Goal: Task Accomplishment & Management: Manage account settings

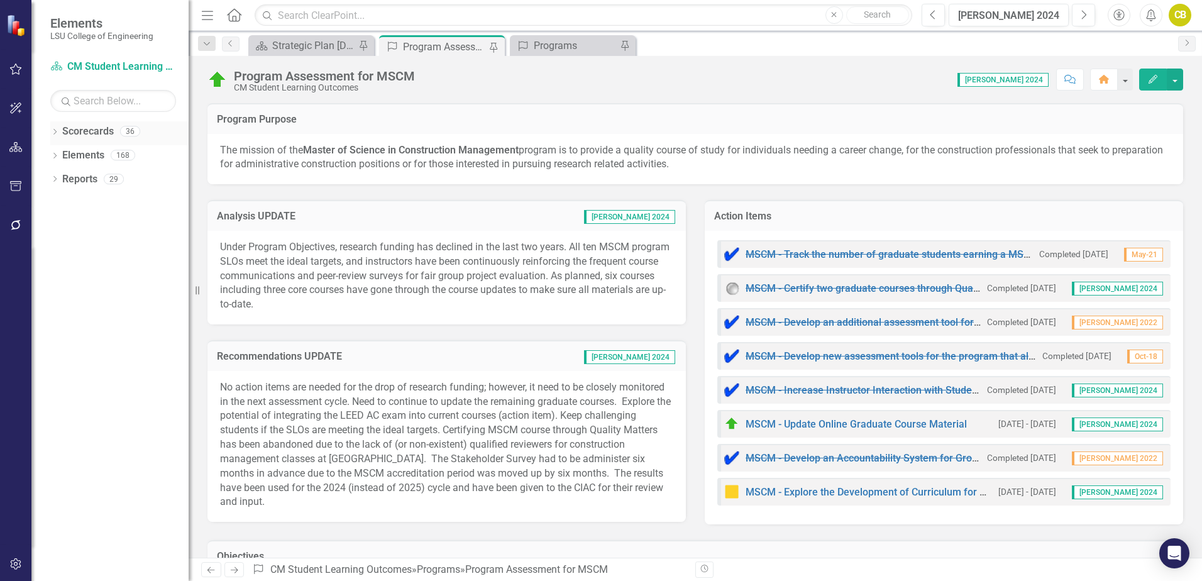
click at [58, 136] on icon "Dropdown" at bounding box center [54, 132] width 9 height 7
click at [62, 157] on icon "Dropdown" at bounding box center [61, 155] width 9 height 8
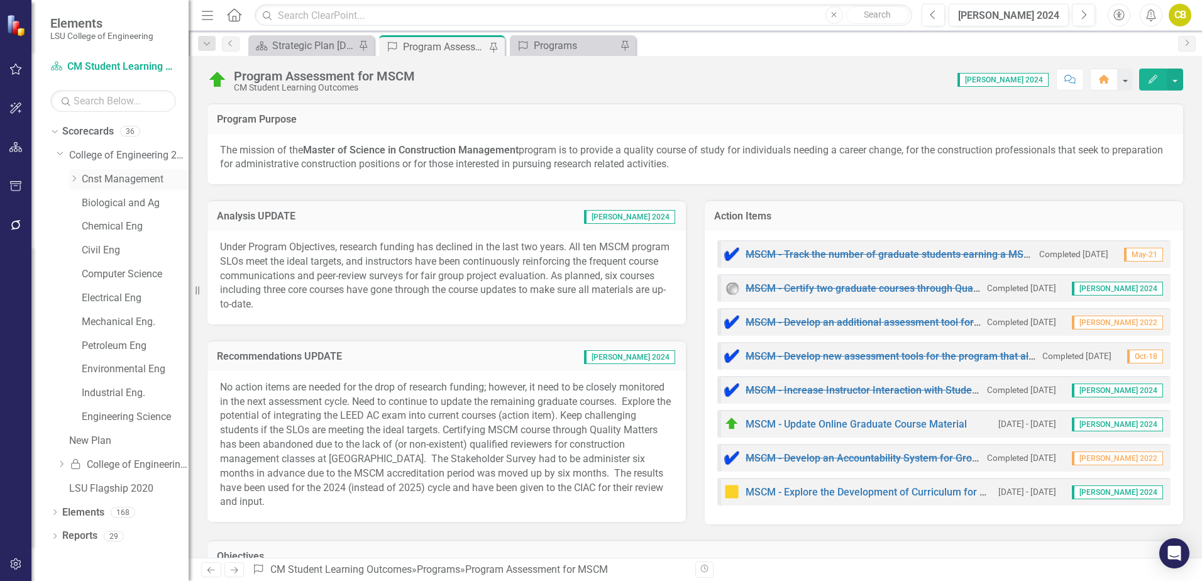
click at [75, 179] on icon "Dropdown" at bounding box center [73, 179] width 9 height 8
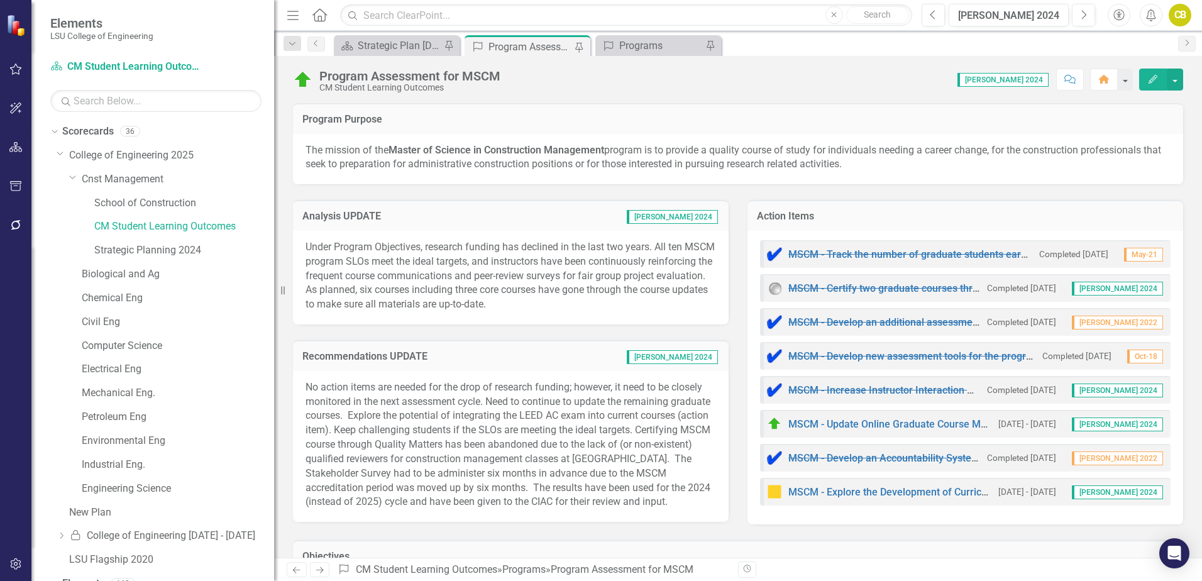
drag, startPoint x: 189, startPoint y: 267, endPoint x: 274, endPoint y: 282, distance: 86.3
click at [274, 282] on div "Resize" at bounding box center [279, 290] width 10 height 581
click at [158, 254] on link "Strategic Planning 2024" at bounding box center [184, 250] width 180 height 14
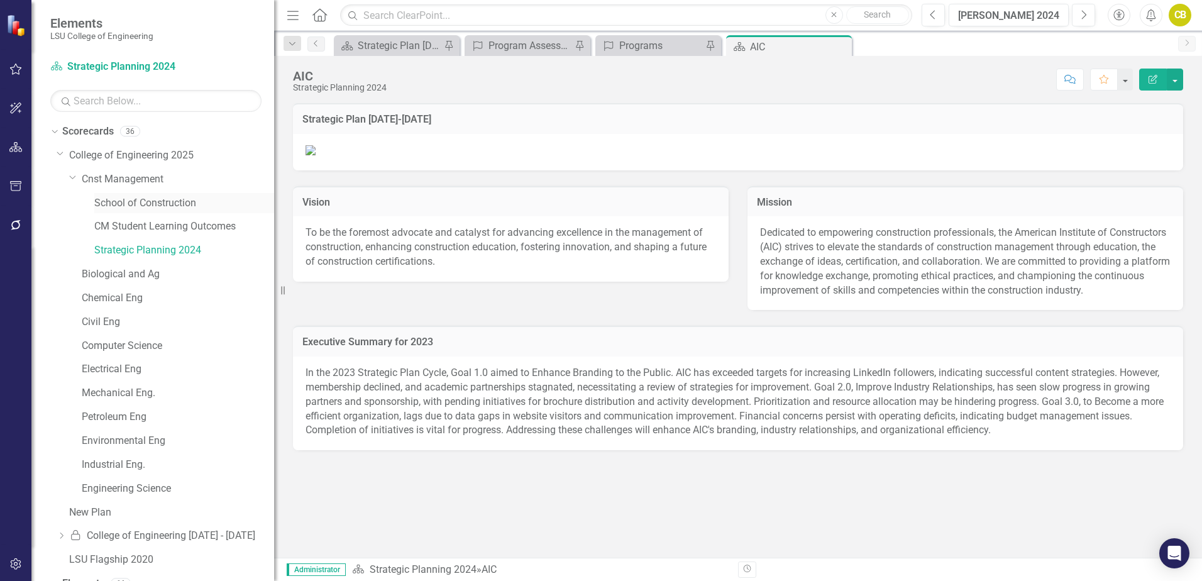
click at [151, 207] on link "School of Construction" at bounding box center [184, 203] width 180 height 14
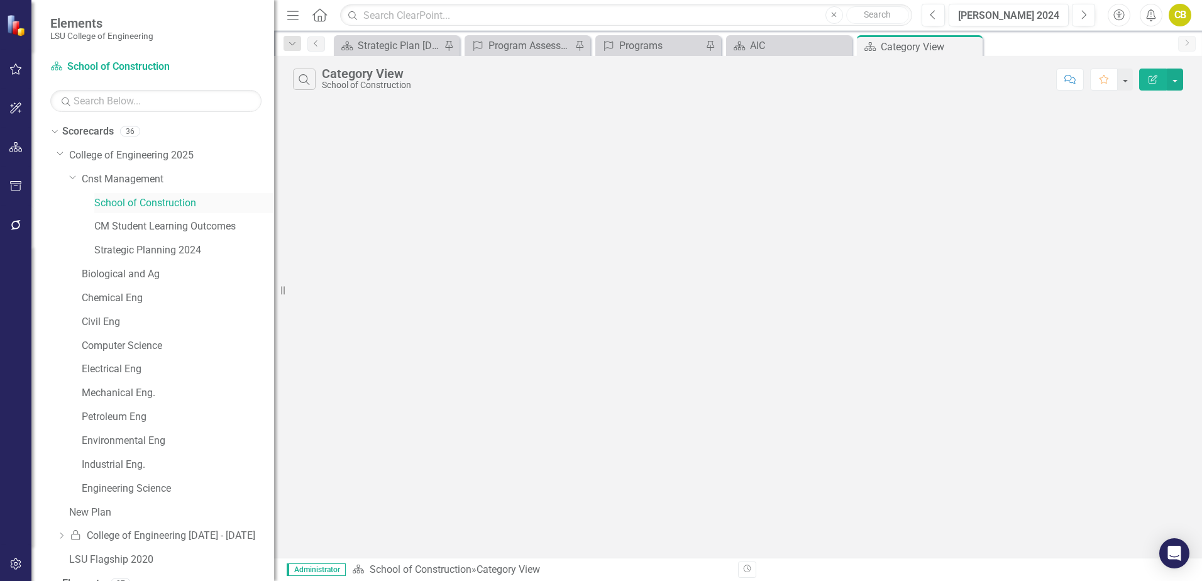
click at [147, 206] on link "School of Construction" at bounding box center [184, 203] width 180 height 14
click at [17, 146] on icon "button" at bounding box center [15, 147] width 13 height 10
click at [141, 204] on link "School of Construction" at bounding box center [184, 203] width 180 height 14
click at [1175, 82] on button "button" at bounding box center [1175, 80] width 16 height 22
click at [836, 156] on div "Search Category View School of Construction Comment Favorite Edit Report" at bounding box center [738, 307] width 928 height 502
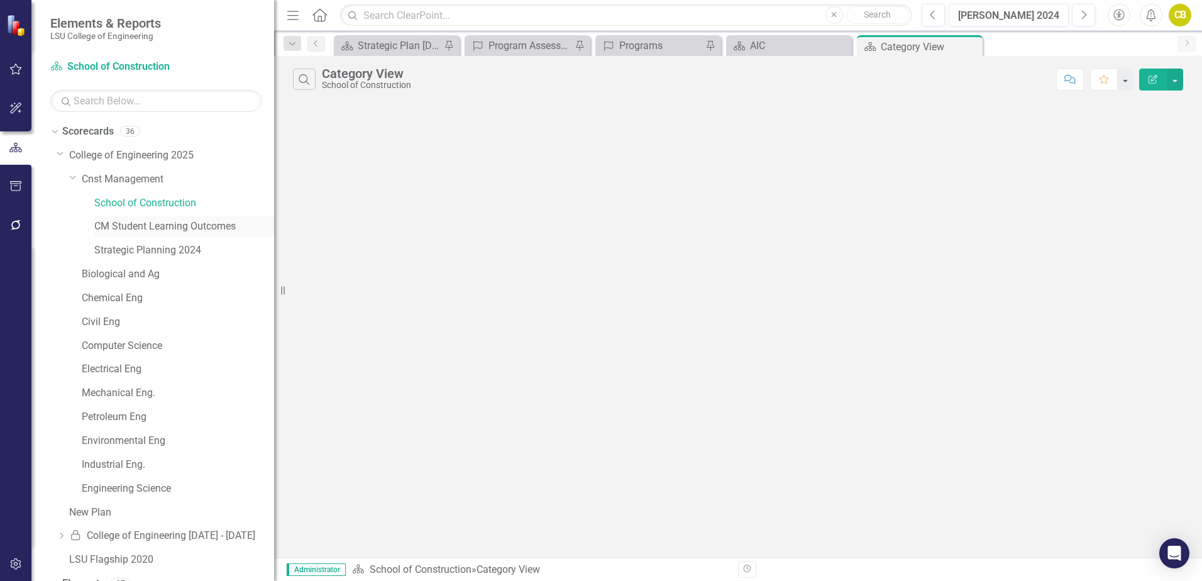
click at [151, 224] on link "CM Student Learning Outcomes" at bounding box center [184, 226] width 180 height 14
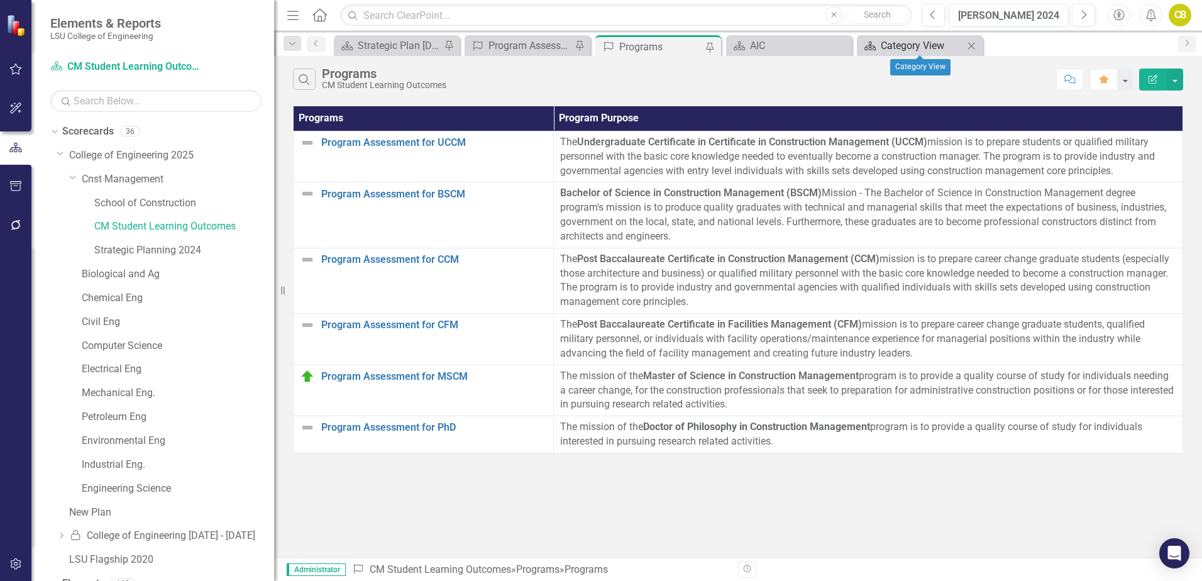
click at [910, 47] on div "Category View" at bounding box center [922, 46] width 83 height 16
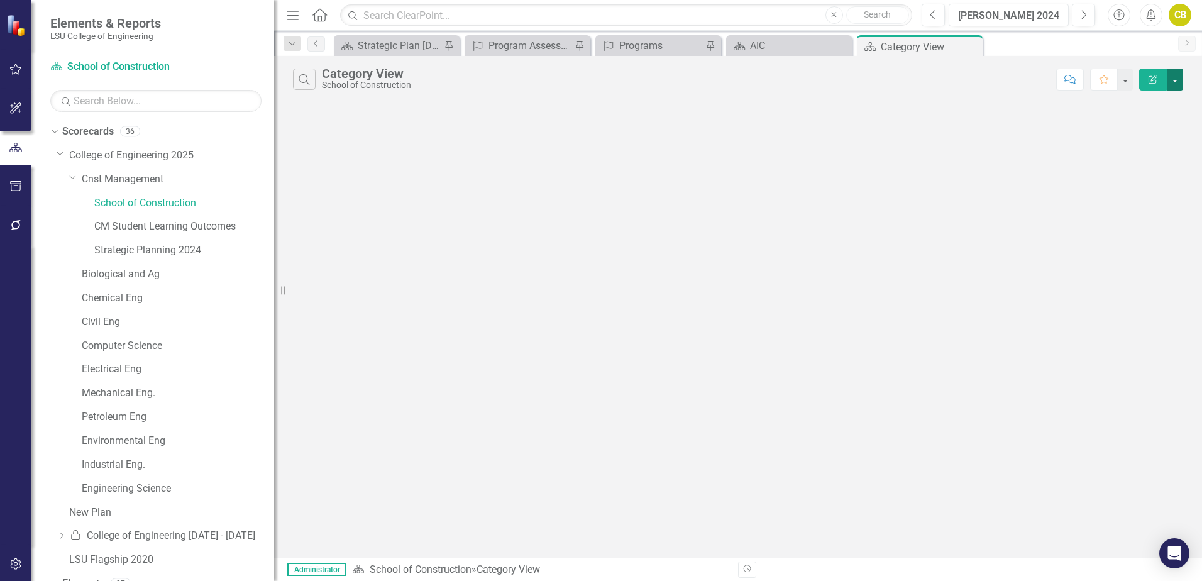
click at [1177, 83] on button "button" at bounding box center [1175, 80] width 16 height 22
click at [1138, 102] on link "Edit Report Edit Report" at bounding box center [1132, 102] width 99 height 23
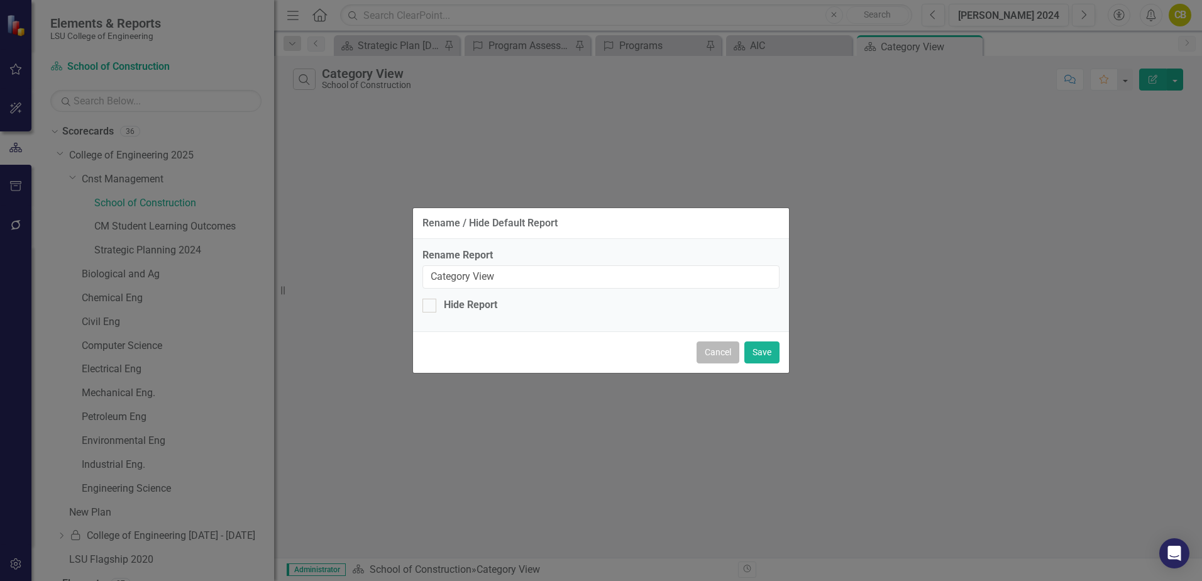
click at [716, 349] on button "Cancel" at bounding box center [717, 352] width 43 height 22
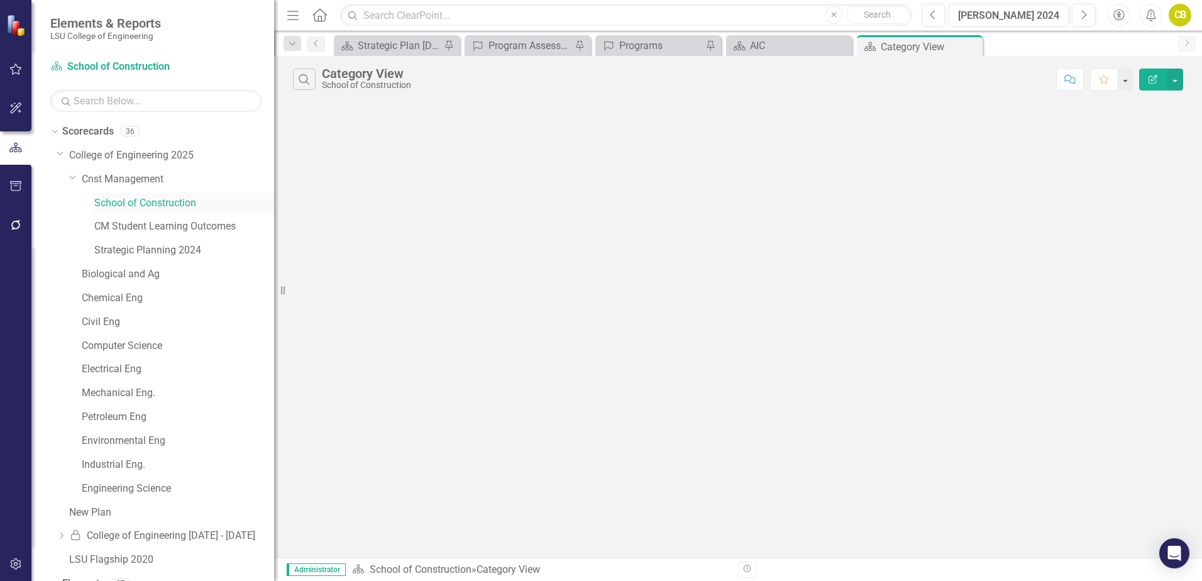
click at [139, 204] on link "School of Construction" at bounding box center [184, 203] width 180 height 14
click at [1175, 81] on button "button" at bounding box center [1175, 80] width 16 height 22
click at [1150, 104] on link "Edit Report Edit Report" at bounding box center [1132, 102] width 99 height 23
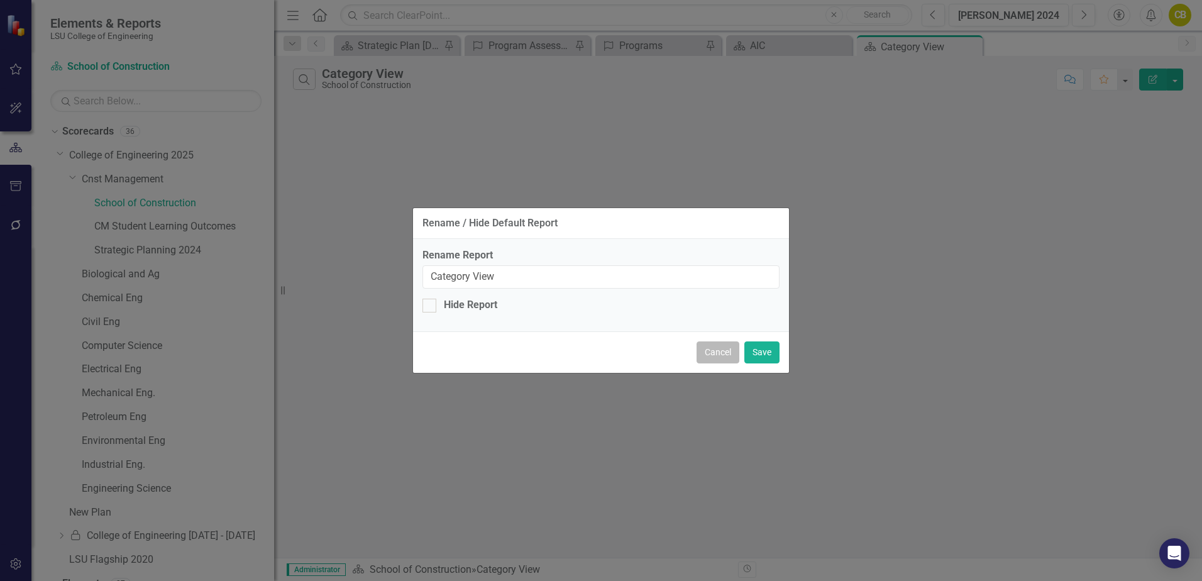
click at [721, 357] on button "Cancel" at bounding box center [717, 352] width 43 height 22
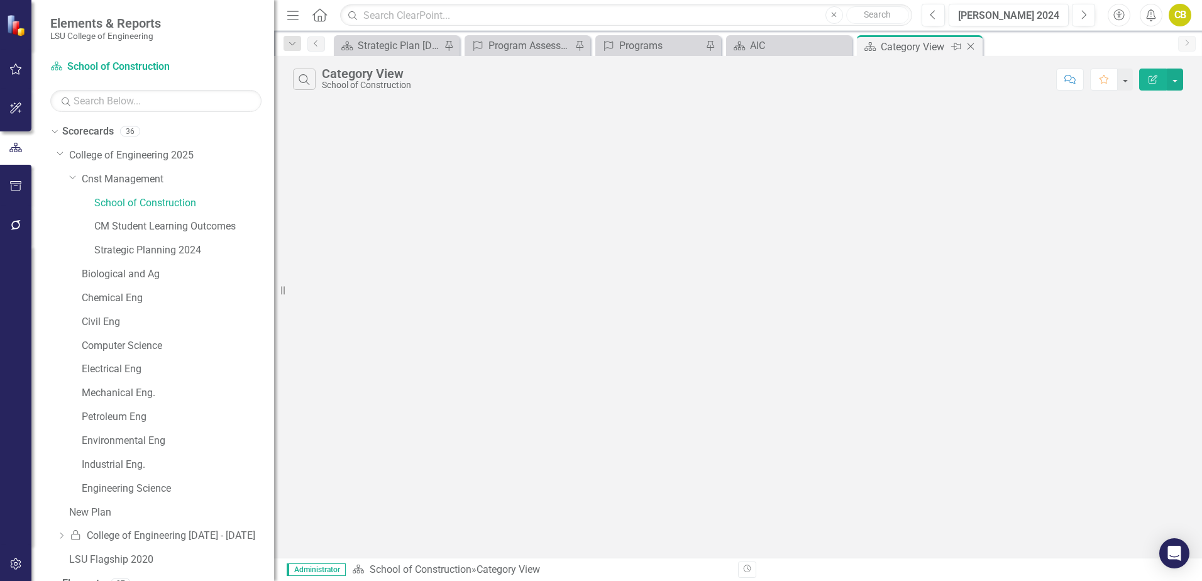
click at [913, 52] on div "Category View" at bounding box center [914, 47] width 67 height 16
click at [972, 47] on icon "Close" at bounding box center [970, 46] width 13 height 10
click at [839, 43] on icon "Close" at bounding box center [840, 46] width 13 height 10
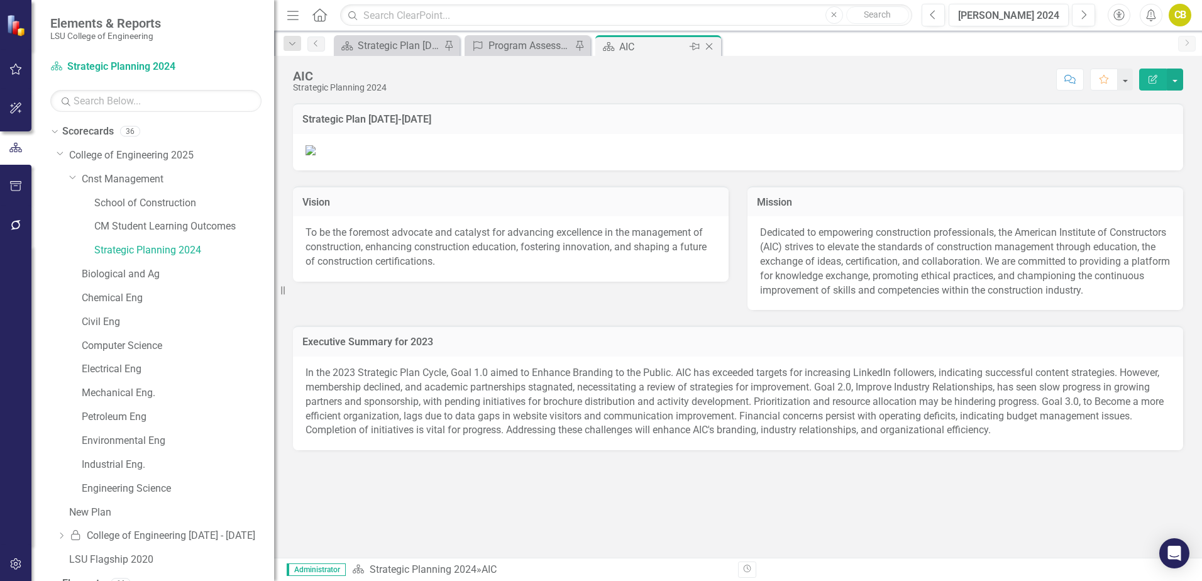
click at [711, 45] on icon "Close" at bounding box center [709, 46] width 13 height 10
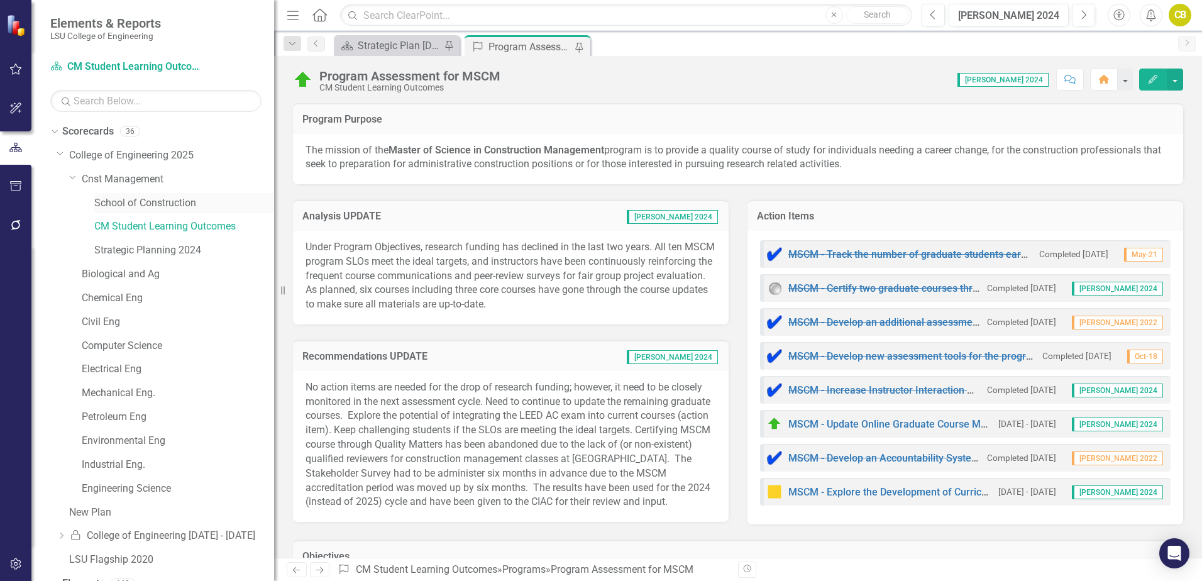
click at [150, 205] on link "School of Construction" at bounding box center [184, 203] width 180 height 14
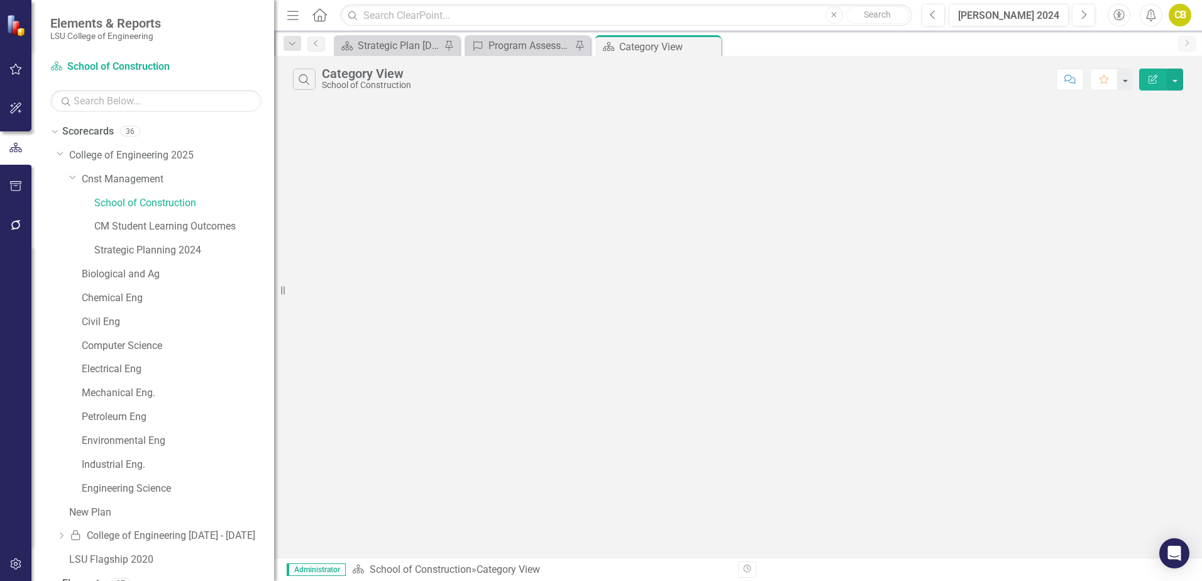
drag, startPoint x: 153, startPoint y: 205, endPoint x: 566, endPoint y: 205, distance: 412.4
click at [566, 205] on div "Search Category View School of Construction Comment Favorite Edit Report" at bounding box center [738, 307] width 928 height 502
click at [416, 569] on link "School of Construction" at bounding box center [421, 569] width 102 height 12
click at [1176, 81] on button "button" at bounding box center [1175, 80] width 16 height 22
click at [1120, 102] on link "Edit Report Edit Report" at bounding box center [1132, 102] width 99 height 23
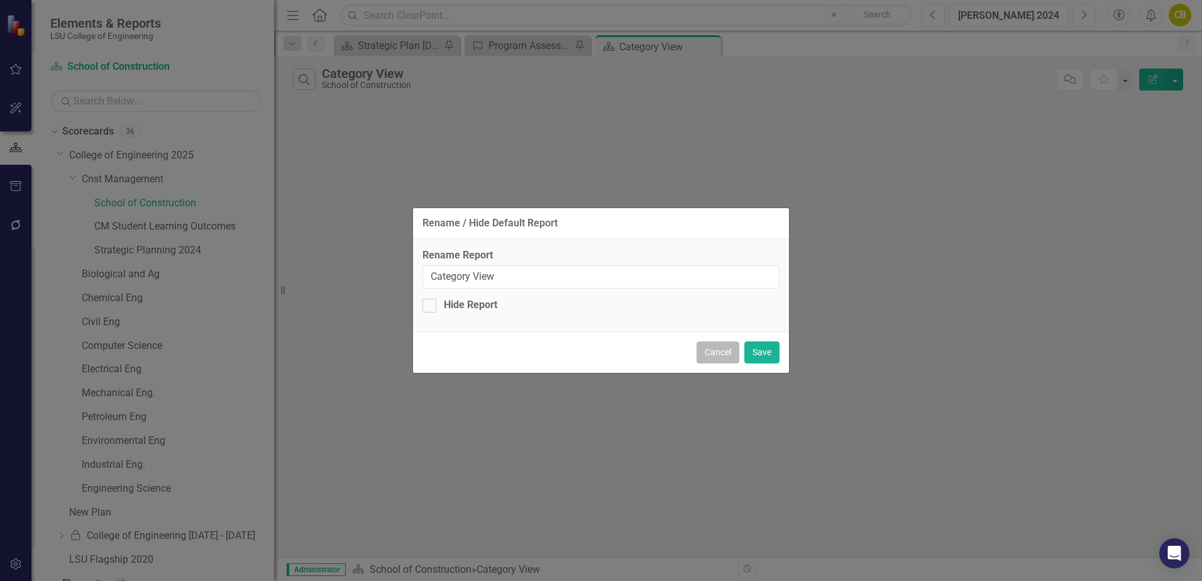
click at [715, 350] on button "Cancel" at bounding box center [717, 352] width 43 height 22
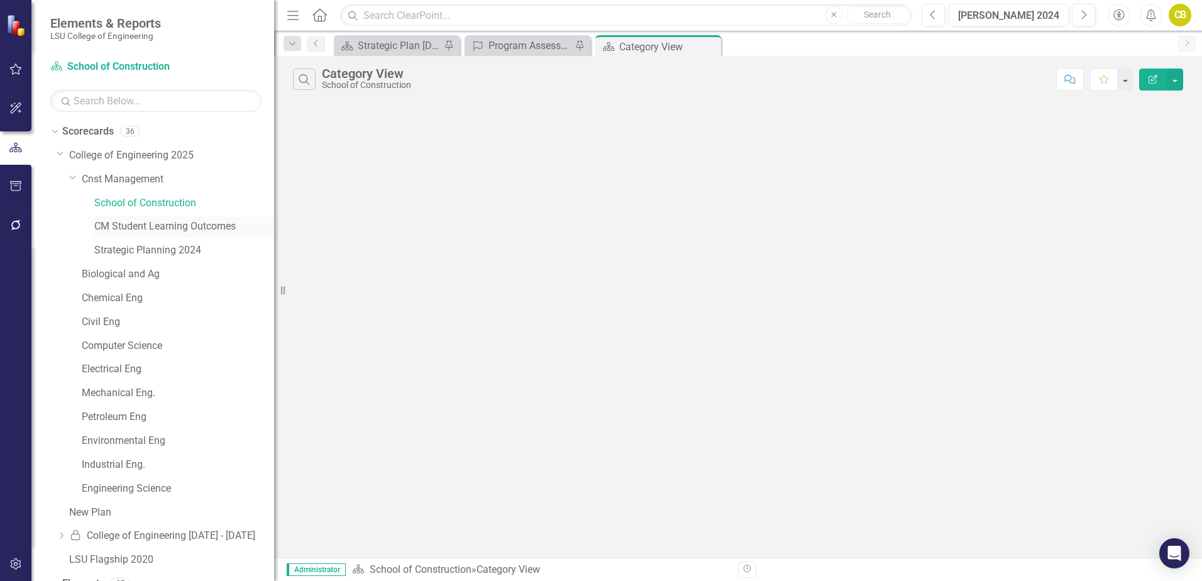
click at [165, 228] on link "CM Student Learning Outcomes" at bounding box center [184, 226] width 180 height 14
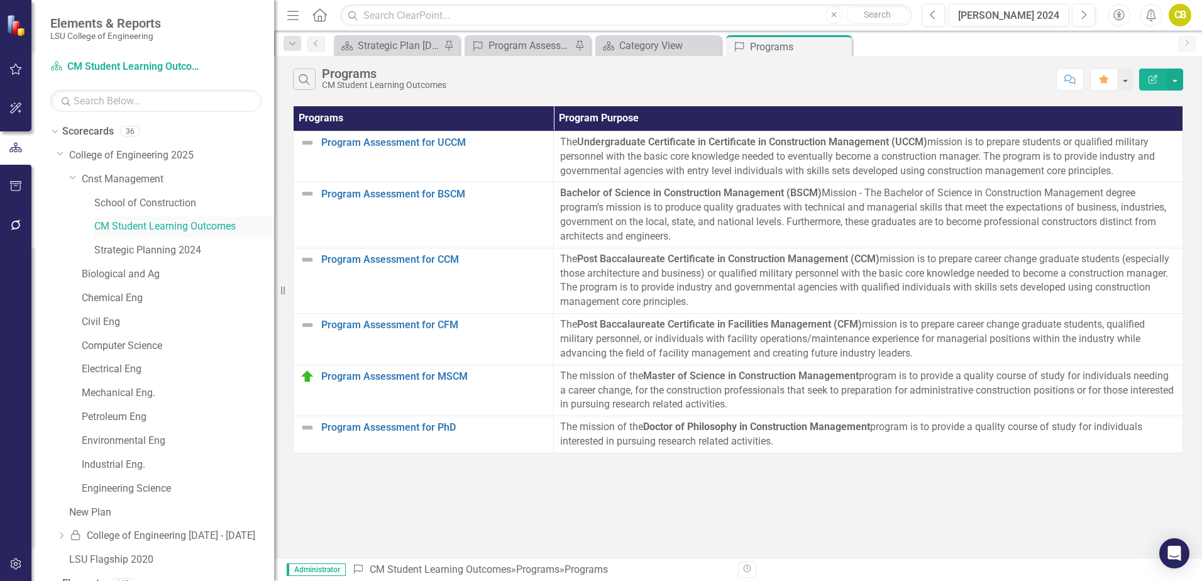
click at [163, 224] on link "CM Student Learning Outcomes" at bounding box center [184, 226] width 180 height 14
click at [155, 202] on link "School of Construction" at bounding box center [184, 203] width 180 height 14
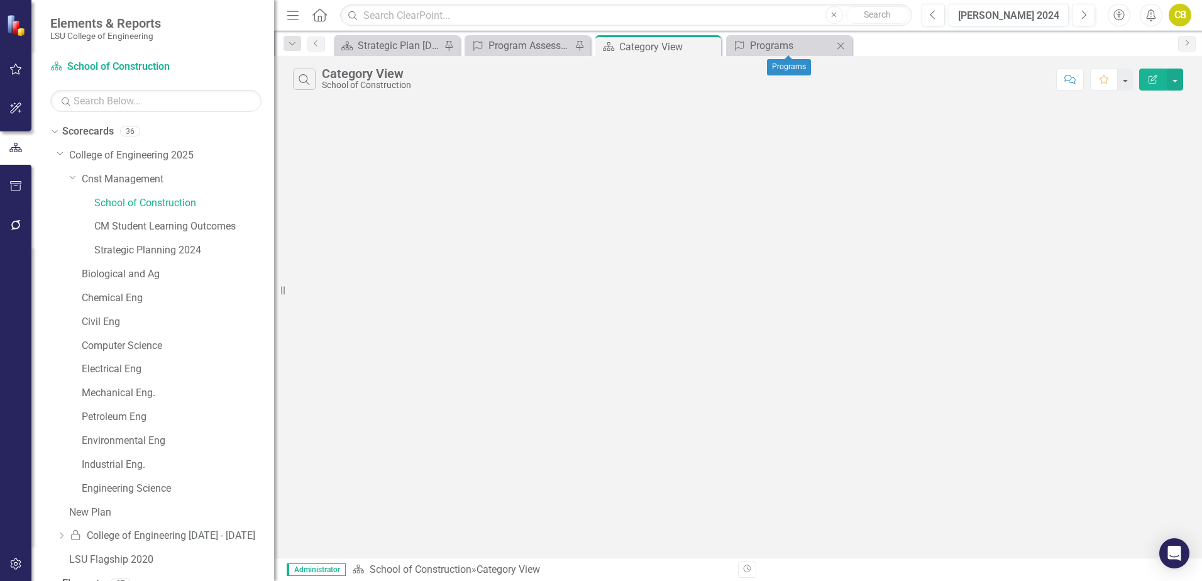
click at [840, 47] on icon "Close" at bounding box center [840, 46] width 13 height 10
click at [707, 46] on icon "Close" at bounding box center [709, 46] width 13 height 10
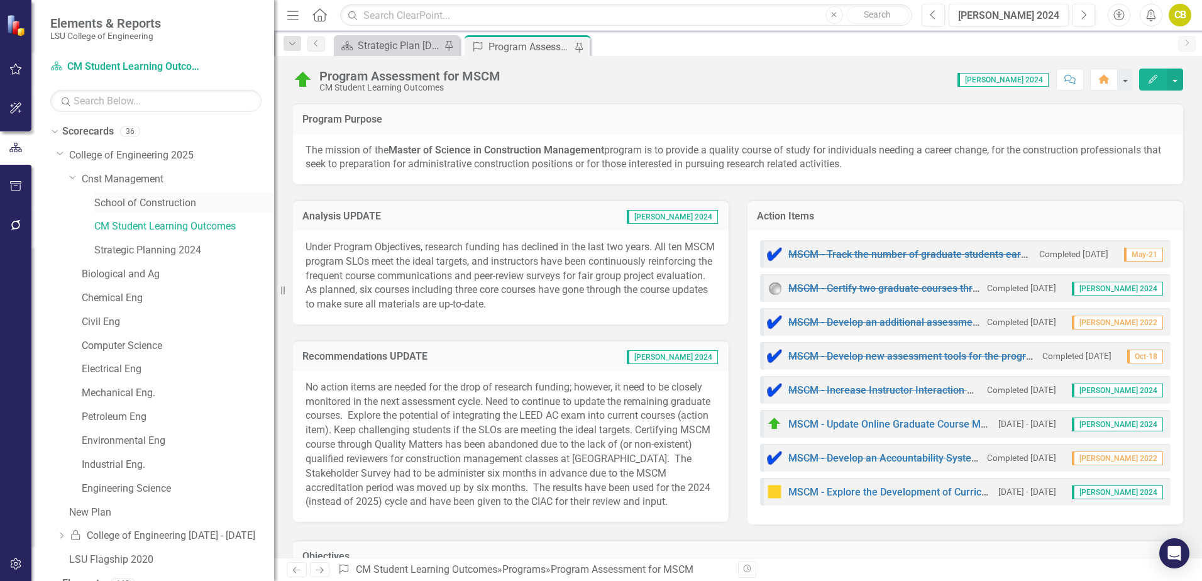
click at [167, 207] on link "School of Construction" at bounding box center [184, 203] width 180 height 14
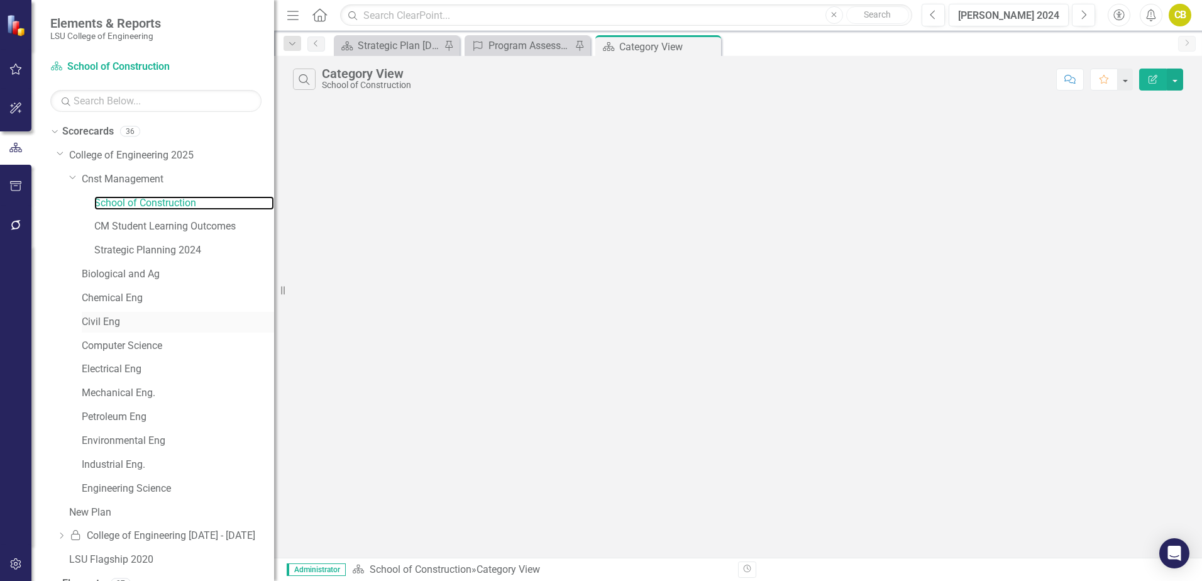
scroll to position [40, 0]
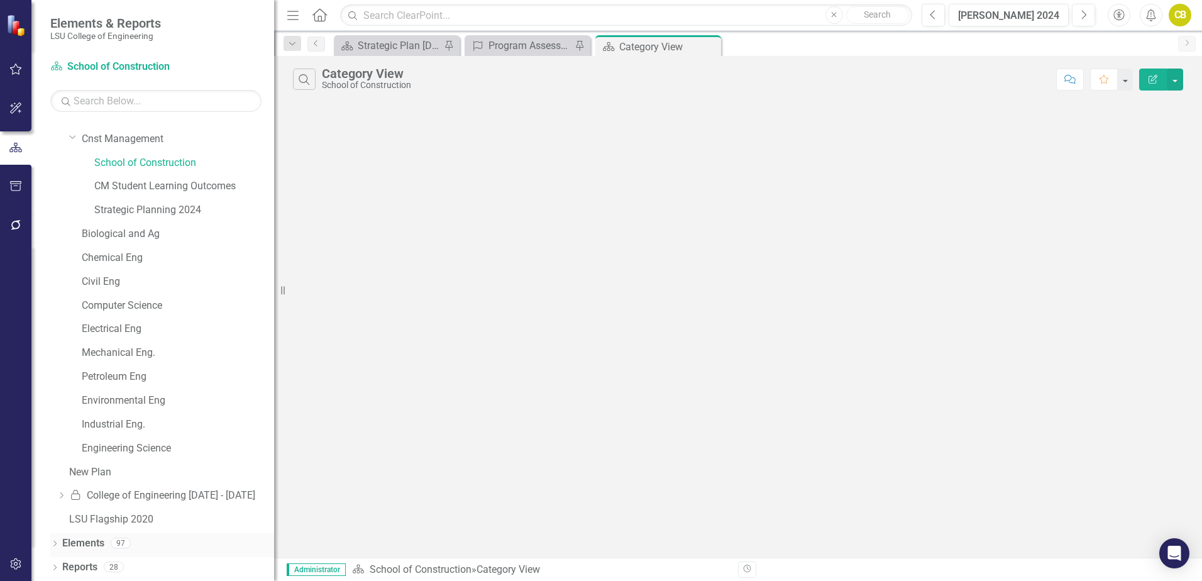
click at [92, 545] on link "Elements" at bounding box center [83, 543] width 42 height 14
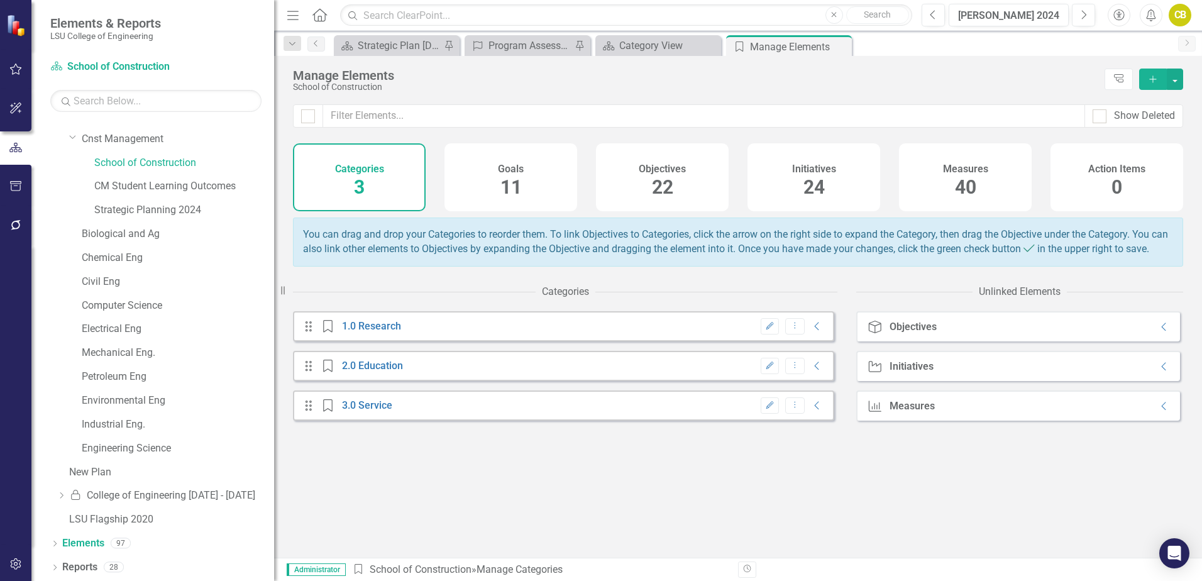
click at [392, 190] on div "Categories 3" at bounding box center [359, 177] width 133 height 68
click at [516, 184] on span "11" at bounding box center [510, 187] width 21 height 22
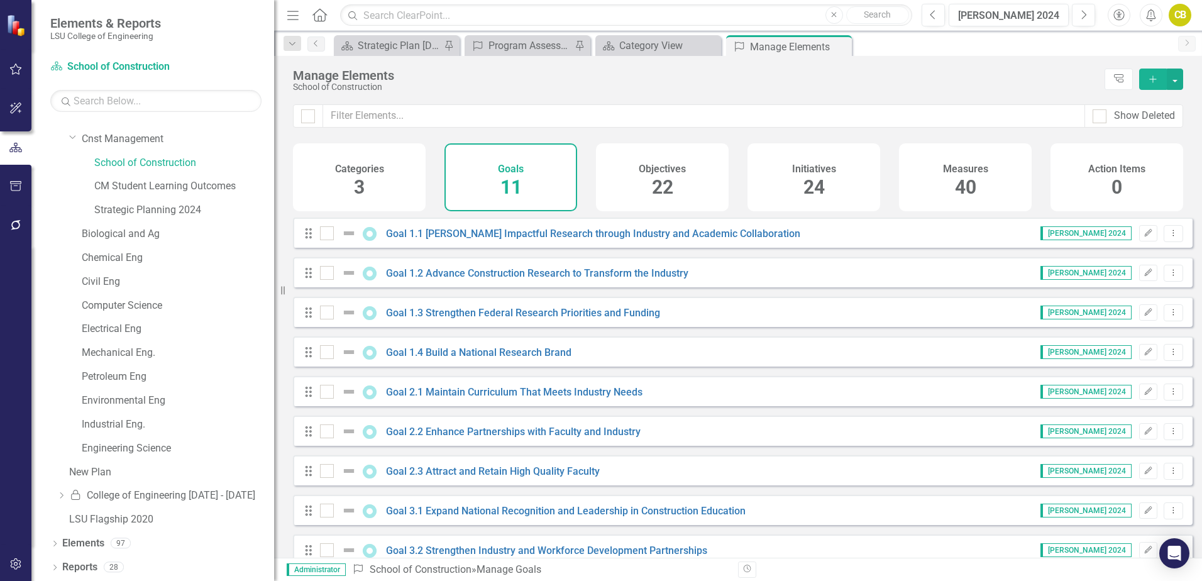
click at [641, 180] on div "Objectives 22" at bounding box center [662, 177] width 133 height 68
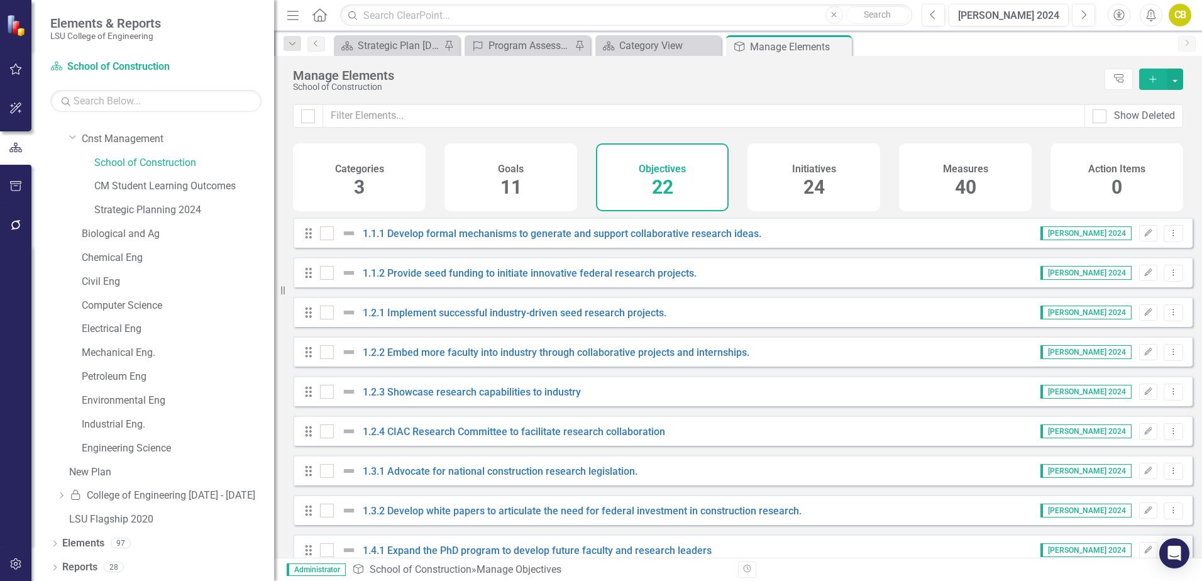
click at [820, 192] on span "24" at bounding box center [813, 187] width 21 height 22
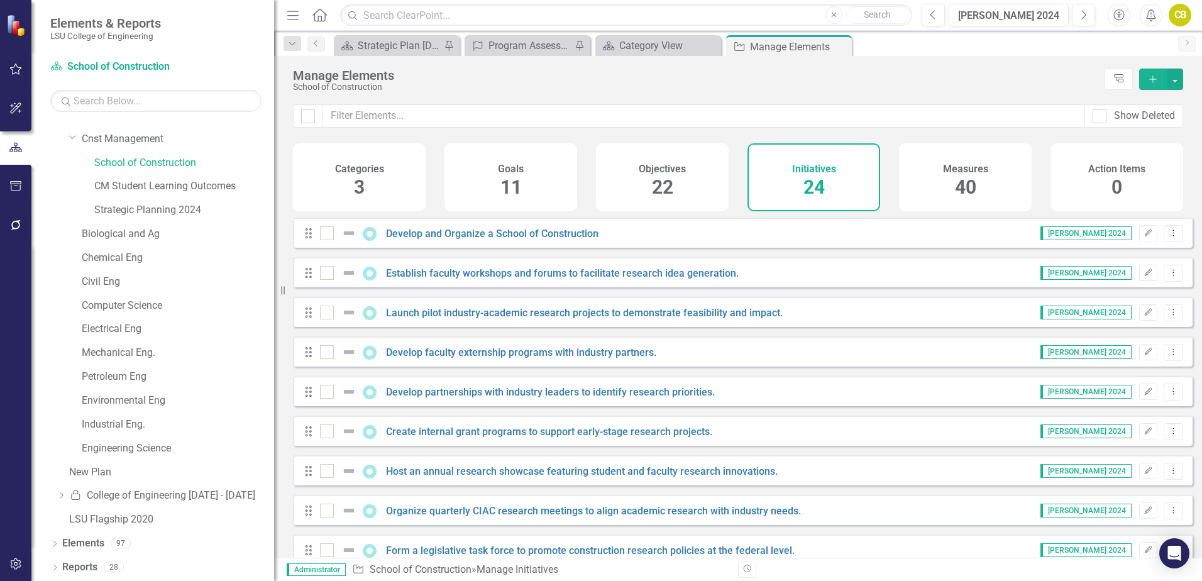
click at [938, 191] on div "Measures 40" at bounding box center [965, 177] width 133 height 68
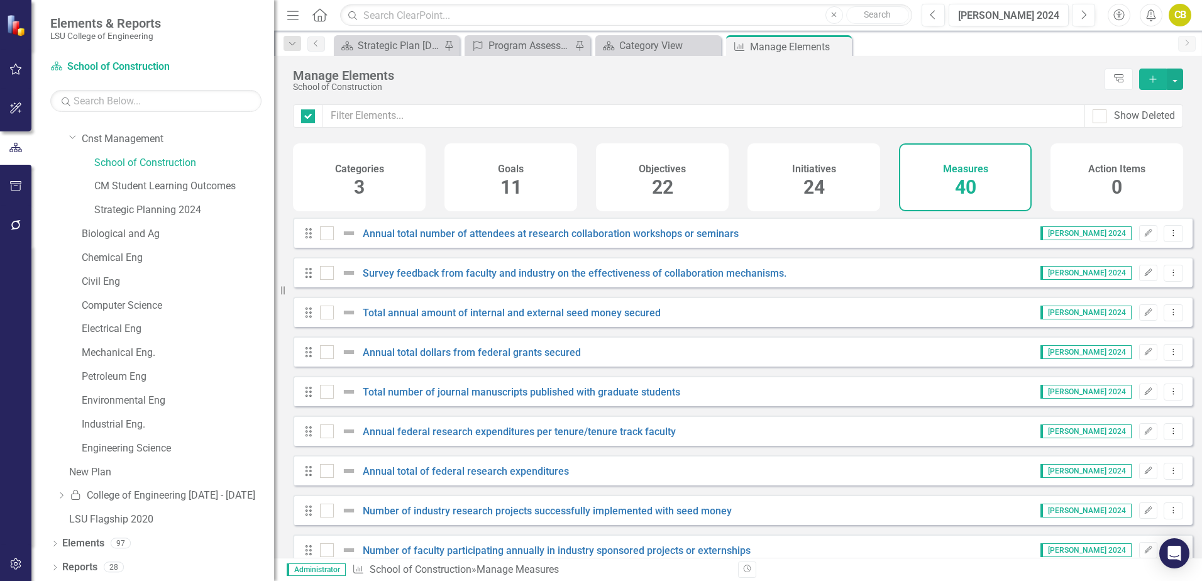
checkbox input "false"
click at [358, 188] on span "3" at bounding box center [359, 187] width 11 height 22
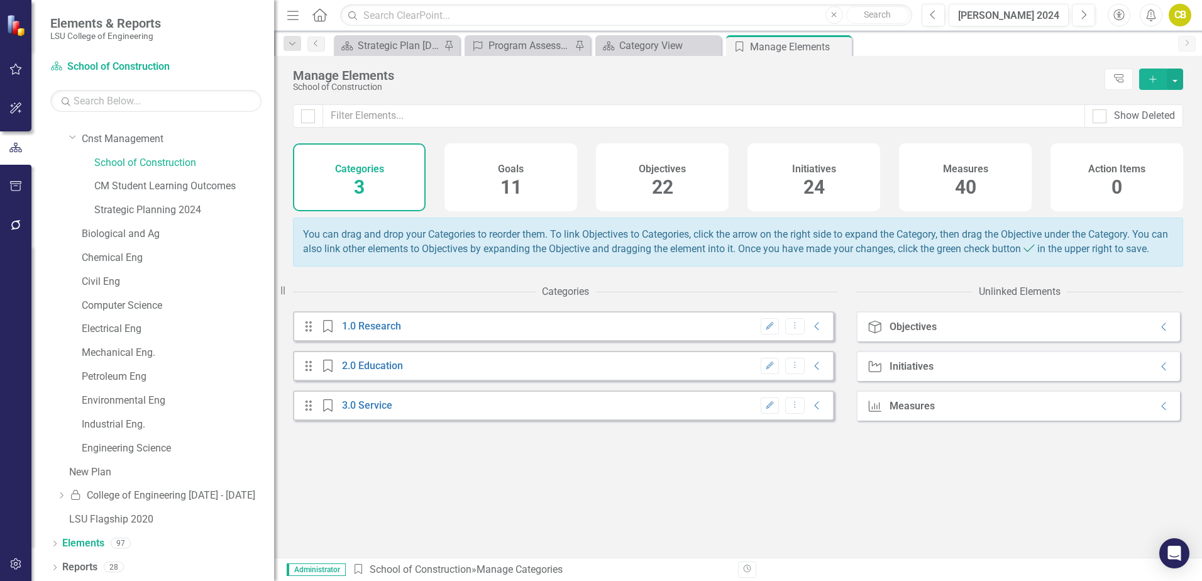
click at [514, 189] on span "11" at bounding box center [510, 187] width 21 height 22
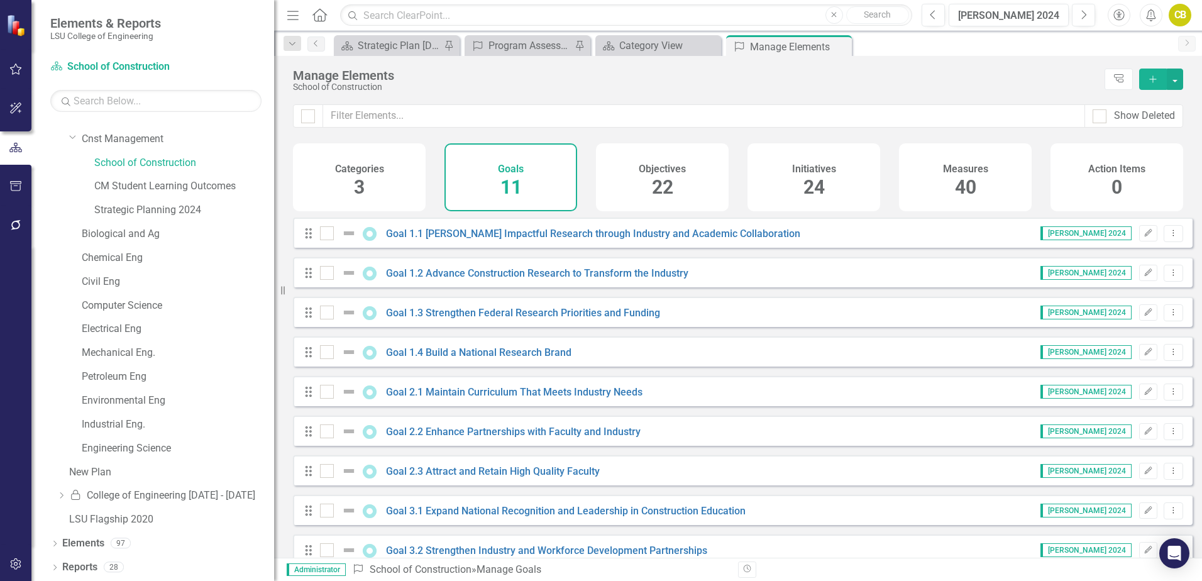
click at [668, 192] on span "22" at bounding box center [662, 187] width 21 height 22
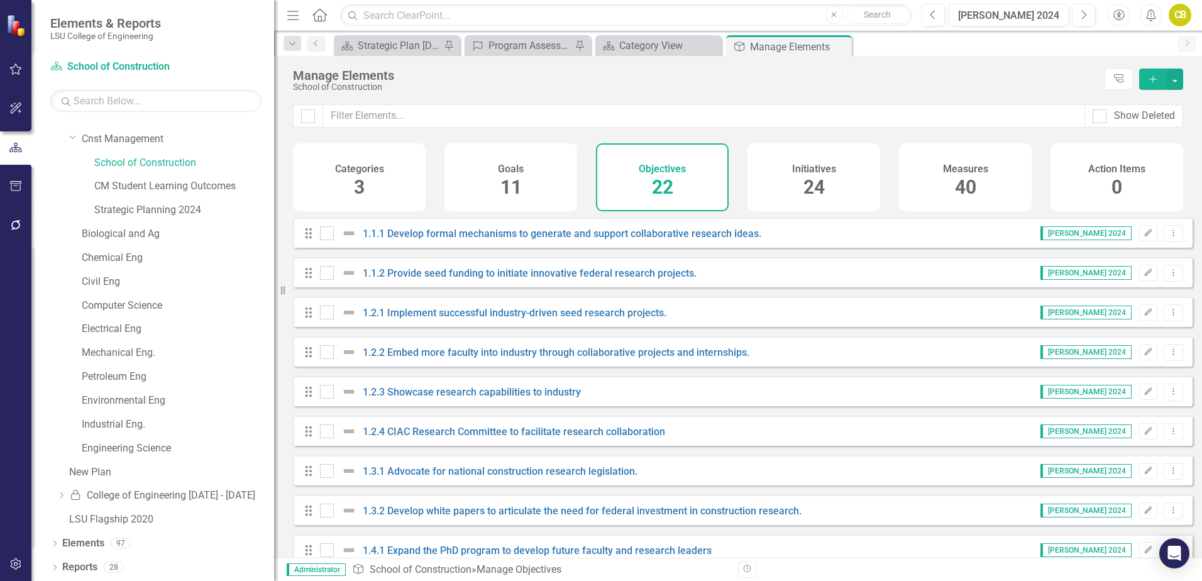
click at [812, 195] on span "24" at bounding box center [813, 187] width 21 height 22
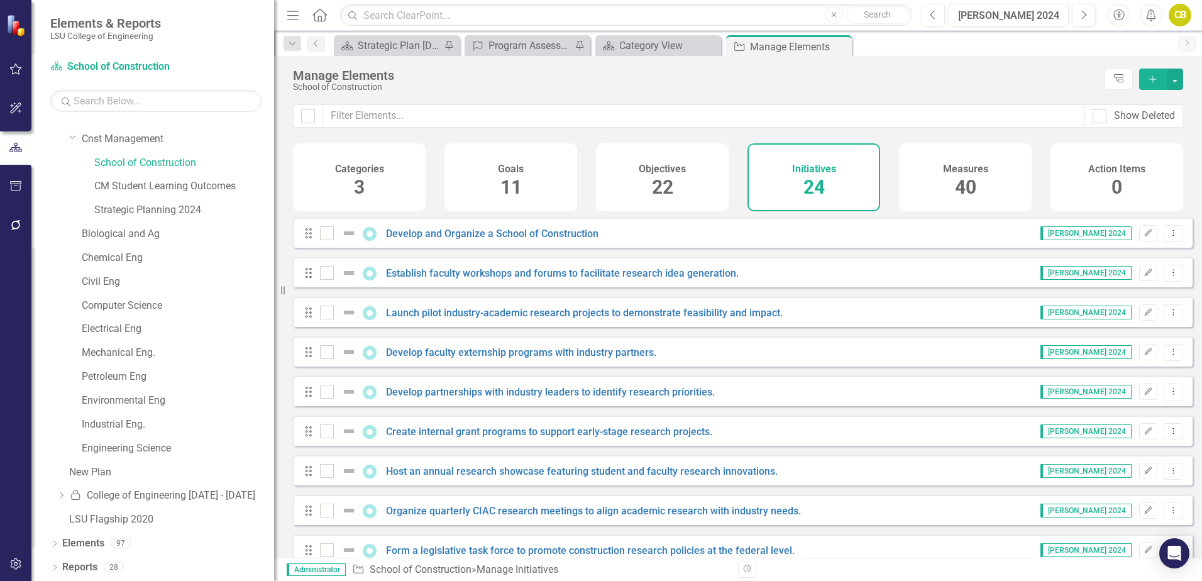
click at [960, 197] on span "40" at bounding box center [965, 187] width 21 height 22
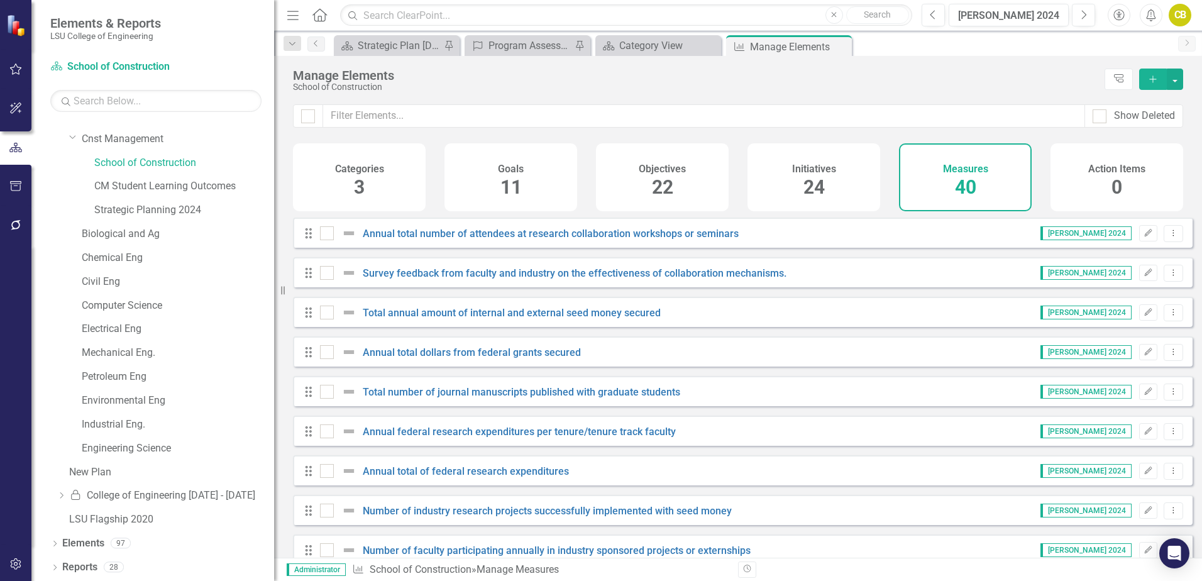
click at [1095, 196] on div "Action Items 0" at bounding box center [1116, 177] width 133 height 68
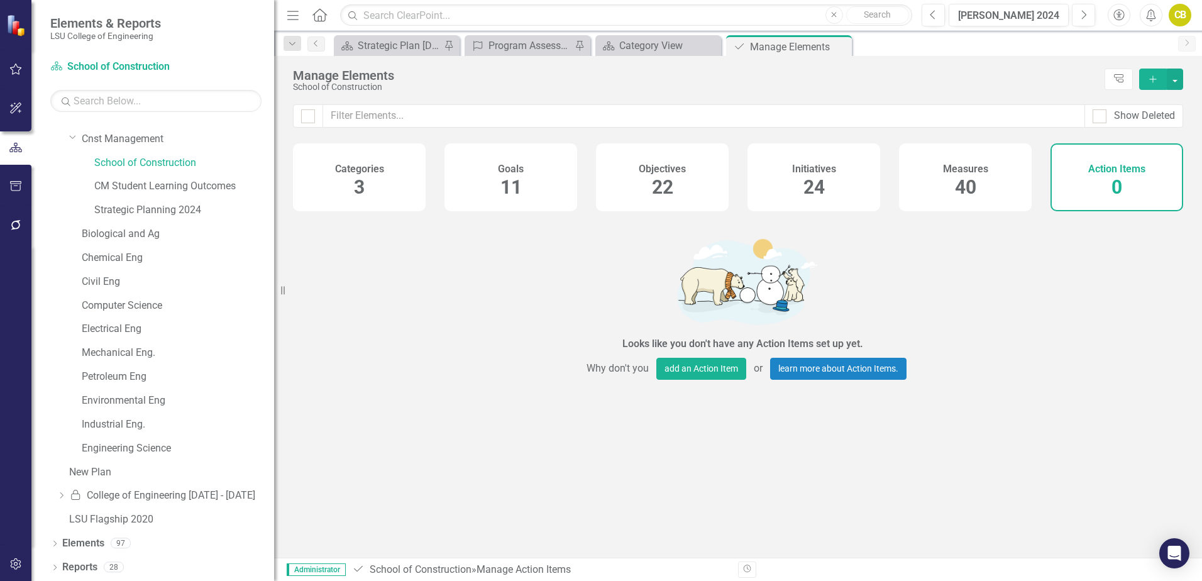
click at [372, 185] on div "Categories 3" at bounding box center [359, 177] width 133 height 68
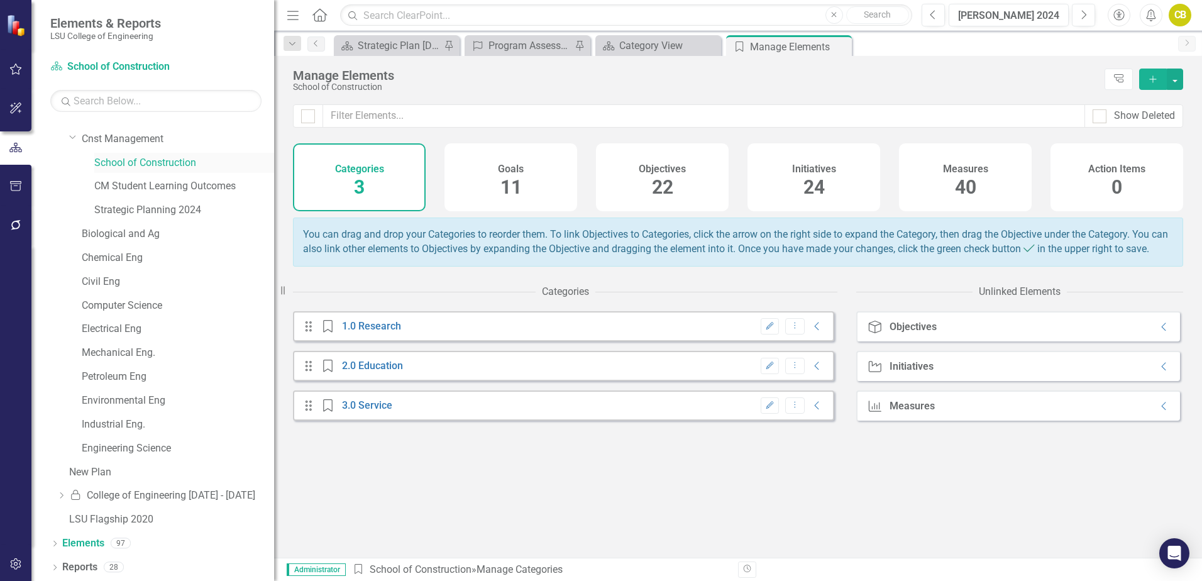
click at [169, 160] on link "School of Construction" at bounding box center [184, 163] width 180 height 14
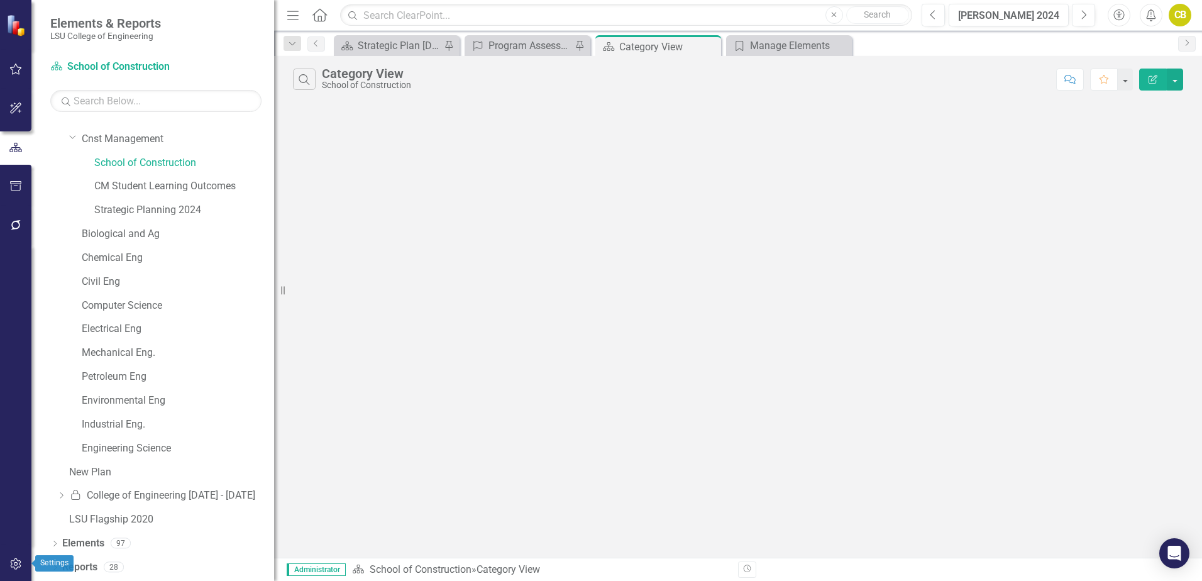
click at [13, 565] on icon "button" at bounding box center [15, 564] width 13 height 10
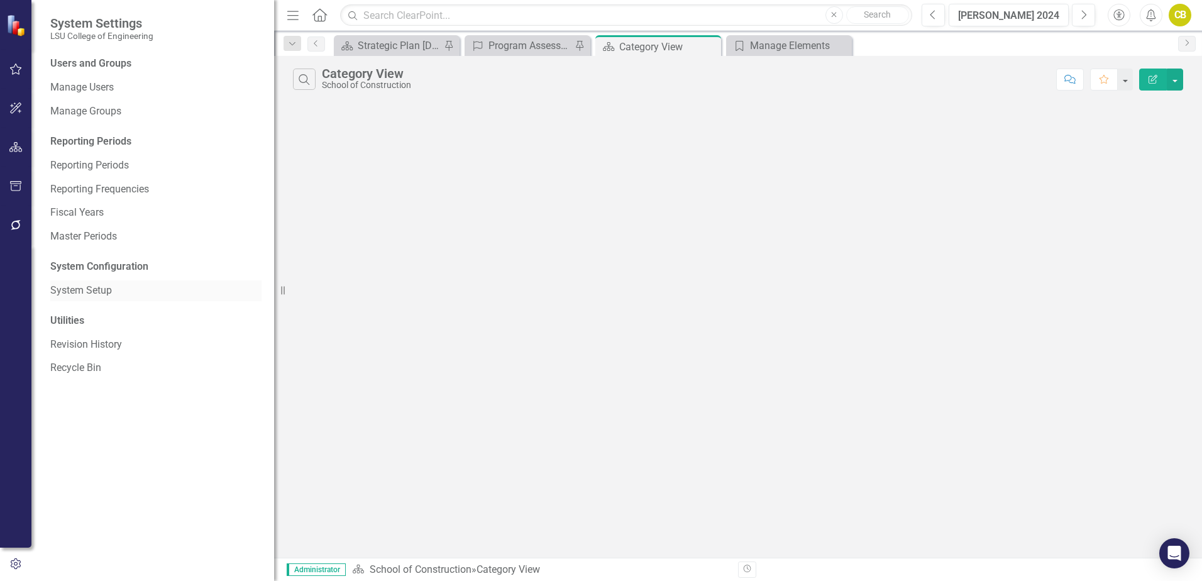
click at [88, 289] on link "System Setup" at bounding box center [155, 290] width 211 height 14
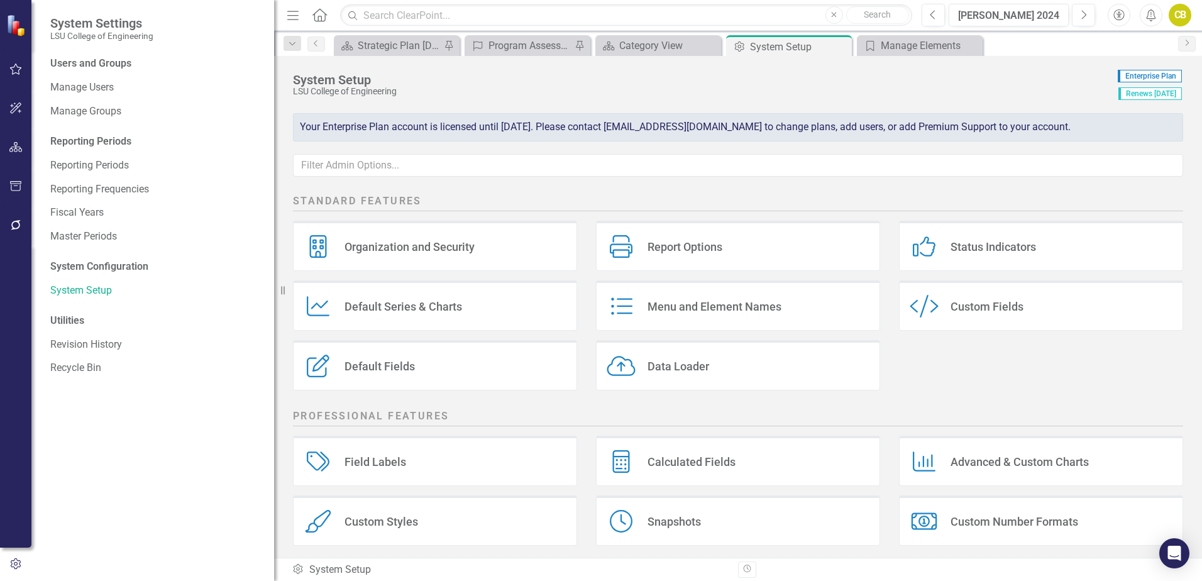
click at [686, 248] on div "Report Options" at bounding box center [684, 246] width 75 height 14
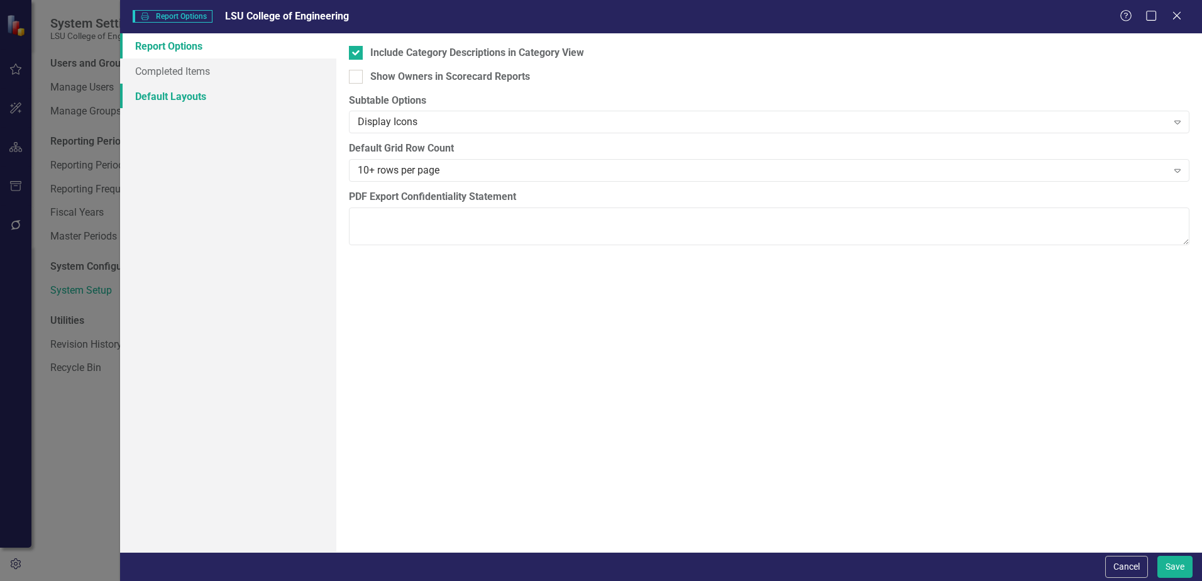
click at [194, 101] on link "Default Layouts" at bounding box center [228, 96] width 216 height 25
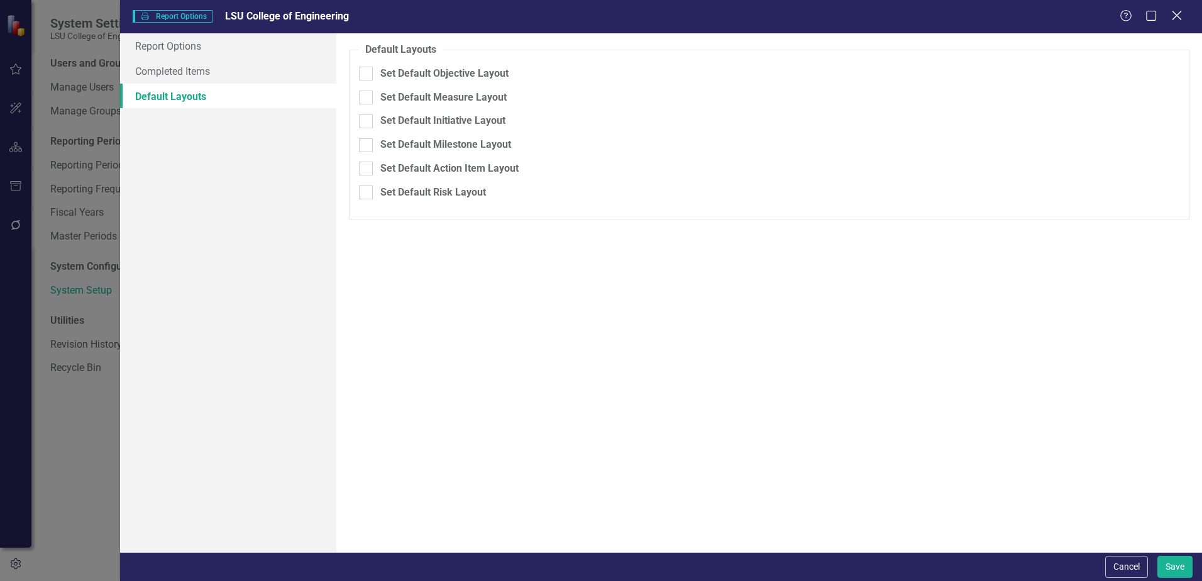
click at [1179, 20] on icon "Close" at bounding box center [1177, 15] width 16 height 12
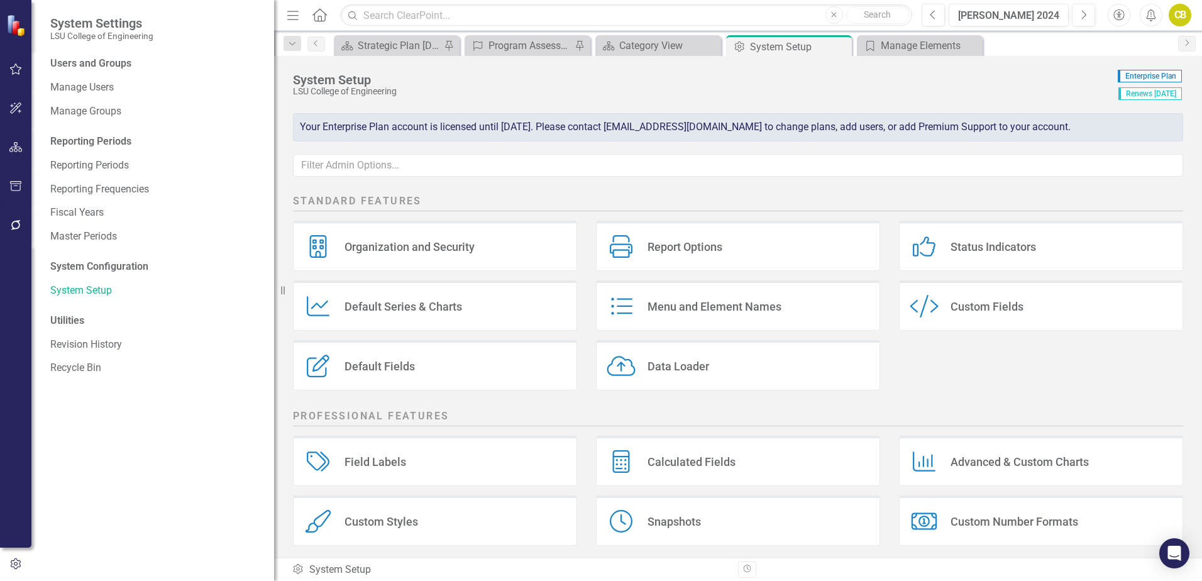
click at [677, 245] on div "Report Options" at bounding box center [684, 246] width 75 height 14
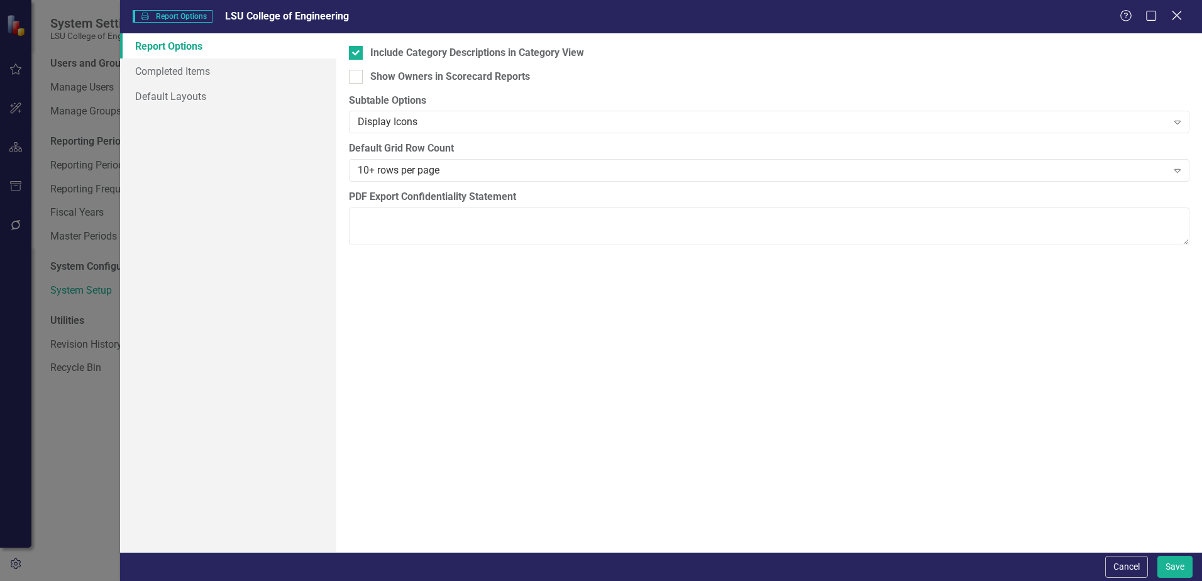
click at [1177, 18] on icon "Close" at bounding box center [1177, 15] width 16 height 12
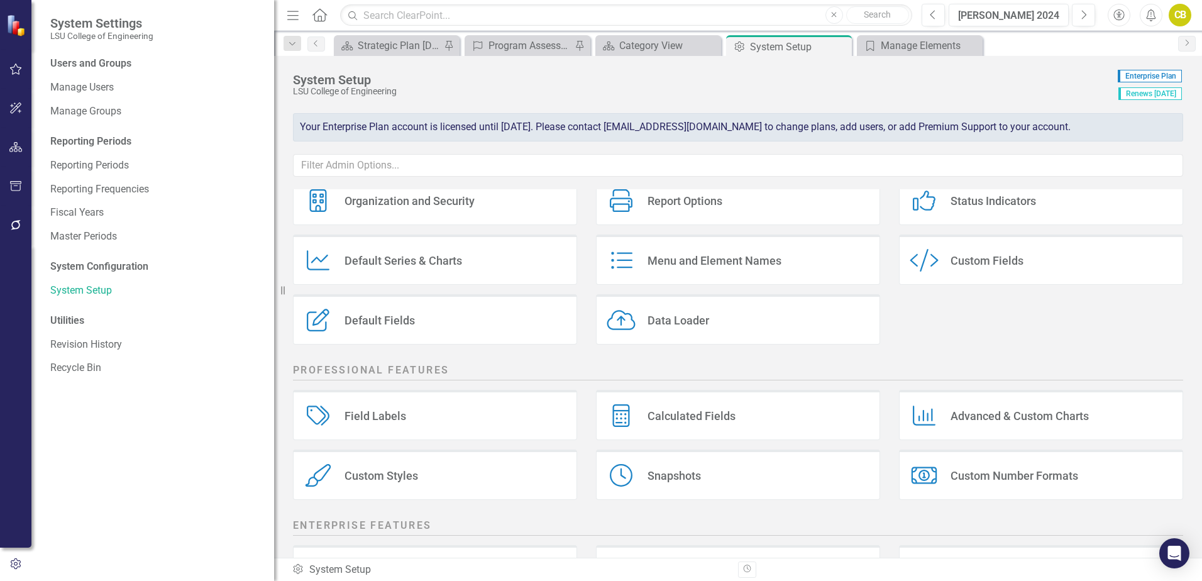
scroll to position [36, 0]
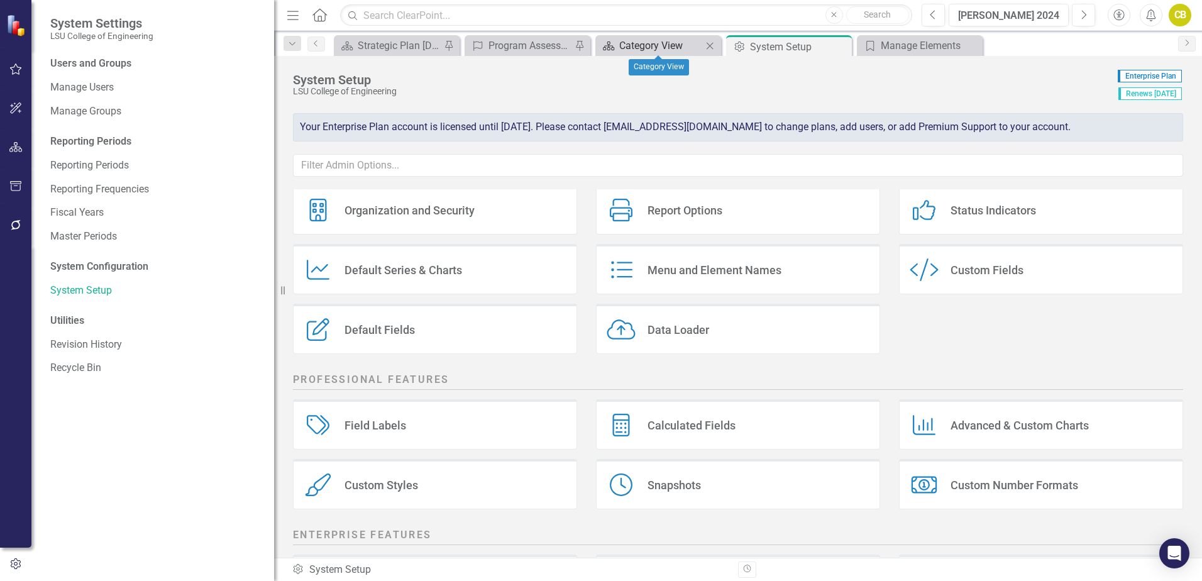
click at [653, 43] on div "Category View" at bounding box center [660, 46] width 83 height 16
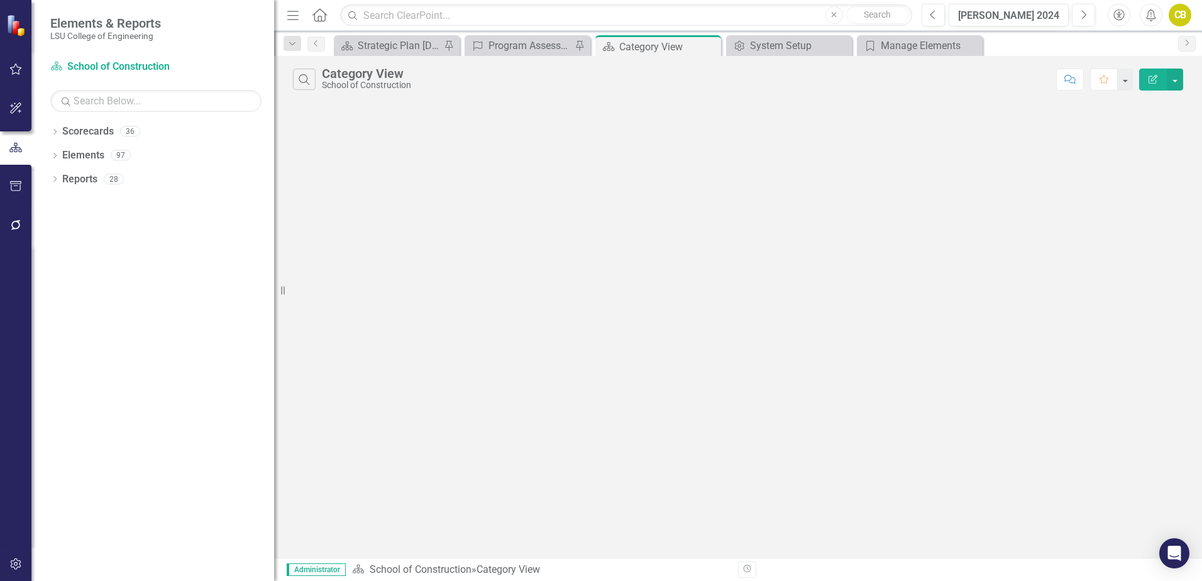
click at [370, 82] on div "School of Construction" at bounding box center [366, 84] width 89 height 9
click at [439, 567] on link "School of Construction" at bounding box center [421, 569] width 102 height 12
click at [417, 568] on link "School of Construction" at bounding box center [421, 569] width 102 height 12
click at [913, 47] on div "Manage Elements" at bounding box center [922, 46] width 83 height 16
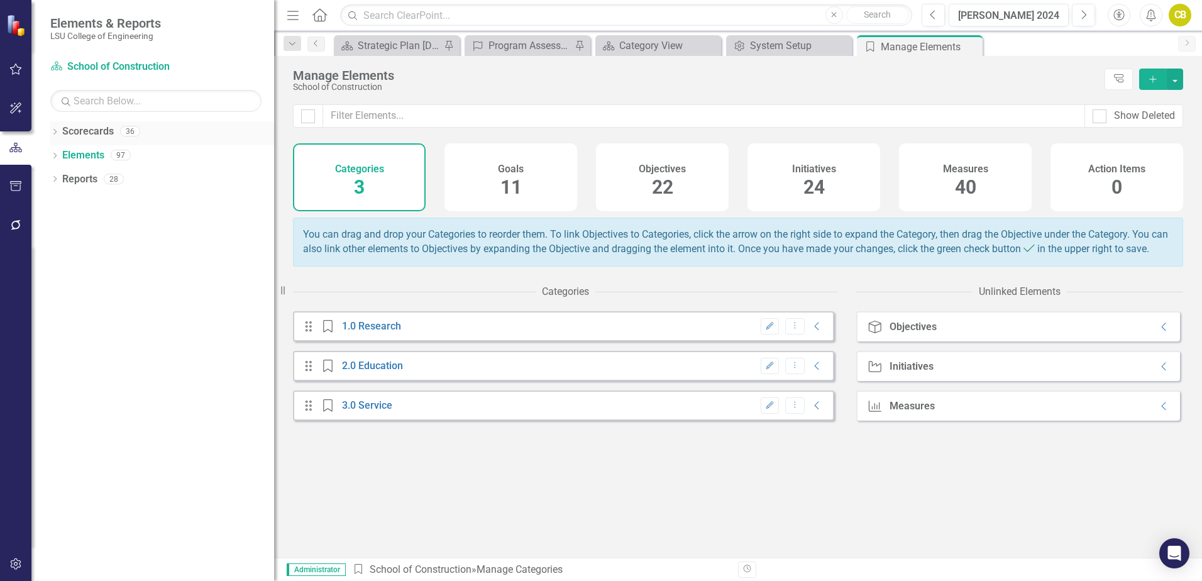
click at [58, 134] on icon "Dropdown" at bounding box center [54, 132] width 9 height 7
click at [63, 156] on icon "Dropdown" at bounding box center [61, 155] width 9 height 8
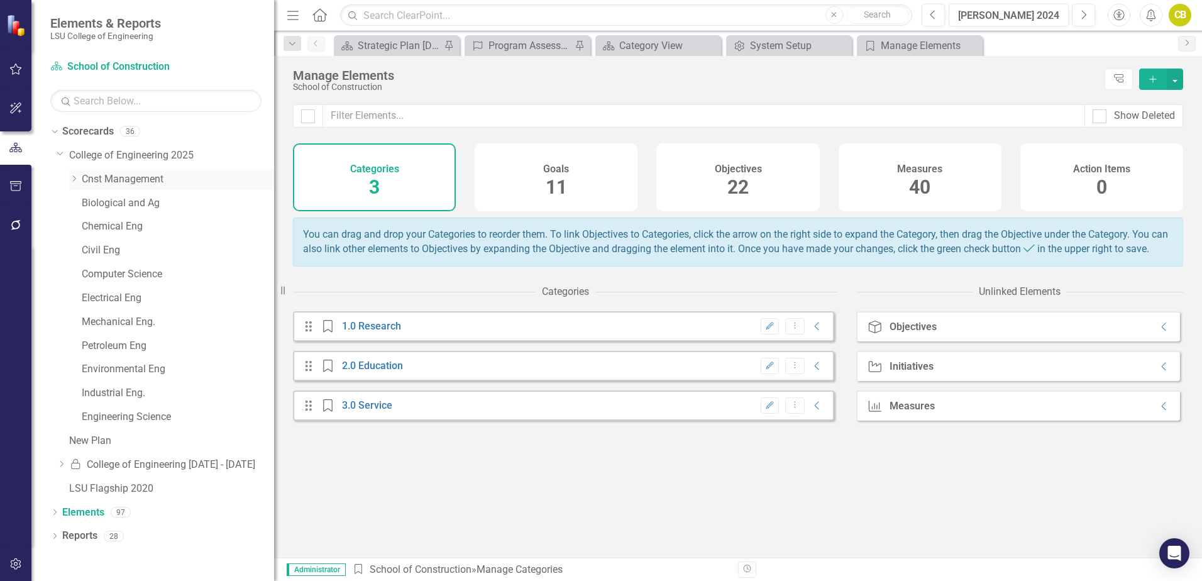
click at [73, 176] on icon "Dropdown" at bounding box center [73, 179] width 9 height 8
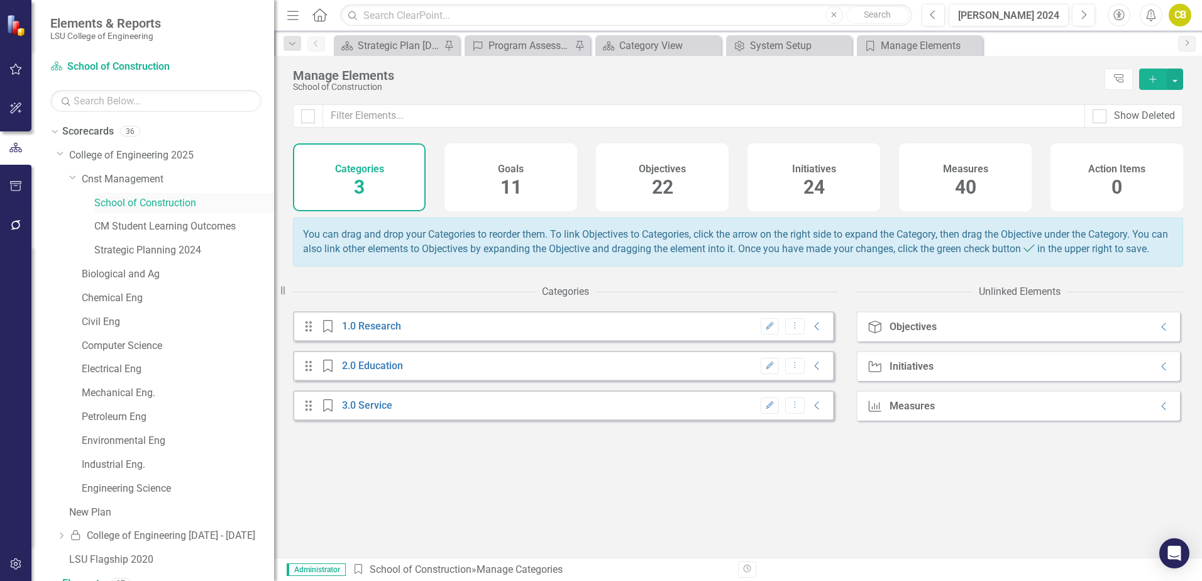
click at [152, 206] on link "School of Construction" at bounding box center [184, 203] width 180 height 14
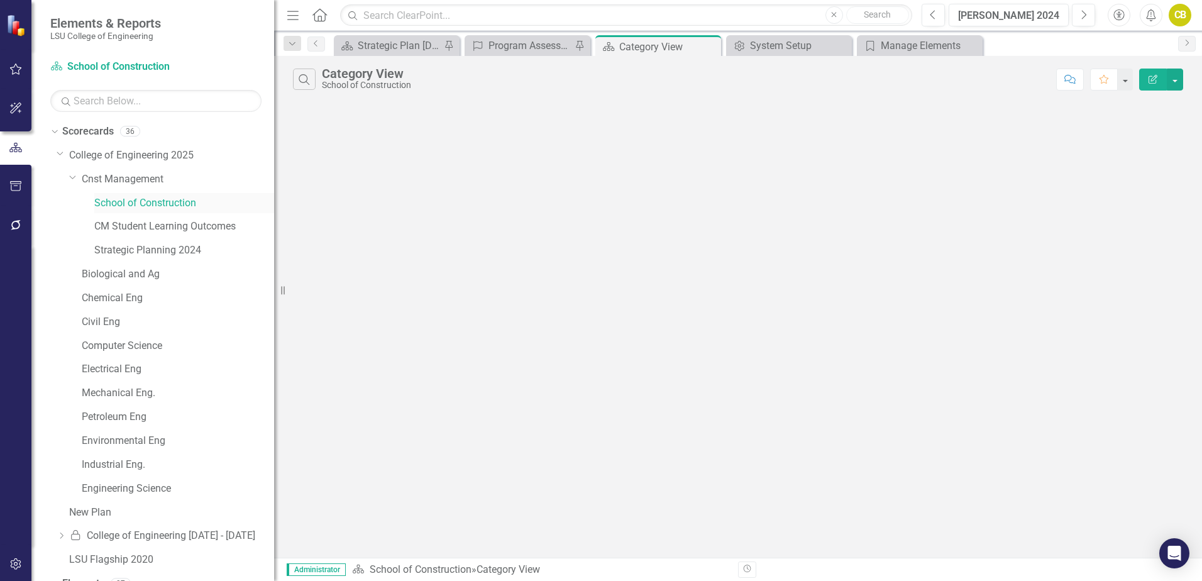
click at [152, 206] on link "School of Construction" at bounding box center [184, 203] width 180 height 14
drag, startPoint x: 152, startPoint y: 206, endPoint x: 133, endPoint y: 202, distance: 19.1
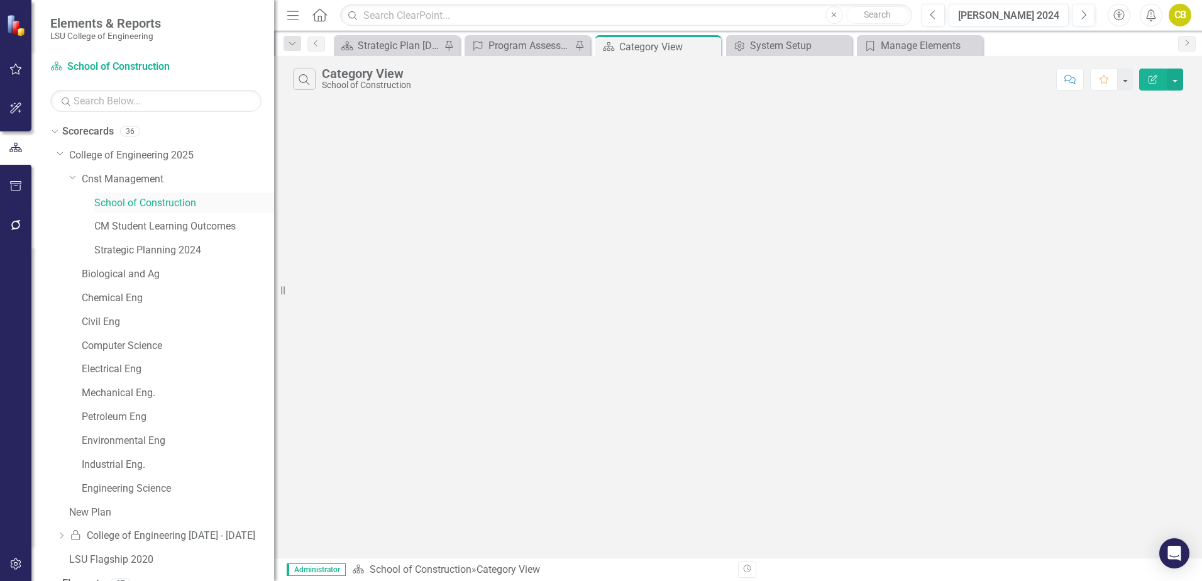
click at [133, 202] on link "School of Construction" at bounding box center [184, 203] width 180 height 14
click at [1128, 86] on button "button" at bounding box center [1124, 80] width 16 height 22
click at [942, 87] on div "Search Category View School of Construction" at bounding box center [671, 79] width 757 height 21
click at [1069, 80] on icon "Comment" at bounding box center [1069, 79] width 11 height 9
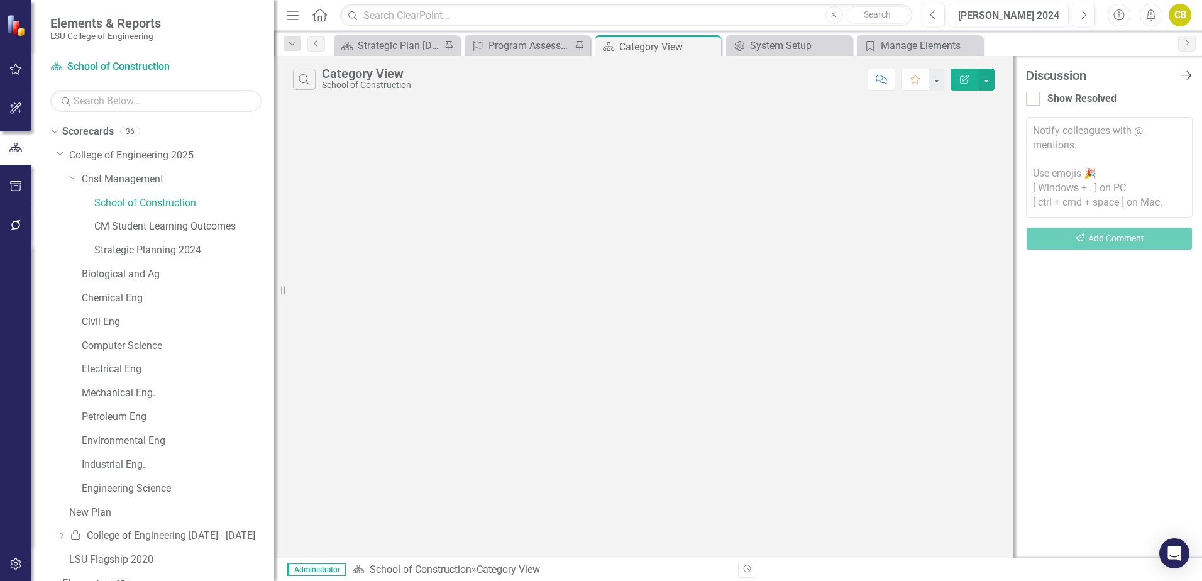
click at [1184, 74] on icon "Close Discussion Bar" at bounding box center [1186, 75] width 16 height 12
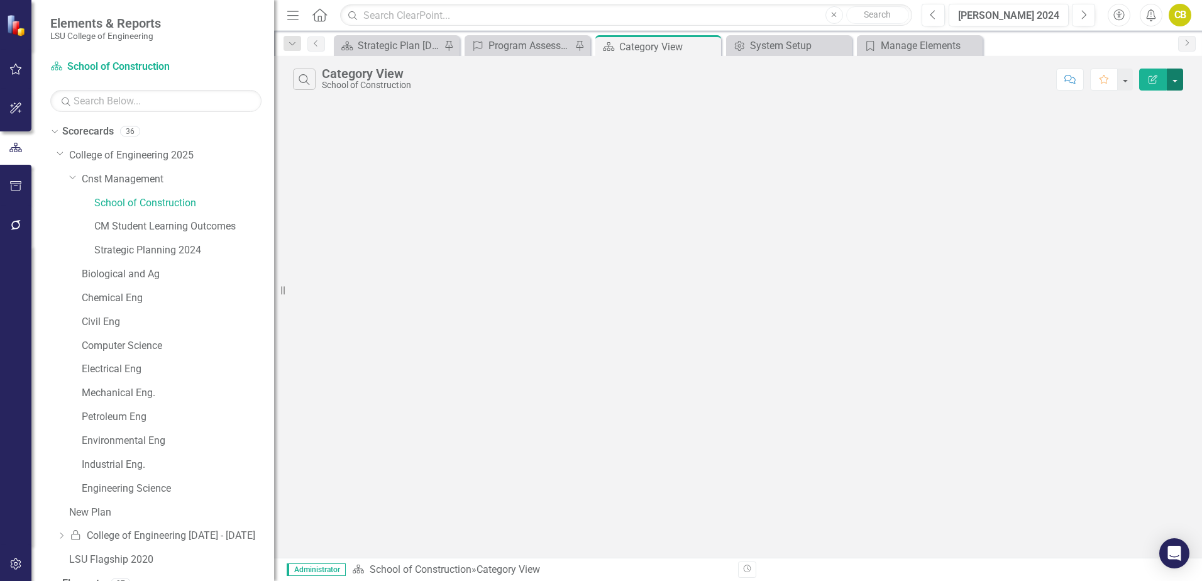
click at [1174, 79] on button "button" at bounding box center [1175, 80] width 16 height 22
click at [1128, 101] on link "Edit Report Edit Report" at bounding box center [1132, 102] width 99 height 23
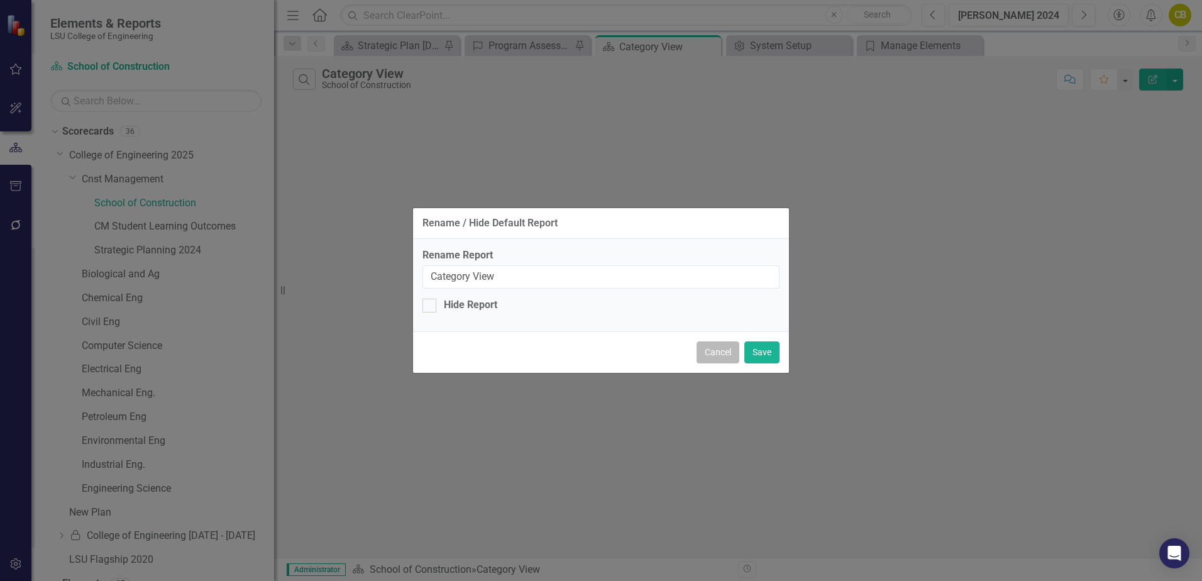
click at [719, 357] on button "Cancel" at bounding box center [717, 352] width 43 height 22
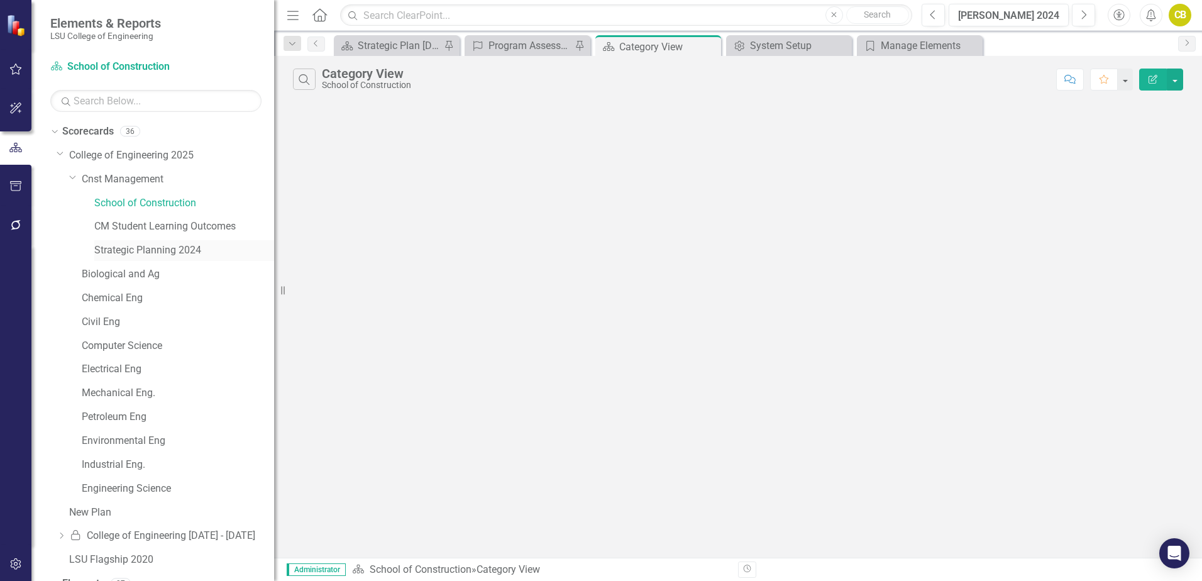
click at [145, 248] on link "Strategic Planning 2024" at bounding box center [184, 250] width 180 height 14
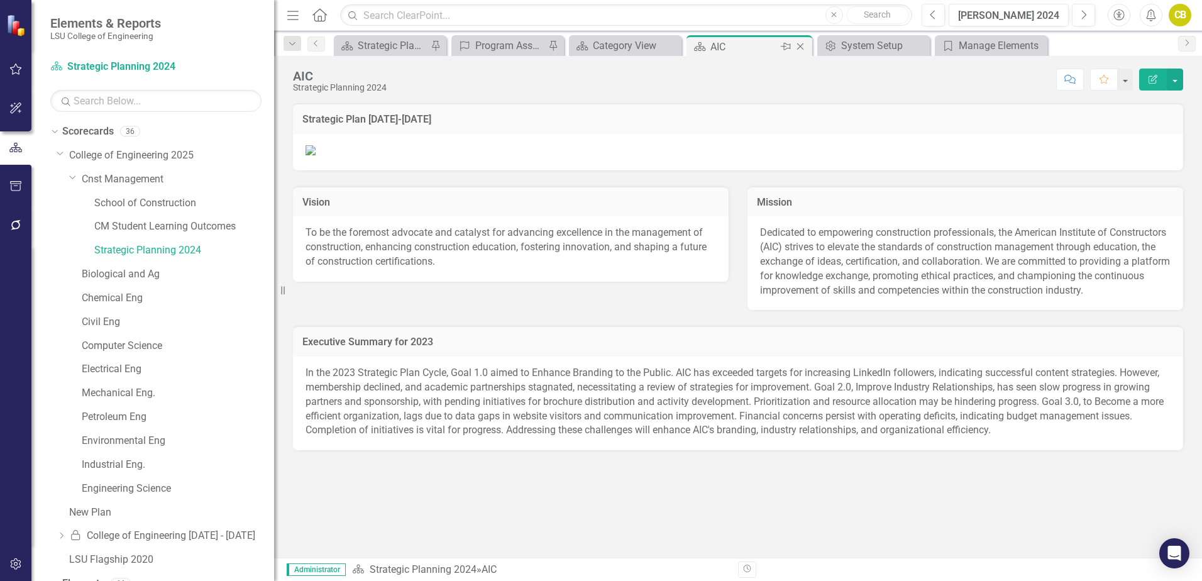
click at [801, 48] on icon "Close" at bounding box center [800, 46] width 13 height 10
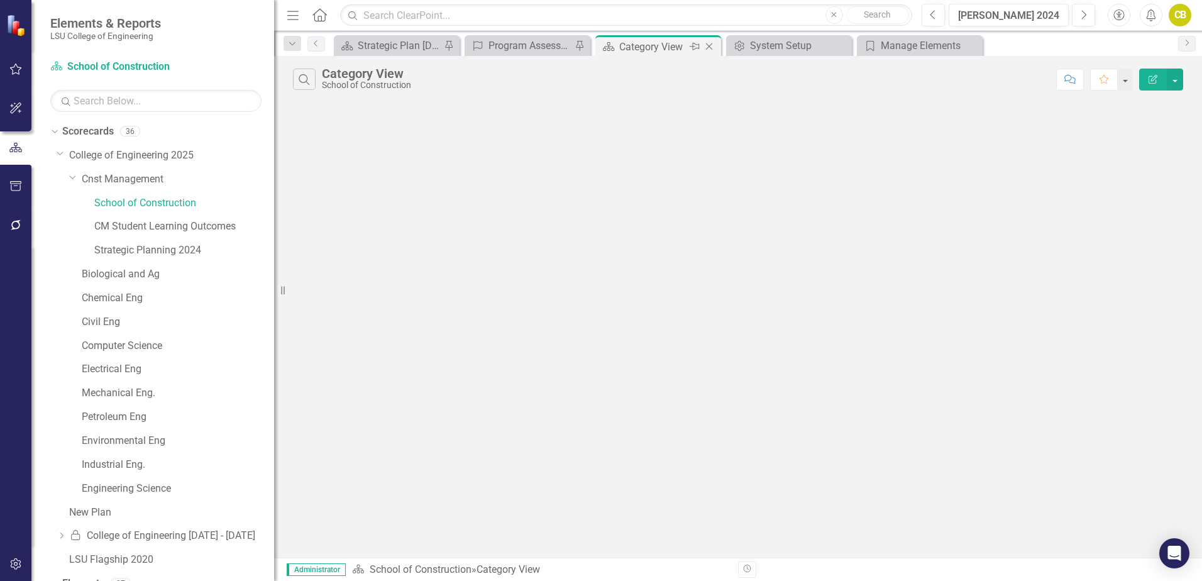
click at [711, 48] on icon at bounding box center [709, 46] width 7 height 7
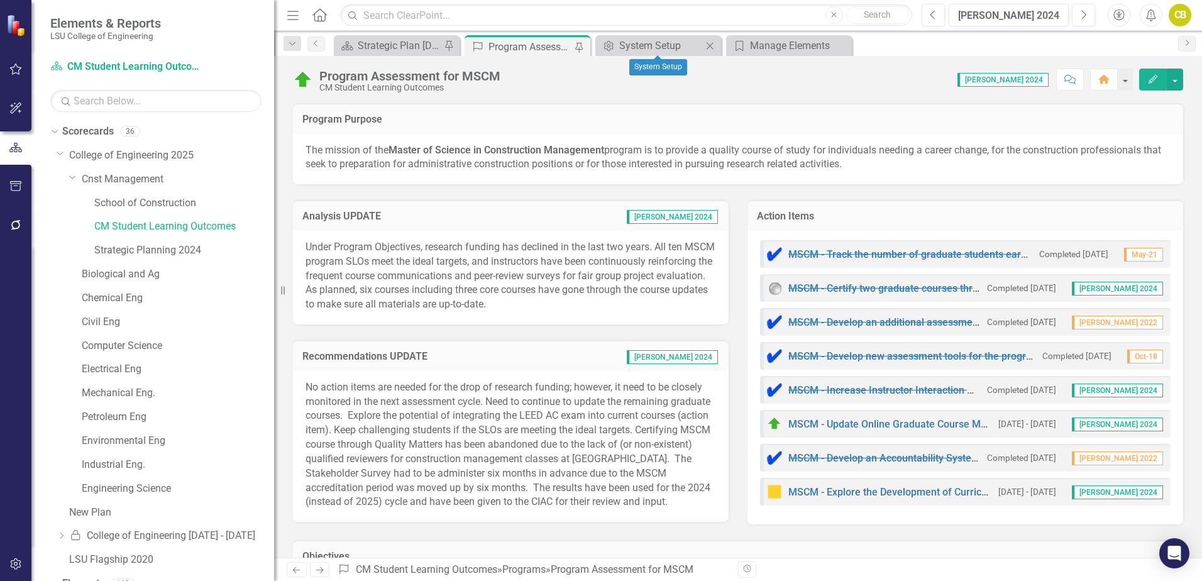
click at [710, 48] on icon "Close" at bounding box center [709, 46] width 13 height 10
click at [684, 48] on div "Manage Elements" at bounding box center [660, 46] width 83 height 16
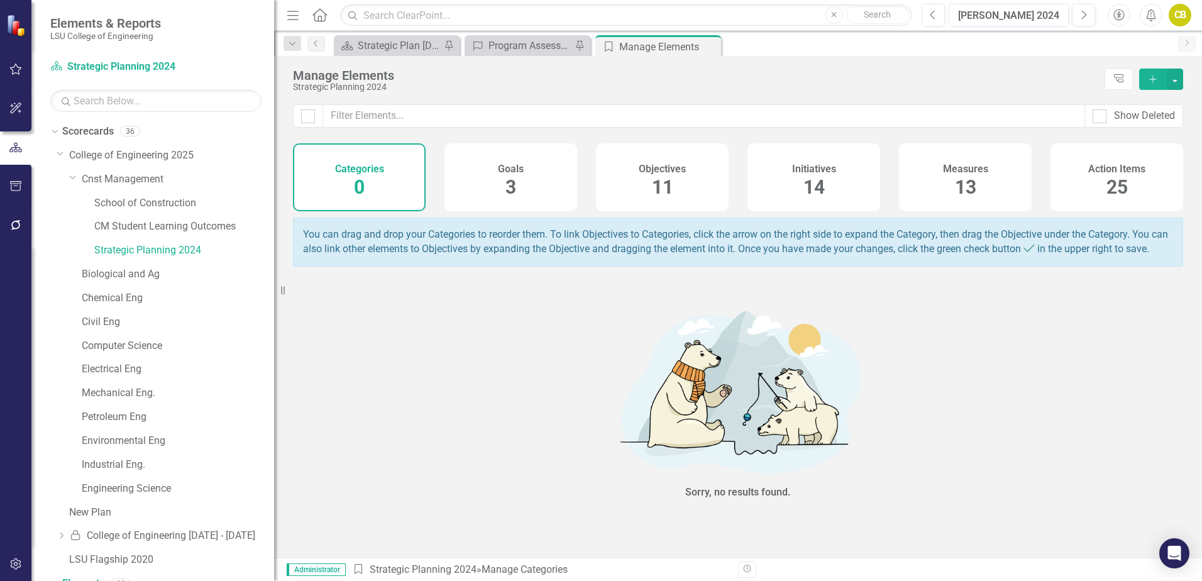
click at [398, 188] on div "Categories 0" at bounding box center [359, 177] width 133 height 68
click at [513, 195] on span "3" at bounding box center [510, 187] width 11 height 22
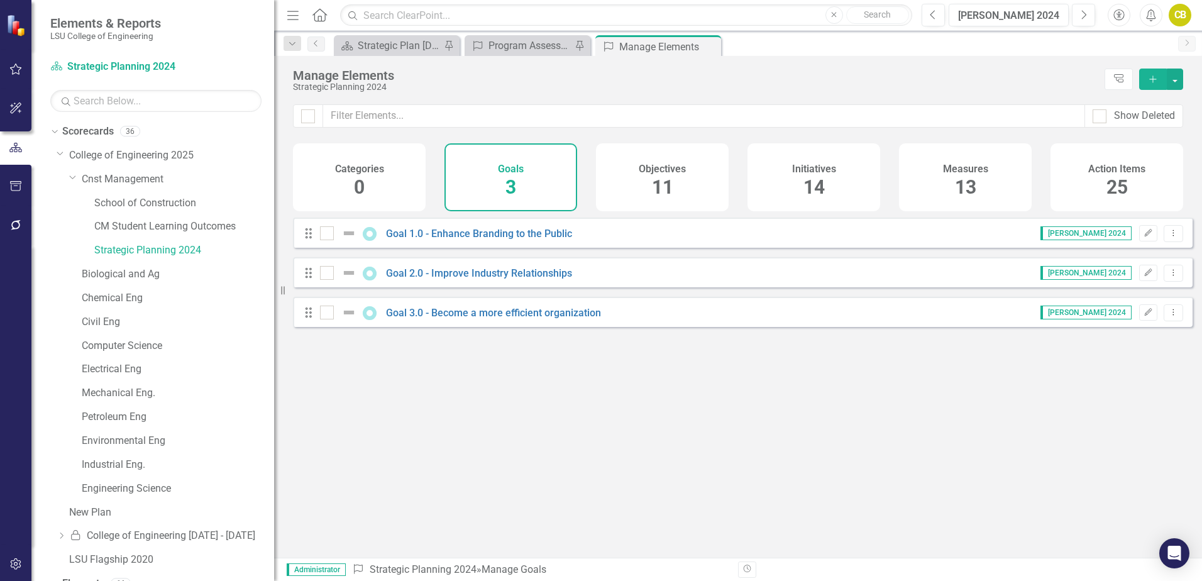
click at [652, 177] on span "11" at bounding box center [662, 187] width 21 height 22
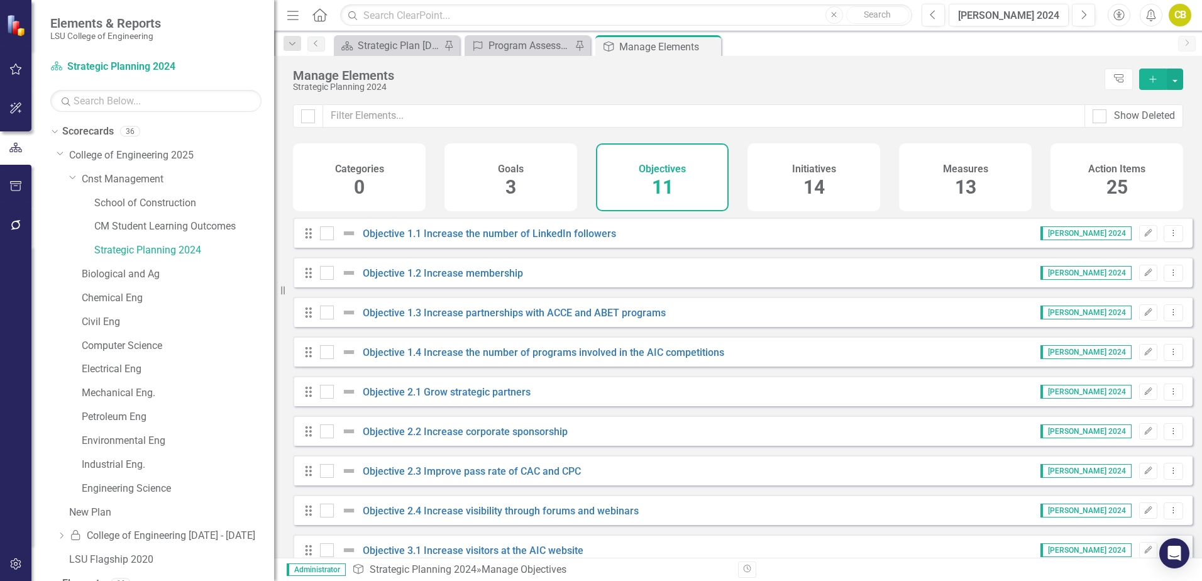
click at [397, 172] on div "Categories 0" at bounding box center [359, 177] width 133 height 68
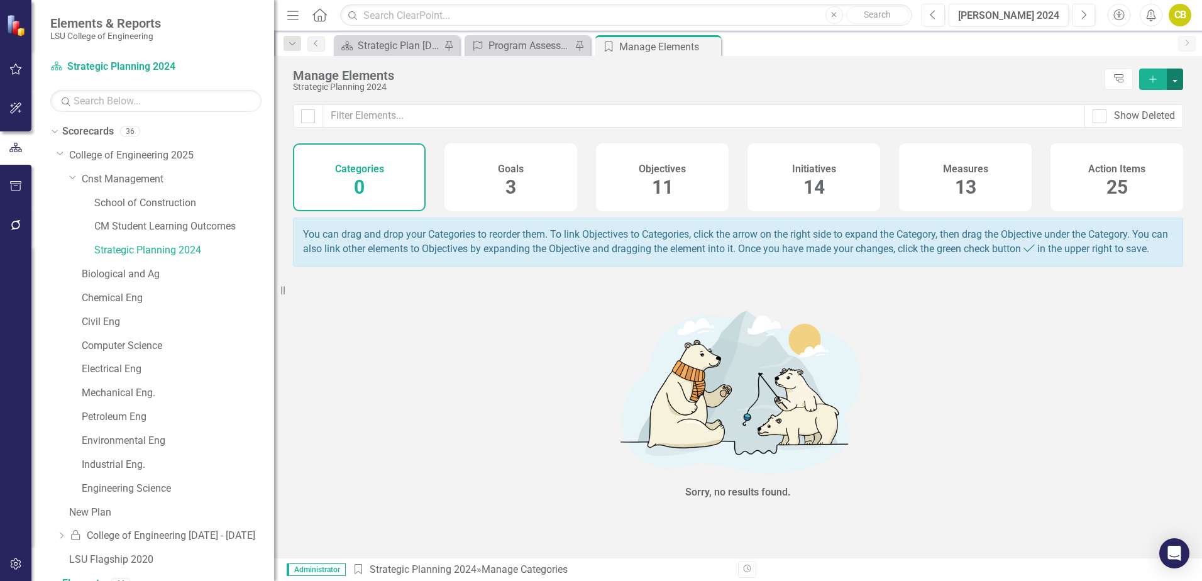
click at [1172, 79] on button "button" at bounding box center [1175, 79] width 16 height 21
click at [351, 80] on div "Manage Elements" at bounding box center [695, 76] width 805 height 14
click at [1177, 82] on button "button" at bounding box center [1175, 79] width 16 height 21
click at [471, 294] on div "You can drag and drop your Categories to reorder them. To link Objectives to Ca…" at bounding box center [743, 387] width 900 height 340
click at [151, 205] on link "School of Construction" at bounding box center [184, 203] width 180 height 14
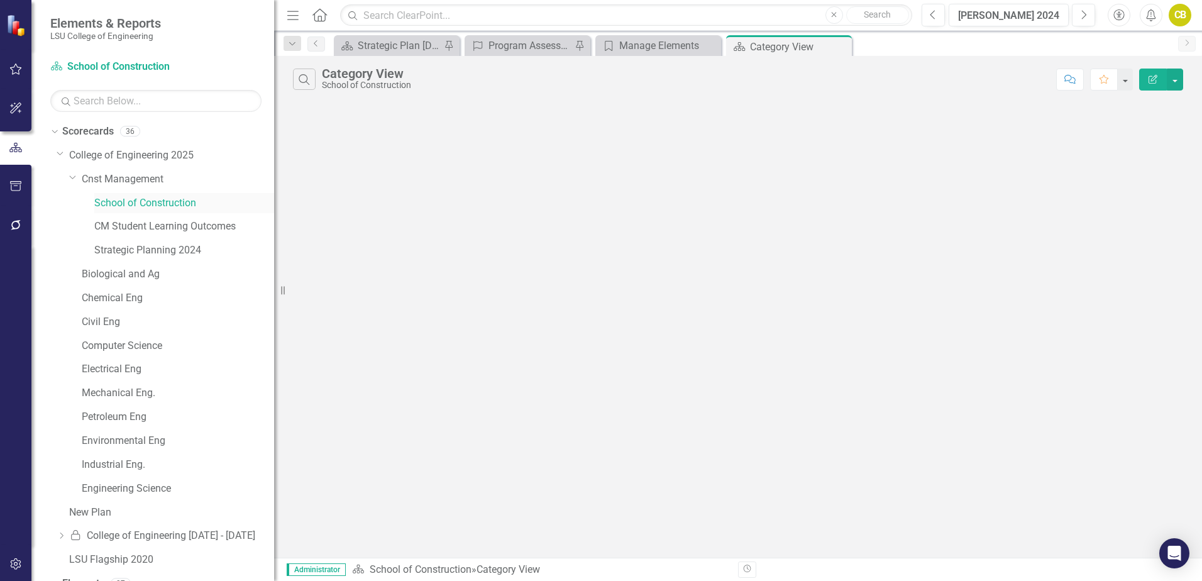
click at [157, 204] on link "School of Construction" at bounding box center [184, 203] width 180 height 14
click at [156, 204] on link "School of Construction" at bounding box center [184, 203] width 180 height 14
click at [144, 226] on link "CM Student Learning Outcomes" at bounding box center [184, 226] width 180 height 14
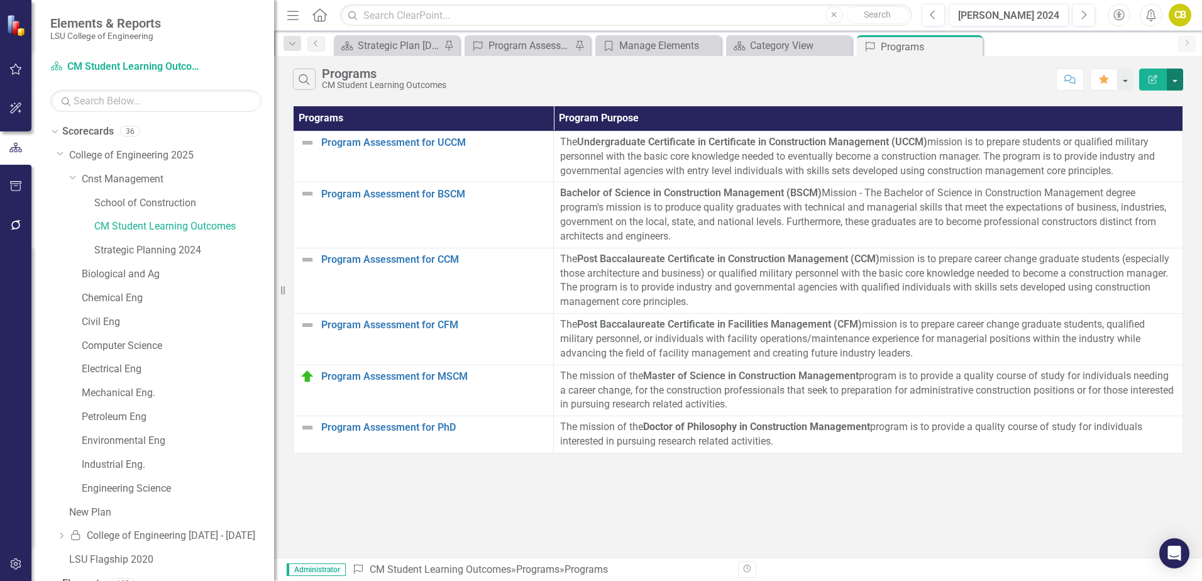
click at [1177, 82] on button "button" at bounding box center [1175, 80] width 16 height 22
click at [1141, 99] on link "Edit Report Edit Report" at bounding box center [1132, 102] width 99 height 23
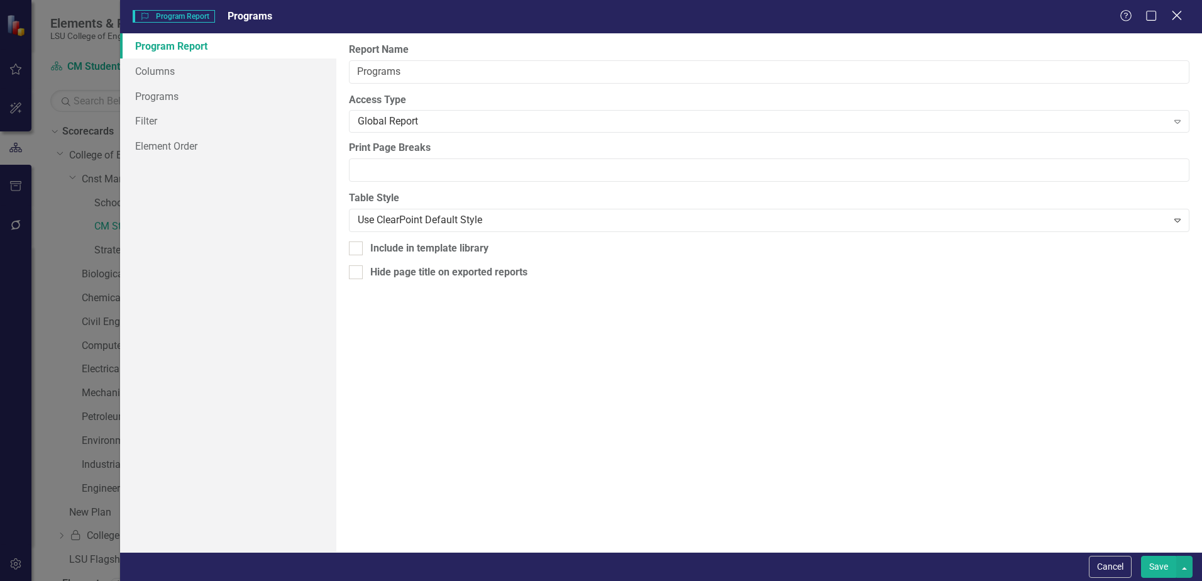
click at [1172, 16] on icon "Close" at bounding box center [1177, 15] width 16 height 12
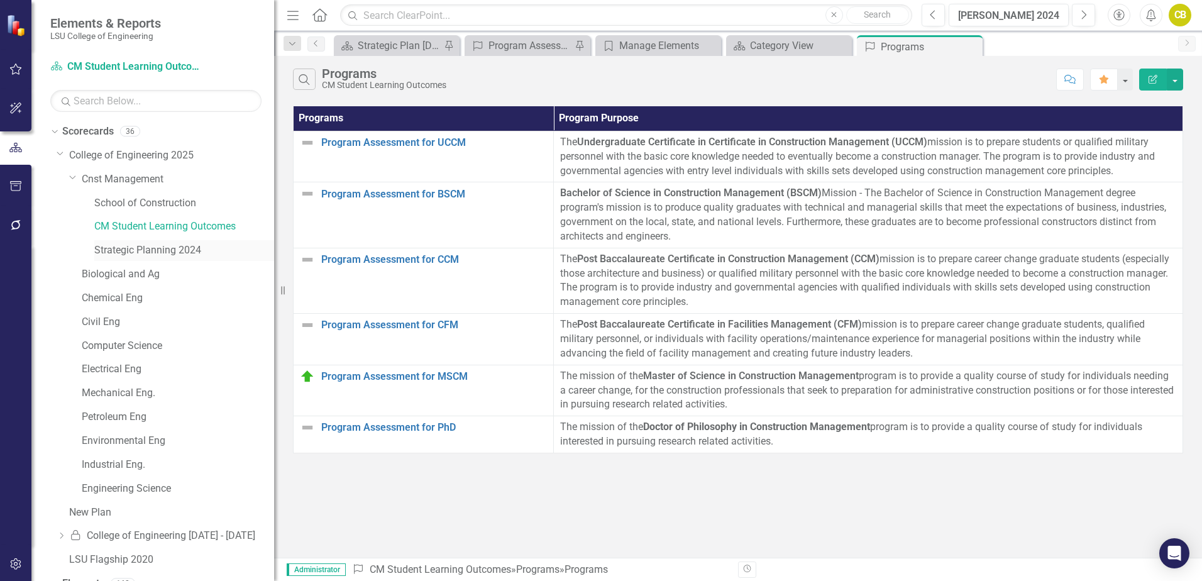
click at [150, 252] on link "Strategic Planning 2024" at bounding box center [184, 250] width 180 height 14
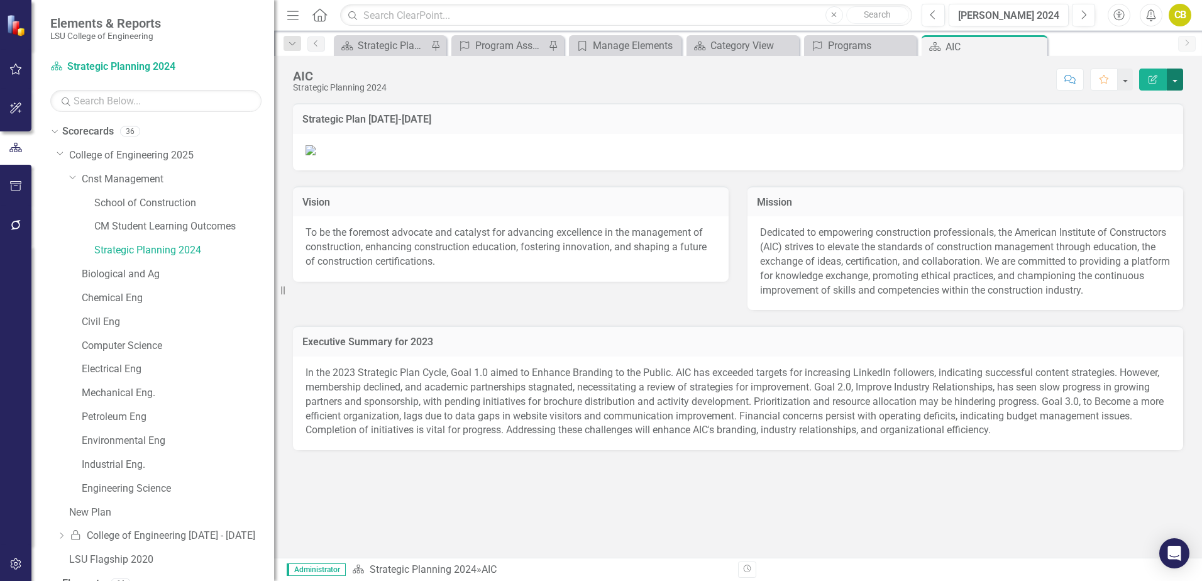
click at [1175, 84] on button "button" at bounding box center [1175, 80] width 16 height 22
click at [1143, 99] on link "Edit Edit Scorecard" at bounding box center [1132, 102] width 102 height 23
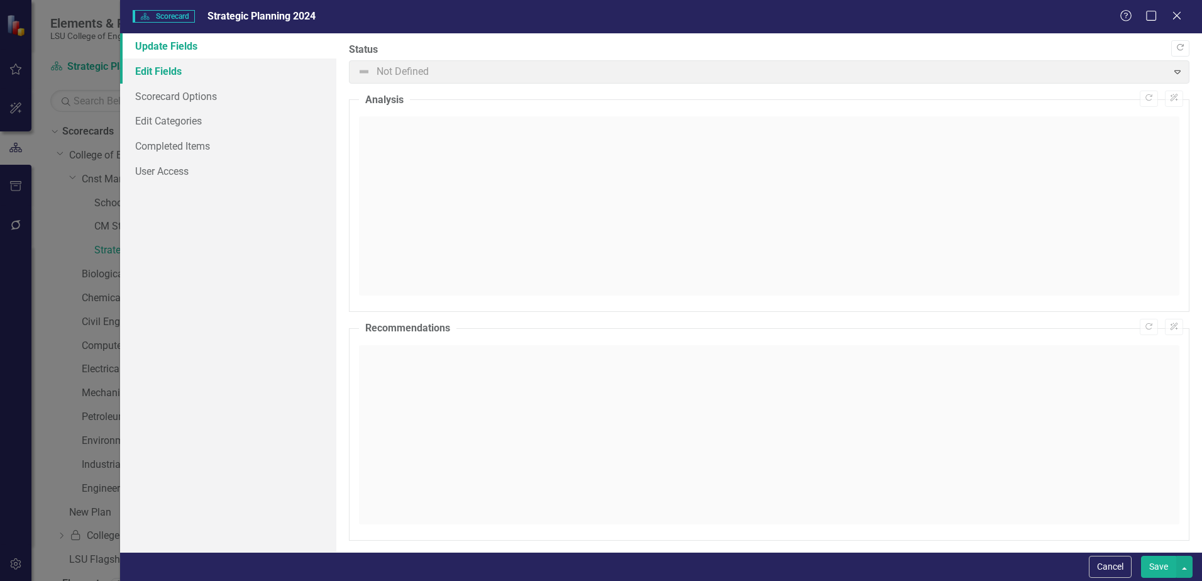
click at [157, 71] on link "Edit Fields" at bounding box center [228, 70] width 216 height 25
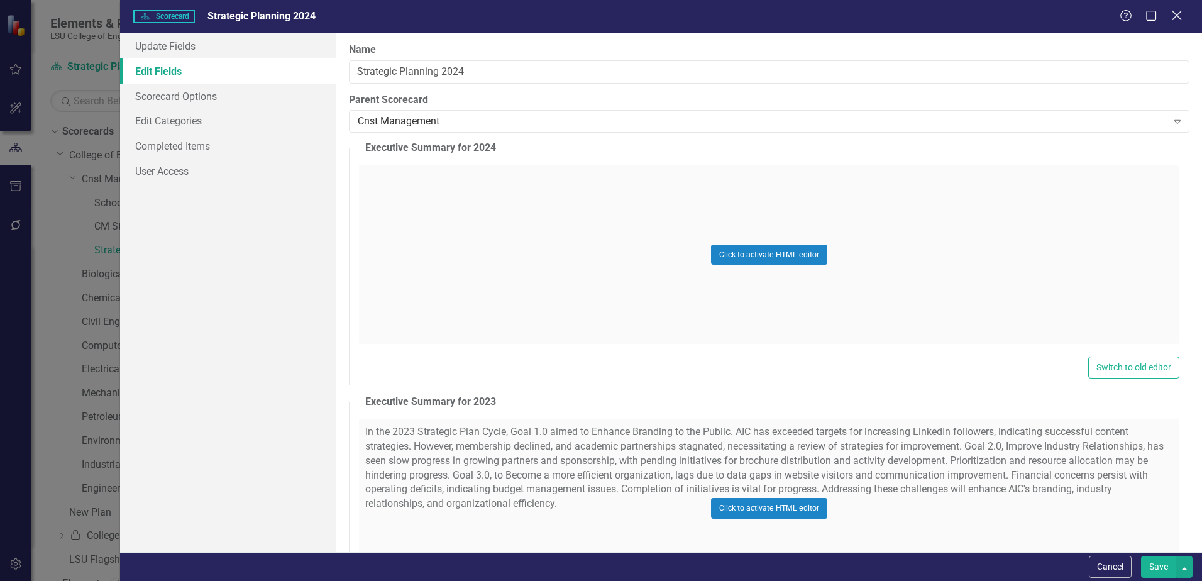
click at [1177, 15] on icon at bounding box center [1176, 15] width 9 height 9
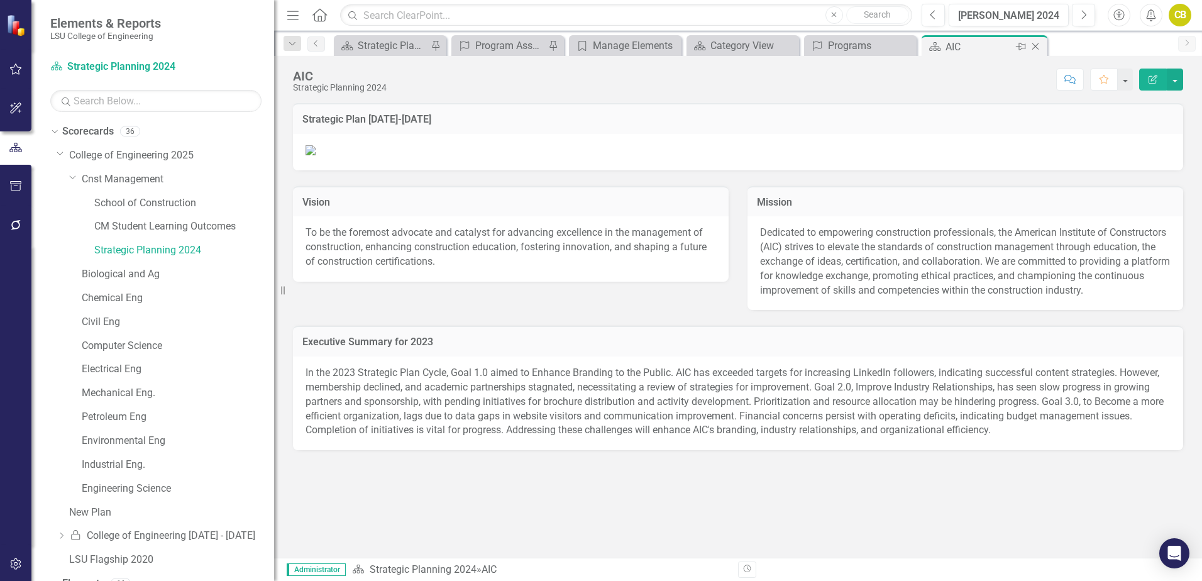
click at [1037, 49] on icon "Close" at bounding box center [1035, 46] width 13 height 10
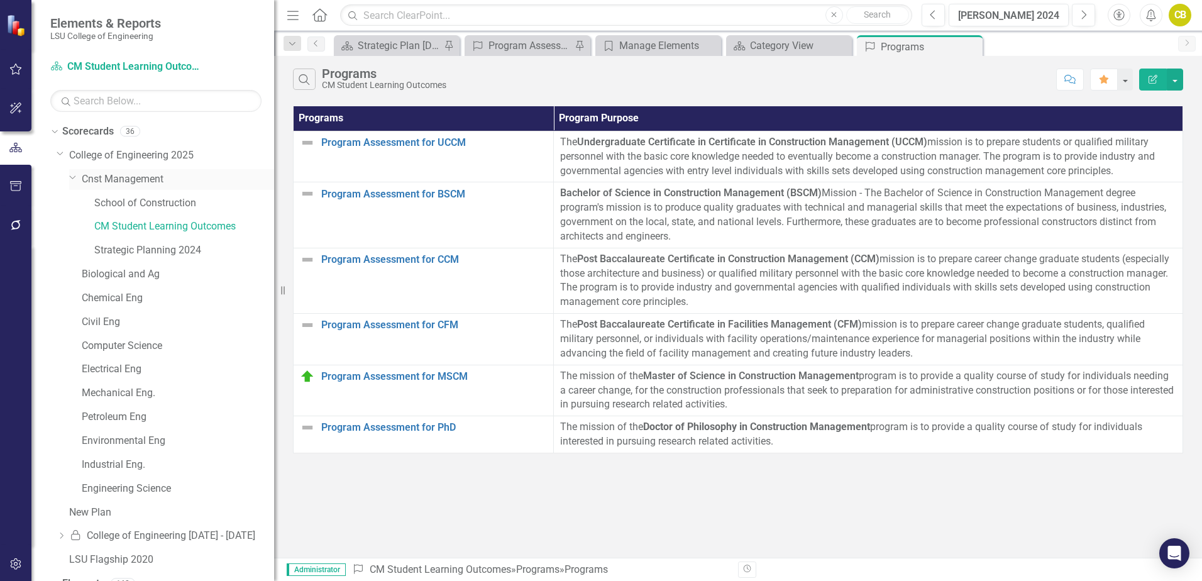
click at [134, 180] on link "Cnst Management" at bounding box center [178, 179] width 192 height 14
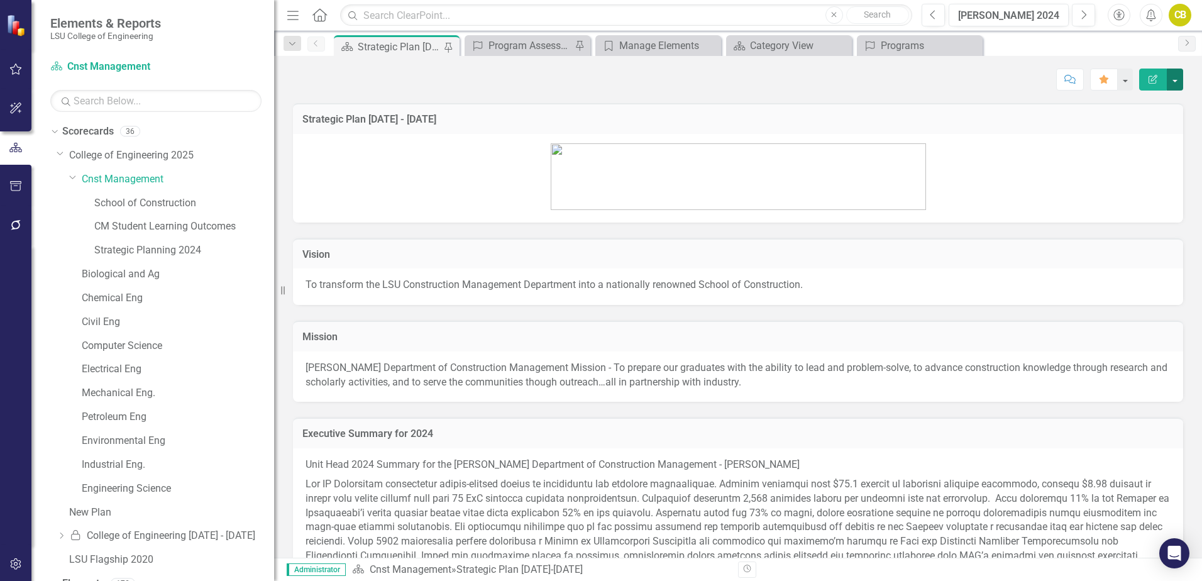
click at [1177, 80] on button "button" at bounding box center [1175, 80] width 16 height 22
click at [1147, 104] on link "Edit Edit Scorecard" at bounding box center [1132, 102] width 102 height 23
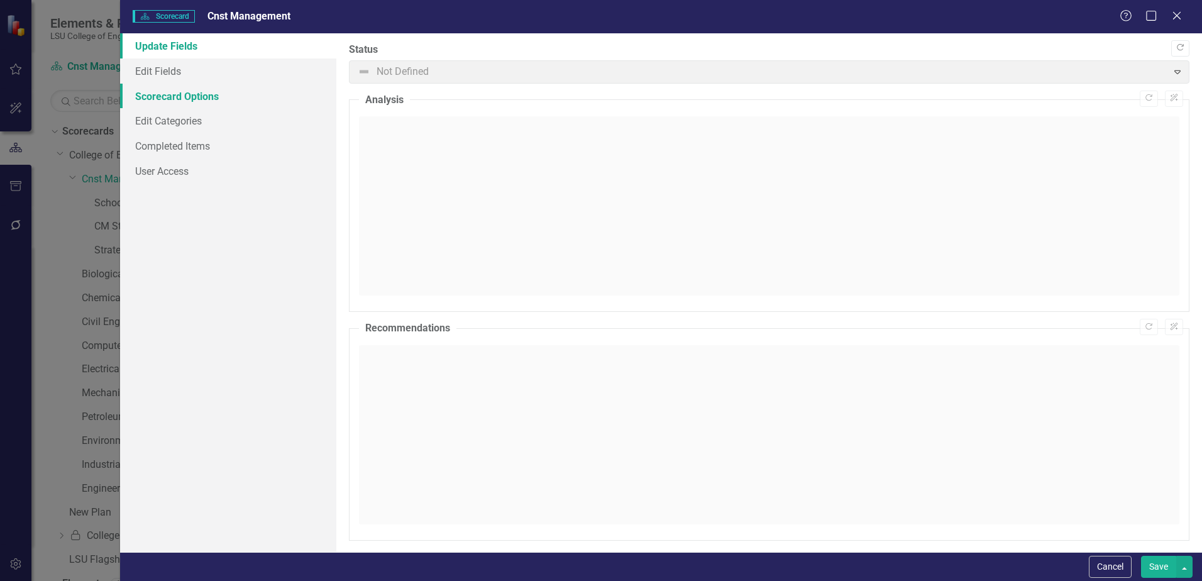
click at [194, 97] on link "Scorecard Options" at bounding box center [228, 96] width 216 height 25
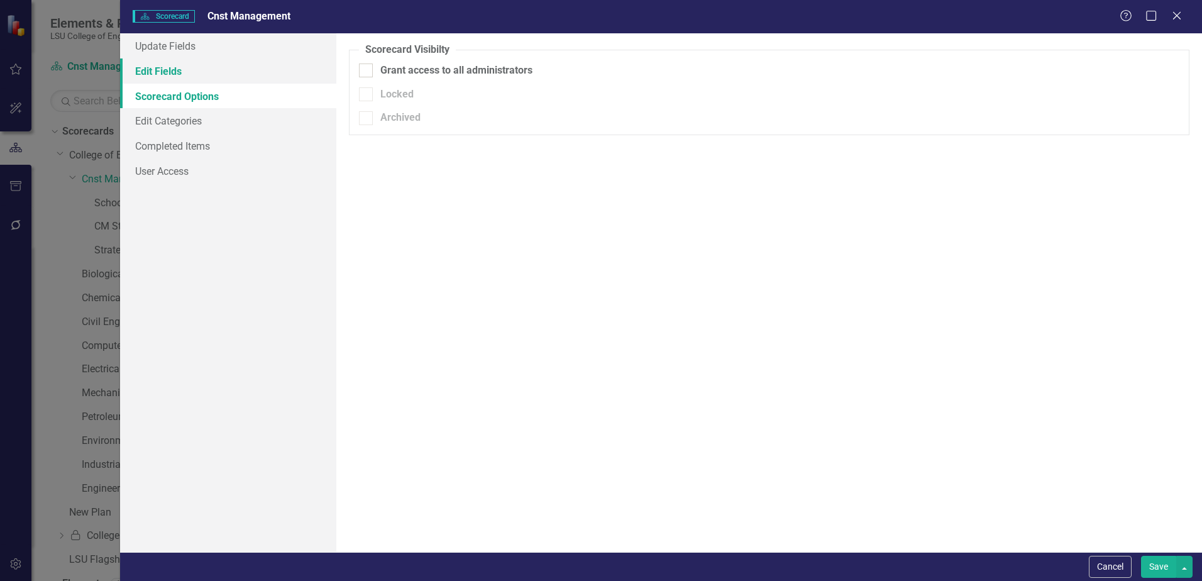
click at [167, 72] on link "Edit Fields" at bounding box center [228, 70] width 216 height 25
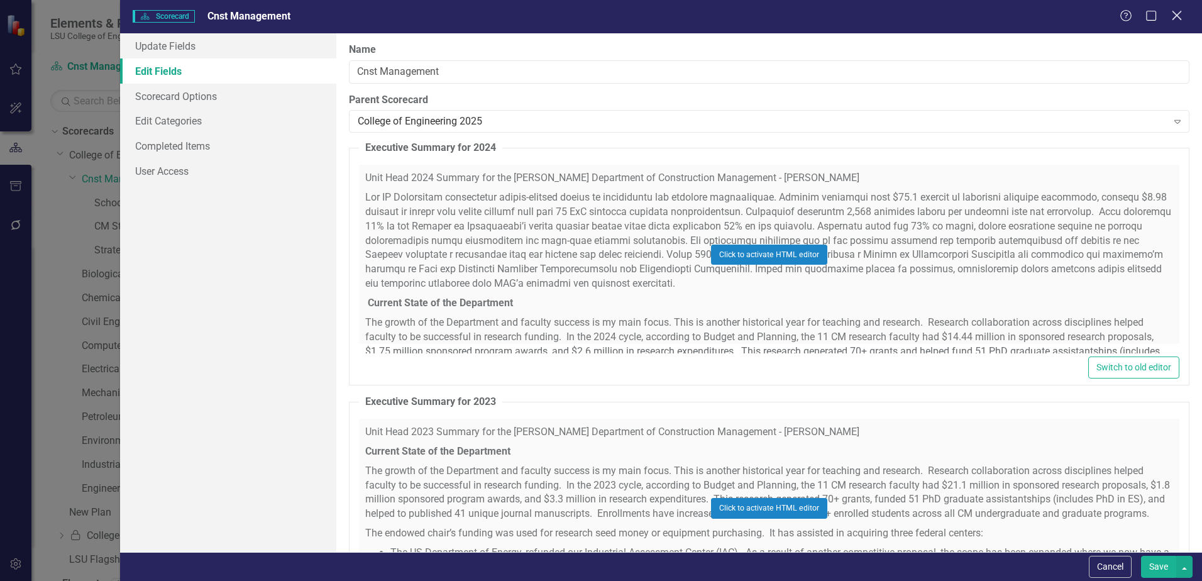
click at [1182, 16] on icon "Close" at bounding box center [1177, 15] width 16 height 12
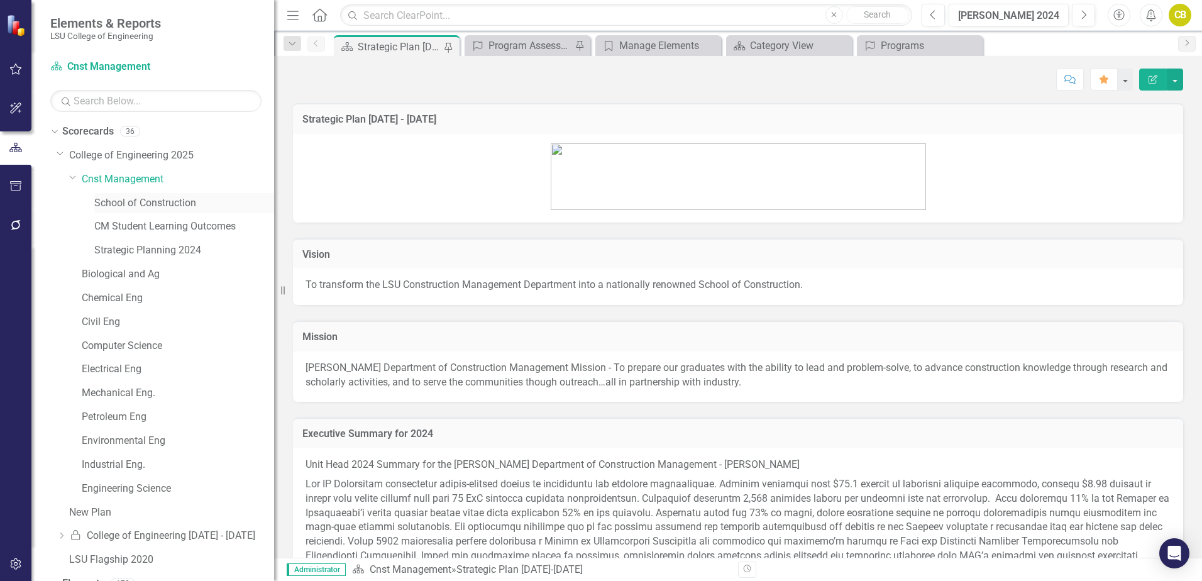
click at [153, 204] on link "School of Construction" at bounding box center [184, 203] width 180 height 14
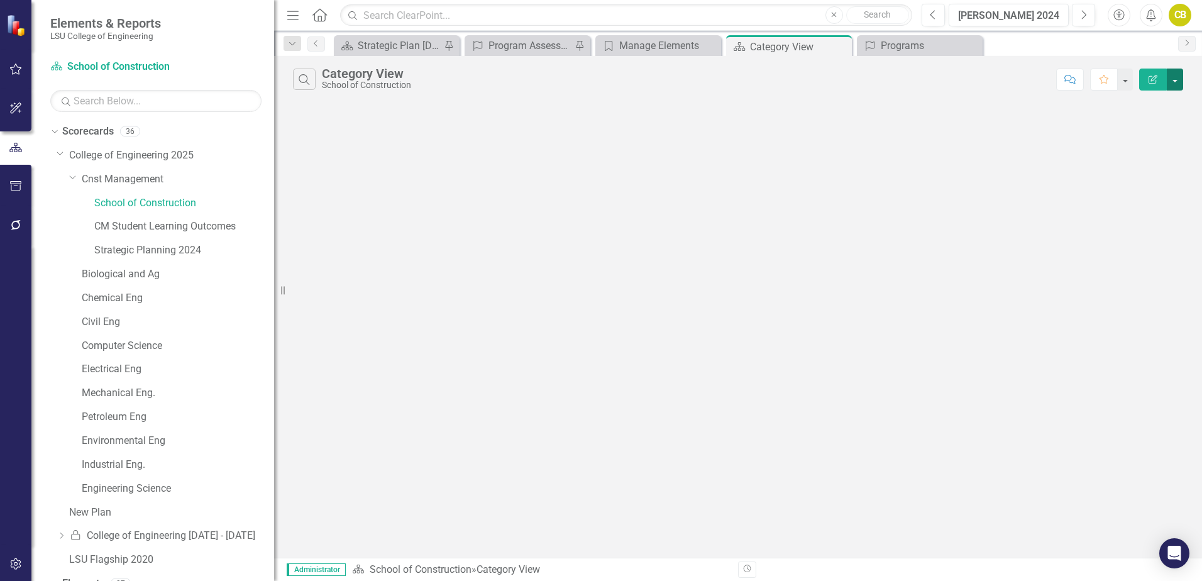
click at [1174, 84] on button "button" at bounding box center [1175, 80] width 16 height 22
click at [1140, 106] on link "Edit Report Edit Report" at bounding box center [1132, 102] width 99 height 23
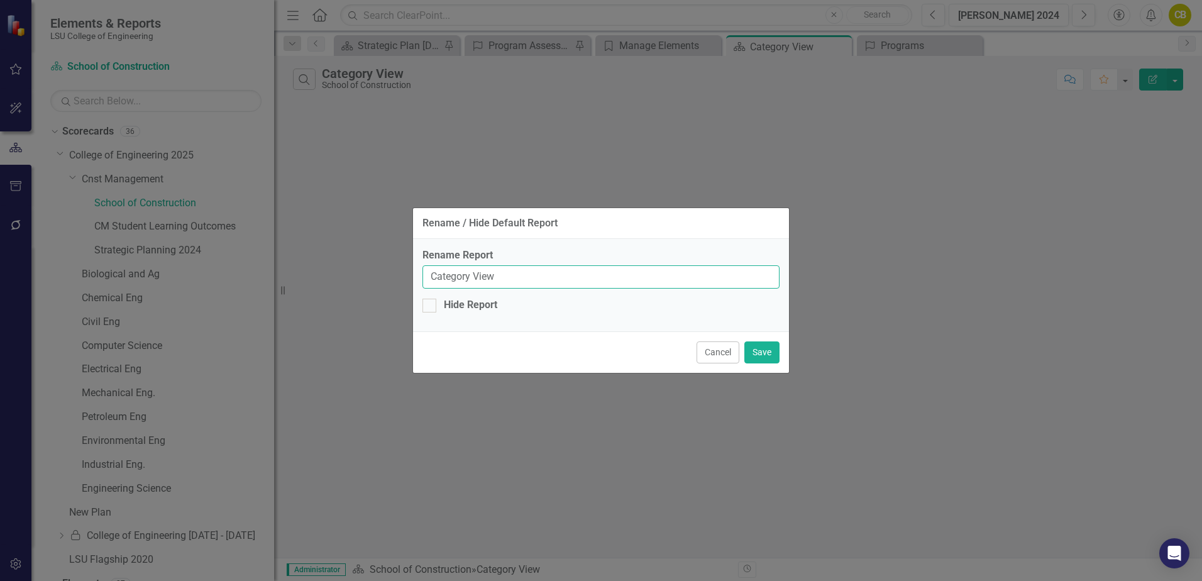
drag, startPoint x: 511, startPoint y: 276, endPoint x: 409, endPoint y: 277, distance: 101.8
click at [409, 277] on div "Rename / Hide Default Report Rename Report Category View Hide Report Cancel Save" at bounding box center [601, 290] width 1202 height 581
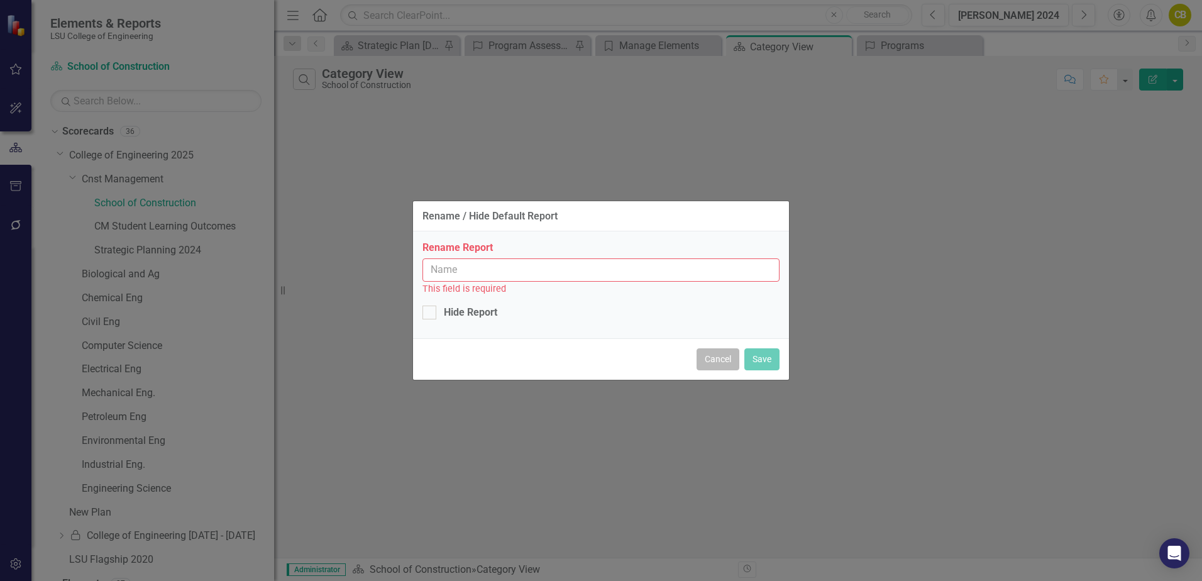
click at [730, 360] on button "Cancel" at bounding box center [717, 359] width 43 height 22
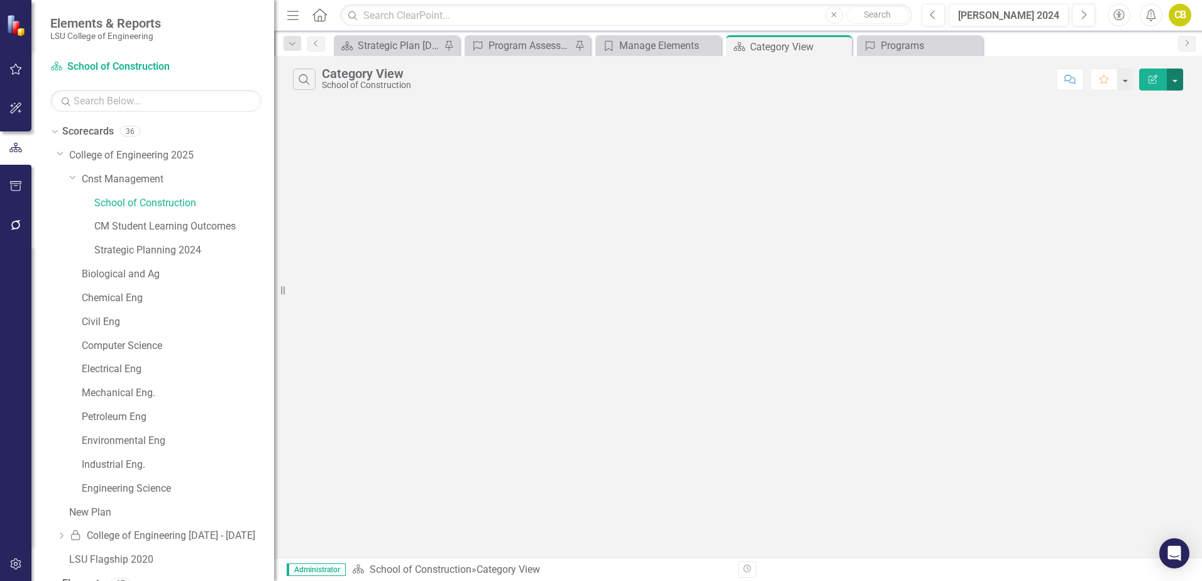
click at [1175, 77] on button "button" at bounding box center [1175, 80] width 16 height 22
click at [1124, 108] on link "Edit Report Edit Report" at bounding box center [1132, 102] width 99 height 23
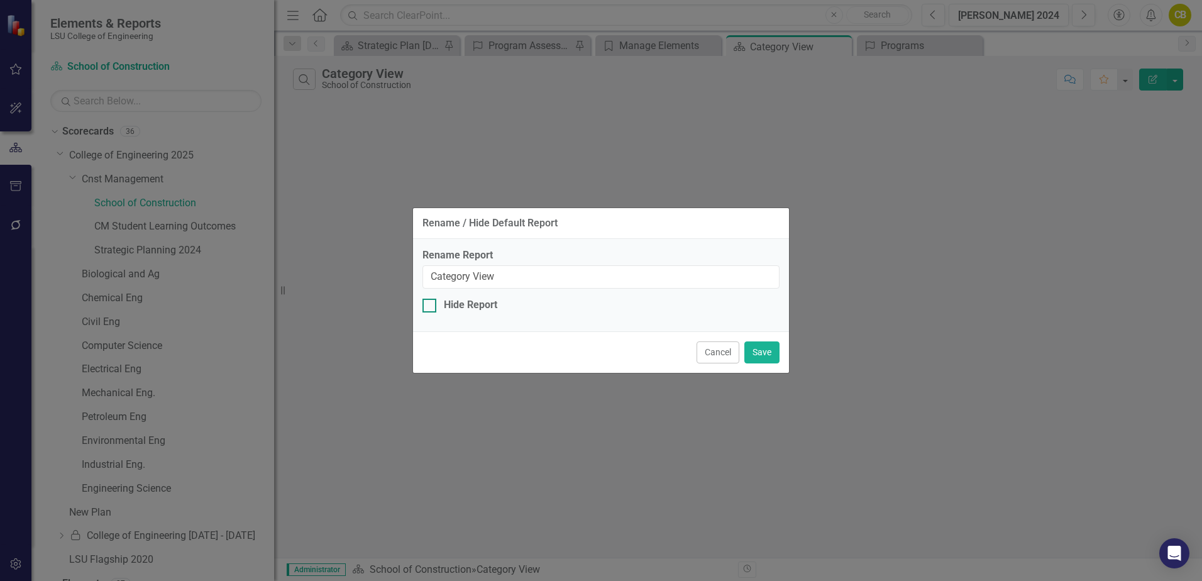
click at [427, 304] on input "Hide Report" at bounding box center [426, 303] width 8 height 8
checkbox input "true"
click at [768, 357] on button "Save" at bounding box center [761, 352] width 35 height 22
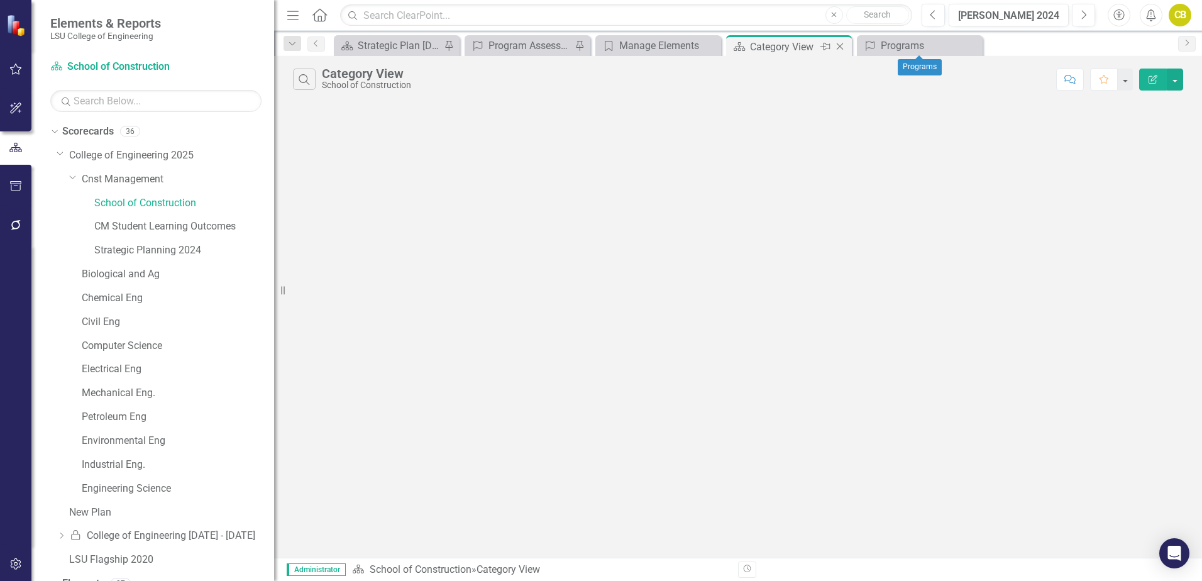
click at [839, 43] on icon "Close" at bounding box center [840, 46] width 13 height 10
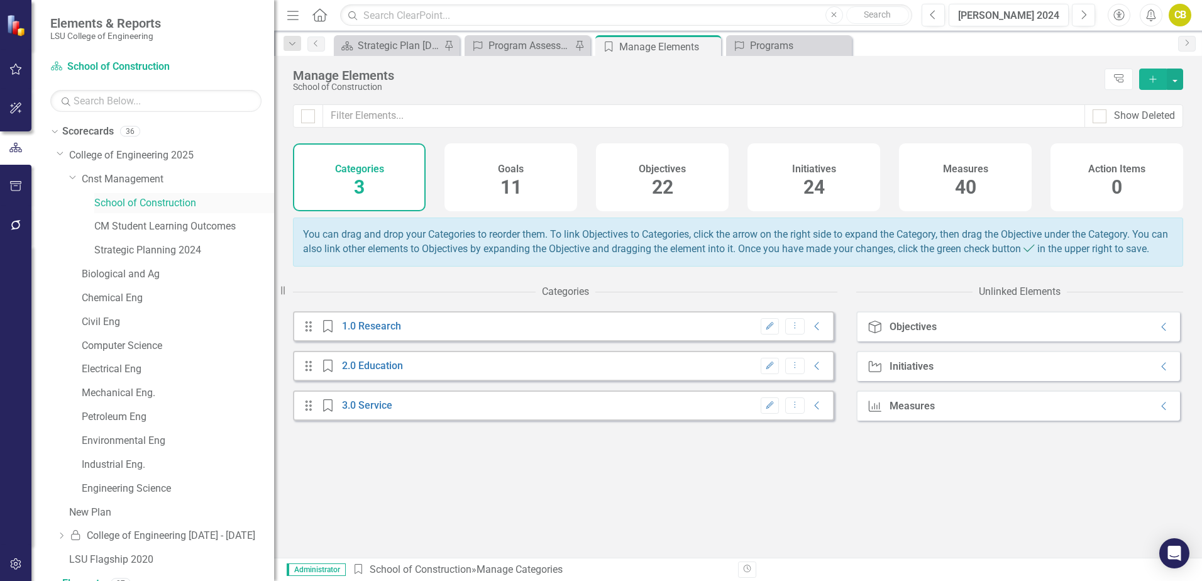
click at [148, 204] on link "School of Construction" at bounding box center [184, 203] width 180 height 14
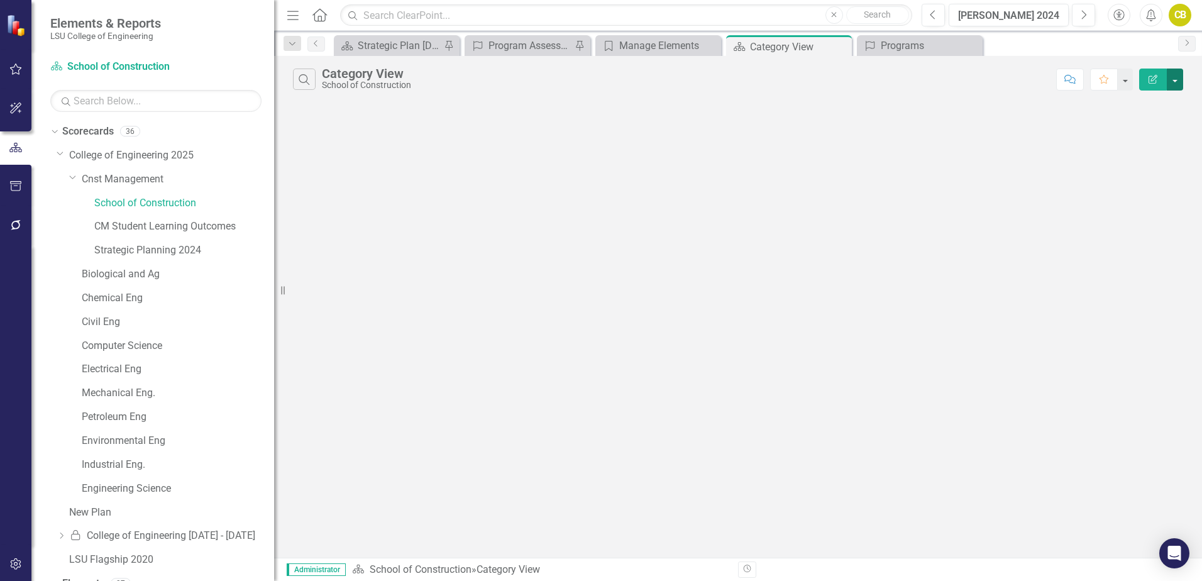
click at [1176, 81] on button "button" at bounding box center [1175, 80] width 16 height 22
click at [1126, 100] on link "Edit Report Edit Report" at bounding box center [1132, 102] width 99 height 23
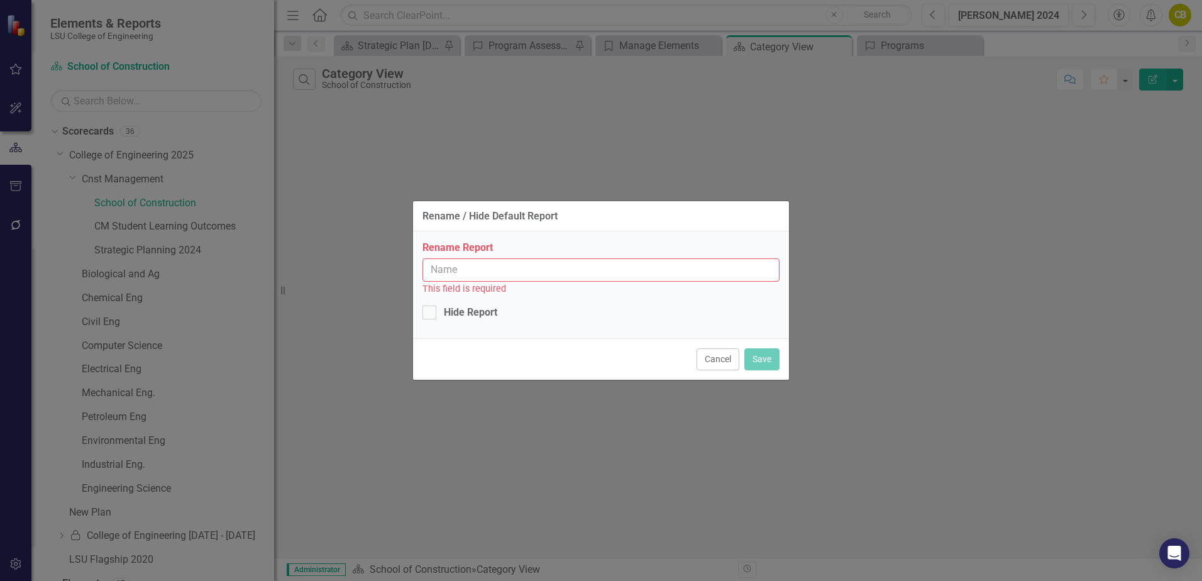
type input "Category View"
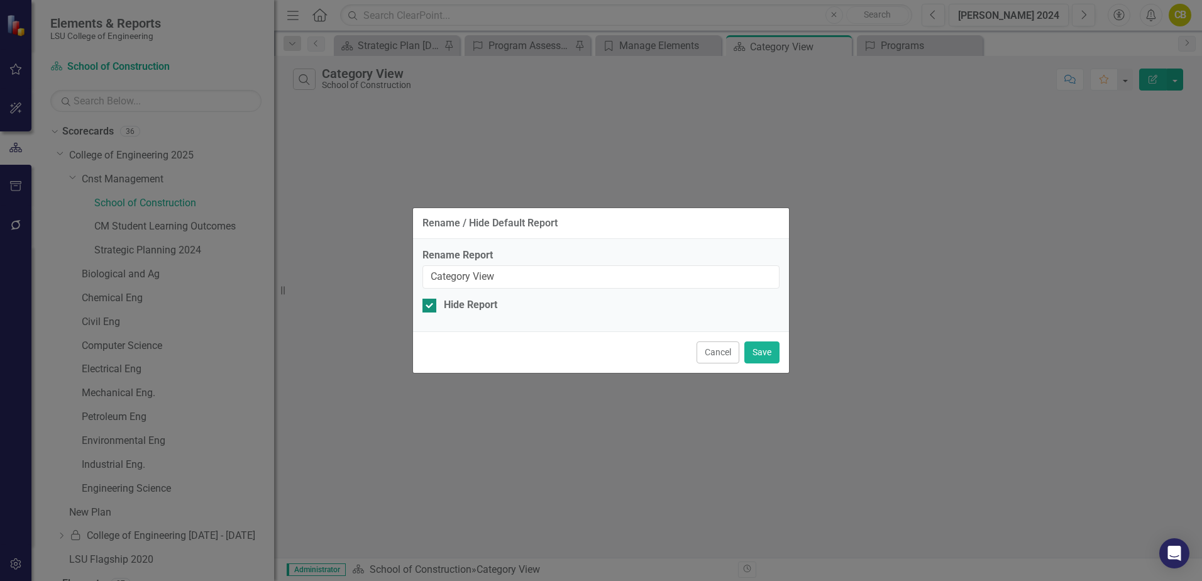
click at [431, 304] on div at bounding box center [429, 306] width 14 height 14
click at [431, 304] on input "Hide Report" at bounding box center [426, 303] width 8 height 8
checkbox input "false"
click at [752, 353] on button "Save" at bounding box center [761, 352] width 35 height 22
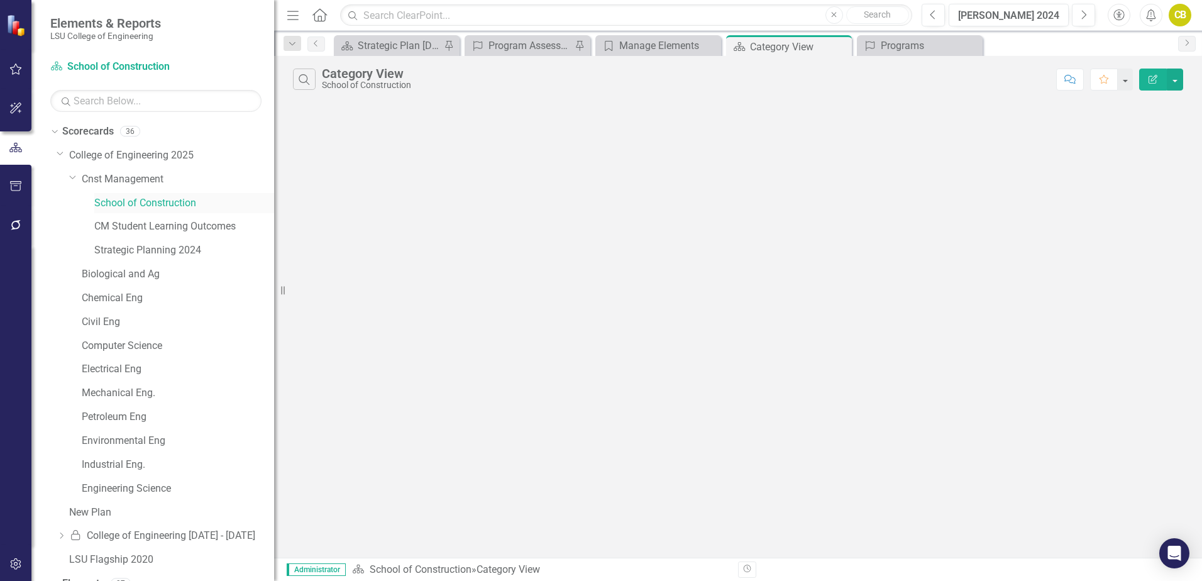
click at [147, 200] on link "School of Construction" at bounding box center [184, 203] width 180 height 14
click at [1177, 79] on button "button" at bounding box center [1175, 80] width 16 height 22
click at [890, 141] on div "Search Category View School of Construction Comment Favorite Edit Report" at bounding box center [738, 307] width 928 height 502
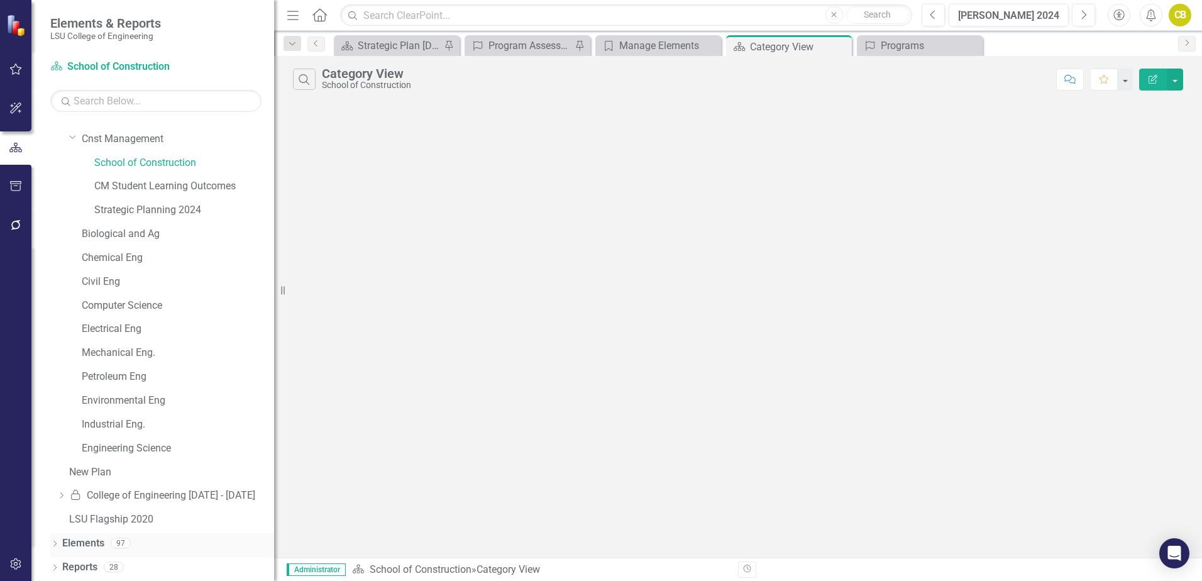
click at [82, 542] on link "Elements" at bounding box center [83, 543] width 42 height 14
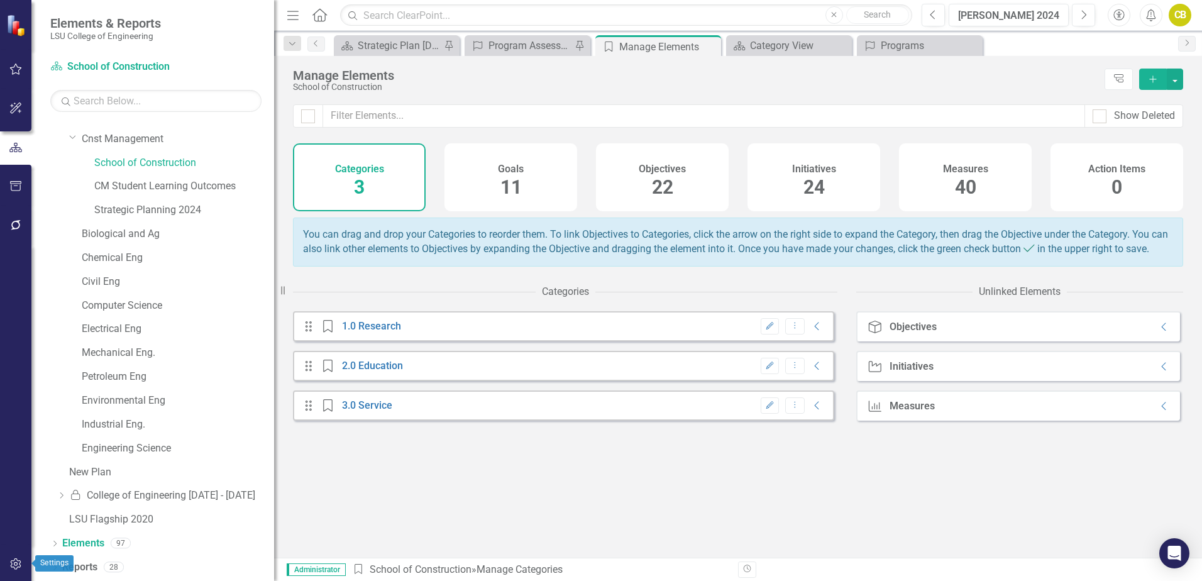
click at [17, 563] on icon "button" at bounding box center [15, 563] width 11 height 11
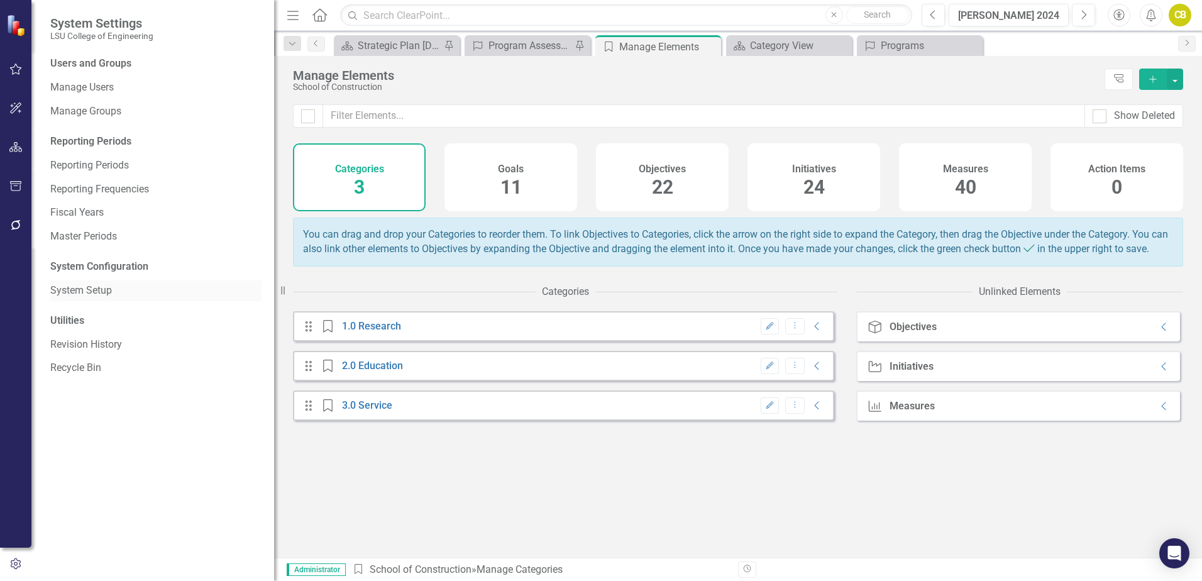
click at [96, 287] on link "System Setup" at bounding box center [155, 290] width 211 height 14
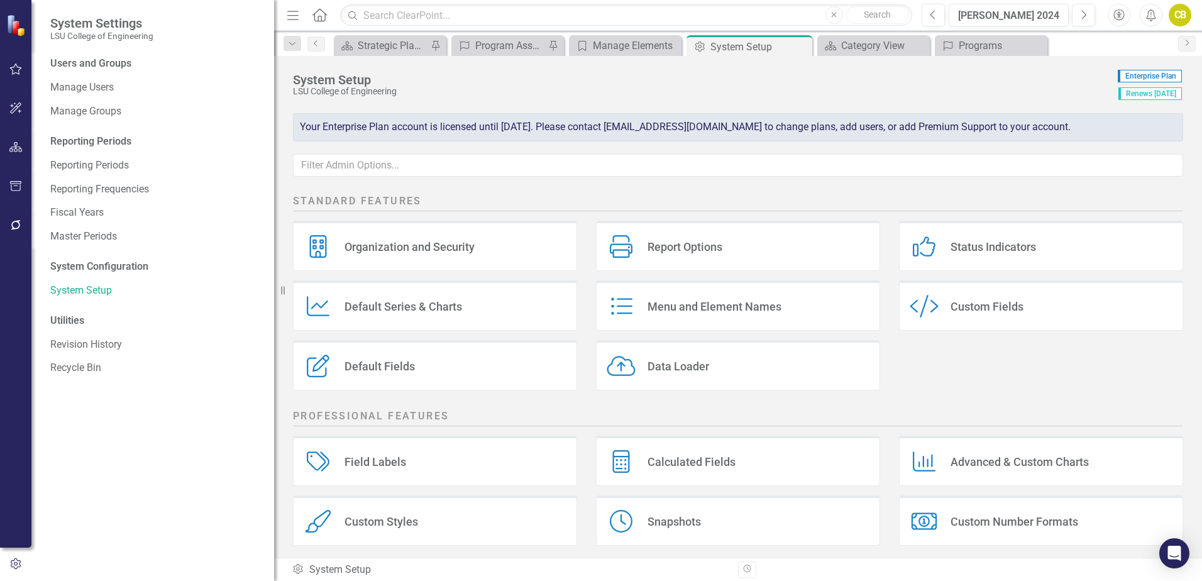
click at [674, 308] on div "Menu and Element Names" at bounding box center [714, 306] width 134 height 14
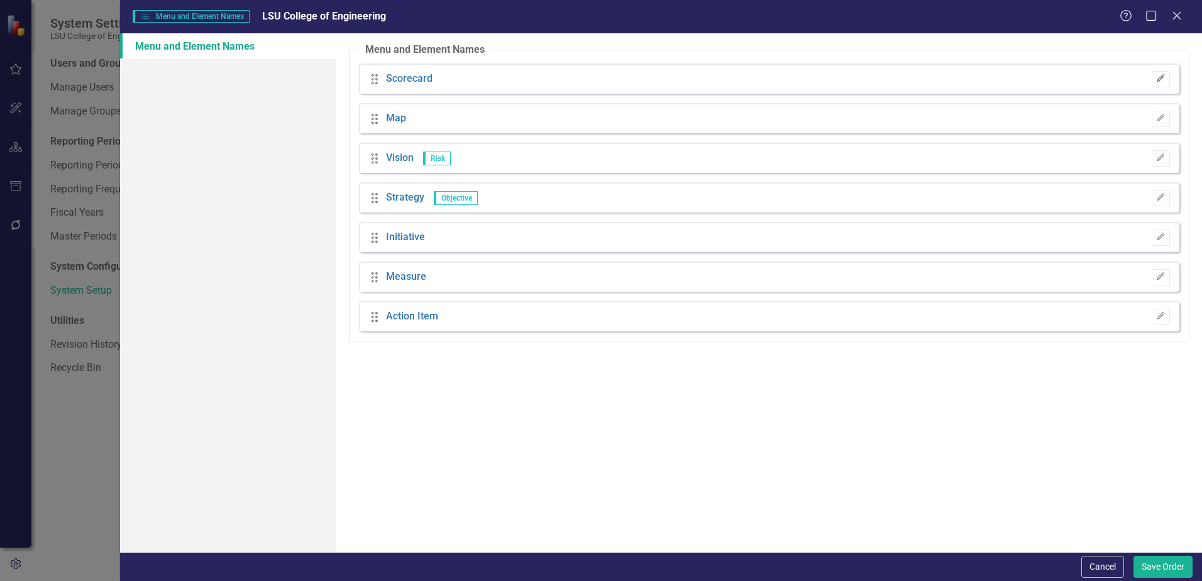
click at [1162, 81] on icon "Edit" at bounding box center [1160, 79] width 9 height 8
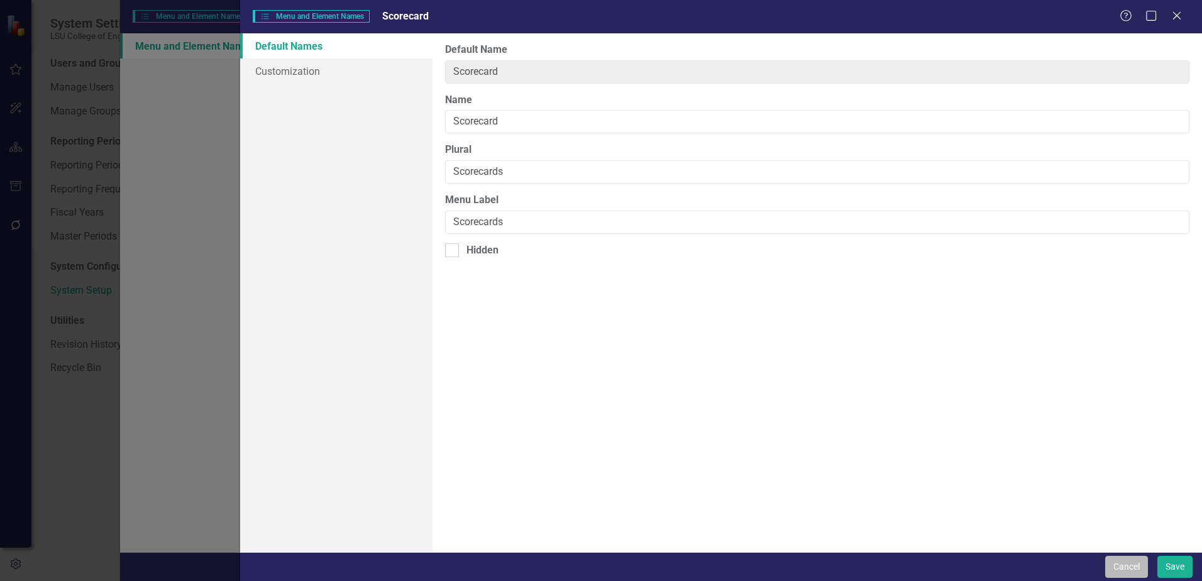
click at [1122, 568] on button "Cancel" at bounding box center [1126, 567] width 43 height 22
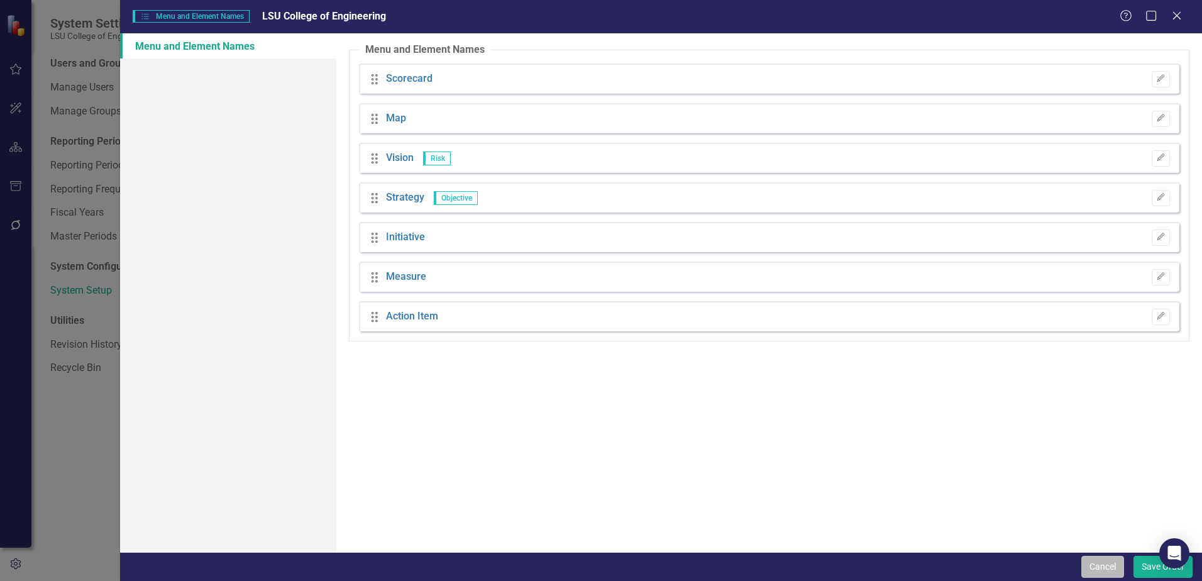
click at [1106, 564] on button "Cancel" at bounding box center [1102, 567] width 43 height 22
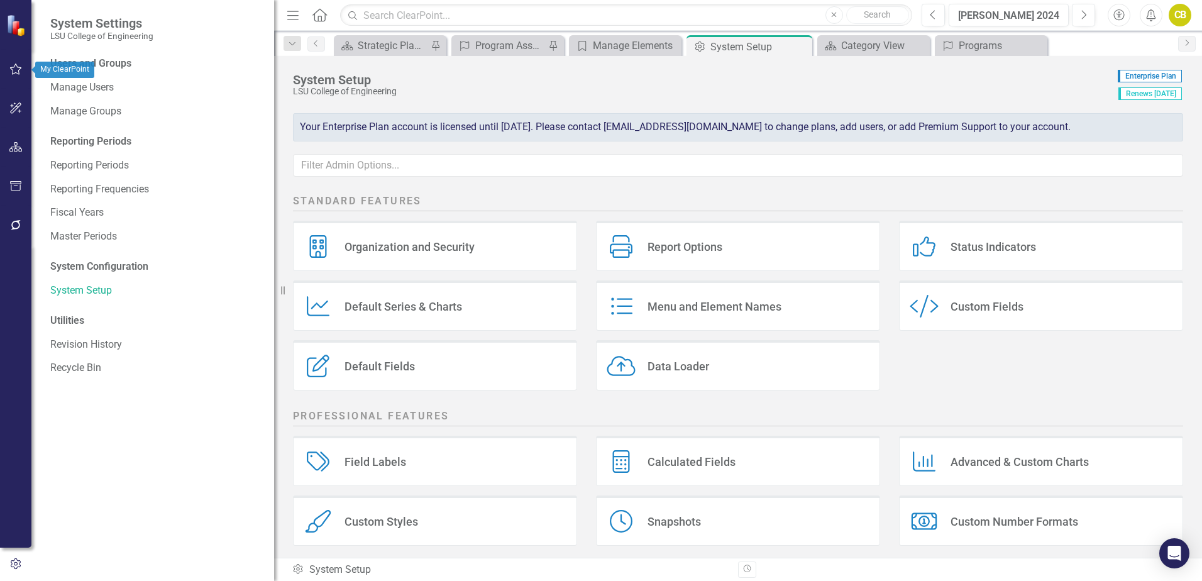
click at [15, 71] on icon "button" at bounding box center [15, 69] width 13 height 10
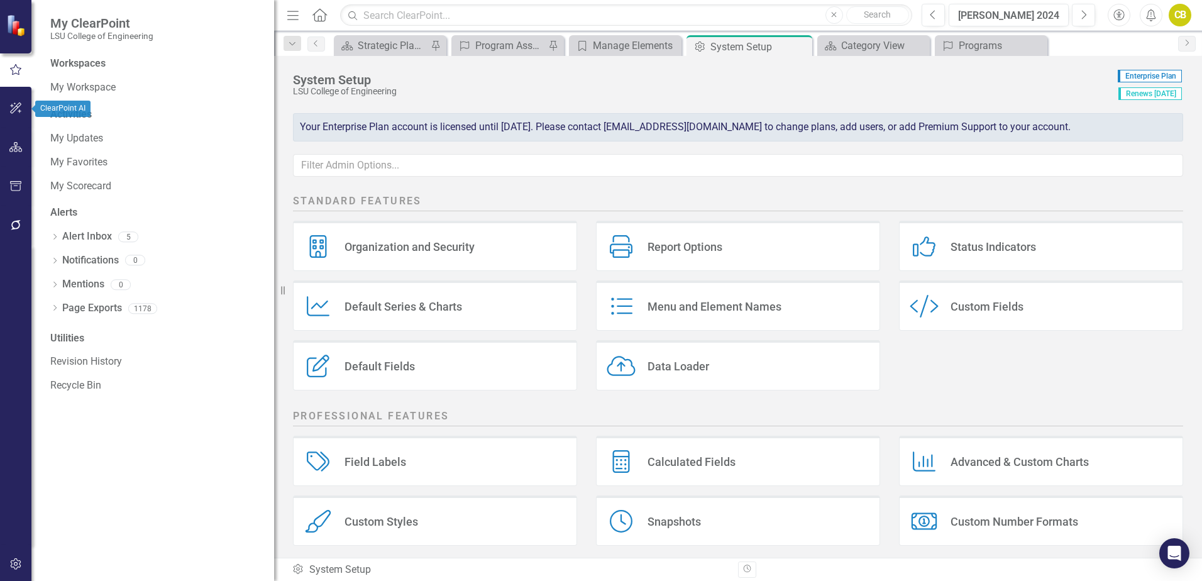
click at [19, 107] on icon "button" at bounding box center [15, 107] width 11 height 11
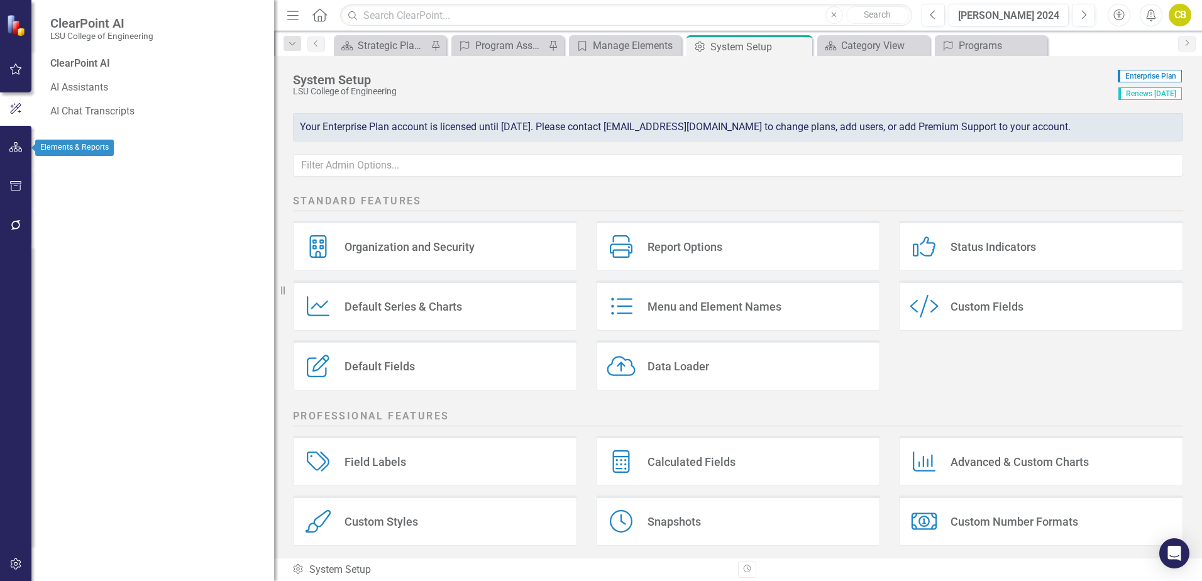
click at [11, 142] on icon "button" at bounding box center [15, 147] width 13 height 10
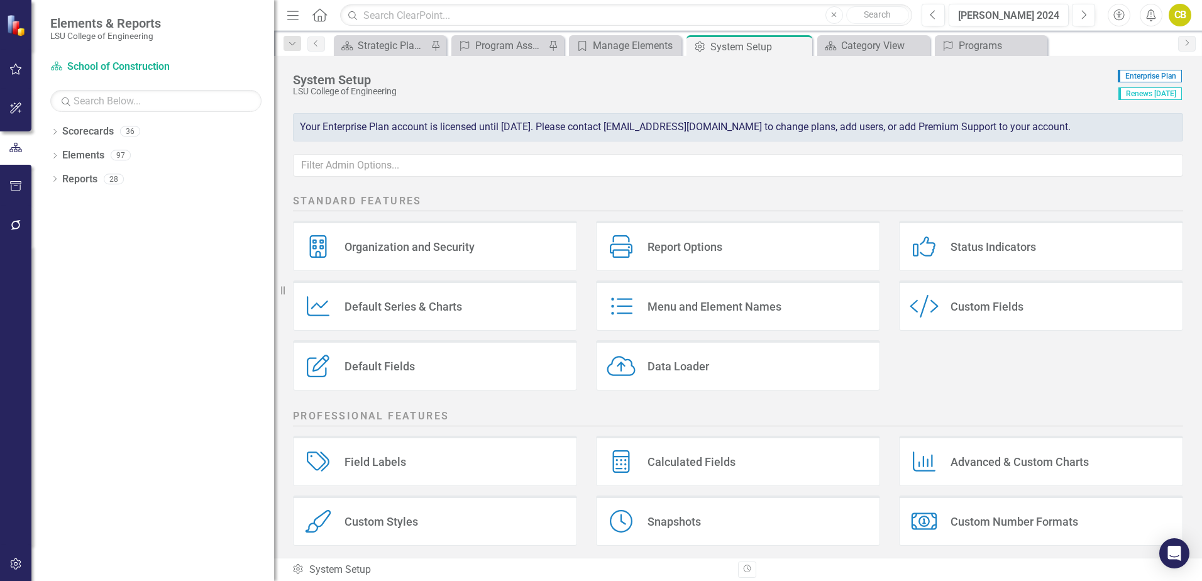
click at [972, 244] on div "Status Indicators" at bounding box center [992, 246] width 85 height 14
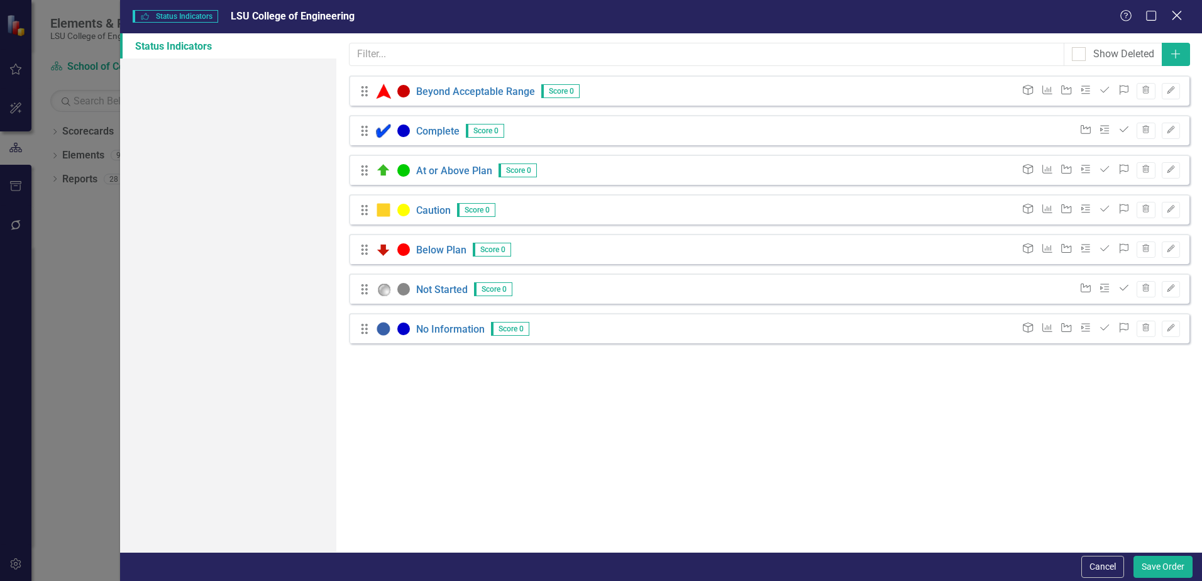
click at [1176, 20] on icon "Close" at bounding box center [1177, 15] width 16 height 12
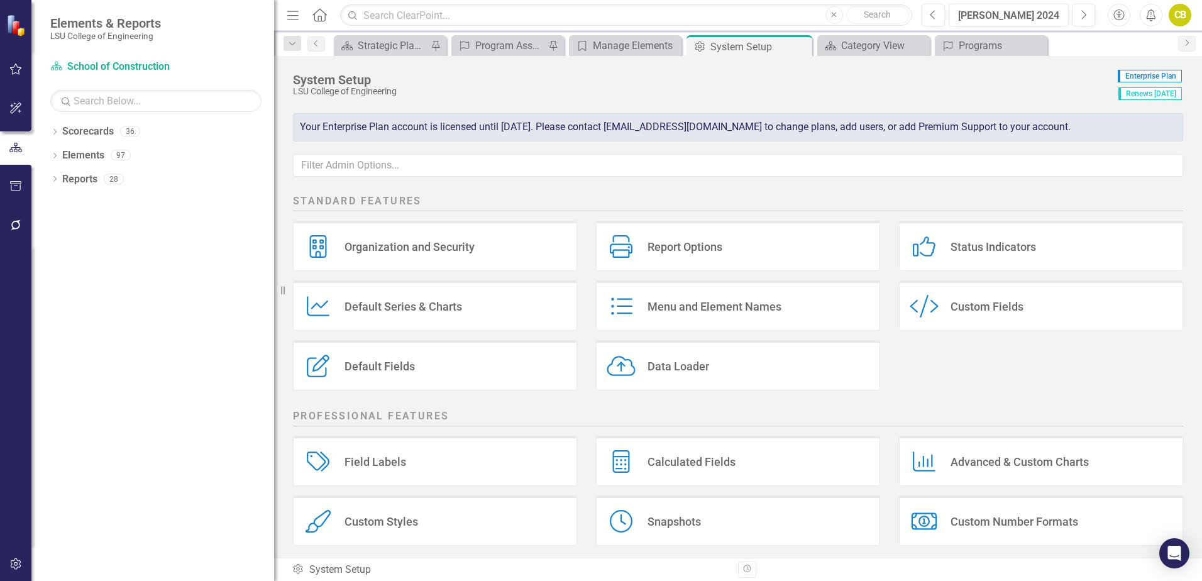
click at [687, 248] on div "Report Options" at bounding box center [684, 246] width 75 height 14
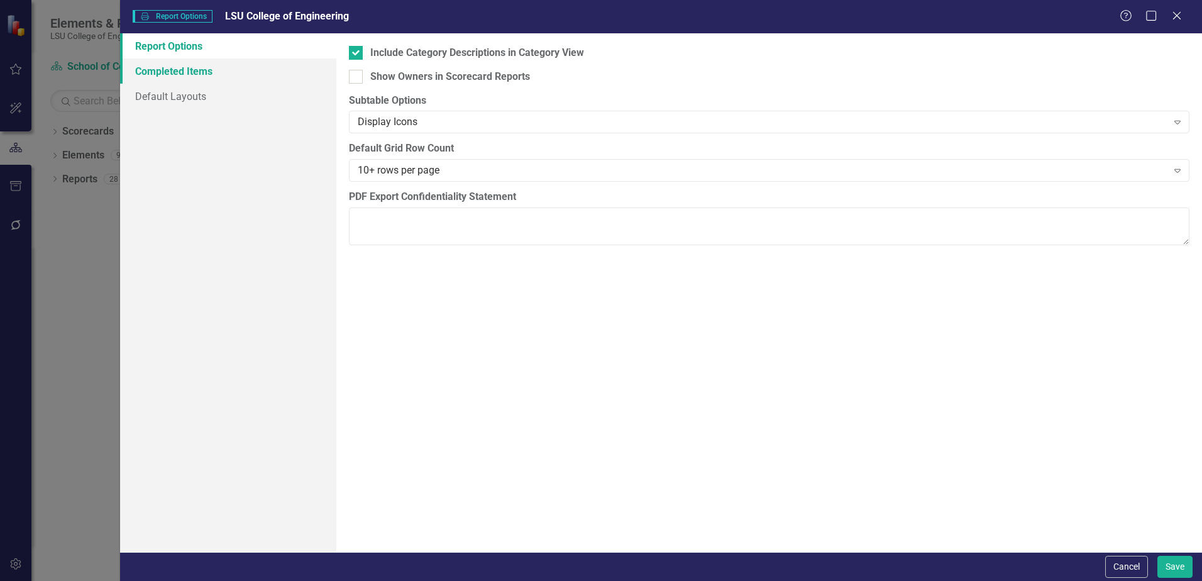
click at [156, 75] on link "Completed Items" at bounding box center [228, 70] width 216 height 25
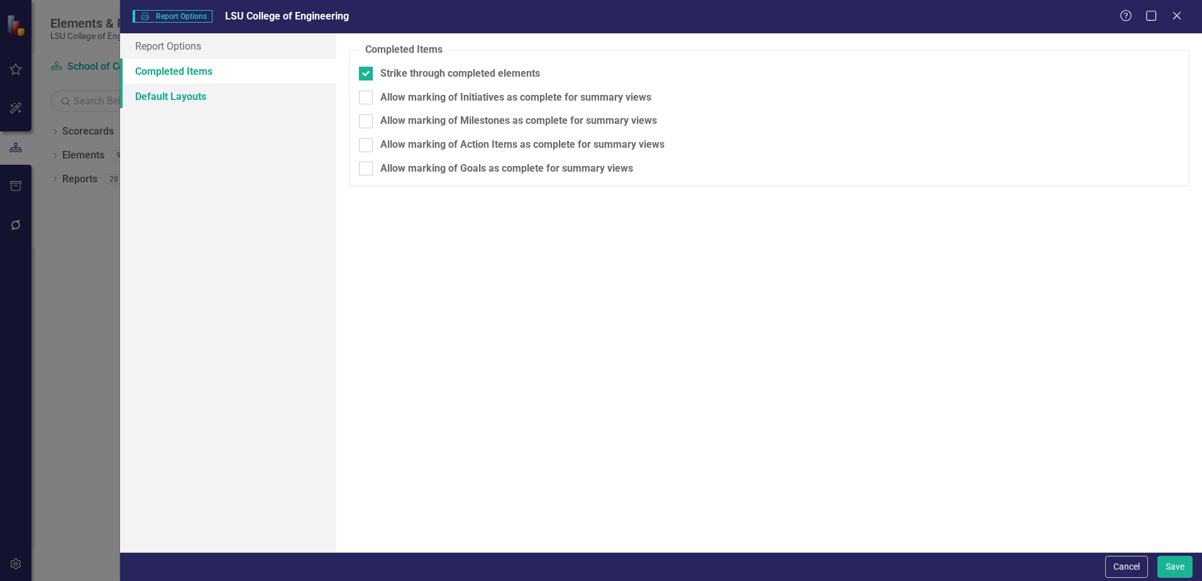
click at [158, 96] on link "Default Layouts" at bounding box center [228, 96] width 216 height 25
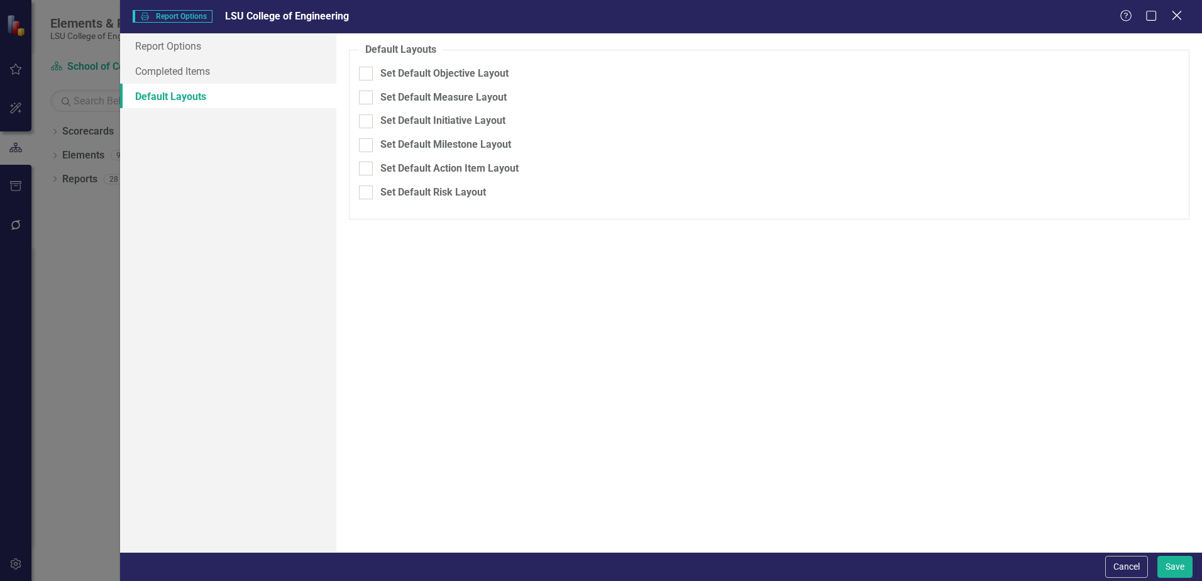
click at [1177, 19] on icon "Close" at bounding box center [1177, 15] width 16 height 12
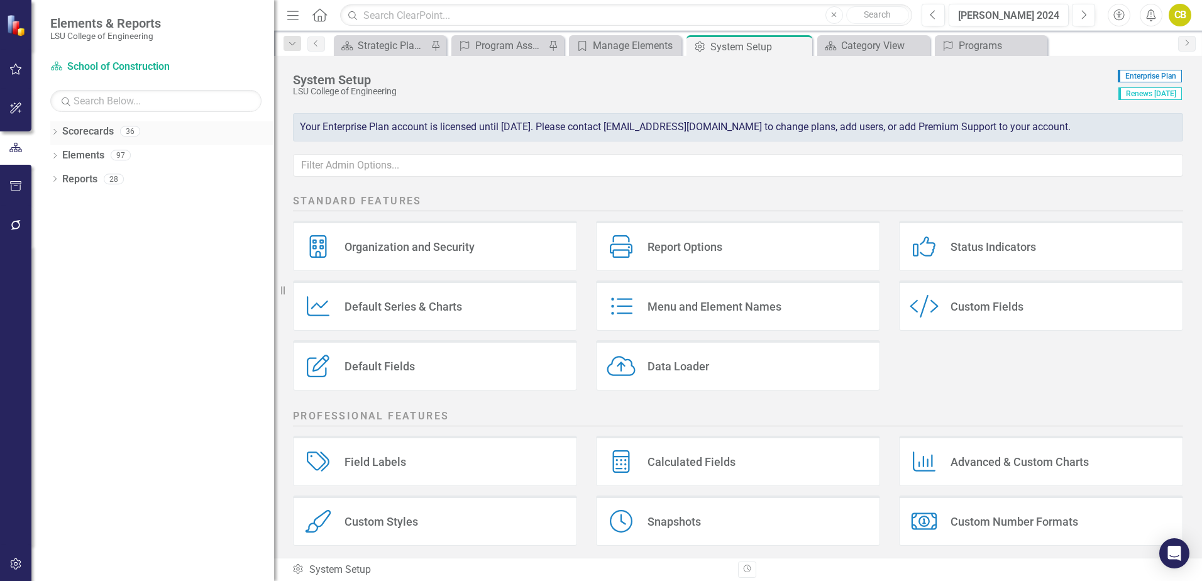
click at [55, 130] on icon at bounding box center [54, 132] width 3 height 6
click at [60, 155] on icon "Dropdown" at bounding box center [61, 155] width 9 height 8
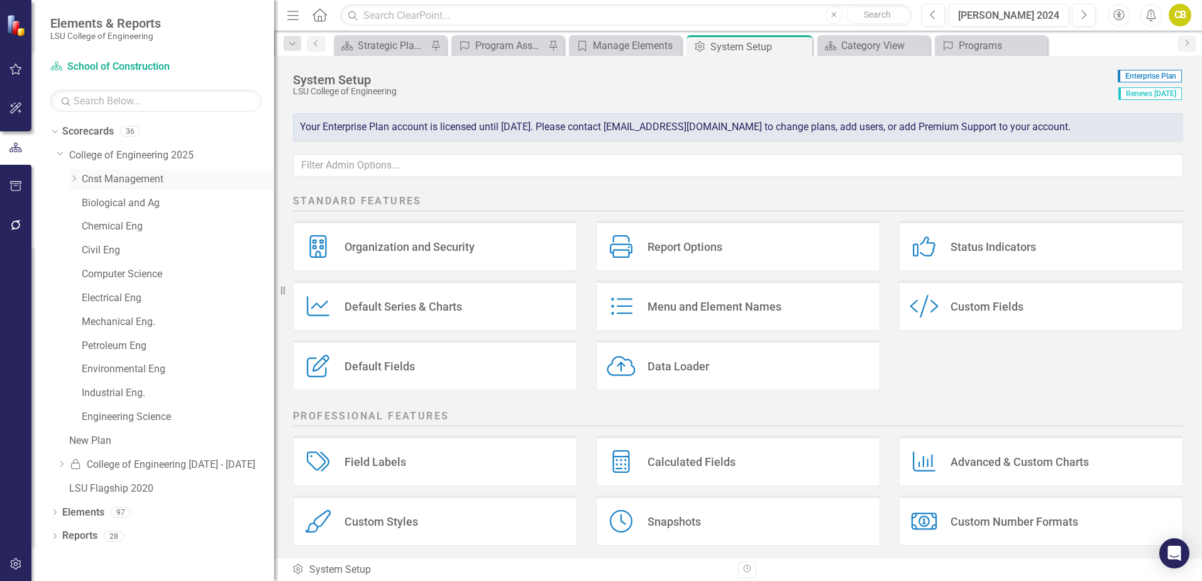
click at [75, 179] on icon "Dropdown" at bounding box center [73, 179] width 9 height 8
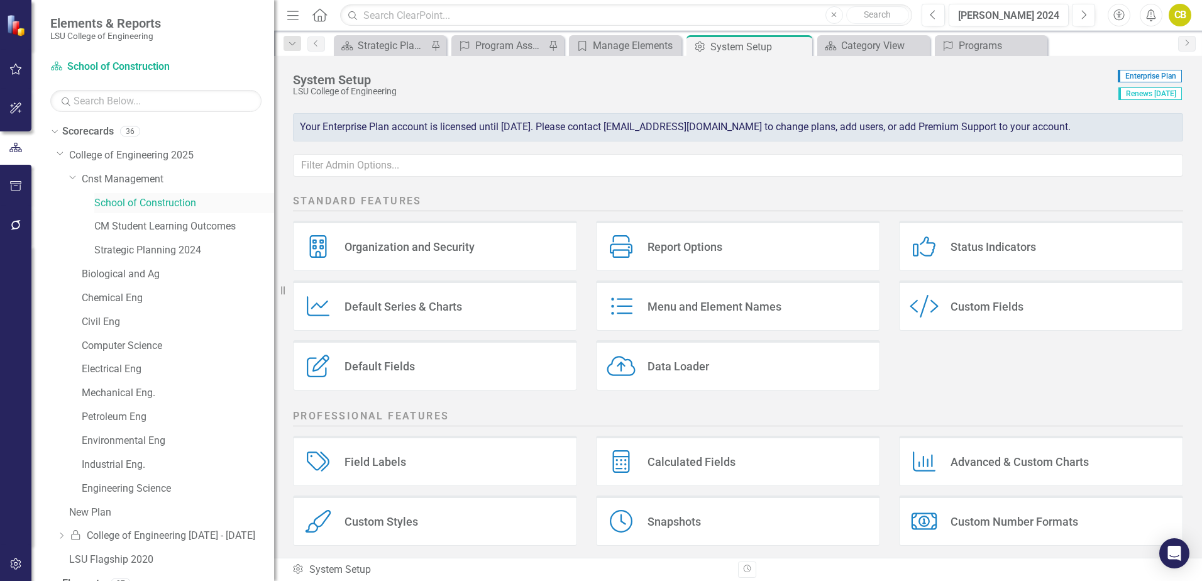
click at [156, 204] on link "School of Construction" at bounding box center [184, 203] width 180 height 14
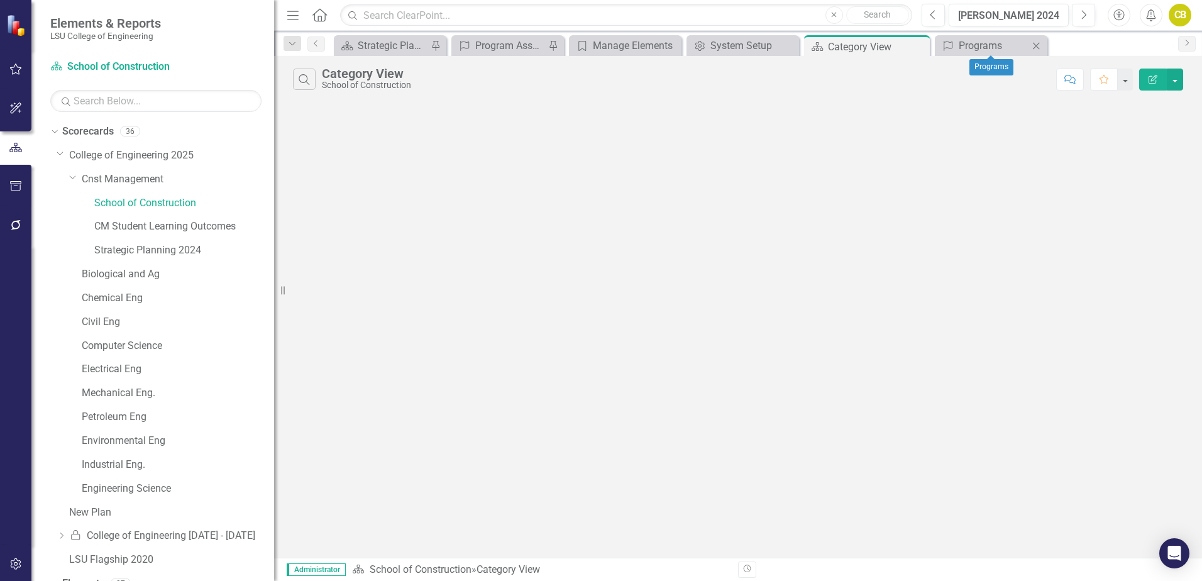
click at [1037, 49] on icon "Close" at bounding box center [1036, 46] width 13 height 10
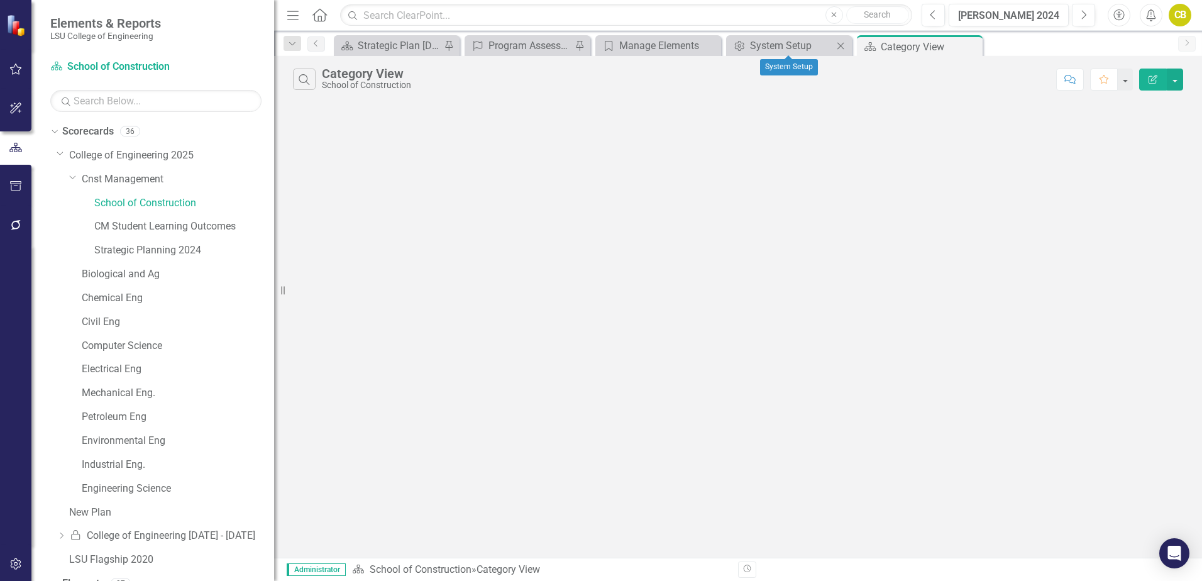
click at [840, 49] on icon "Close" at bounding box center [840, 46] width 13 height 10
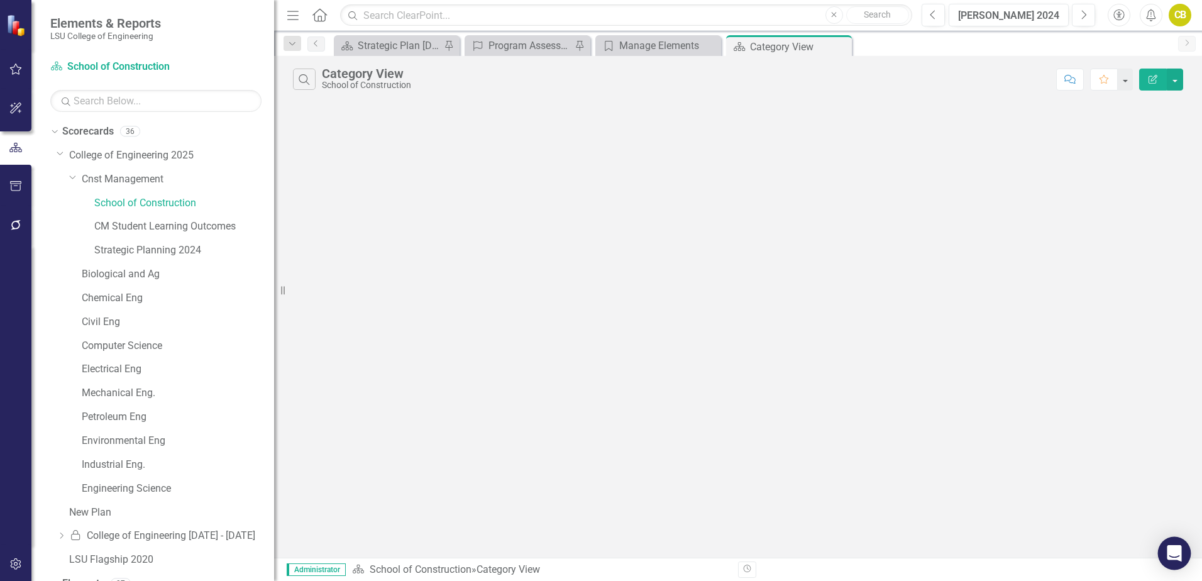
click at [1177, 551] on icon "Open Intercom Messenger" at bounding box center [1174, 553] width 14 height 16
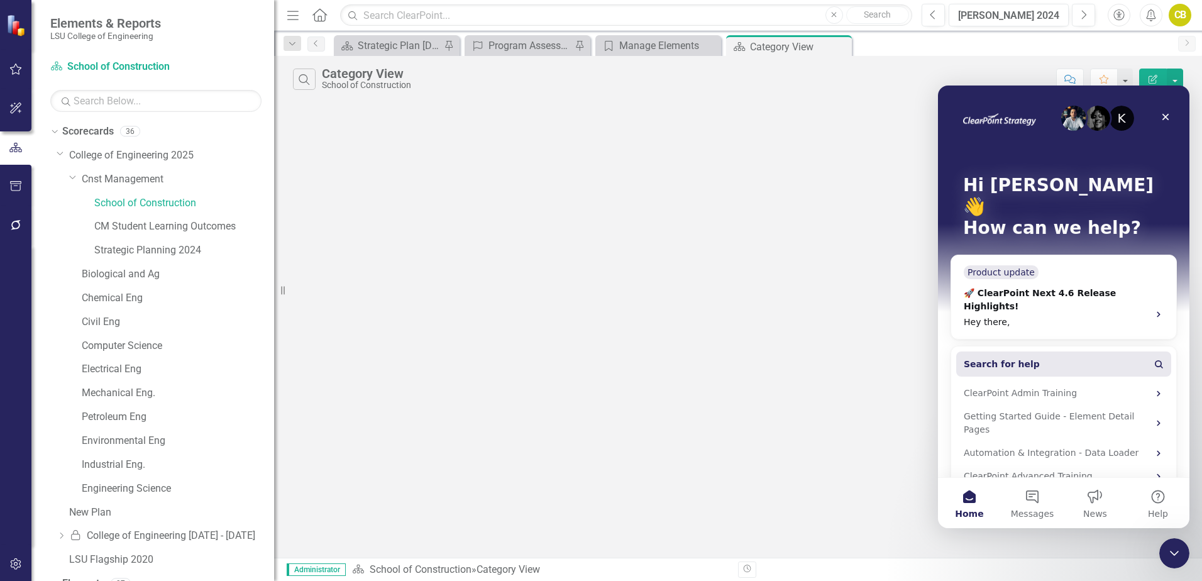
click at [986, 358] on span "Search for help" at bounding box center [1002, 364] width 76 height 13
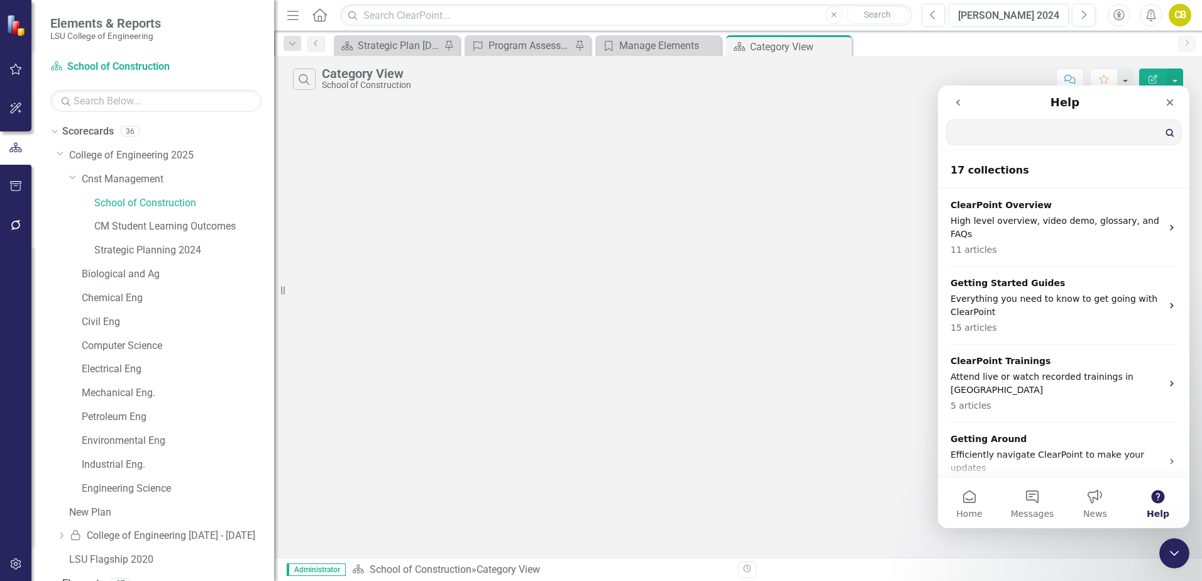
click at [984, 132] on input "Search for help" at bounding box center [1064, 132] width 234 height 25
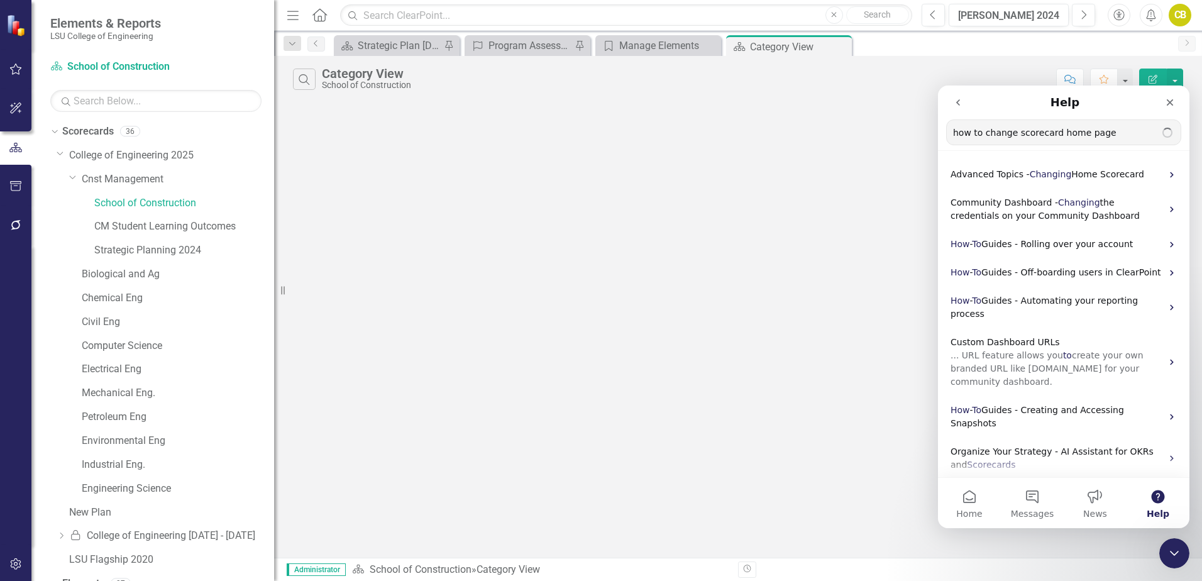
type input "how to change scorecard home page"
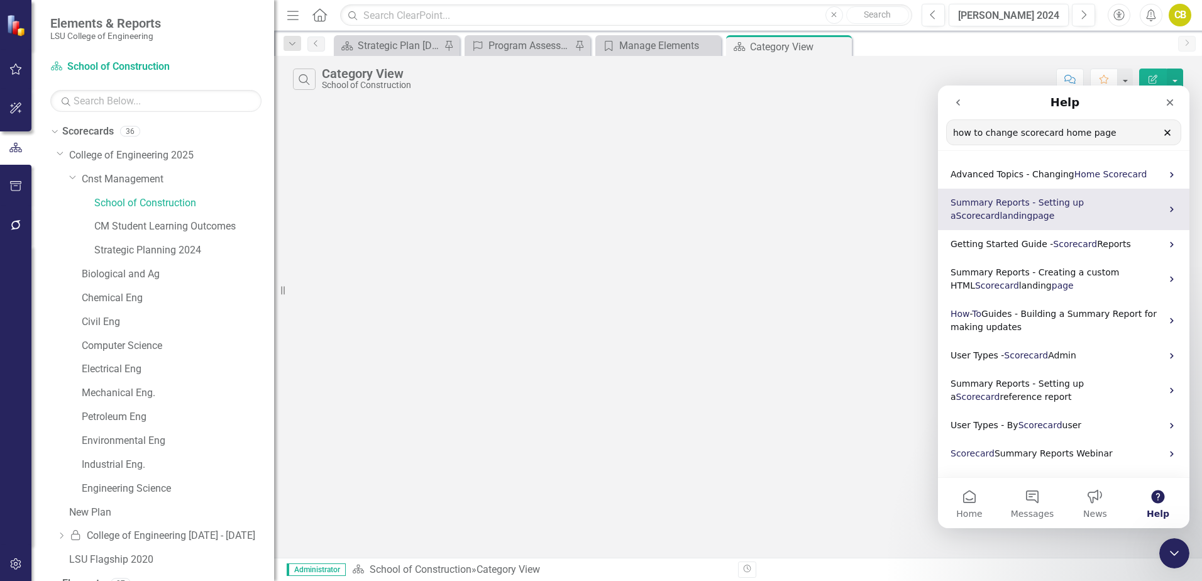
click at [1049, 204] on span "Summary Reports - Setting up a" at bounding box center [1016, 208] width 133 height 23
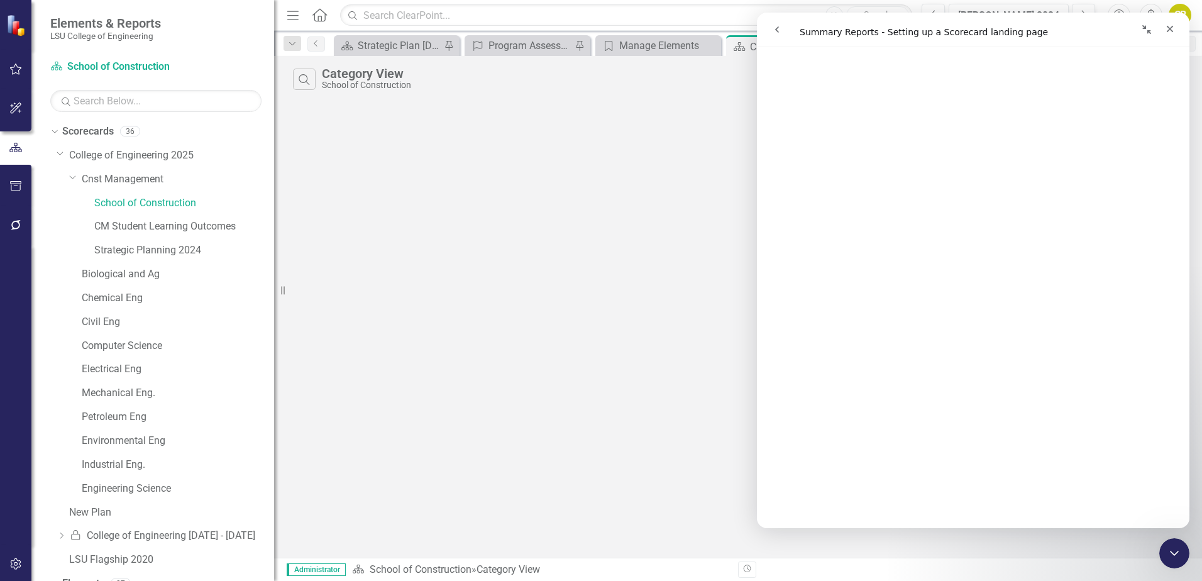
scroll to position [250, 0]
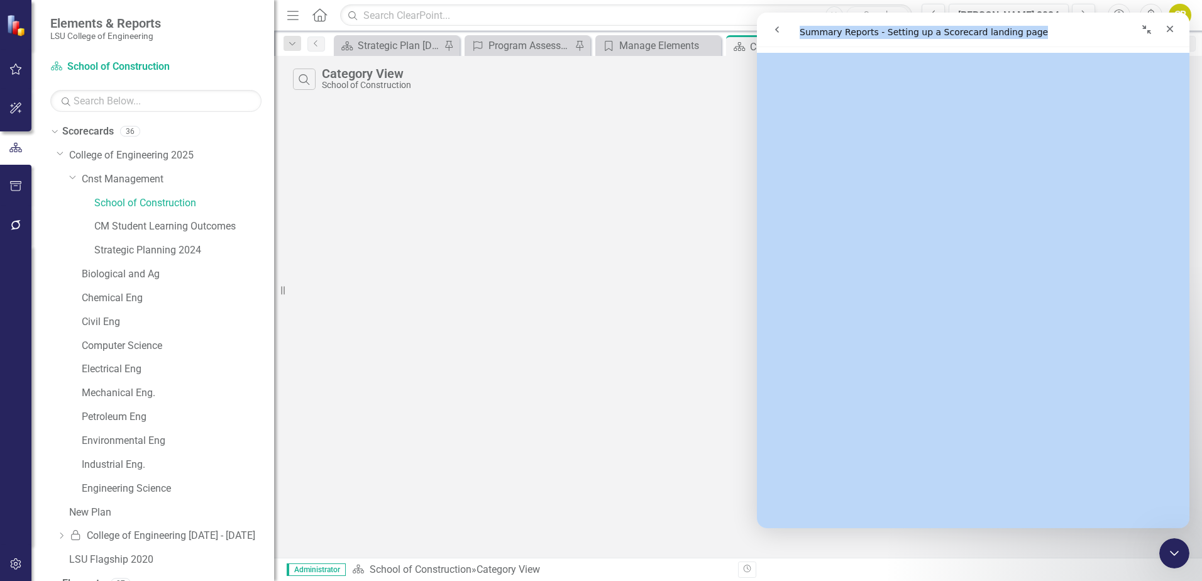
drag, startPoint x: 1086, startPoint y: 25, endPoint x: 483, endPoint y: 91, distance: 606.4
click html "Summary Reports - Setting up a Scorecard landing page Summary Reports - Setting…"
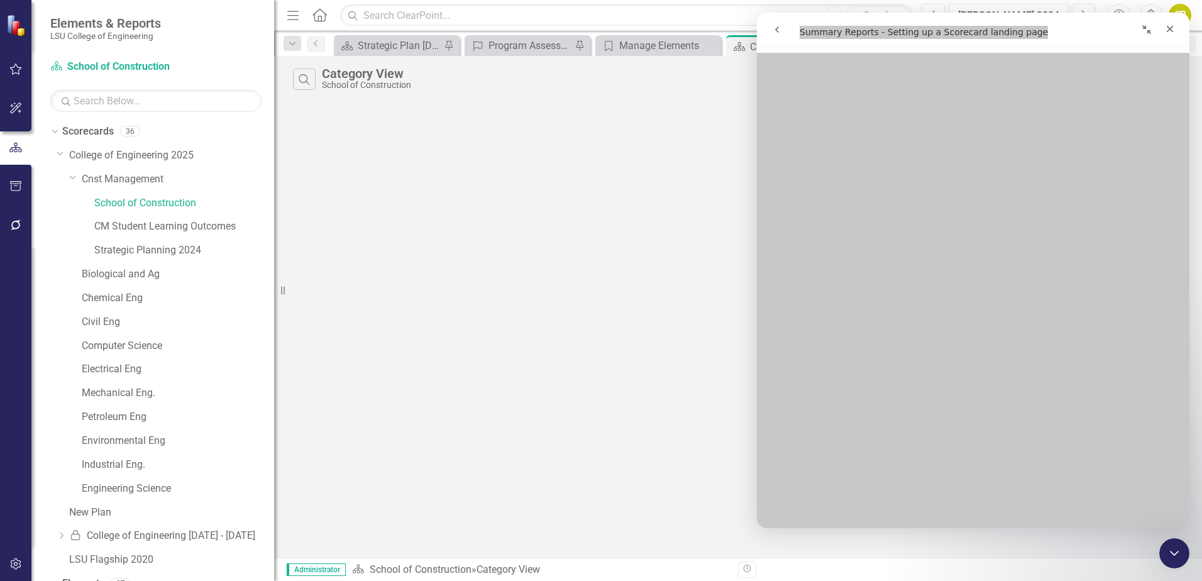
scroll to position [439, 0]
click at [148, 204] on link "School of Construction" at bounding box center [184, 203] width 180 height 14
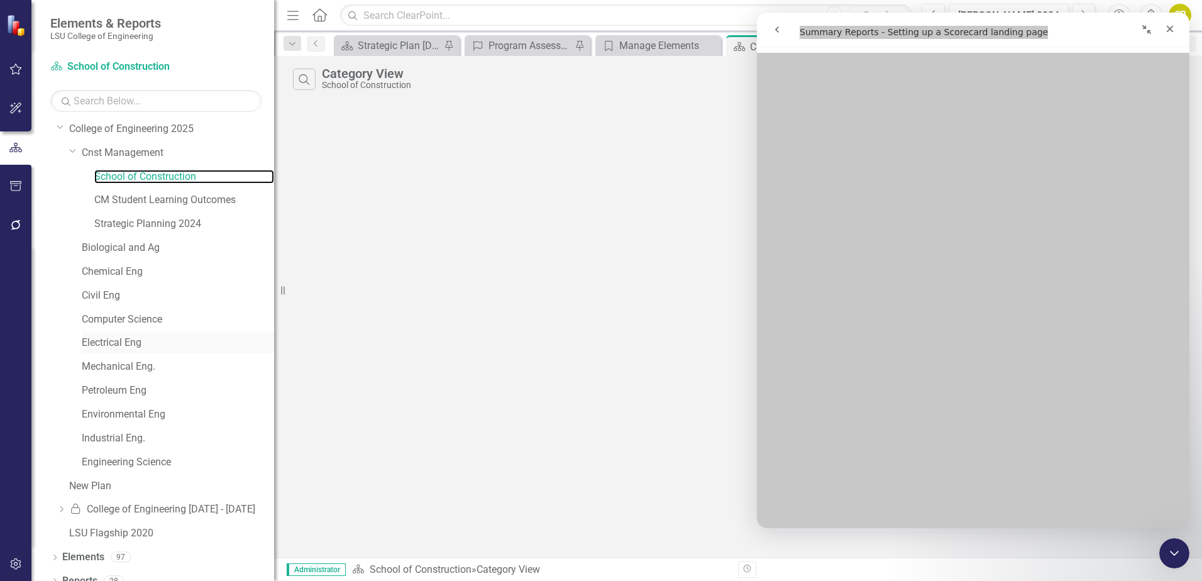
scroll to position [40, 0]
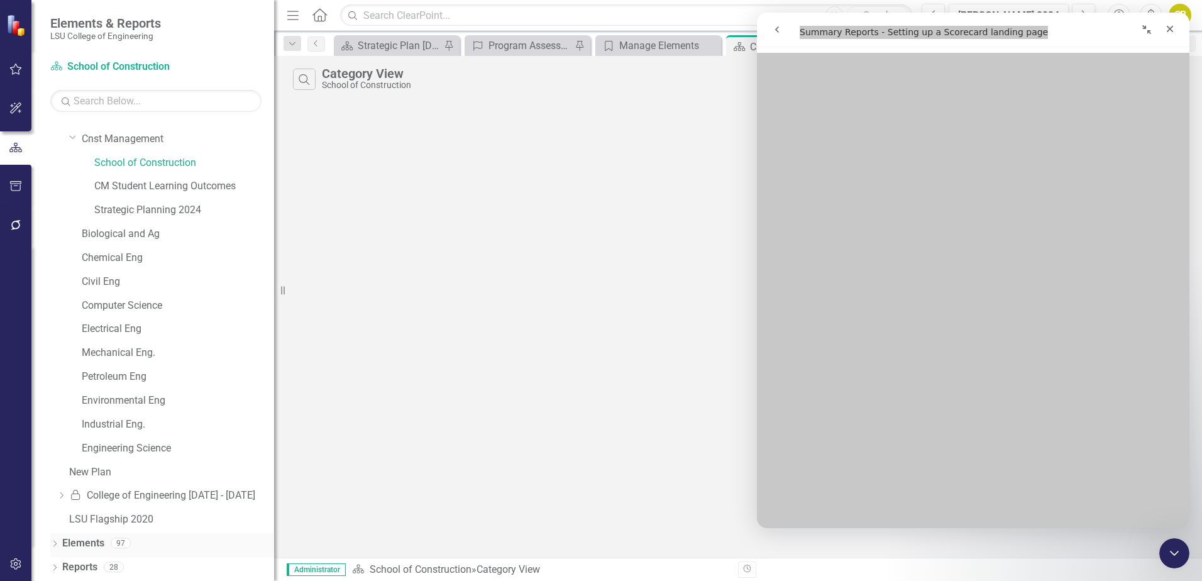
click at [74, 541] on link "Elements" at bounding box center [83, 543] width 42 height 14
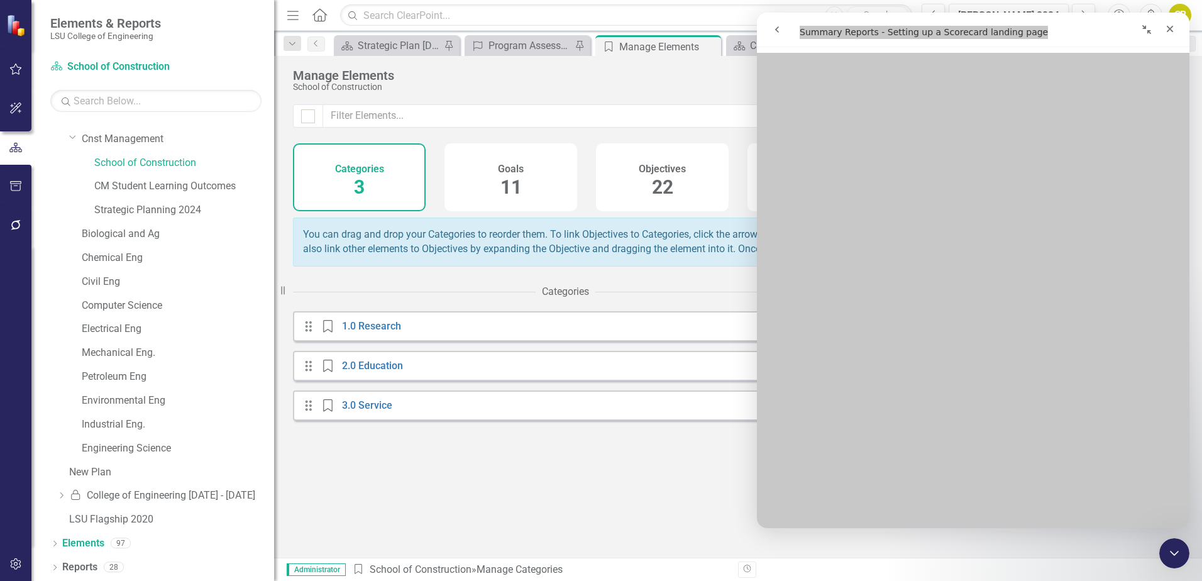
click at [710, 97] on div "Manage Elements School of Construction Tree Explorer Add" at bounding box center [738, 80] width 928 height 48
click at [1174, 554] on icon "Close Intercom Messenger" at bounding box center [1172, 551] width 15 height 15
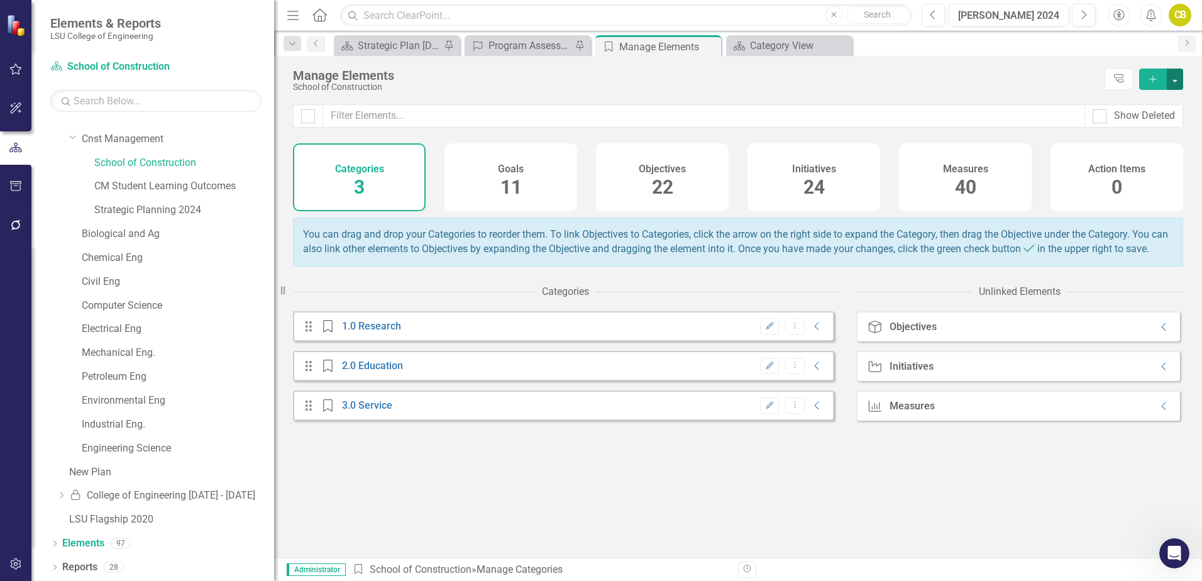
click at [1175, 79] on button "button" at bounding box center [1175, 79] width 16 height 21
click at [973, 64] on div "Manage Elements School of Construction Tree Explorer Add" at bounding box center [738, 80] width 928 height 48
click at [1160, 546] on div "Open Intercom Messenger" at bounding box center [1172, 551] width 41 height 41
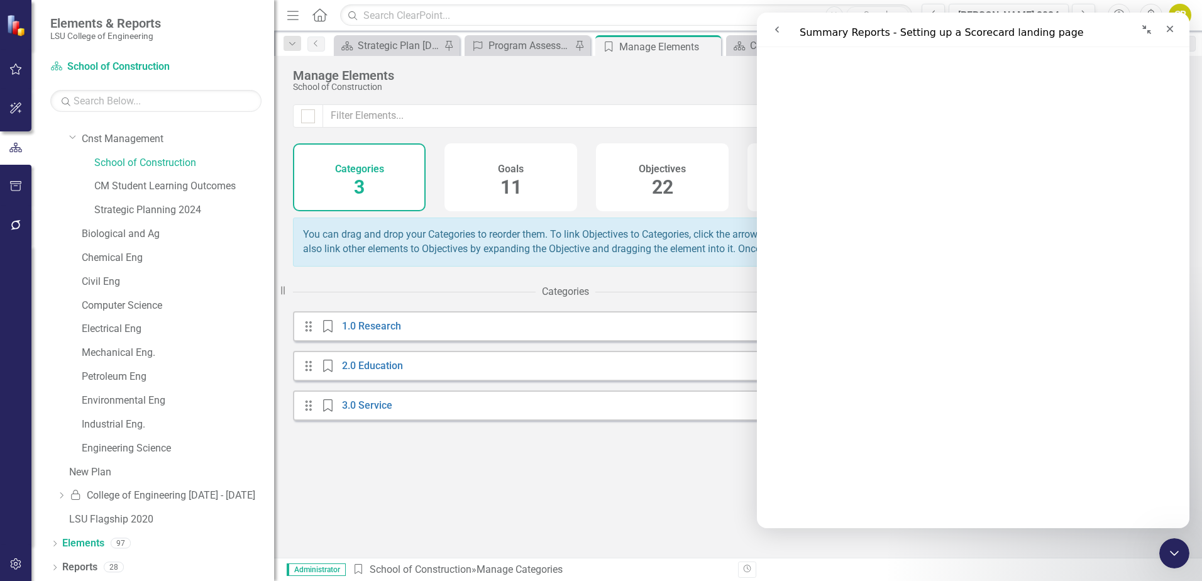
scroll to position [251, 0]
click at [666, 304] on div "Categories" at bounding box center [565, 292] width 544 height 26
click at [642, 495] on div "Drag Category 1.0 Research Edit Dropdown Menu Collapse Drag Category 2.0 Educat…" at bounding box center [565, 434] width 544 height 246
click at [1148, 31] on icon "Collapse window" at bounding box center [1146, 29] width 9 height 9
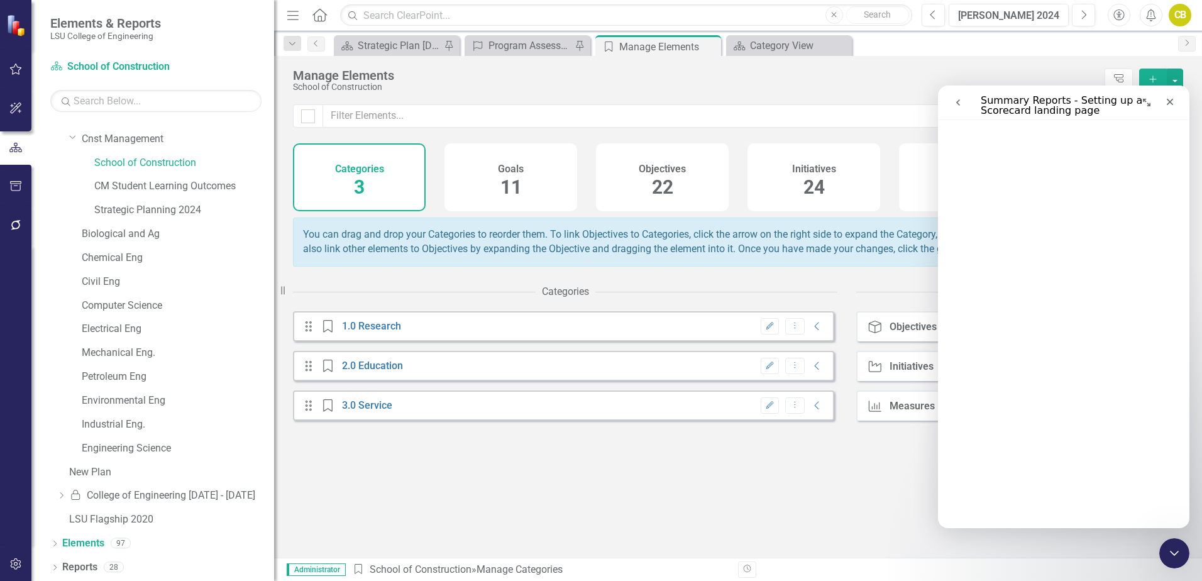
scroll to position [244, 0]
click at [897, 130] on div "Show Deleted" at bounding box center [738, 123] width 928 height 39
click at [1173, 79] on button "button" at bounding box center [1175, 79] width 16 height 21
click at [1174, 78] on button "button" at bounding box center [1175, 79] width 16 height 21
click at [1167, 106] on icon "Close" at bounding box center [1170, 102] width 10 height 10
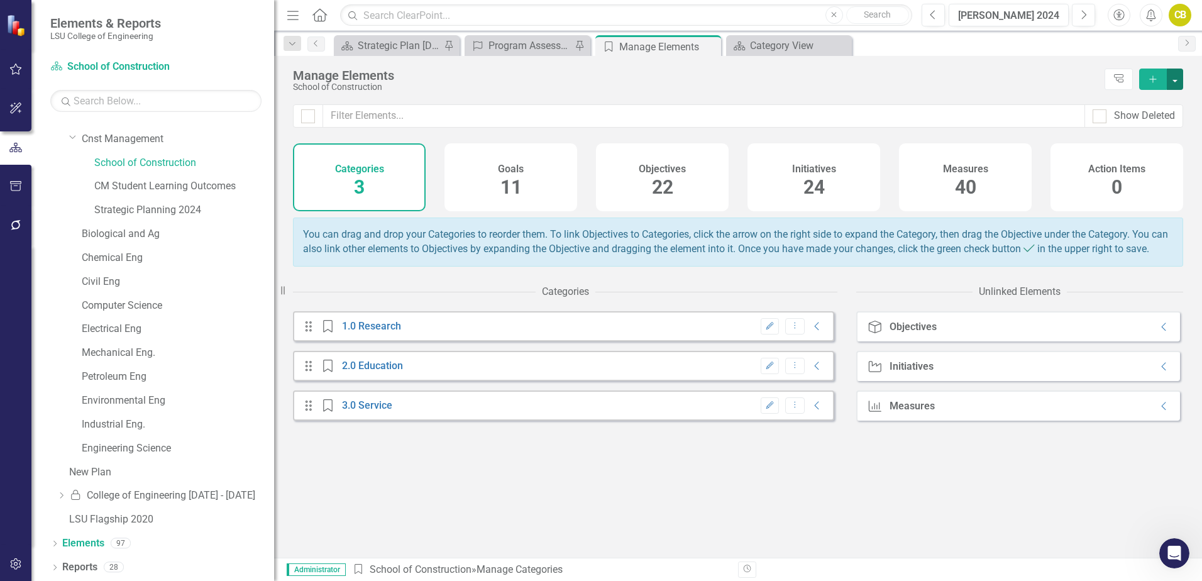
click at [1178, 84] on button "button" at bounding box center [1175, 79] width 16 height 21
click at [955, 69] on div "Manage Elements" at bounding box center [695, 76] width 805 height 14
click at [1175, 553] on icon "Open Intercom Messenger" at bounding box center [1172, 551] width 21 height 21
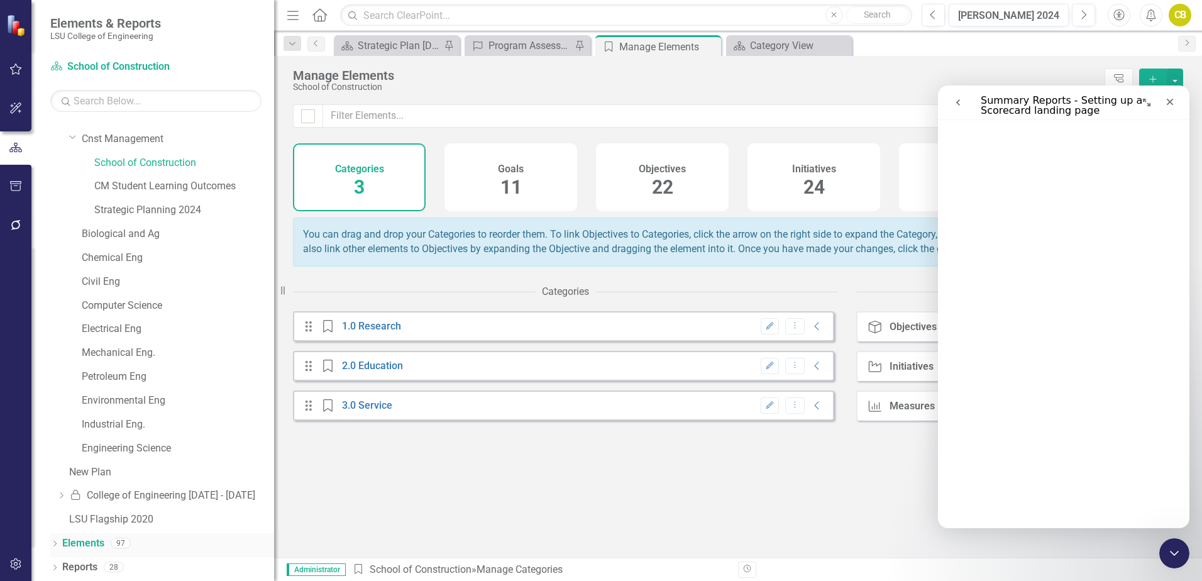
click at [56, 542] on icon at bounding box center [54, 544] width 3 height 6
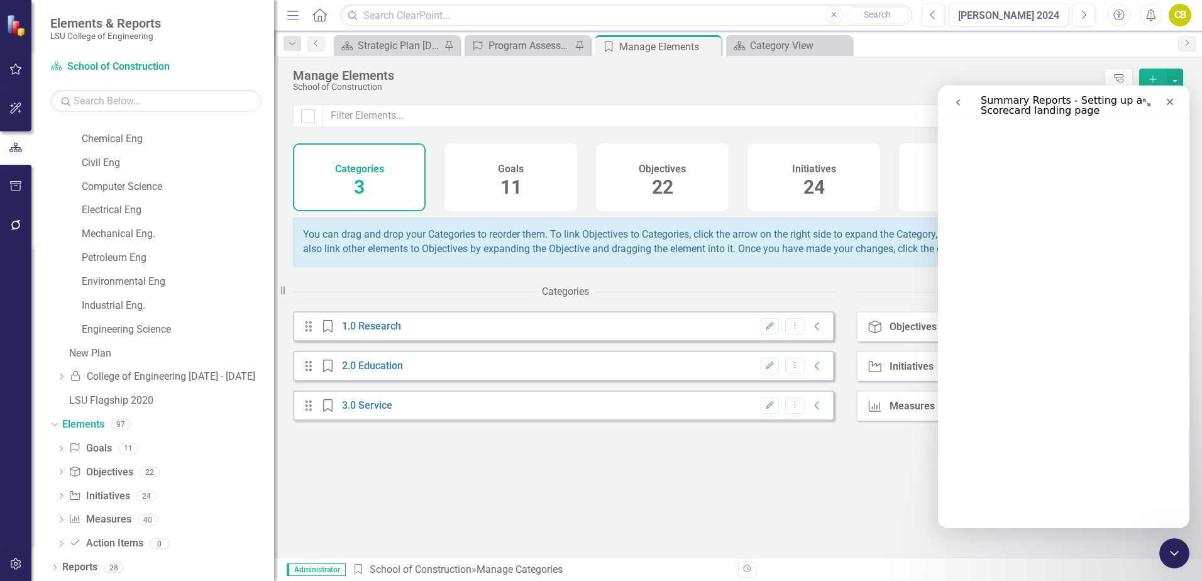
scroll to position [495, 0]
click at [1144, 101] on icon "Expand window" at bounding box center [1147, 103] width 8 height 8
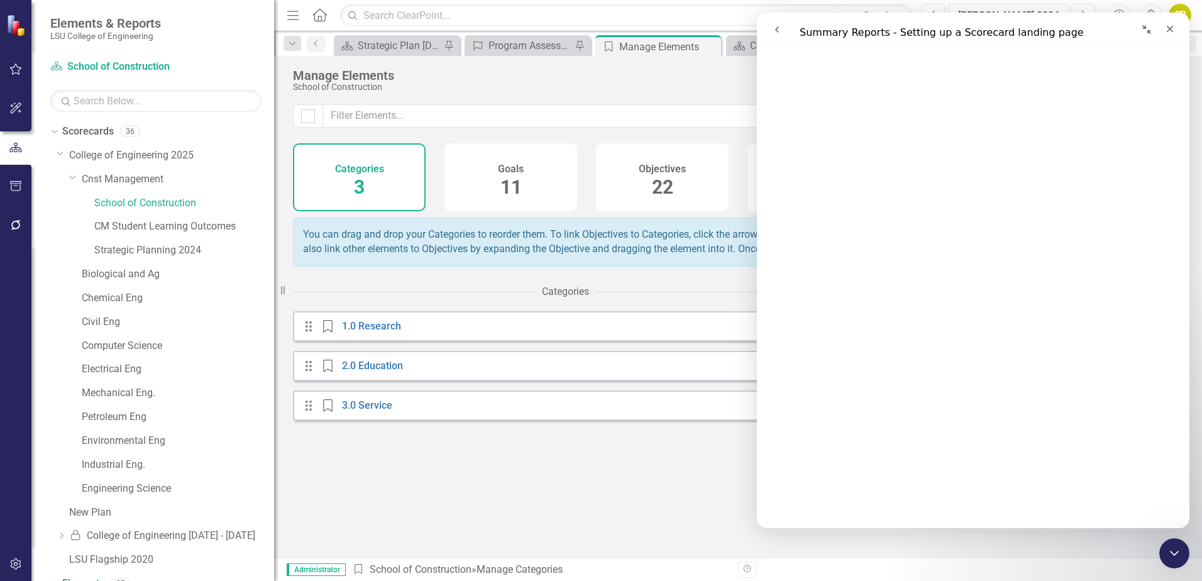
scroll to position [377, 0]
click at [498, 303] on div "Categories" at bounding box center [565, 292] width 544 height 26
click at [1167, 27] on icon "Close" at bounding box center [1170, 29] width 10 height 10
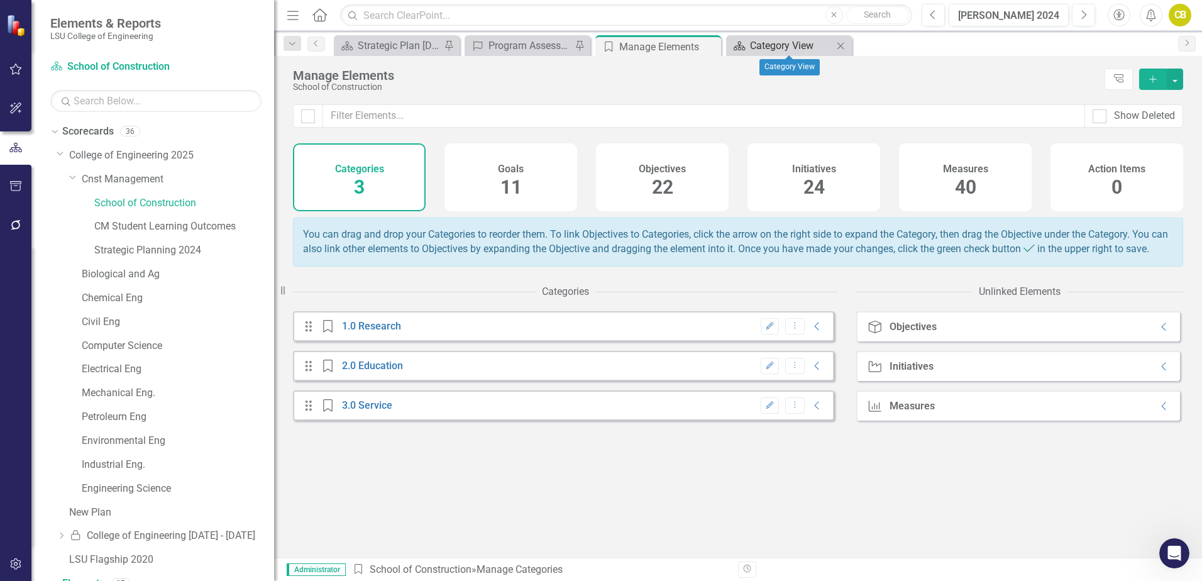
click at [763, 45] on div "Category View" at bounding box center [791, 46] width 83 height 16
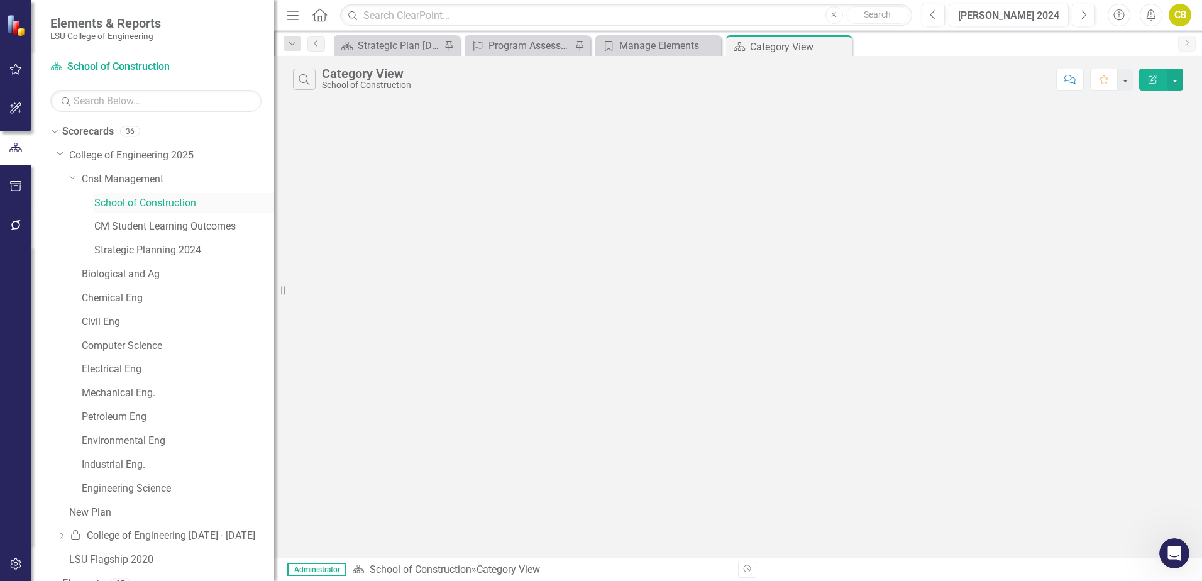
click at [154, 205] on link "School of Construction" at bounding box center [184, 203] width 180 height 14
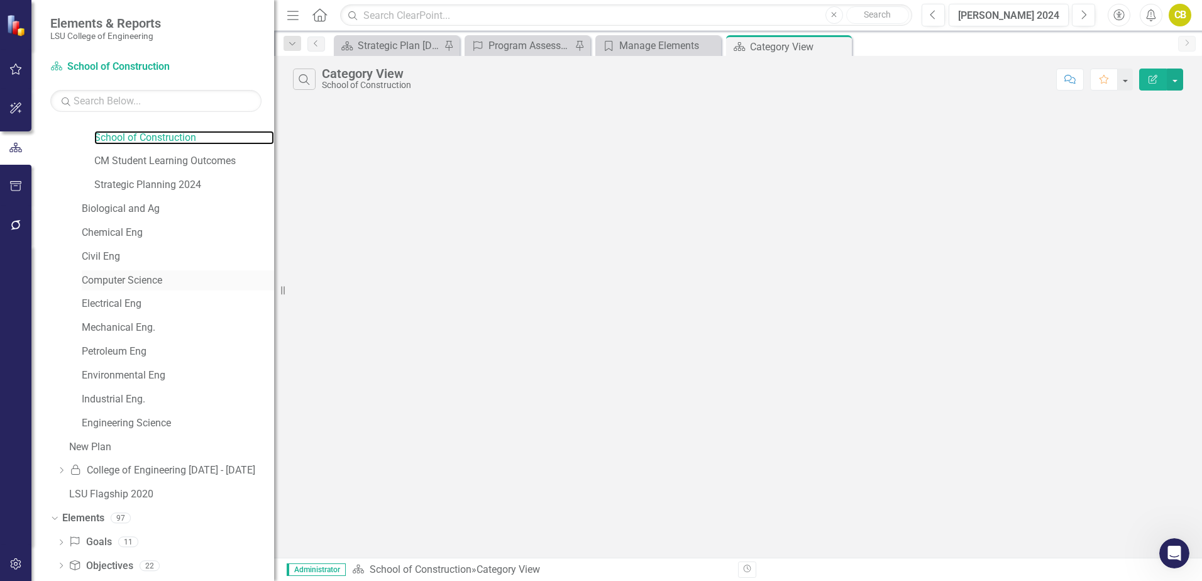
scroll to position [159, 0]
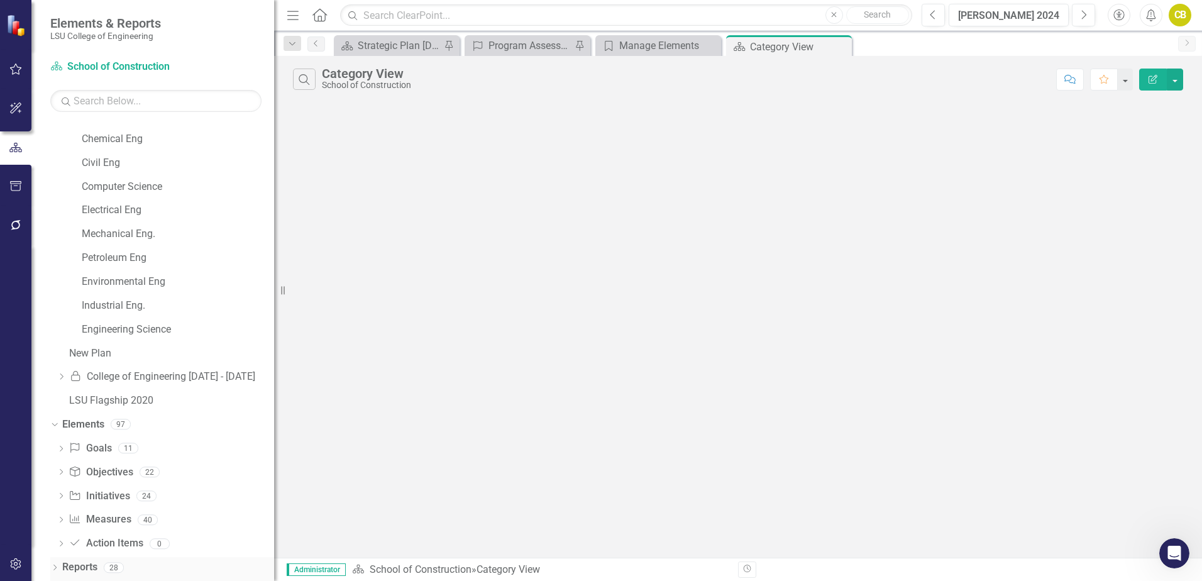
click at [69, 564] on link "Reports" at bounding box center [79, 567] width 35 height 14
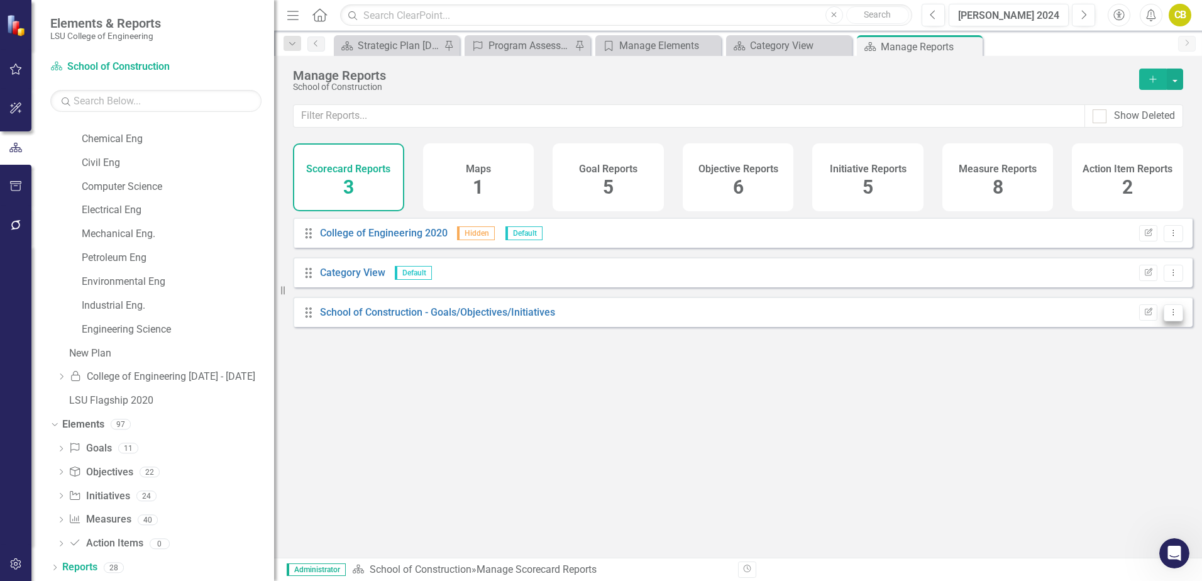
click at [1168, 316] on icon "Dropdown Menu" at bounding box center [1173, 312] width 11 height 8
click at [1143, 316] on icon "Edit Report" at bounding box center [1147, 313] width 9 height 8
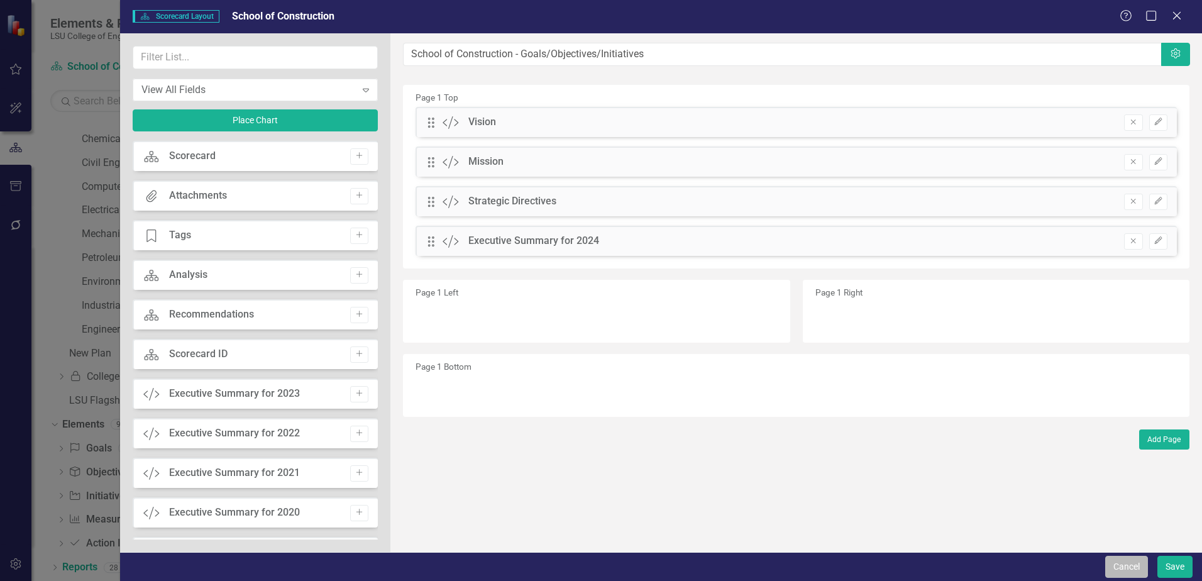
click at [1128, 568] on button "Cancel" at bounding box center [1126, 567] width 43 height 22
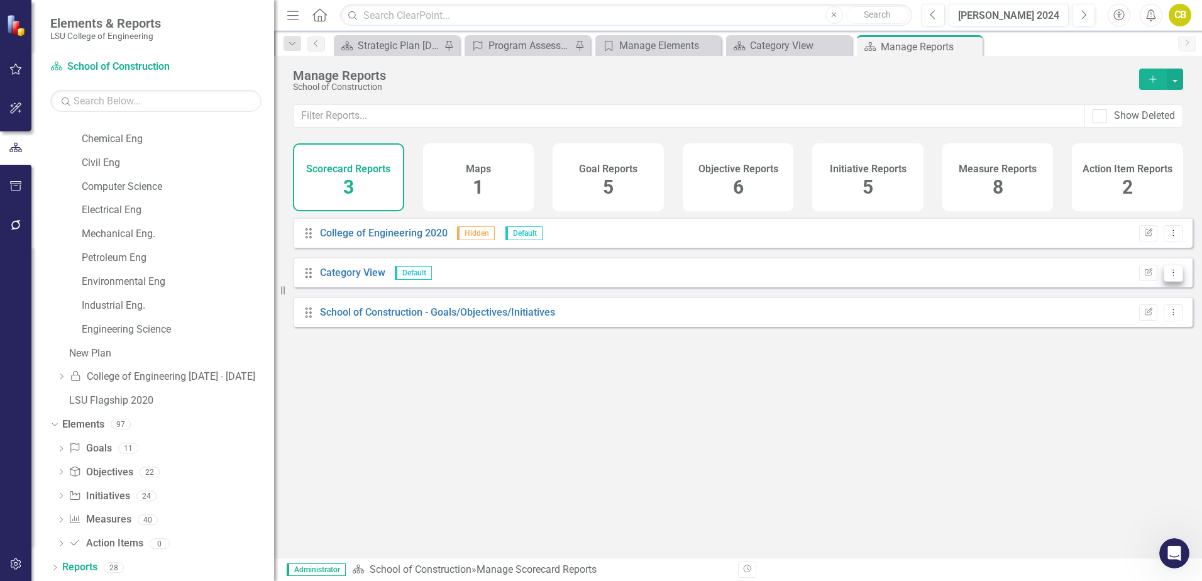
click at [1168, 277] on icon "Dropdown Menu" at bounding box center [1173, 272] width 11 height 8
click at [1037, 327] on div "Drag School of Construction - Goals/Objectives/Initiatives Edit Report Dropdown…" at bounding box center [743, 312] width 900 height 30
click at [1168, 316] on icon "Dropdown Menu" at bounding box center [1173, 312] width 11 height 8
click at [1130, 341] on link "Edit Report Edit Report" at bounding box center [1121, 342] width 104 height 23
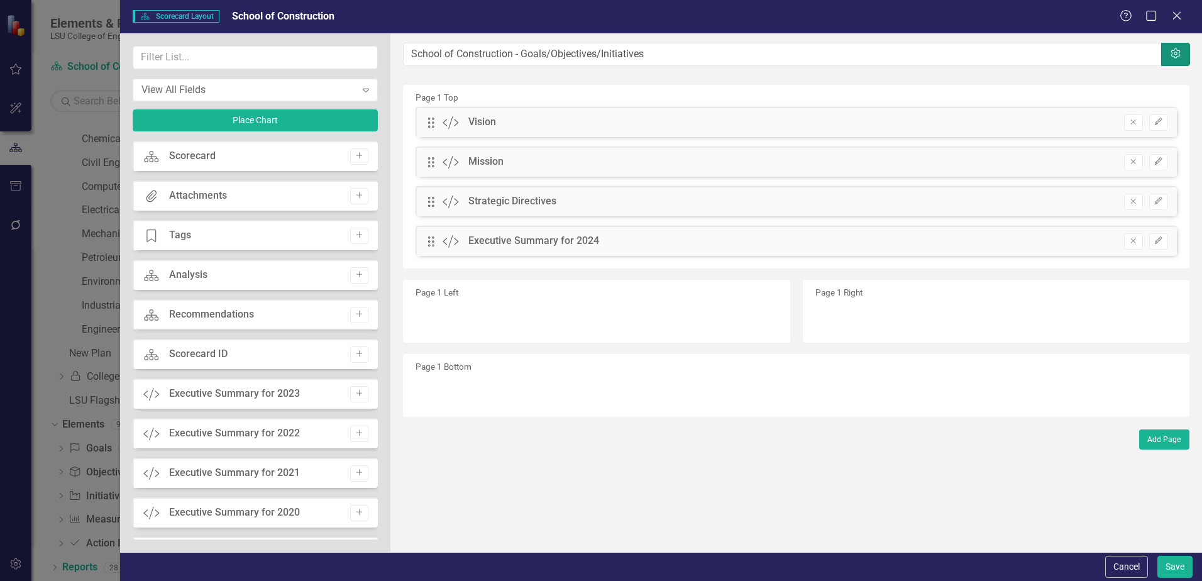
click at [1174, 55] on icon "Settings" at bounding box center [1175, 54] width 13 height 10
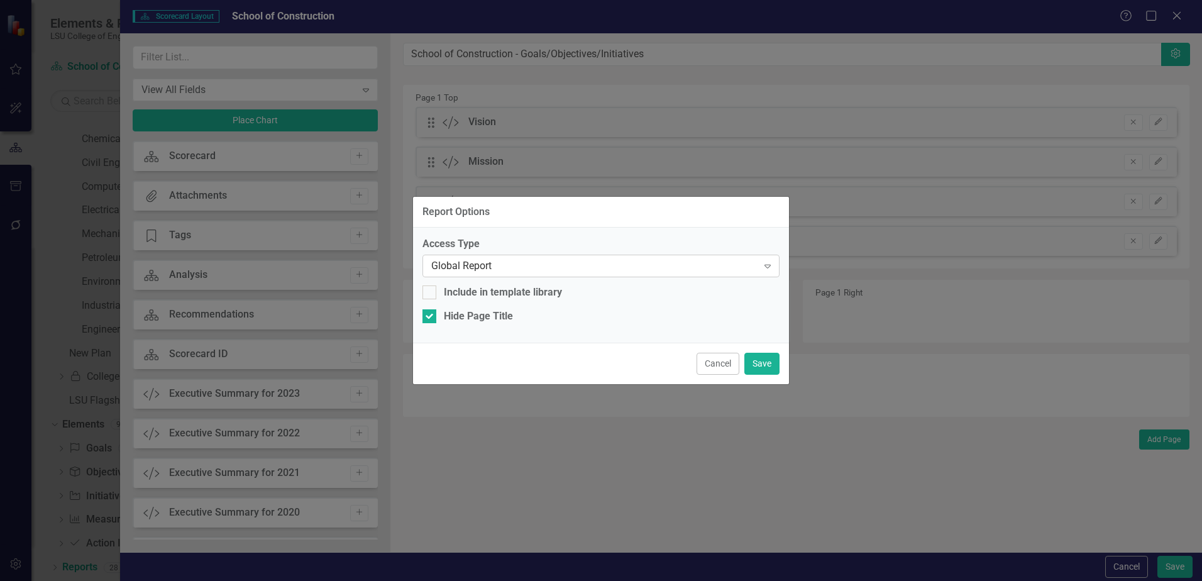
click at [771, 265] on icon "Expand" at bounding box center [767, 266] width 13 height 10
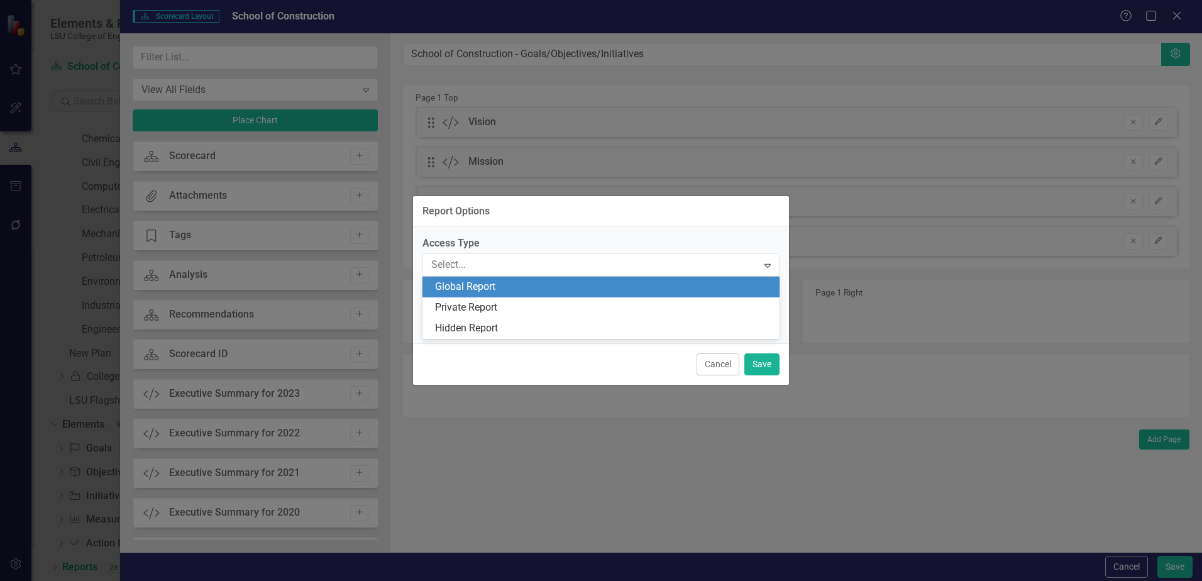
click at [712, 282] on div "Global Report" at bounding box center [603, 287] width 337 height 14
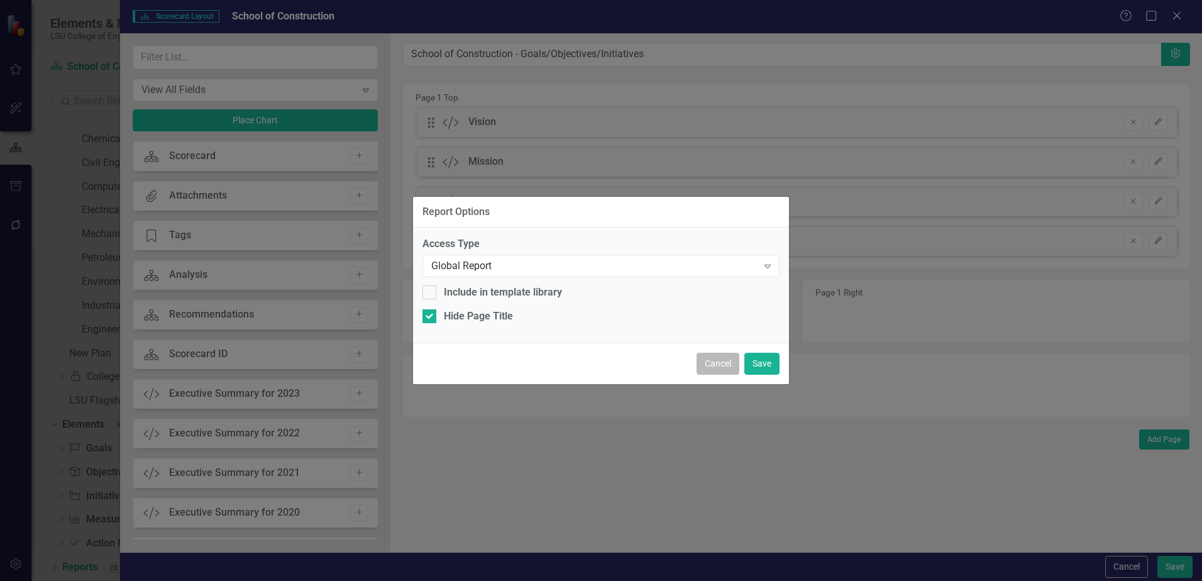
click at [725, 366] on button "Cancel" at bounding box center [717, 364] width 43 height 22
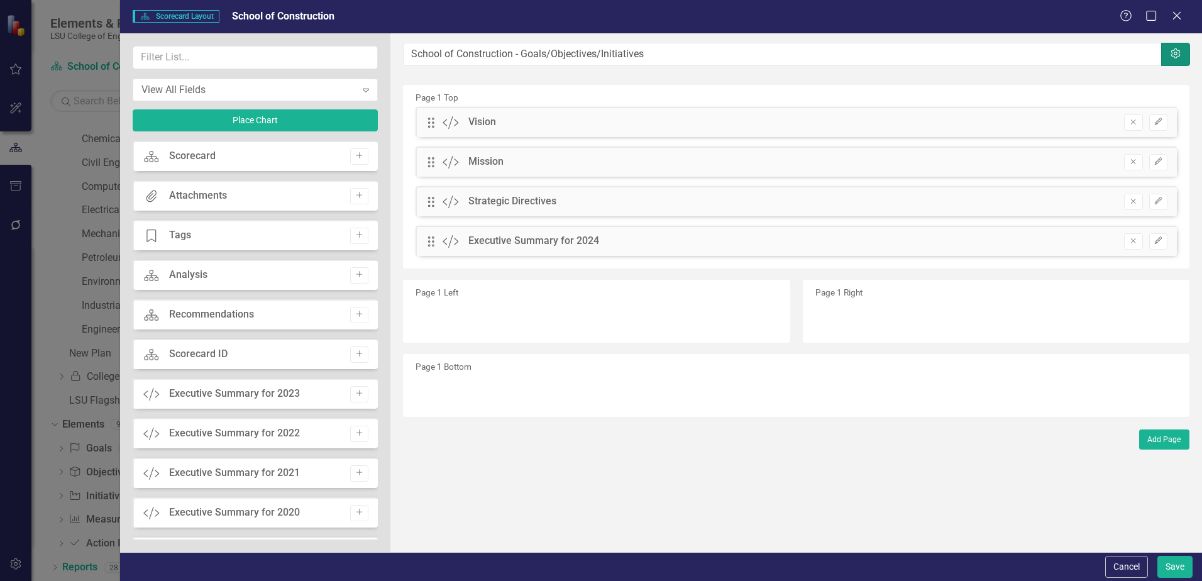
click at [1174, 59] on icon "Settings" at bounding box center [1175, 54] width 13 height 10
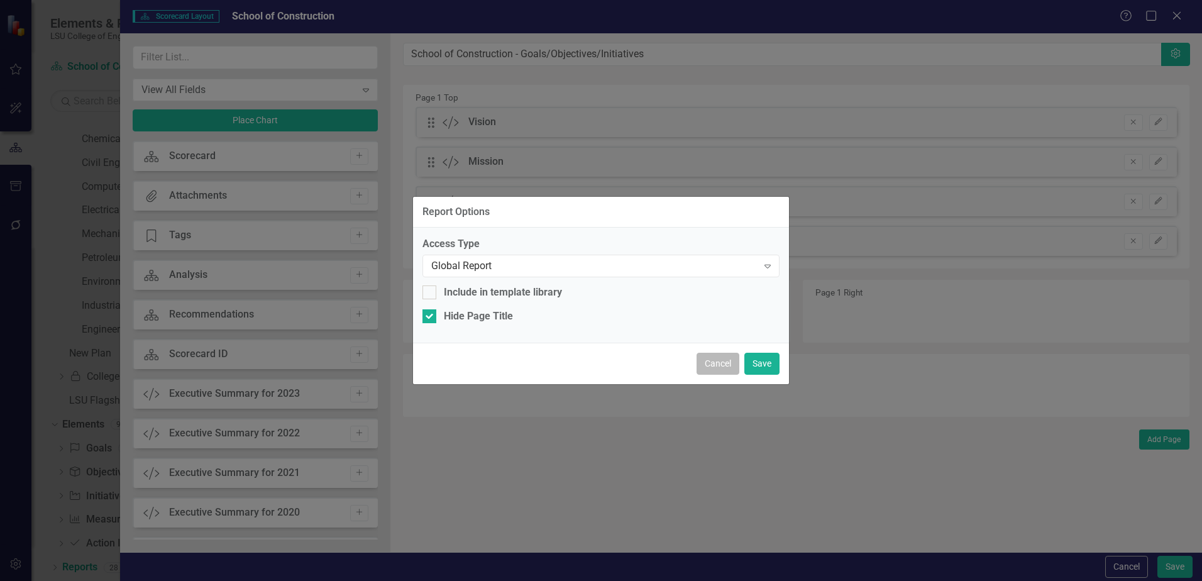
click at [713, 361] on button "Cancel" at bounding box center [717, 364] width 43 height 22
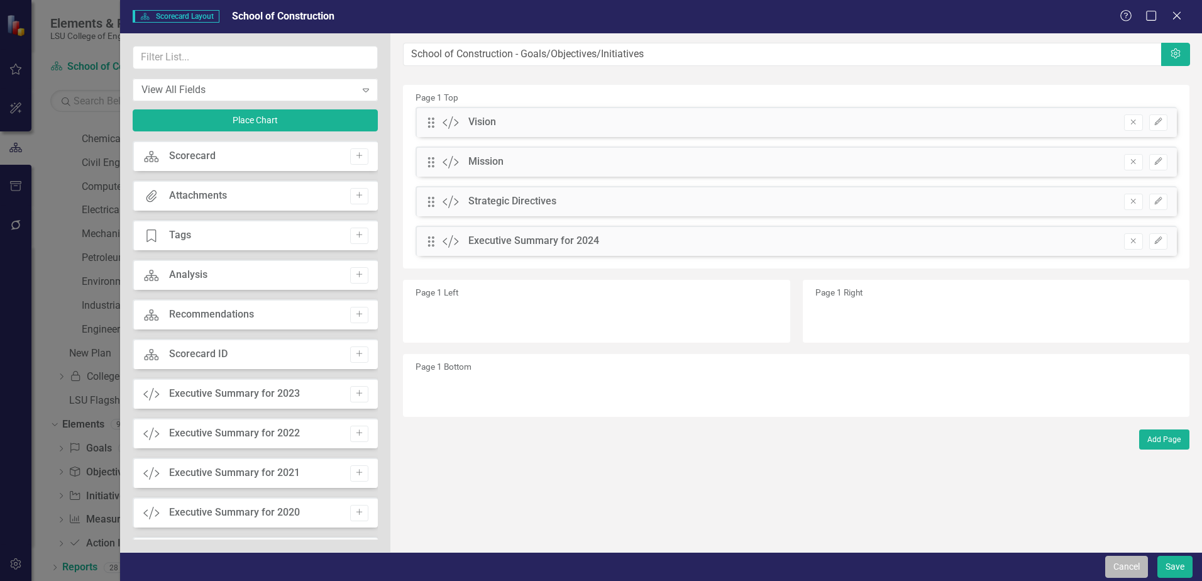
click at [1133, 568] on button "Cancel" at bounding box center [1126, 567] width 43 height 22
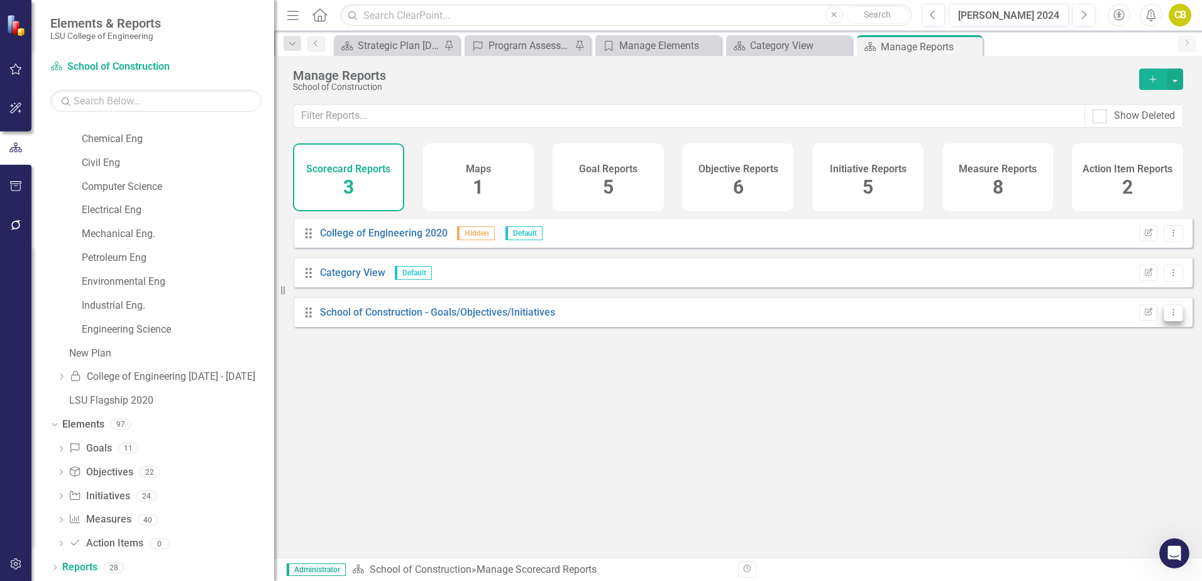
click at [1168, 316] on icon "Dropdown Menu" at bounding box center [1173, 312] width 11 height 8
click at [979, 338] on div "Drag College of Engineering 2020 Hidden Default Edit Report Dropdown Menu Drag …" at bounding box center [738, 382] width 928 height 331
click at [1168, 277] on icon "Dropdown Menu" at bounding box center [1173, 272] width 11 height 8
click at [1121, 349] on link "Trash Delete Report" at bounding box center [1123, 349] width 99 height 23
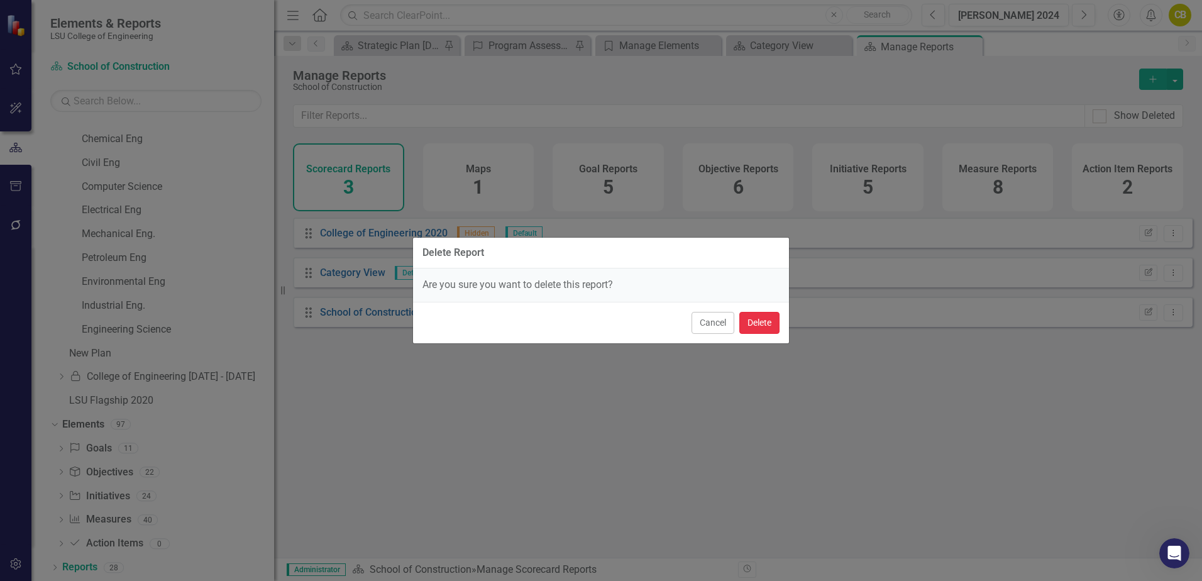
click at [758, 325] on button "Delete" at bounding box center [759, 323] width 40 height 22
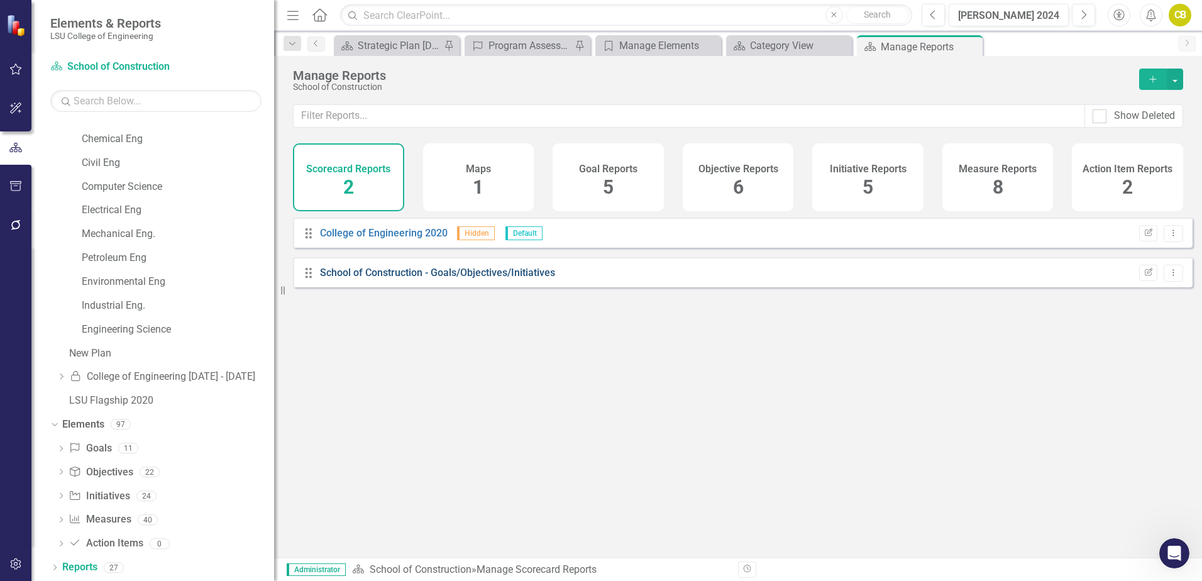
click at [498, 278] on link "School of Construction - Goals/Objectives/Initiatives" at bounding box center [437, 273] width 235 height 12
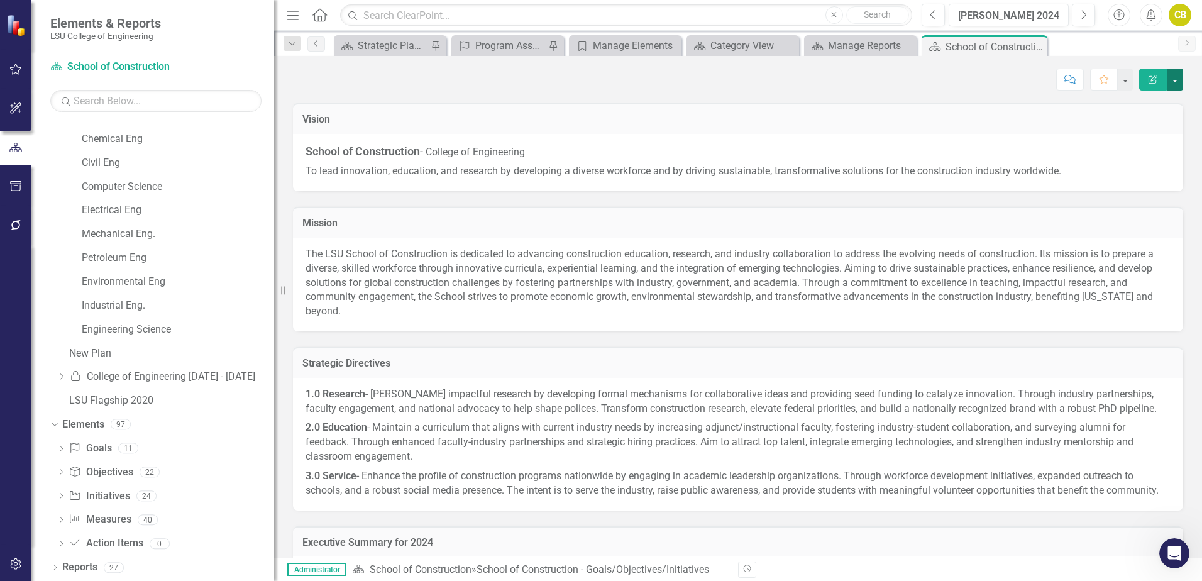
click at [1174, 80] on button "button" at bounding box center [1175, 80] width 16 height 22
click at [1129, 102] on link "Edit Edit Scorecard" at bounding box center [1132, 102] width 102 height 23
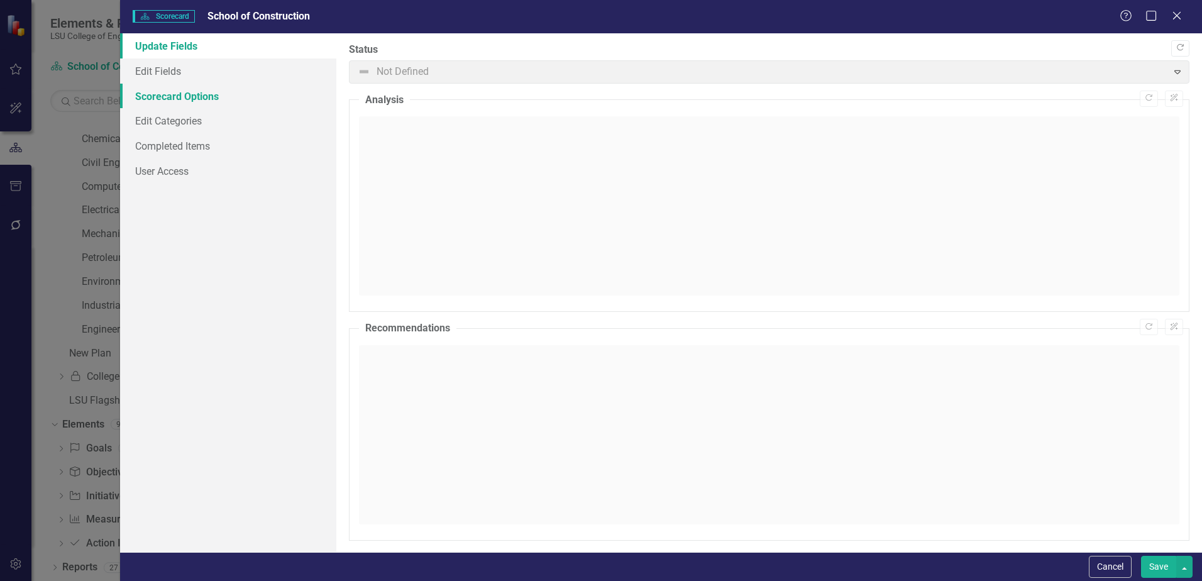
click at [189, 101] on link "Scorecard Options" at bounding box center [228, 96] width 216 height 25
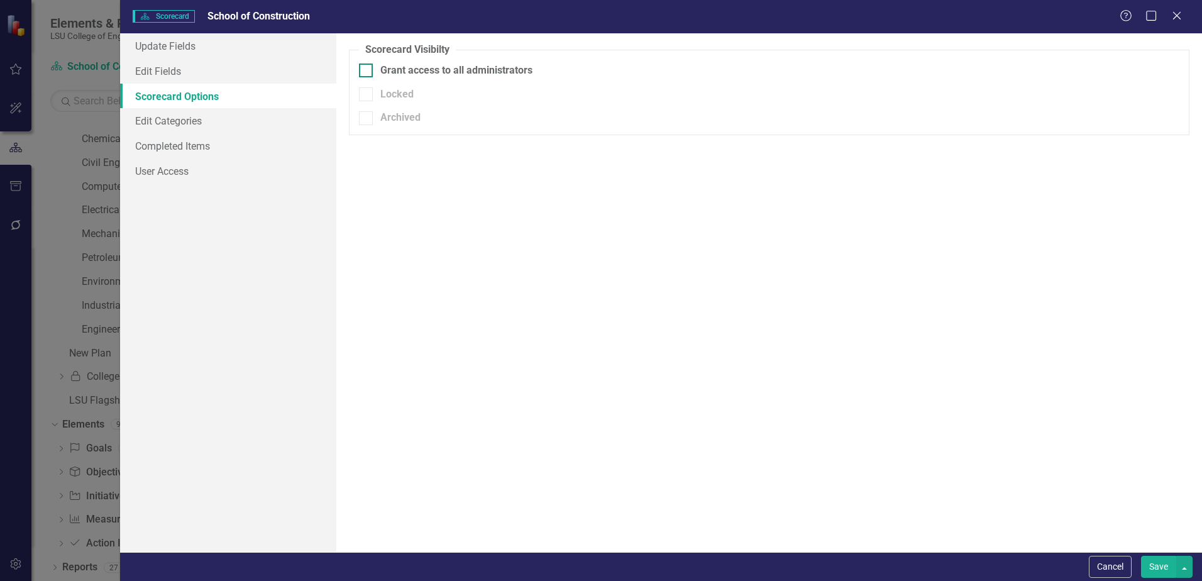
click at [365, 72] on div at bounding box center [366, 70] width 14 height 14
click at [365, 72] on input "Grant access to all administrators" at bounding box center [363, 67] width 8 height 8
checkbox input "true"
click at [175, 119] on link "Edit Categories" at bounding box center [228, 120] width 216 height 25
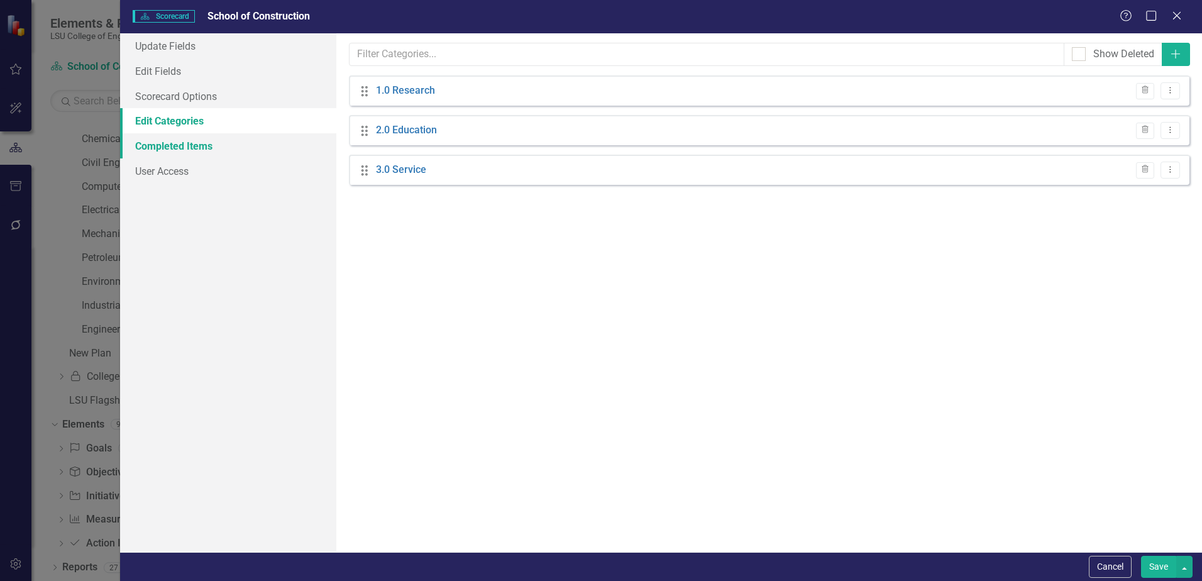
click at [165, 144] on link "Completed Items" at bounding box center [228, 145] width 216 height 25
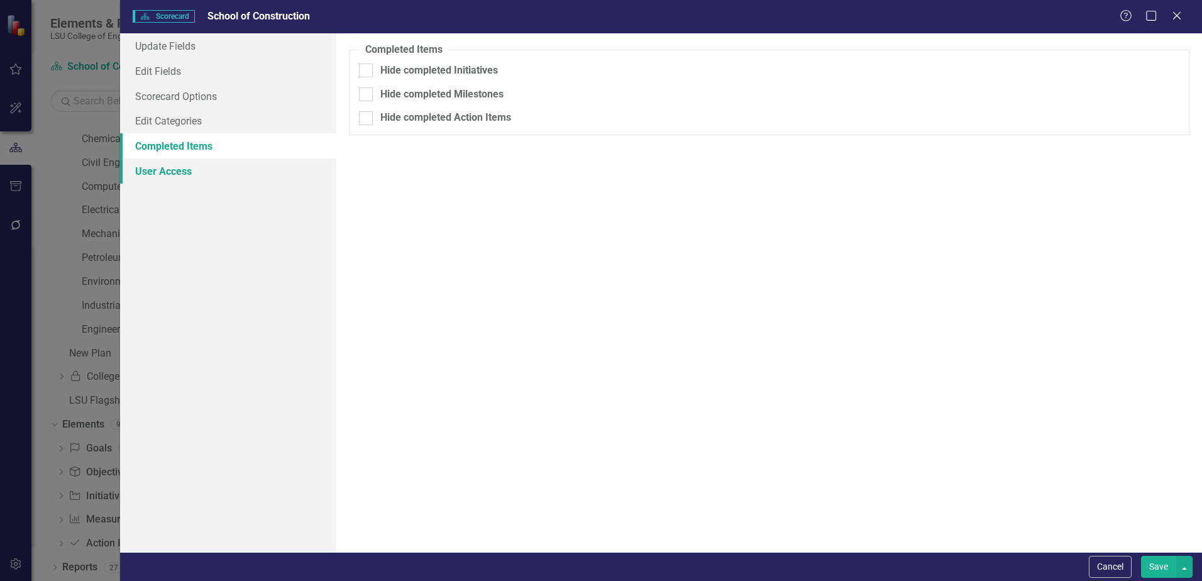
click at [165, 170] on link "User Access" at bounding box center [228, 170] width 216 height 25
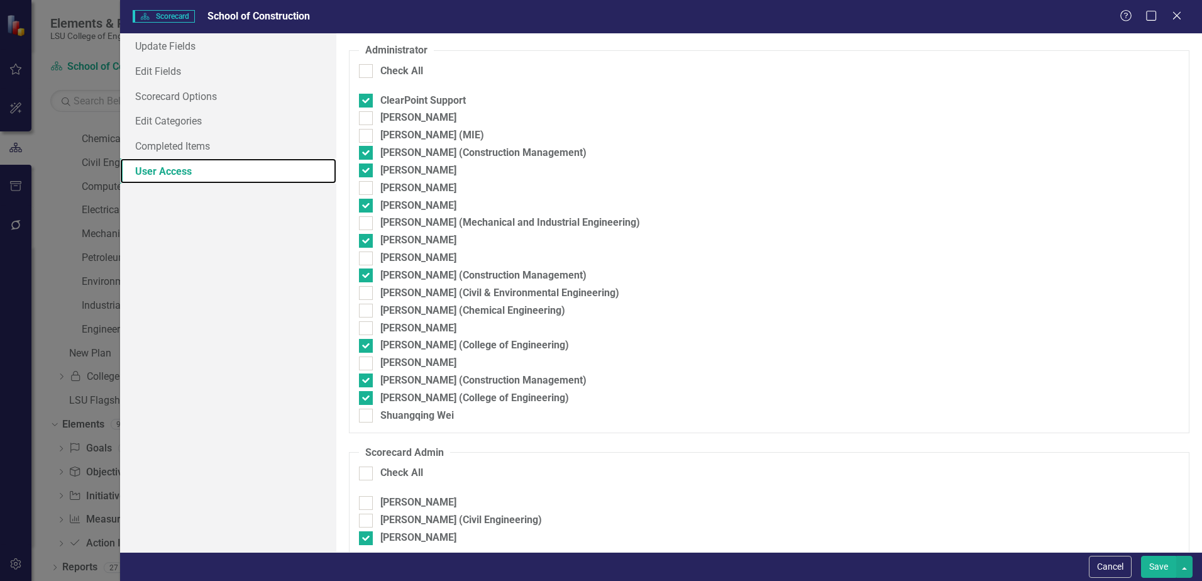
scroll to position [349, 0]
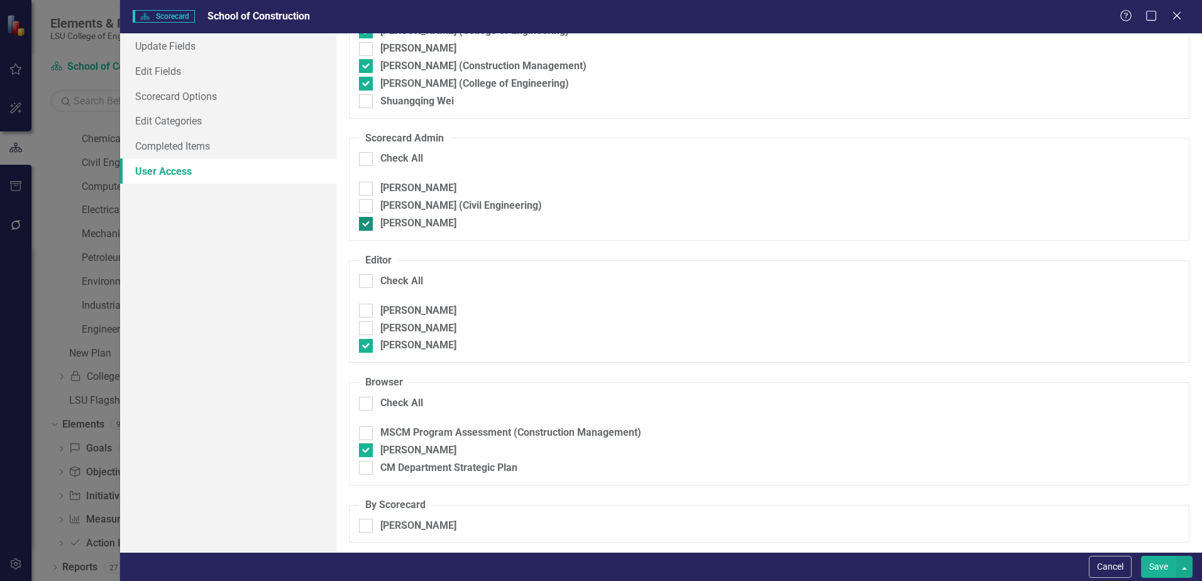
click at [364, 226] on div at bounding box center [366, 224] width 14 height 14
click at [364, 225] on input "[PERSON_NAME]" at bounding box center [363, 221] width 8 height 8
checkbox input "false"
click at [366, 346] on input "[PERSON_NAME]" at bounding box center [363, 343] width 8 height 8
checkbox input "false"
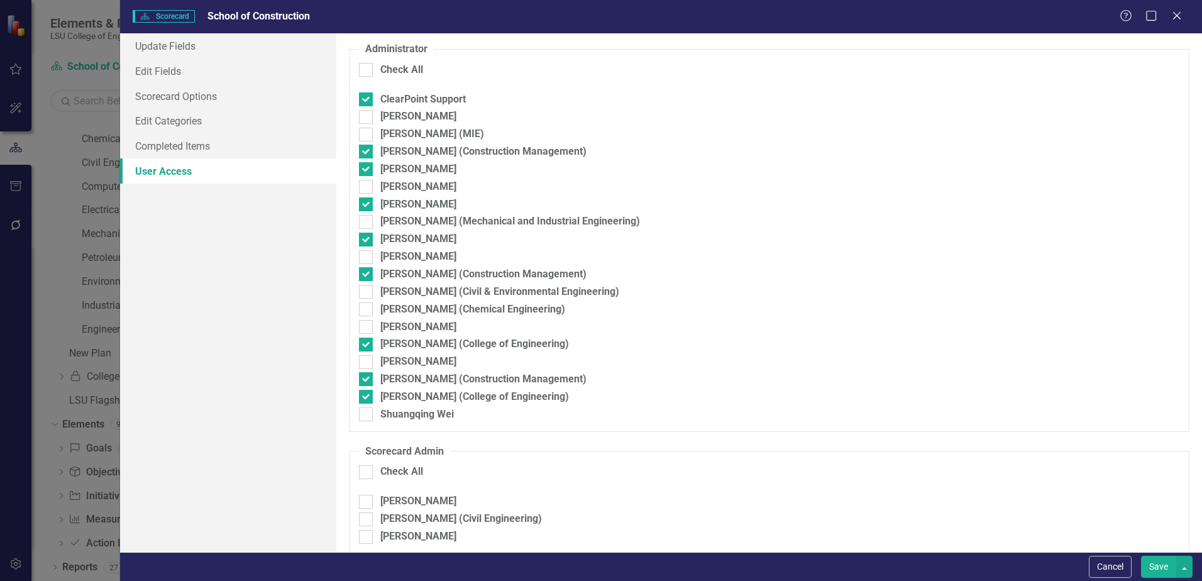
scroll to position [35, 0]
click at [367, 170] on input "[PERSON_NAME]" at bounding box center [363, 167] width 8 height 8
checkbox input "false"
click at [1154, 564] on button "Save" at bounding box center [1158, 567] width 35 height 22
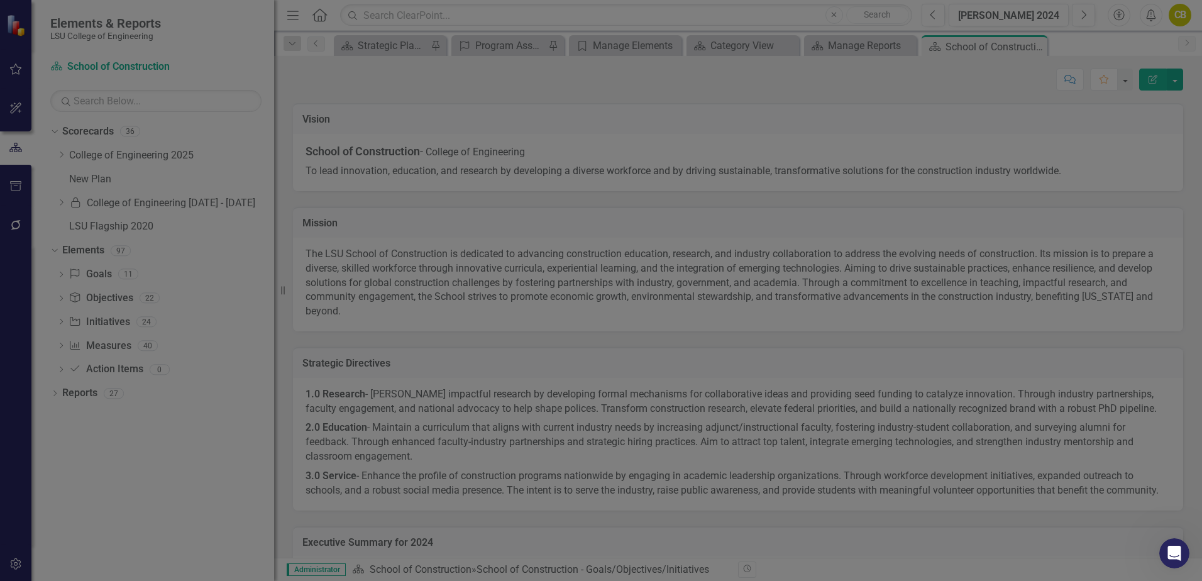
scroll to position [0, 0]
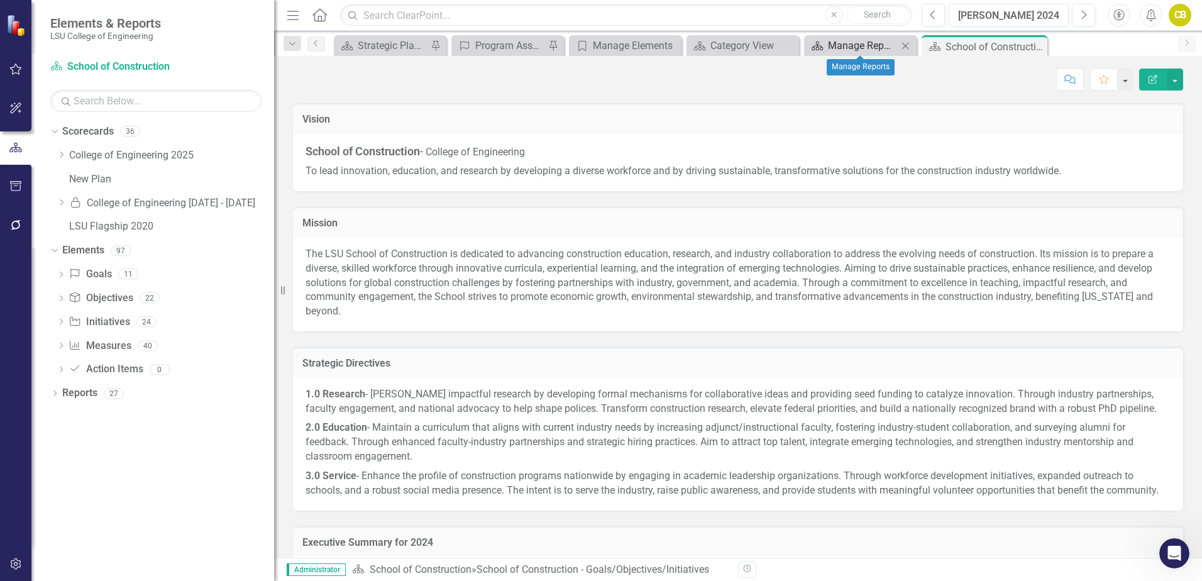
click at [894, 38] on div "Manage Reports" at bounding box center [863, 46] width 70 height 16
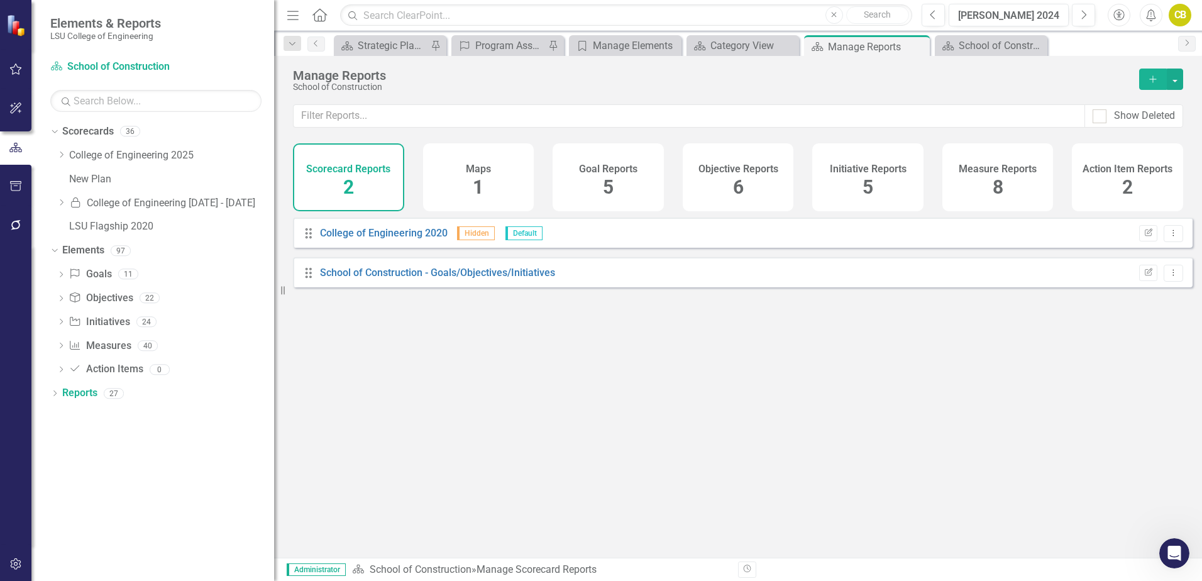
click at [817, 286] on div "Drag School of Construction - Goals/Objectives/Initiatives Edit Report Dropdown…" at bounding box center [743, 272] width 900 height 30
click at [1168, 277] on icon "Dropdown Menu" at bounding box center [1173, 272] width 11 height 8
click at [1174, 555] on icon "Open Intercom Messenger" at bounding box center [1172, 551] width 21 height 21
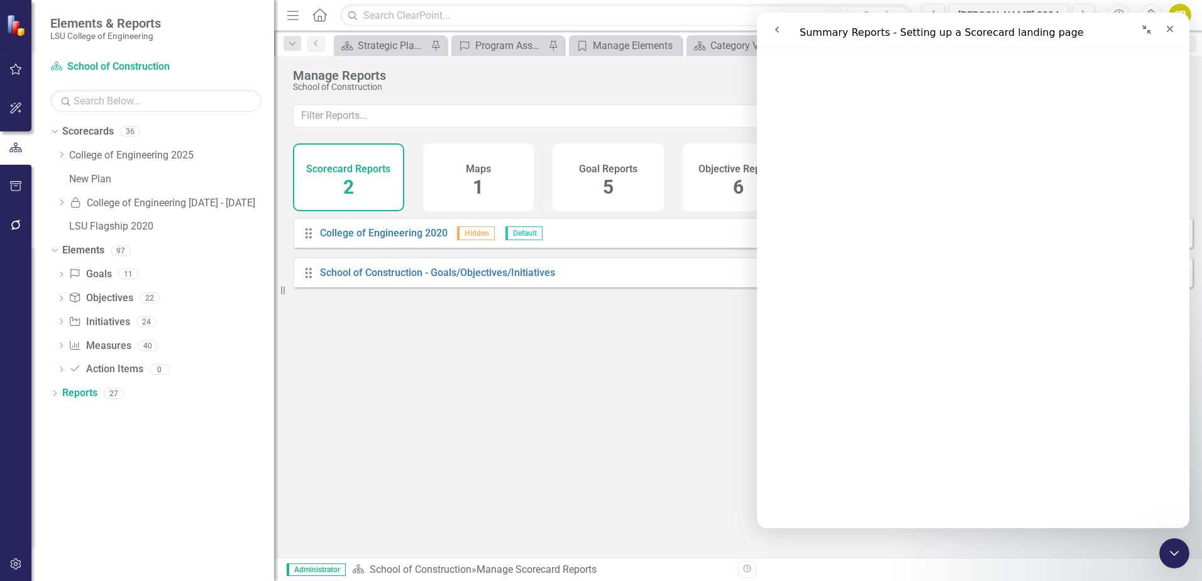
scroll to position [1006, 0]
click at [651, 392] on div "Drag College of Engineering 2020 Hidden Default Edit Report Dropdown Menu Drag …" at bounding box center [738, 382] width 928 height 331
drag, startPoint x: 1167, startPoint y: 30, endPoint x: 1923, endPoint y: 42, distance: 756.3
click at [1167, 30] on icon "Close" at bounding box center [1170, 29] width 10 height 10
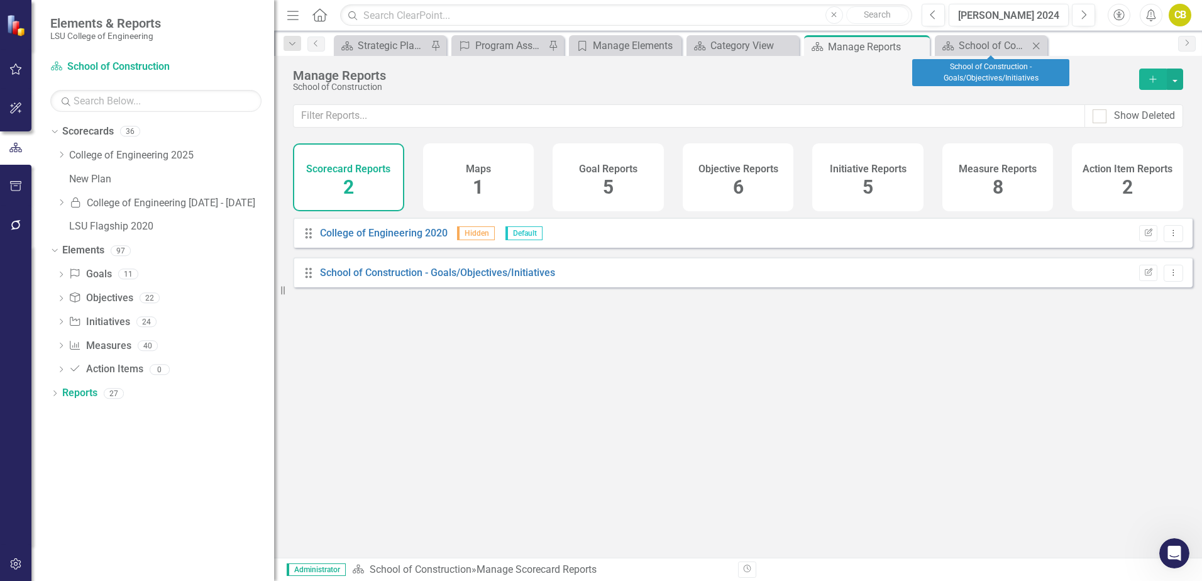
click at [1035, 47] on icon at bounding box center [1036, 45] width 7 height 7
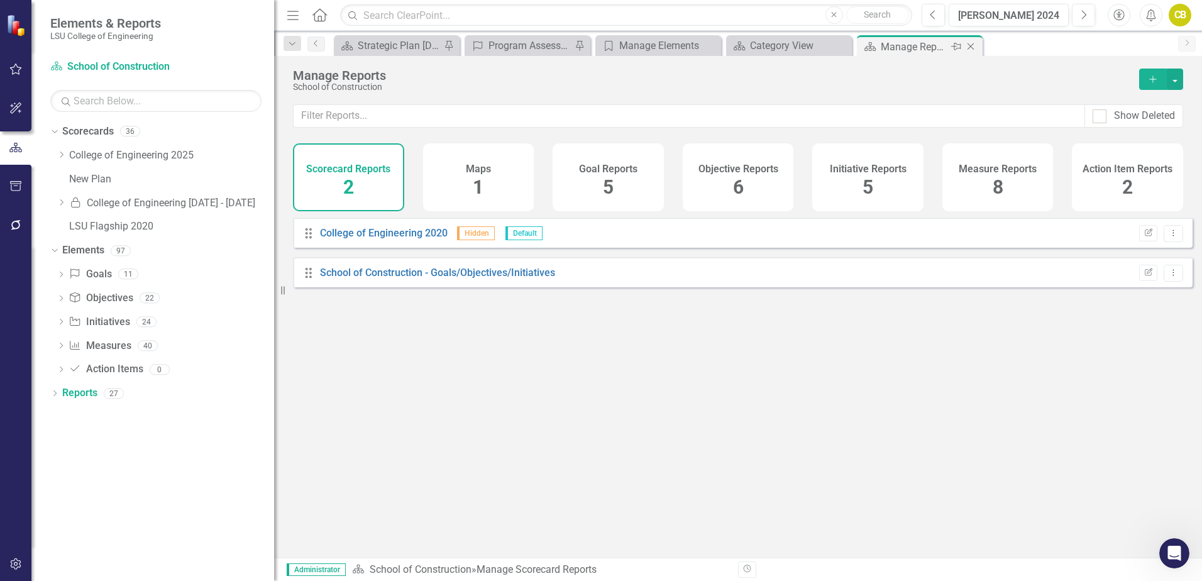
click at [969, 44] on icon "Close" at bounding box center [970, 46] width 13 height 10
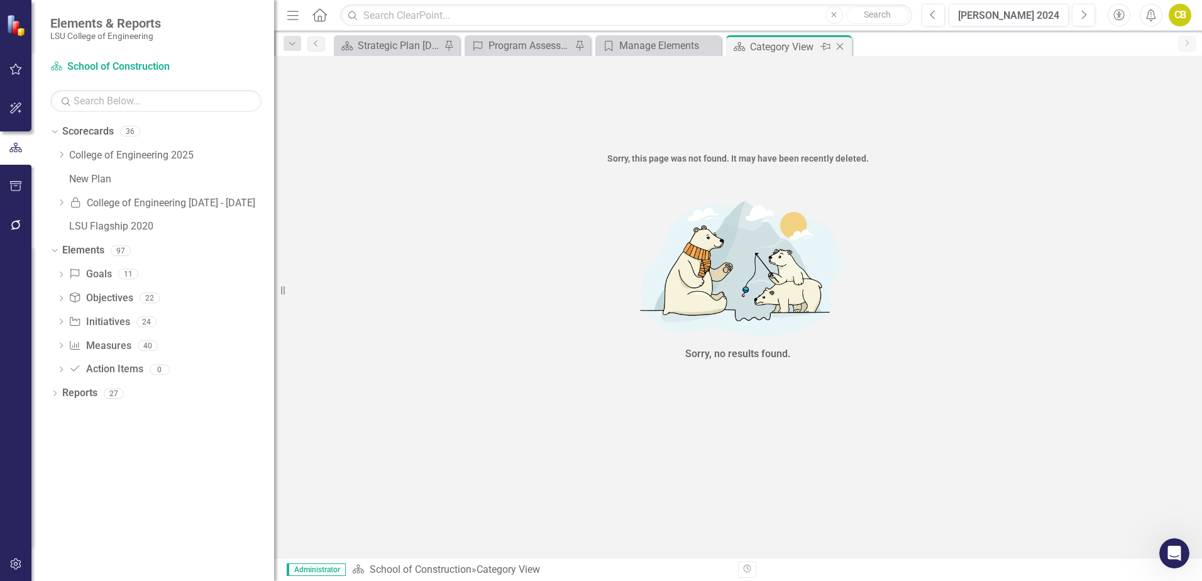
click at [841, 45] on icon "Close" at bounding box center [840, 46] width 13 height 10
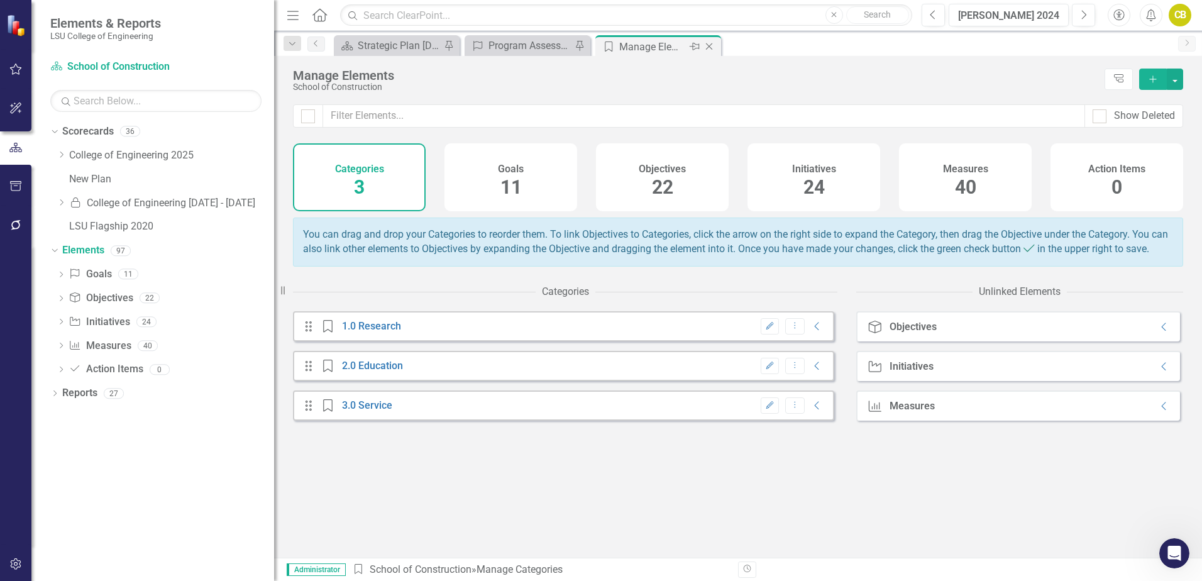
click at [707, 45] on icon at bounding box center [709, 46] width 7 height 7
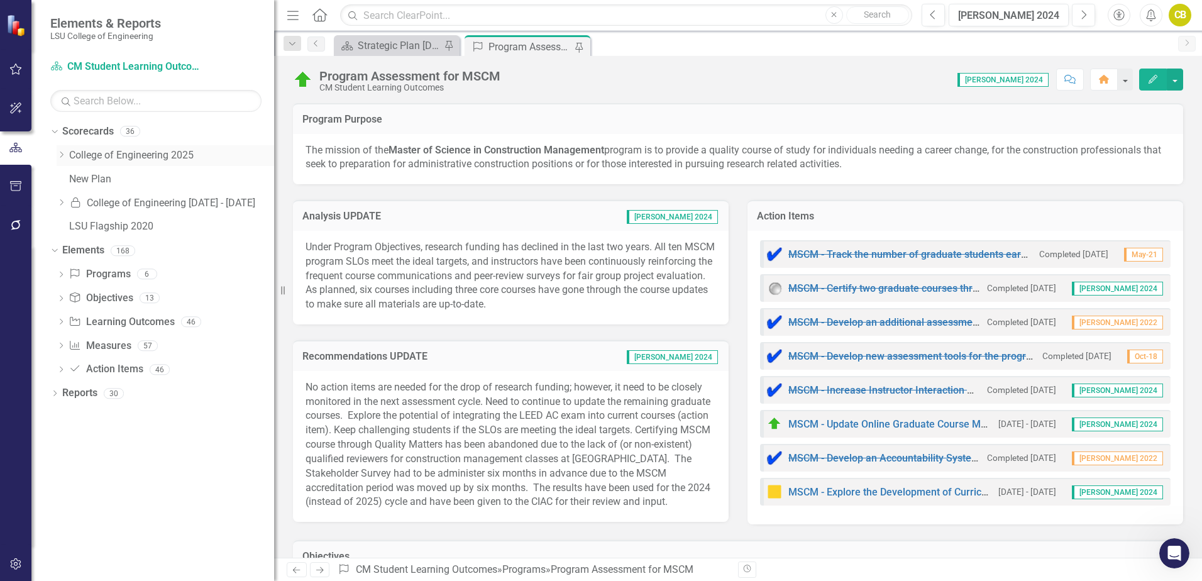
click at [64, 157] on icon "Dropdown" at bounding box center [61, 155] width 9 height 8
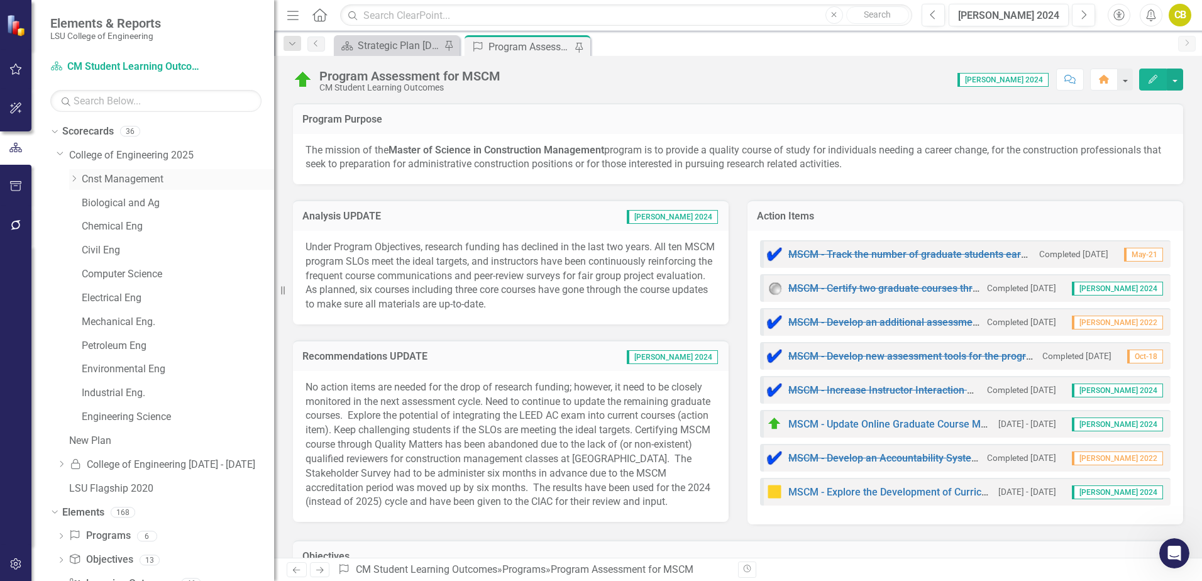
click at [73, 175] on icon "Dropdown" at bounding box center [73, 179] width 9 height 8
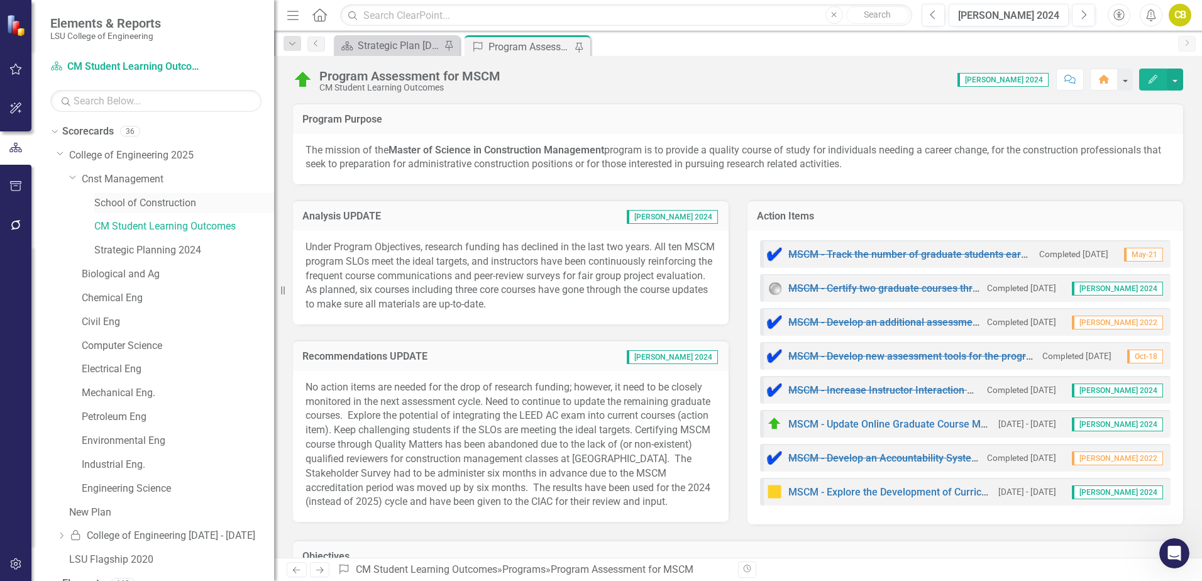
click at [146, 205] on link "School of Construction" at bounding box center [184, 203] width 180 height 14
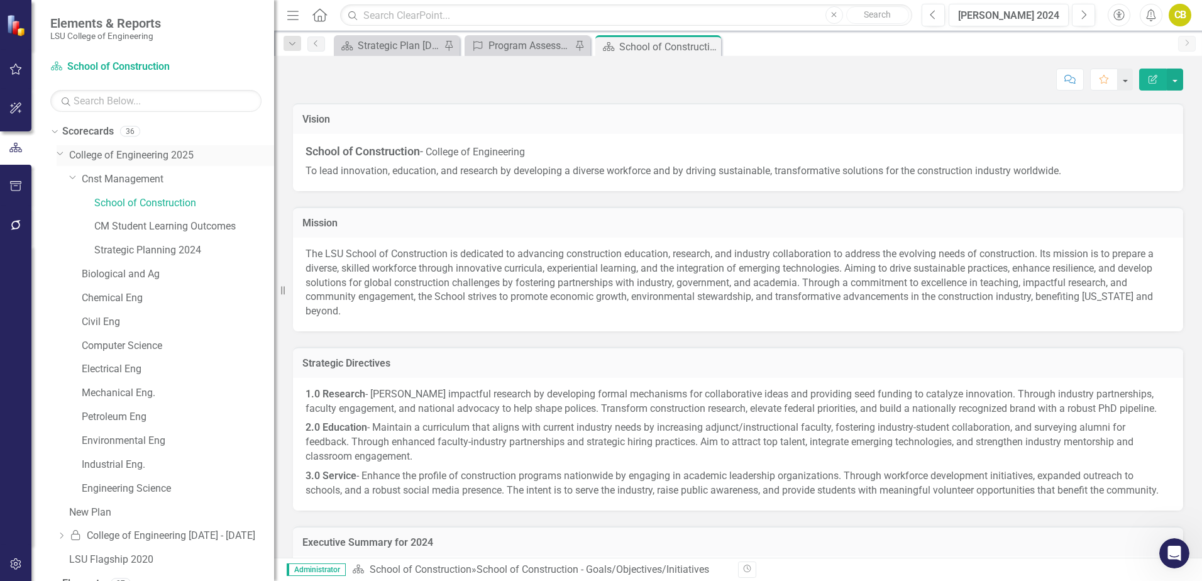
click at [58, 155] on icon "Dropdown" at bounding box center [61, 152] width 8 height 9
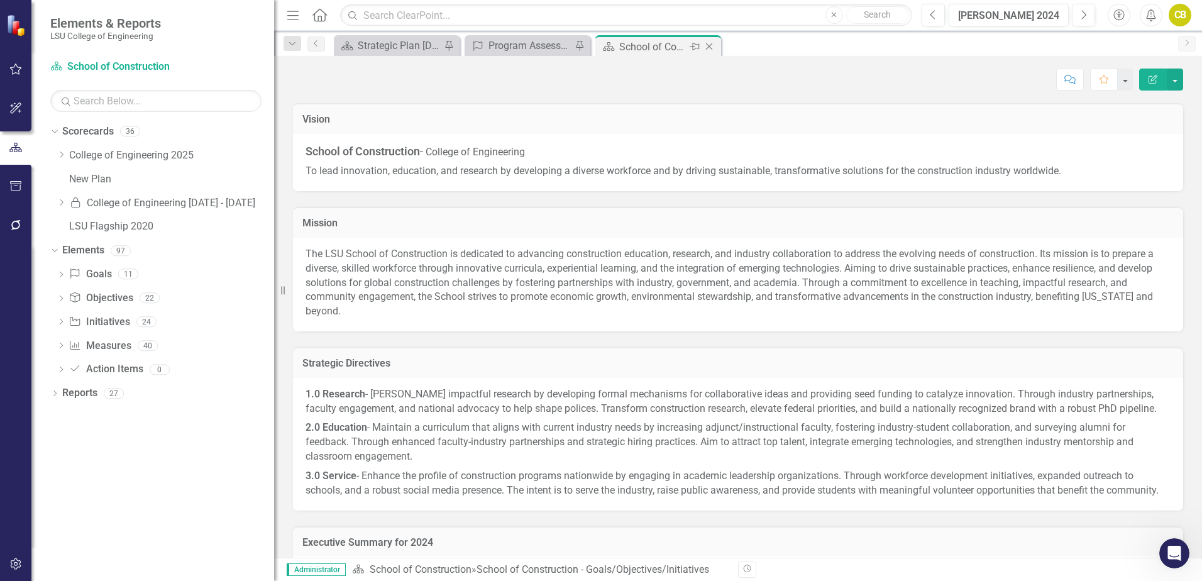
click at [711, 48] on icon at bounding box center [709, 46] width 7 height 7
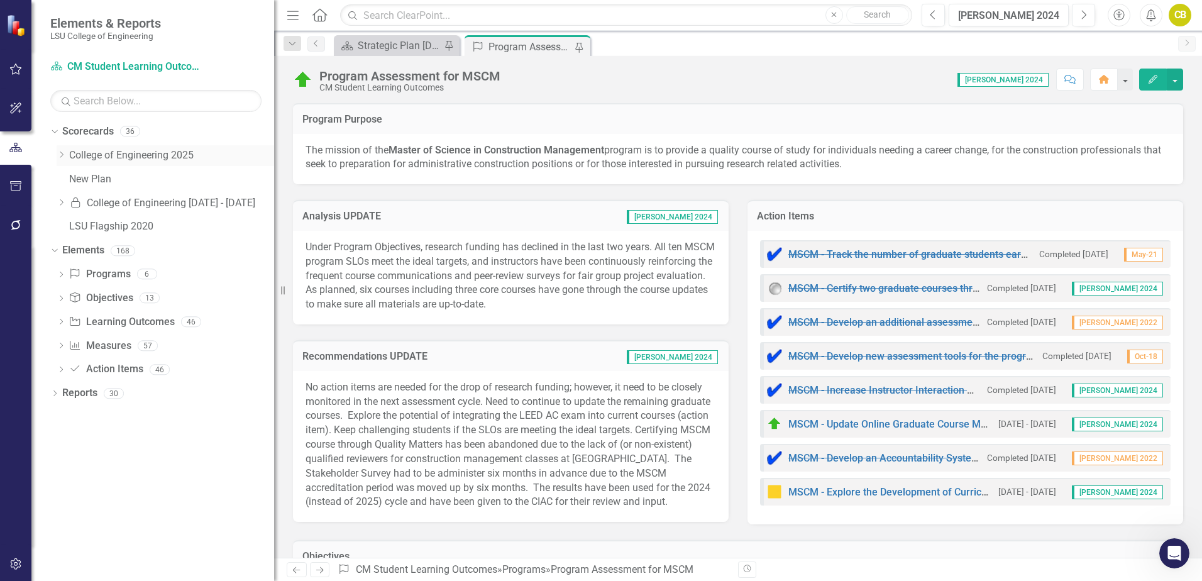
click at [61, 154] on icon "Dropdown" at bounding box center [61, 155] width 9 height 8
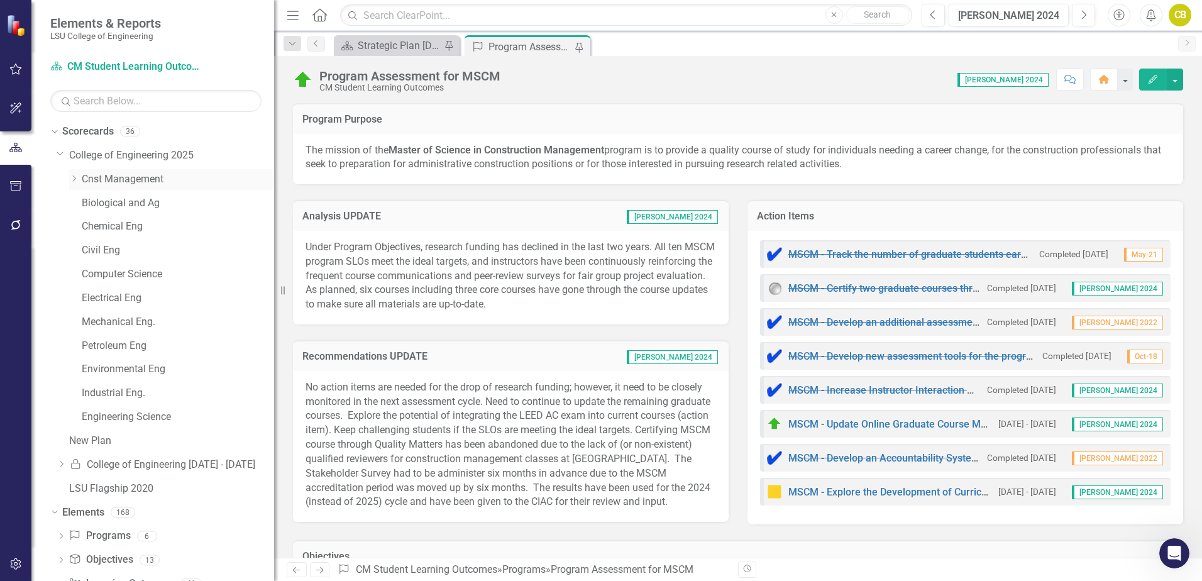
click at [76, 178] on icon "Dropdown" at bounding box center [73, 179] width 9 height 8
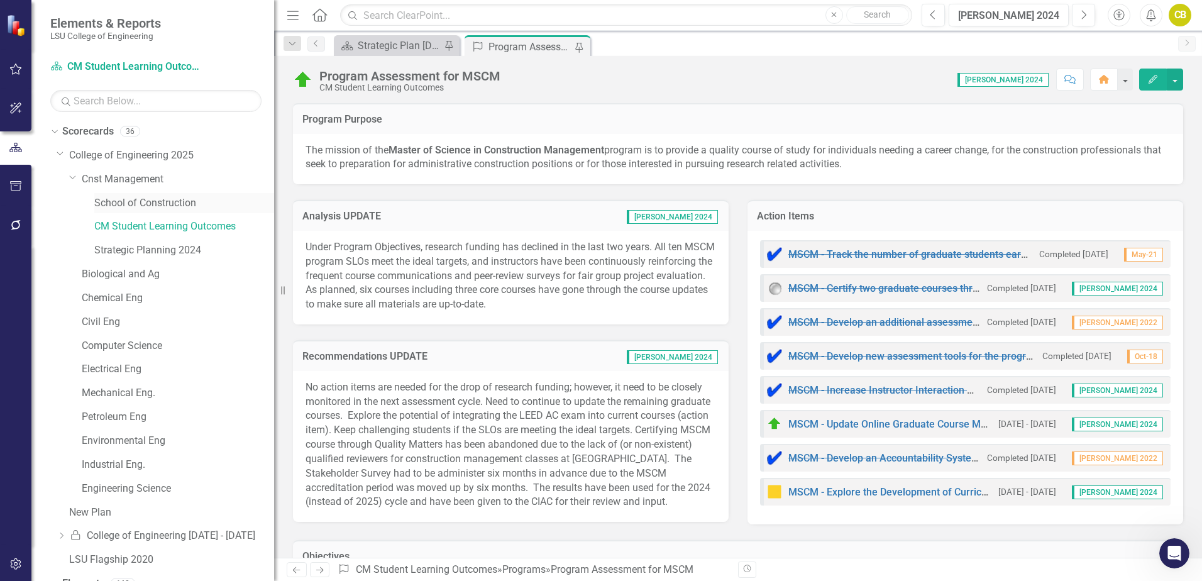
click at [155, 205] on link "School of Construction" at bounding box center [184, 203] width 180 height 14
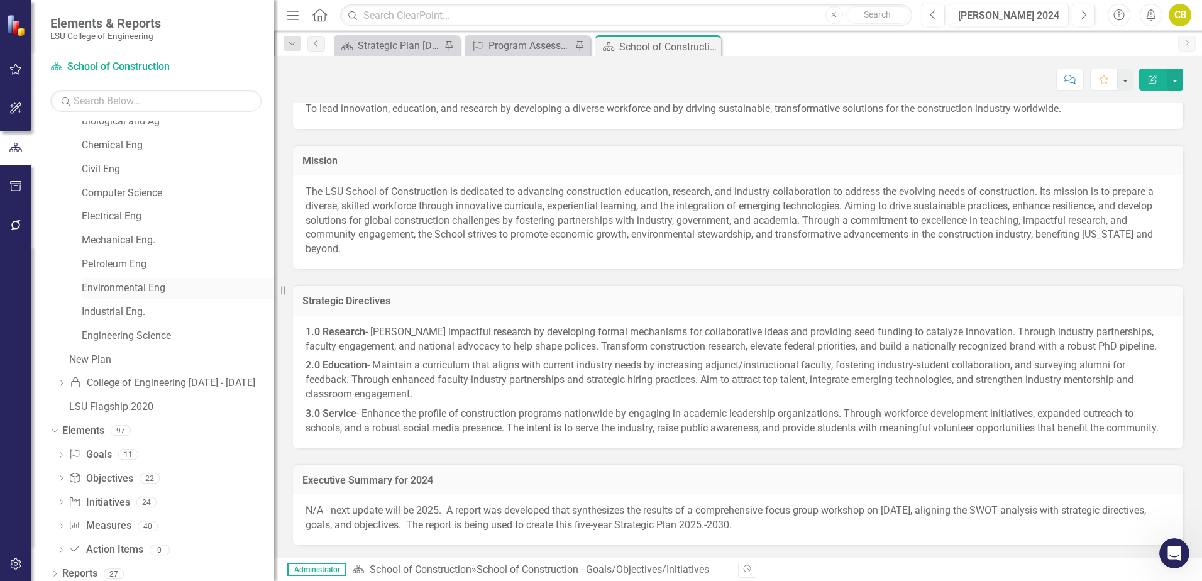
scroll to position [159, 0]
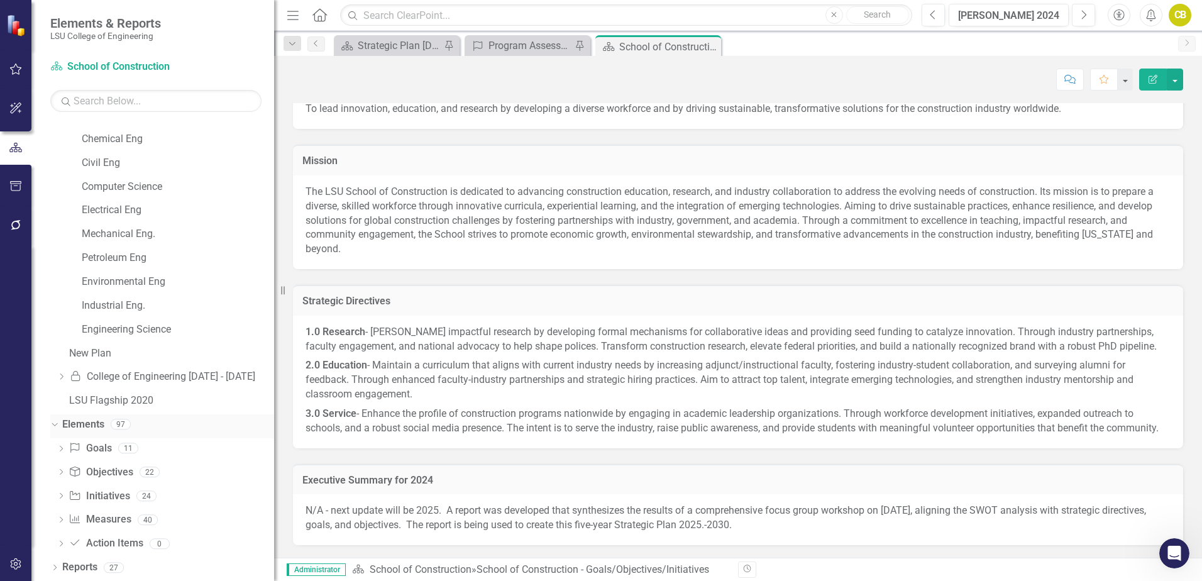
click at [90, 426] on link "Elements" at bounding box center [83, 424] width 42 height 14
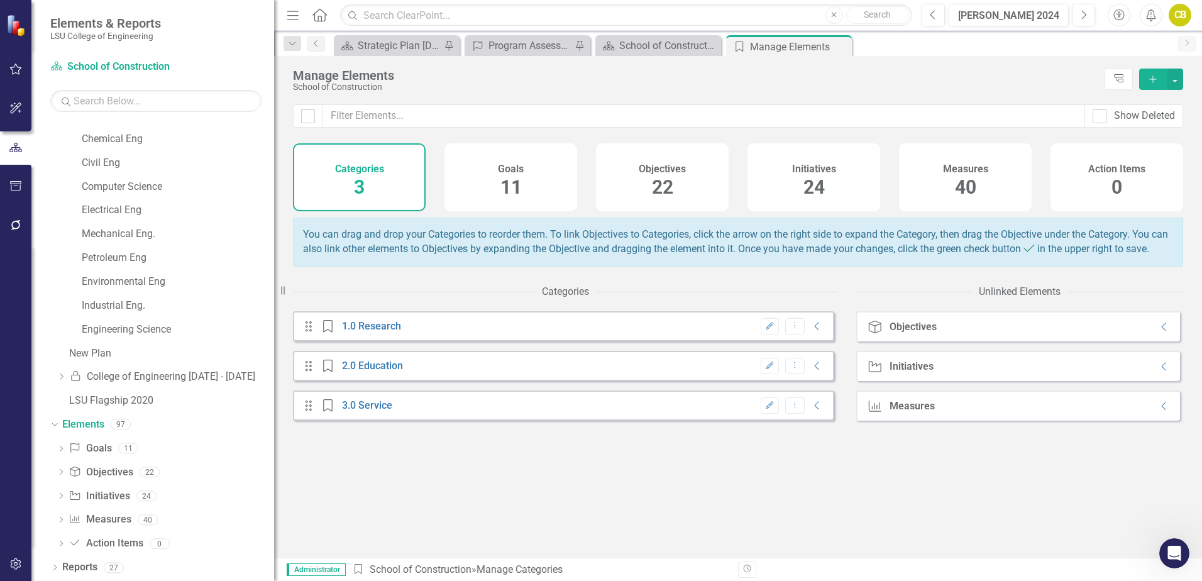
click at [373, 189] on div "Categories 3" at bounding box center [359, 177] width 133 height 68
click at [373, 178] on div "Categories 3" at bounding box center [359, 177] width 133 height 68
click at [509, 192] on span "11" at bounding box center [510, 187] width 21 height 22
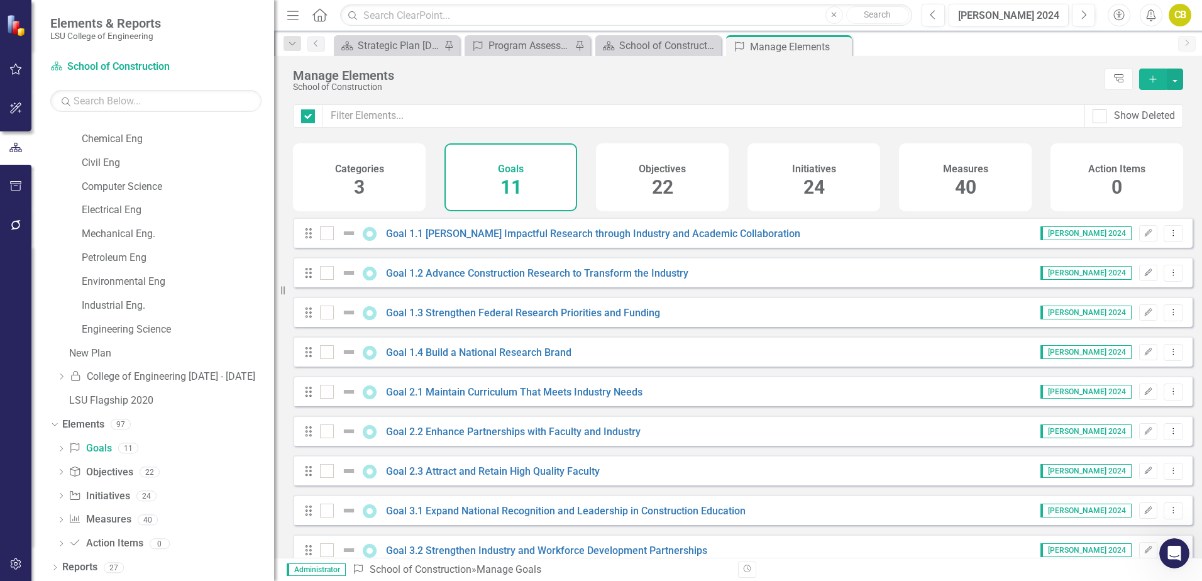
checkbox input "false"
click at [391, 179] on div "Categories 3" at bounding box center [359, 177] width 133 height 68
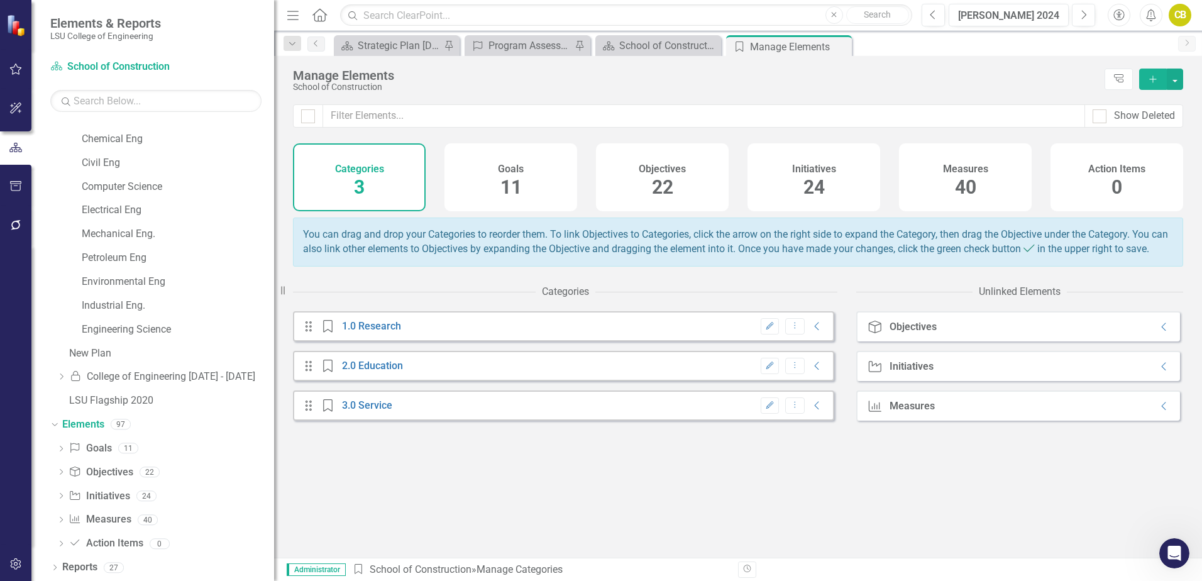
click at [519, 195] on span "11" at bounding box center [510, 187] width 21 height 22
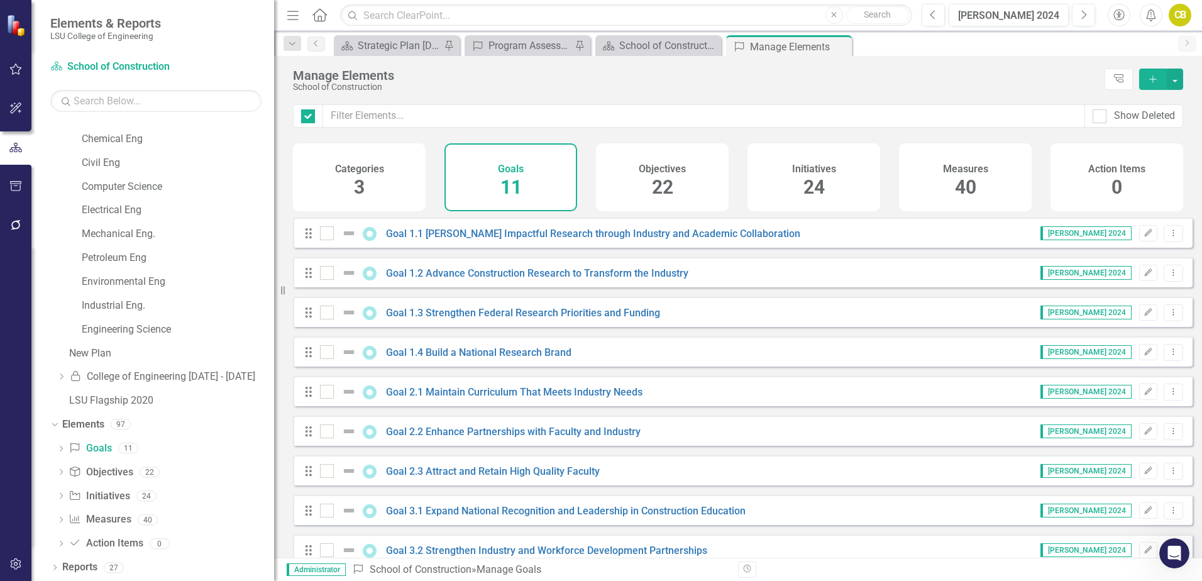
checkbox input "false"
click at [378, 191] on div "Categories 3" at bounding box center [359, 177] width 133 height 68
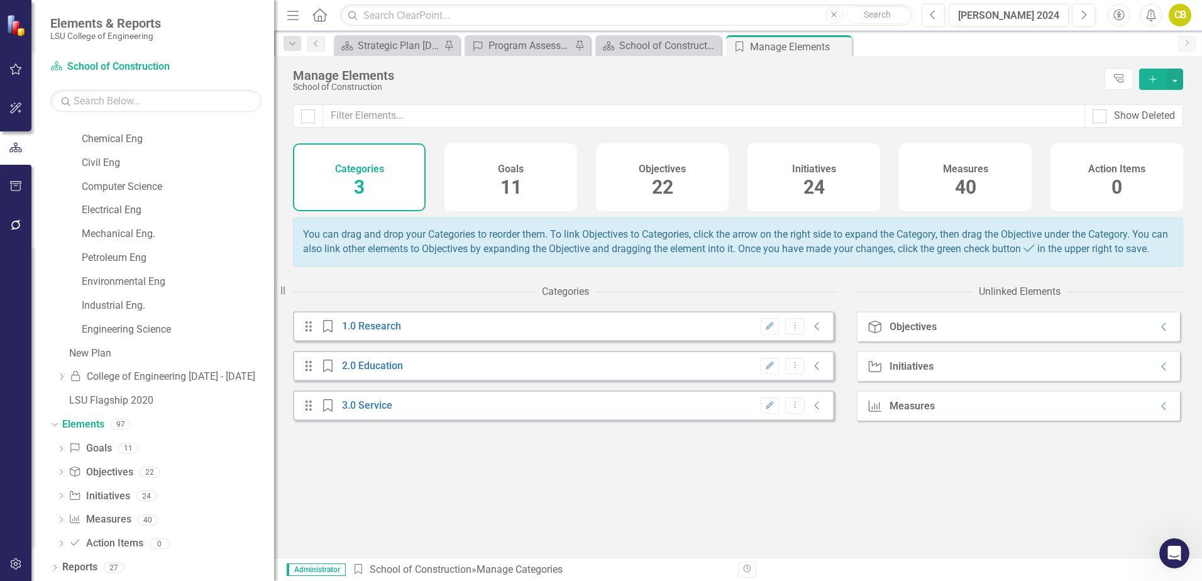
click at [535, 190] on div "Goals 11" at bounding box center [510, 177] width 133 height 68
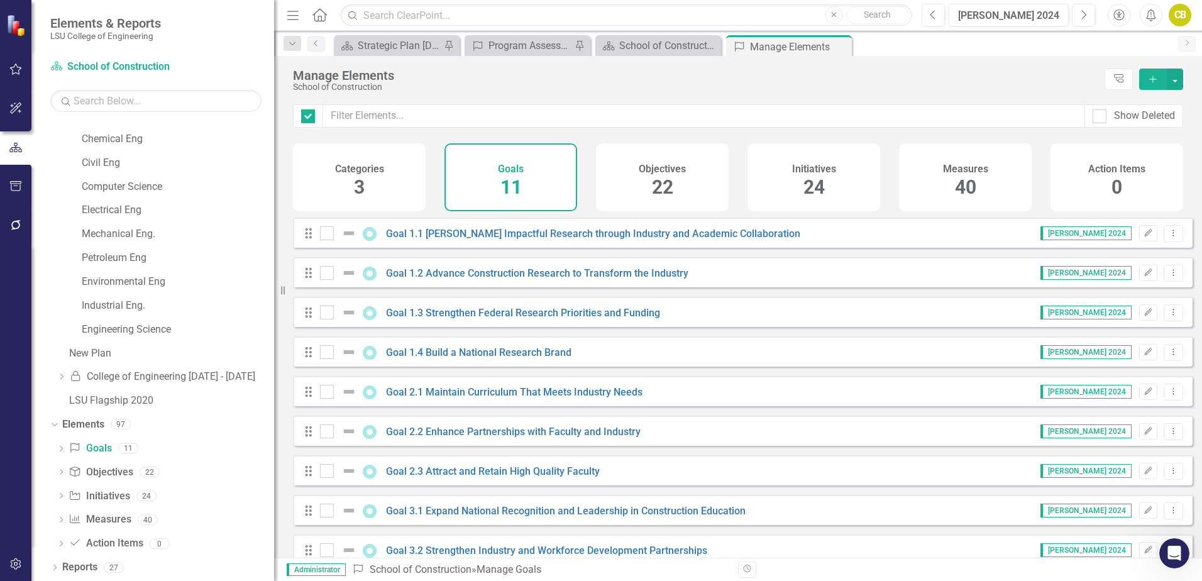
checkbox input "false"
click at [676, 193] on div "Objectives 22" at bounding box center [662, 177] width 133 height 68
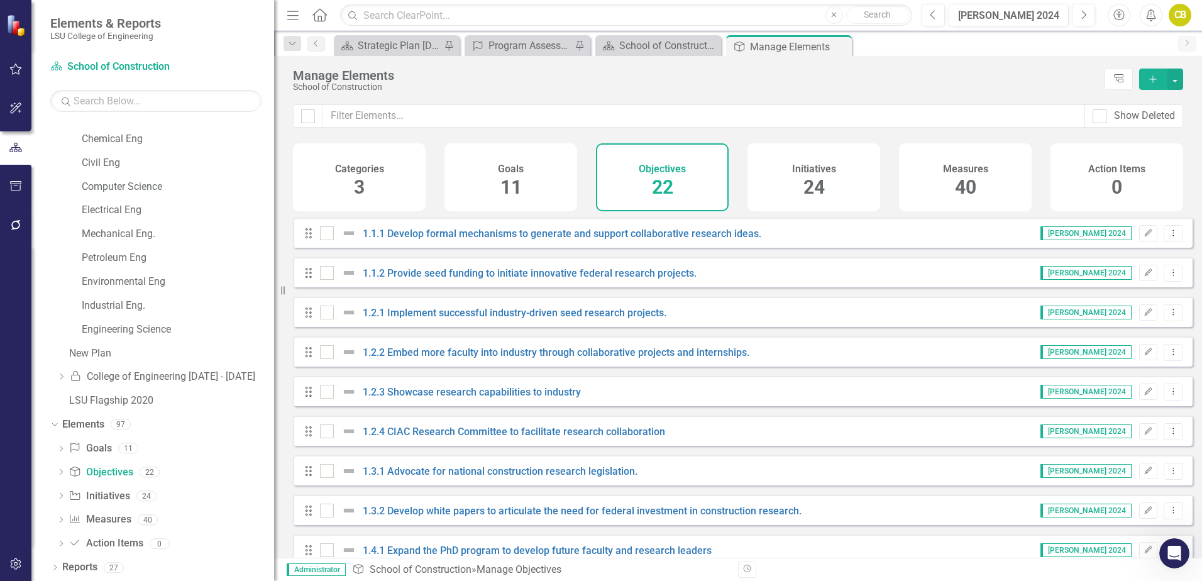
click at [814, 192] on span "24" at bounding box center [813, 187] width 21 height 22
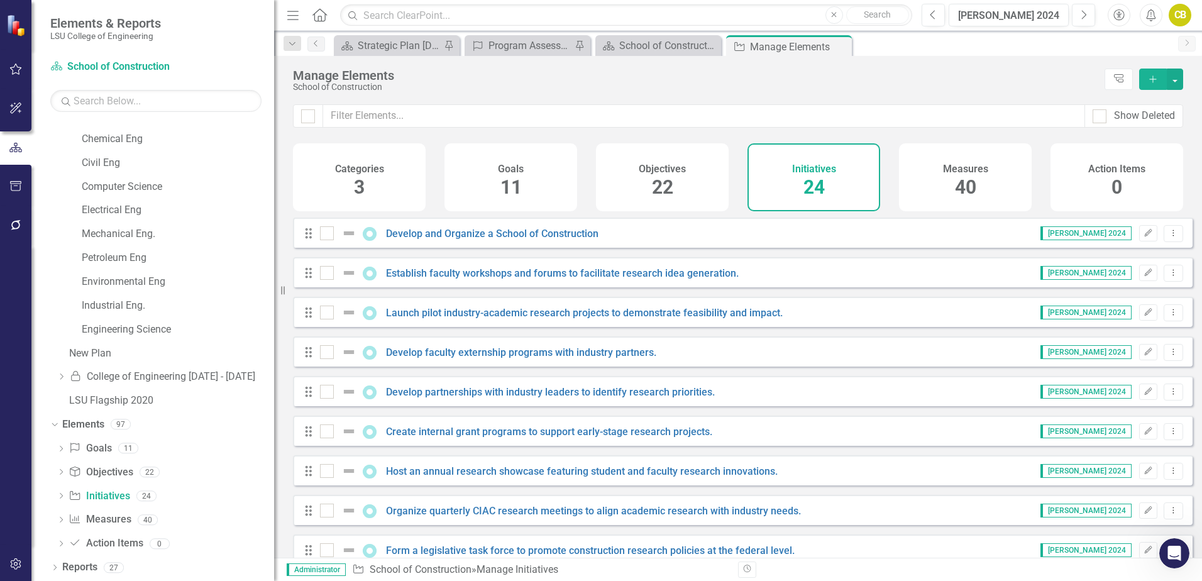
click at [955, 194] on span "40" at bounding box center [965, 187] width 21 height 22
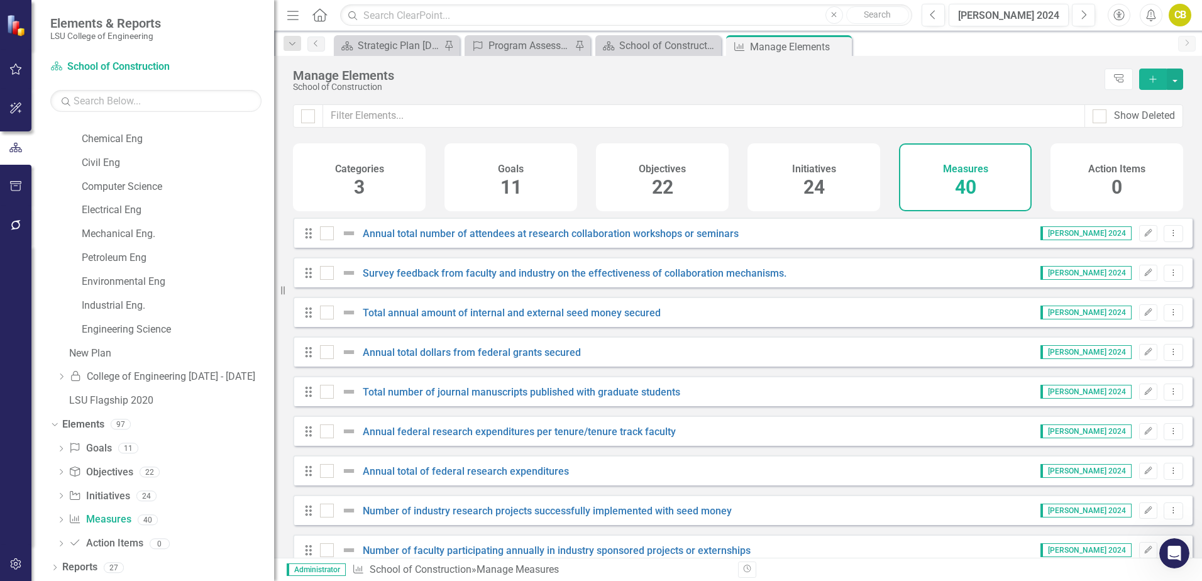
click at [356, 185] on span "3" at bounding box center [359, 187] width 11 height 22
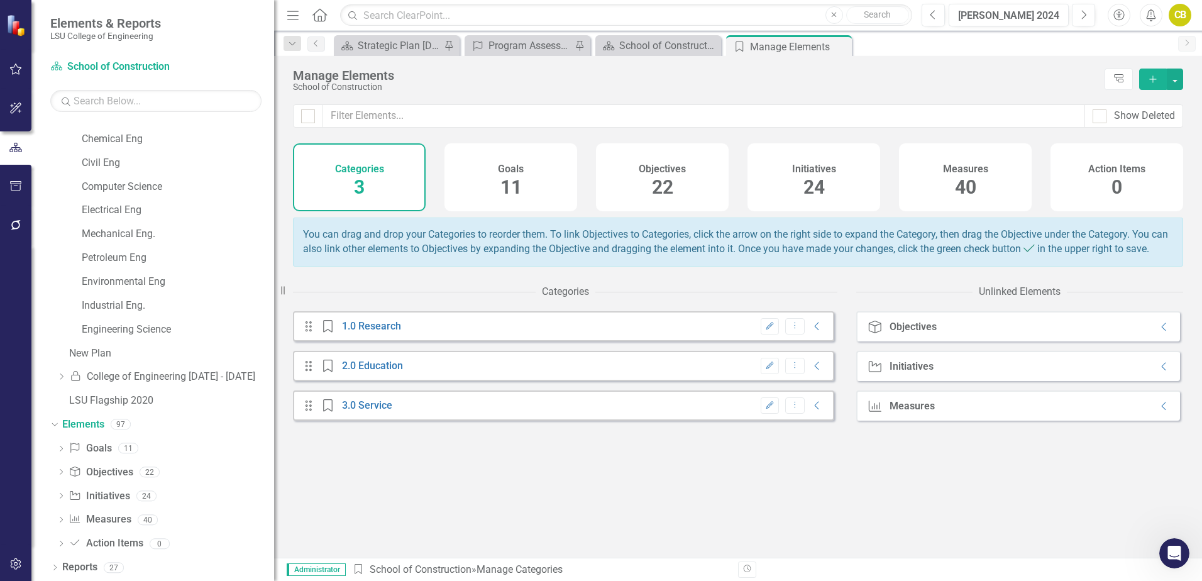
click at [547, 184] on div "Goals 11" at bounding box center [510, 177] width 133 height 68
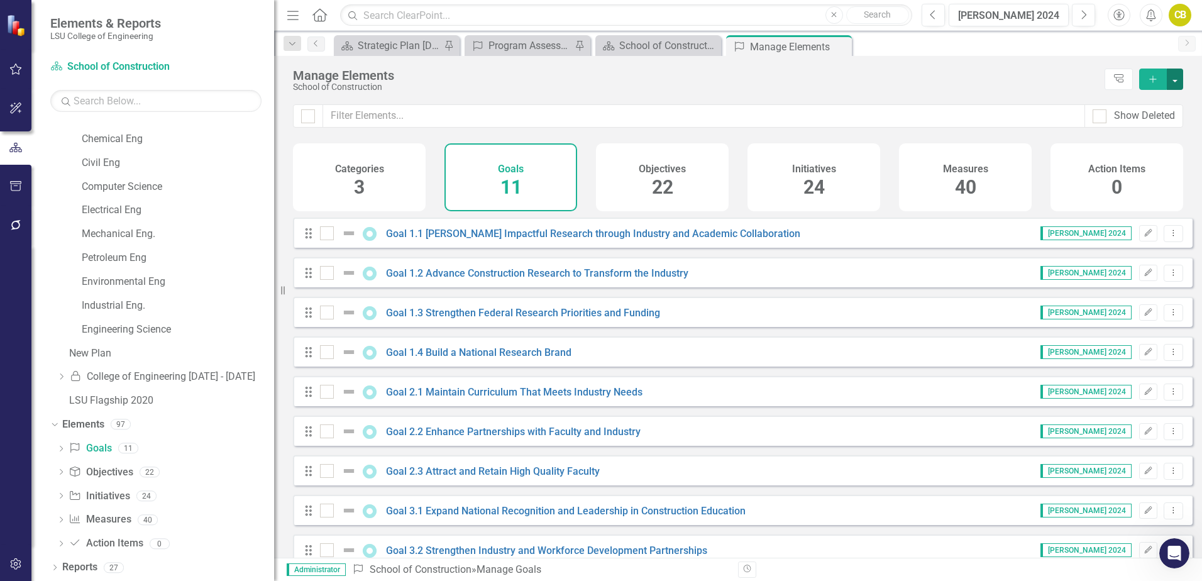
click at [1175, 80] on button "button" at bounding box center [1175, 79] width 16 height 21
click at [962, 87] on div "School of Construction" at bounding box center [695, 86] width 805 height 9
click at [492, 239] on link "Goal 1.1 [PERSON_NAME] Impactful Research through Industry and Academic Collabo…" at bounding box center [593, 234] width 414 height 12
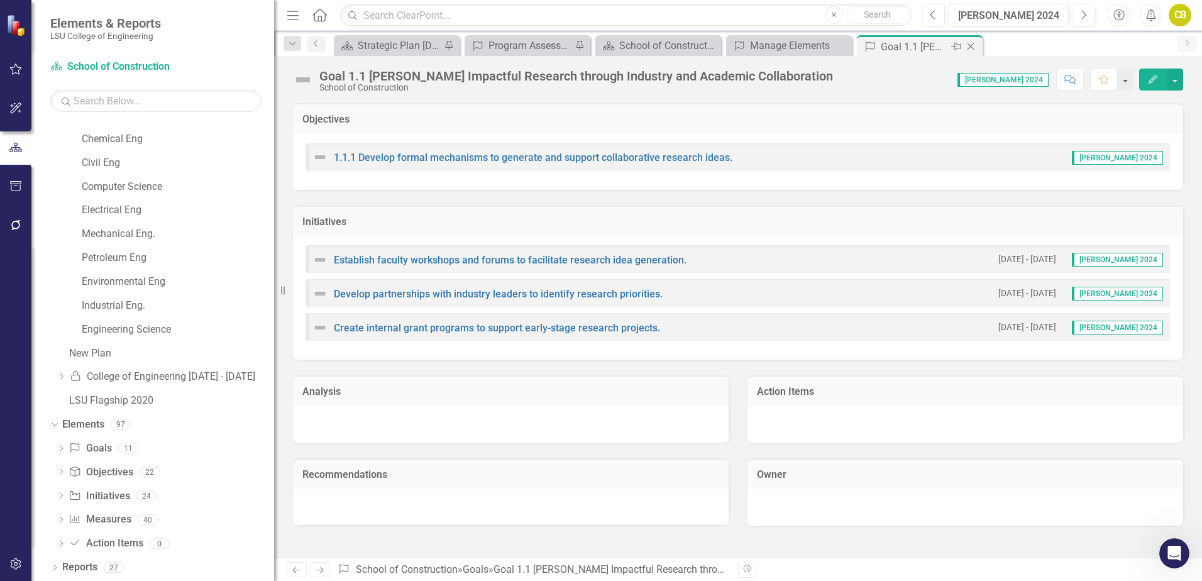
click at [972, 50] on icon "Close" at bounding box center [970, 46] width 13 height 10
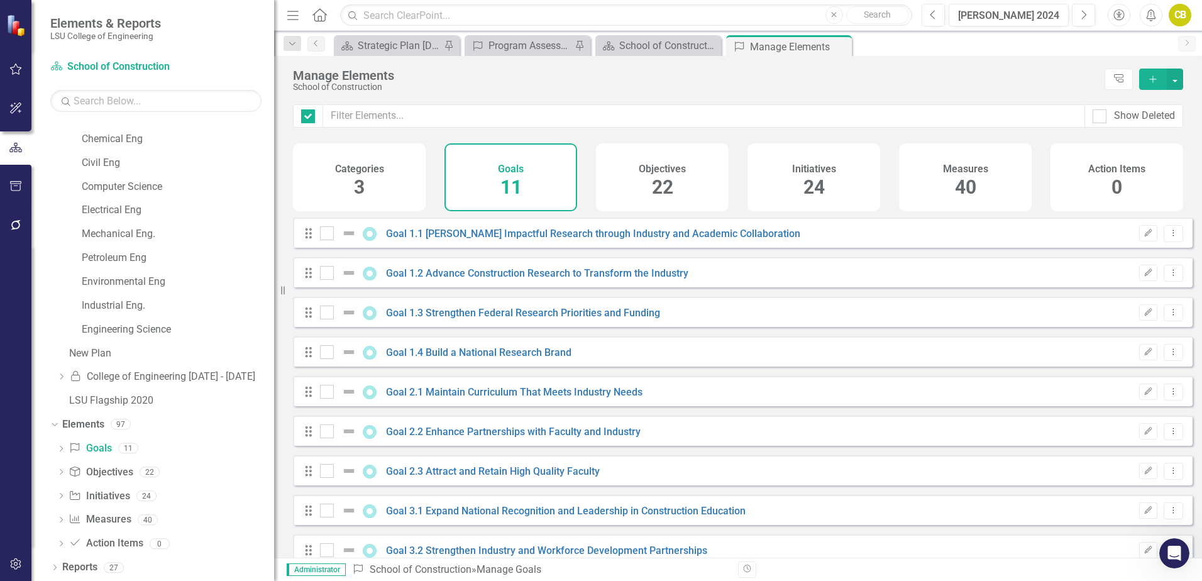
checkbox input "false"
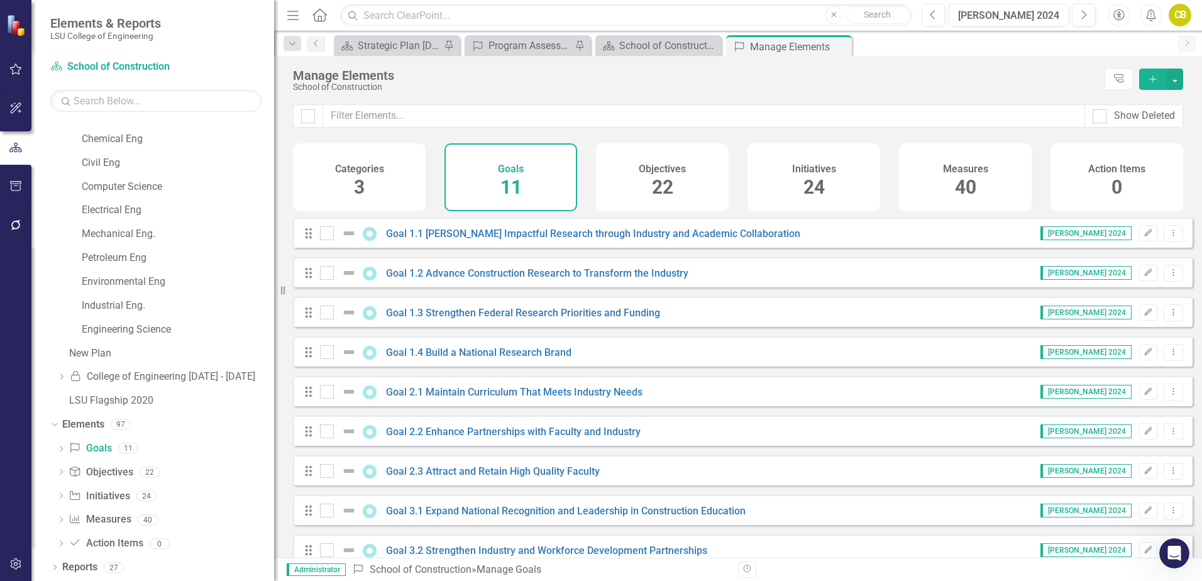
click at [477, 185] on div "Goals 11" at bounding box center [510, 177] width 133 height 68
click at [365, 194] on span "3" at bounding box center [359, 187] width 11 height 22
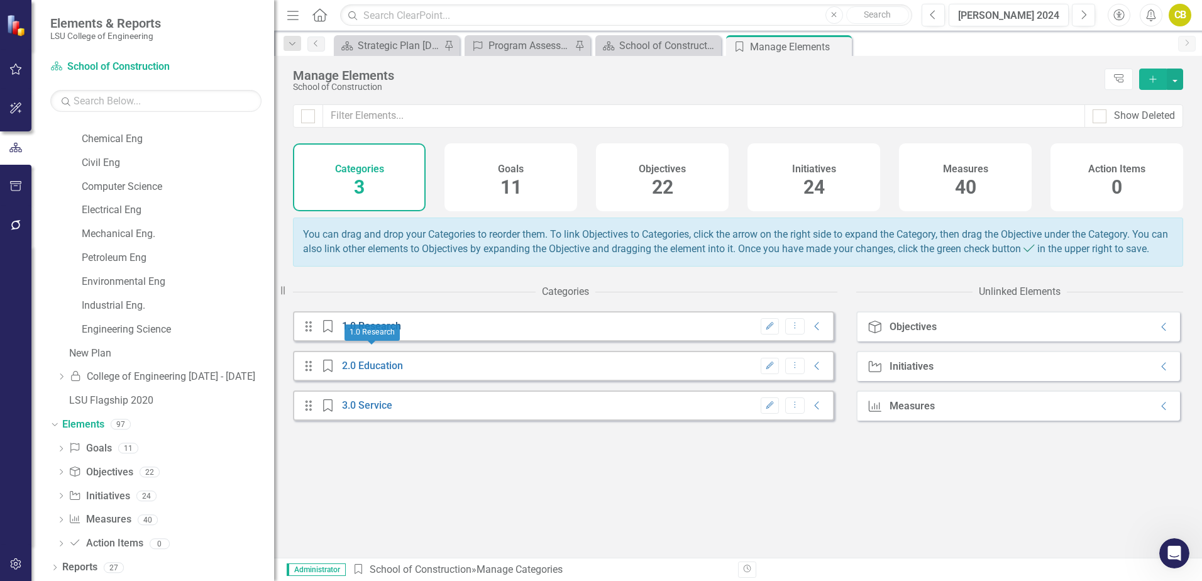
click at [375, 332] on link "1.0 Research" at bounding box center [371, 326] width 59 height 12
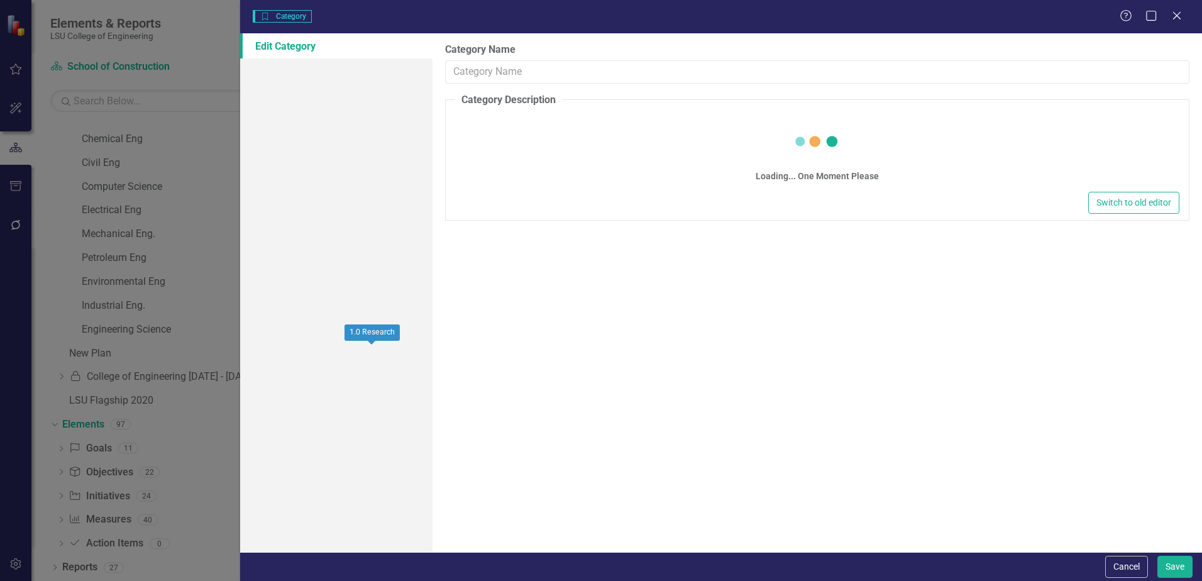
type input "1.0 Research"
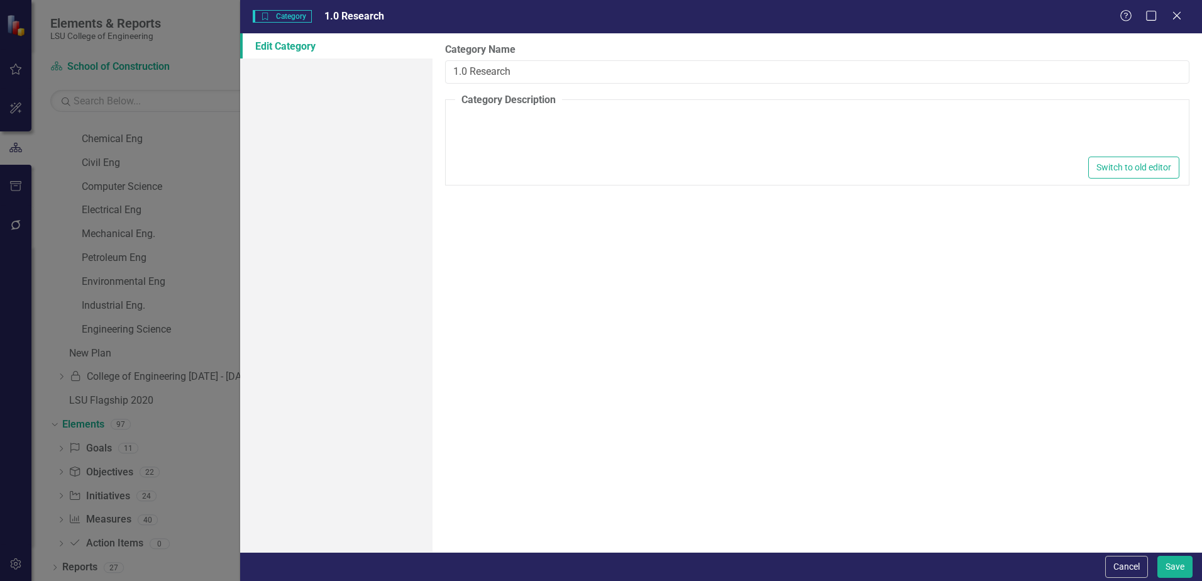
type textarea "<p><strong>Strategic Directive: </strong>[PERSON_NAME] impactful research by de…"
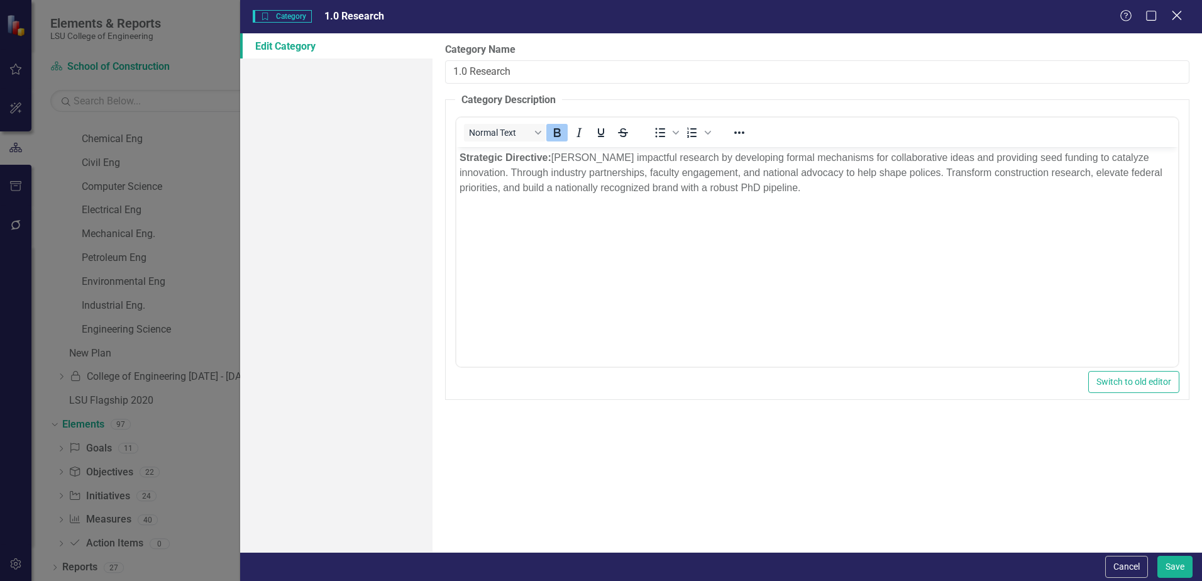
click at [1178, 18] on icon "Close" at bounding box center [1177, 15] width 16 height 12
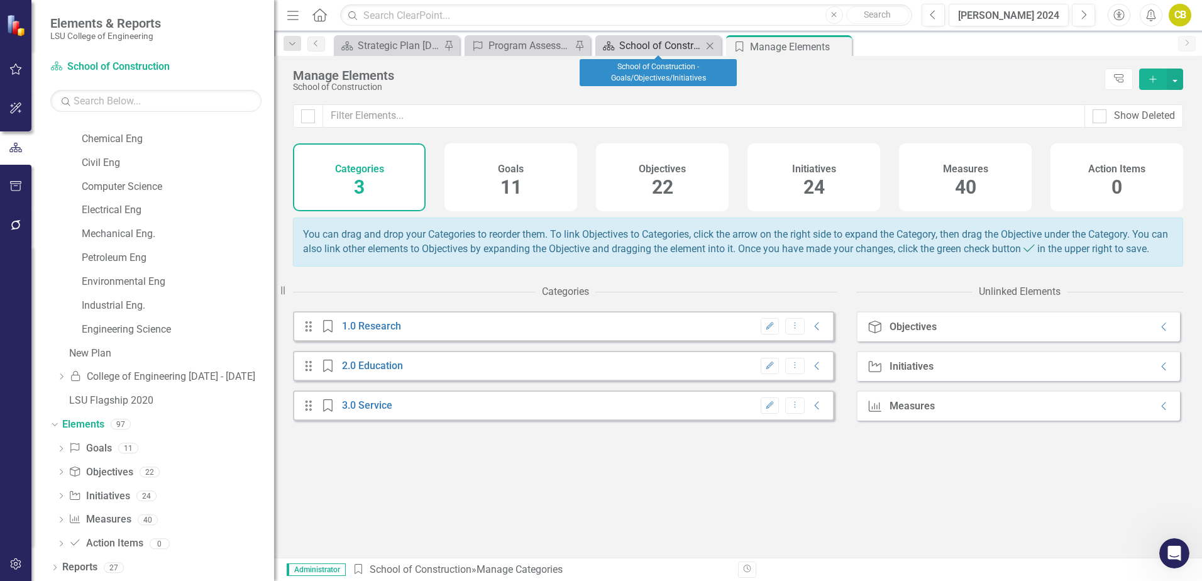
click at [651, 45] on div "School of Construction - Goals/Objectives/Initiatives" at bounding box center [660, 46] width 83 height 16
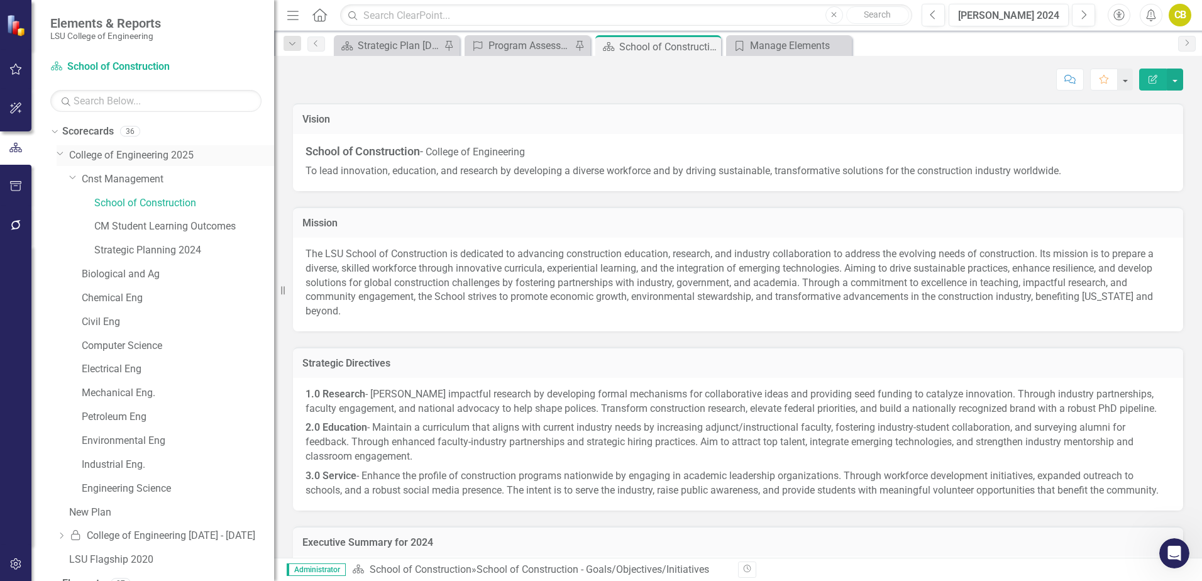
click at [62, 151] on icon "Dropdown" at bounding box center [61, 152] width 8 height 9
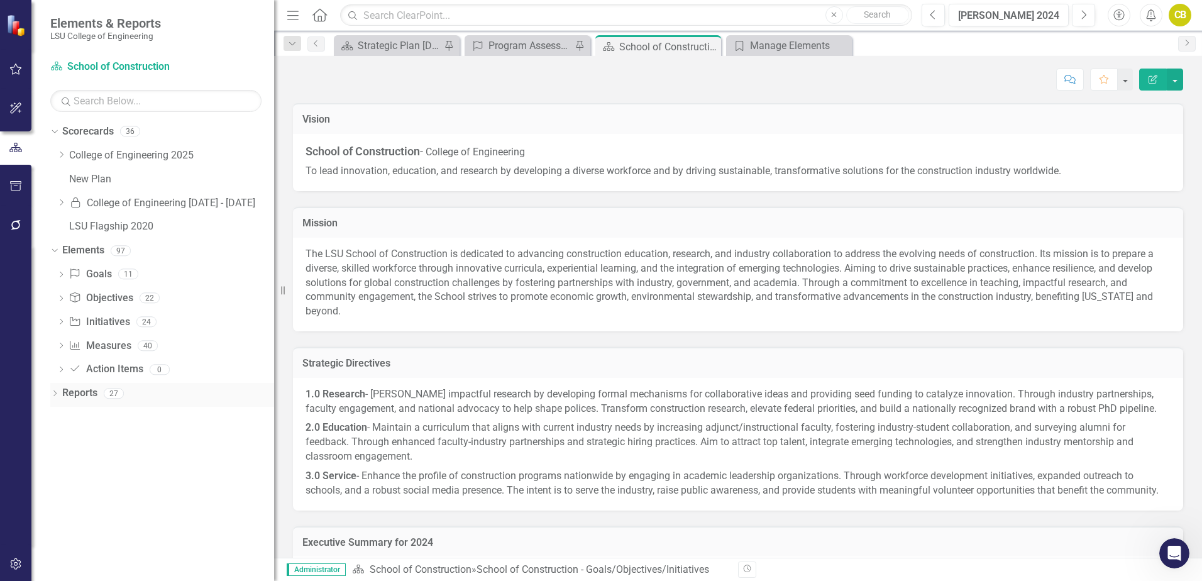
click at [53, 393] on icon "Dropdown" at bounding box center [54, 394] width 9 height 7
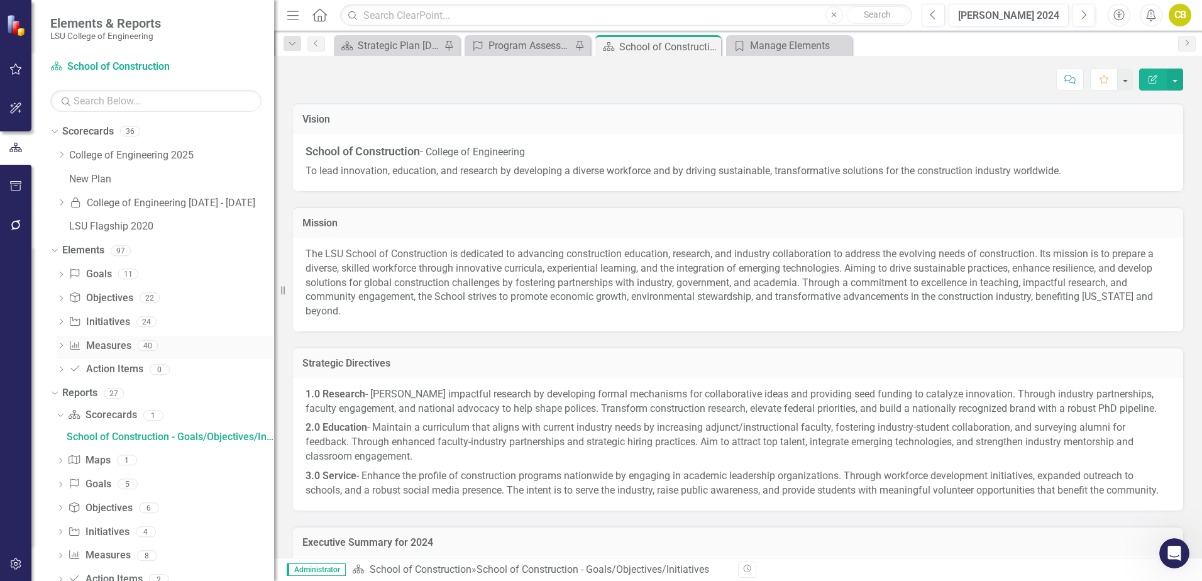
scroll to position [31, 0]
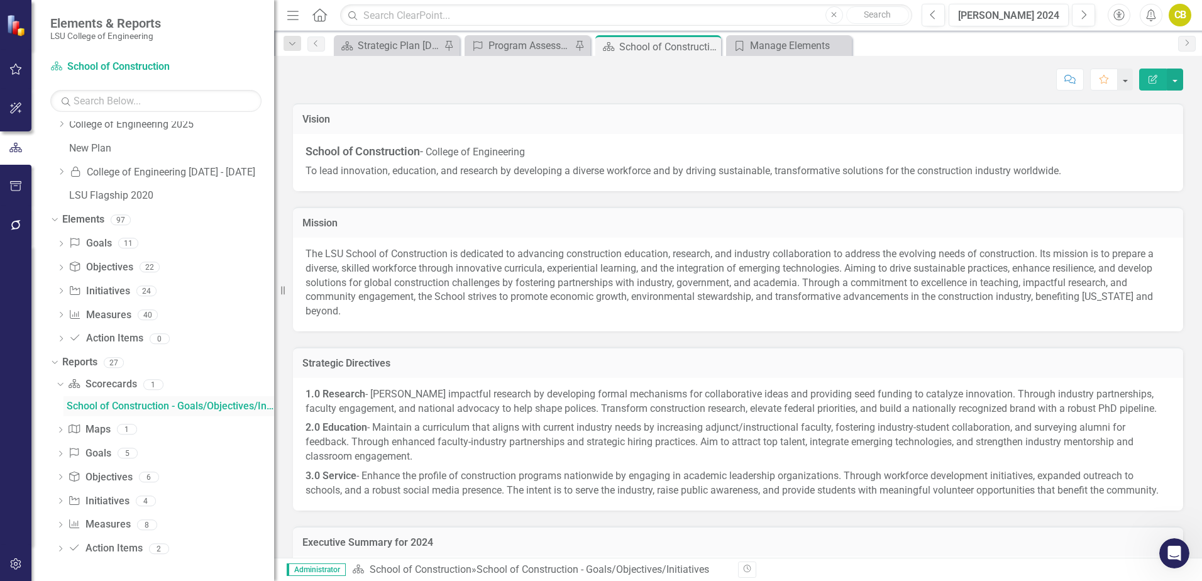
click at [111, 409] on div "School of Construction - Goals/Objectives/Initiatives" at bounding box center [170, 405] width 207 height 11
click at [711, 47] on icon "Close" at bounding box center [709, 46] width 13 height 10
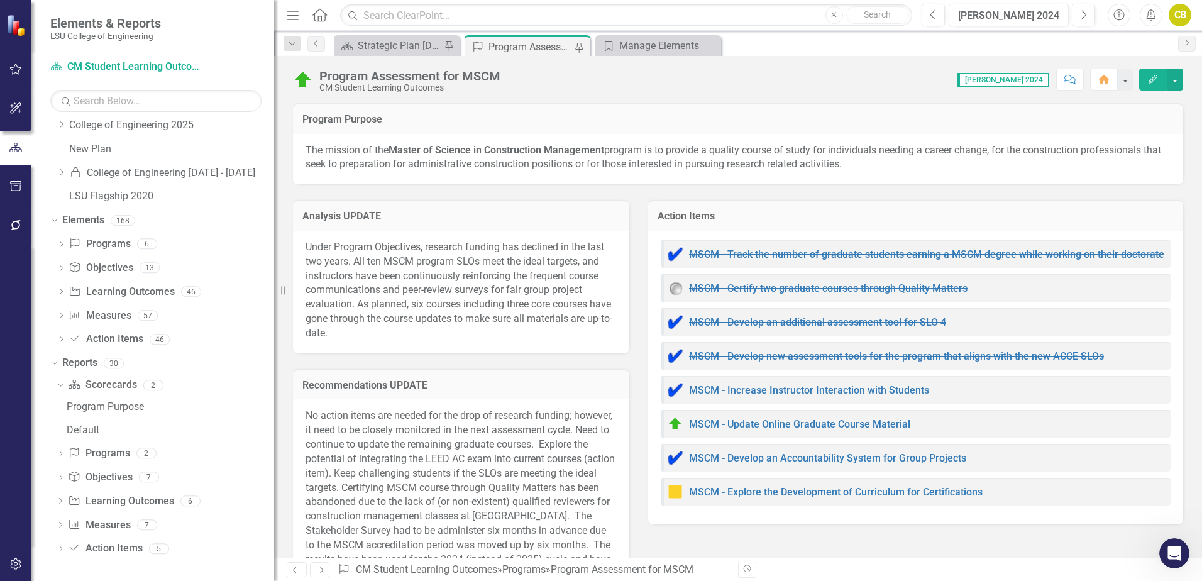
scroll to position [30, 0]
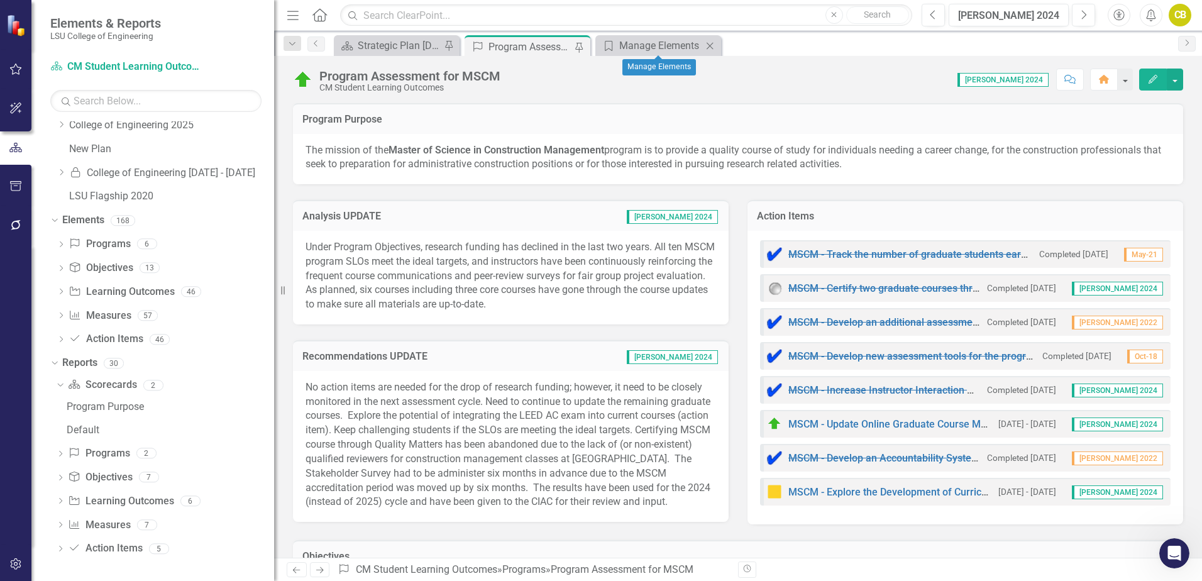
click at [709, 45] on icon "Close" at bounding box center [709, 46] width 13 height 10
click at [62, 385] on icon "Dropdown" at bounding box center [58, 384] width 7 height 9
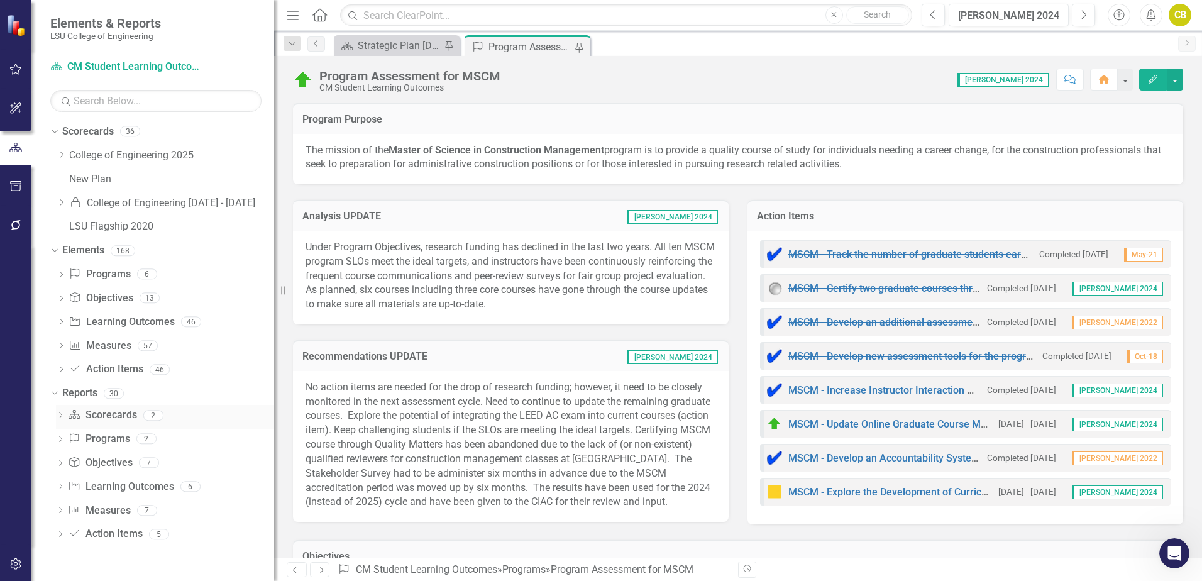
scroll to position [0, 0]
click at [62, 385] on div "Reports" at bounding box center [79, 393] width 35 height 21
click at [57, 392] on icon "Dropdown" at bounding box center [53, 392] width 7 height 9
click at [58, 395] on icon "Dropdown" at bounding box center [54, 394] width 9 height 7
click at [109, 415] on link "Scorecard Scorecards" at bounding box center [102, 415] width 69 height 14
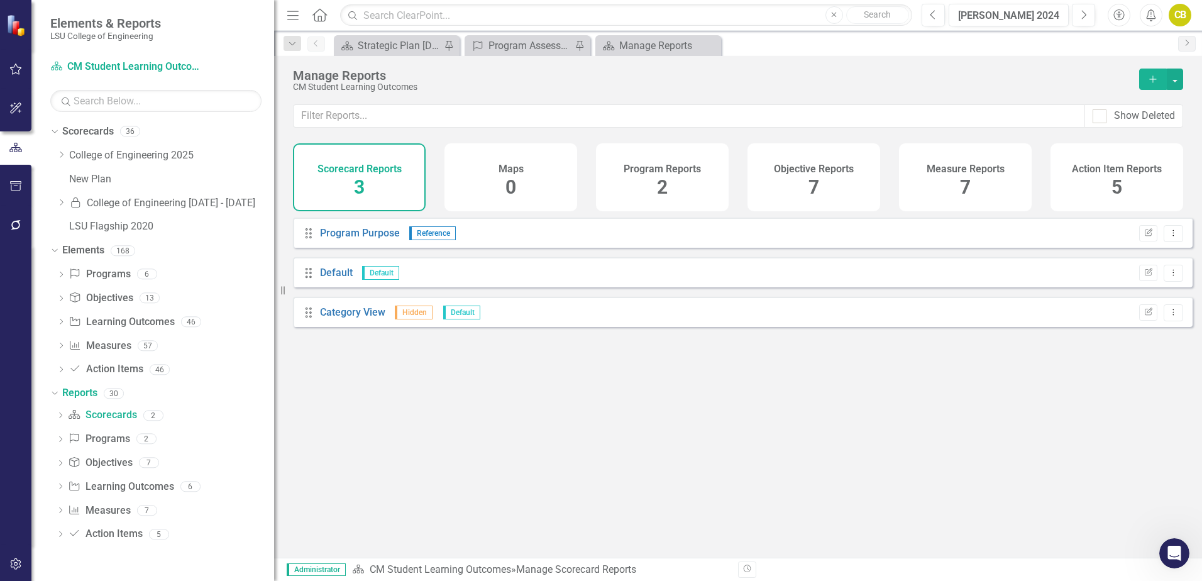
click at [368, 185] on div "Scorecard Reports 3" at bounding box center [359, 177] width 133 height 68
click at [64, 156] on icon "Dropdown" at bounding box center [61, 155] width 9 height 8
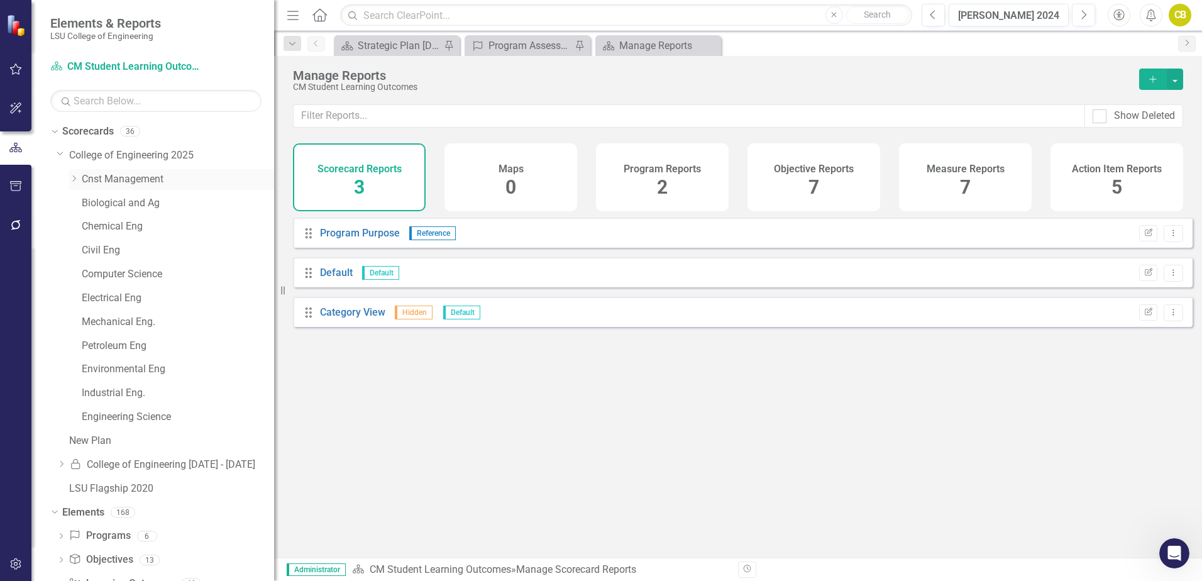
click at [75, 177] on icon "Dropdown" at bounding box center [73, 179] width 9 height 8
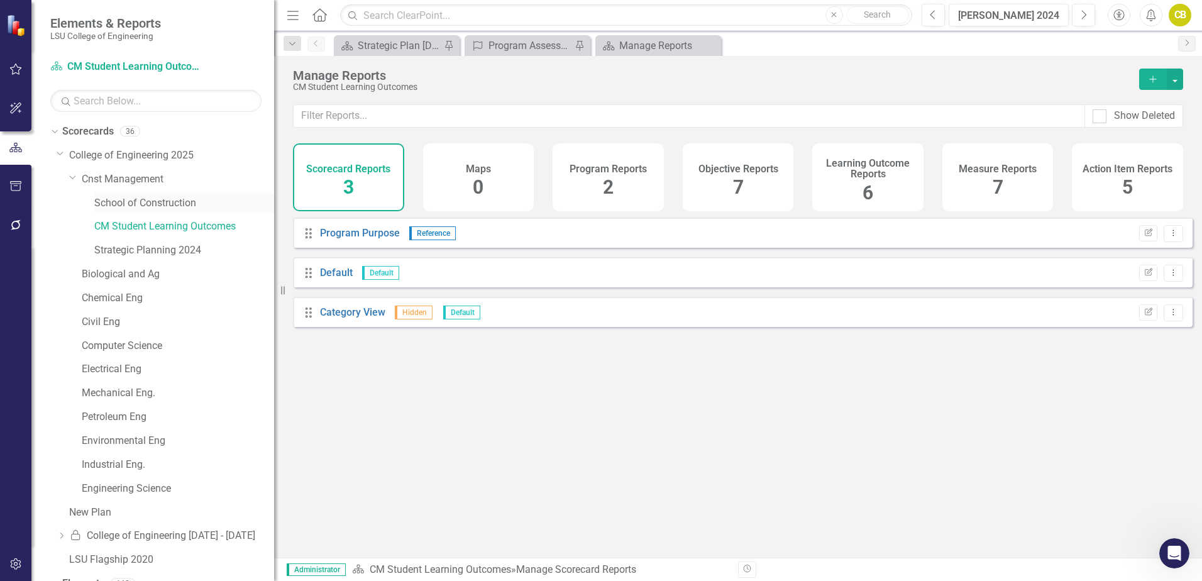
click at [145, 206] on link "School of Construction" at bounding box center [184, 203] width 180 height 14
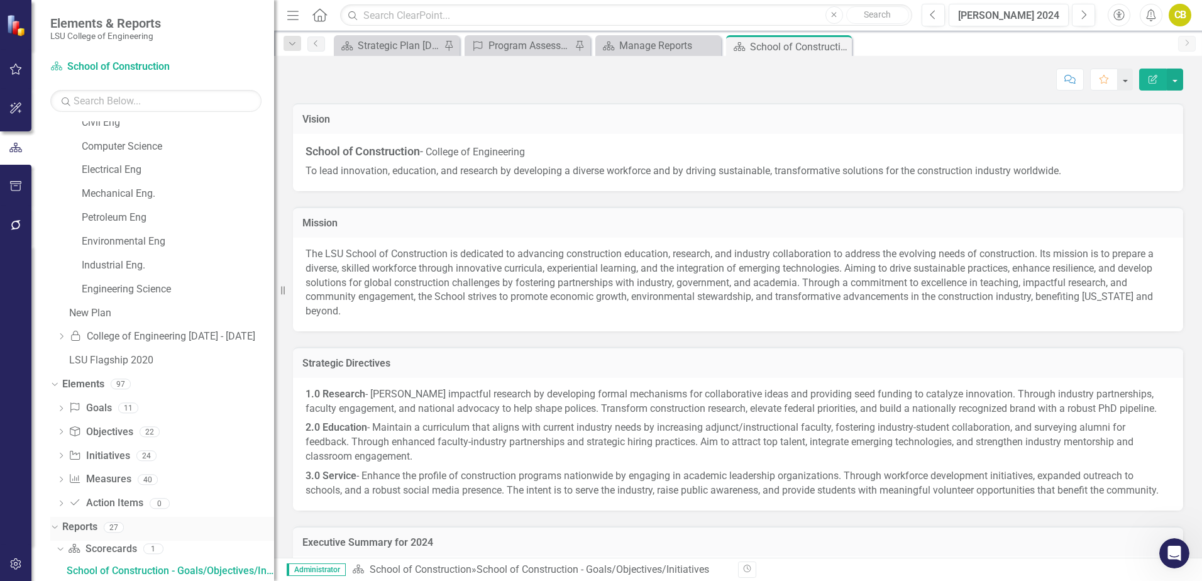
scroll to position [364, 0]
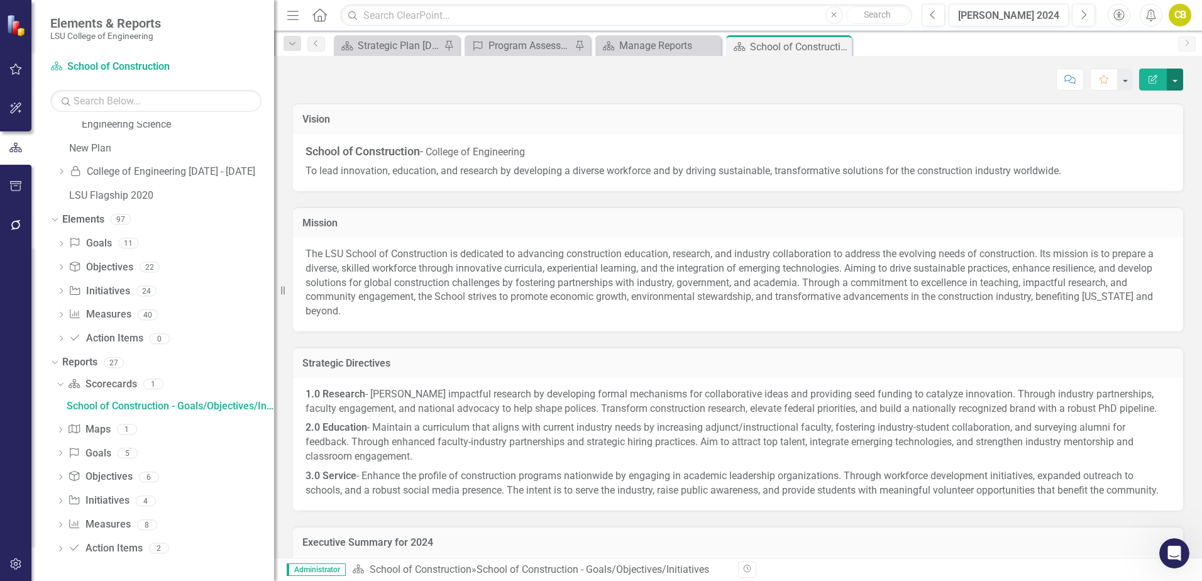
click at [1175, 82] on button "button" at bounding box center [1175, 80] width 16 height 22
click at [1136, 102] on link "Edit Edit Scorecard" at bounding box center [1132, 102] width 102 height 23
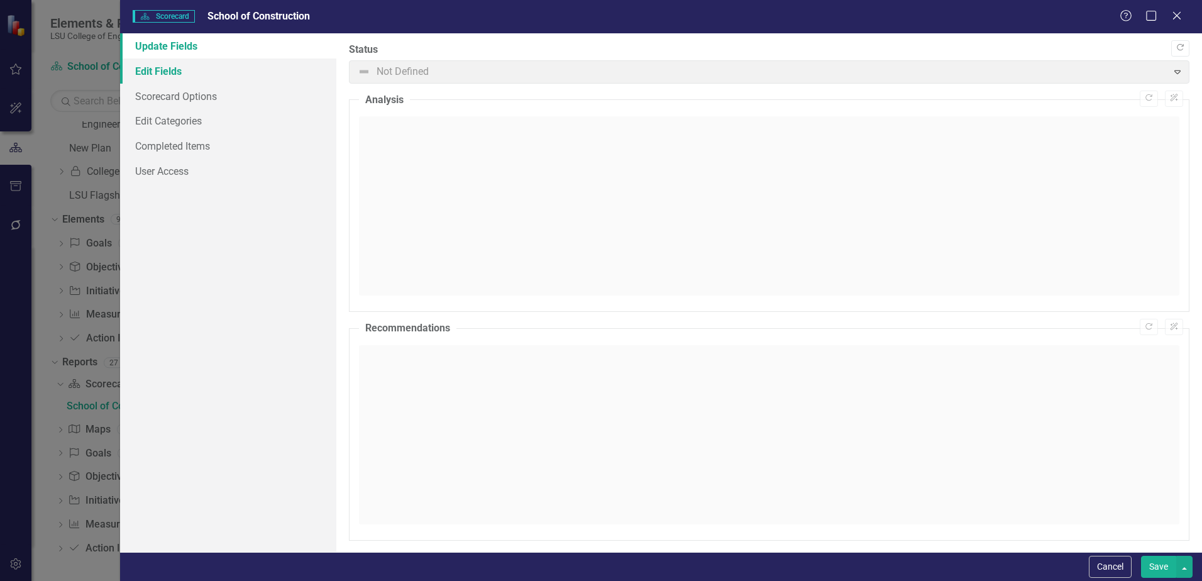
click at [163, 74] on link "Edit Fields" at bounding box center [228, 70] width 216 height 25
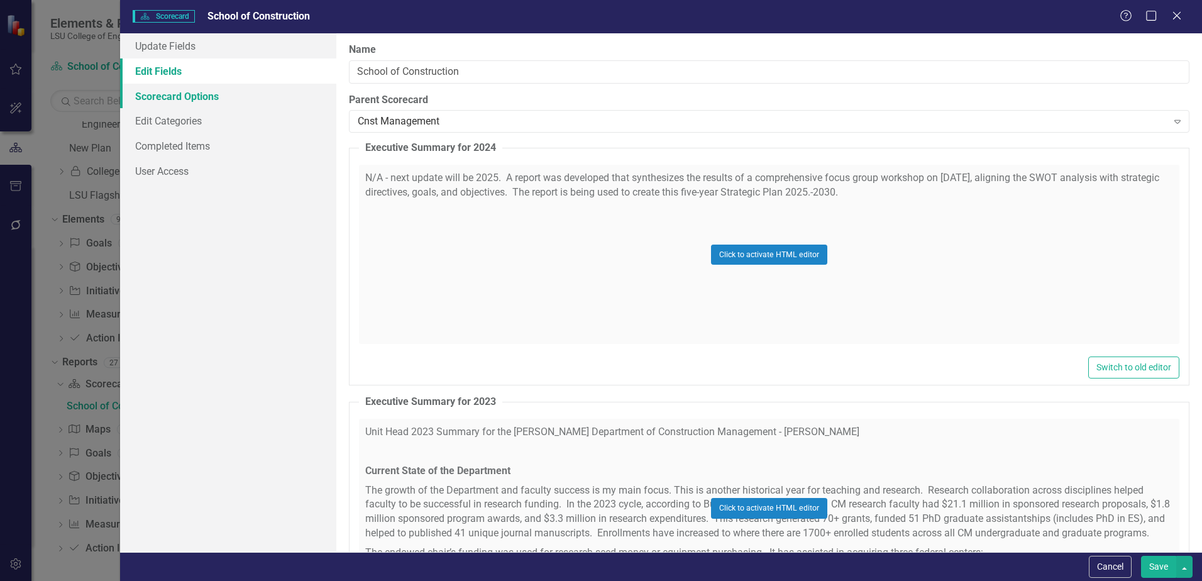
click at [199, 100] on link "Scorecard Options" at bounding box center [228, 96] width 216 height 25
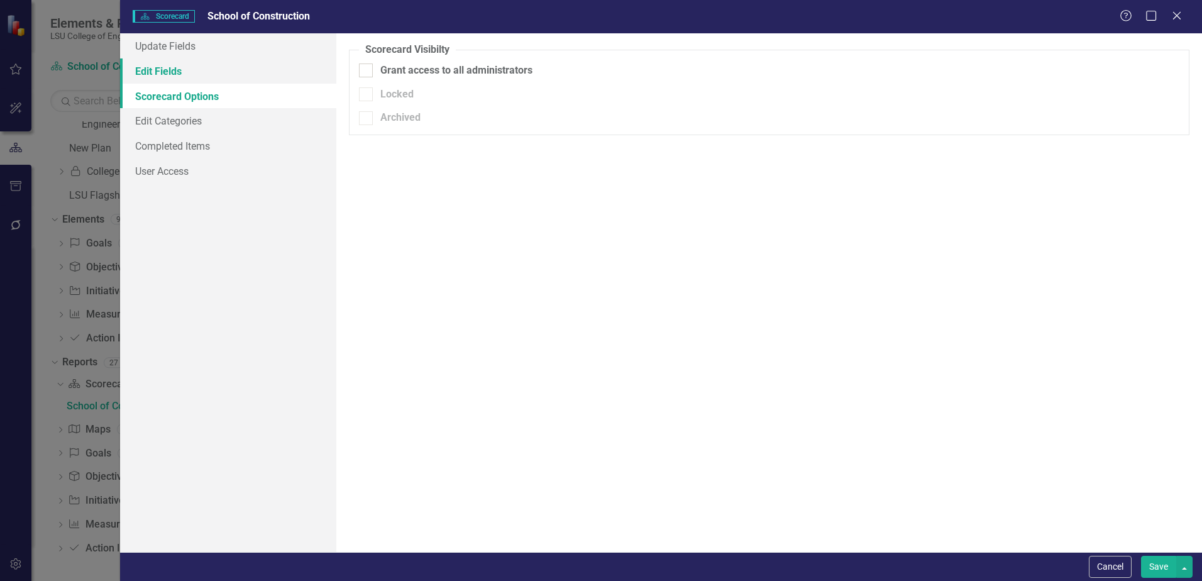
click at [173, 74] on link "Edit Fields" at bounding box center [228, 70] width 216 height 25
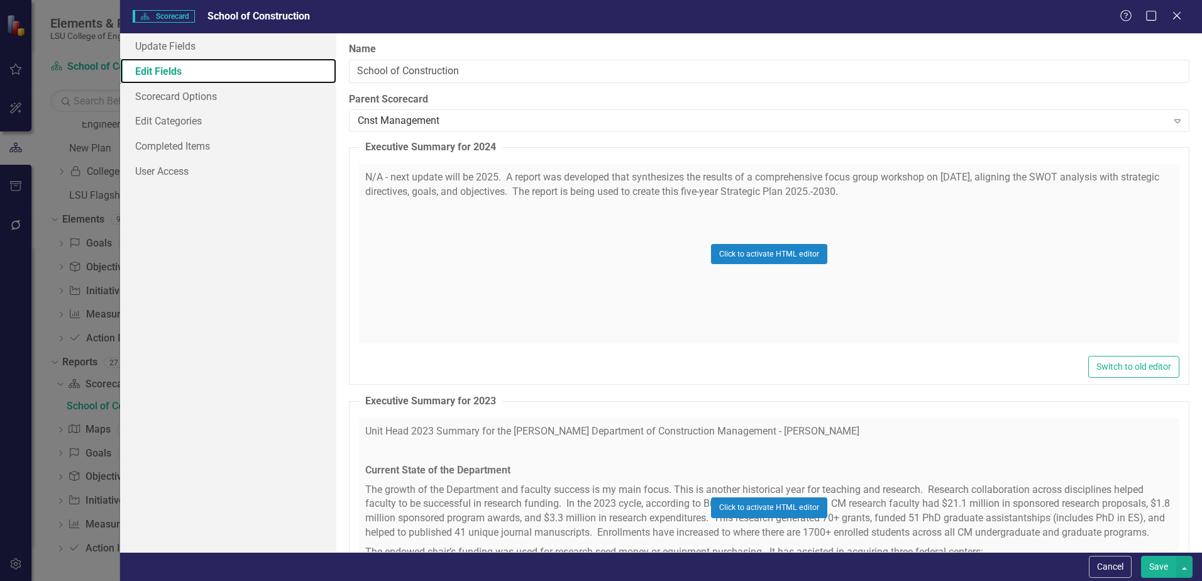
scroll to position [0, 0]
click at [190, 99] on link "Scorecard Options" at bounding box center [228, 96] width 216 height 25
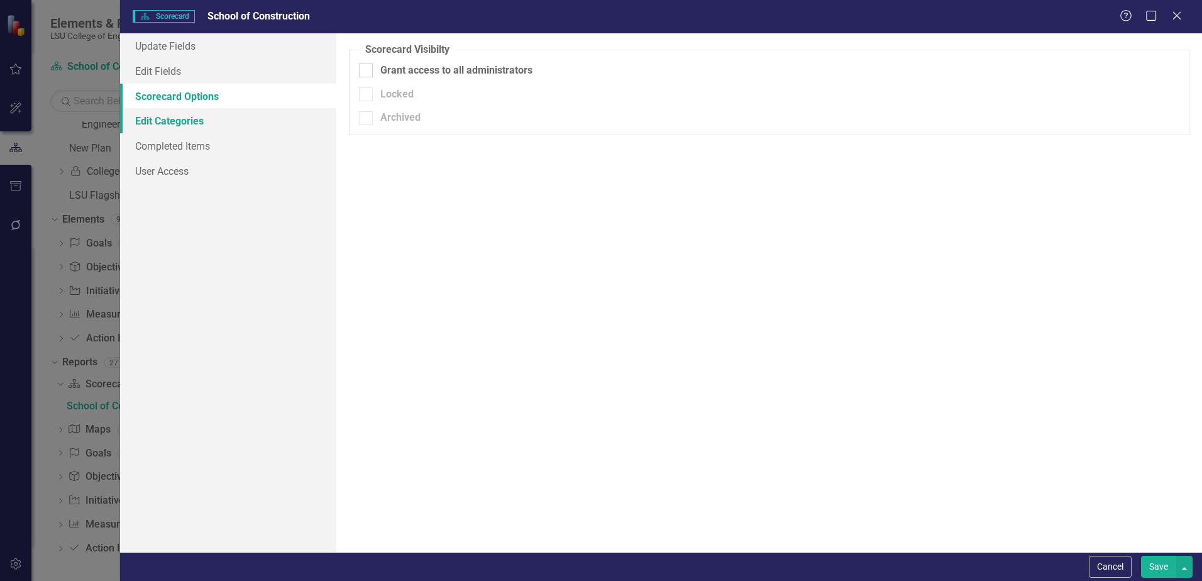
click at [177, 121] on link "Edit Categories" at bounding box center [228, 120] width 216 height 25
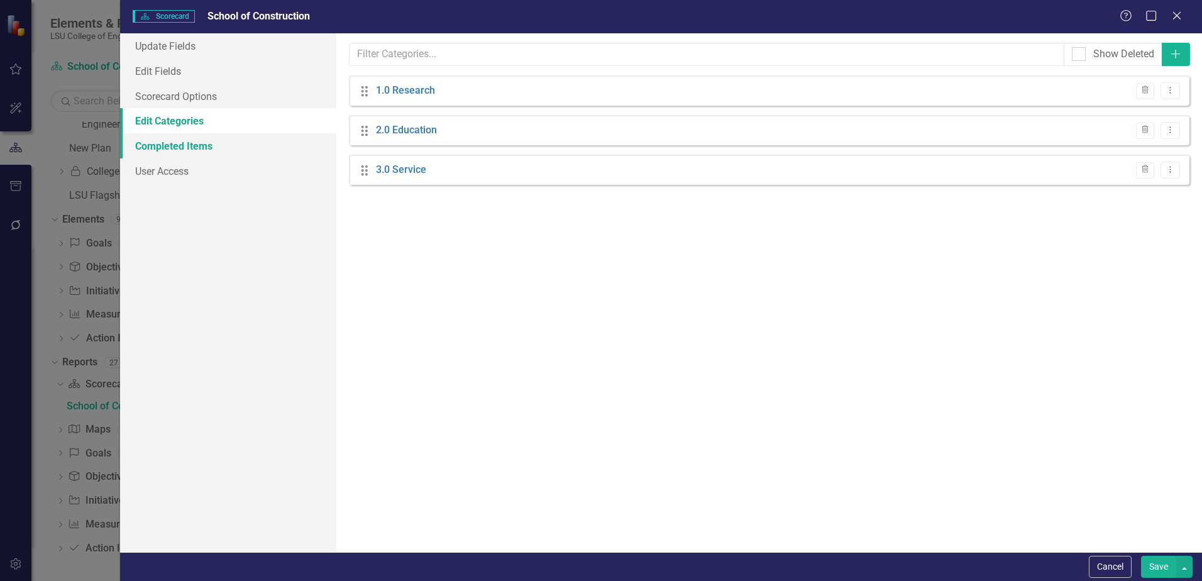
click at [167, 146] on link "Completed Items" at bounding box center [228, 145] width 216 height 25
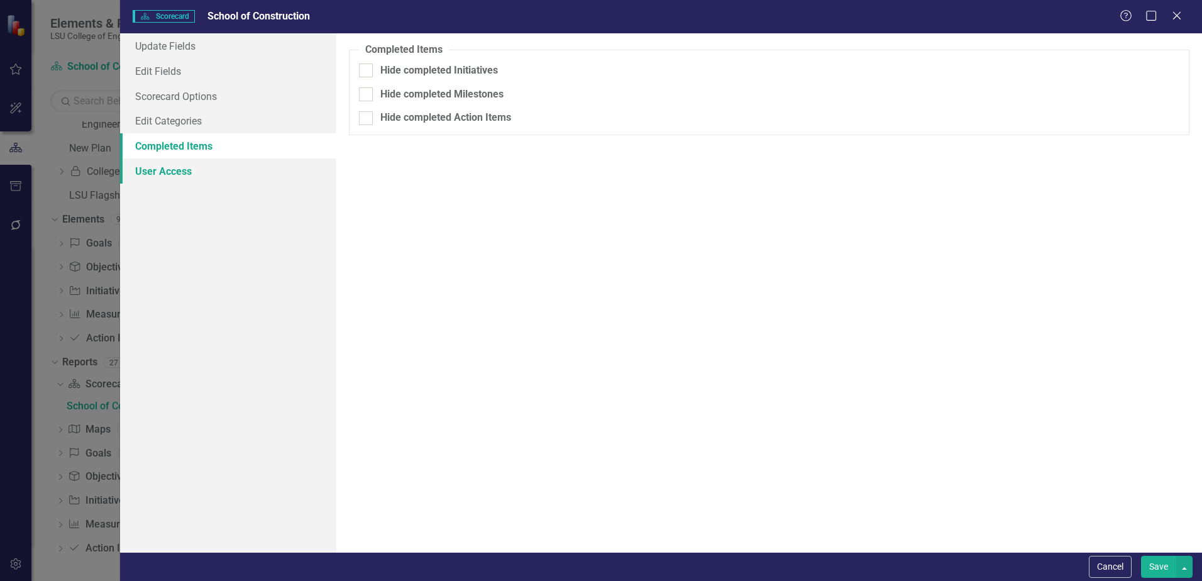
click at [165, 170] on link "User Access" at bounding box center [228, 170] width 216 height 25
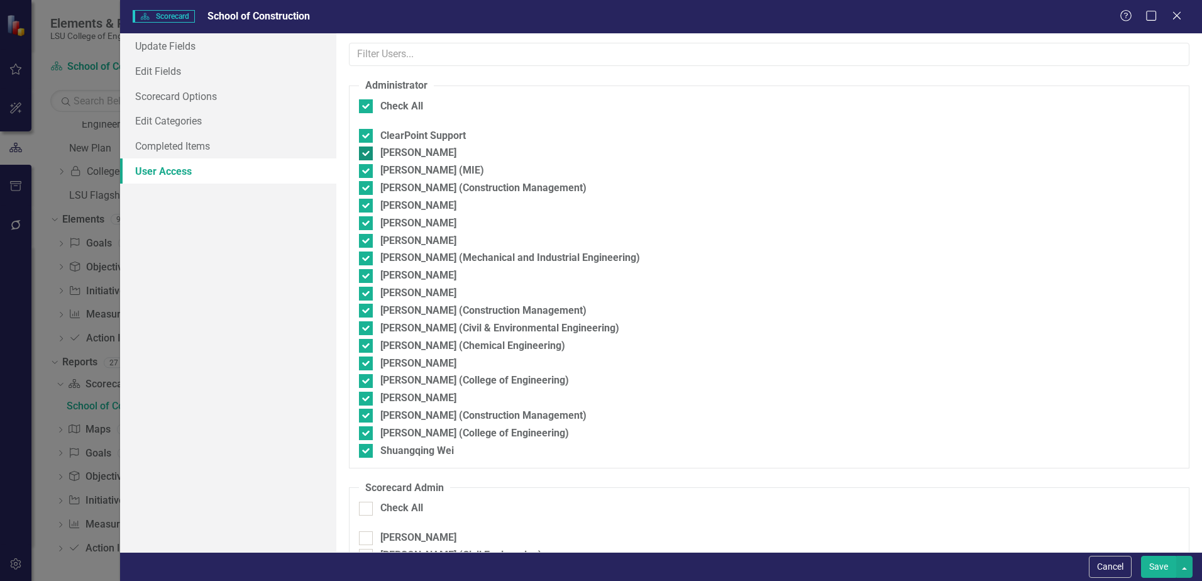
click at [365, 151] on input "[PERSON_NAME]" at bounding box center [363, 150] width 8 height 8
checkbox input "false"
click at [363, 170] on input "[PERSON_NAME] (MIE)" at bounding box center [363, 168] width 8 height 8
checkbox input "false"
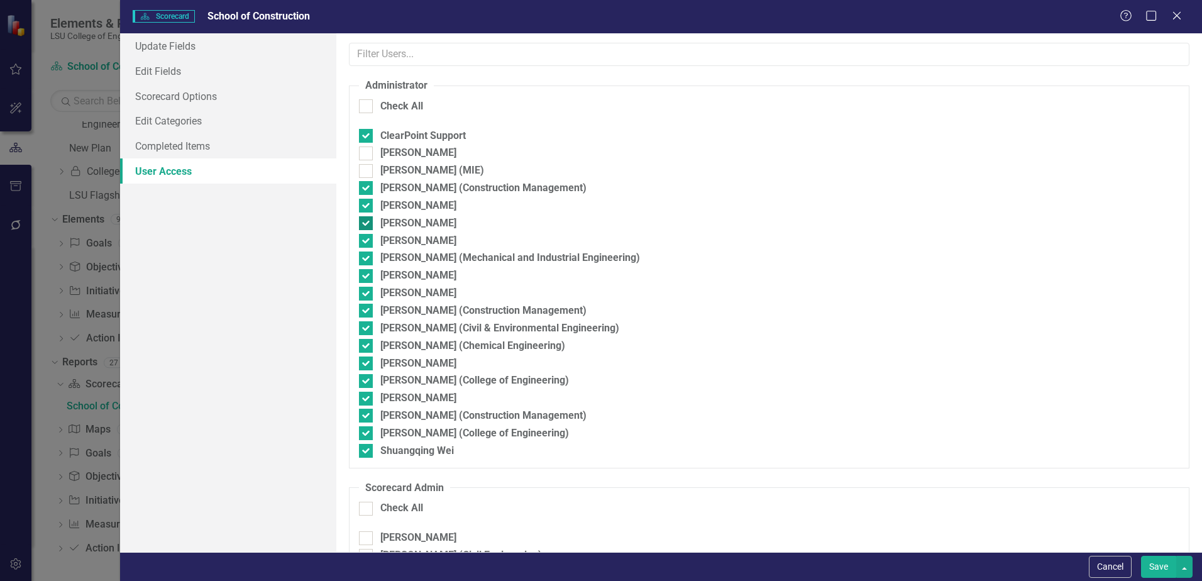
click at [366, 221] on input "[PERSON_NAME]" at bounding box center [363, 220] width 8 height 8
checkbox input "false"
click at [365, 258] on input "[PERSON_NAME] (Mechanical and Industrial Engineering)" at bounding box center [363, 255] width 8 height 8
checkbox input "false"
click at [365, 294] on input "[PERSON_NAME]" at bounding box center [363, 291] width 8 height 8
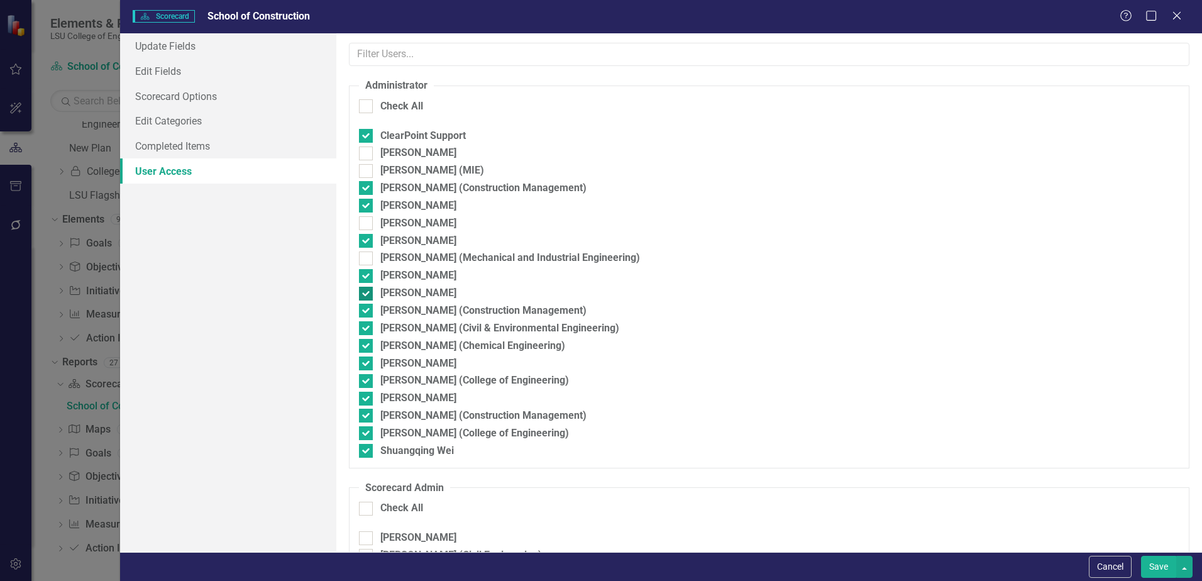
checkbox input "false"
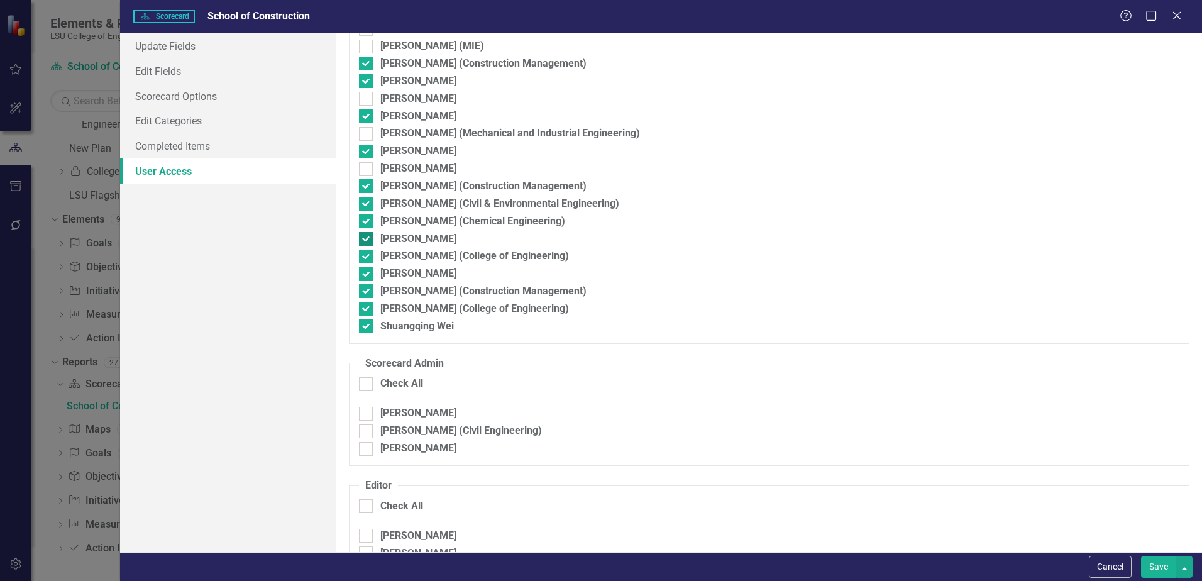
scroll to position [126, 0]
click at [363, 202] on input "[PERSON_NAME] (Civil & Environmental Engineering)" at bounding box center [363, 199] width 8 height 8
checkbox input "false"
click at [365, 220] on input "[PERSON_NAME] (Chemical Engineering)" at bounding box center [363, 217] width 8 height 8
checkbox input "false"
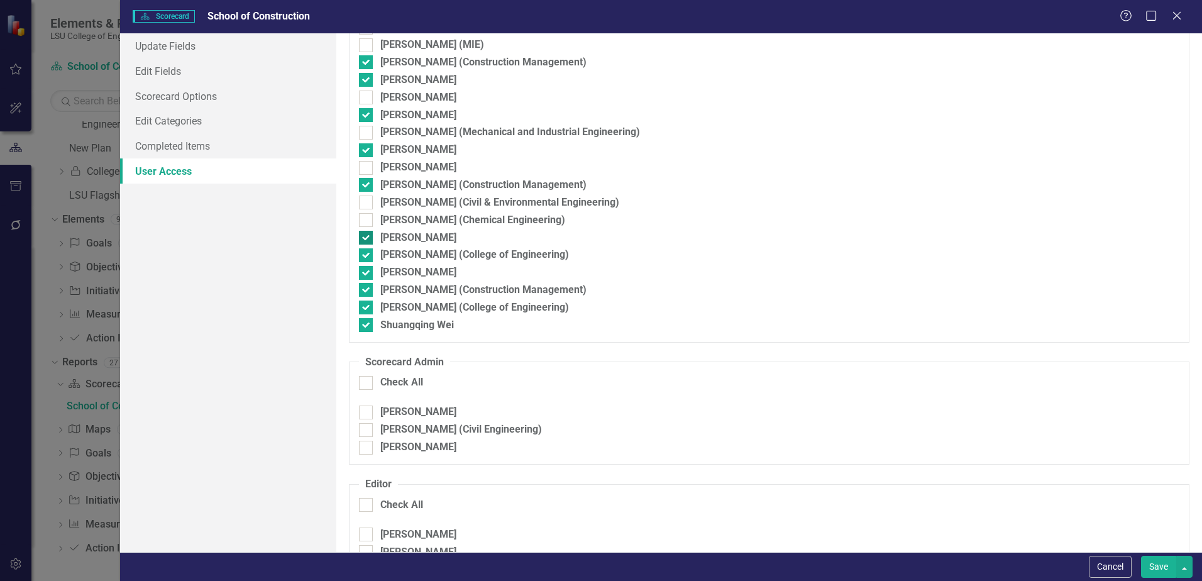
click at [366, 232] on input "[PERSON_NAME]" at bounding box center [363, 235] width 8 height 8
checkbox input "false"
click at [365, 272] on input "[PERSON_NAME]" at bounding box center [363, 270] width 8 height 8
checkbox input "false"
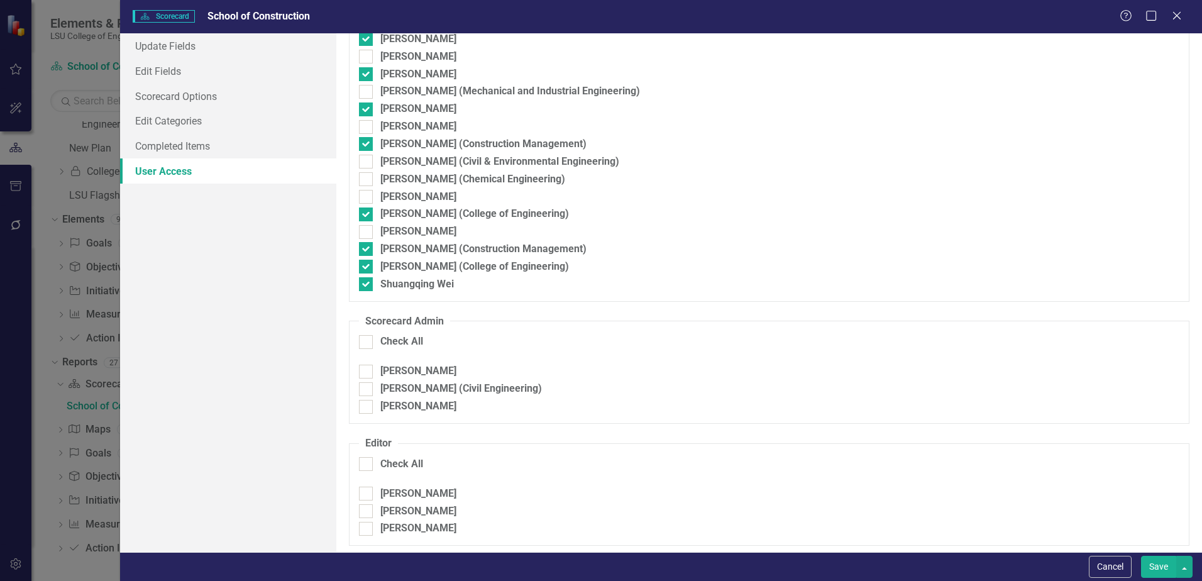
scroll to position [189, 0]
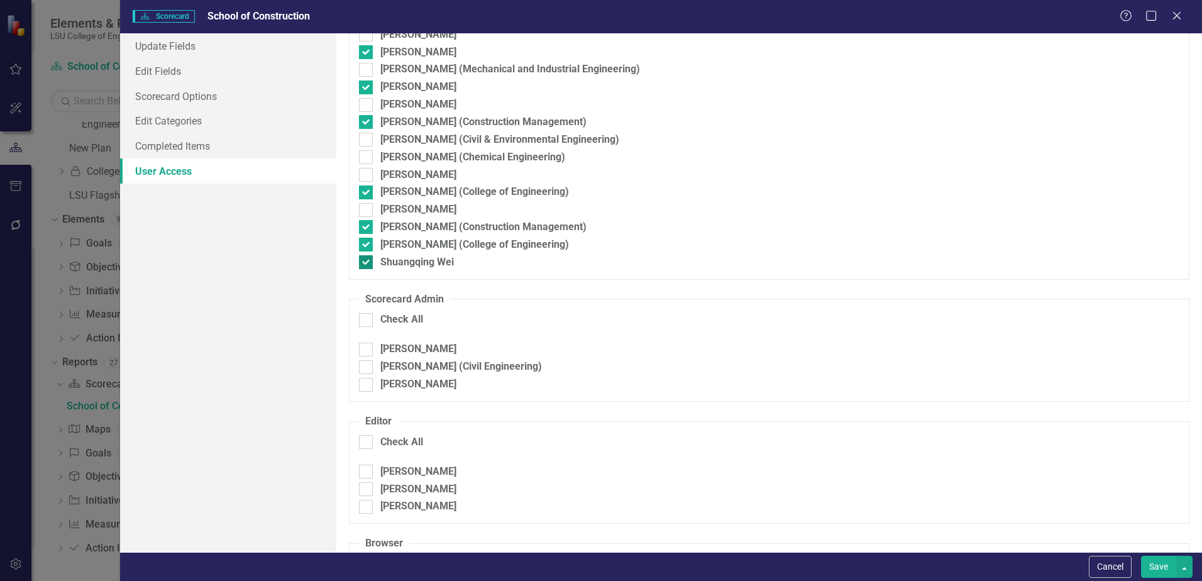
click at [367, 261] on input "Shuangqing Wei" at bounding box center [363, 259] width 8 height 8
checkbox input "false"
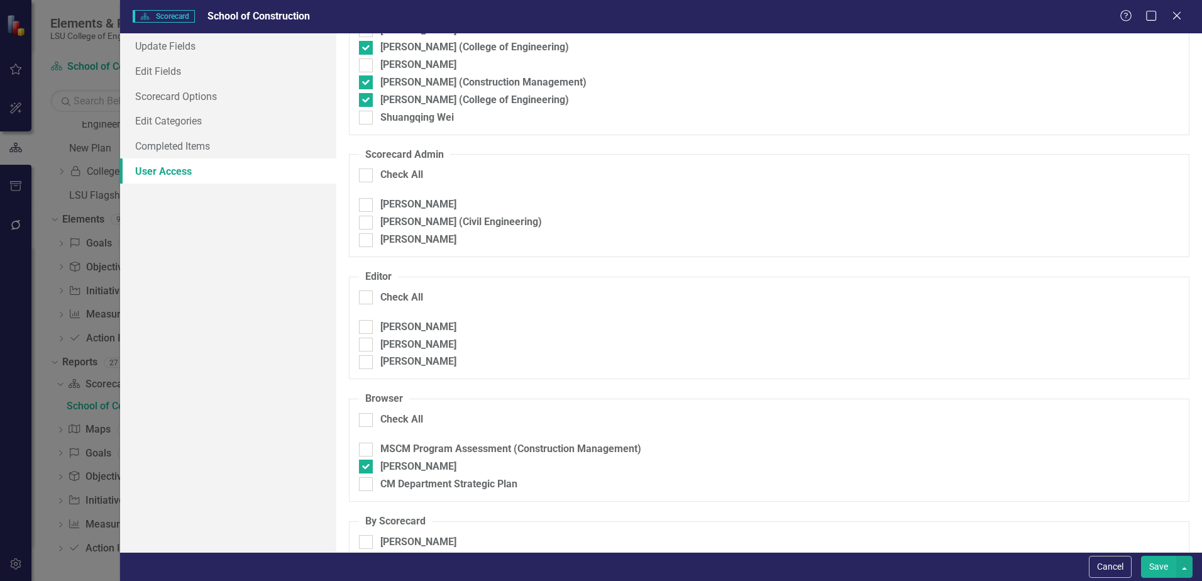
scroll to position [349, 0]
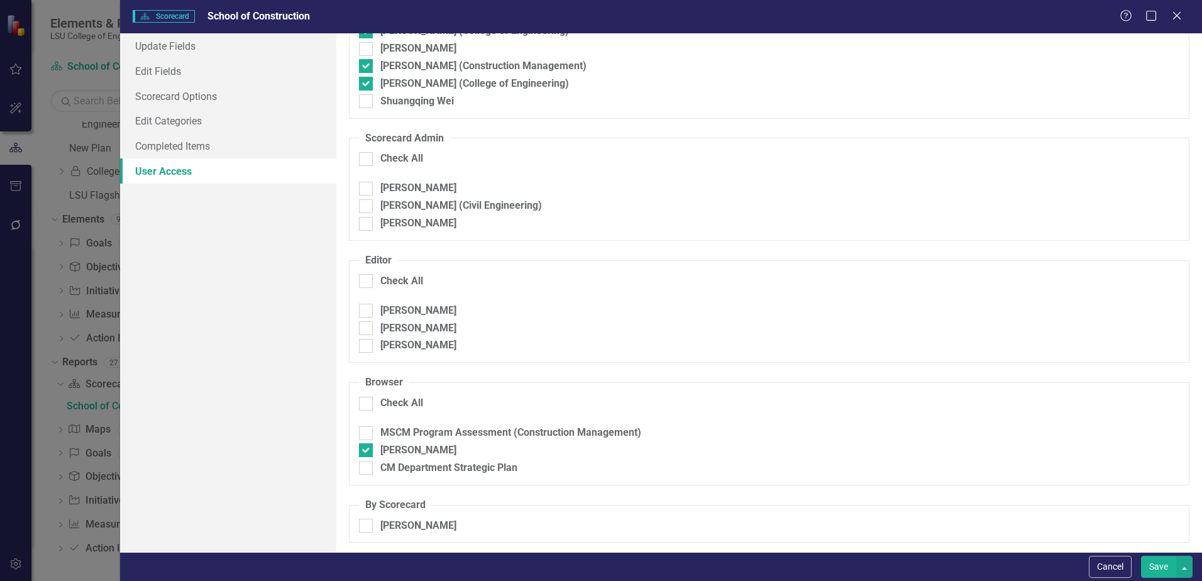
click at [1160, 569] on button "Save" at bounding box center [1158, 567] width 35 height 22
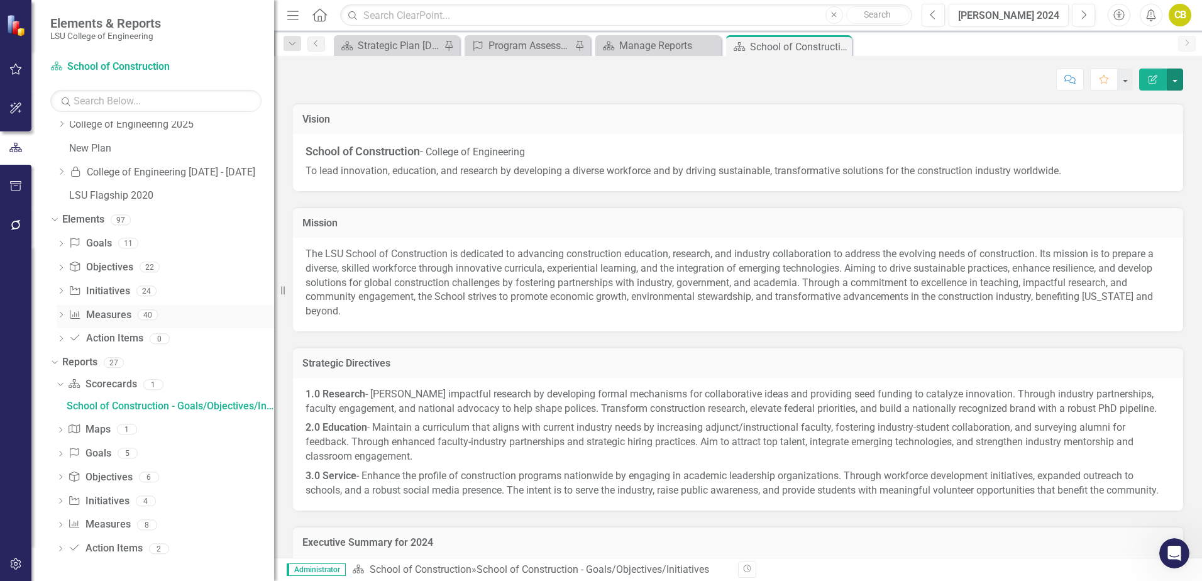
scroll to position [0, 0]
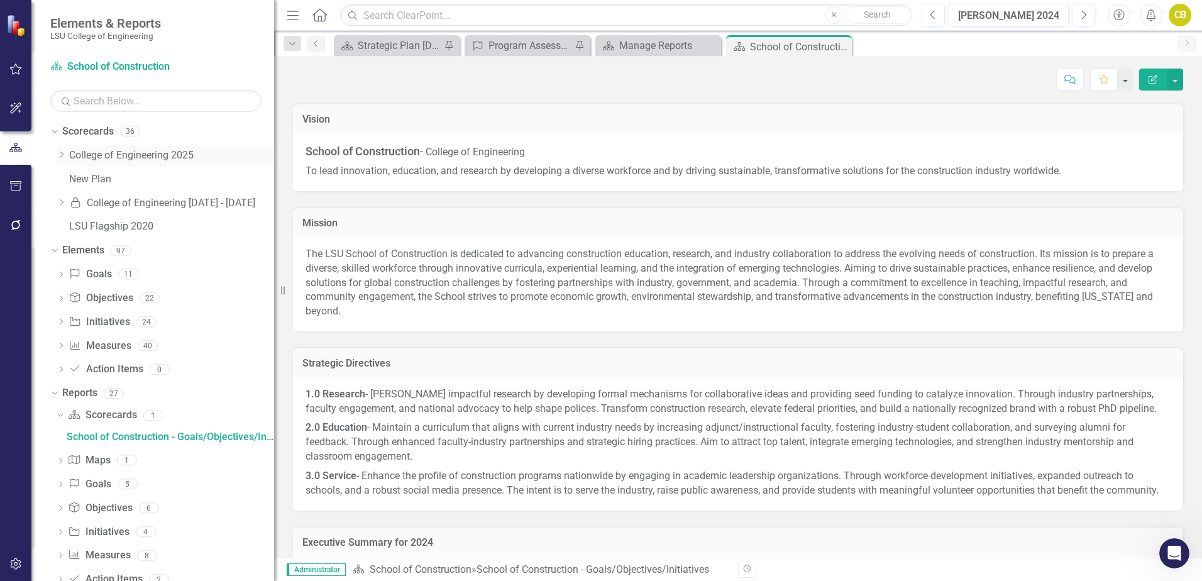
click at [60, 155] on icon "Dropdown" at bounding box center [61, 155] width 9 height 8
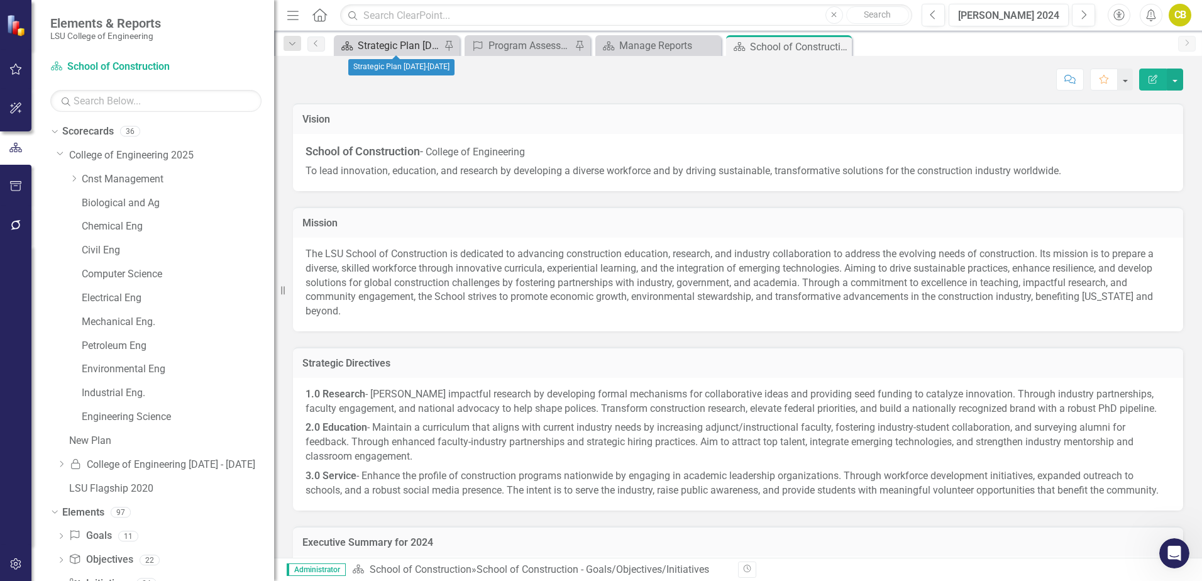
click at [405, 45] on div "Strategic Plan [DATE]-[DATE]" at bounding box center [399, 46] width 83 height 16
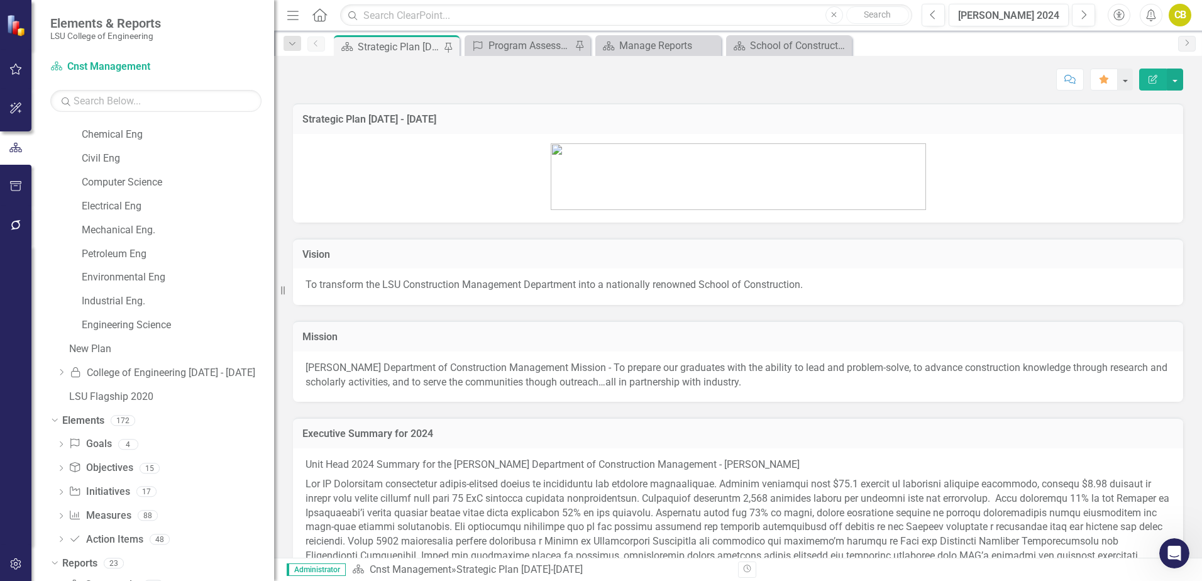
scroll to position [128, 0]
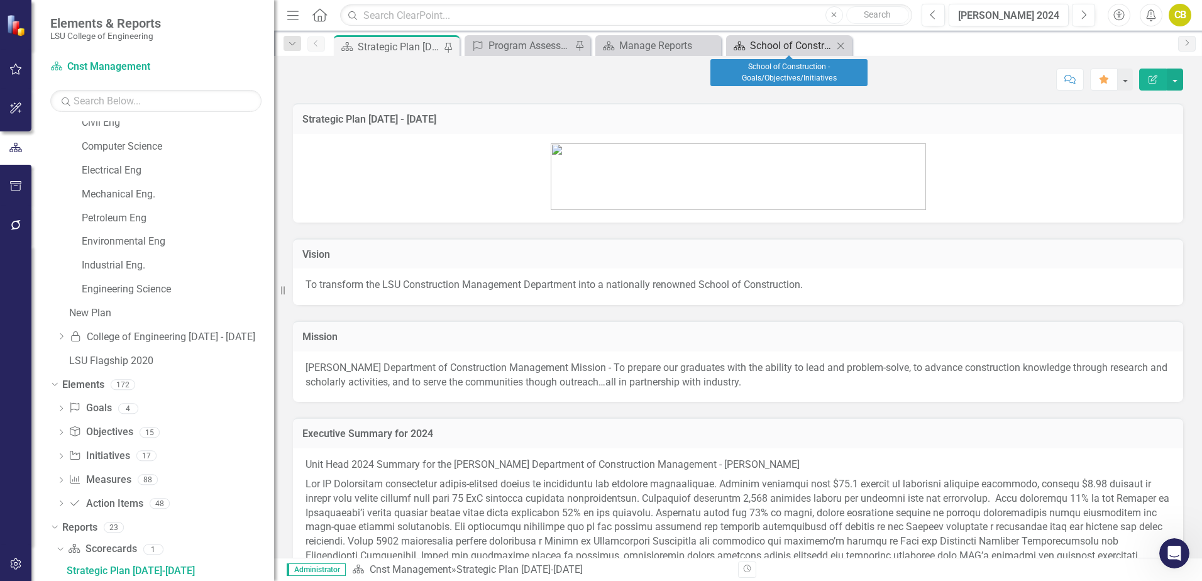
click at [783, 40] on div "School of Construction - Goals/Objectives/Initiatives" at bounding box center [791, 46] width 83 height 16
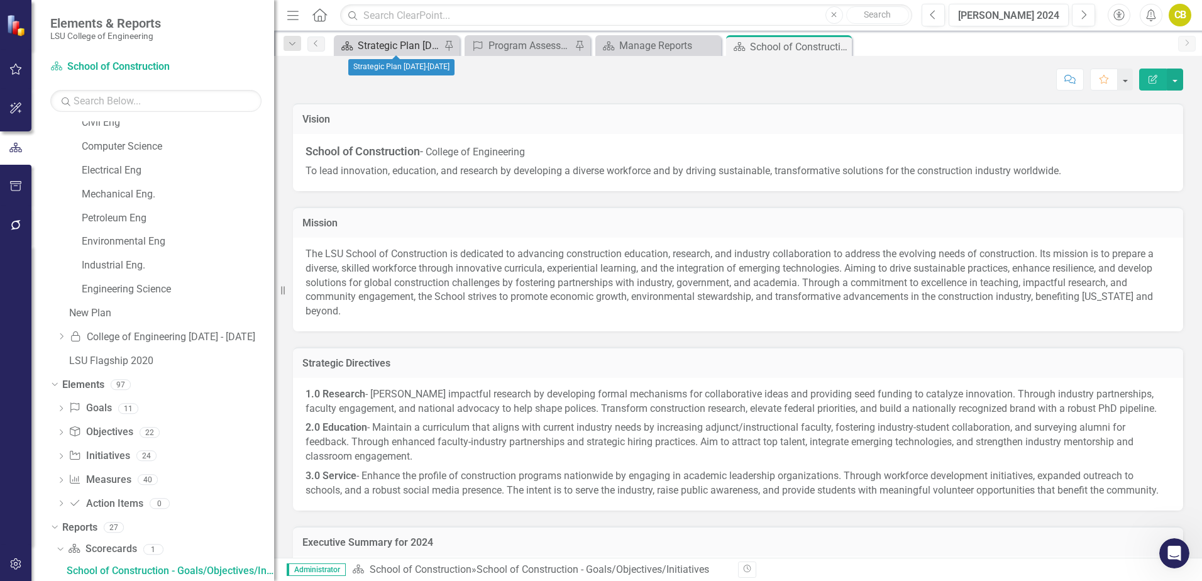
click at [416, 47] on div "Strategic Plan [DATE]-[DATE]" at bounding box center [399, 46] width 83 height 16
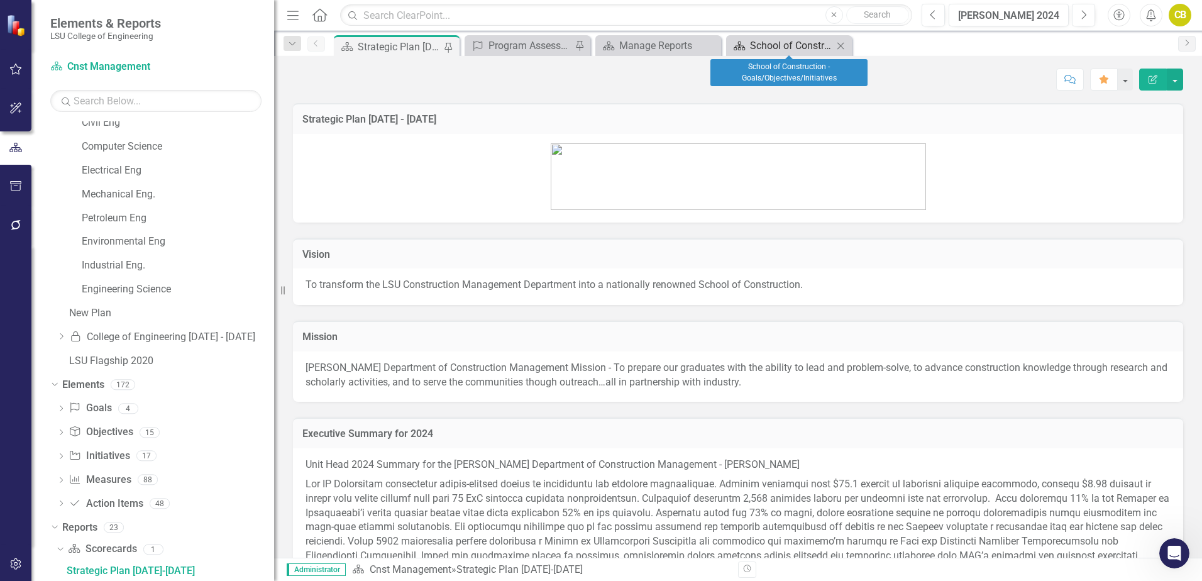
click at [787, 48] on div "School of Construction - Goals/Objectives/Initiatives" at bounding box center [791, 46] width 83 height 16
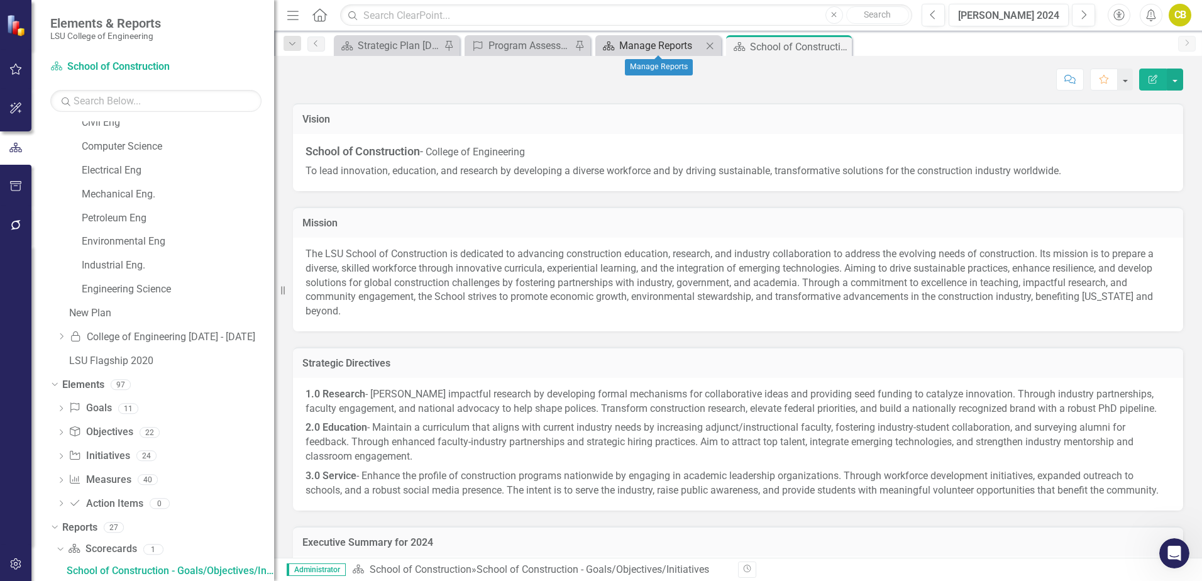
click at [655, 47] on div "Manage Reports" at bounding box center [660, 46] width 83 height 16
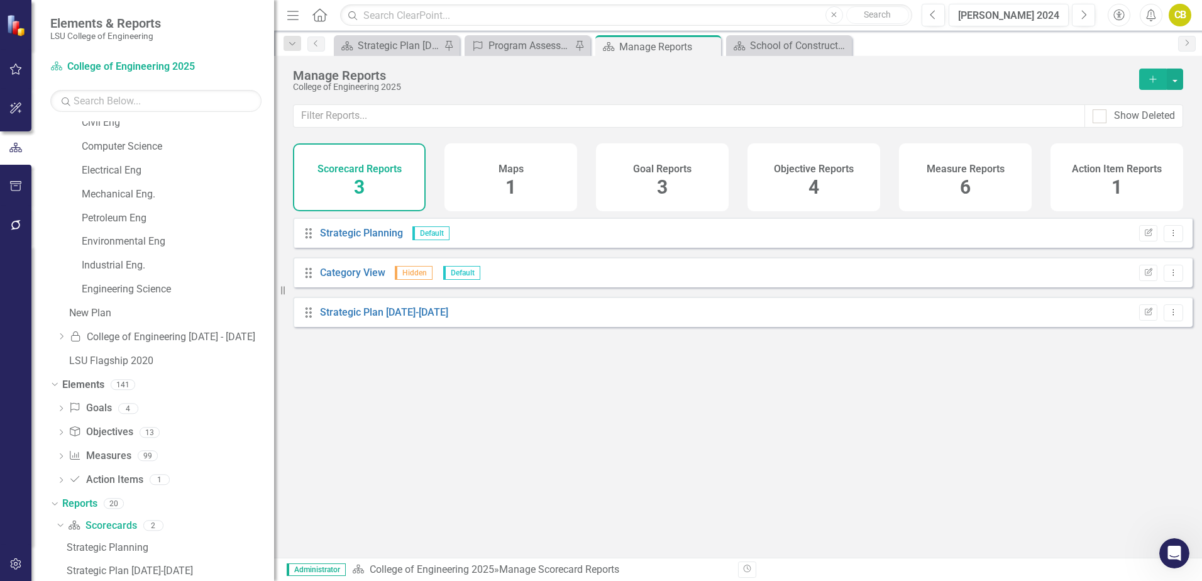
click at [368, 173] on h4 "Scorecard Reports" at bounding box center [359, 168] width 84 height 11
click at [548, 197] on div "Maps 1" at bounding box center [510, 177] width 133 height 68
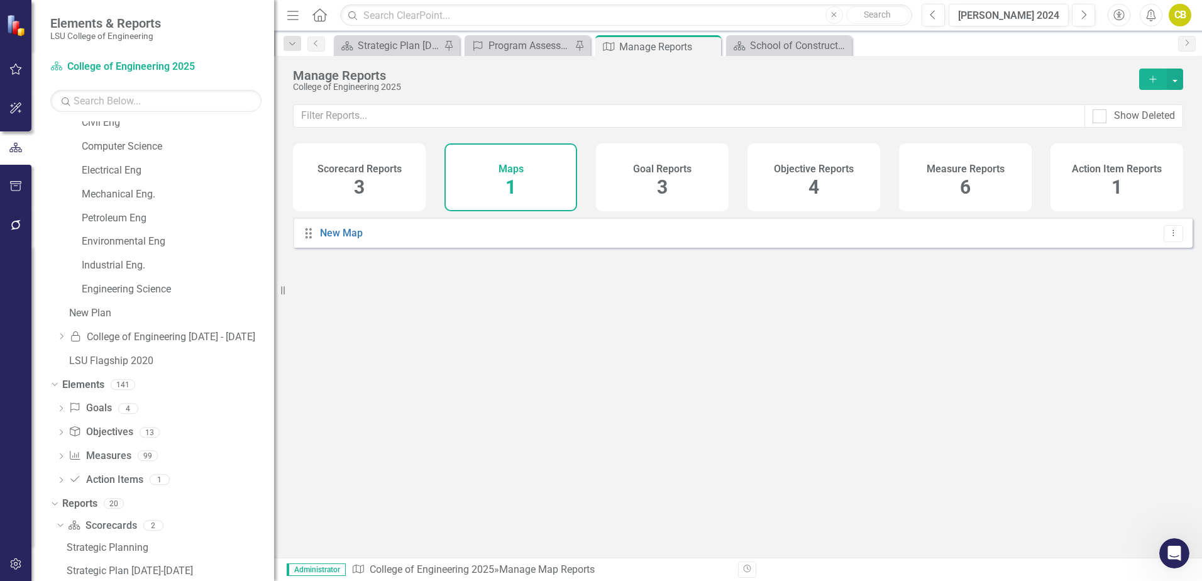
click at [627, 194] on div "Goal Reports 3" at bounding box center [662, 177] width 133 height 68
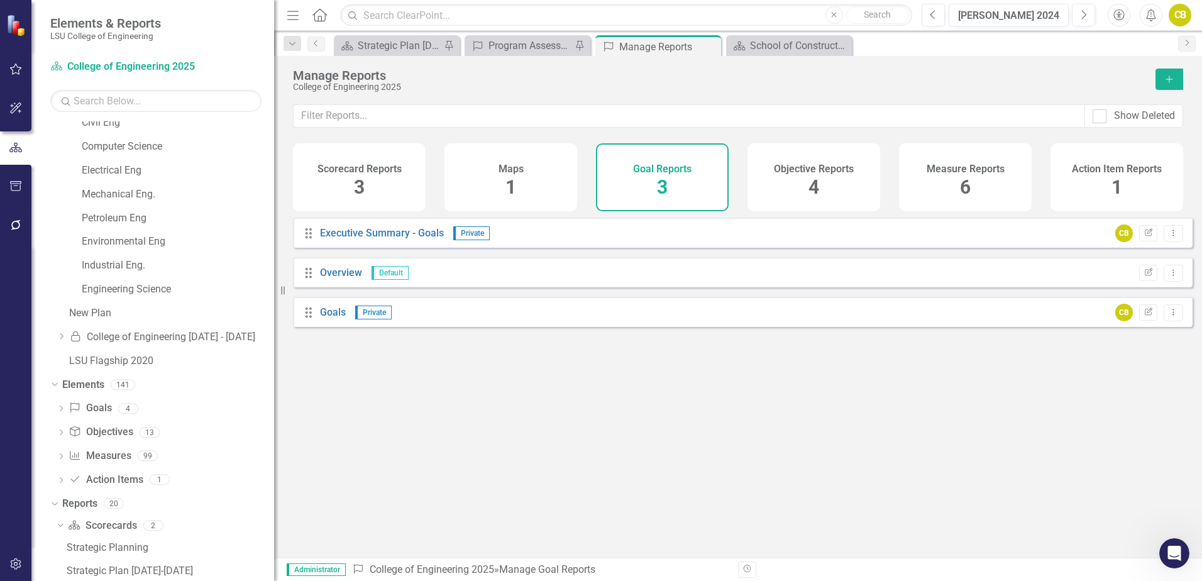
click at [780, 190] on div "Objective Reports 4" at bounding box center [813, 177] width 133 height 68
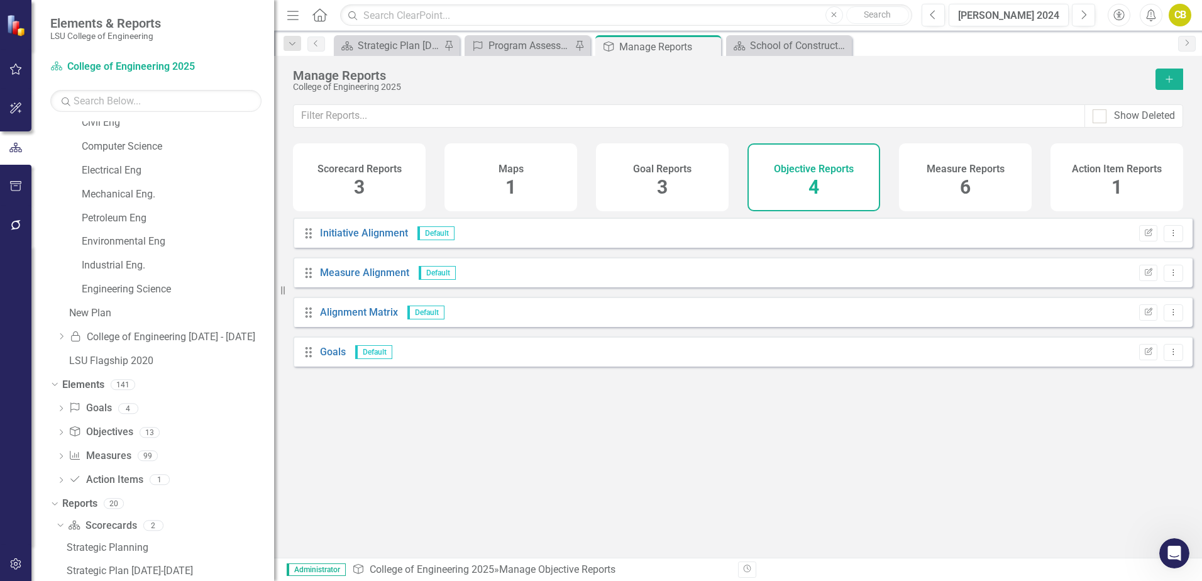
click at [947, 187] on div "Measure Reports 6" at bounding box center [965, 177] width 133 height 68
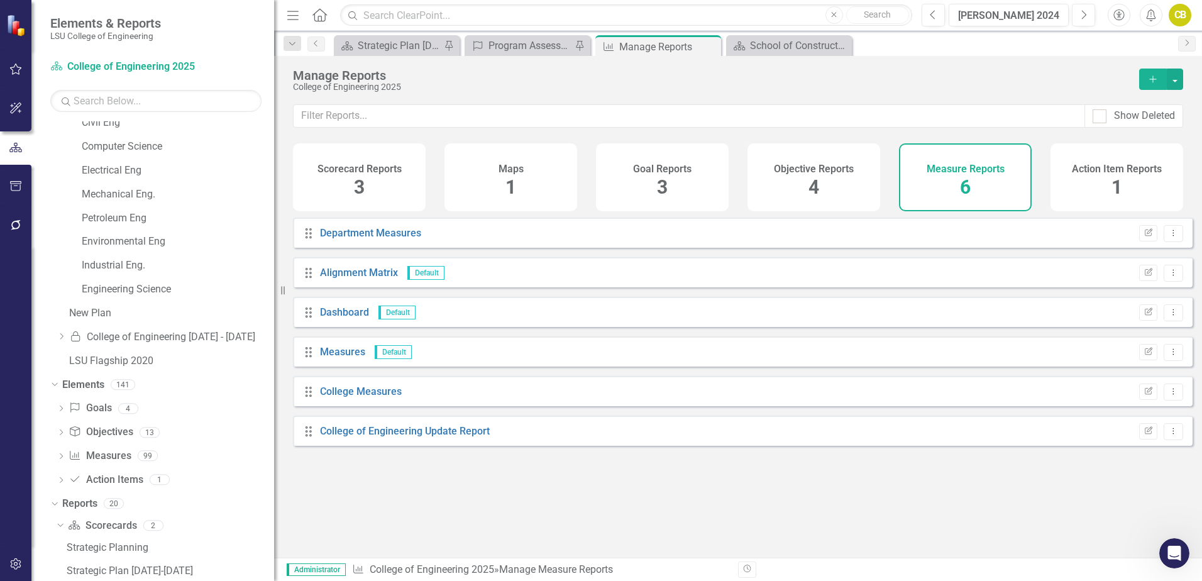
click at [1076, 185] on div "Action Item Reports 1" at bounding box center [1116, 177] width 133 height 68
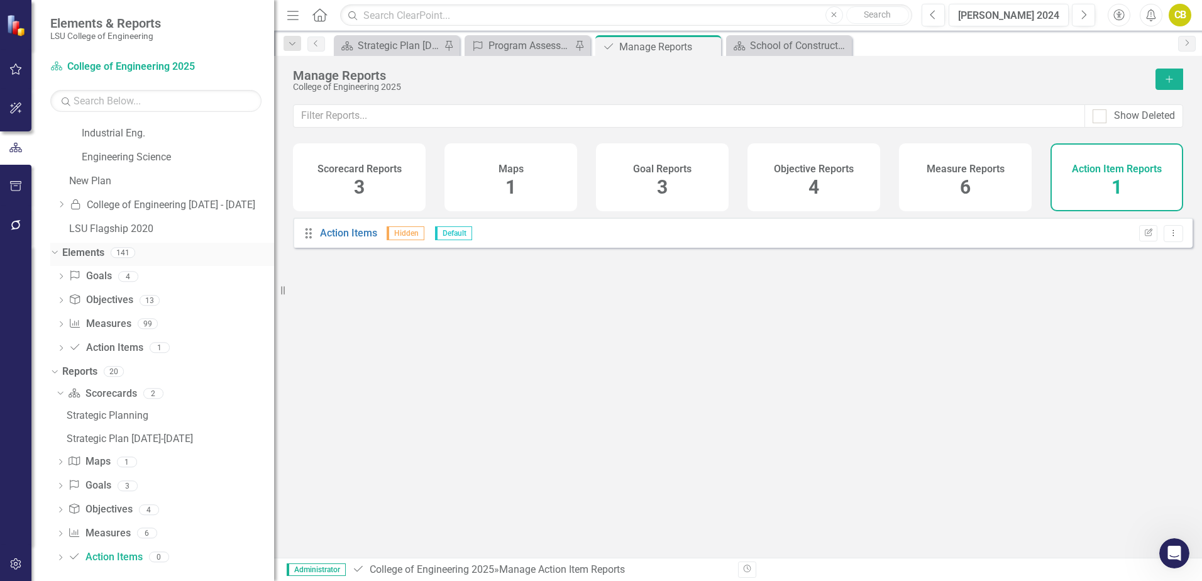
scroll to position [268, 0]
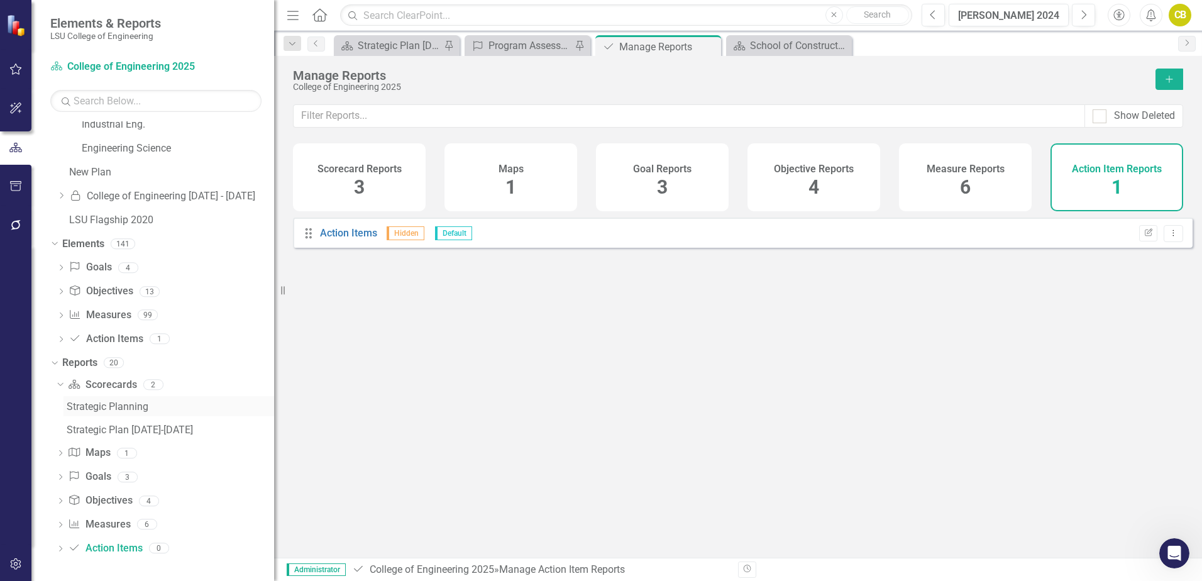
click at [109, 408] on div "Strategic Planning" at bounding box center [170, 406] width 207 height 11
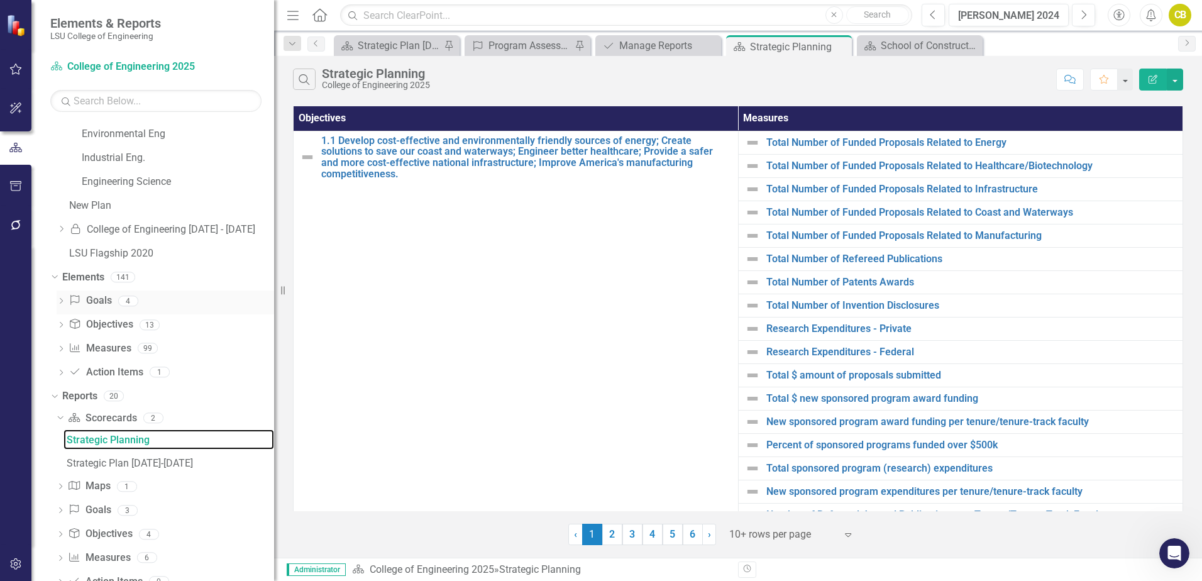
scroll to position [268, 0]
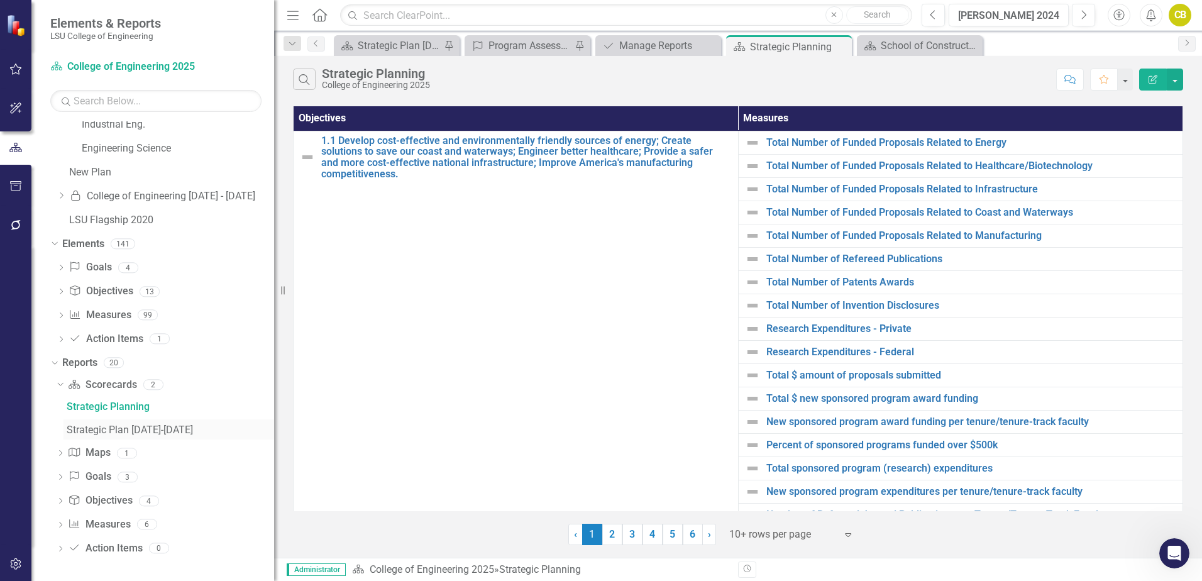
click at [99, 429] on div "Strategic Plan [DATE]-[DATE]" at bounding box center [170, 429] width 207 height 11
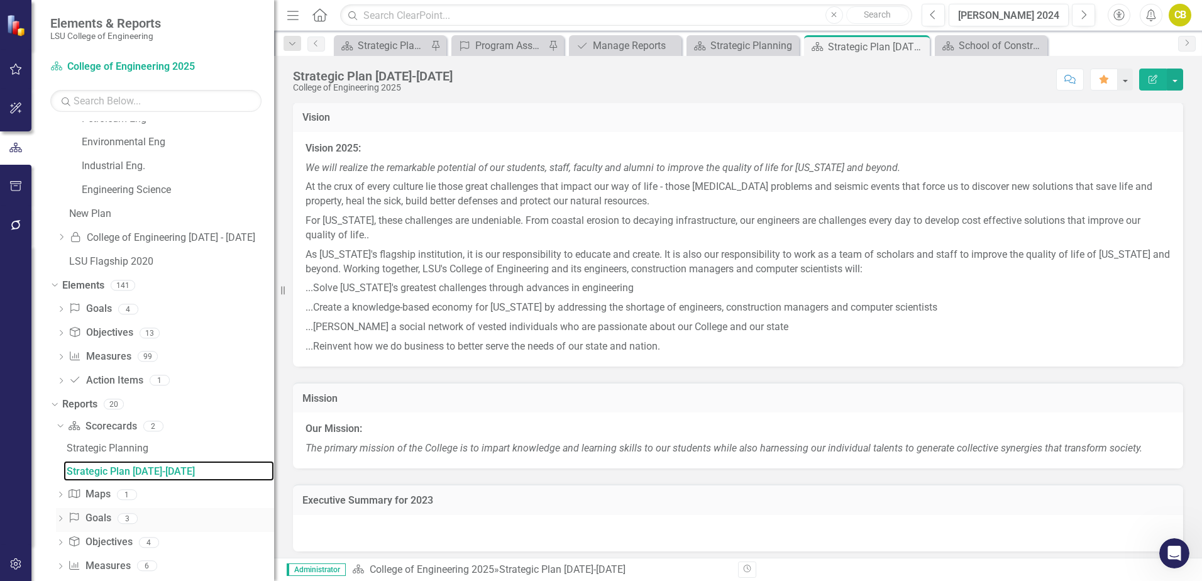
scroll to position [253, 0]
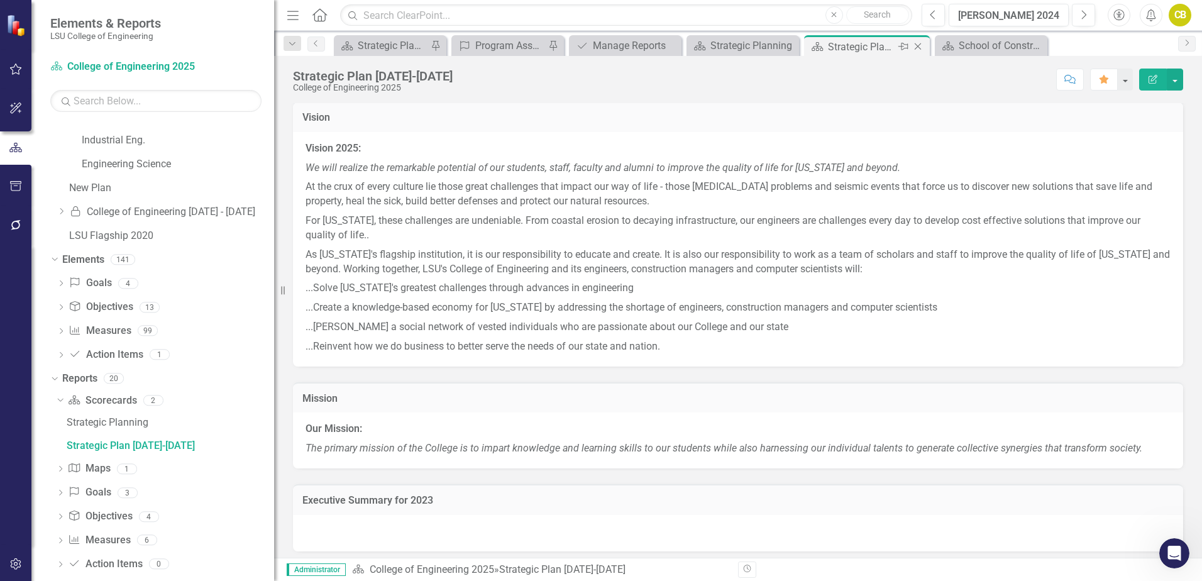
click at [918, 43] on icon "Close" at bounding box center [917, 46] width 13 height 10
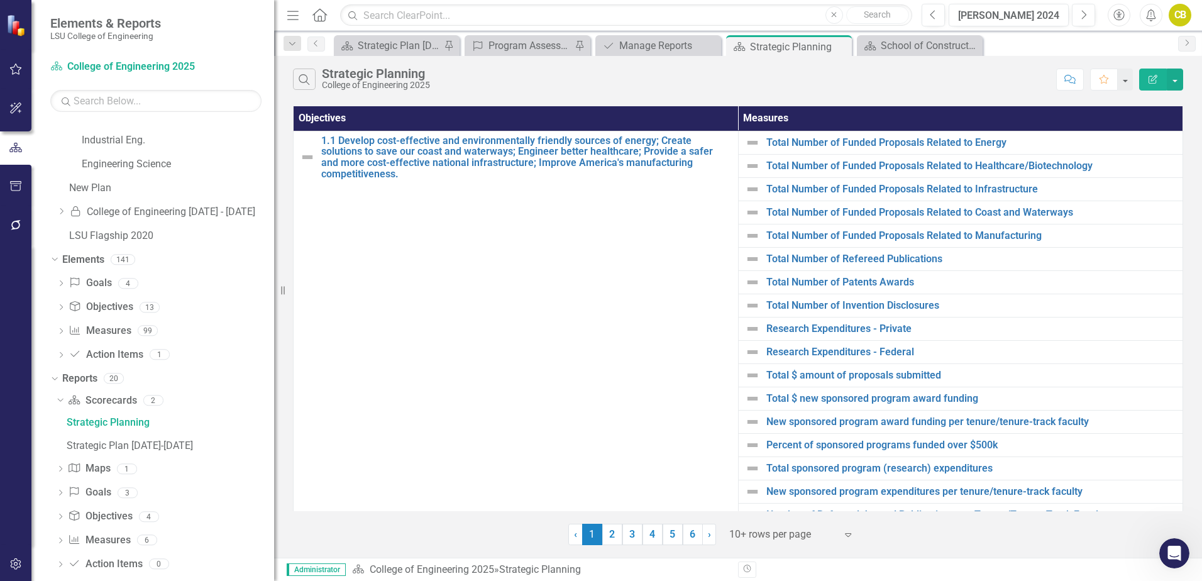
scroll to position [104, 0]
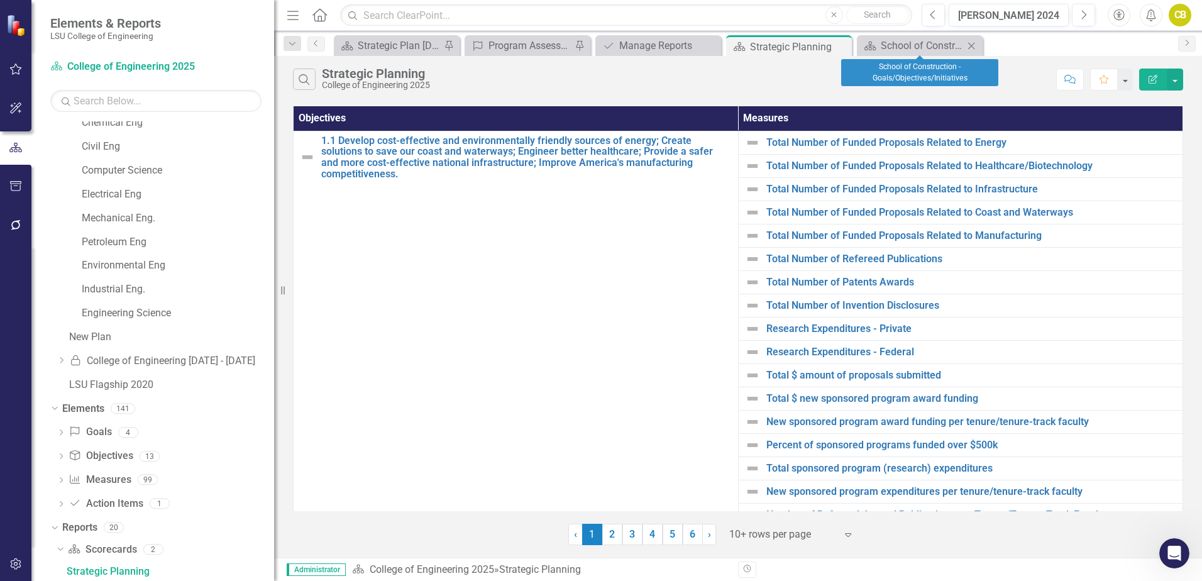
click at [969, 45] on icon "Close" at bounding box center [971, 46] width 13 height 10
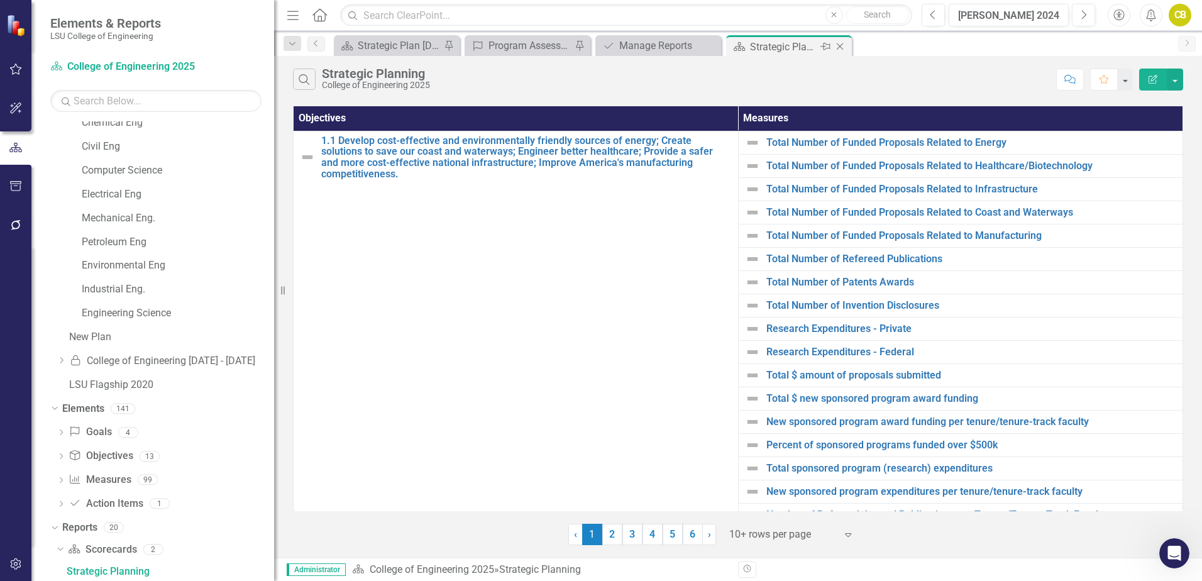
click at [838, 46] on icon "Close" at bounding box center [840, 46] width 13 height 10
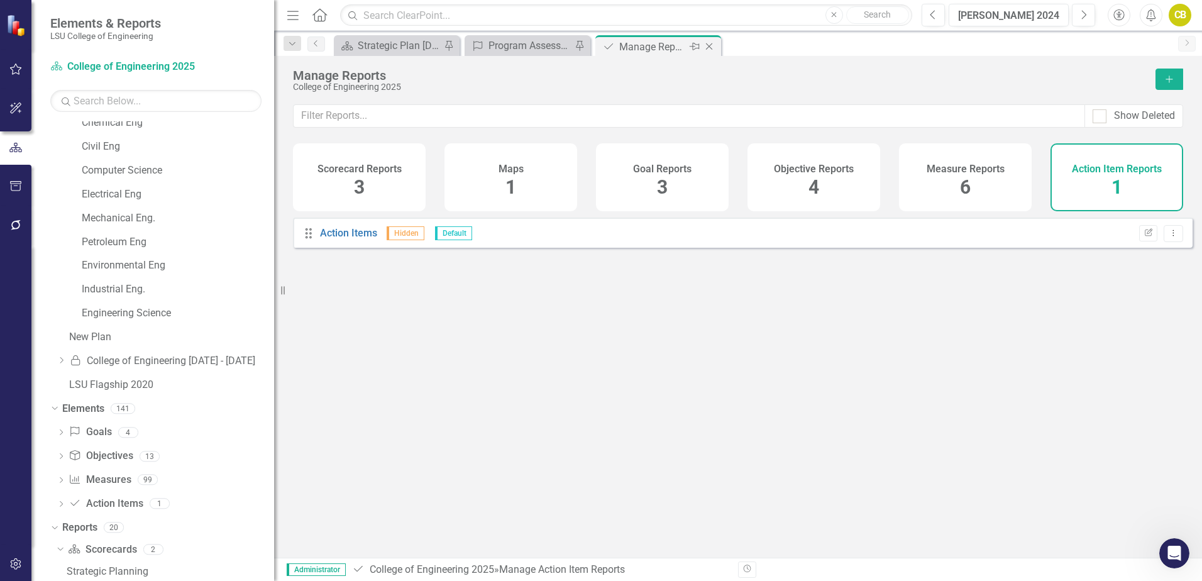
click at [710, 47] on icon "Close" at bounding box center [709, 46] width 13 height 10
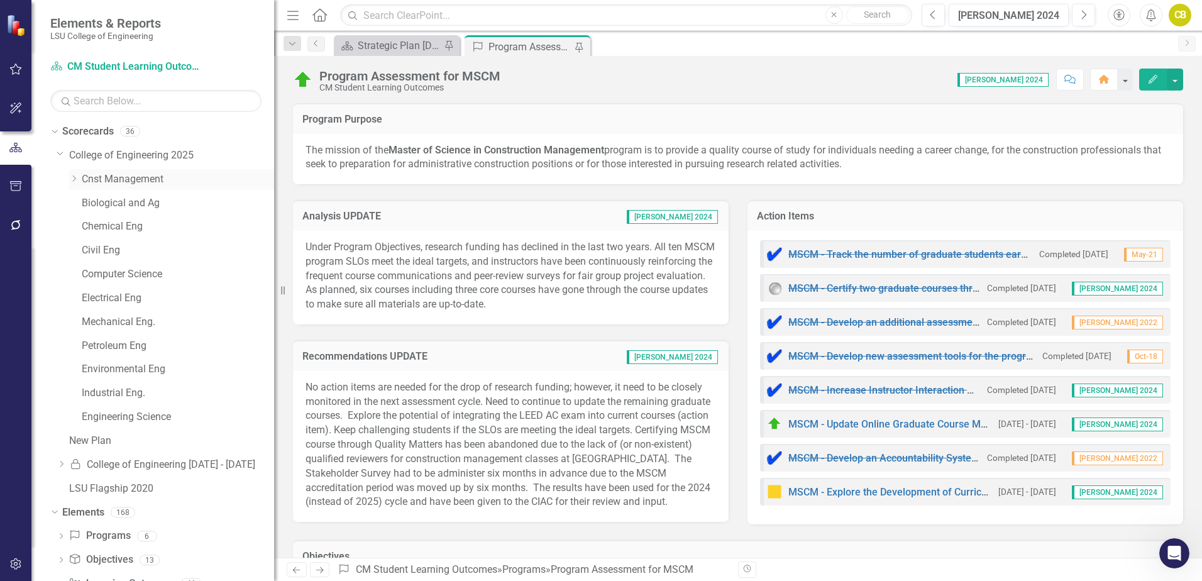
click at [71, 179] on icon "Dropdown" at bounding box center [73, 179] width 9 height 8
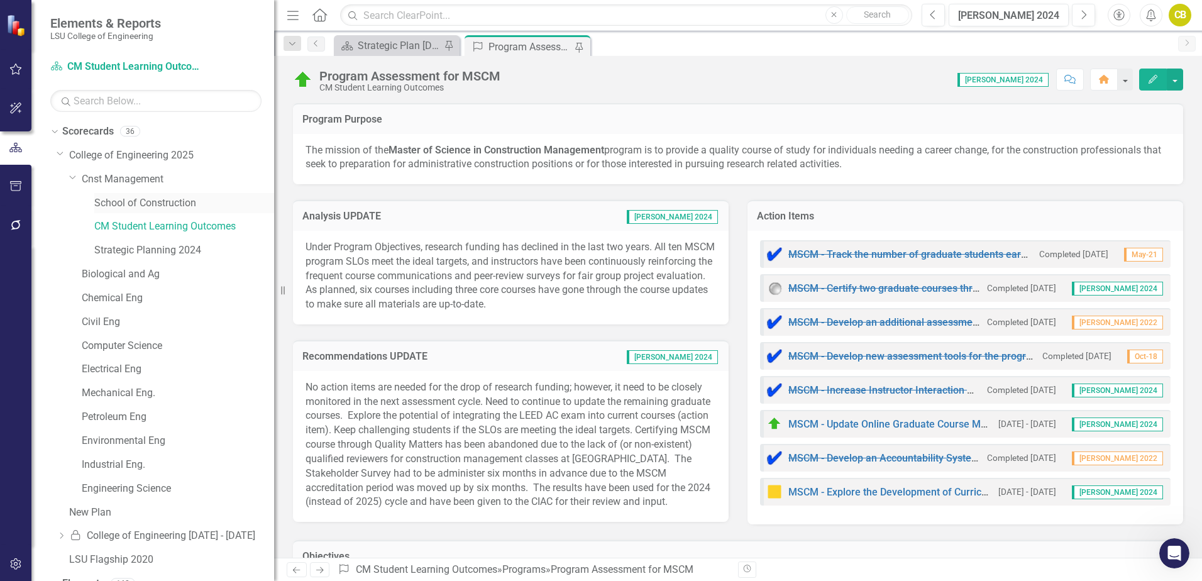
click at [141, 204] on link "School of Construction" at bounding box center [184, 203] width 180 height 14
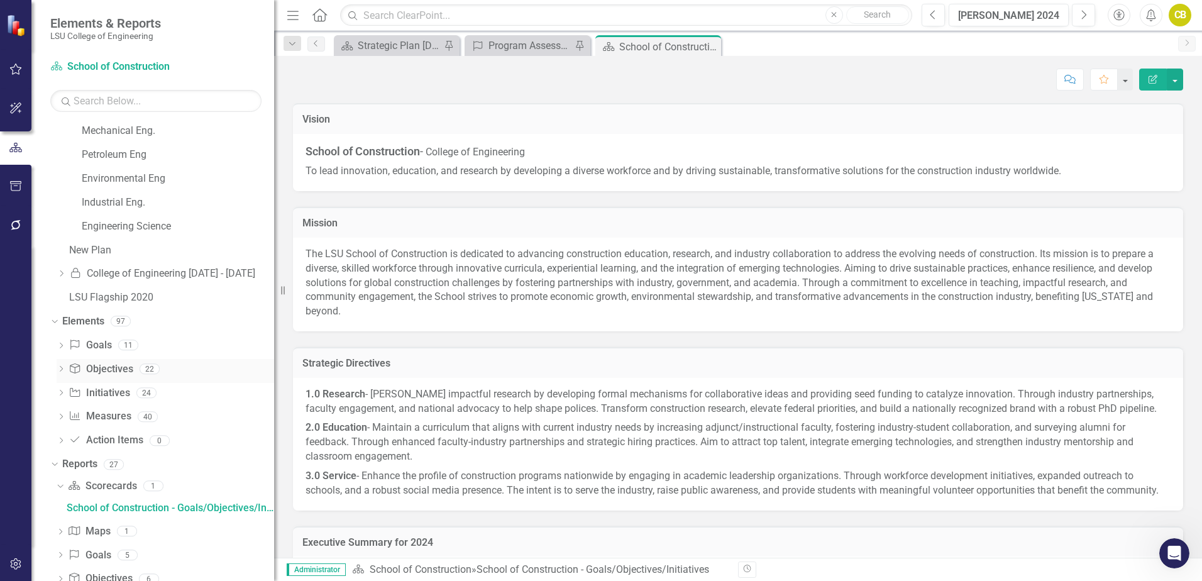
scroll to position [364, 0]
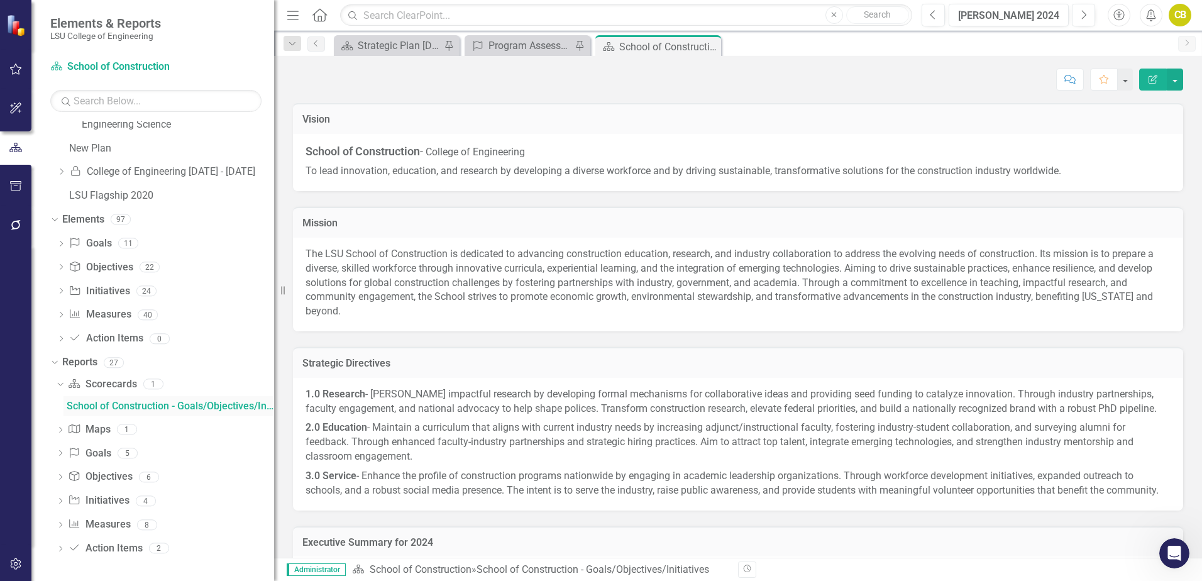
click at [167, 408] on div "School of Construction - Goals/Objectives/Initiatives" at bounding box center [170, 405] width 207 height 11
click at [1175, 82] on button "button" at bounding box center [1175, 80] width 16 height 22
click at [1140, 105] on link "Edit Edit Scorecard" at bounding box center [1132, 102] width 102 height 23
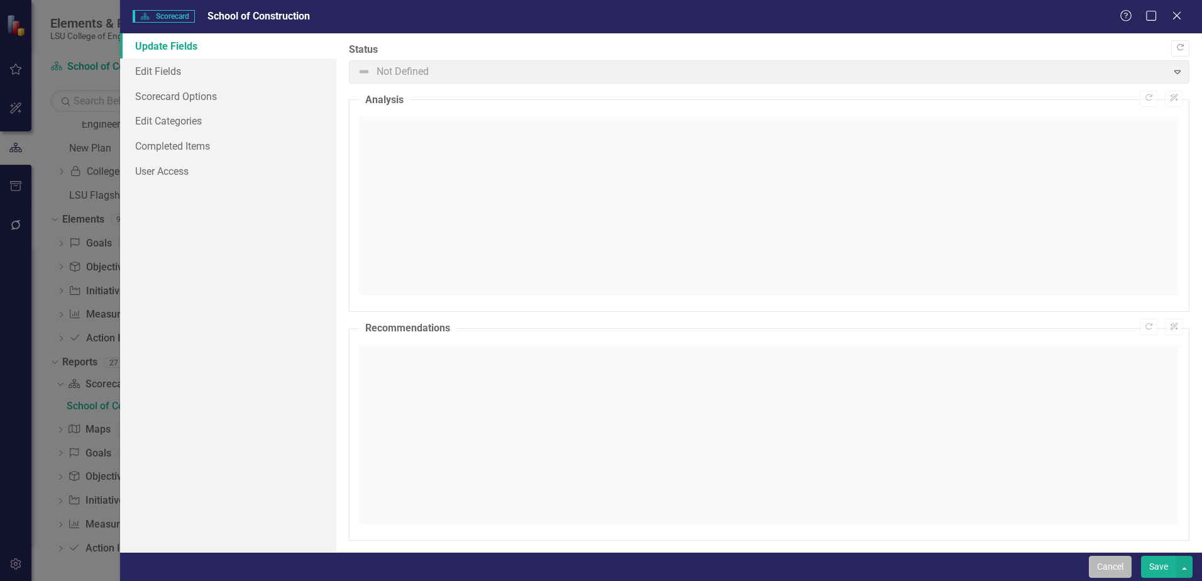
click at [1113, 569] on button "Cancel" at bounding box center [1110, 567] width 43 height 22
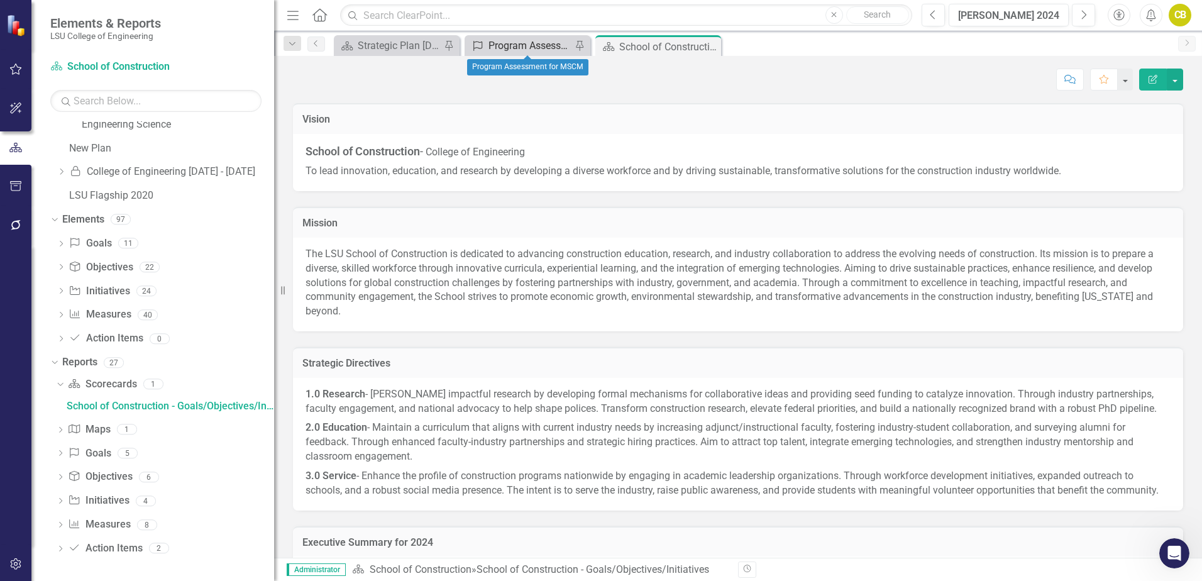
click at [510, 44] on div "Program Assessment for MSCM" at bounding box center [529, 46] width 83 height 16
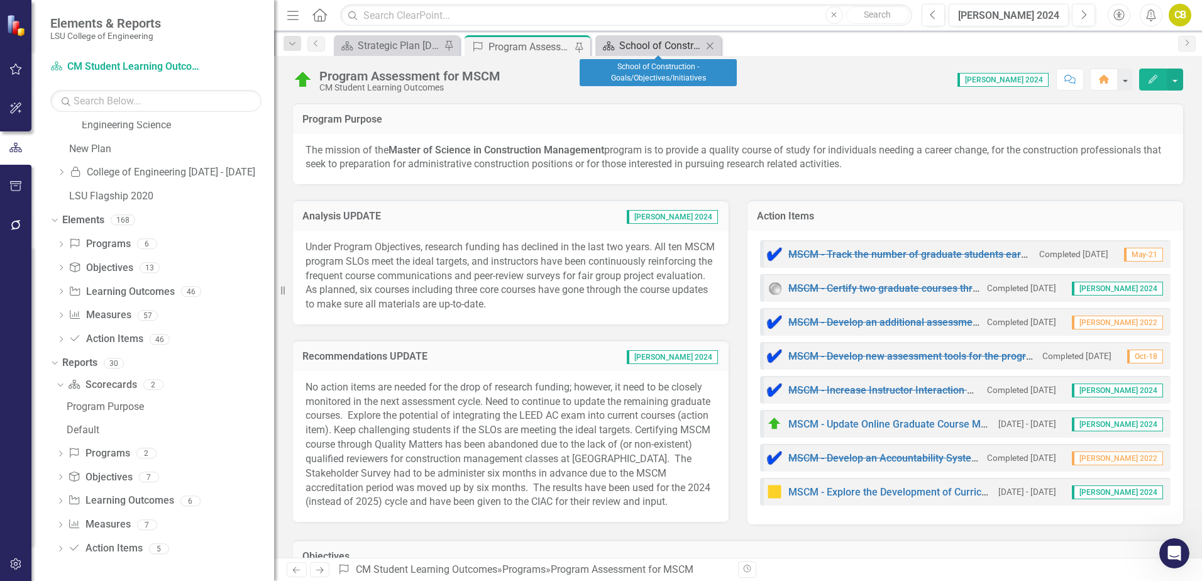
click at [672, 47] on div "School of Construction - Goals/Objectives/Initiatives" at bounding box center [660, 46] width 83 height 16
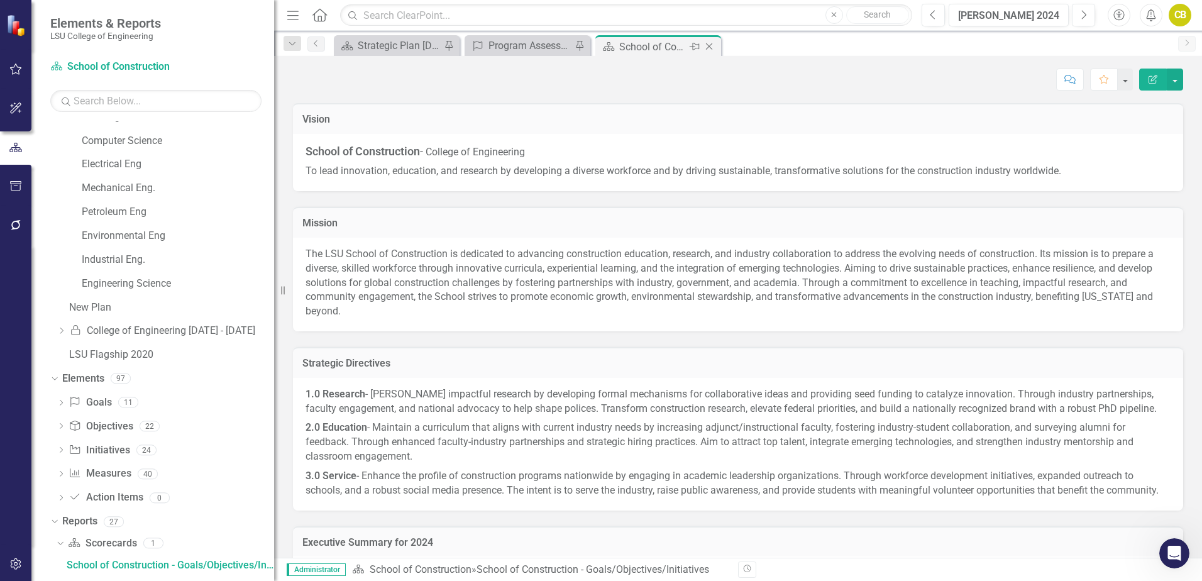
scroll to position [199, 0]
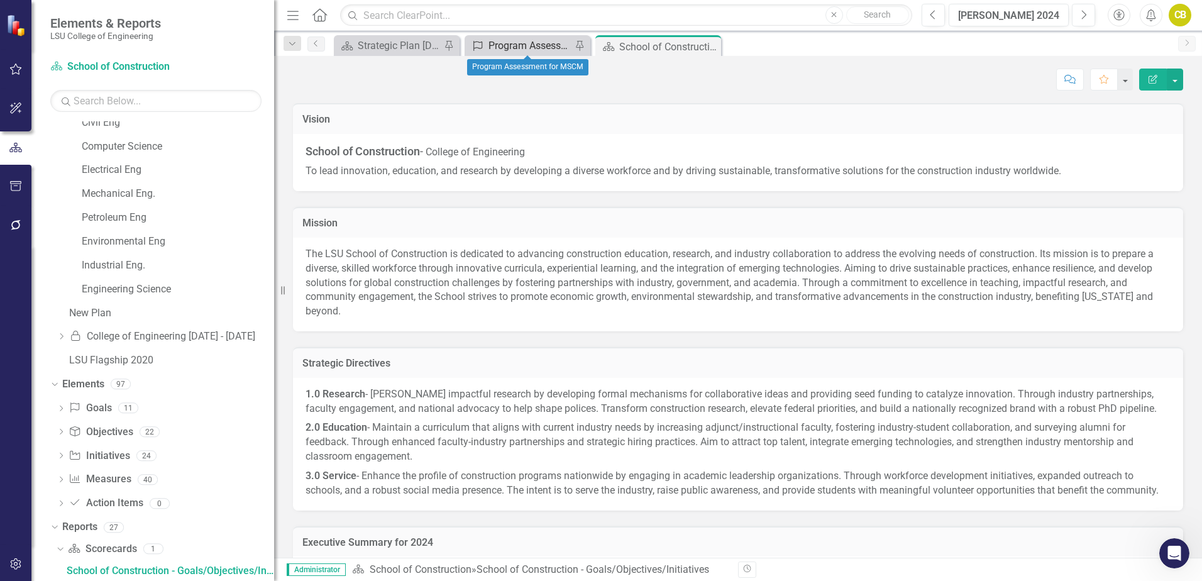
click at [517, 44] on div "Program Assessment for MSCM" at bounding box center [529, 46] width 83 height 16
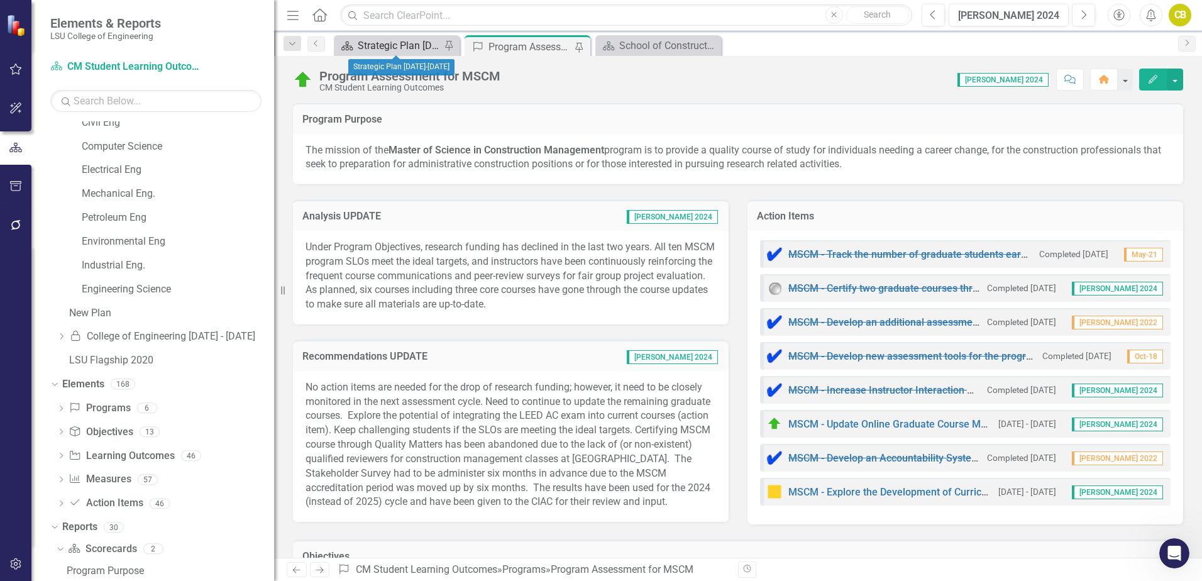
click at [406, 43] on div "Strategic Plan [DATE]-[DATE]" at bounding box center [399, 46] width 83 height 16
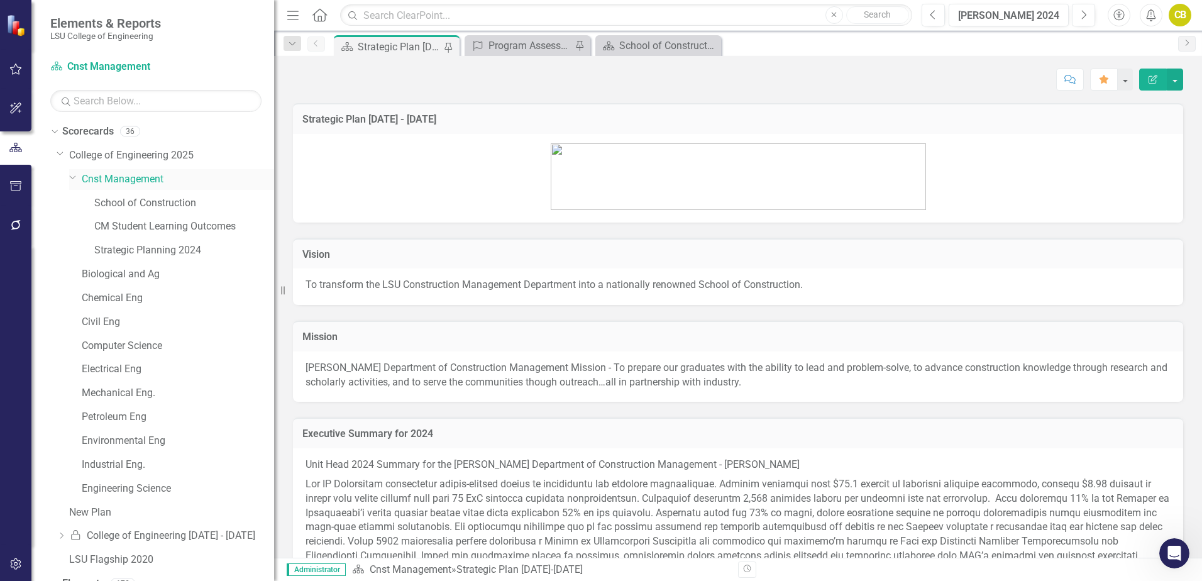
click at [138, 182] on link "Cnst Management" at bounding box center [178, 179] width 192 height 14
click at [120, 179] on link "Cnst Management" at bounding box center [178, 179] width 192 height 14
click at [154, 250] on link "Strategic Planning 2024" at bounding box center [184, 250] width 180 height 14
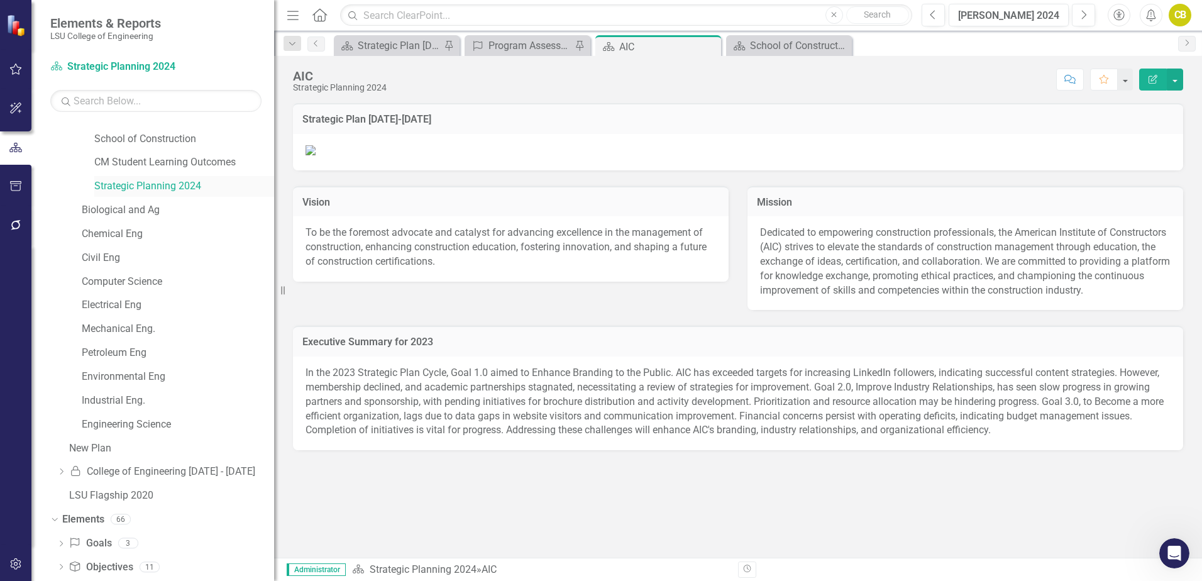
scroll to position [199, 0]
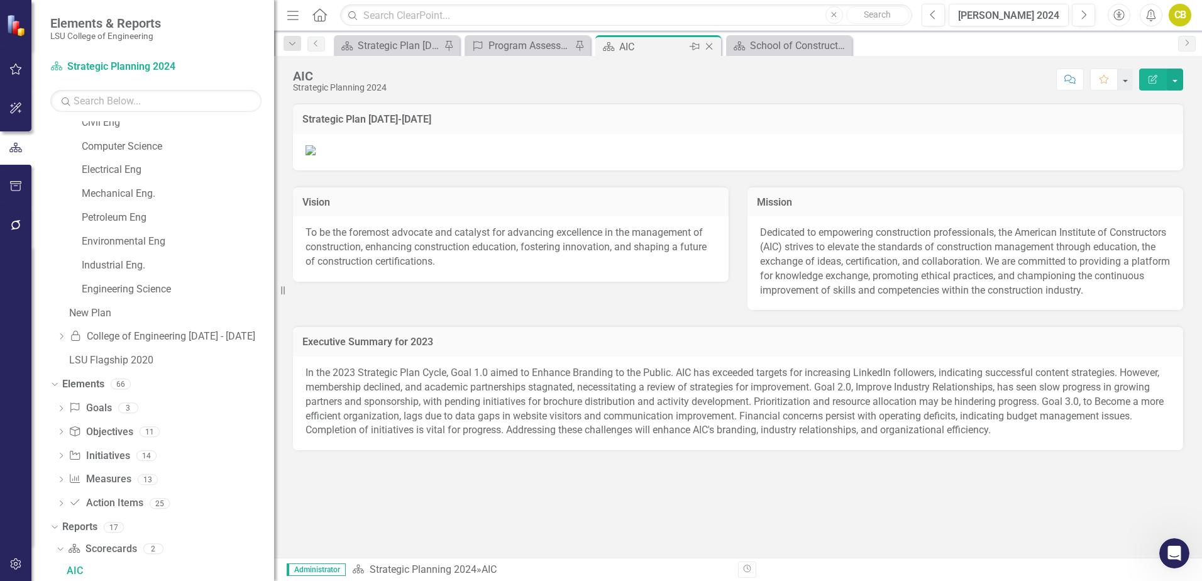
click at [709, 45] on icon "Close" at bounding box center [709, 46] width 13 height 10
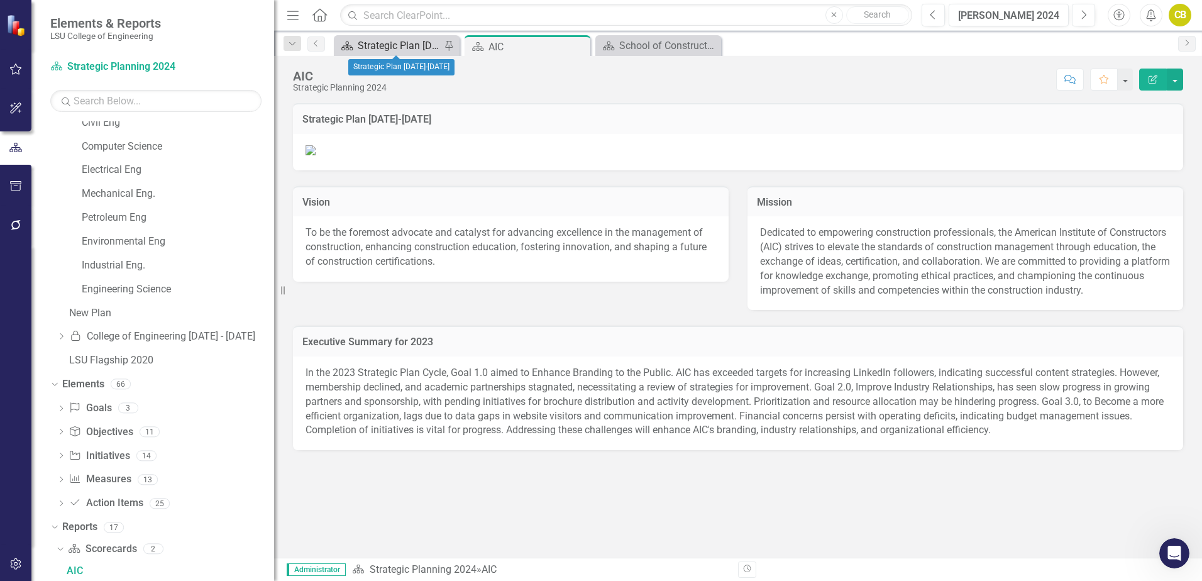
click at [411, 51] on div "Strategic Plan [DATE]-[DATE]" at bounding box center [399, 46] width 83 height 16
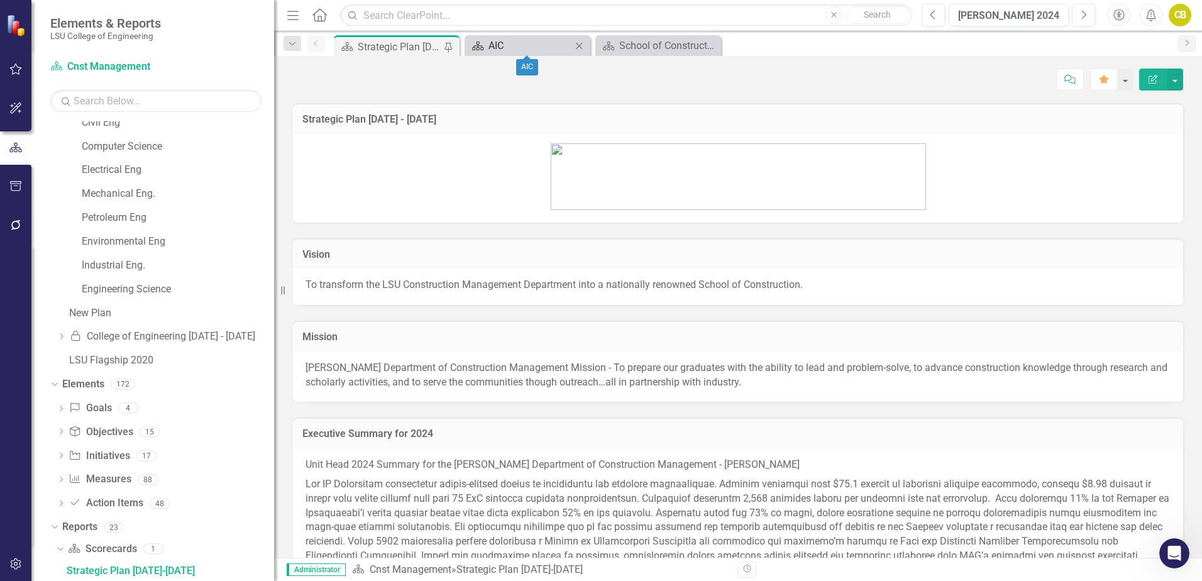
click at [510, 46] on div "AIC" at bounding box center [529, 46] width 83 height 16
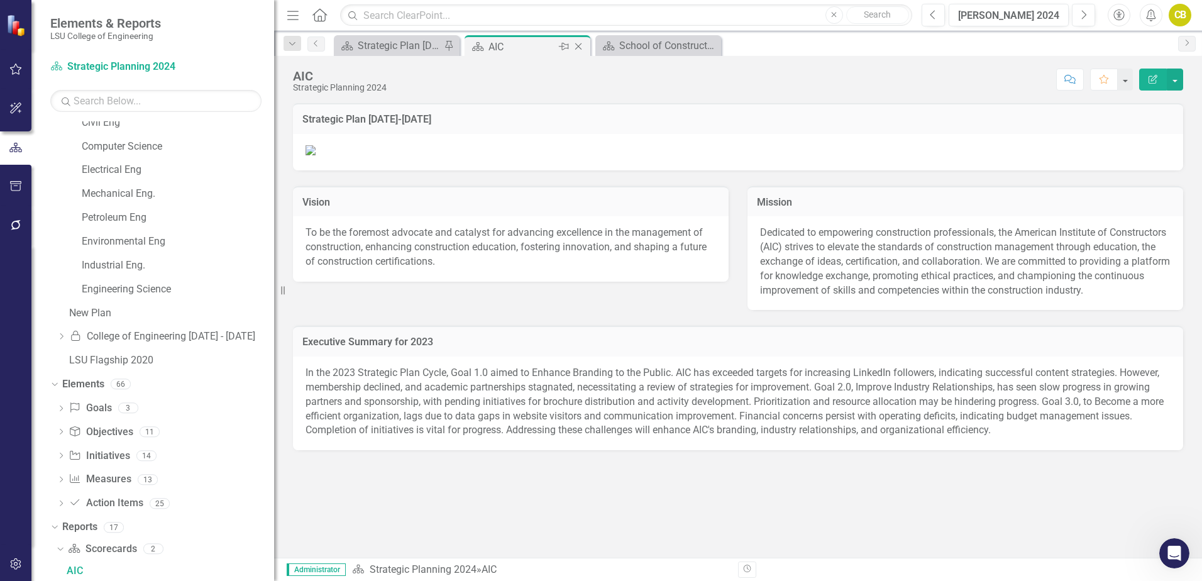
click at [580, 46] on icon "Close" at bounding box center [578, 46] width 13 height 10
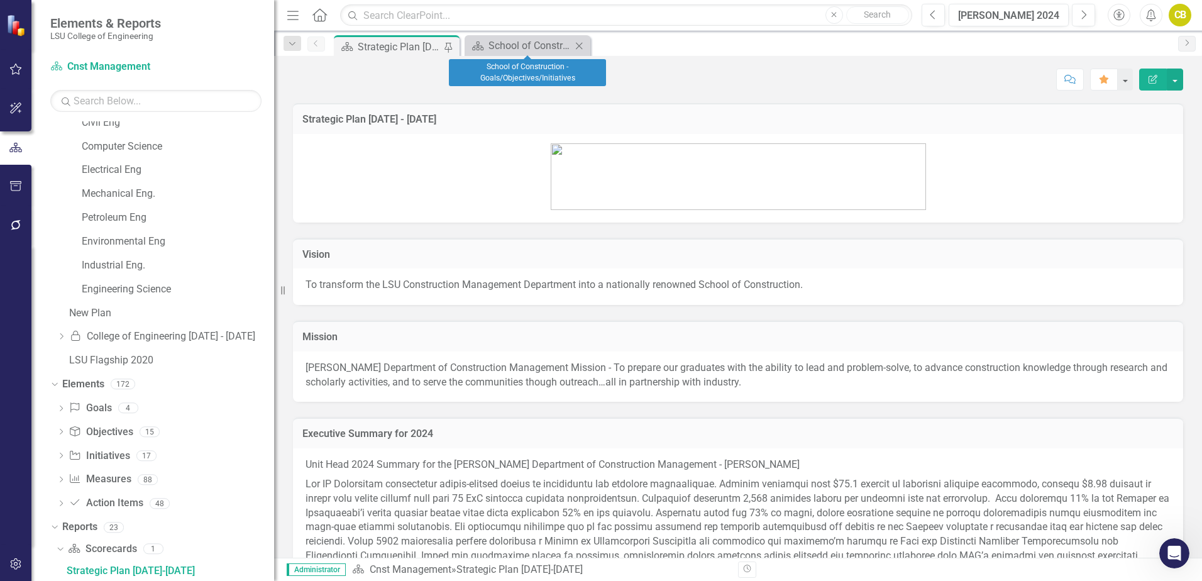
click at [581, 47] on icon "Close" at bounding box center [579, 46] width 13 height 10
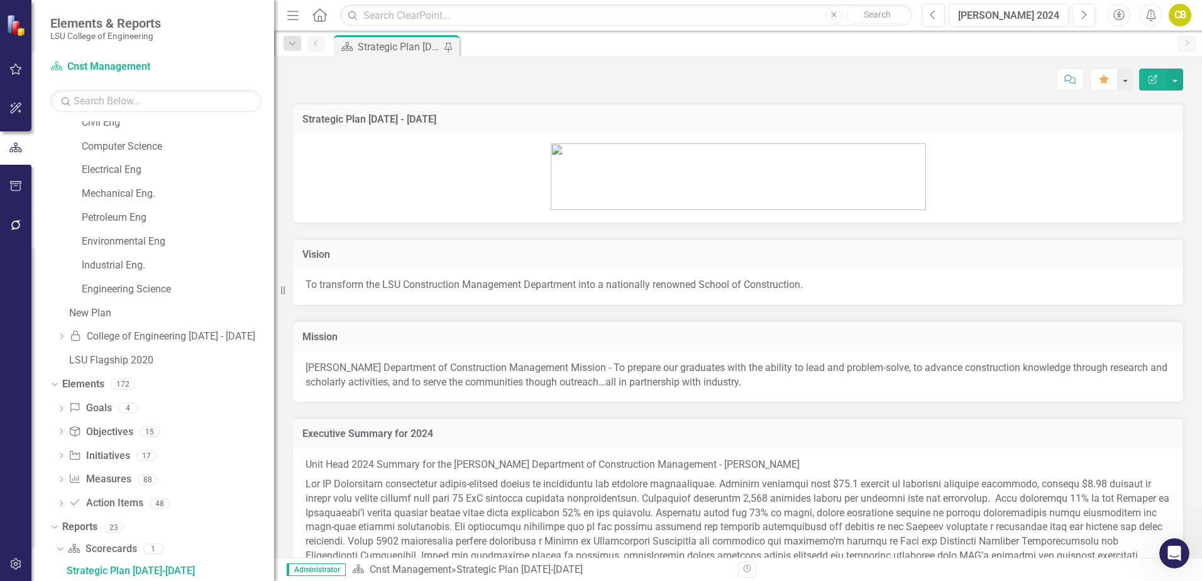
click at [399, 48] on div "Strategic Plan [DATE]-[DATE]" at bounding box center [399, 47] width 83 height 16
click at [451, 47] on icon "Pin" at bounding box center [448, 47] width 10 height 13
click at [453, 47] on icon "Pin" at bounding box center [449, 46] width 10 height 13
click at [453, 47] on div "Pin" at bounding box center [448, 46] width 16 height 11
click at [448, 47] on icon at bounding box center [449, 47] width 10 height 8
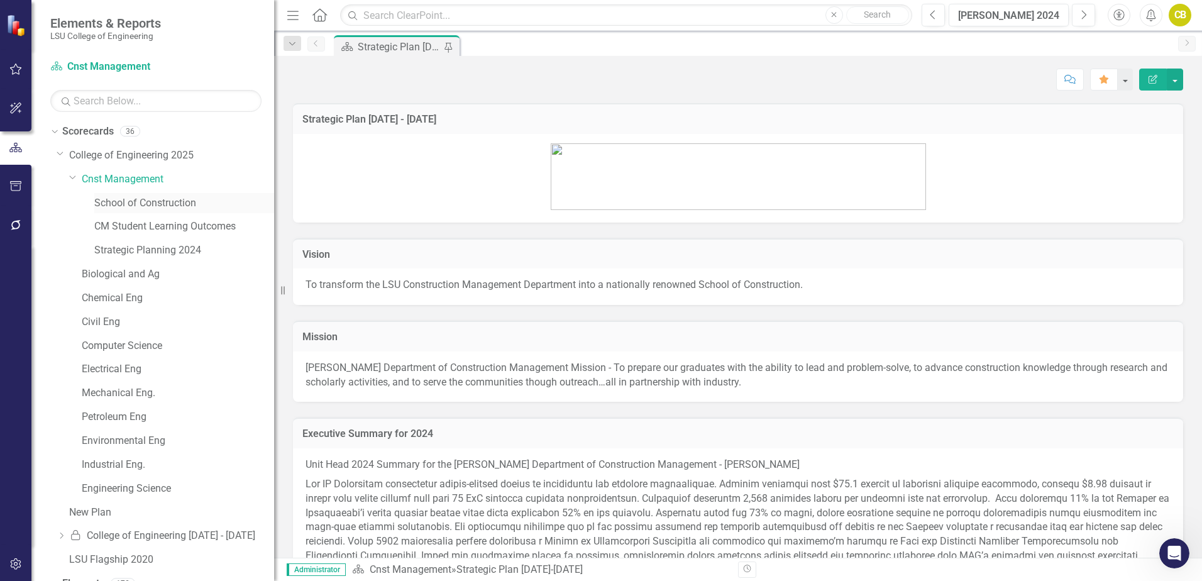
click at [160, 204] on link "School of Construction" at bounding box center [184, 203] width 180 height 14
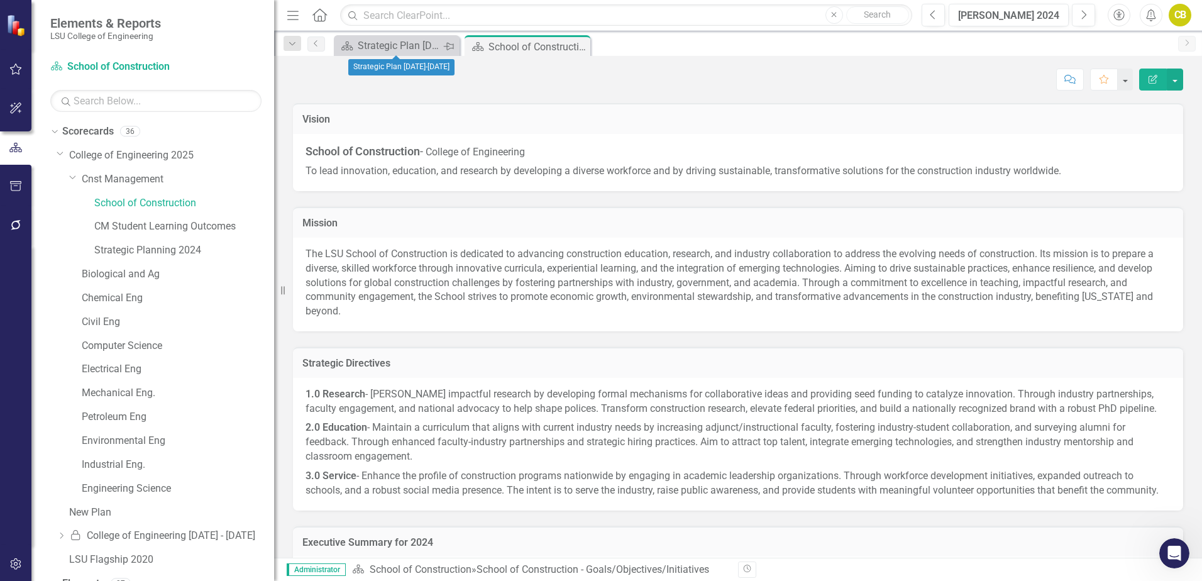
click at [453, 47] on icon "Pin" at bounding box center [448, 46] width 10 height 13
click at [448, 41] on icon "Close" at bounding box center [448, 46] width 13 height 10
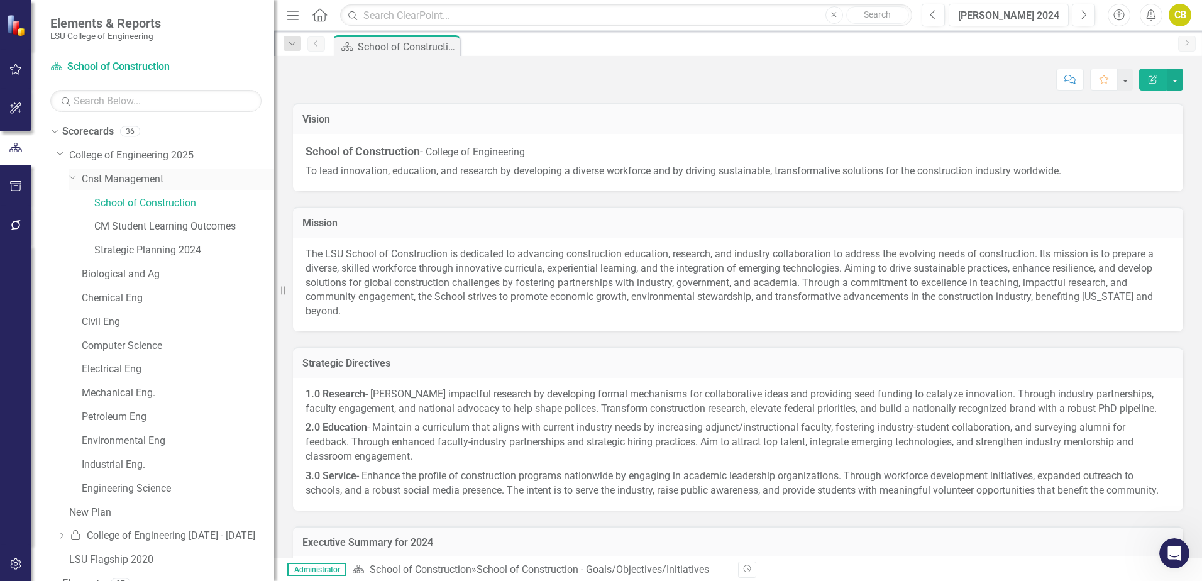
click at [149, 179] on link "Cnst Management" at bounding box center [178, 179] width 192 height 14
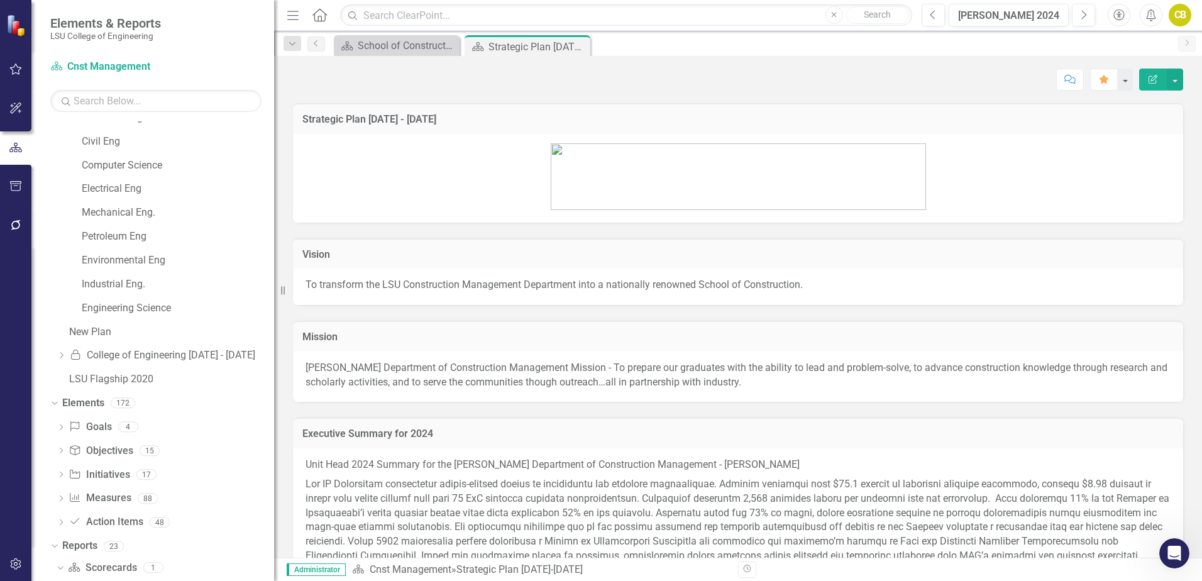
scroll to position [199, 0]
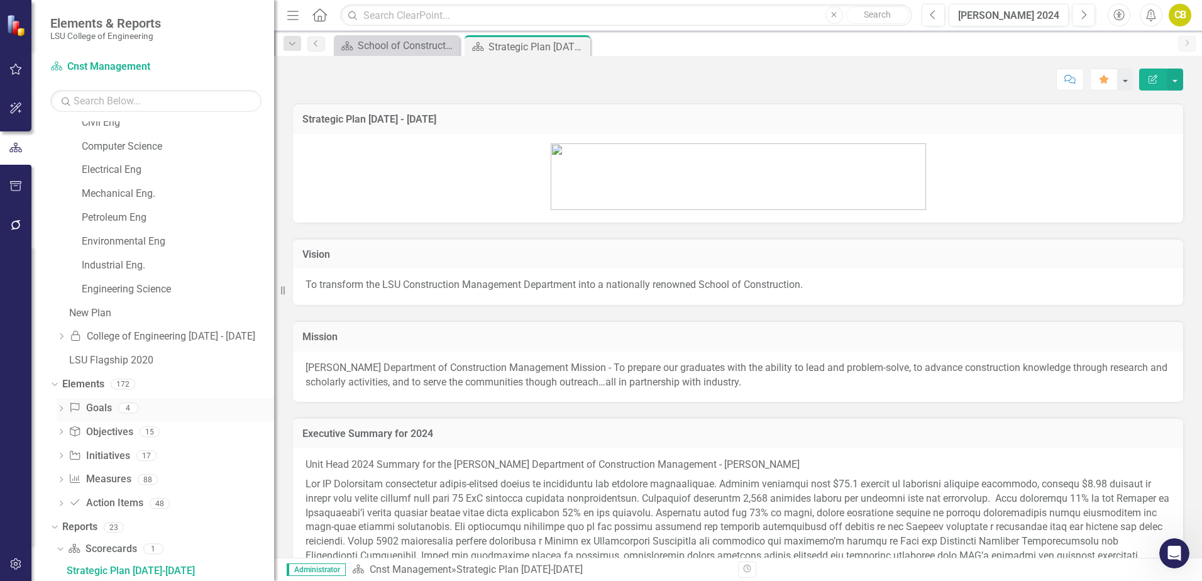
click at [98, 407] on link "Goal Goals" at bounding box center [90, 408] width 43 height 14
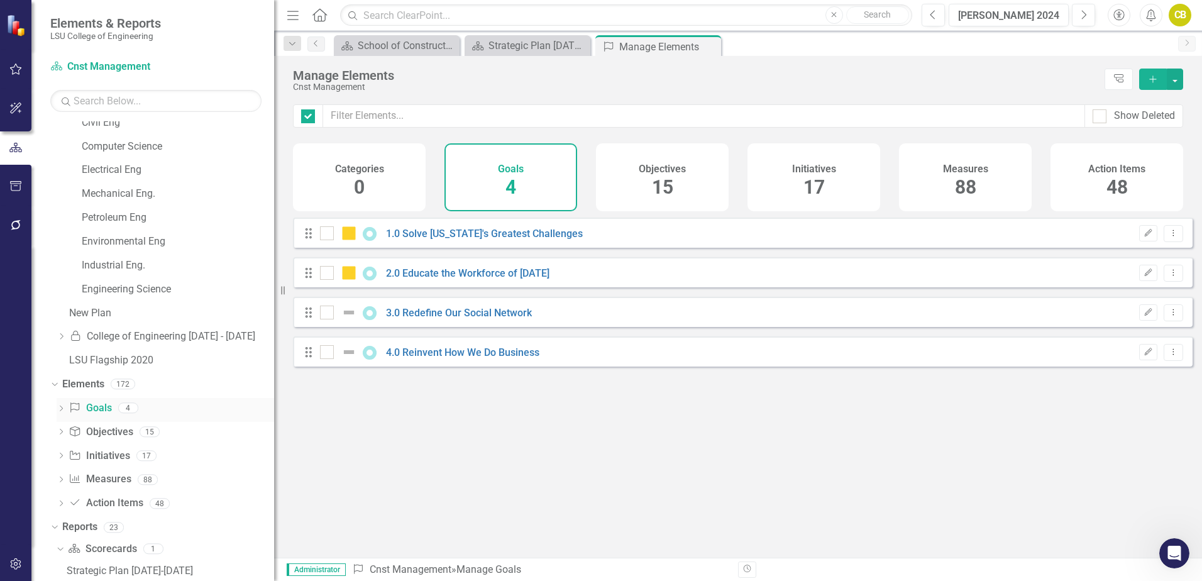
checkbox input "false"
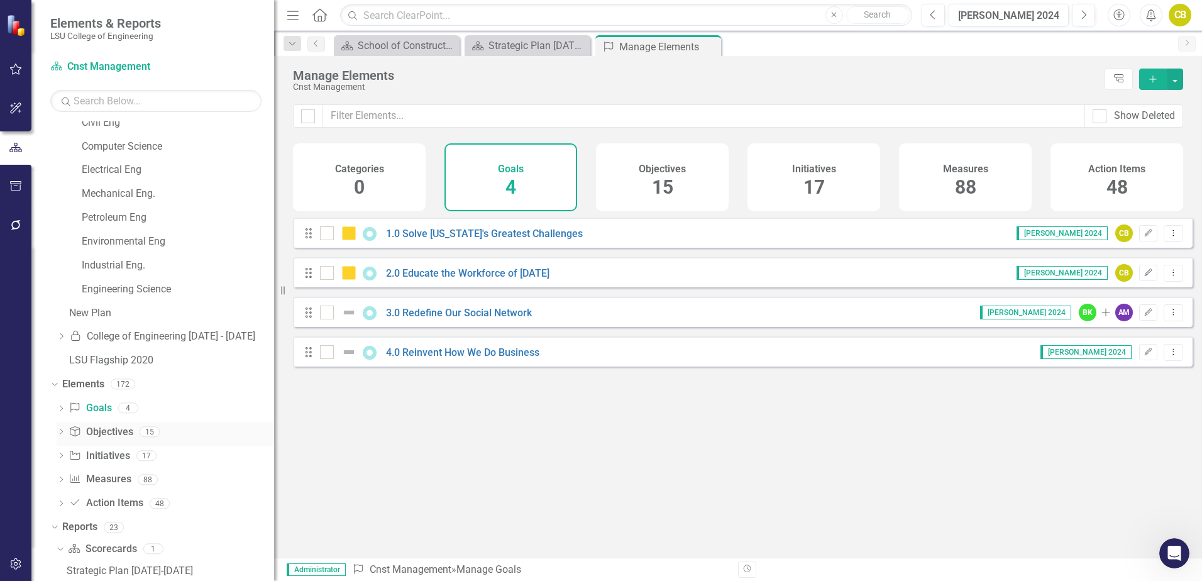
click at [104, 433] on link "Objective Objectives" at bounding box center [101, 432] width 64 height 14
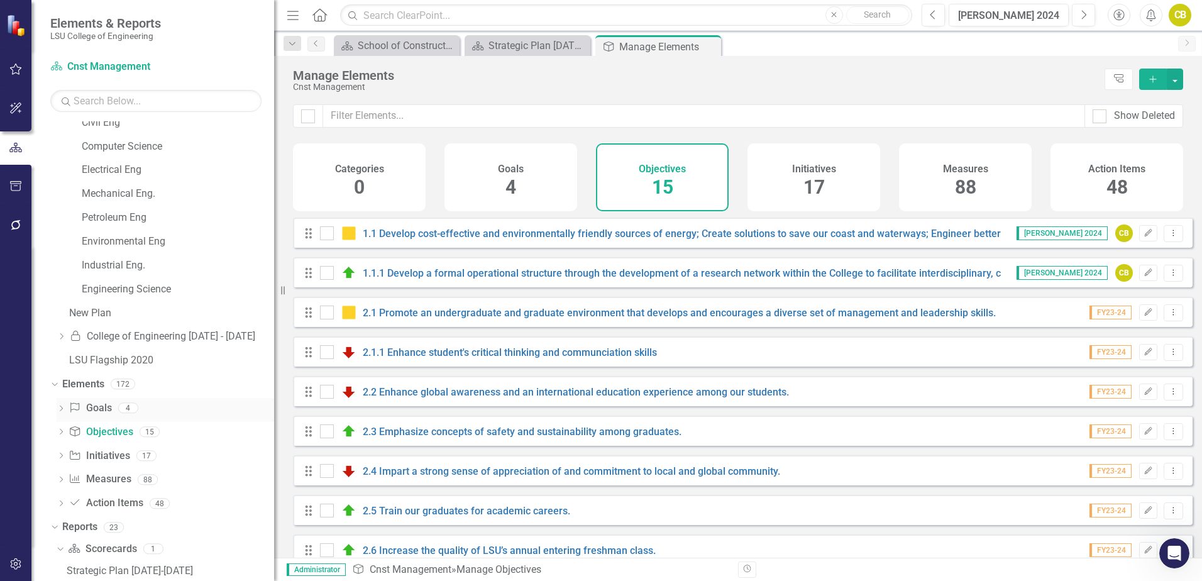
click at [106, 410] on link "Goal Goals" at bounding box center [90, 408] width 43 height 14
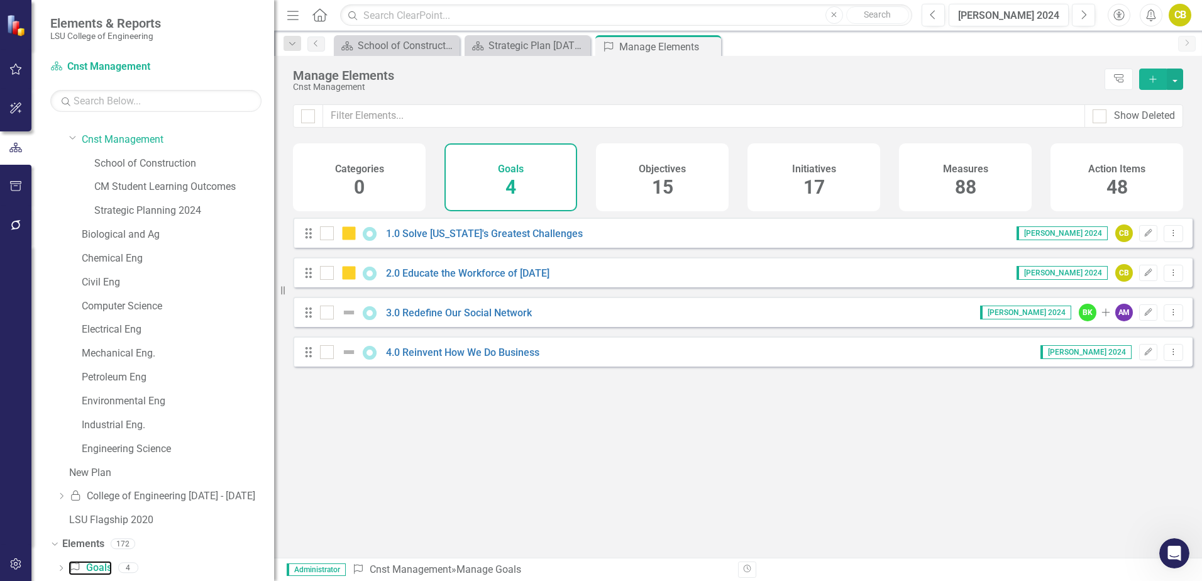
scroll to position [37, 0]
click at [171, 190] on link "CM Student Learning Outcomes" at bounding box center [184, 189] width 180 height 14
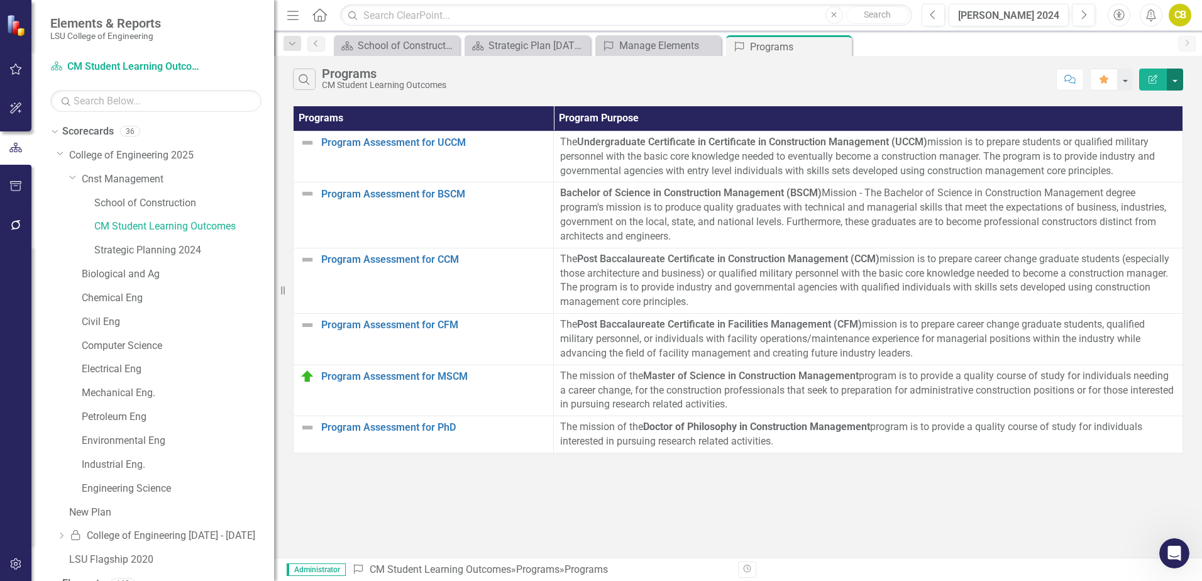
click at [1175, 78] on button "button" at bounding box center [1175, 80] width 16 height 22
click at [1137, 99] on link "Edit Report Edit Report" at bounding box center [1132, 102] width 99 height 23
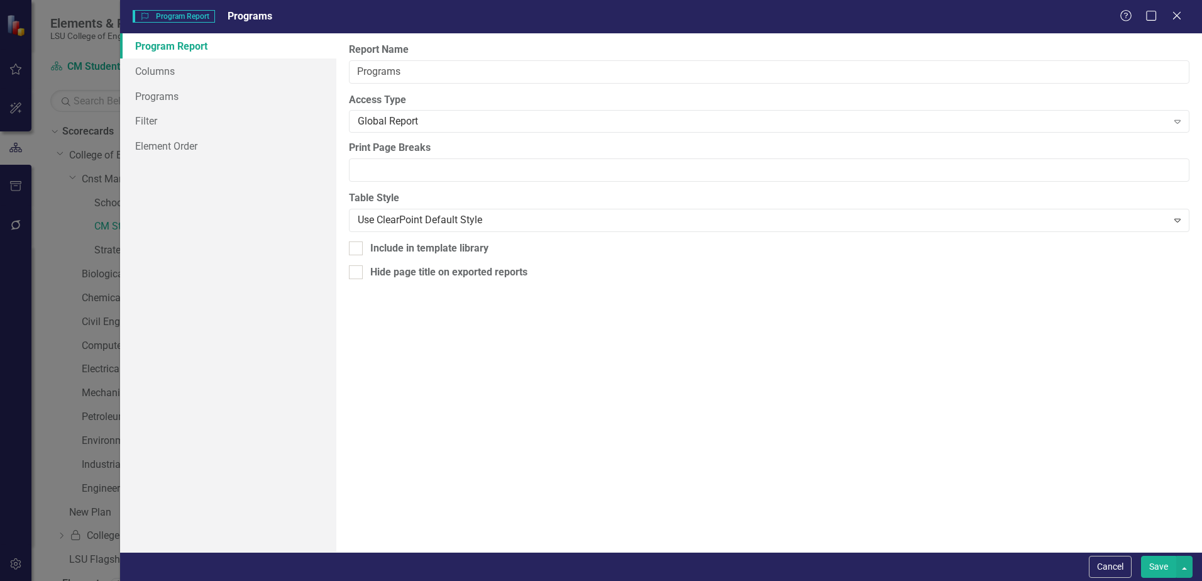
click at [184, 46] on link "Program Report" at bounding box center [228, 45] width 216 height 25
click at [163, 73] on link "Columns" at bounding box center [228, 70] width 216 height 25
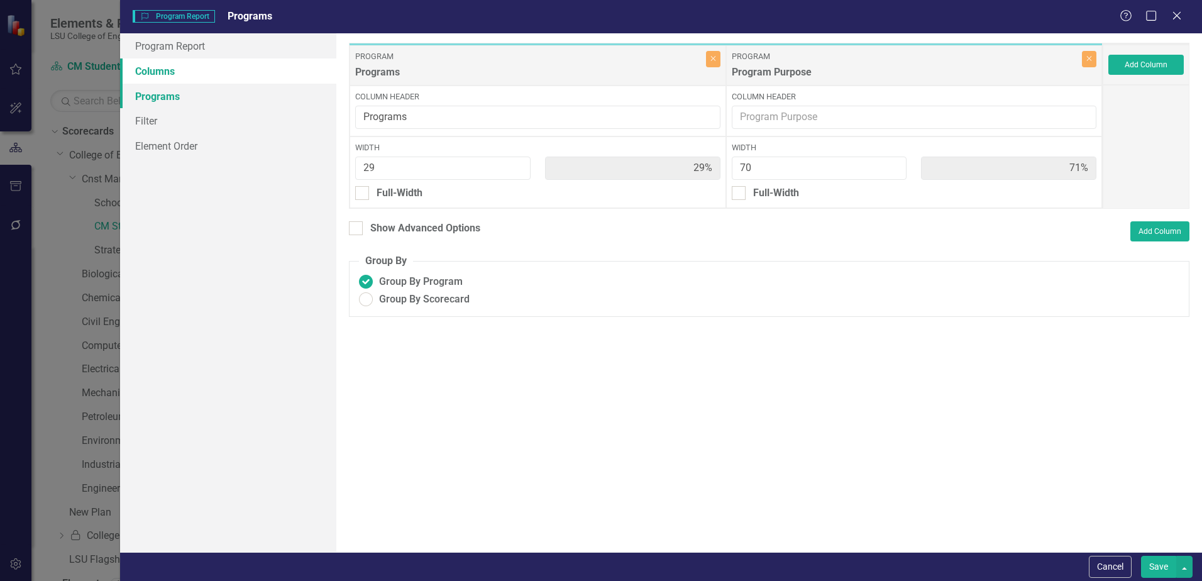
click at [159, 96] on link "Programs" at bounding box center [228, 96] width 216 height 25
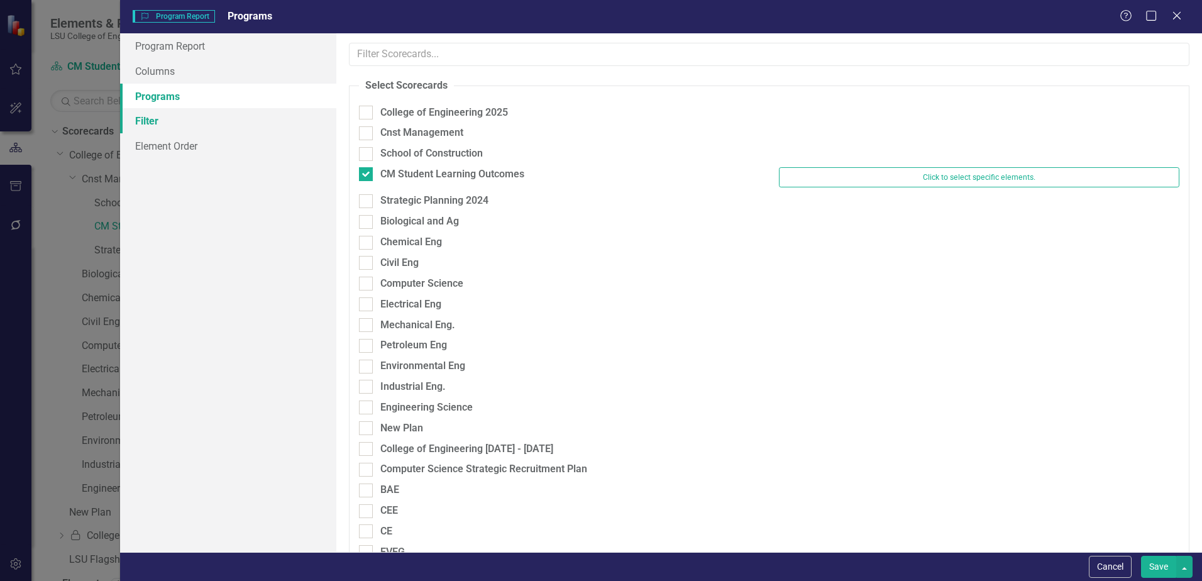
click at [154, 119] on link "Filter" at bounding box center [228, 120] width 216 height 25
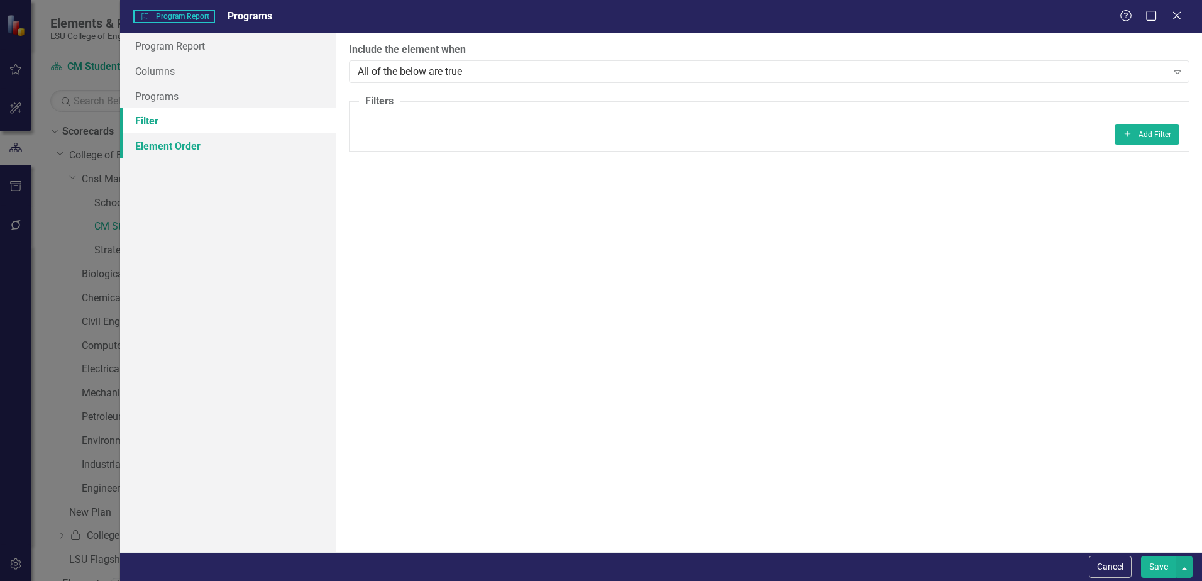
click at [153, 145] on link "Element Order" at bounding box center [228, 145] width 216 height 25
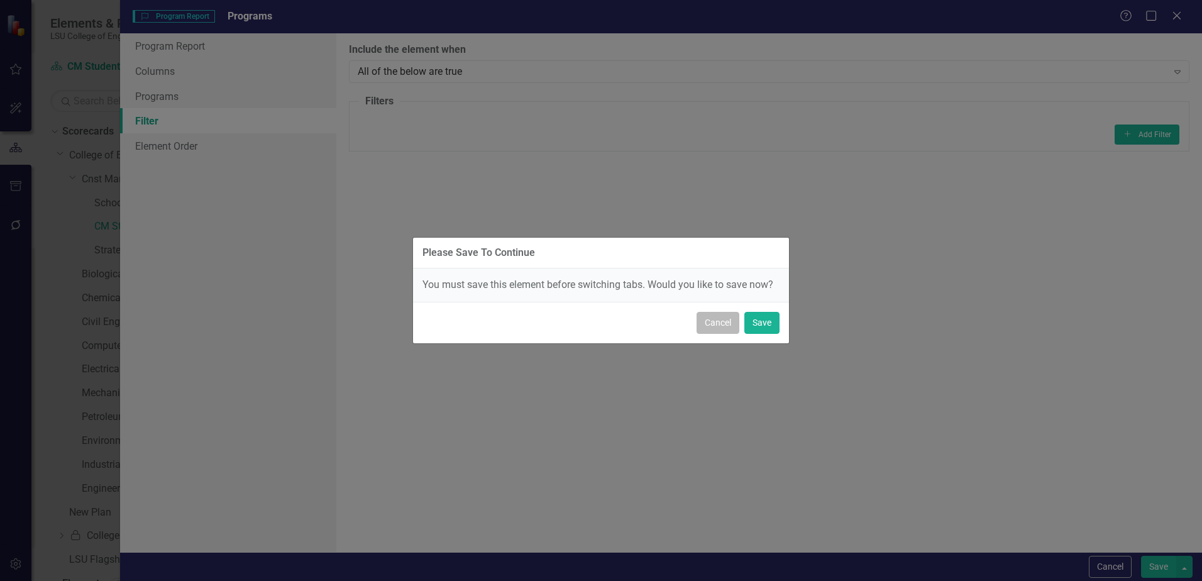
click at [713, 321] on button "Cancel" at bounding box center [717, 323] width 43 height 22
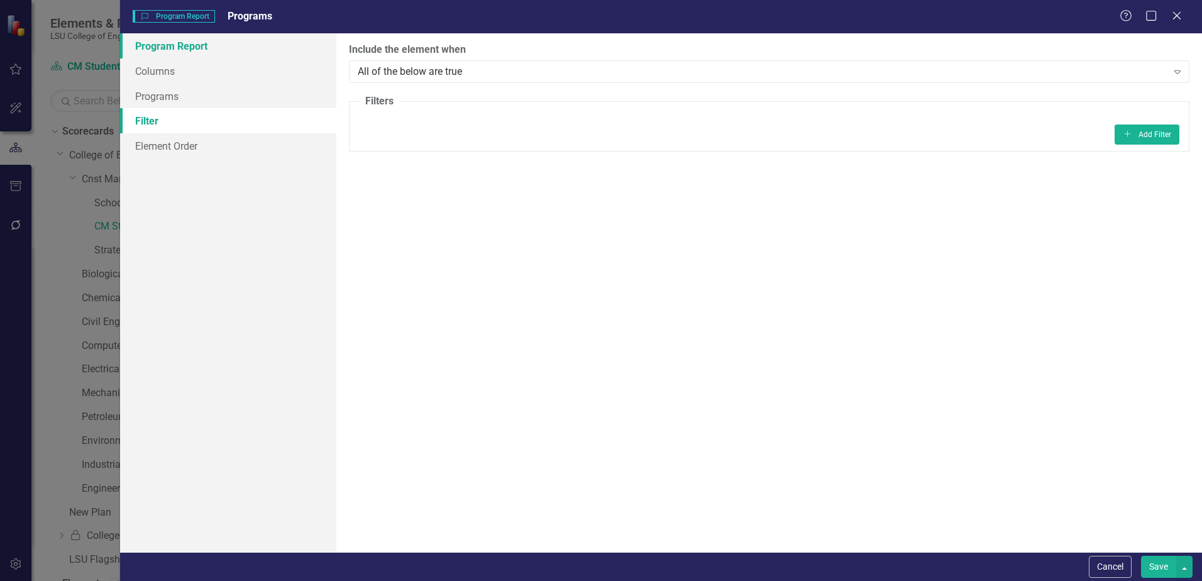
click at [170, 49] on link "Program Report" at bounding box center [228, 45] width 216 height 25
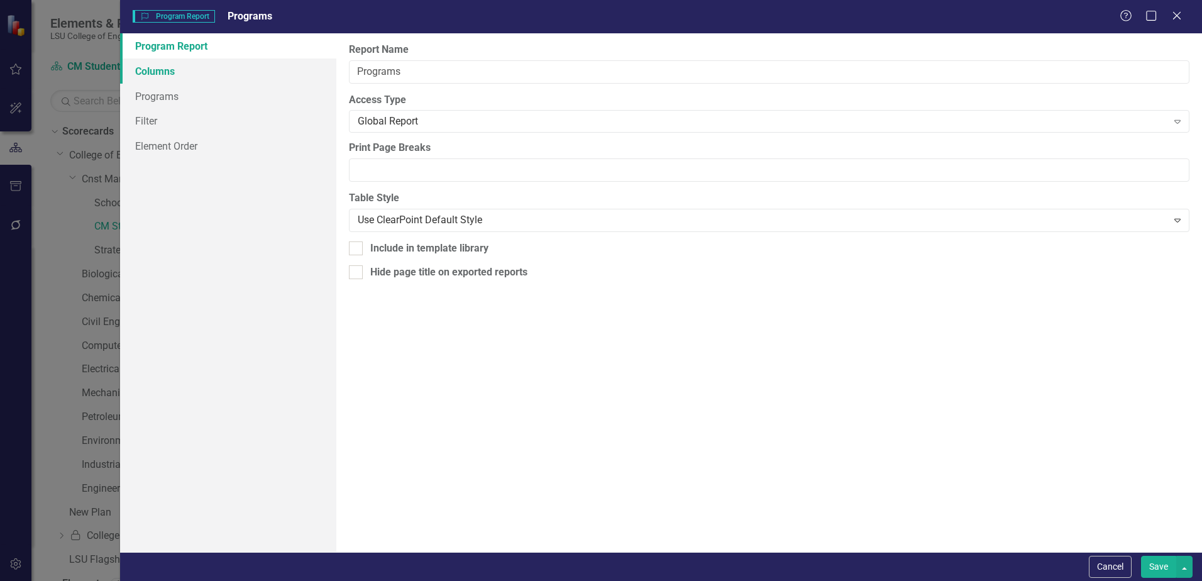
click at [158, 70] on link "Columns" at bounding box center [228, 70] width 216 height 25
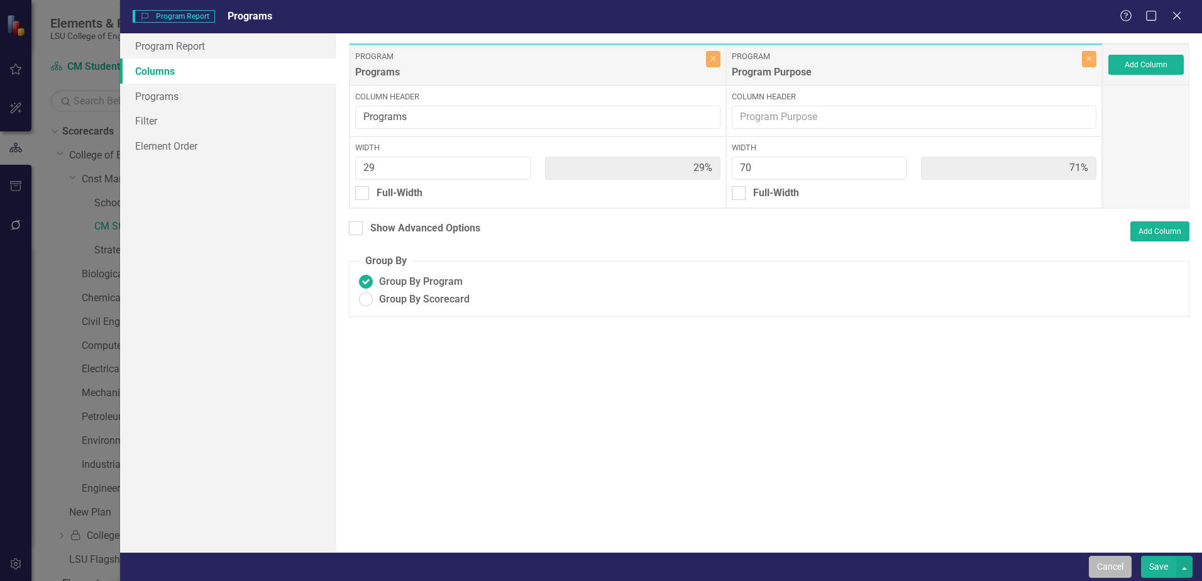
click at [1114, 571] on button "Cancel" at bounding box center [1110, 567] width 43 height 22
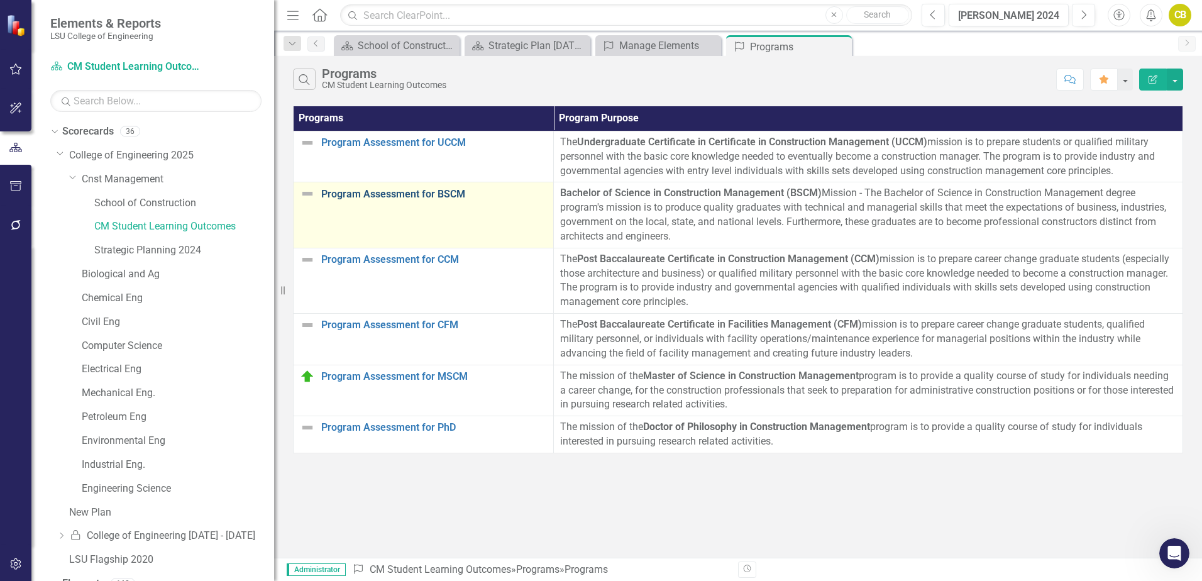
click at [411, 194] on link "Program Assessment for BSCM" at bounding box center [434, 194] width 226 height 11
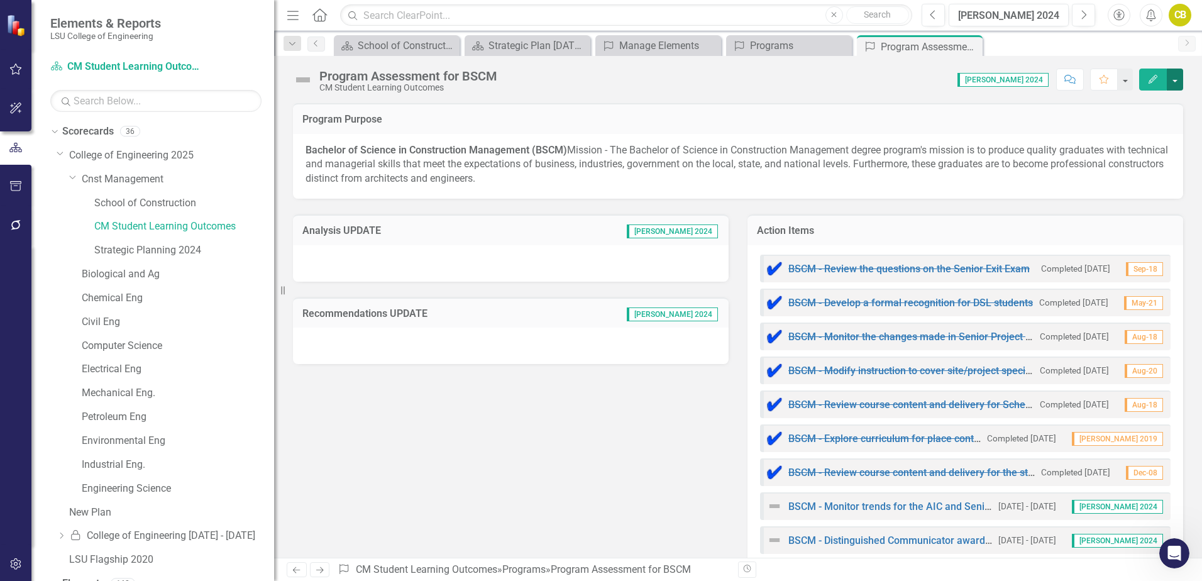
click at [1177, 82] on button "button" at bounding box center [1175, 80] width 16 height 22
click at [821, 86] on div "Score: 0.00 [PERSON_NAME] 2024 Completed Comment Favorite Edit" at bounding box center [844, 79] width 680 height 21
click at [0, 0] on icon "Close" at bounding box center [0, 0] width 0 height 0
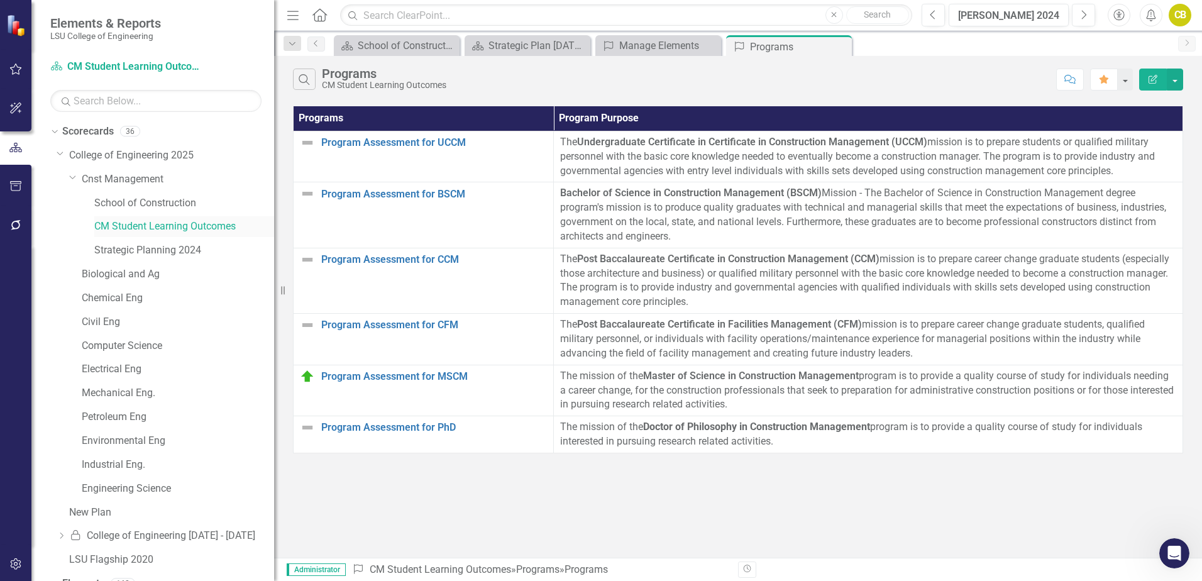
click at [178, 228] on link "CM Student Learning Outcomes" at bounding box center [184, 226] width 180 height 14
click at [1175, 79] on button "button" at bounding box center [1175, 80] width 16 height 22
click at [1145, 99] on link "Edit Report Edit Report" at bounding box center [1132, 102] width 99 height 23
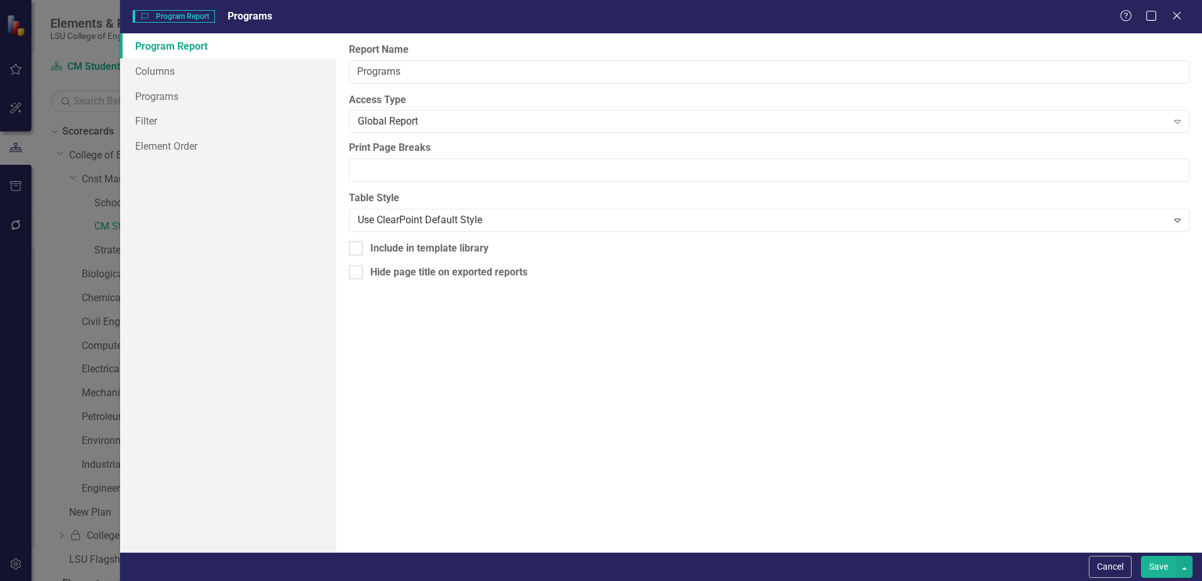
click at [185, 44] on link "Program Report" at bounding box center [228, 45] width 216 height 25
click at [168, 95] on link "Programs" at bounding box center [228, 96] width 216 height 25
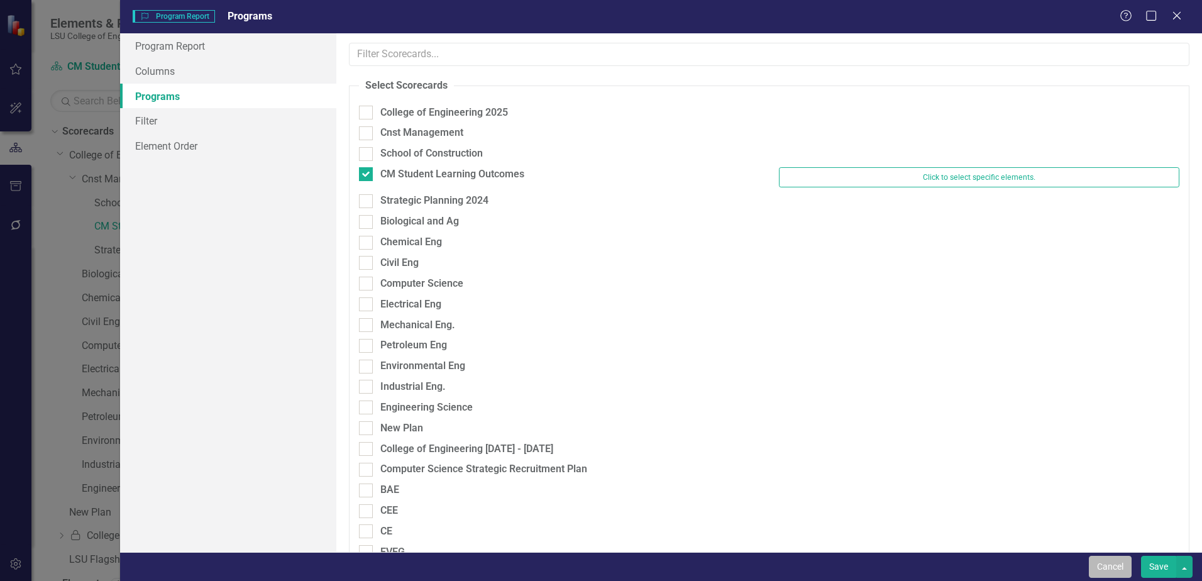
click at [1121, 566] on button "Cancel" at bounding box center [1110, 567] width 43 height 22
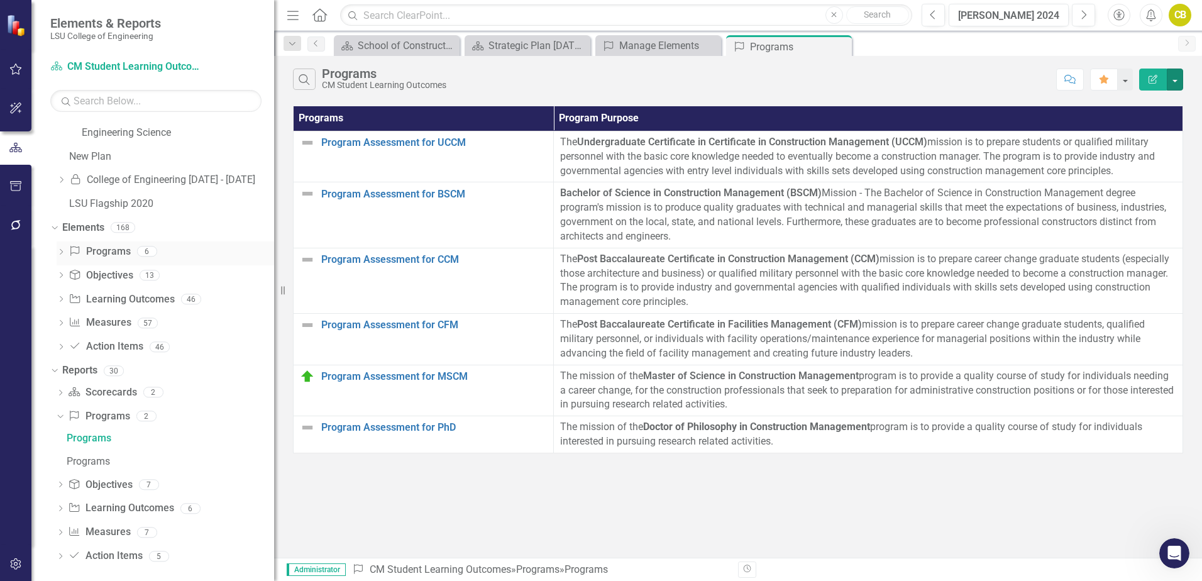
scroll to position [363, 0]
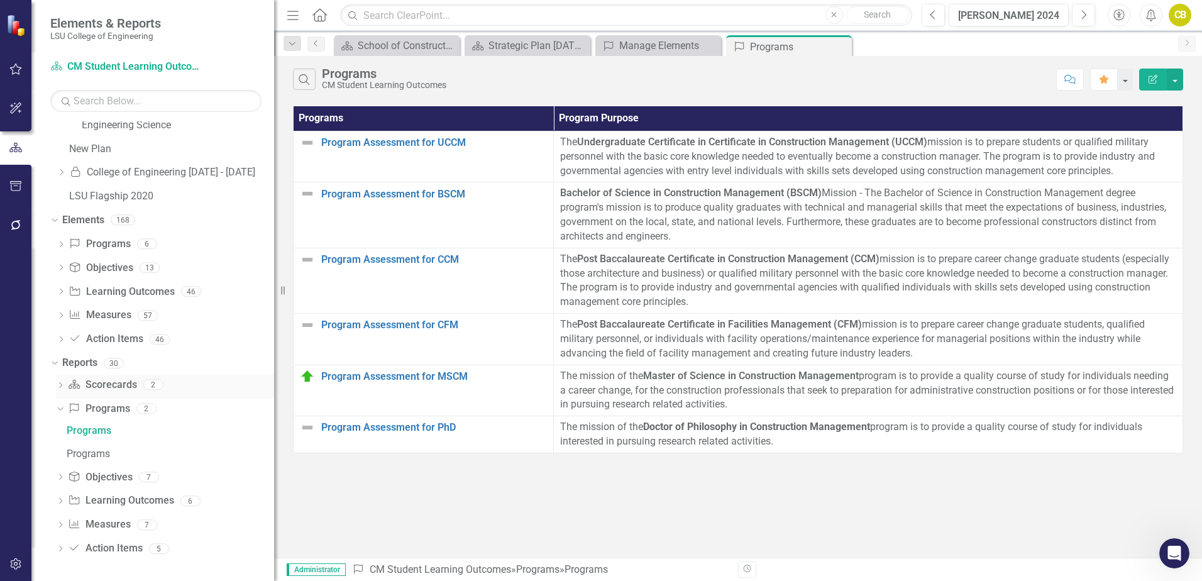
click at [59, 385] on icon "Dropdown" at bounding box center [60, 386] width 9 height 7
click at [59, 456] on icon "Dropdown" at bounding box center [60, 454] width 9 height 7
click at [63, 384] on icon "Dropdown" at bounding box center [60, 386] width 9 height 7
click at [1179, 85] on button "button" at bounding box center [1175, 80] width 16 height 22
click at [924, 93] on div "Search Programs CM Student Learning Outcomes Comment Favorite Edit Report" at bounding box center [738, 76] width 928 height 41
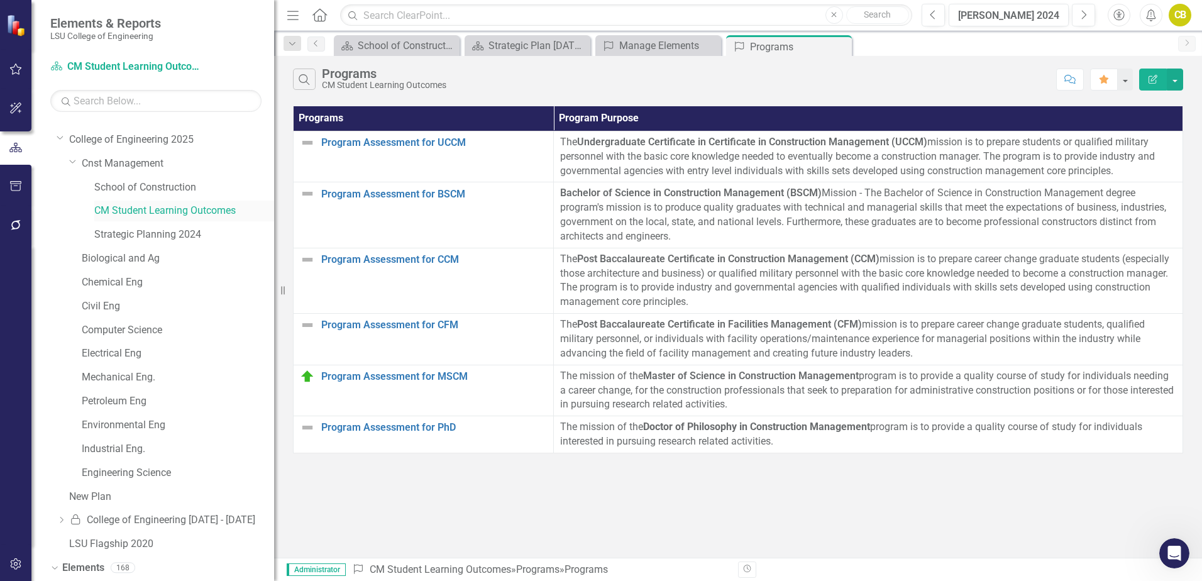
scroll to position [0, 0]
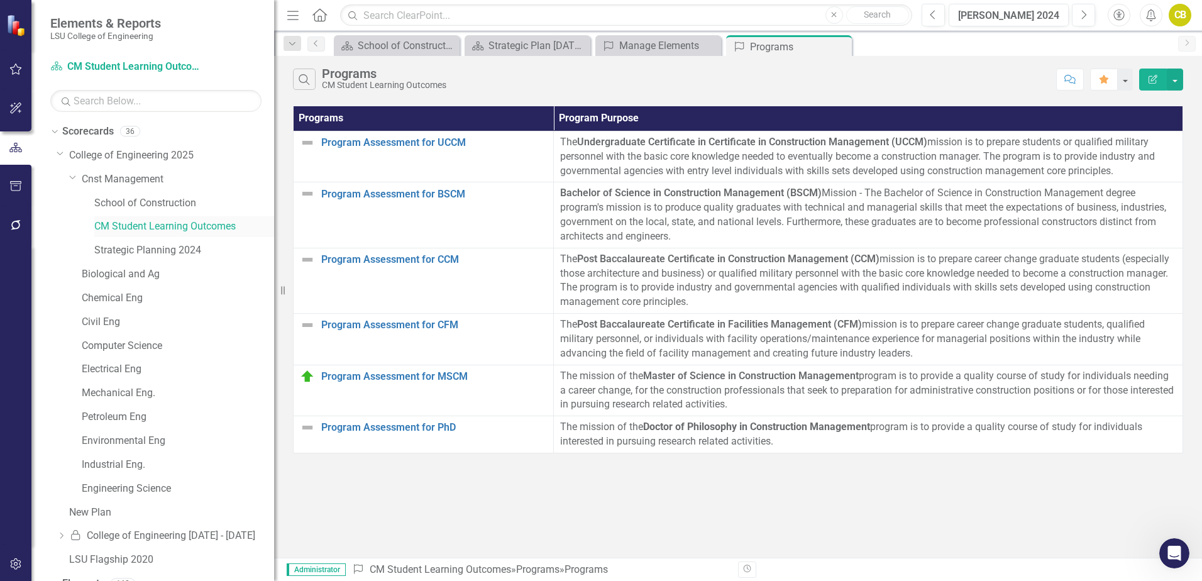
click at [139, 225] on link "CM Student Learning Outcomes" at bounding box center [184, 226] width 180 height 14
click at [1177, 87] on button "button" at bounding box center [1175, 80] width 16 height 22
click at [549, 94] on div "Search Programs CM Student Learning Outcomes Comment Favorite Edit Report" at bounding box center [738, 76] width 928 height 41
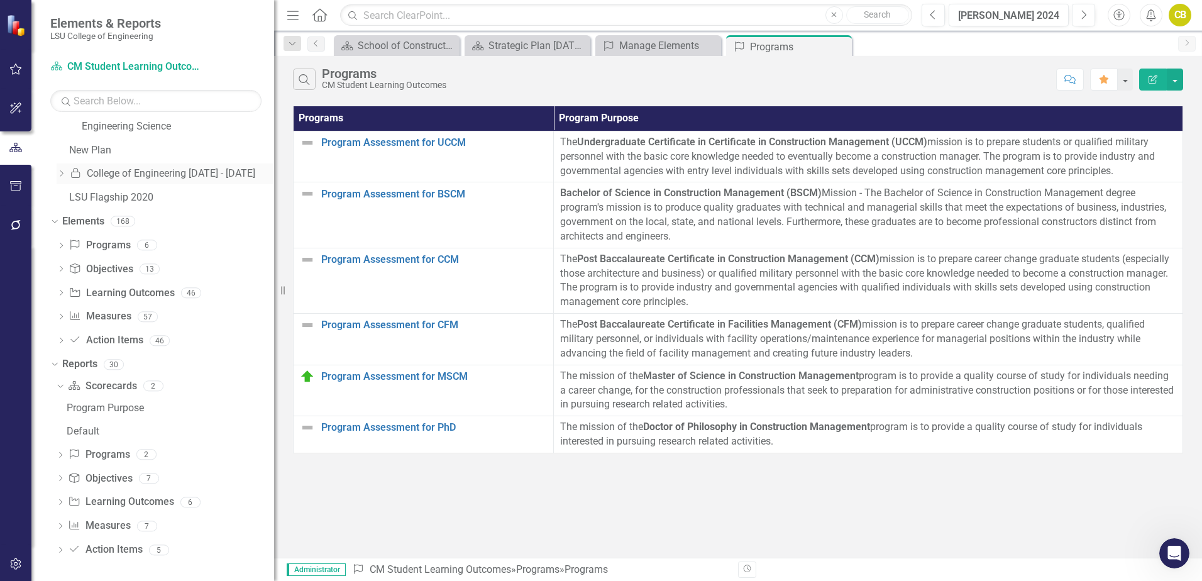
scroll to position [363, 0]
click at [98, 407] on div "Program Purpose" at bounding box center [170, 406] width 207 height 11
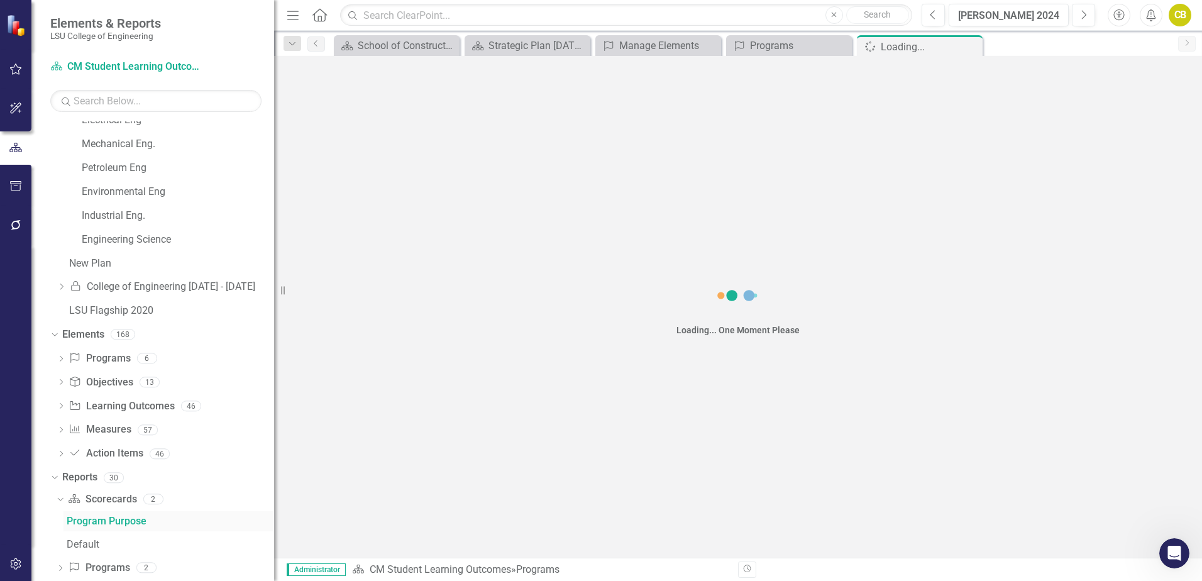
scroll to position [199, 0]
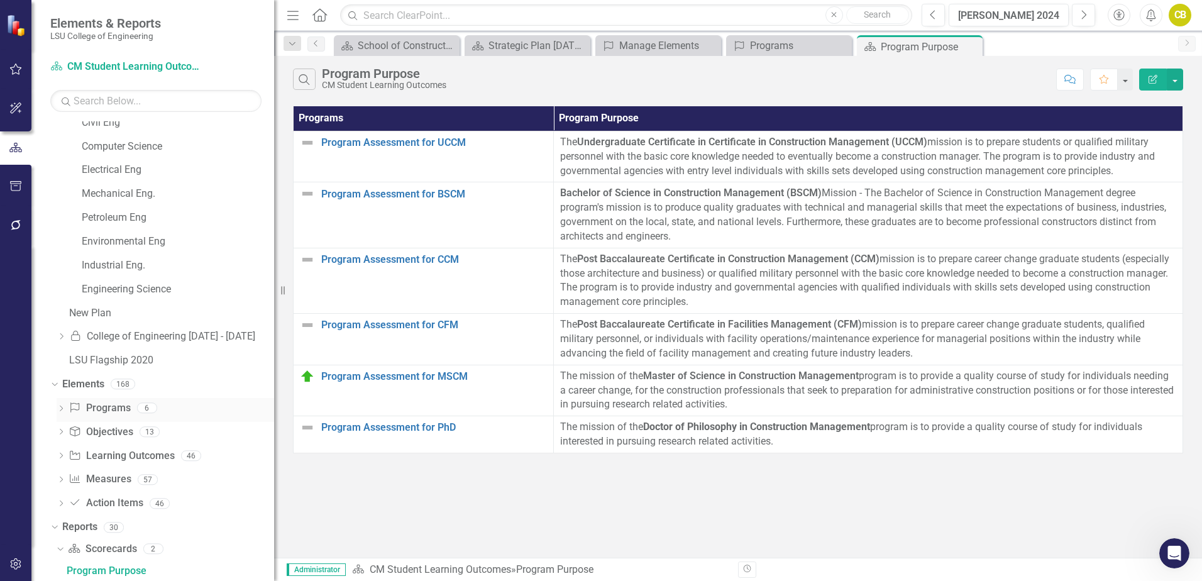
click at [62, 409] on icon "Dropdown" at bounding box center [61, 409] width 9 height 7
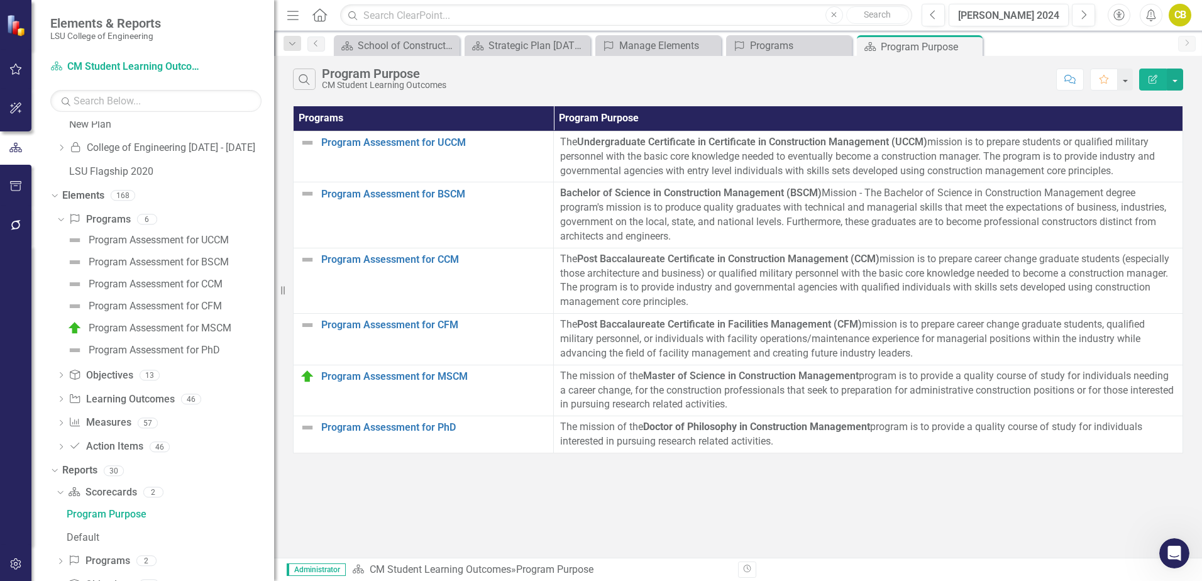
scroll to position [325, 0]
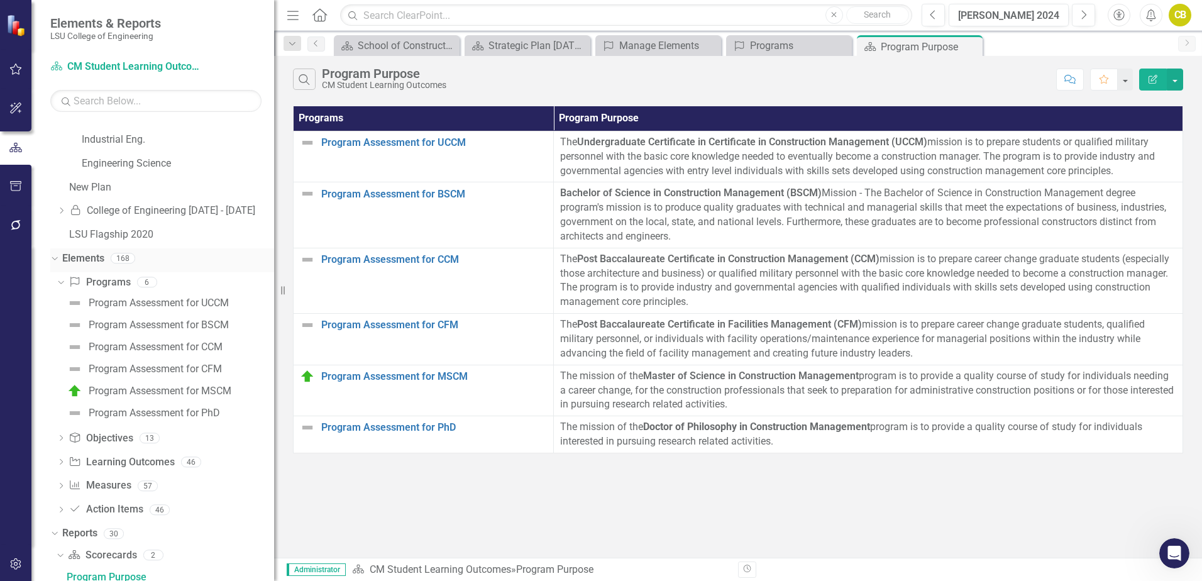
click at [55, 258] on icon "Dropdown" at bounding box center [53, 257] width 7 height 9
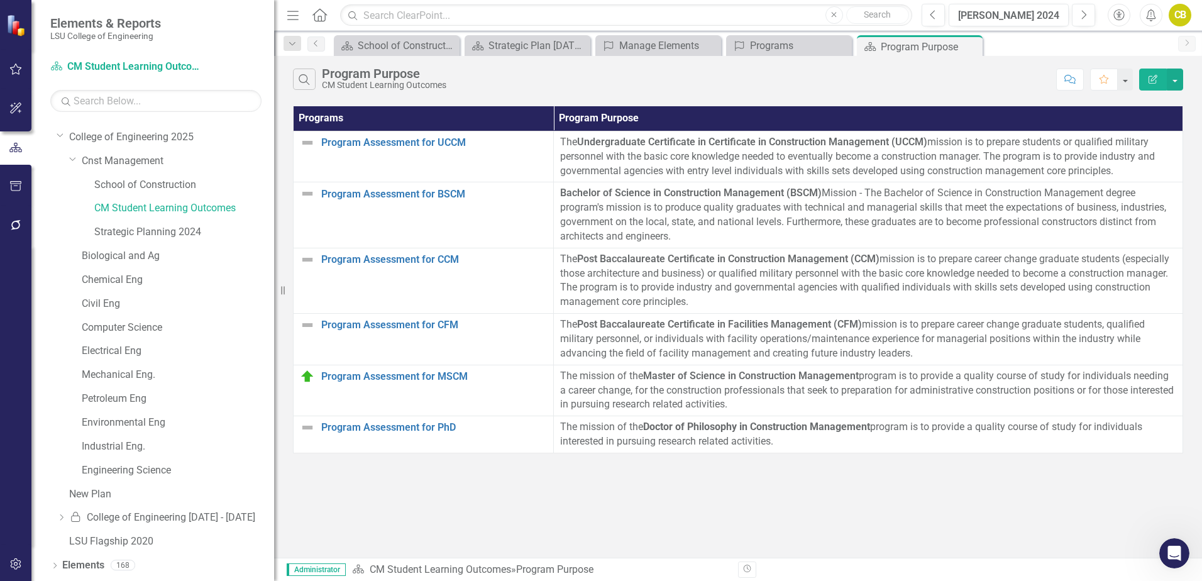
scroll to position [16, 0]
click at [163, 209] on link "CM Student Learning Outcomes" at bounding box center [184, 210] width 180 height 14
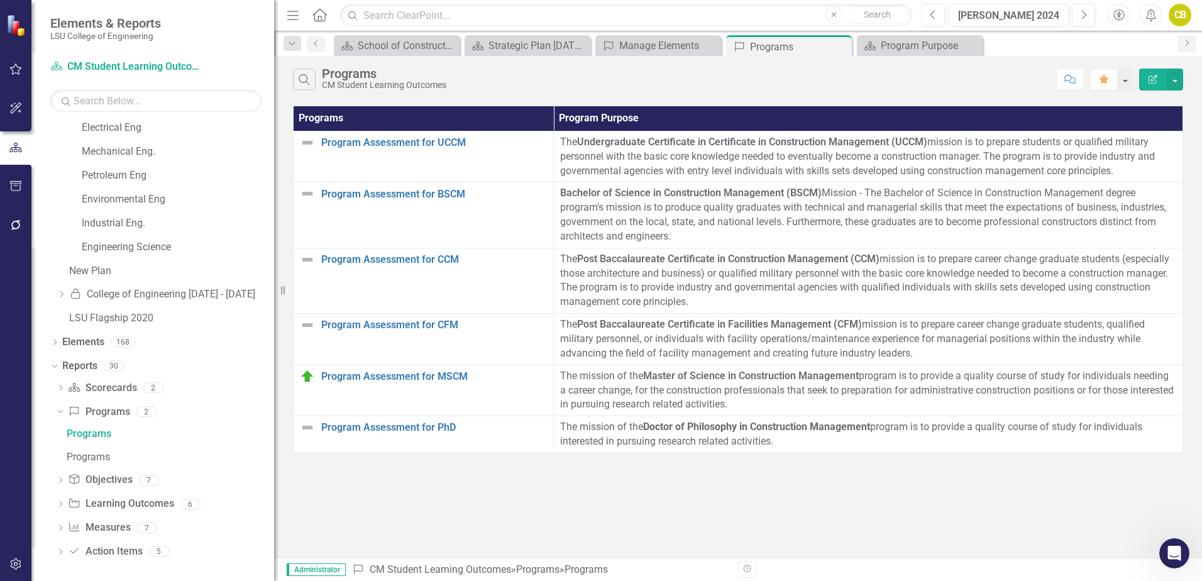
scroll to position [245, 0]
click at [58, 384] on icon "Dropdown" at bounding box center [60, 385] width 9 height 7
click at [1177, 83] on button "button" at bounding box center [1175, 80] width 16 height 22
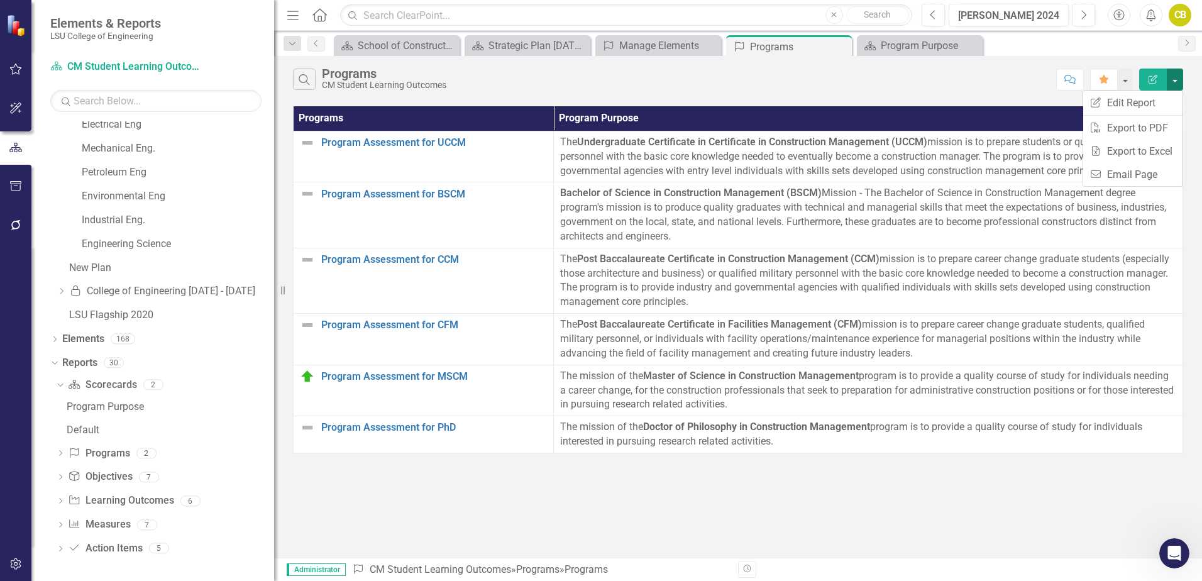
click at [1177, 83] on button "button" at bounding box center [1175, 80] width 16 height 22
click at [114, 386] on link "Scorecard Scorecards" at bounding box center [102, 385] width 69 height 14
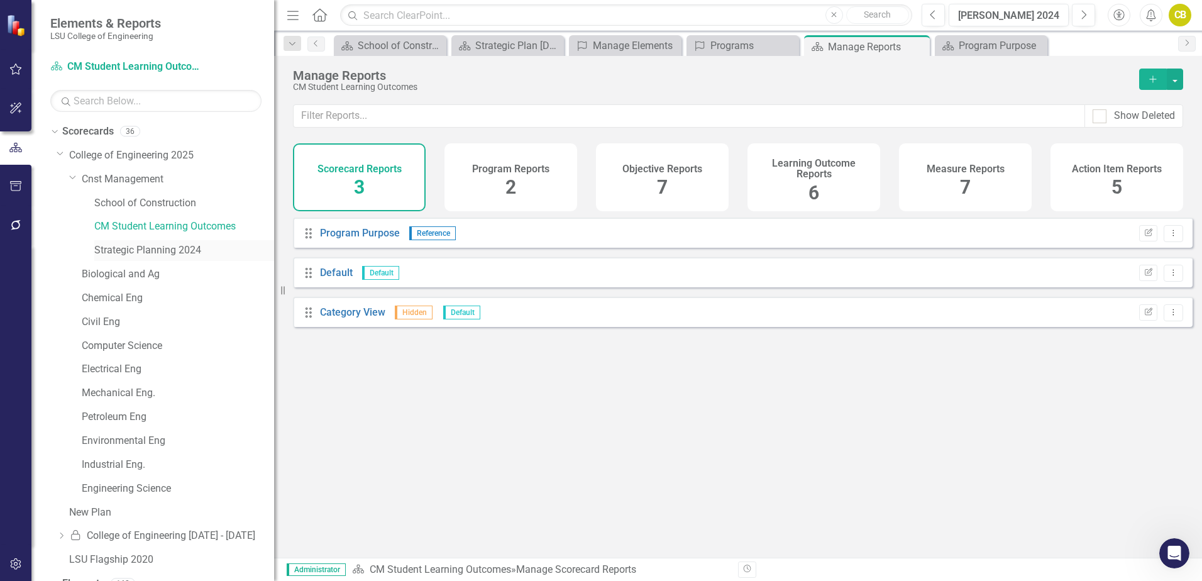
click at [163, 253] on link "Strategic Planning 2024" at bounding box center [184, 250] width 180 height 14
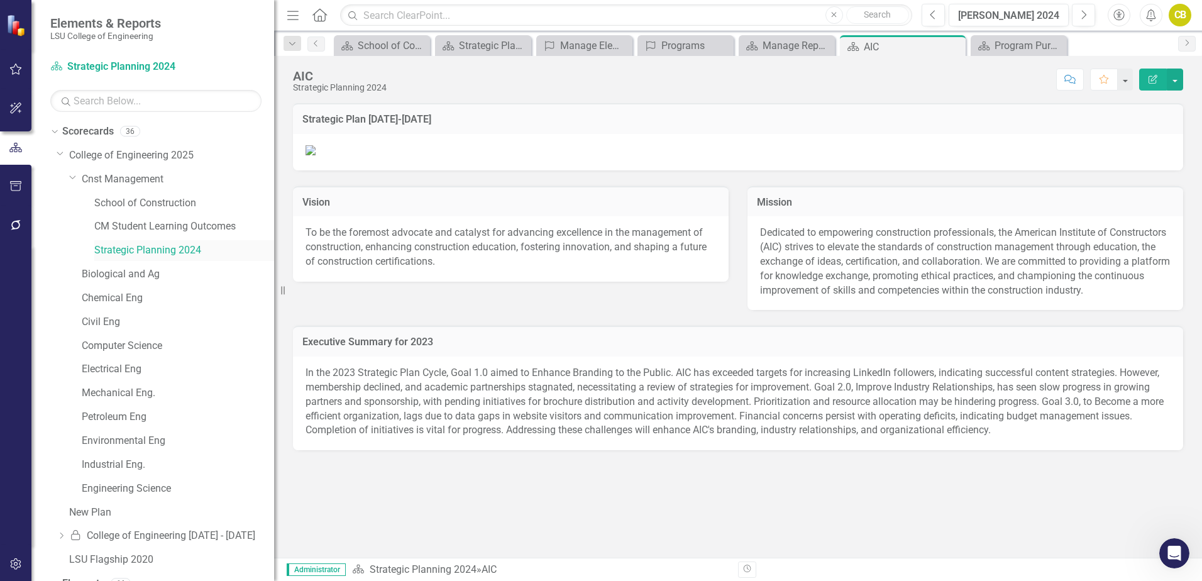
scroll to position [80, 0]
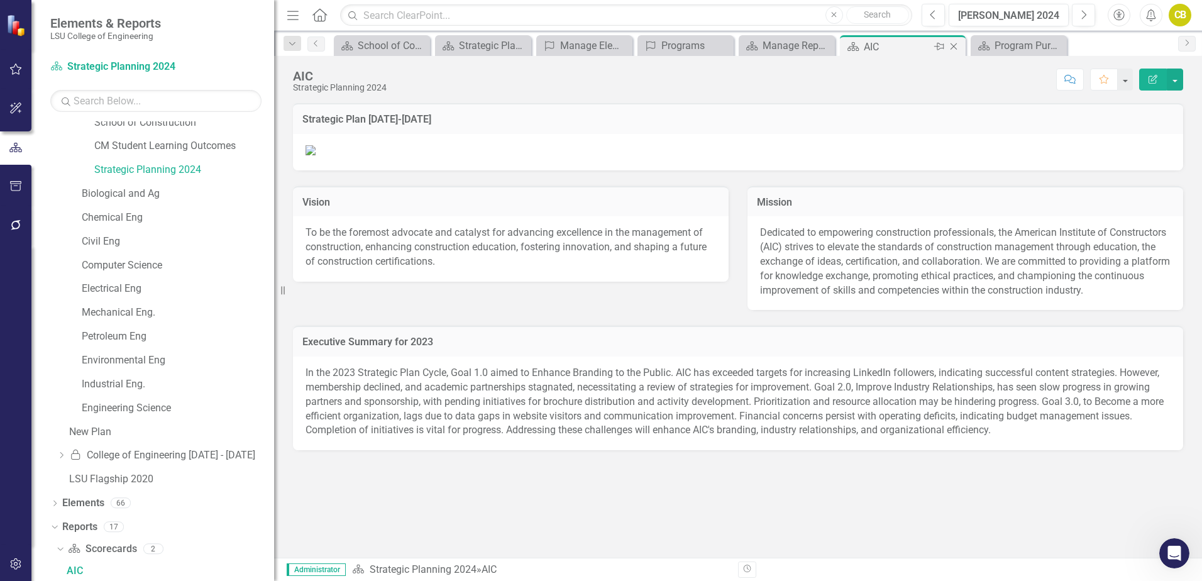
click at [954, 46] on icon "Close" at bounding box center [953, 46] width 13 height 10
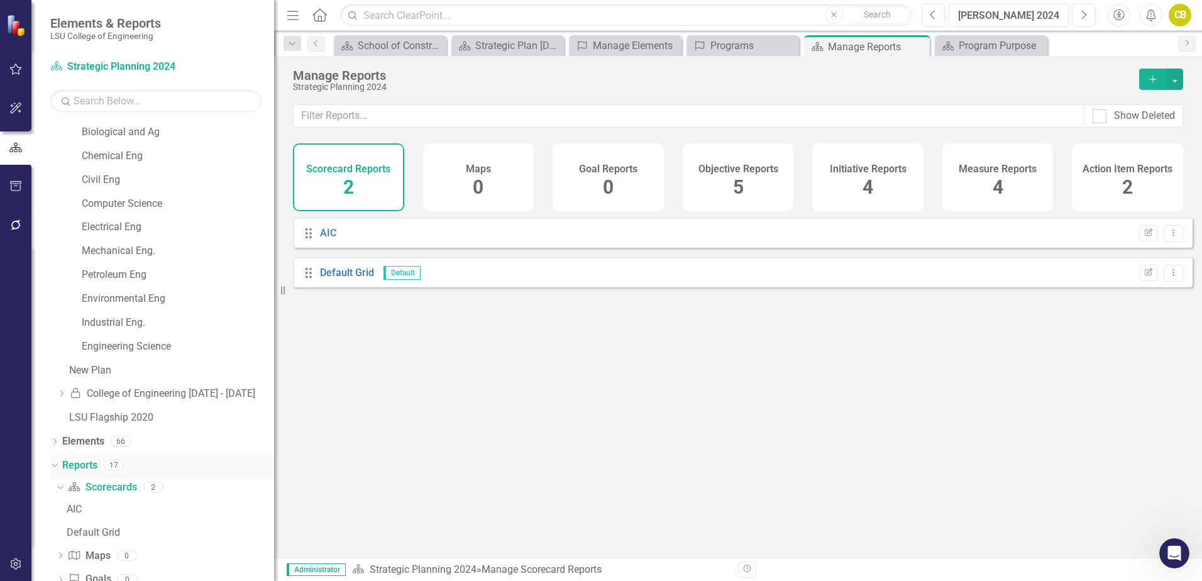
scroll to position [268, 0]
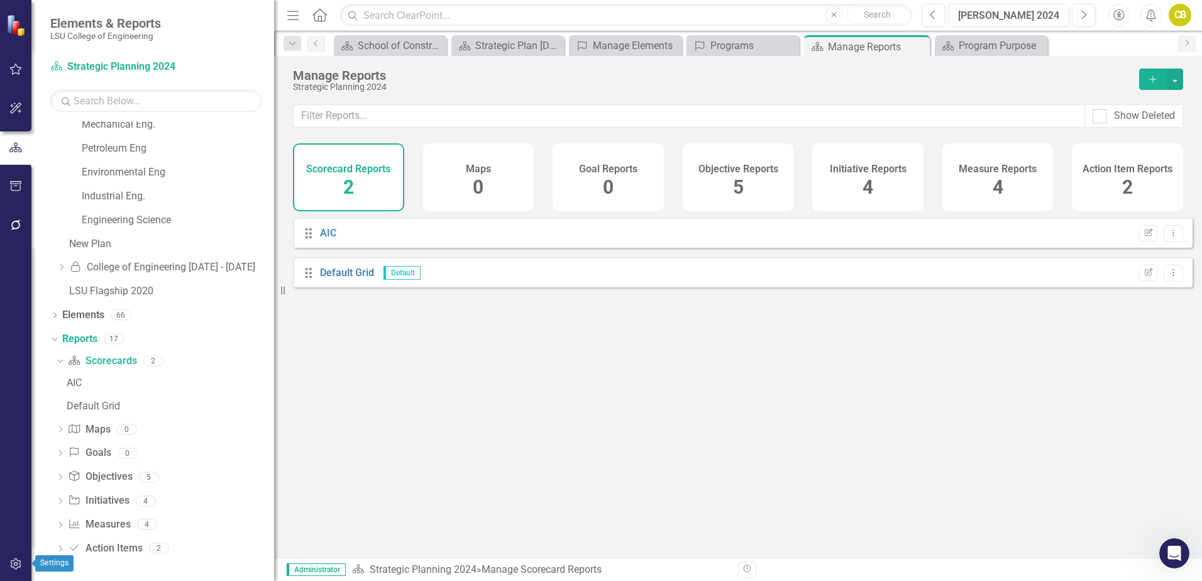
click at [16, 566] on icon "button" at bounding box center [15, 564] width 13 height 10
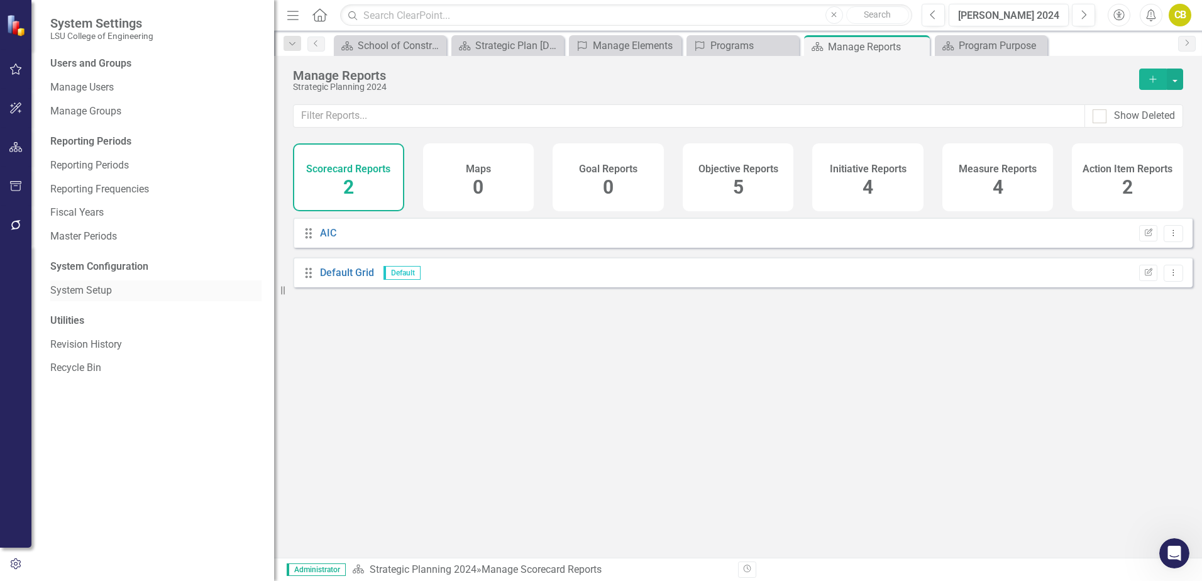
click at [101, 293] on link "System Setup" at bounding box center [155, 290] width 211 height 14
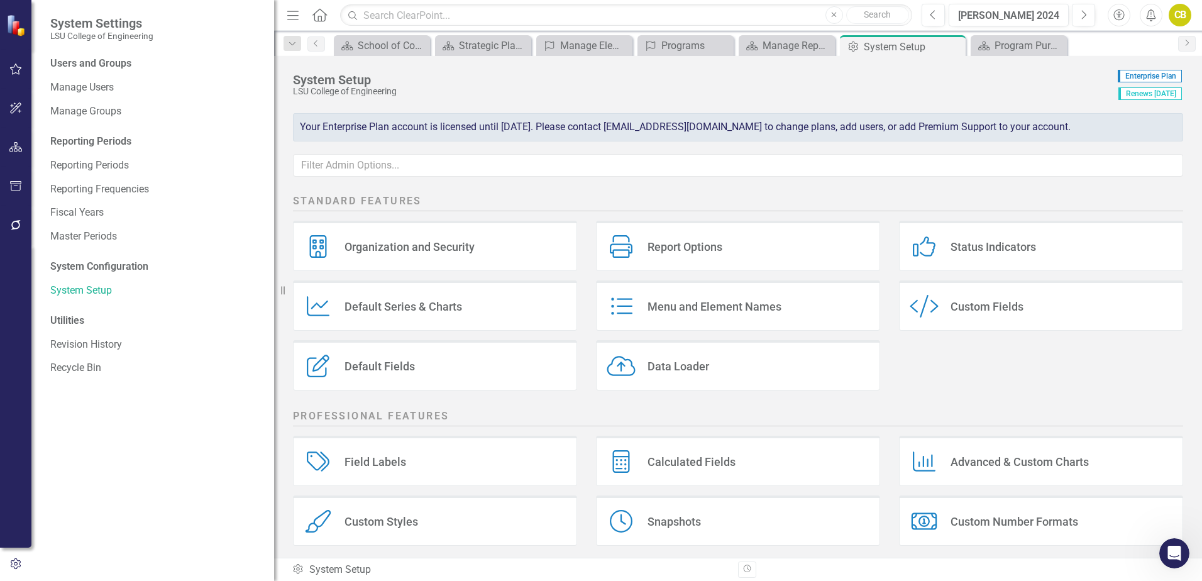
click at [691, 306] on div "Menu and Element Names" at bounding box center [714, 306] width 134 height 14
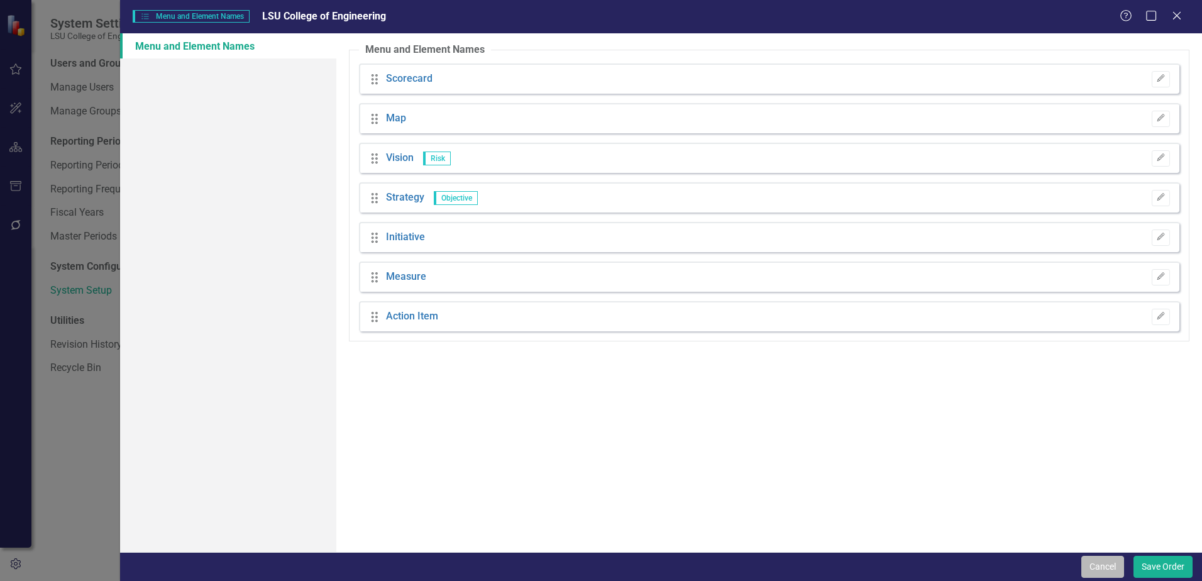
click at [1083, 566] on button "Cancel" at bounding box center [1102, 567] width 43 height 22
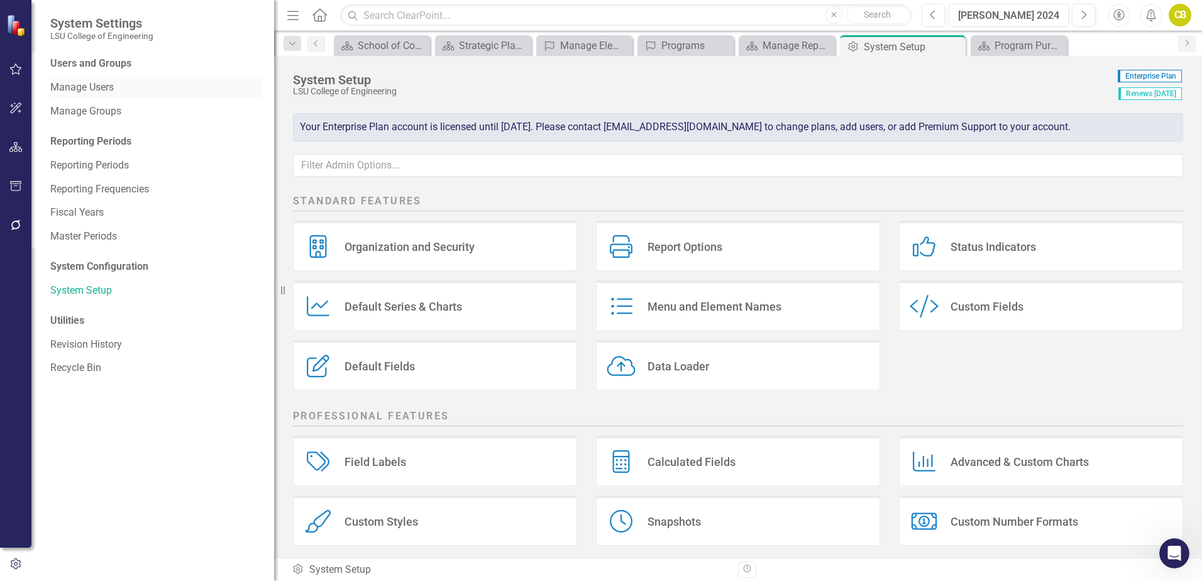
click at [102, 92] on link "Manage Users" at bounding box center [155, 87] width 211 height 14
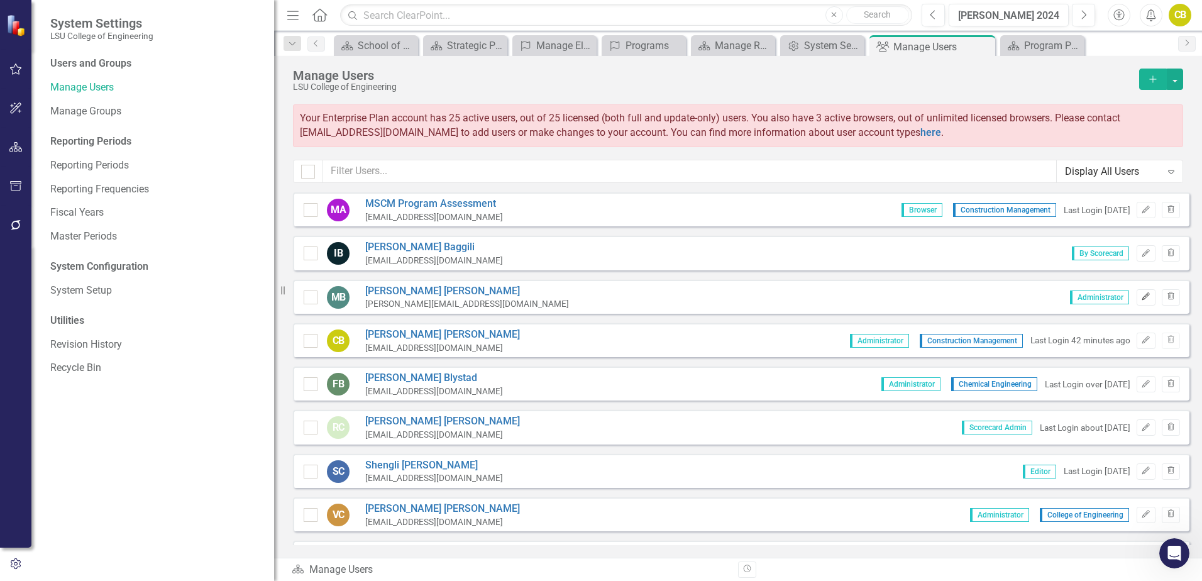
click at [1141, 300] on icon "Edit" at bounding box center [1145, 297] width 9 height 8
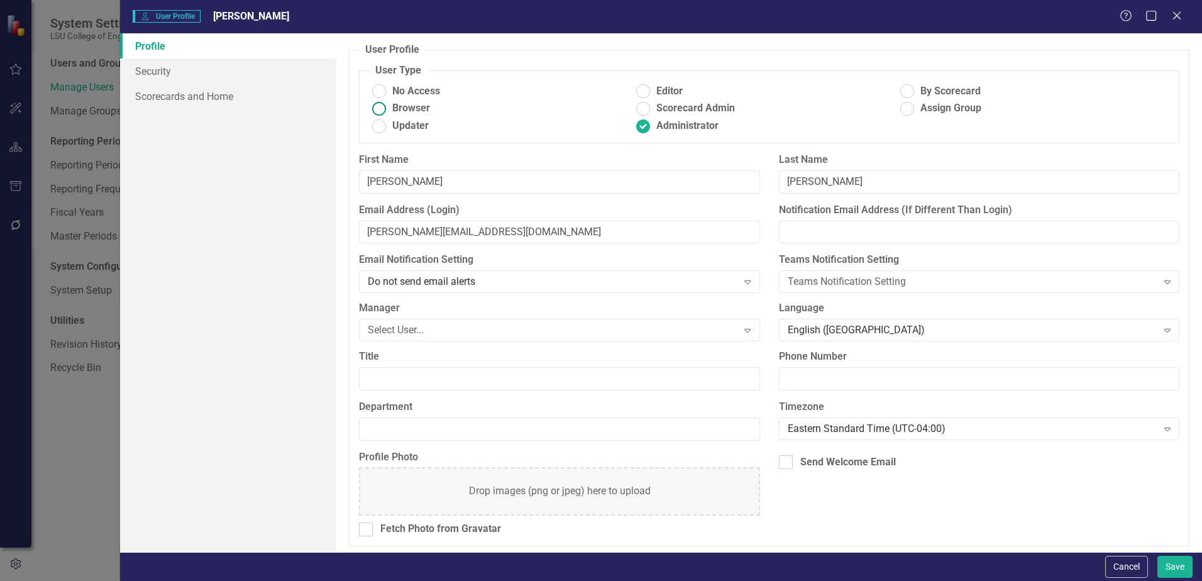
click at [378, 109] on ins at bounding box center [379, 108] width 19 height 19
click at [378, 109] on input "Browser" at bounding box center [379, 108] width 19 height 19
radio input "true"
click at [197, 95] on link "Scorecards and Home" at bounding box center [228, 96] width 216 height 25
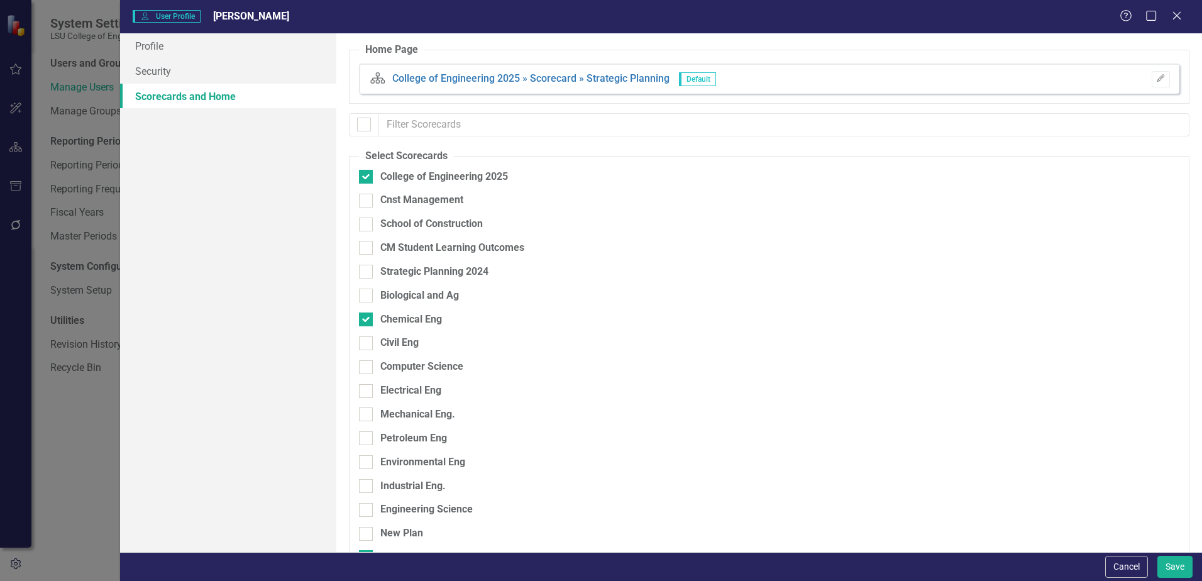
checkbox input "false"
click at [1179, 567] on button "Save" at bounding box center [1174, 567] width 35 height 22
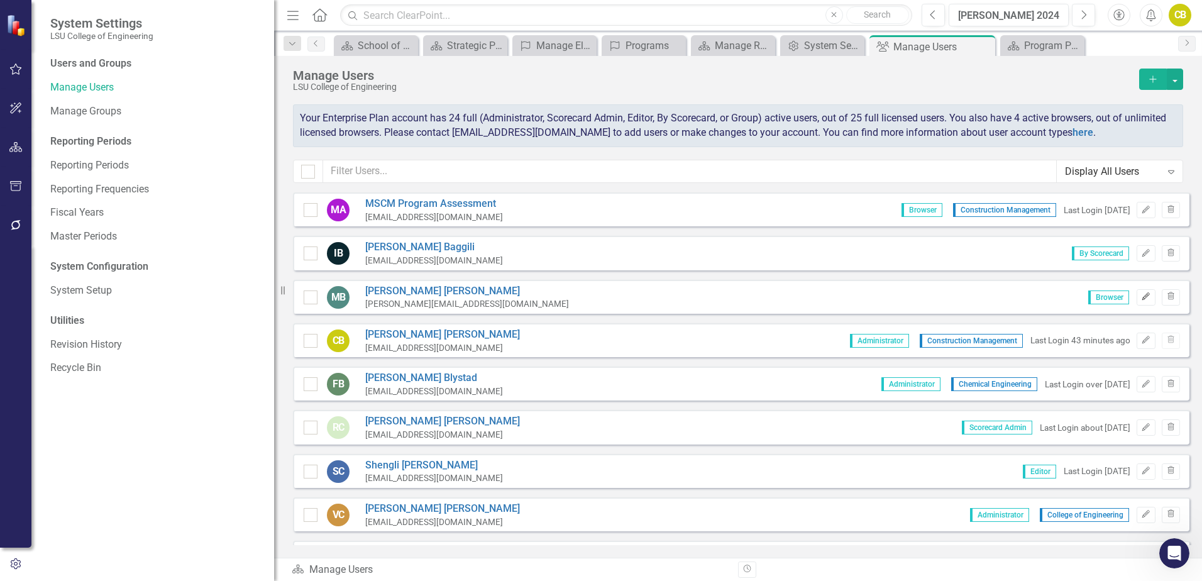
click at [1141, 299] on icon "Edit" at bounding box center [1145, 297] width 9 height 8
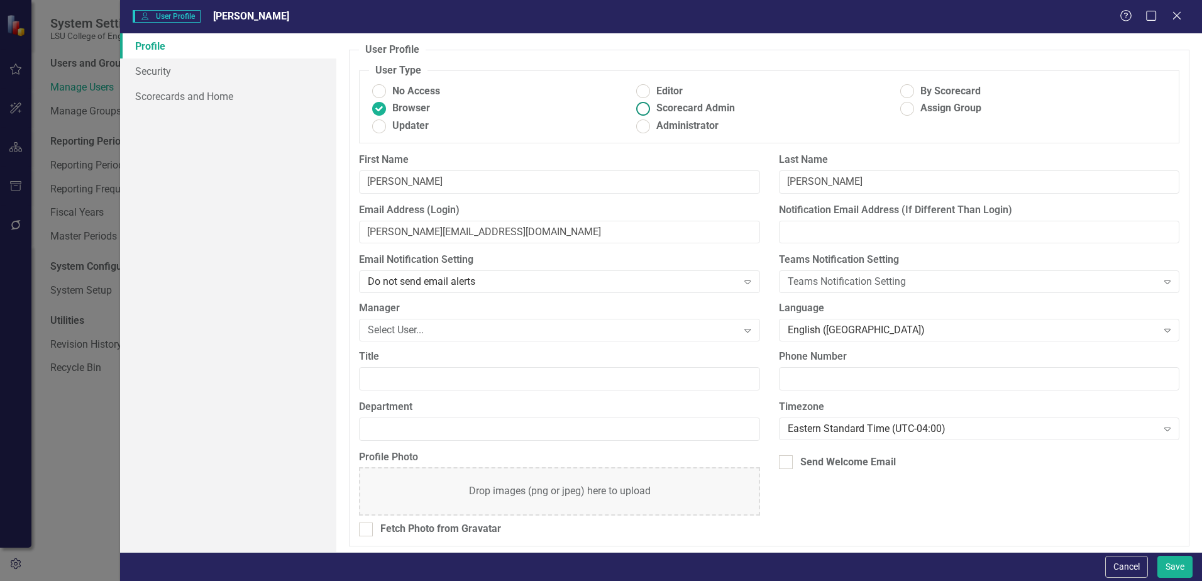
click at [641, 109] on ins at bounding box center [643, 108] width 19 height 19
click at [641, 109] on input "Scorecard Admin" at bounding box center [643, 108] width 19 height 19
radio input "true"
click at [1175, 568] on button "Save" at bounding box center [1174, 567] width 35 height 22
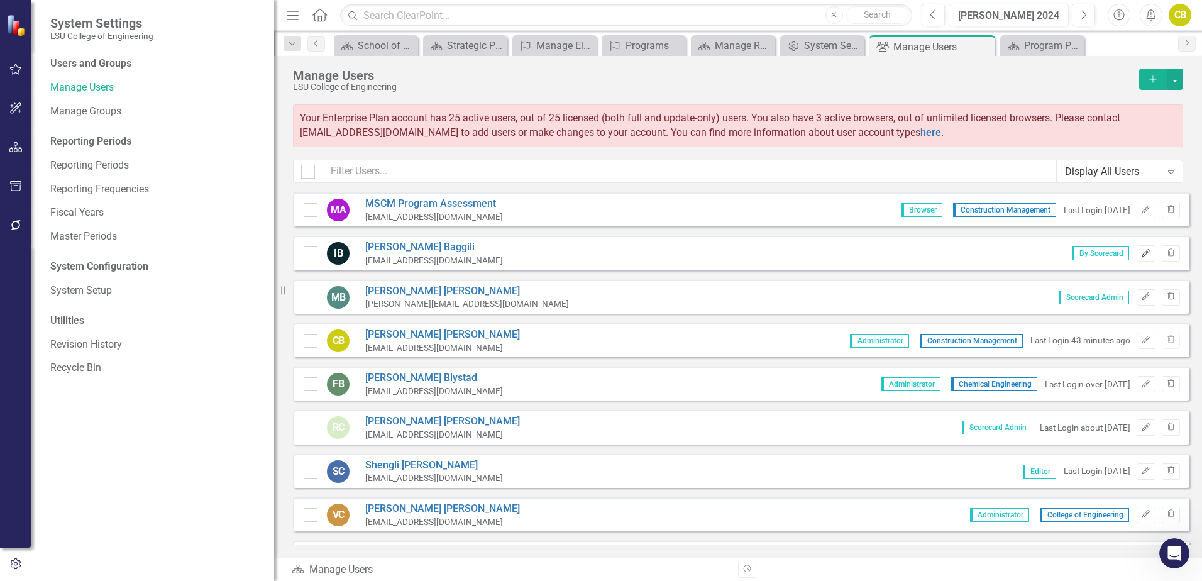
click at [1142, 256] on icon "button" at bounding box center [1146, 253] width 8 height 8
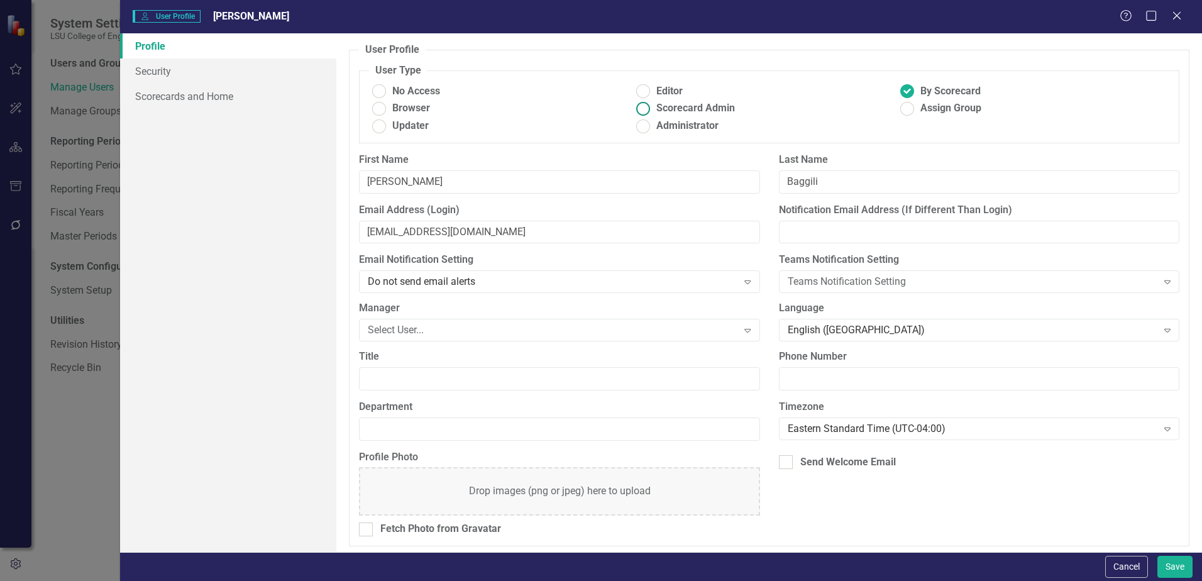
click at [639, 109] on ins at bounding box center [643, 108] width 19 height 19
click at [639, 109] on input "Scorecard Admin" at bounding box center [643, 108] width 19 height 19
radio input "true"
click at [170, 96] on link "Scorecards and Home" at bounding box center [228, 96] width 216 height 25
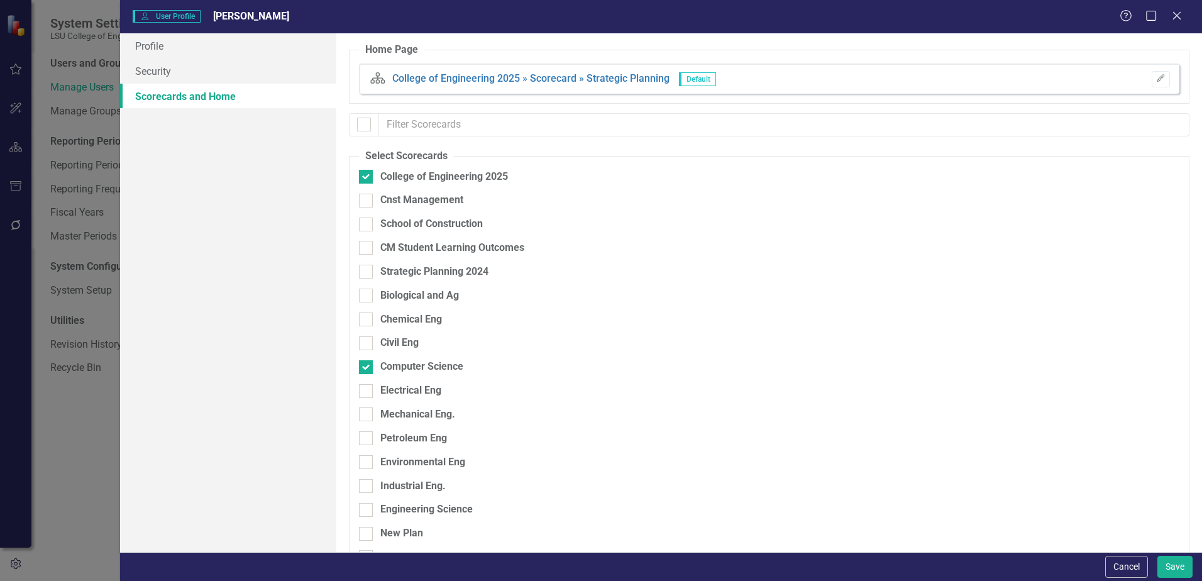
checkbox input "false"
click at [1174, 569] on button "Save" at bounding box center [1174, 567] width 35 height 22
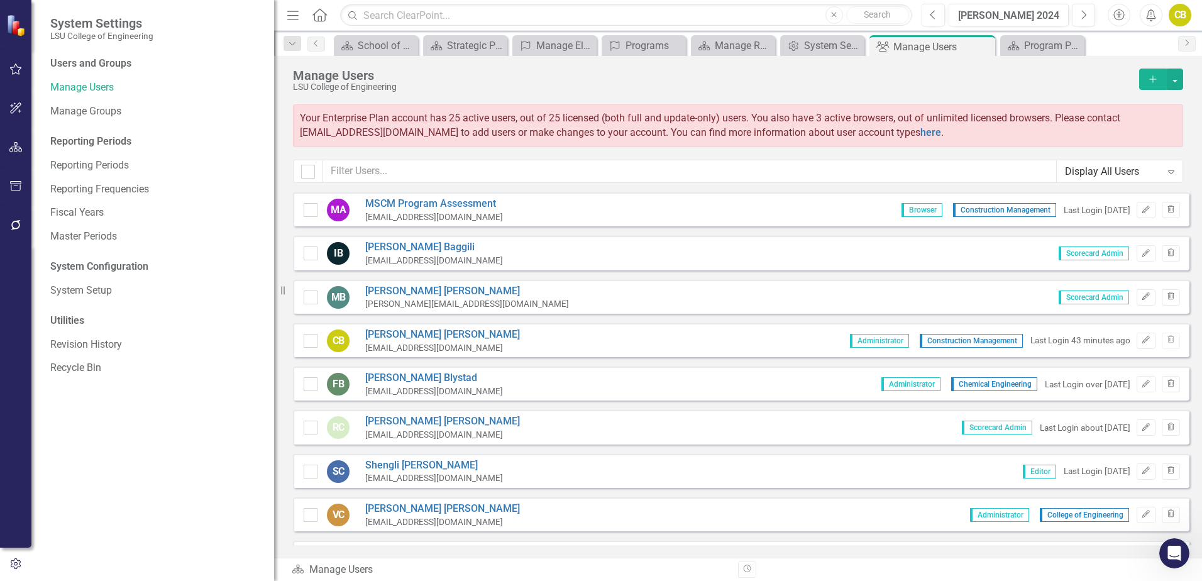
scroll to position [63, 0]
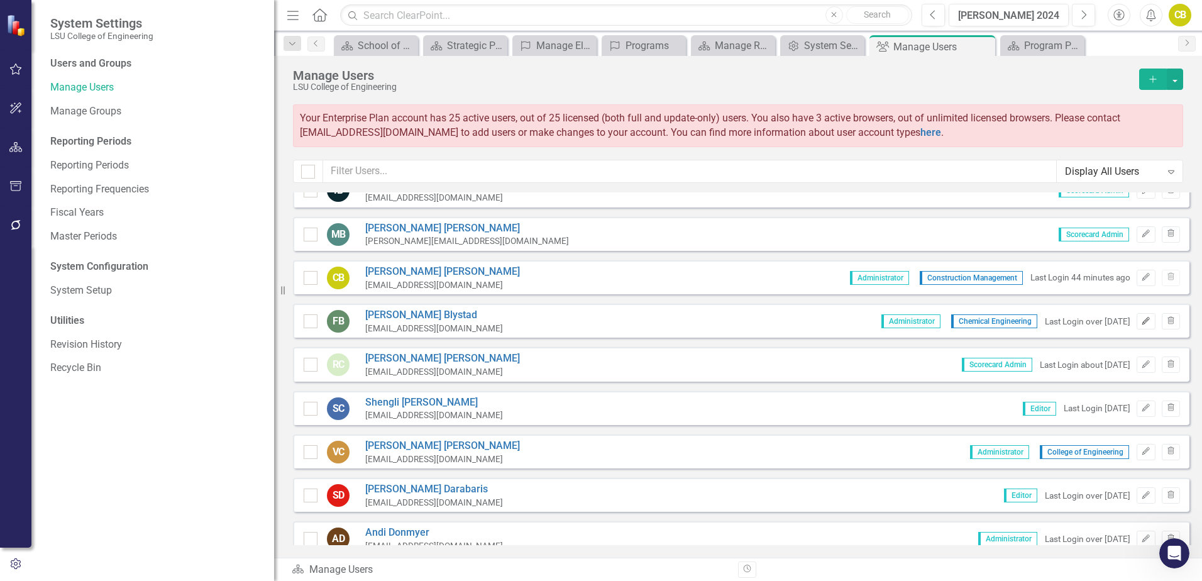
click at [1142, 323] on icon "button" at bounding box center [1146, 321] width 8 height 8
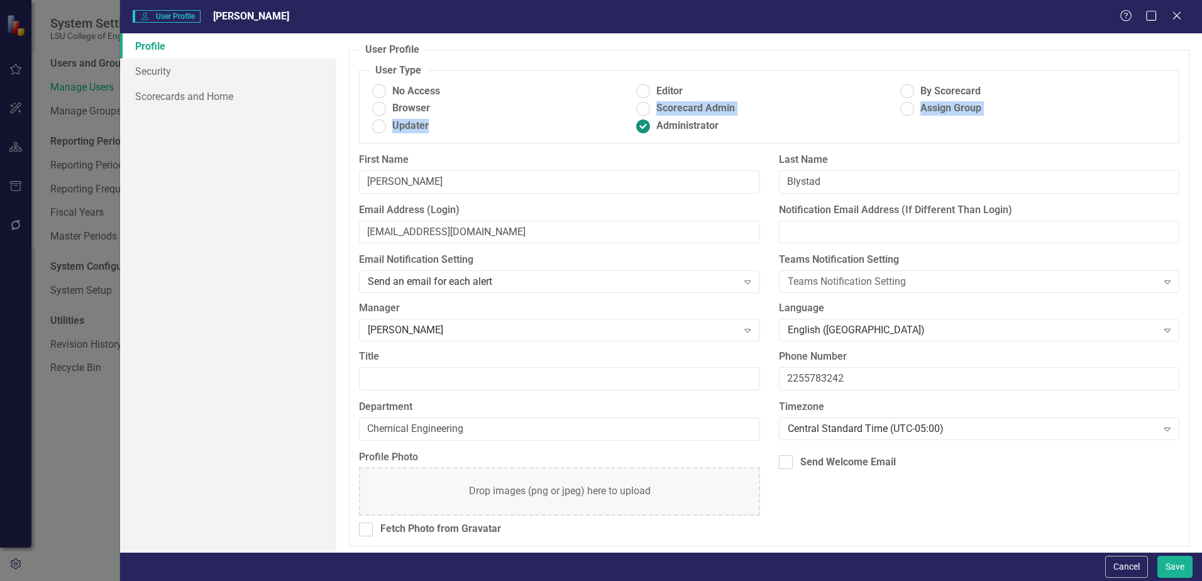
drag, startPoint x: 639, startPoint y: 107, endPoint x: 639, endPoint y: 125, distance: 18.2
click at [639, 125] on div "No Access Editor By Scorecard Browser Scorecard Admin Assign Group Updater Admi…" at bounding box center [769, 110] width 800 height 53
drag, startPoint x: 639, startPoint y: 125, endPoint x: 617, endPoint y: 106, distance: 28.5
click at [617, 106] on label "Browser" at bounding box center [501, 108] width 264 height 14
click at [389, 106] on input "Browser" at bounding box center [379, 108] width 19 height 19
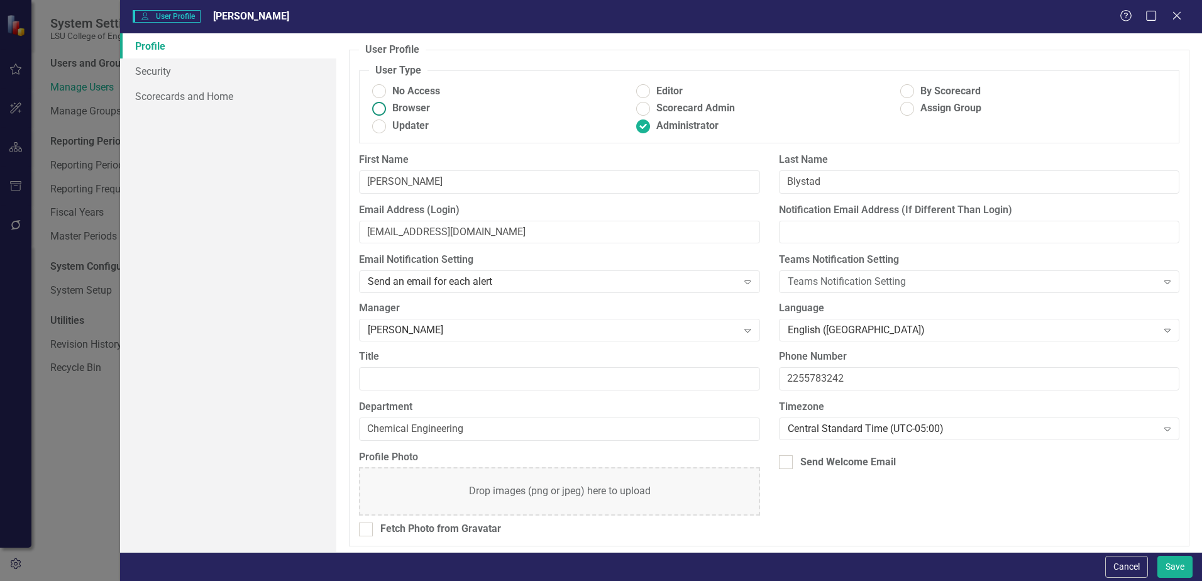
radio input "true"
click at [636, 107] on ins at bounding box center [643, 108] width 19 height 19
click at [636, 107] on input "Scorecard Admin" at bounding box center [643, 108] width 19 height 19
radio input "true"
click at [210, 98] on link "Scorecards and Home" at bounding box center [228, 96] width 216 height 25
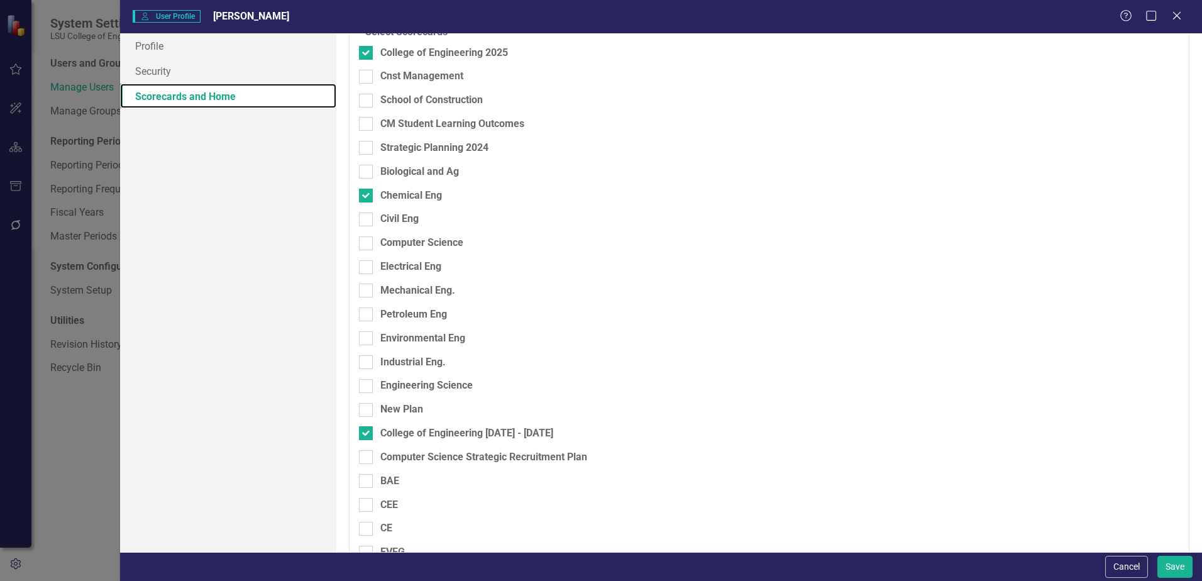
scroll to position [126, 0]
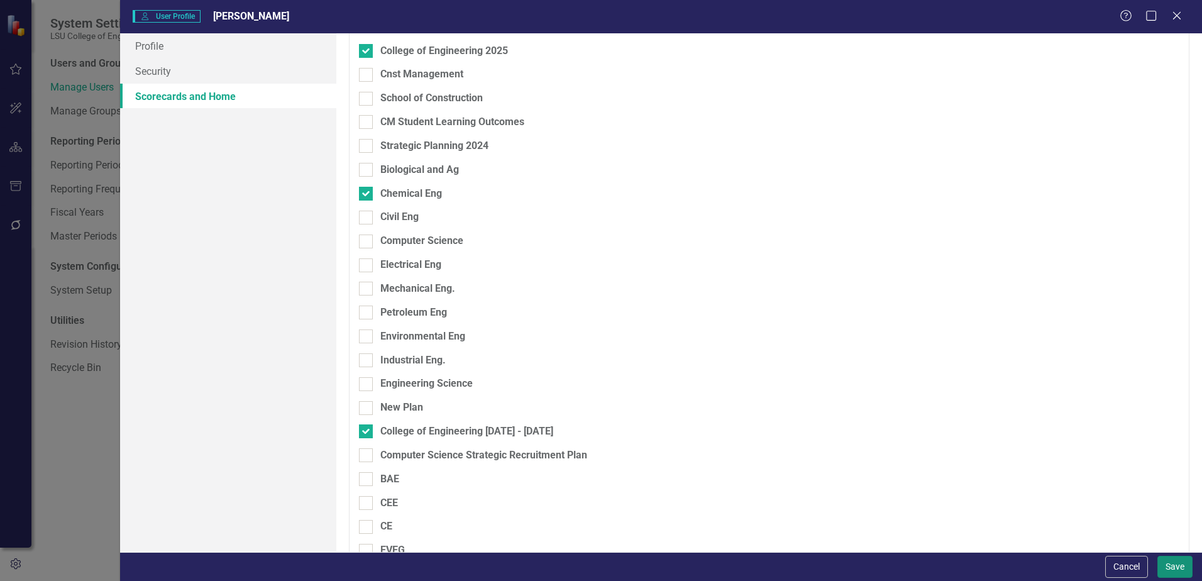
click at [1180, 570] on button "Save" at bounding box center [1174, 567] width 35 height 22
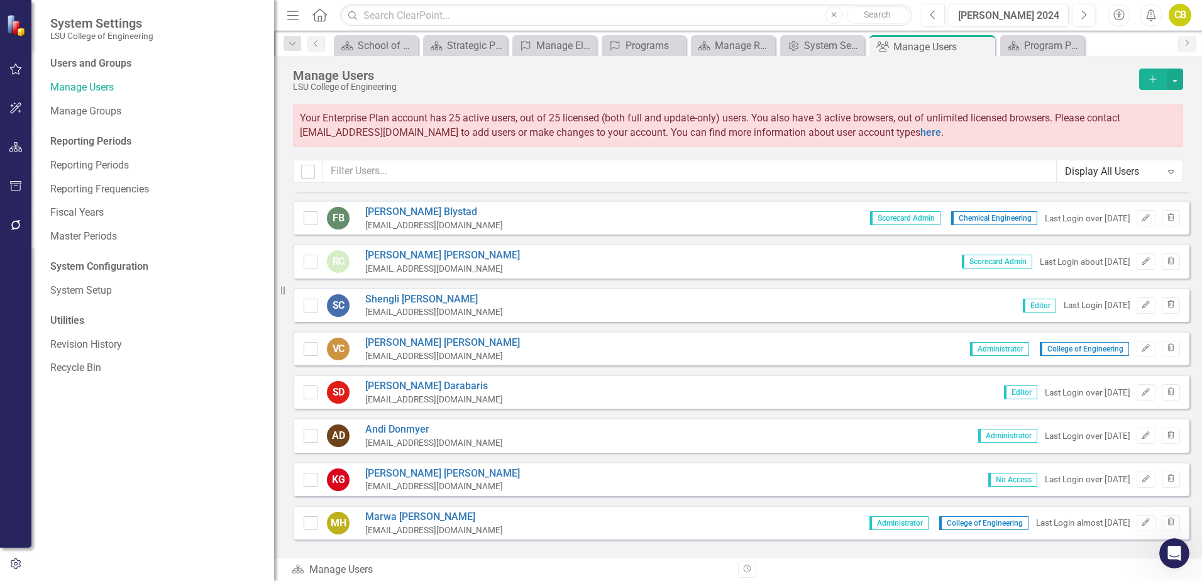
scroll to position [189, 0]
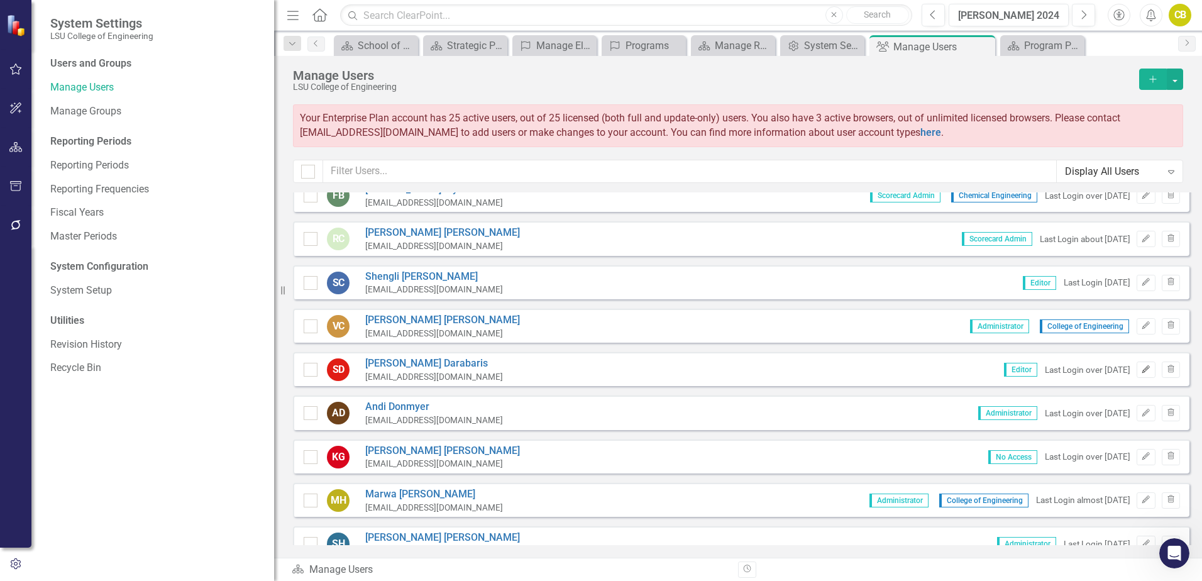
click at [1141, 373] on icon "Edit" at bounding box center [1145, 370] width 9 height 8
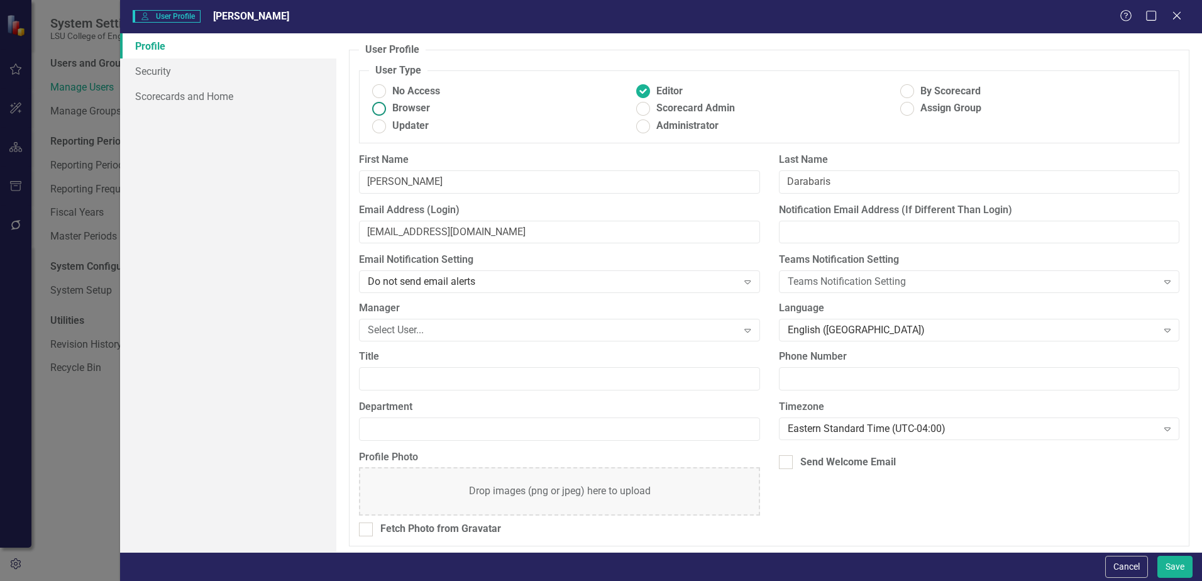
click at [382, 107] on ins at bounding box center [379, 108] width 19 height 19
click at [382, 107] on input "Browser" at bounding box center [379, 108] width 19 height 19
radio input "true"
click at [170, 93] on link "Scorecards and Home" at bounding box center [228, 96] width 216 height 25
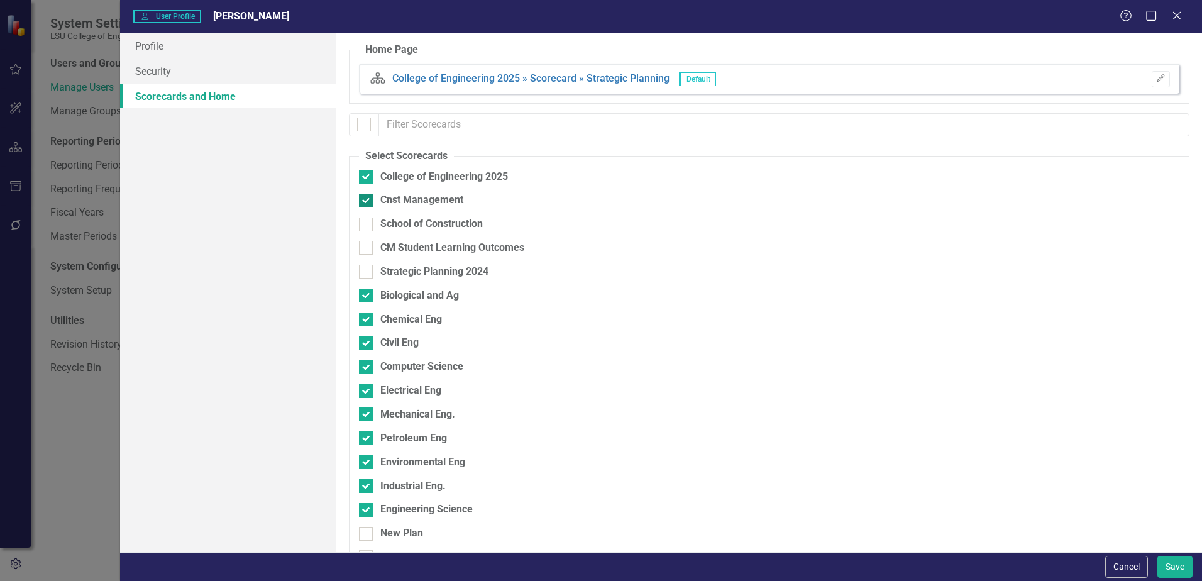
click at [365, 195] on input "Cnst Management" at bounding box center [363, 198] width 8 height 8
checkbox input "false"
click at [1133, 570] on button "Cancel" at bounding box center [1126, 567] width 43 height 22
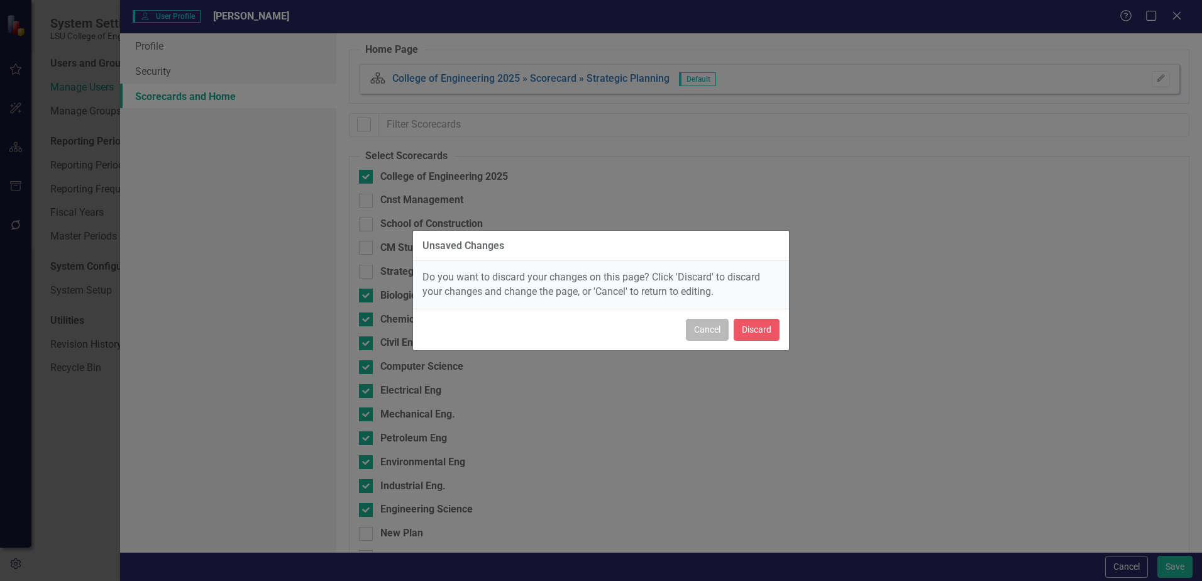
click at [702, 332] on button "Cancel" at bounding box center [707, 330] width 43 height 22
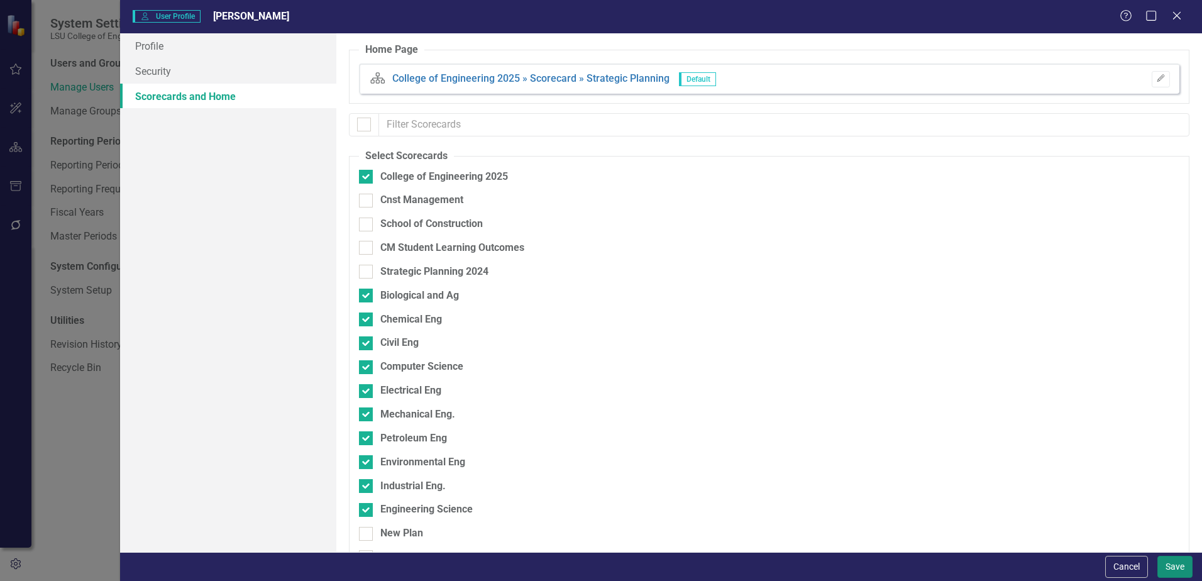
click at [1175, 568] on button "Save" at bounding box center [1174, 567] width 35 height 22
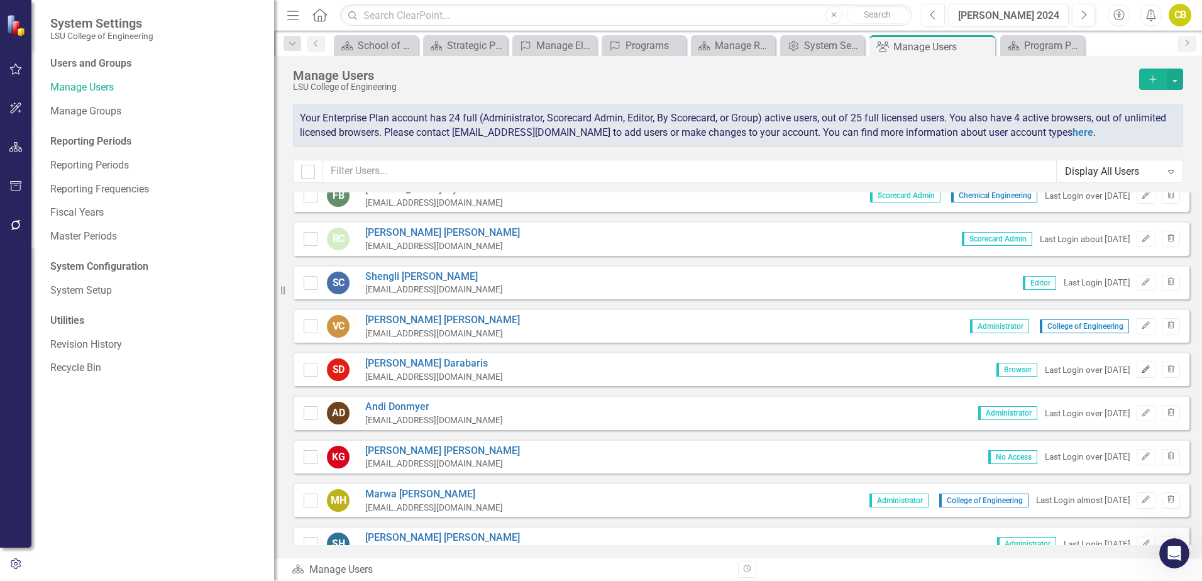
click at [1142, 370] on icon "button" at bounding box center [1146, 369] width 8 height 8
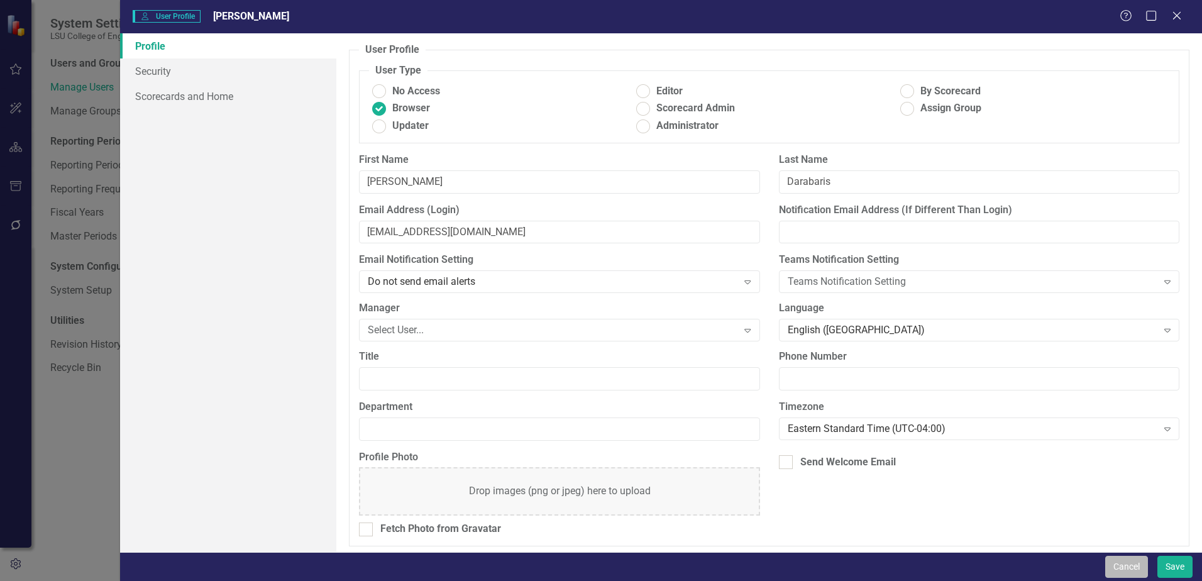
click at [1122, 566] on button "Cancel" at bounding box center [1126, 567] width 43 height 22
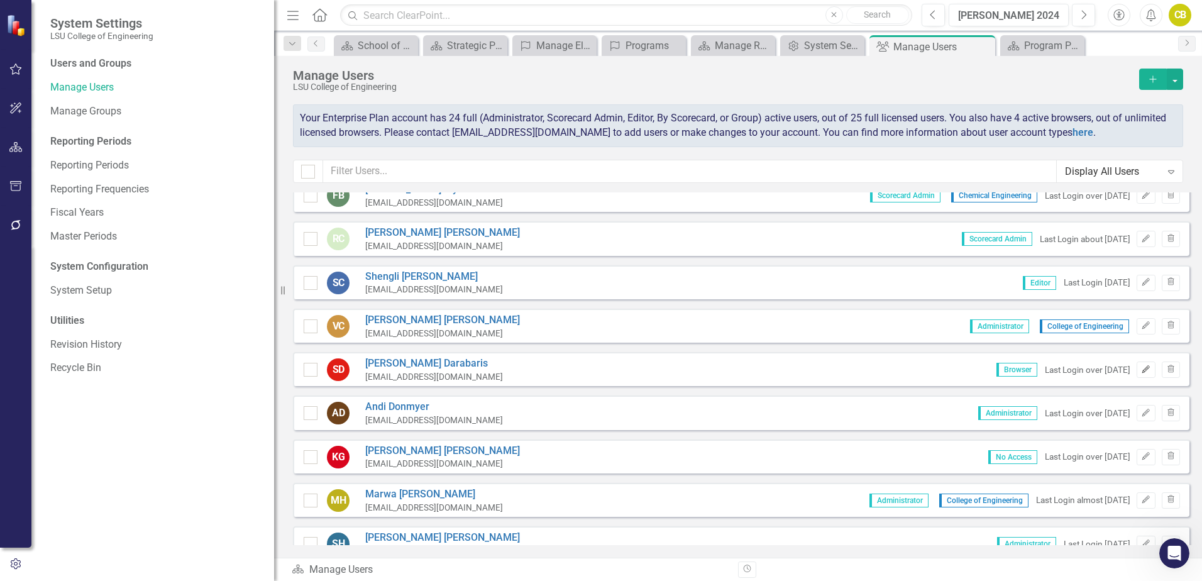
click at [1138, 373] on button "Edit" at bounding box center [1145, 369] width 18 height 16
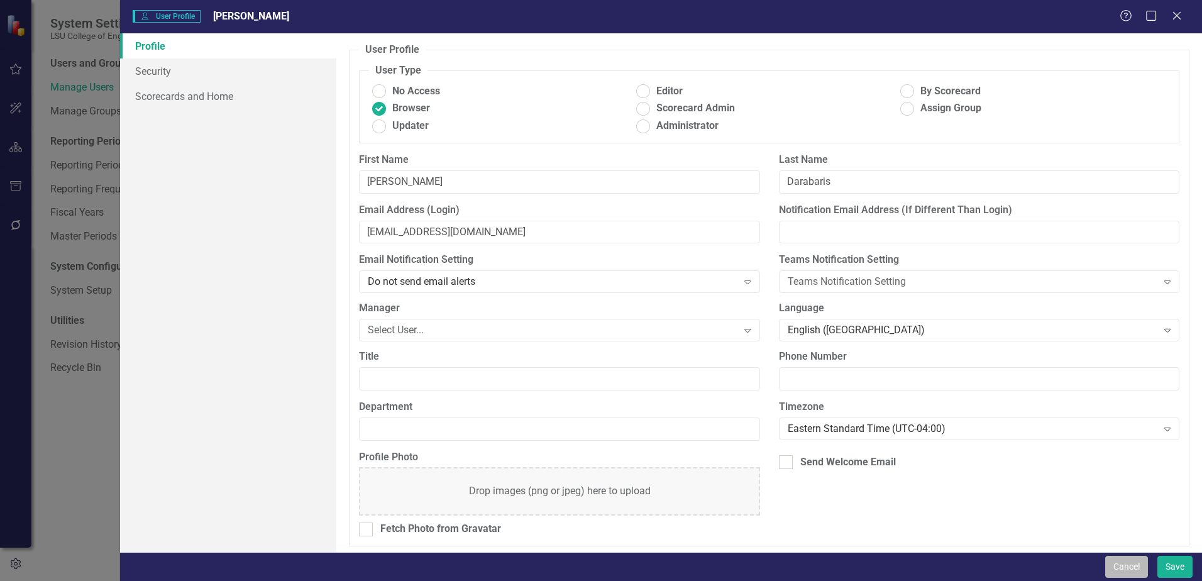
click at [1129, 566] on button "Cancel" at bounding box center [1126, 567] width 43 height 22
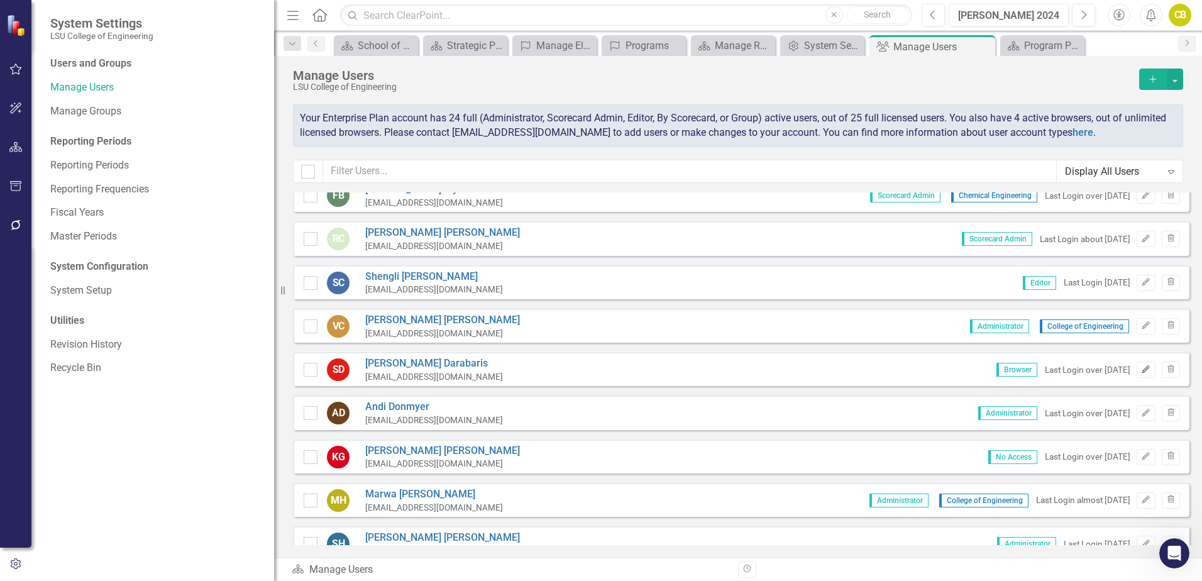
click at [1142, 372] on icon "button" at bounding box center [1146, 369] width 8 height 8
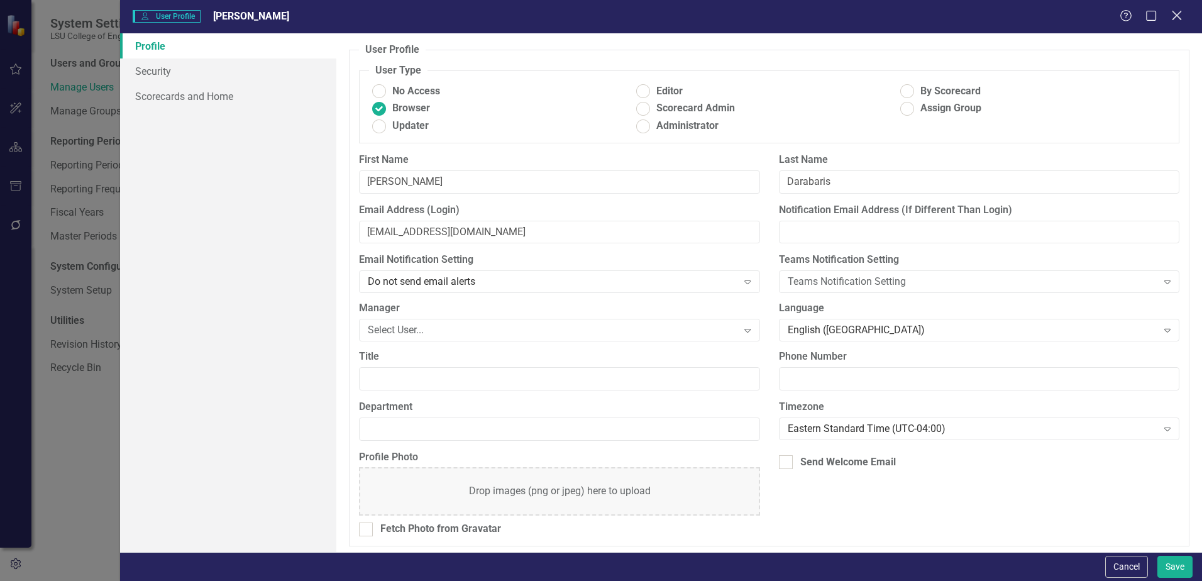
click at [1174, 16] on icon "Close" at bounding box center [1177, 15] width 16 height 12
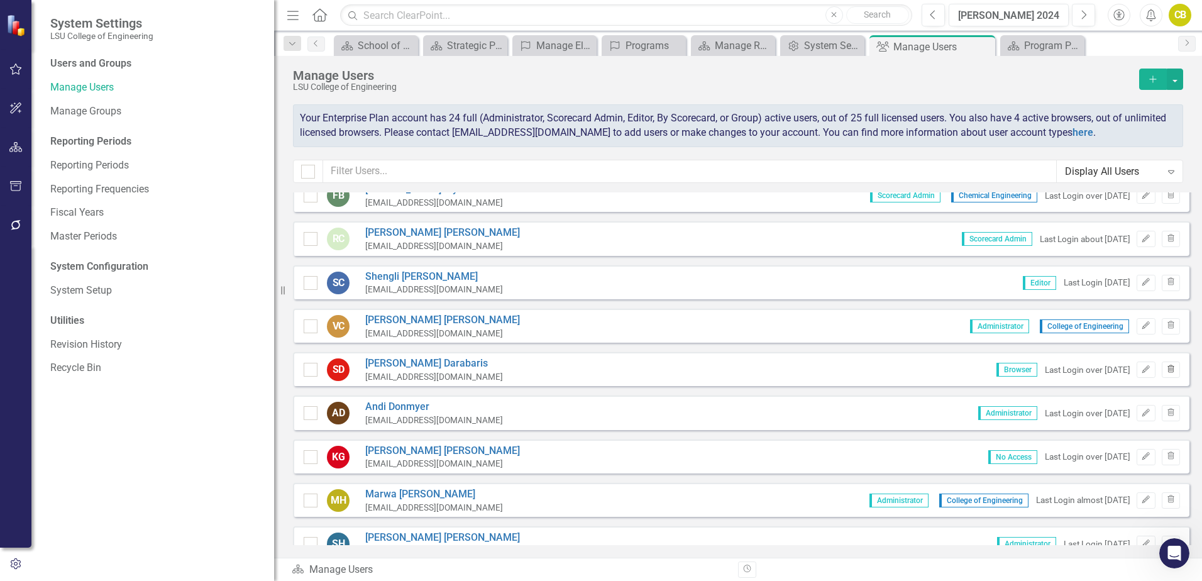
click at [1166, 367] on icon "Trash" at bounding box center [1170, 370] width 9 height 8
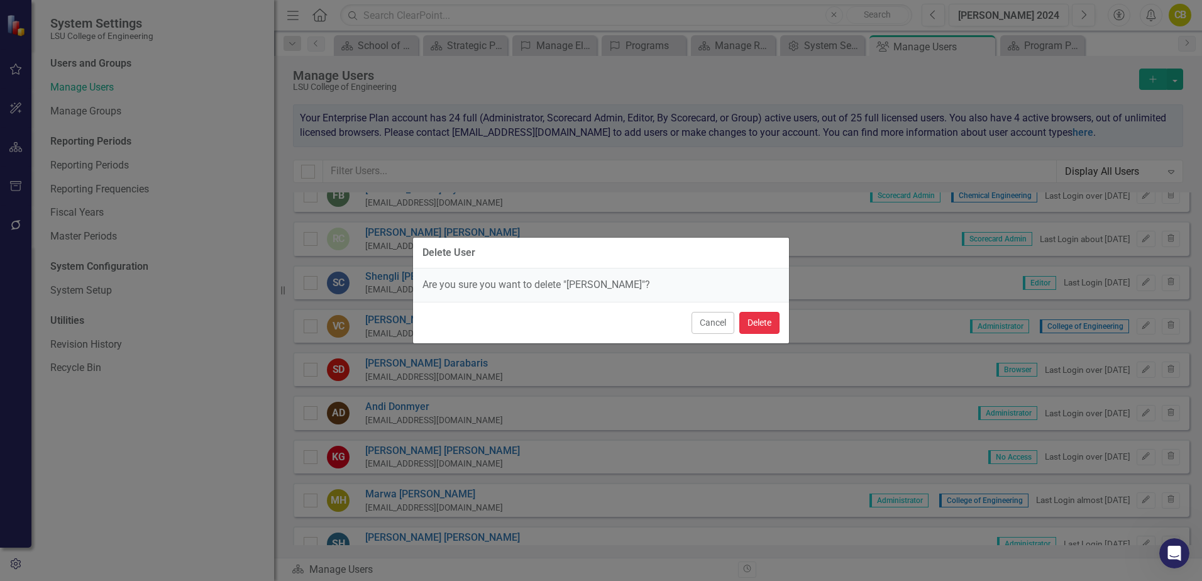
click at [769, 327] on button "Delete" at bounding box center [759, 323] width 40 height 22
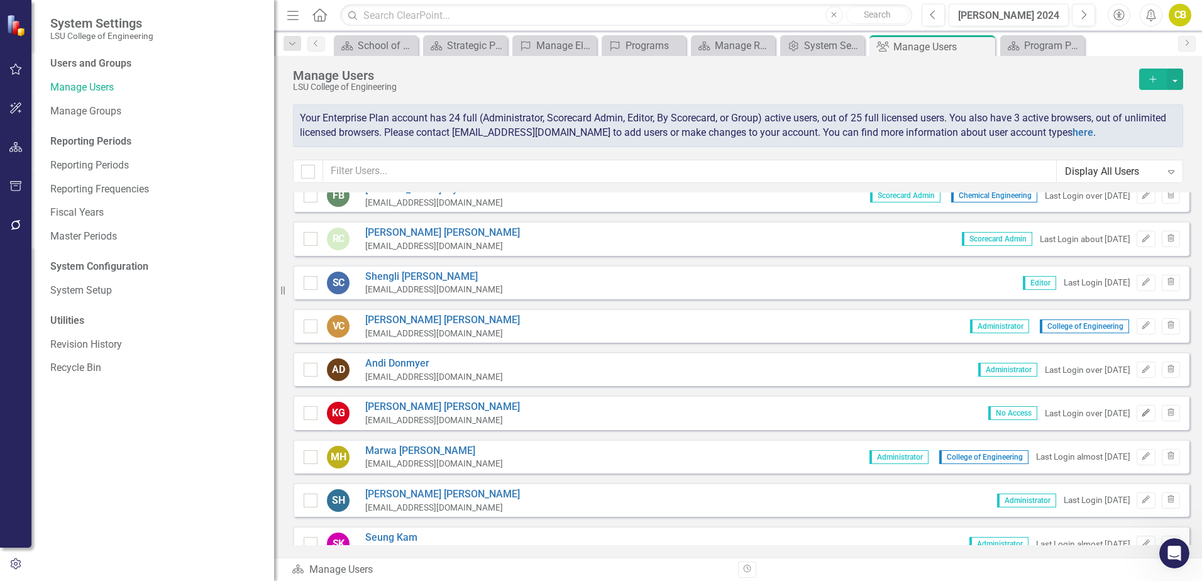
click at [1141, 413] on icon "Edit" at bounding box center [1145, 413] width 9 height 8
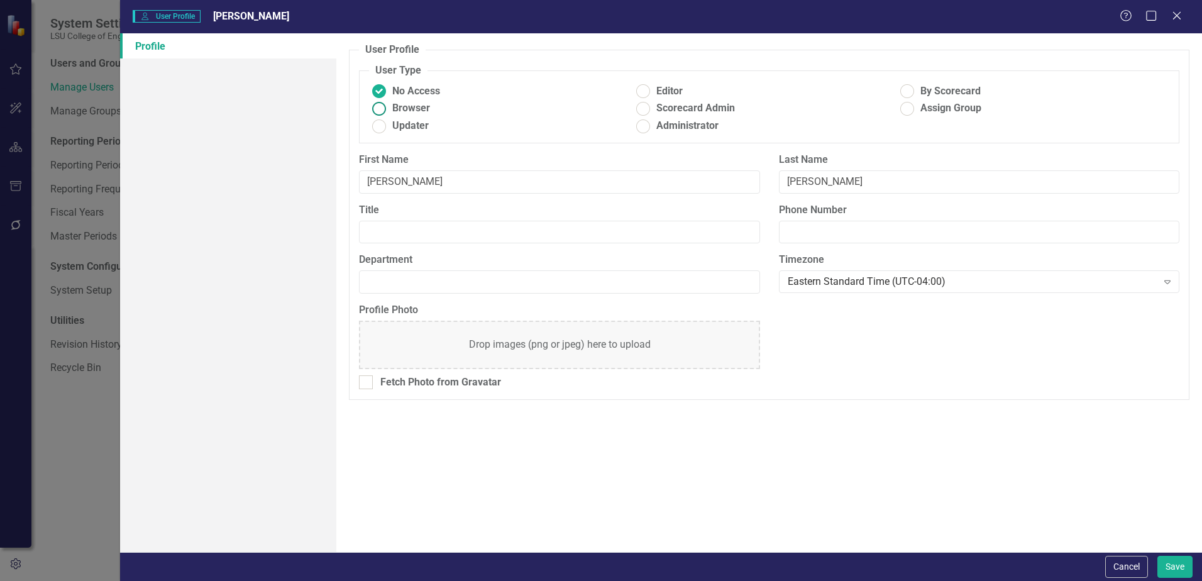
click at [382, 108] on ins at bounding box center [379, 108] width 19 height 19
click at [382, 108] on input "Browser" at bounding box center [379, 108] width 19 height 19
radio input "true"
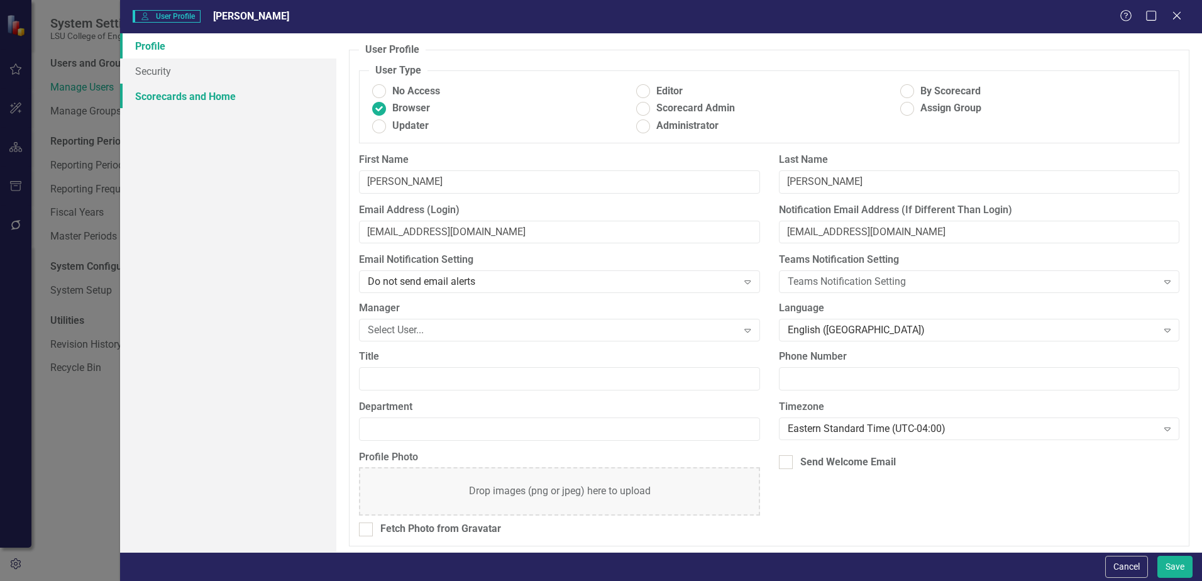
click at [170, 96] on link "Scorecards and Home" at bounding box center [228, 96] width 216 height 25
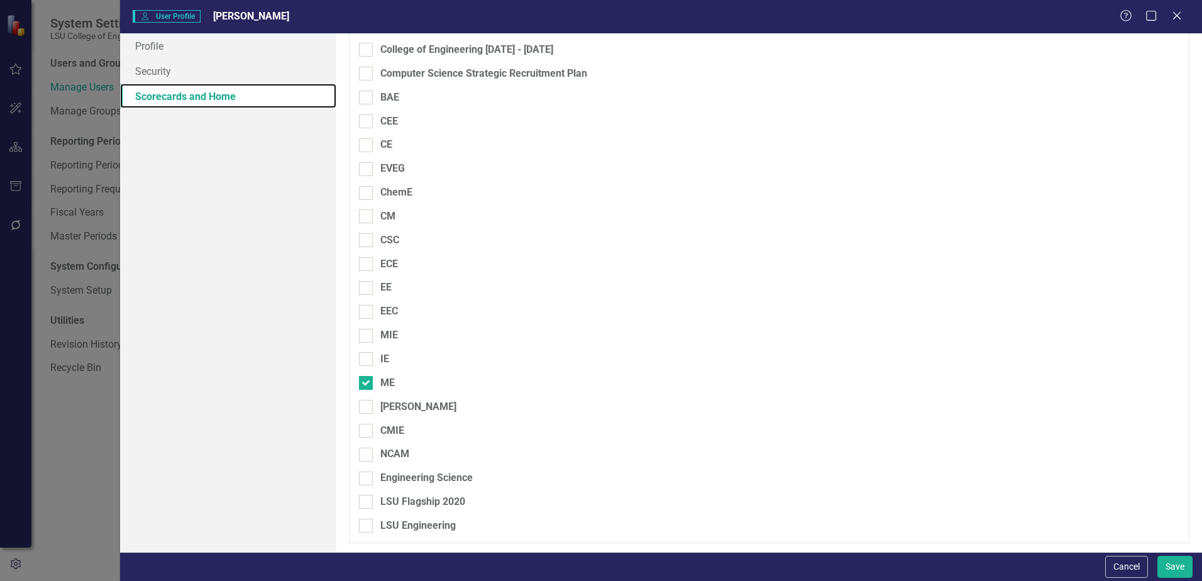
scroll to position [508, 0]
click at [1174, 568] on button "Save" at bounding box center [1174, 567] width 35 height 22
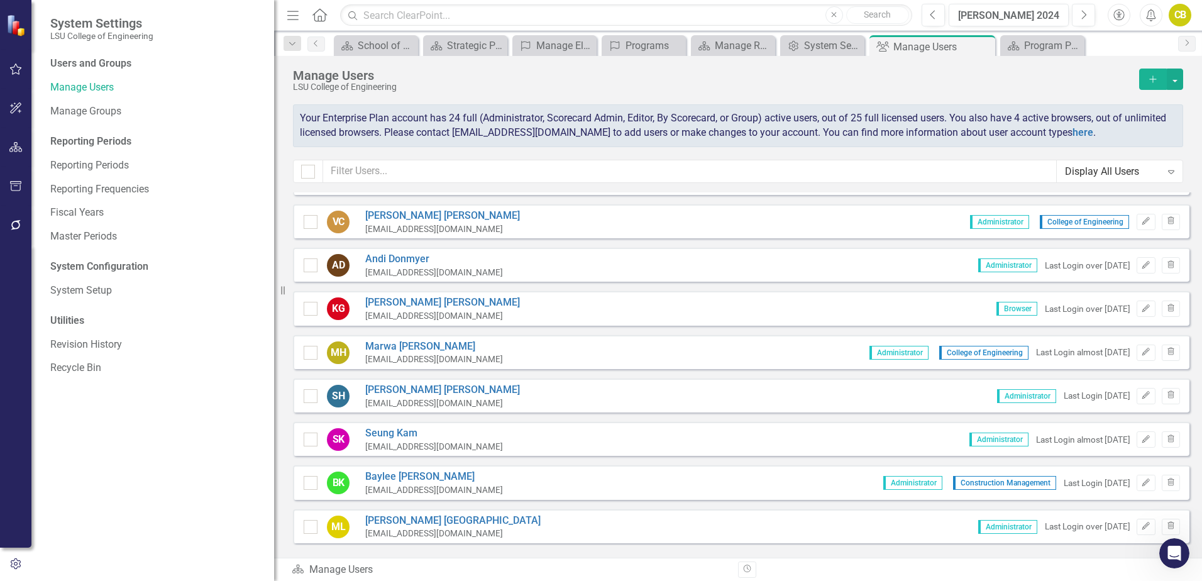
scroll to position [314, 0]
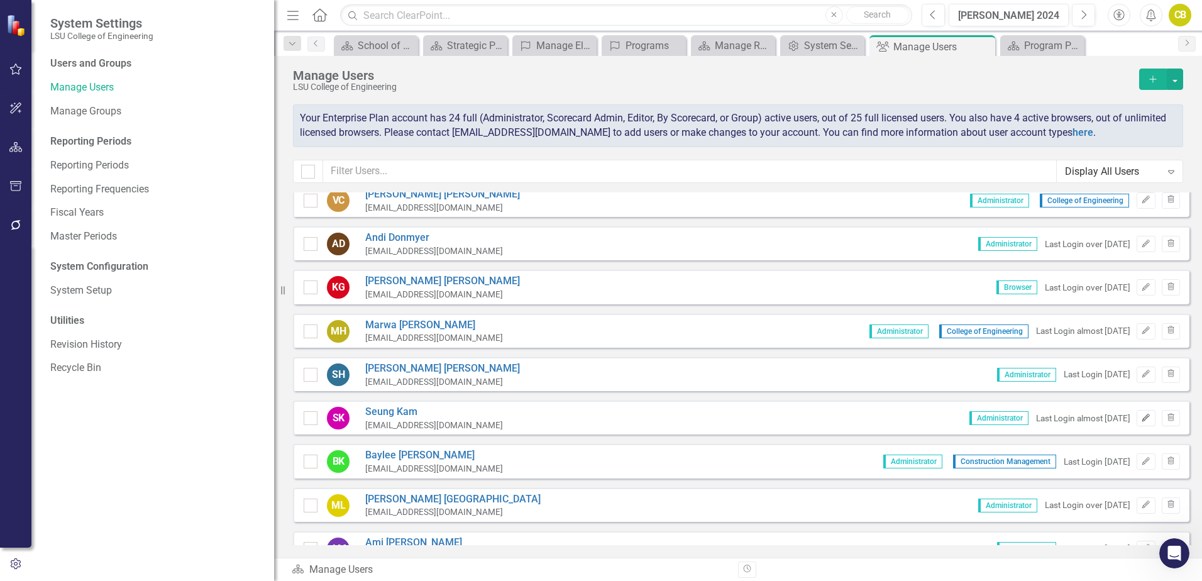
click at [1141, 419] on icon "Edit" at bounding box center [1145, 418] width 9 height 8
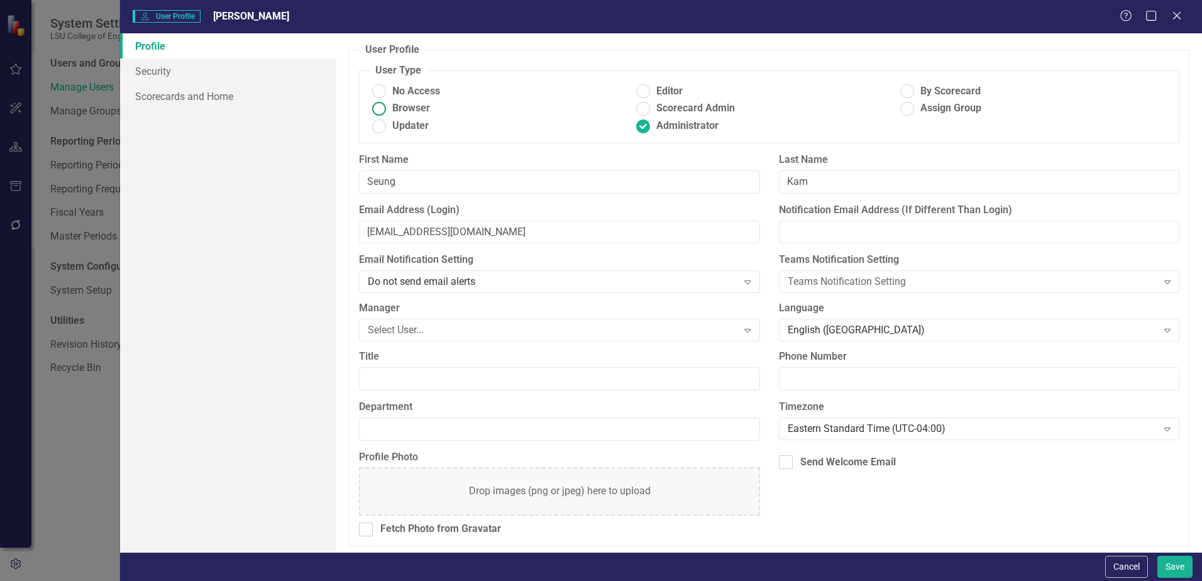
click at [378, 109] on ins at bounding box center [379, 108] width 19 height 19
click at [378, 109] on input "Browser" at bounding box center [379, 108] width 19 height 19
radio input "true"
click at [187, 96] on link "Scorecards and Home" at bounding box center [228, 96] width 216 height 25
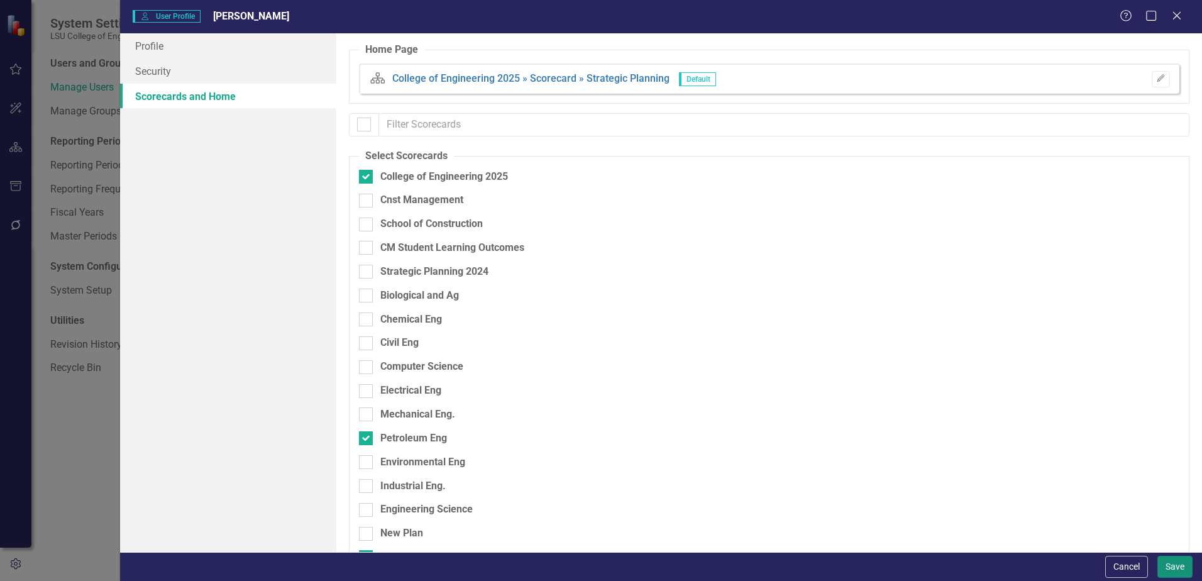
click at [1179, 571] on button "Save" at bounding box center [1174, 567] width 35 height 22
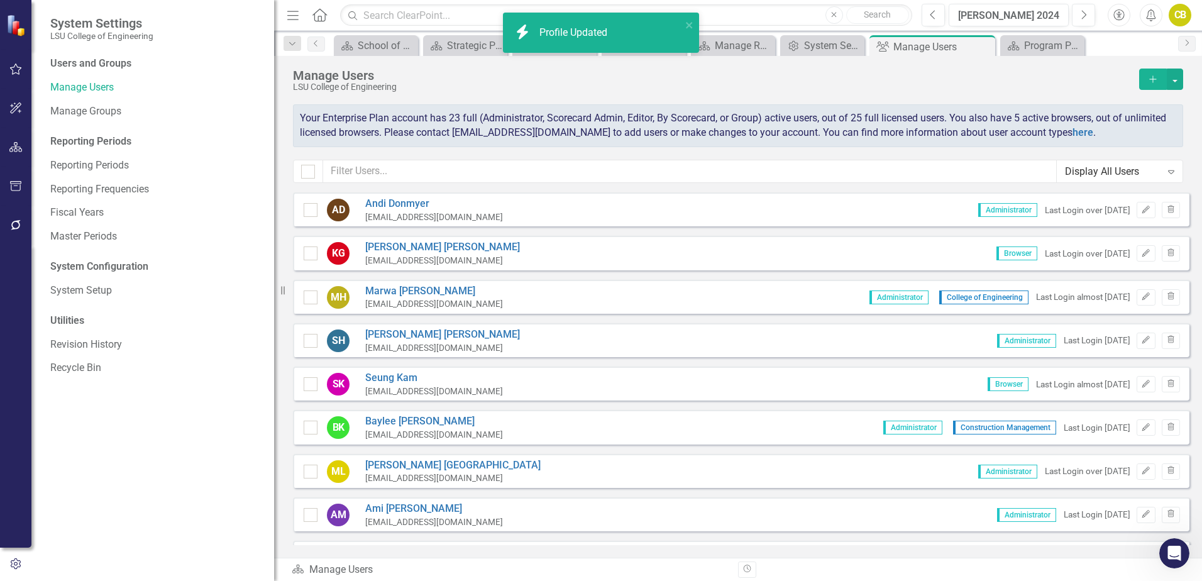
scroll to position [377, 0]
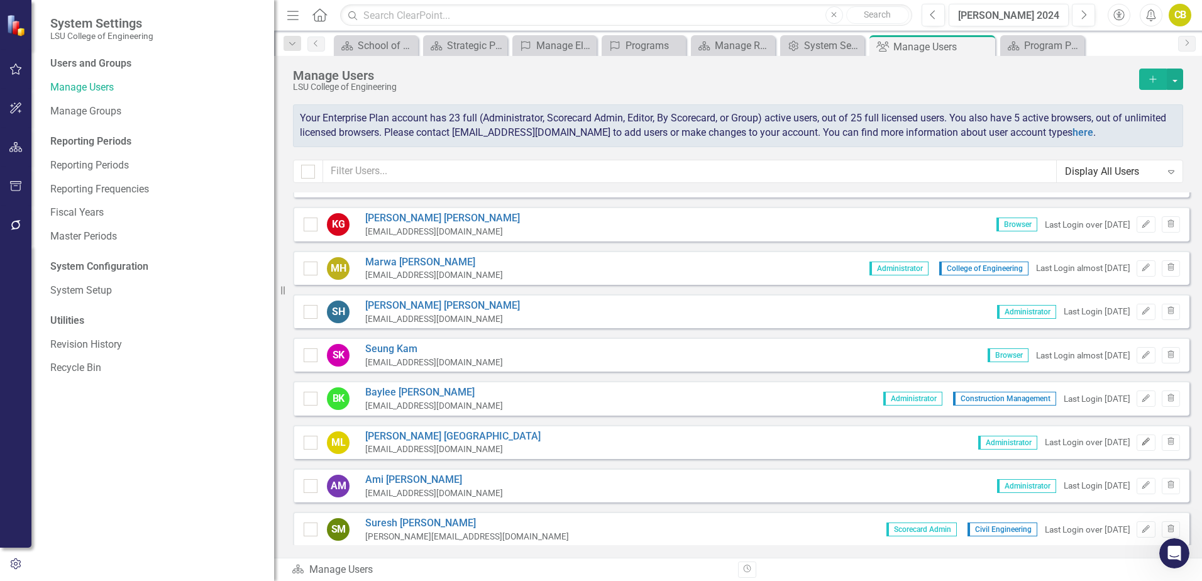
click at [1141, 445] on icon "Edit" at bounding box center [1145, 442] width 9 height 8
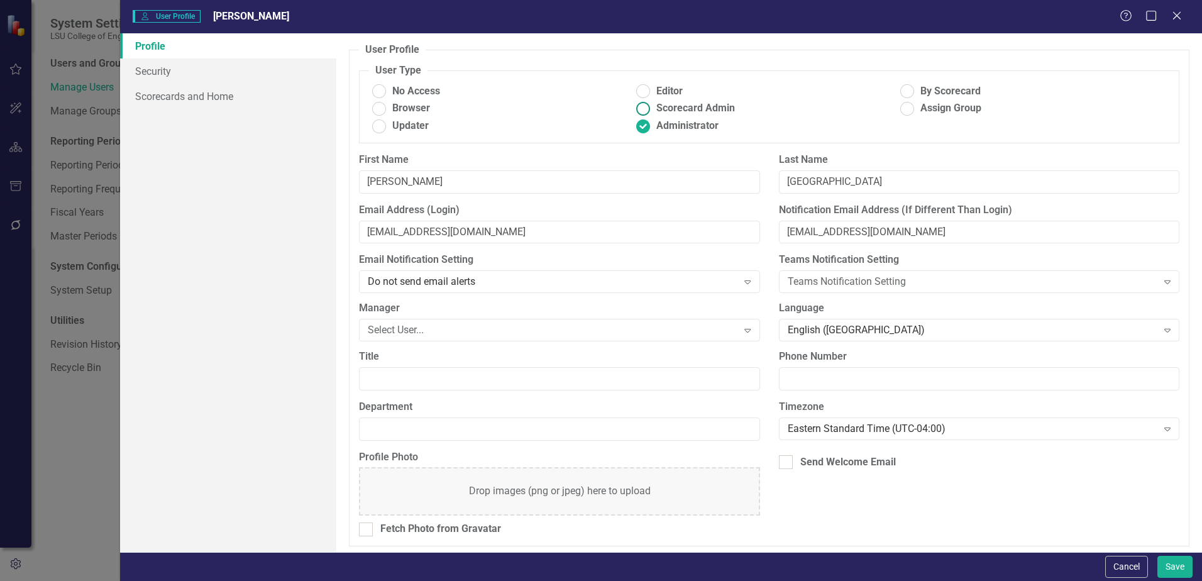
click at [642, 106] on ins at bounding box center [643, 108] width 19 height 19
click at [642, 106] on input "Scorecard Admin" at bounding box center [643, 108] width 19 height 19
radio input "true"
click at [162, 94] on link "Scorecards and Home" at bounding box center [228, 96] width 216 height 25
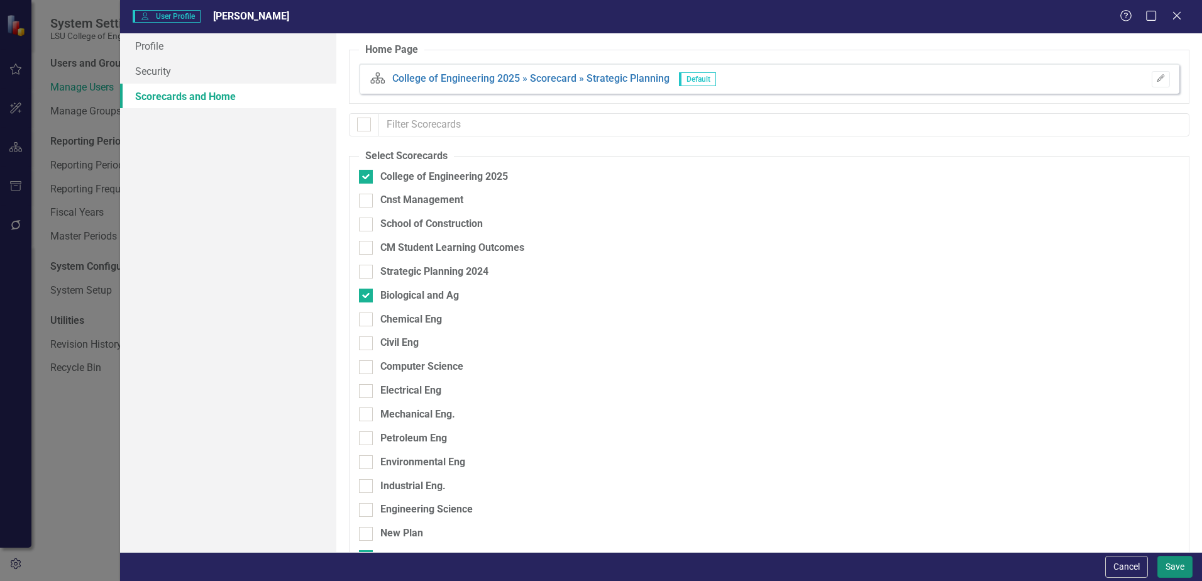
click at [1166, 566] on button "Save" at bounding box center [1174, 567] width 35 height 22
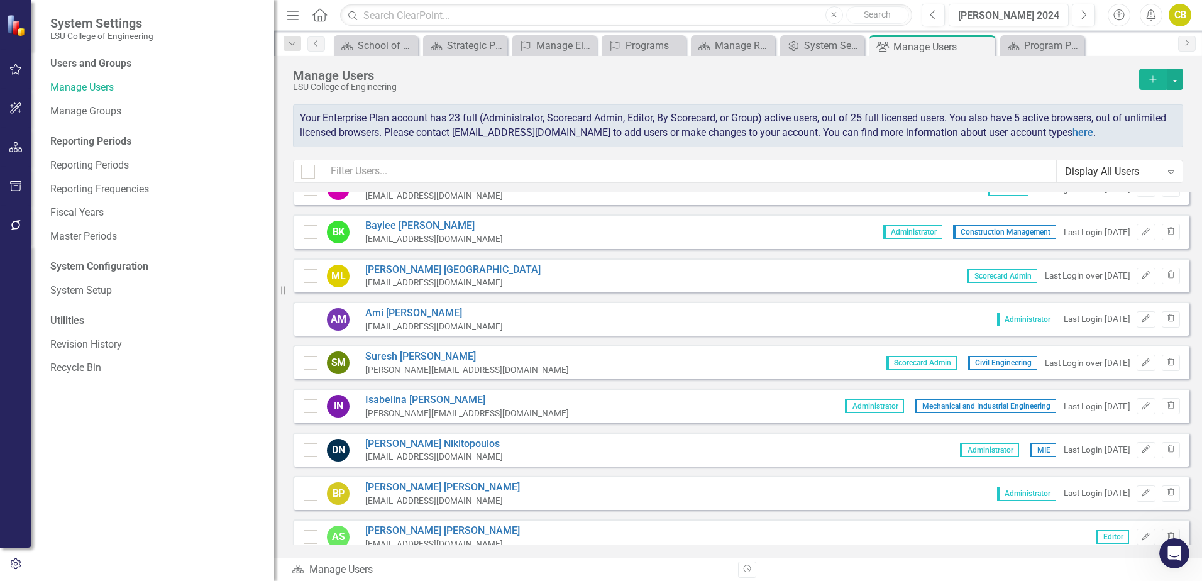
scroll to position [566, 0]
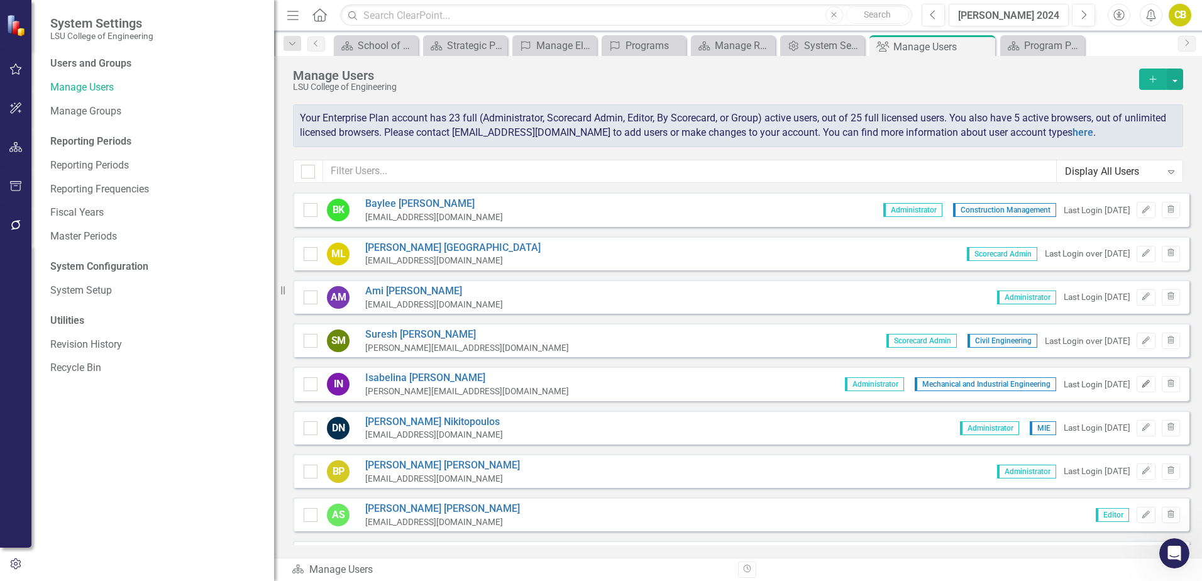
click at [1141, 385] on icon "Edit" at bounding box center [1145, 384] width 9 height 8
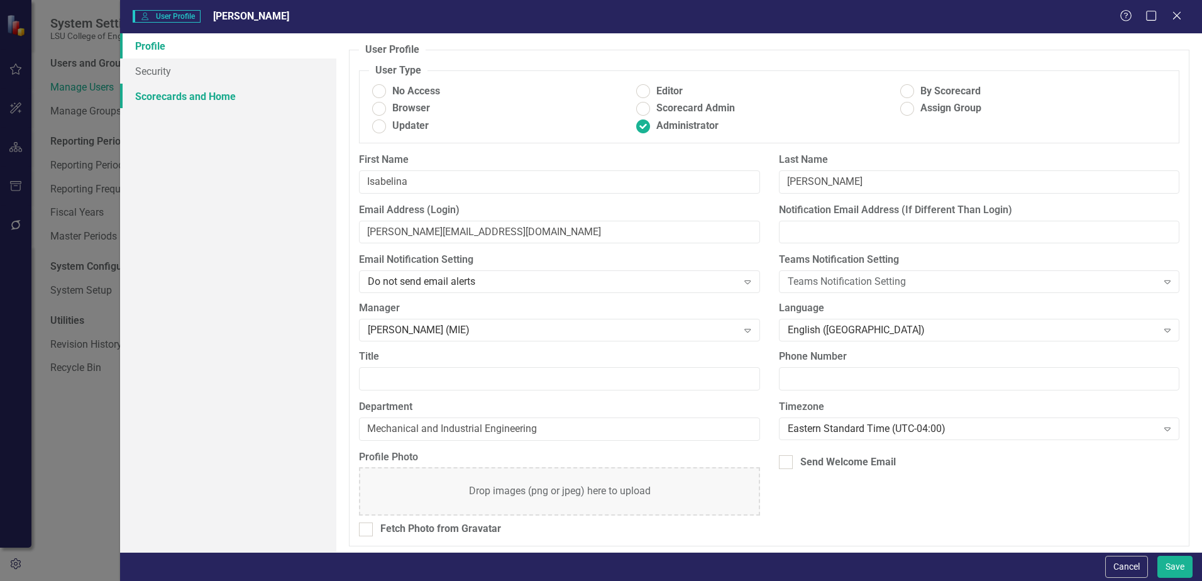
click at [195, 99] on link "Scorecards and Home" at bounding box center [228, 96] width 216 height 25
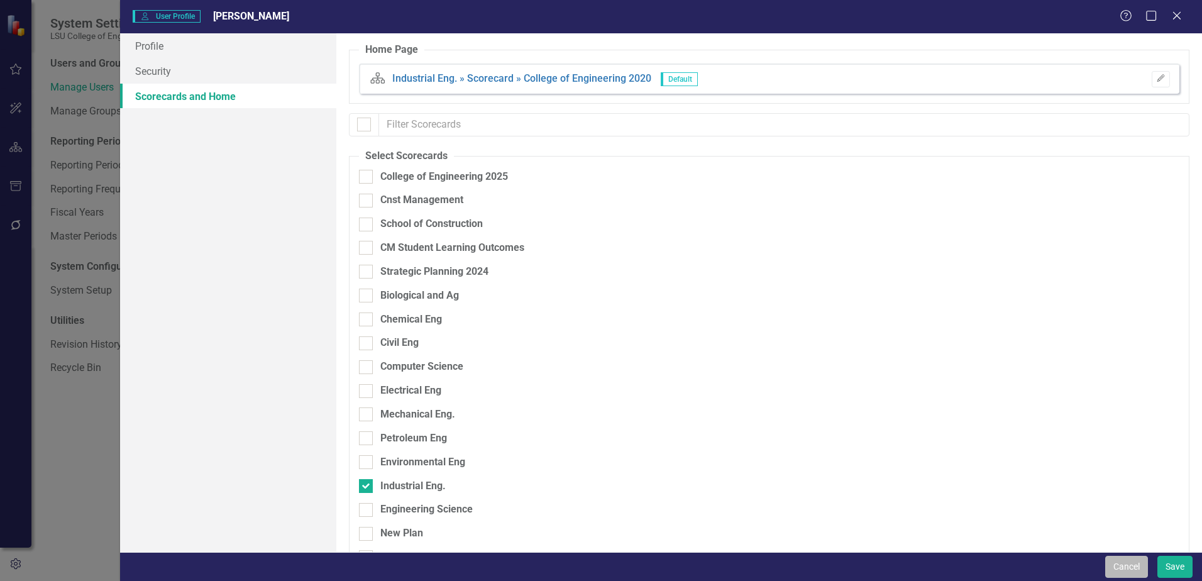
click at [1129, 569] on button "Cancel" at bounding box center [1126, 567] width 43 height 22
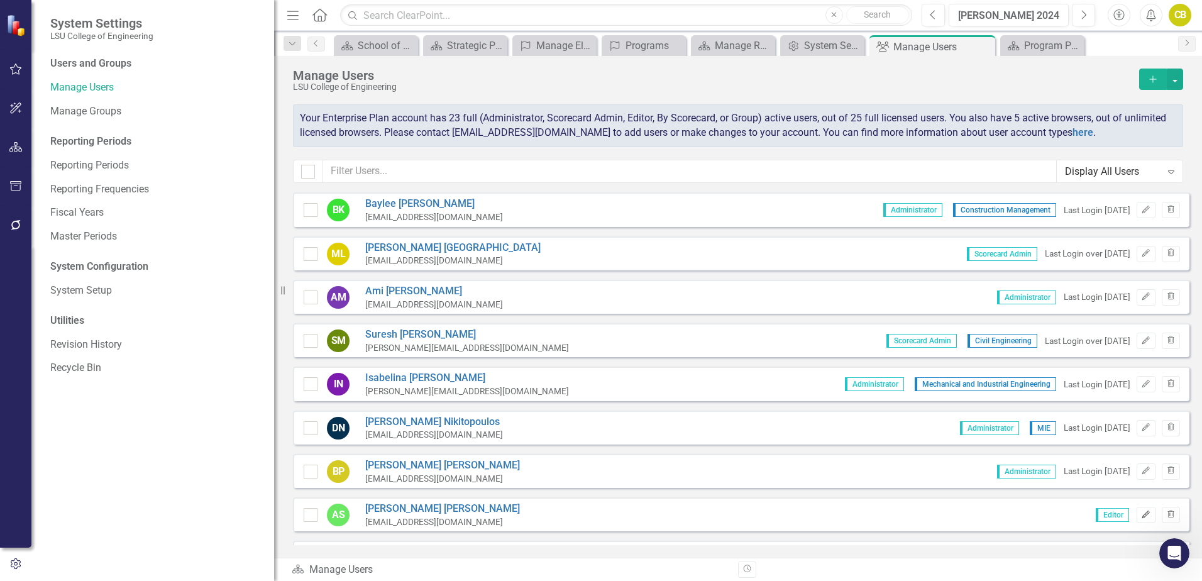
click at [1141, 514] on icon "Edit" at bounding box center [1145, 515] width 9 height 8
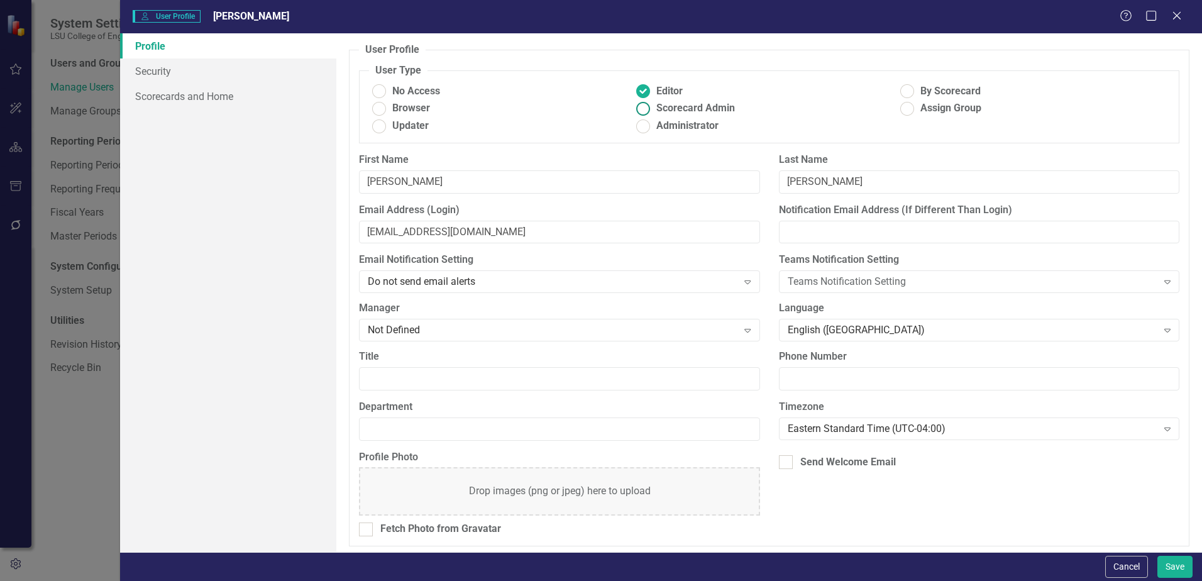
click at [638, 107] on ins at bounding box center [643, 108] width 19 height 19
click at [638, 107] on input "Scorecard Admin" at bounding box center [643, 108] width 19 height 19
radio input "true"
click at [1175, 570] on button "Save" at bounding box center [1174, 567] width 35 height 22
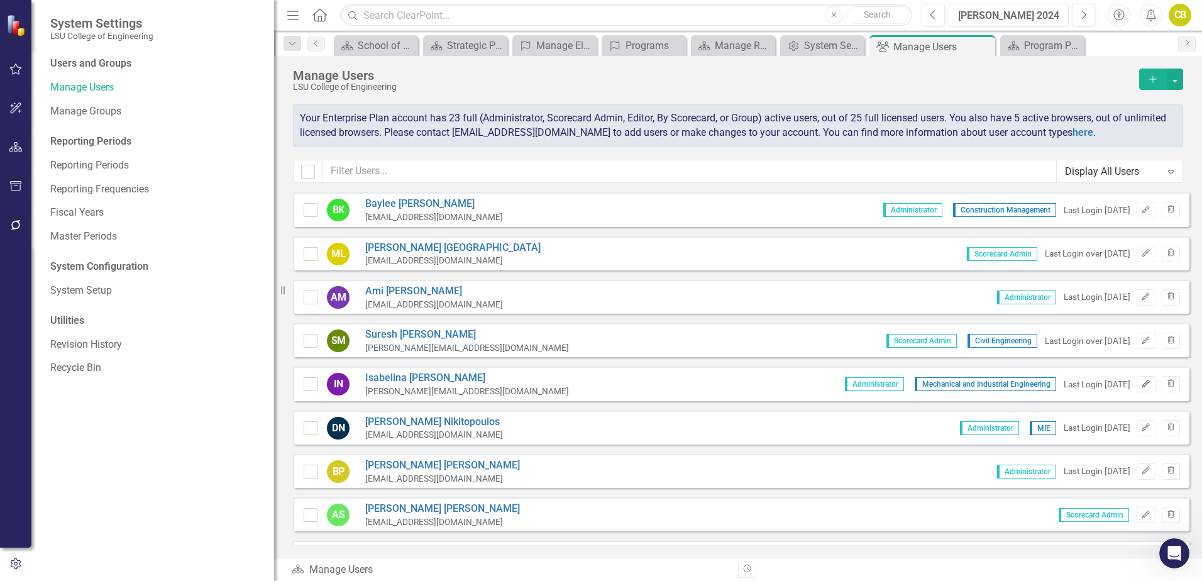
click at [1142, 387] on icon "button" at bounding box center [1146, 384] width 8 height 8
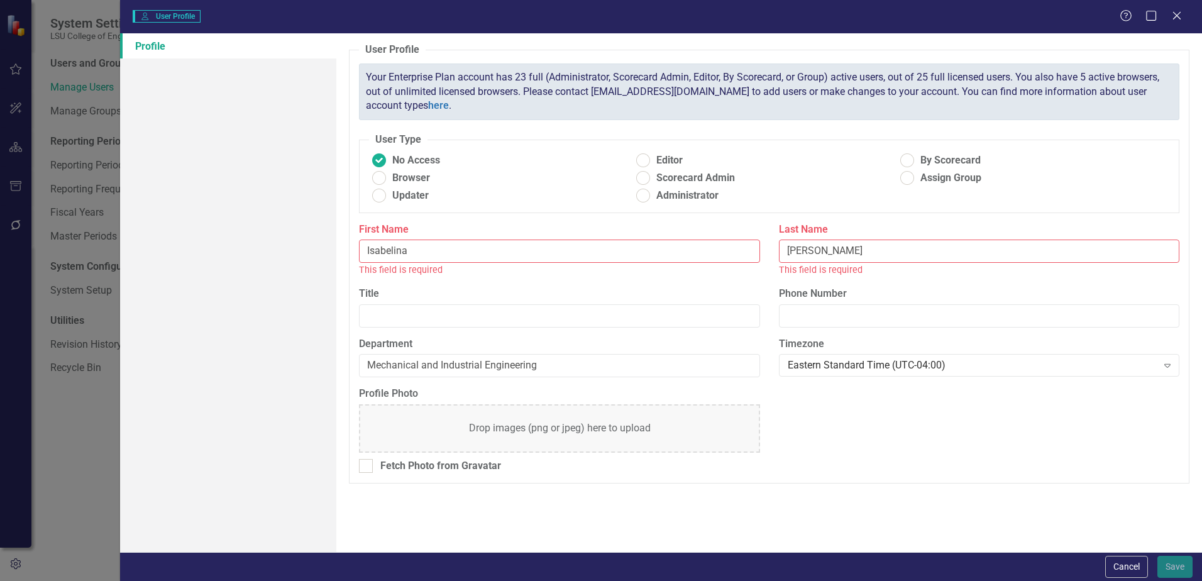
radio input "false"
radio input "true"
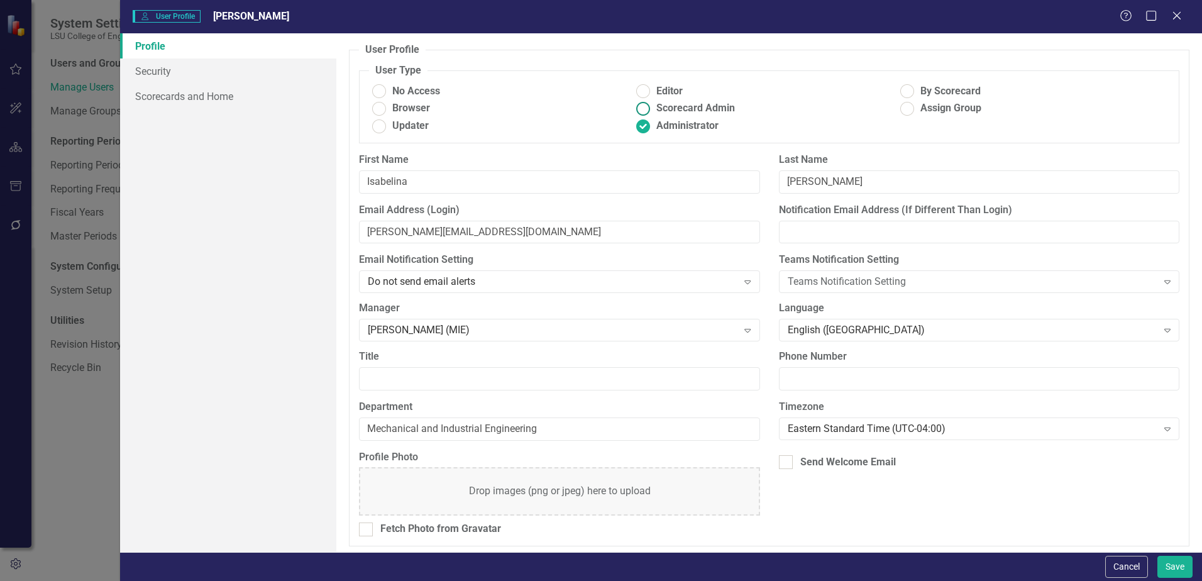
click at [638, 109] on ins at bounding box center [643, 108] width 19 height 19
click at [638, 109] on input "Scorecard Admin" at bounding box center [643, 108] width 19 height 19
radio input "true"
click at [1178, 566] on button "Save" at bounding box center [1174, 567] width 35 height 22
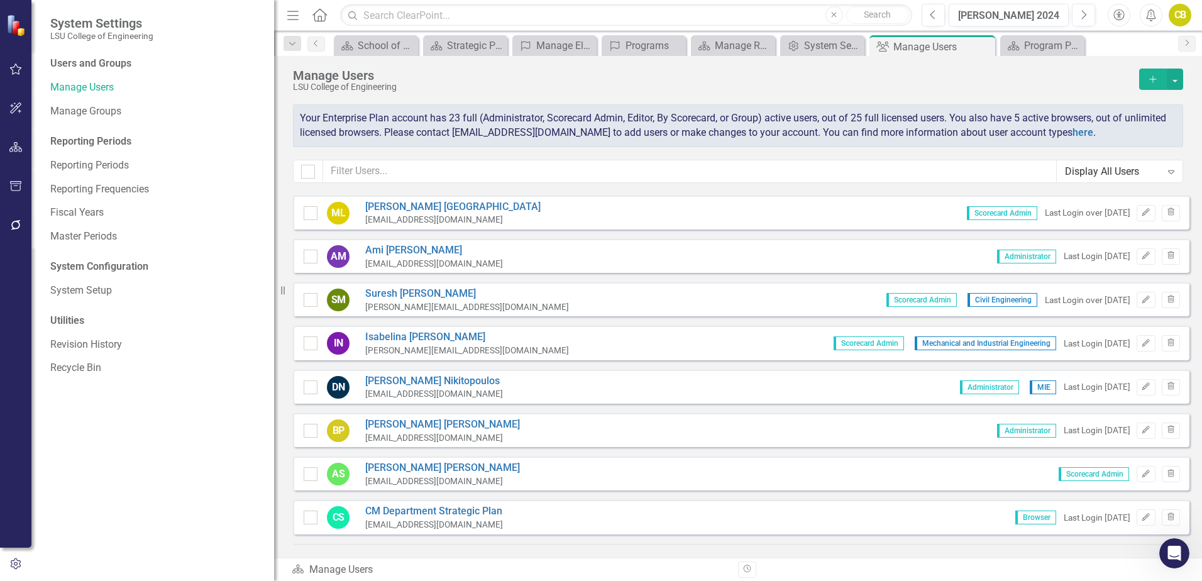
scroll to position [629, 0]
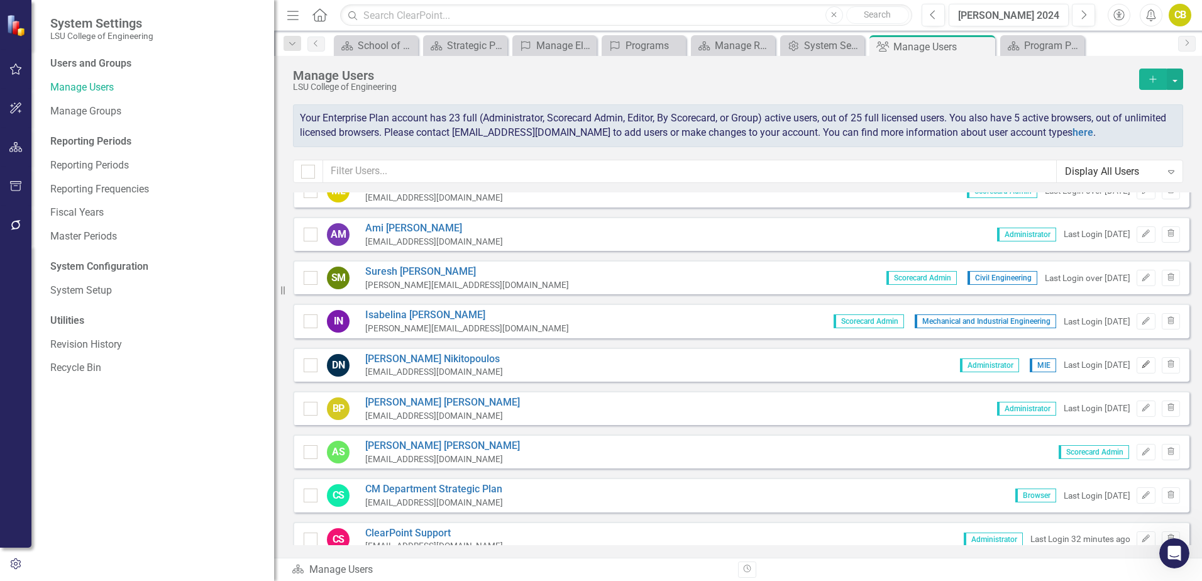
click at [1142, 366] on icon "button" at bounding box center [1146, 364] width 8 height 8
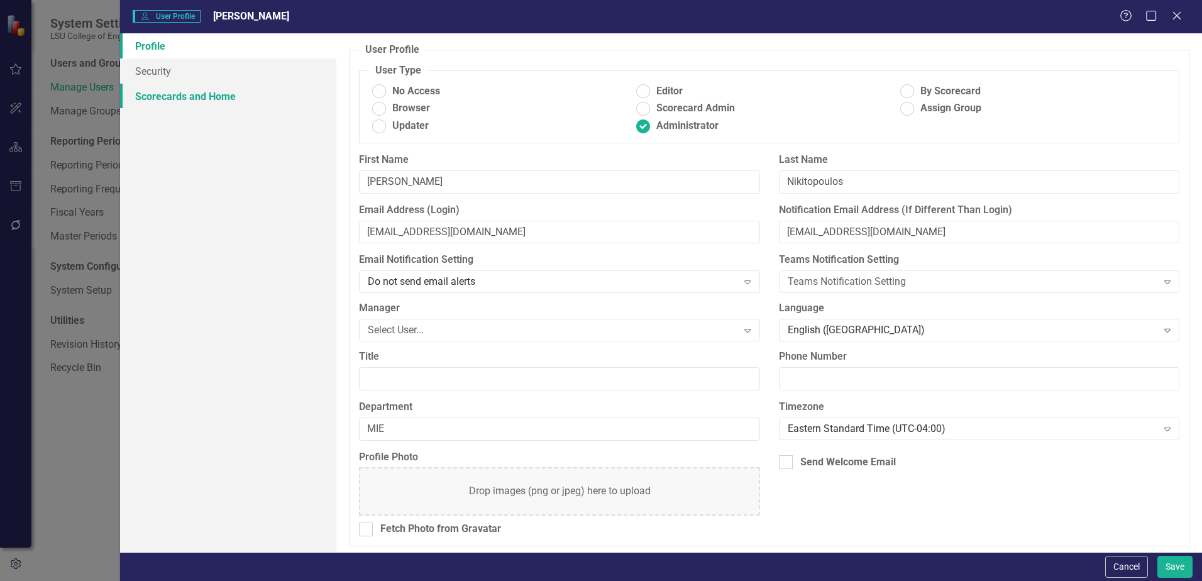
click at [159, 95] on link "Scorecards and Home" at bounding box center [228, 96] width 216 height 25
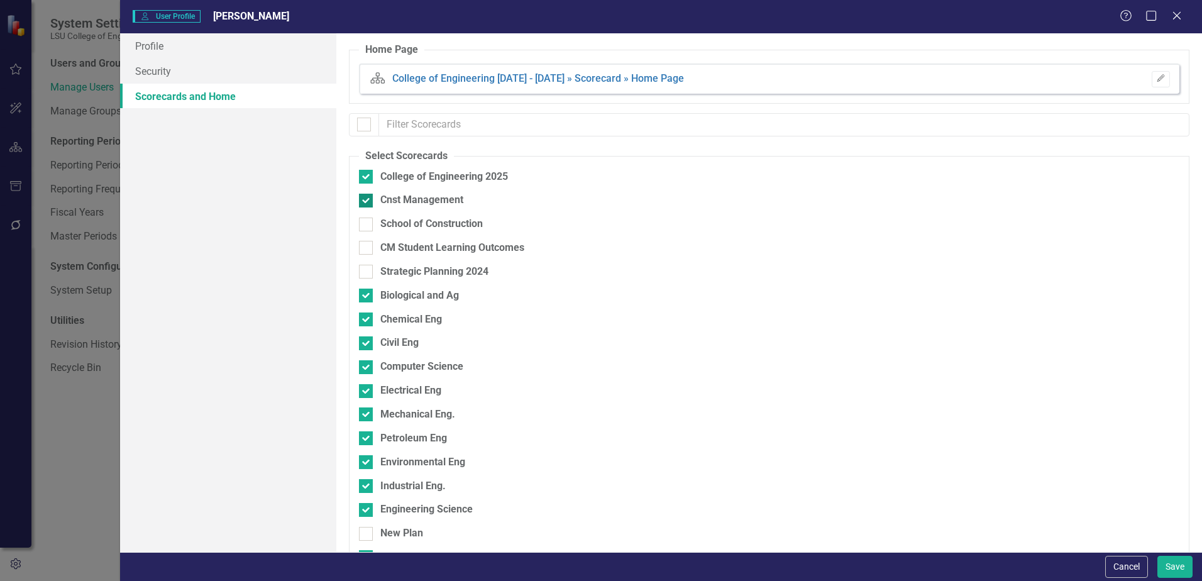
click at [365, 199] on input "Cnst Management" at bounding box center [363, 198] width 8 height 8
checkbox input "false"
click at [367, 297] on div at bounding box center [366, 296] width 14 height 14
click at [367, 297] on input "Biological and Ag" at bounding box center [363, 293] width 8 height 8
checkbox input "false"
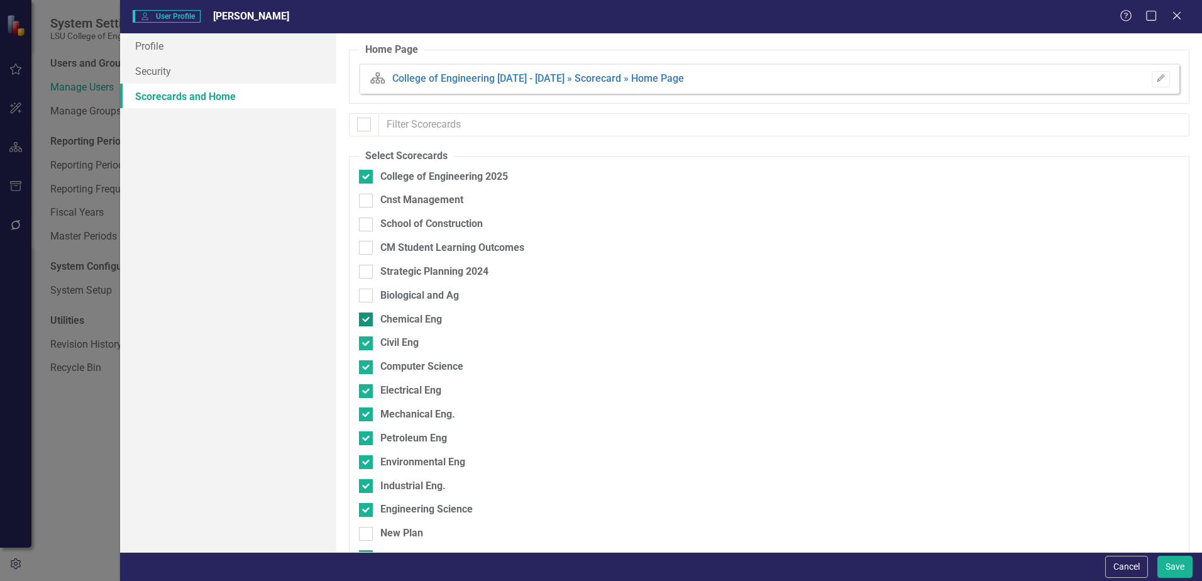
click at [367, 323] on div at bounding box center [366, 319] width 14 height 14
click at [367, 321] on input "Chemical Eng" at bounding box center [363, 316] width 8 height 8
checkbox input "false"
click at [364, 341] on input "Civil Eng" at bounding box center [363, 340] width 8 height 8
checkbox input "false"
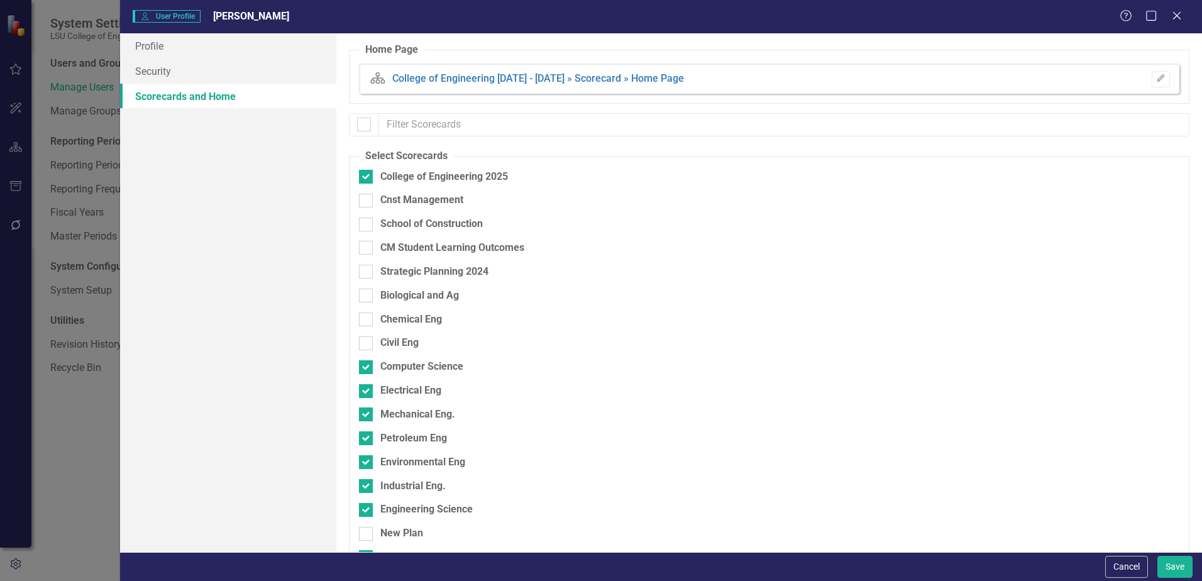
scroll to position [63, 0]
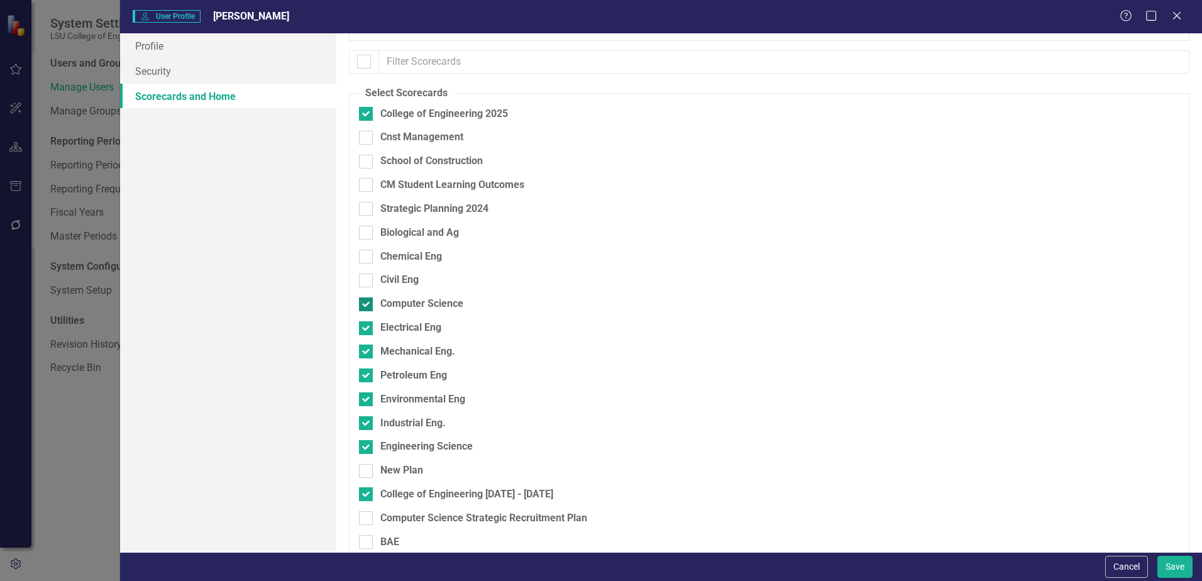
click at [365, 305] on input "Computer Science" at bounding box center [363, 301] width 8 height 8
checkbox input "false"
drag, startPoint x: 366, startPoint y: 326, endPoint x: 373, endPoint y: 326, distance: 6.9
click at [367, 326] on input "Electrical Eng" at bounding box center [363, 325] width 8 height 8
checkbox input "false"
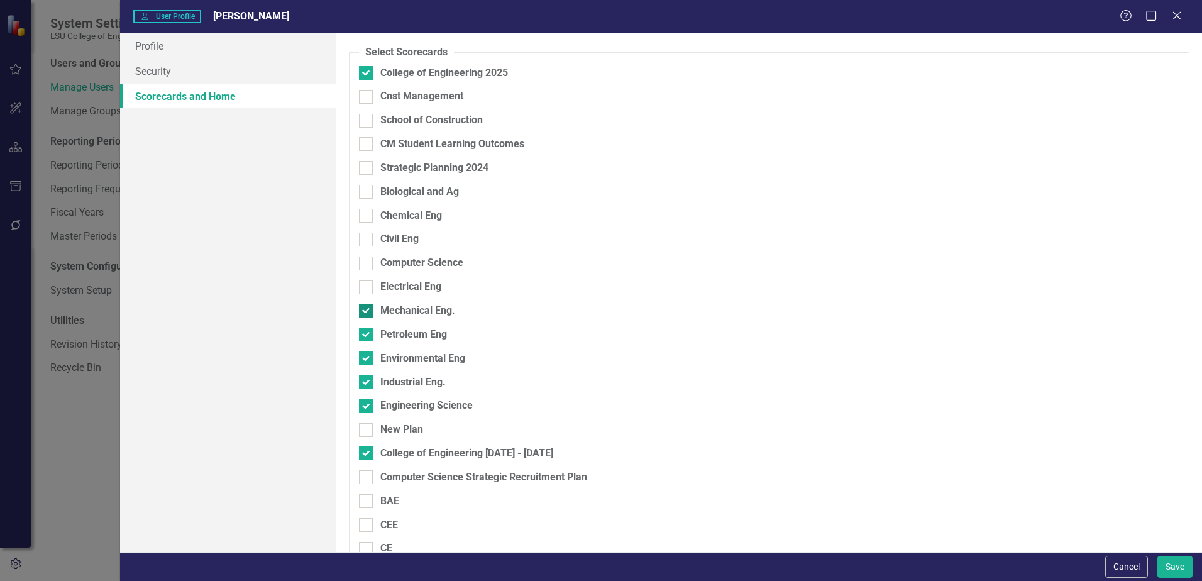
scroll to position [126, 0]
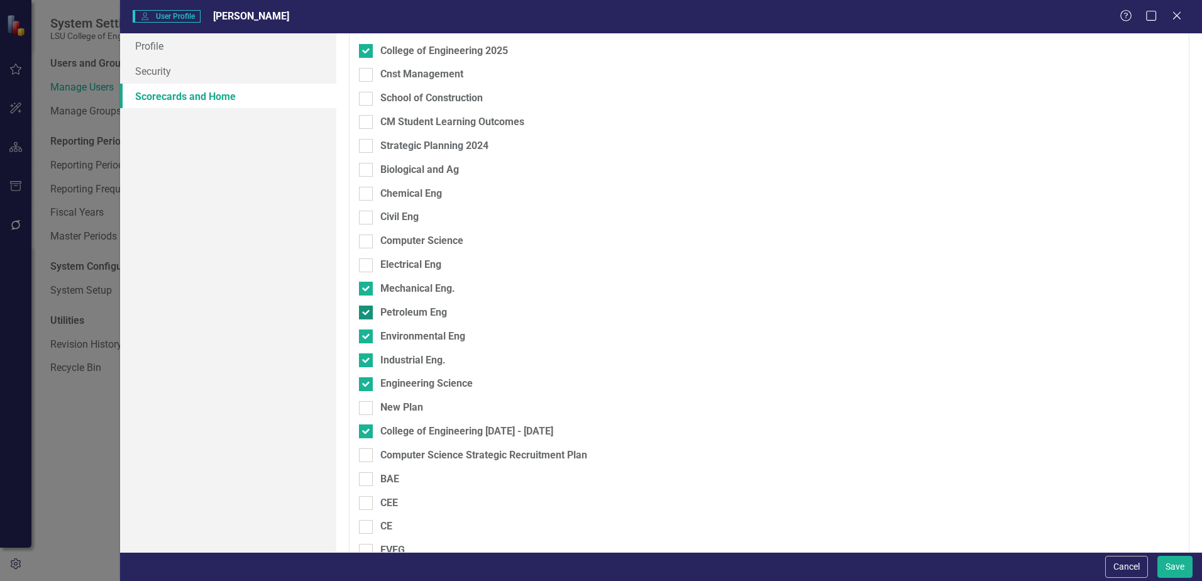
click at [363, 314] on div at bounding box center [366, 312] width 14 height 14
click at [363, 314] on input "Petroleum Eng" at bounding box center [363, 309] width 8 height 8
checkbox input "false"
click at [366, 334] on input "Environmental Eng" at bounding box center [363, 333] width 8 height 8
checkbox input "false"
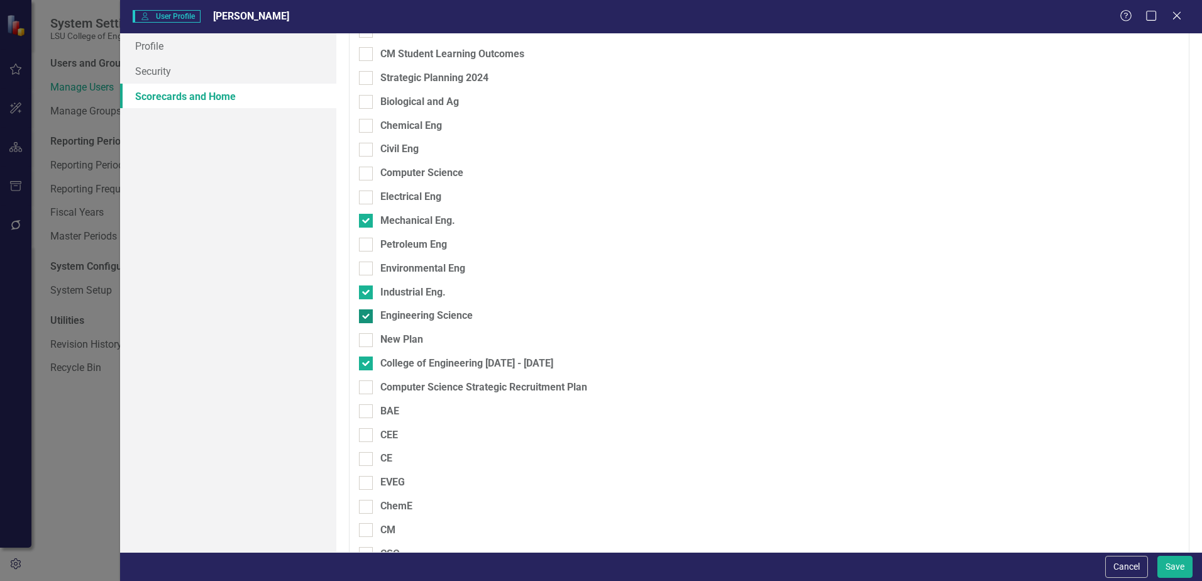
scroll to position [0, 0]
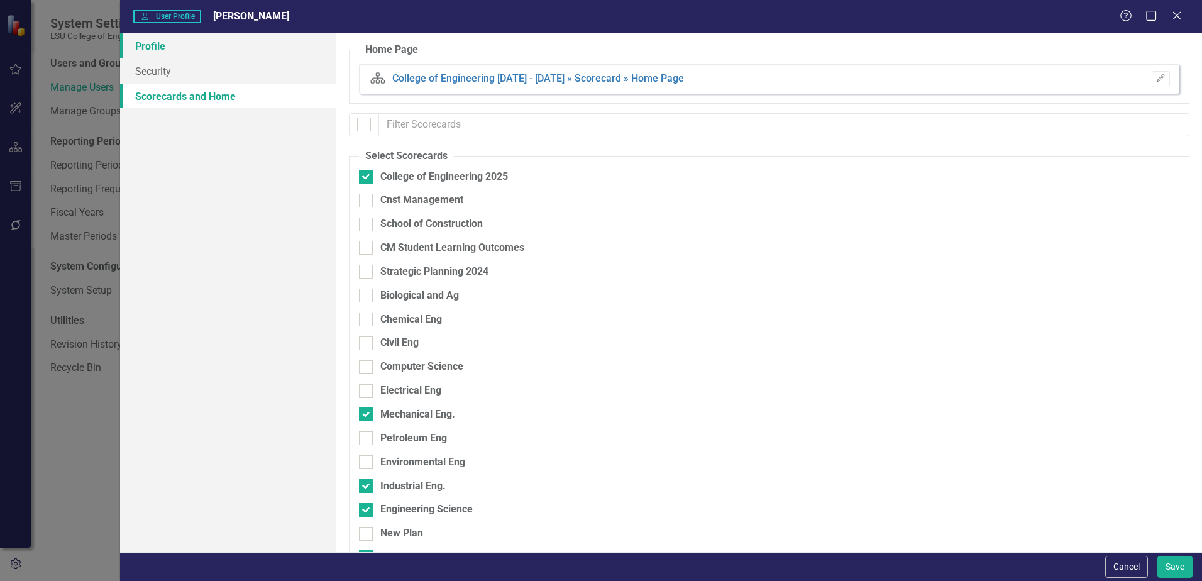
click at [153, 47] on link "Profile" at bounding box center [228, 45] width 216 height 25
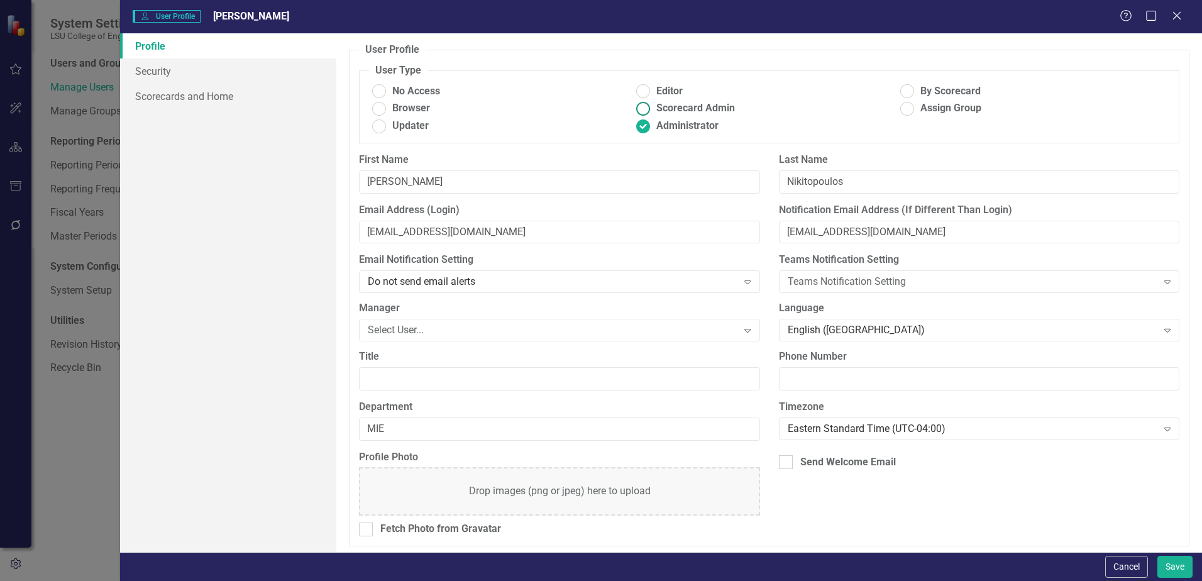
click at [642, 111] on ins at bounding box center [643, 108] width 19 height 19
click at [642, 111] on input "Scorecard Admin" at bounding box center [643, 108] width 19 height 19
radio input "true"
click at [1179, 568] on button "Save" at bounding box center [1174, 567] width 35 height 22
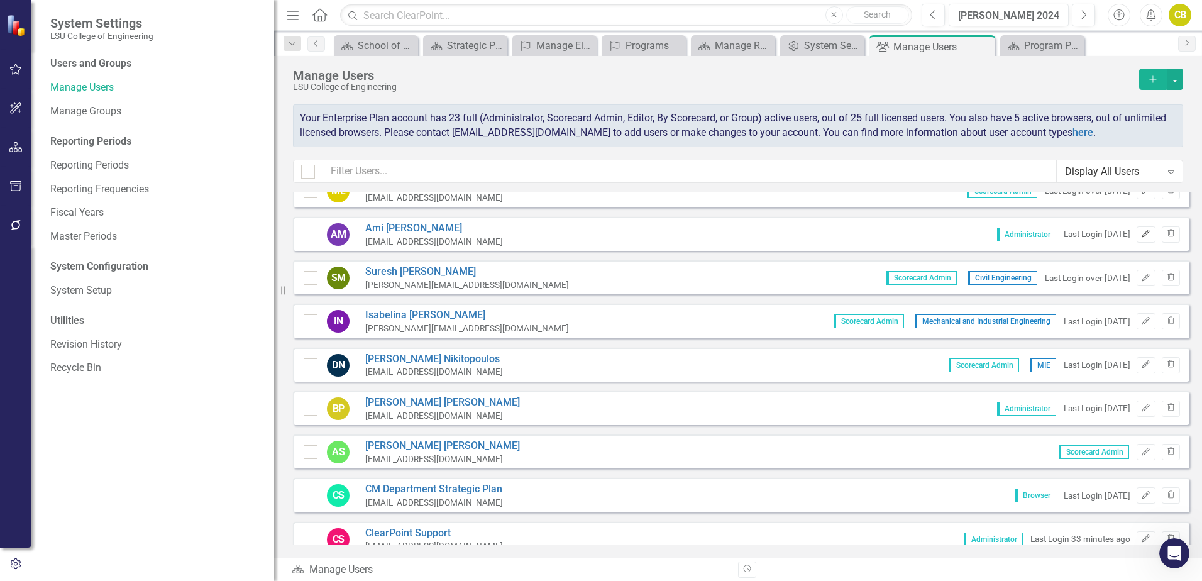
click at [1142, 233] on icon "button" at bounding box center [1146, 234] width 8 height 8
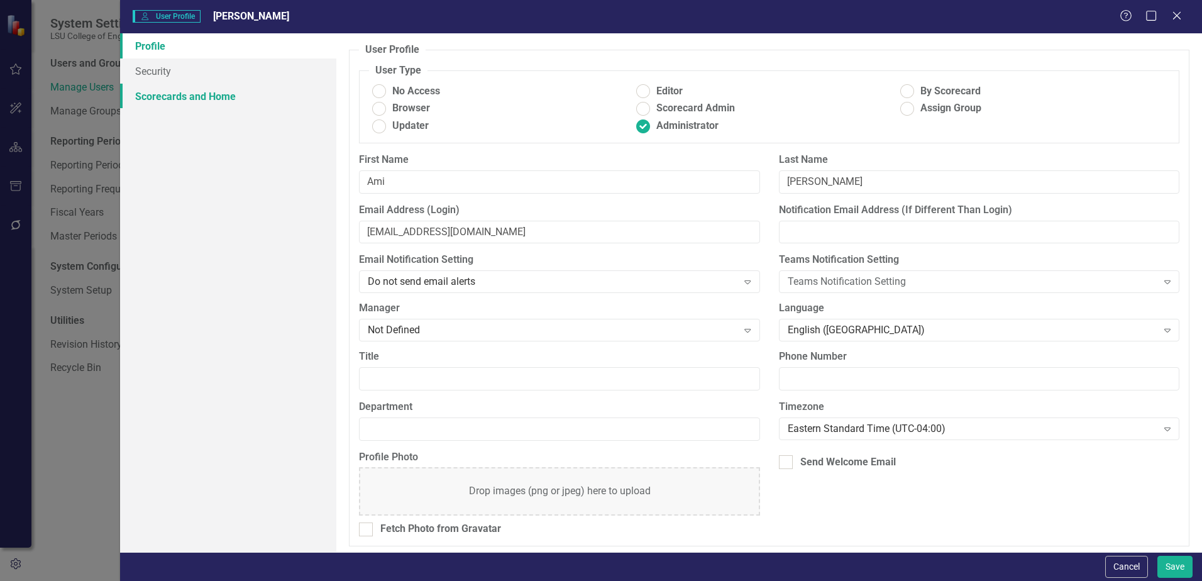
click at [190, 100] on link "Scorecards and Home" at bounding box center [228, 96] width 216 height 25
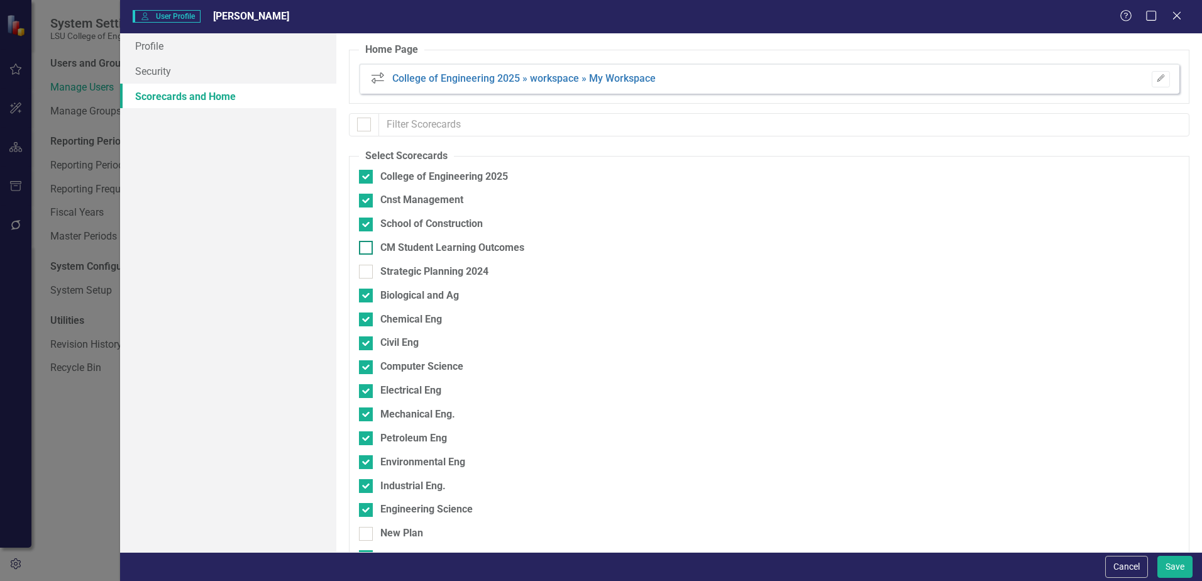
click at [368, 247] on div at bounding box center [366, 248] width 14 height 14
click at [367, 247] on input "CM Student Learning Outcomes" at bounding box center [363, 245] width 8 height 8
checkbox input "true"
click at [1177, 564] on button "Save" at bounding box center [1174, 567] width 35 height 22
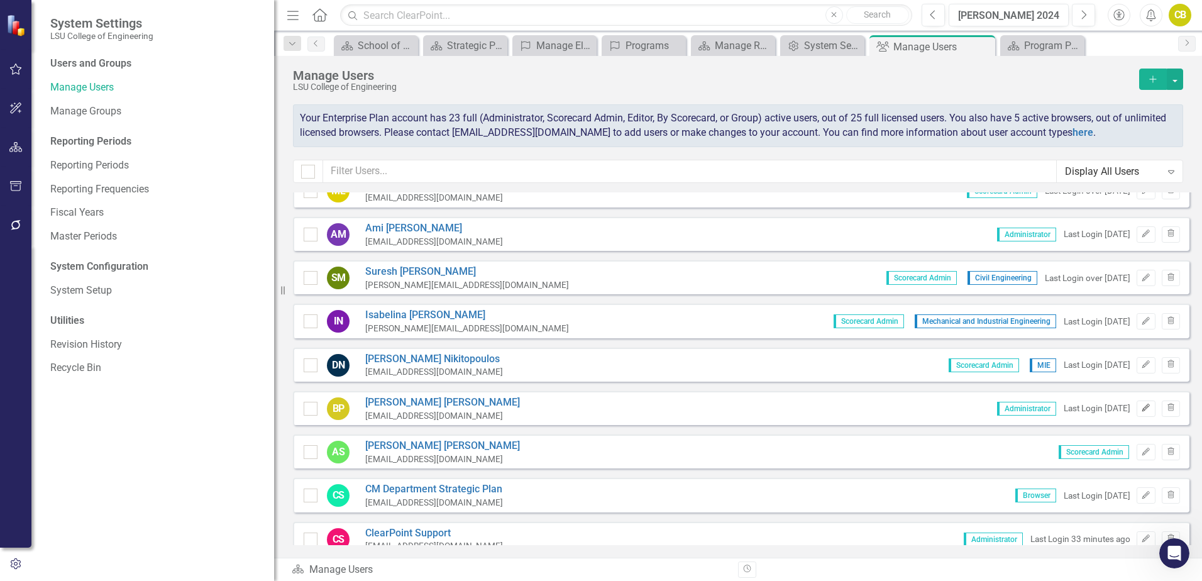
click at [1141, 412] on icon "Edit" at bounding box center [1145, 408] width 9 height 8
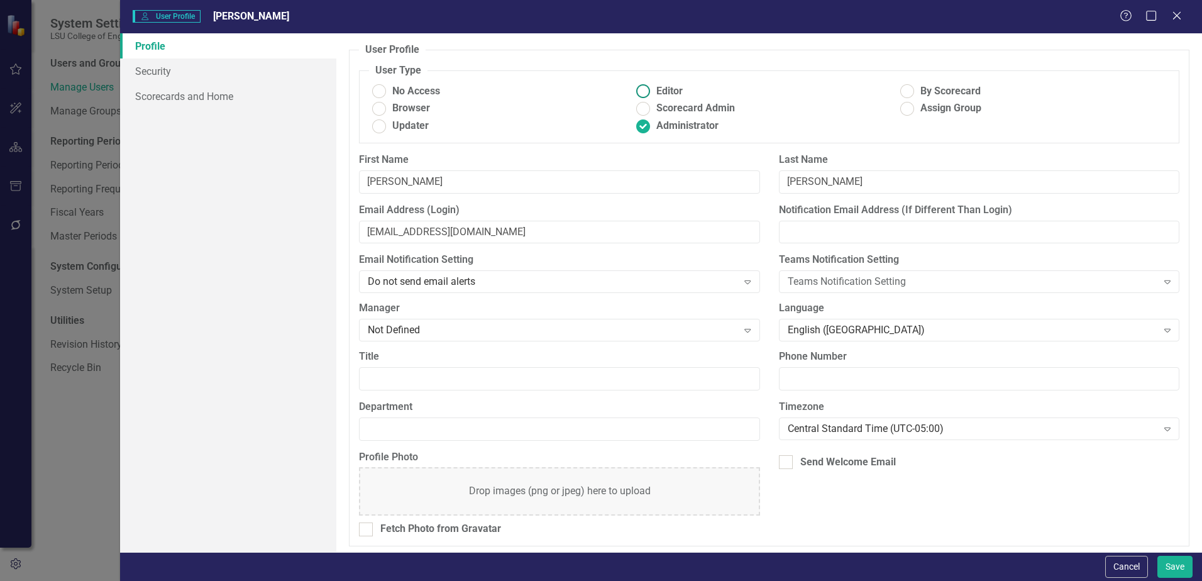
click at [637, 91] on ins at bounding box center [643, 91] width 19 height 19
click at [637, 91] on input "Editor" at bounding box center [643, 91] width 19 height 19
radio input "true"
click at [1172, 569] on button "Save" at bounding box center [1174, 567] width 35 height 22
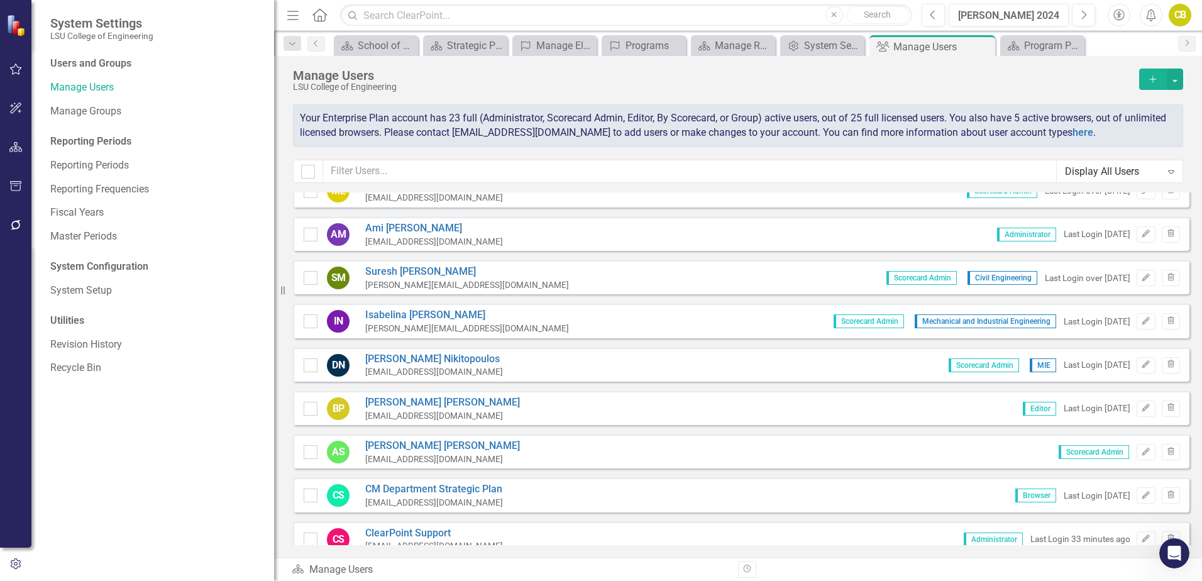
scroll to position [691, 0]
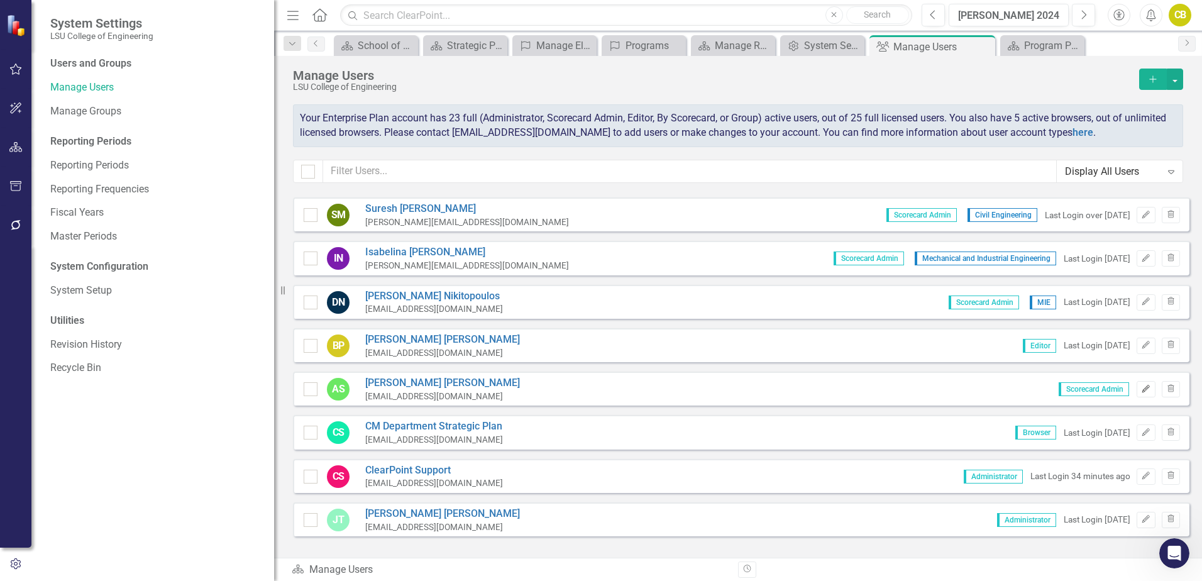
click at [1142, 389] on icon "button" at bounding box center [1146, 389] width 8 height 8
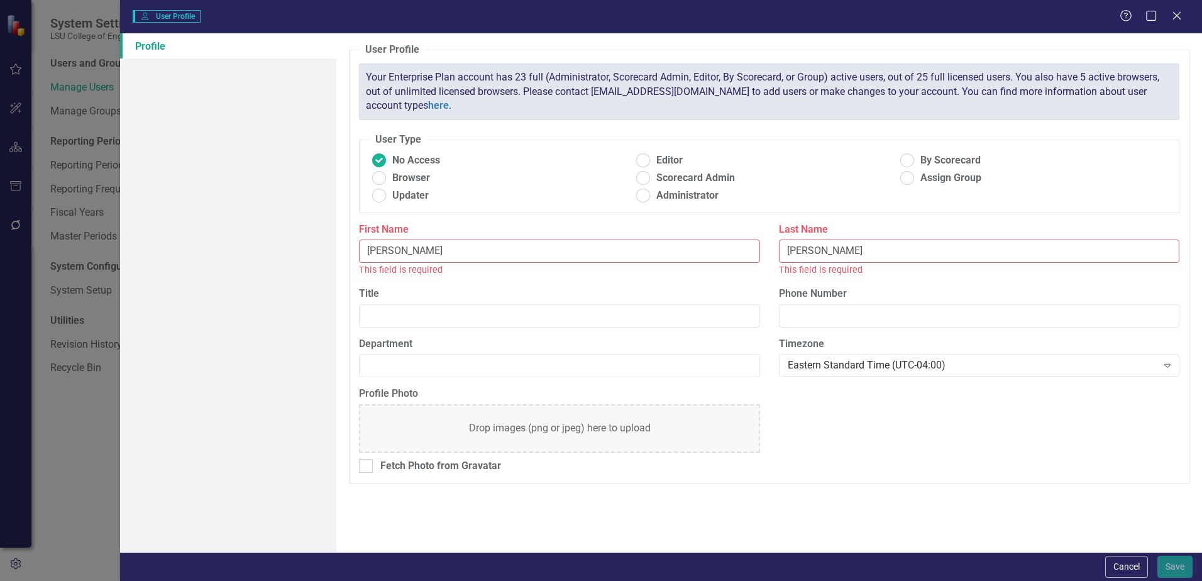
type input "Angela"
type input "Singleton"
radio input "false"
radio input "true"
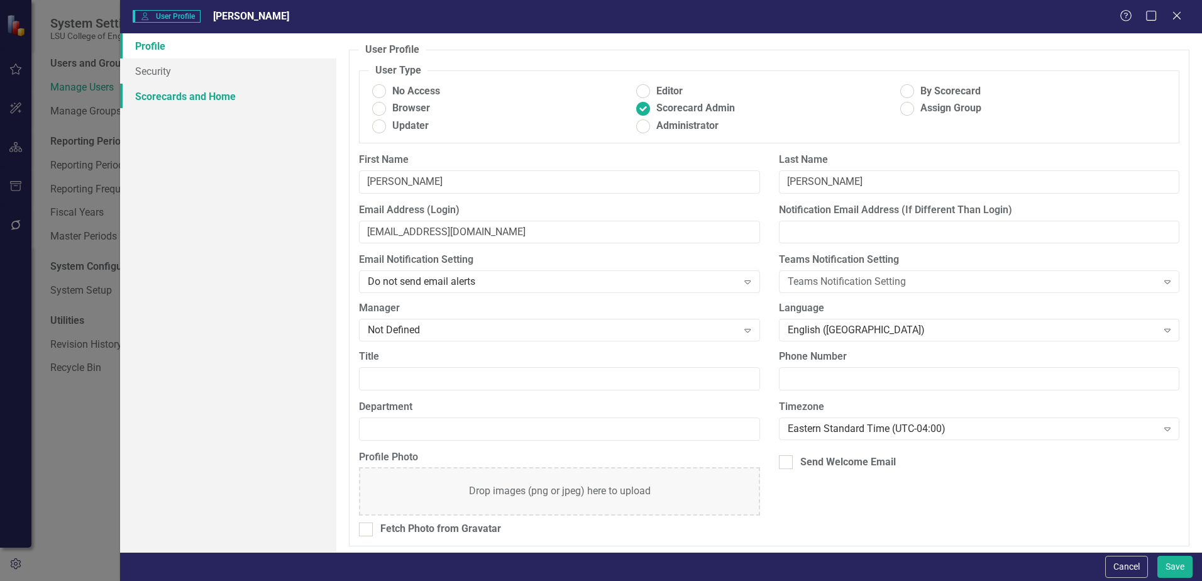
click at [189, 97] on link "Scorecards and Home" at bounding box center [228, 96] width 216 height 25
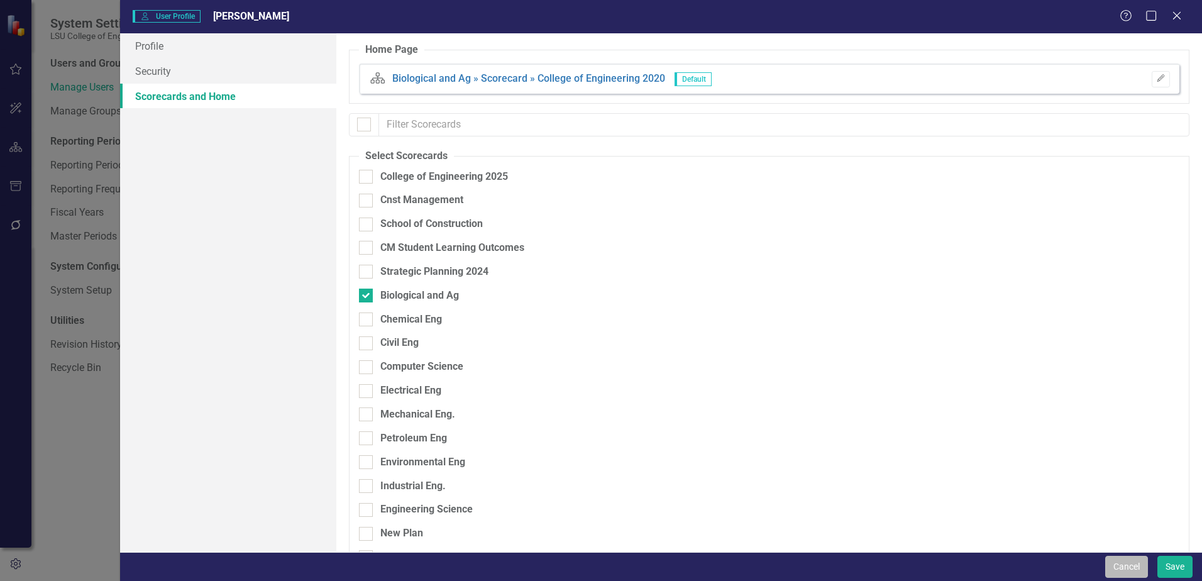
click at [1133, 569] on button "Cancel" at bounding box center [1126, 567] width 43 height 22
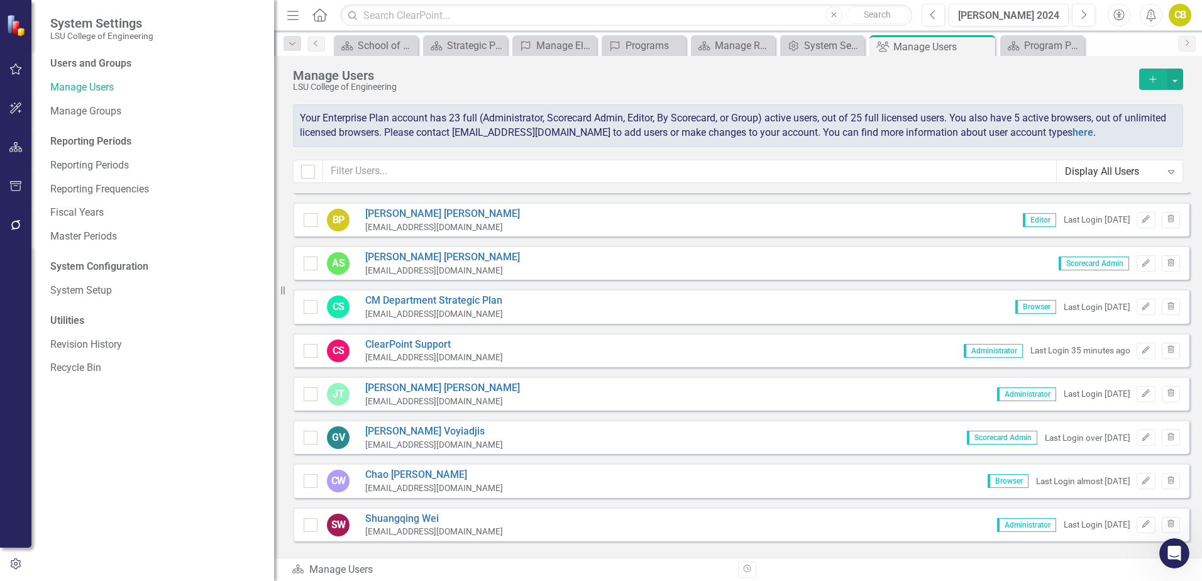
scroll to position [880, 0]
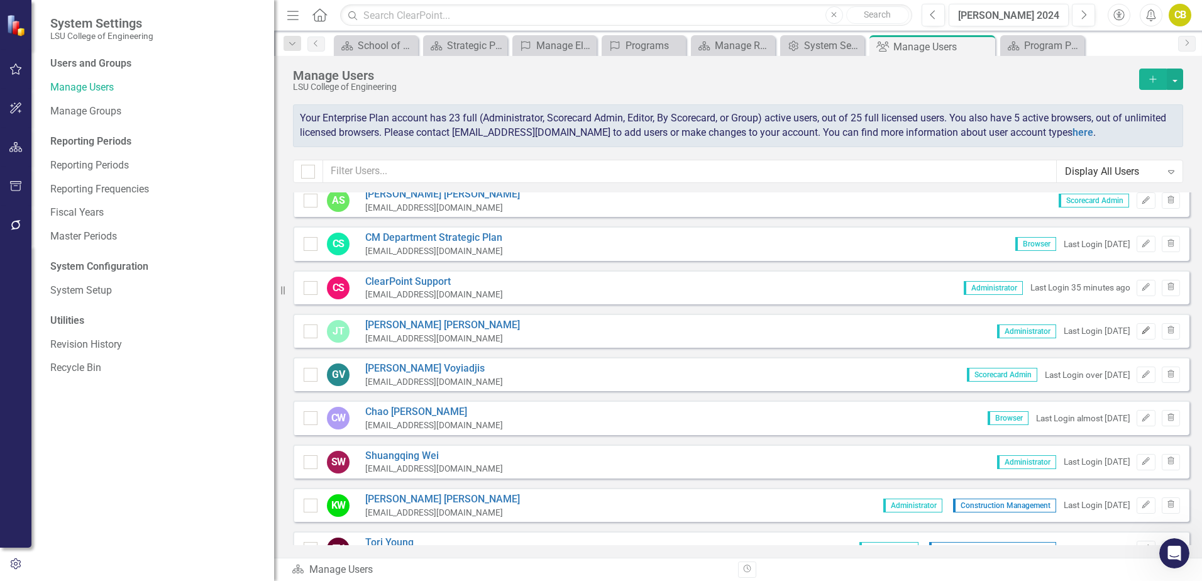
click at [1141, 333] on icon "Edit" at bounding box center [1145, 331] width 9 height 8
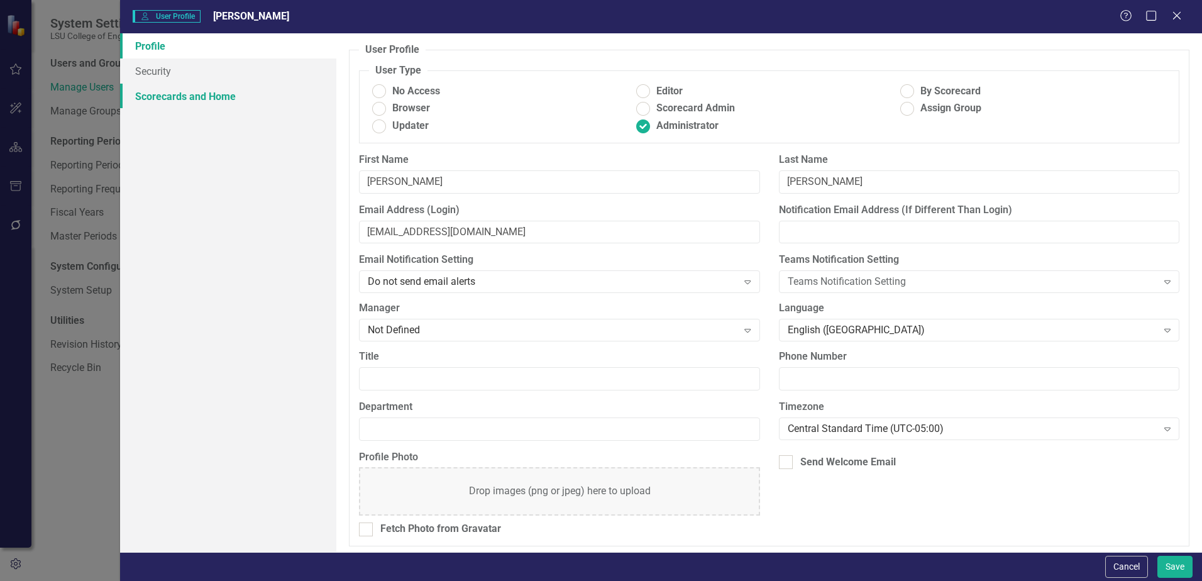
click at [186, 97] on link "Scorecards and Home" at bounding box center [228, 96] width 216 height 25
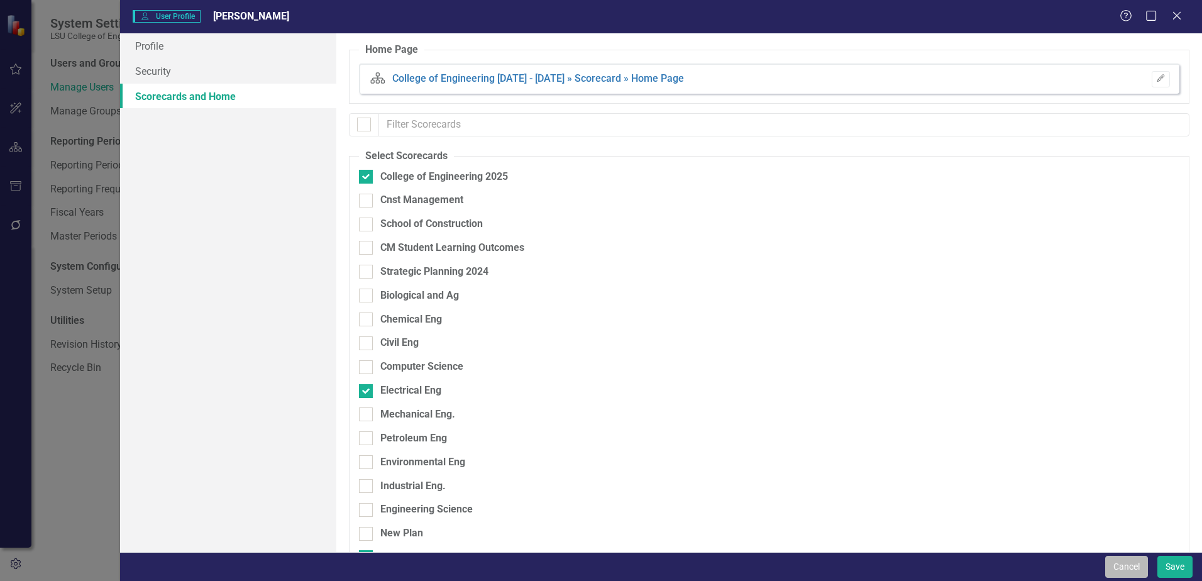
click at [1126, 564] on button "Cancel" at bounding box center [1126, 567] width 43 height 22
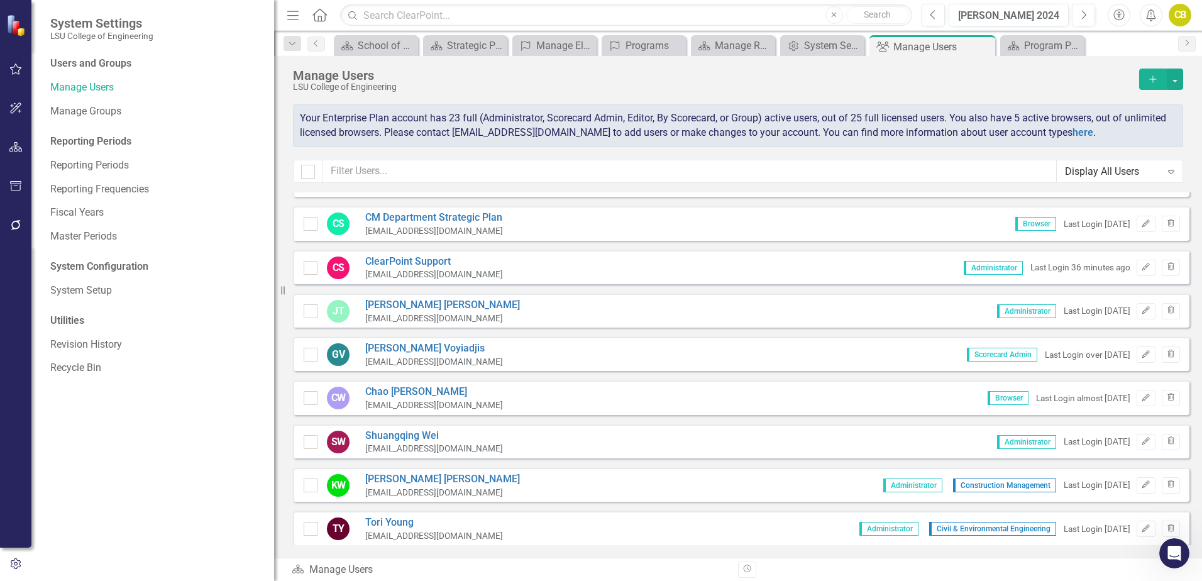
scroll to position [878, 0]
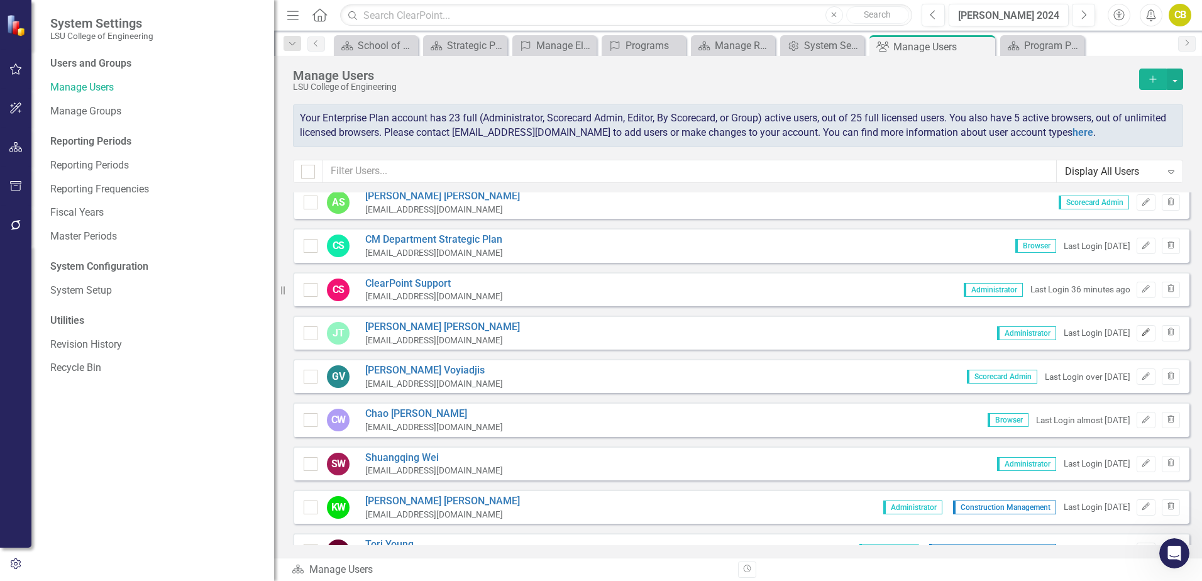
click at [1142, 334] on icon "button" at bounding box center [1146, 333] width 8 height 8
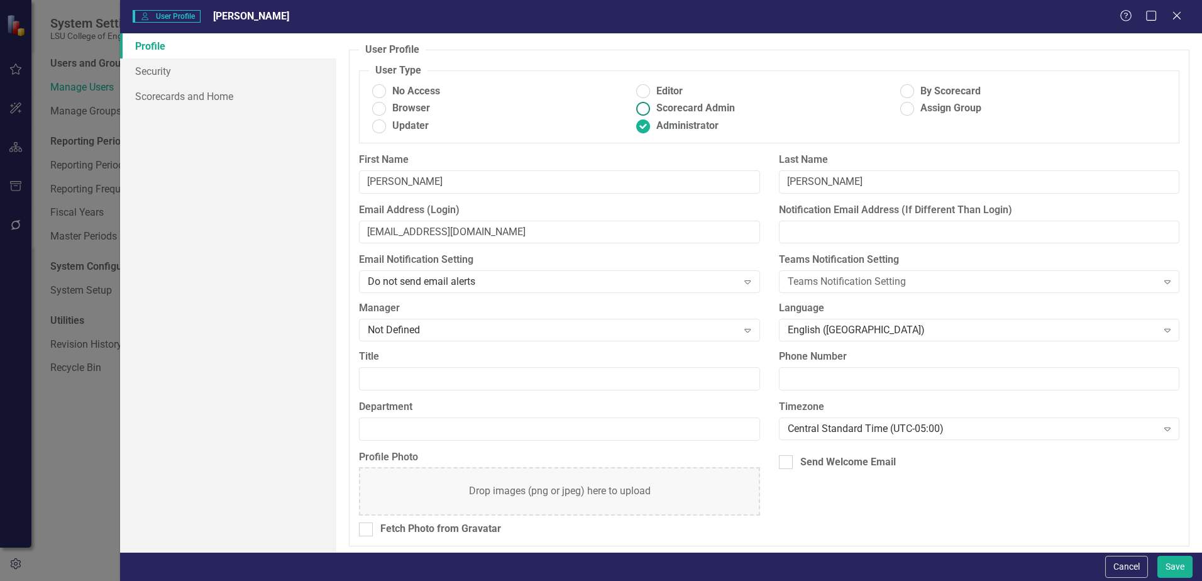
click at [640, 111] on ins at bounding box center [643, 108] width 19 height 19
click at [640, 111] on input "Scorecard Admin" at bounding box center [643, 108] width 19 height 19
radio input "true"
click at [1174, 568] on button "Save" at bounding box center [1174, 567] width 35 height 22
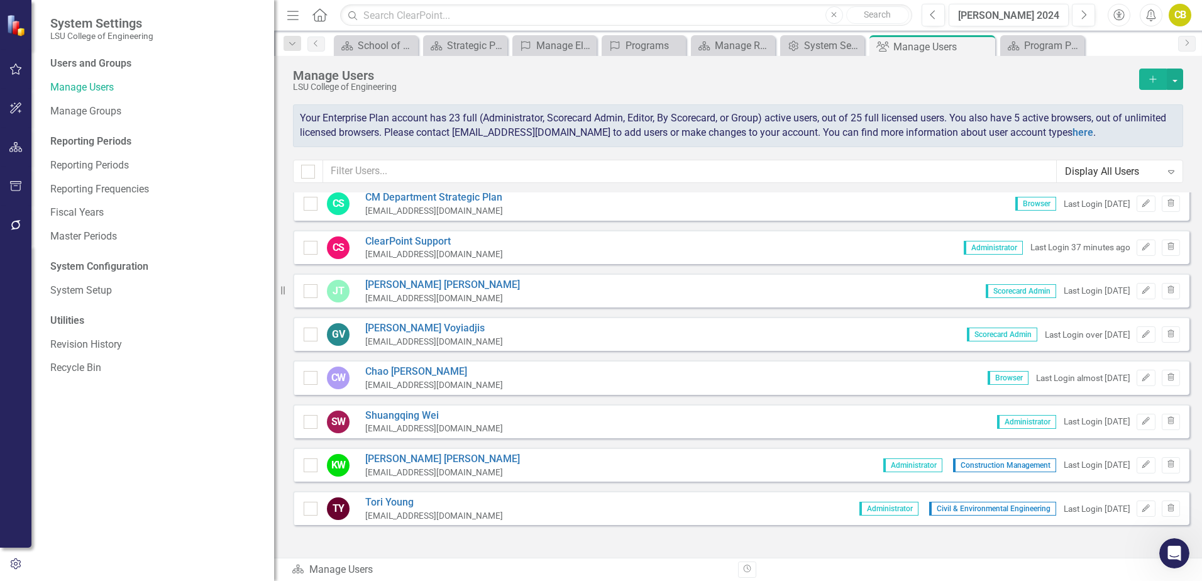
scroll to position [941, 0]
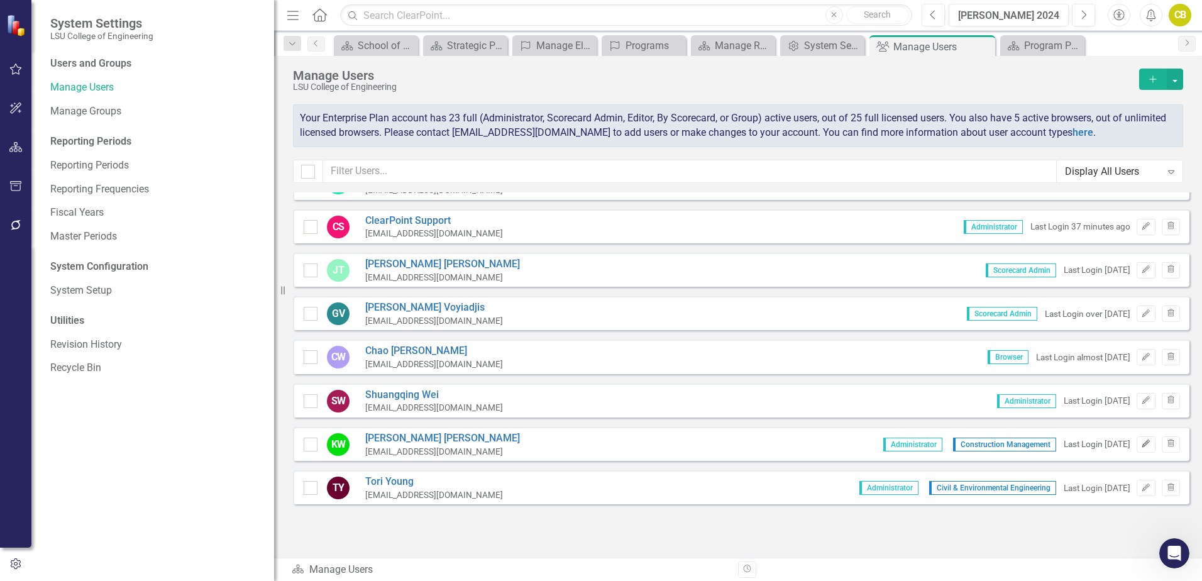
click at [1141, 442] on icon "Edit" at bounding box center [1145, 444] width 9 height 8
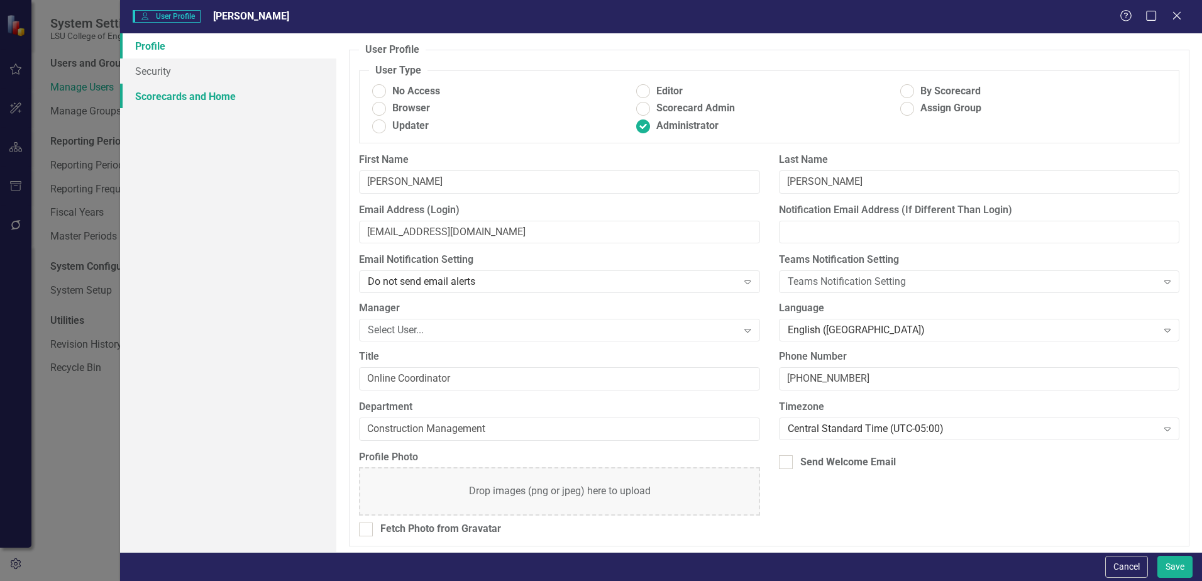
click at [162, 96] on link "Scorecards and Home" at bounding box center [228, 96] width 216 height 25
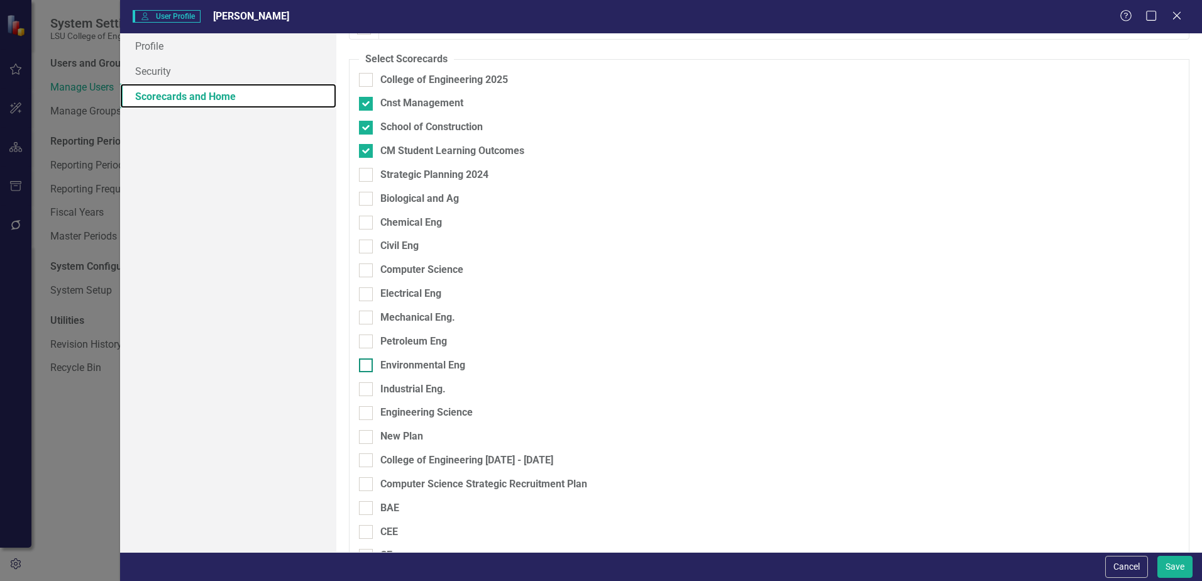
scroll to position [0, 0]
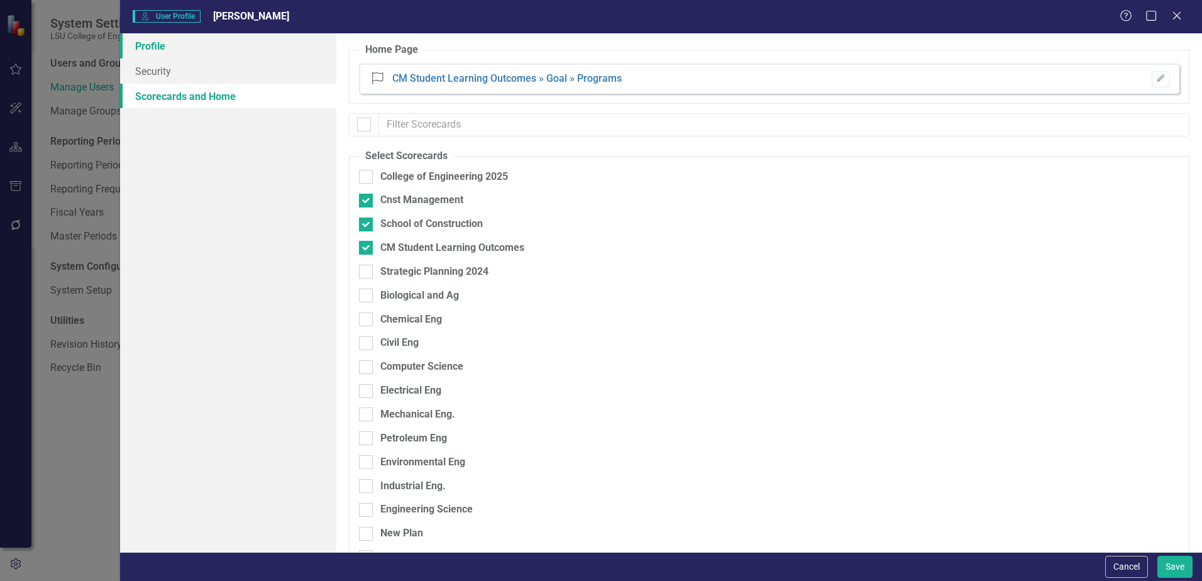
click at [155, 49] on link "Profile" at bounding box center [228, 45] width 216 height 25
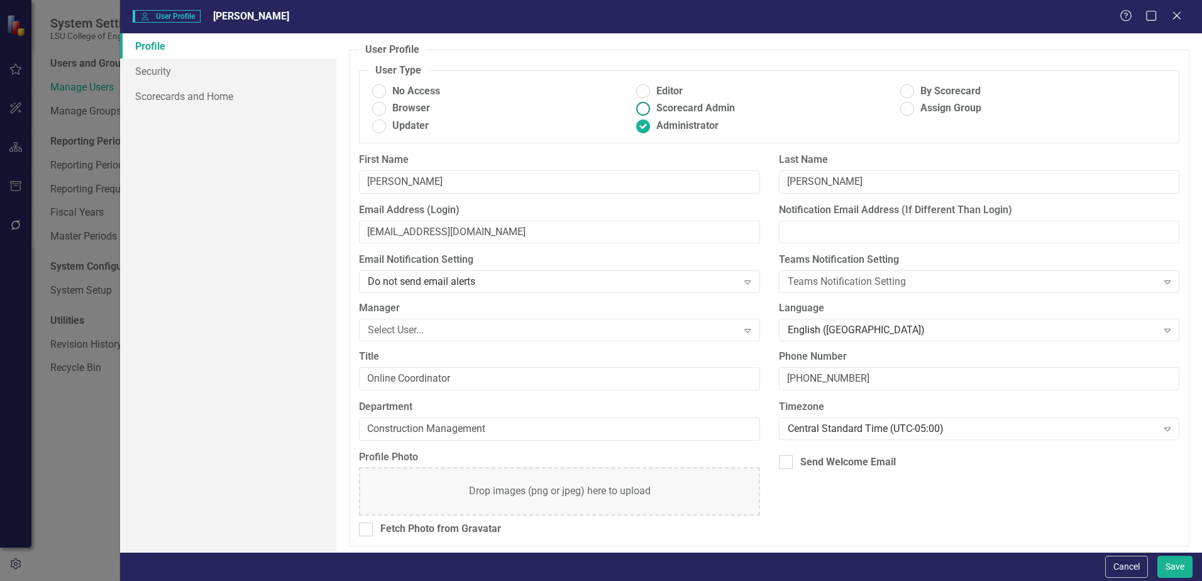
click at [641, 111] on ins at bounding box center [643, 108] width 19 height 19
click at [641, 111] on input "Scorecard Admin" at bounding box center [643, 108] width 19 height 19
radio input "true"
click at [1169, 566] on button "Save" at bounding box center [1174, 567] width 35 height 22
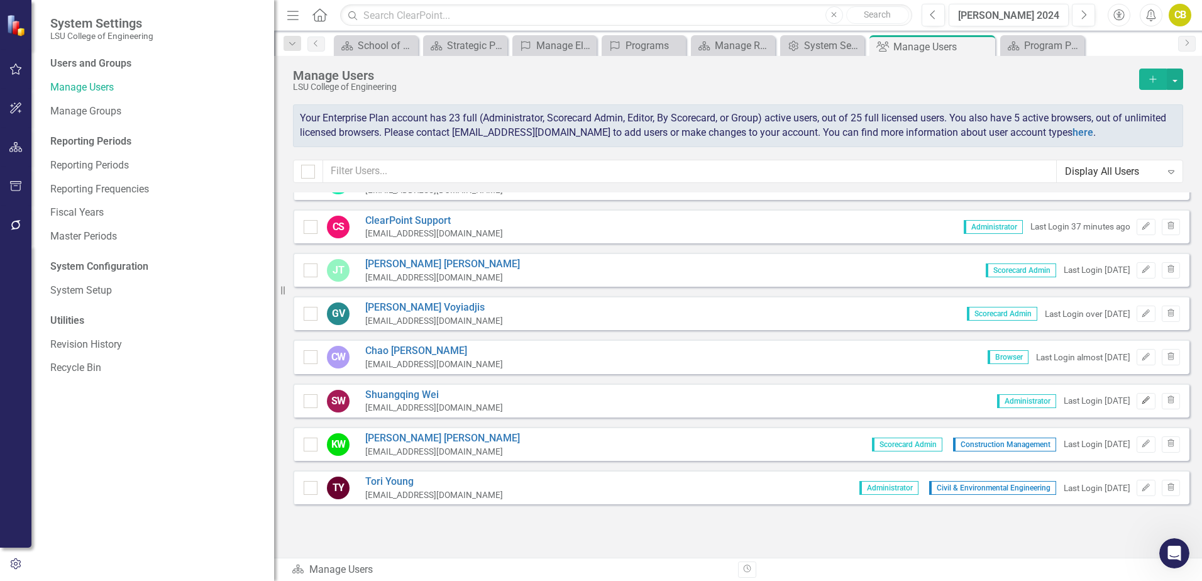
click at [1141, 401] on icon "Edit" at bounding box center [1145, 401] width 9 height 8
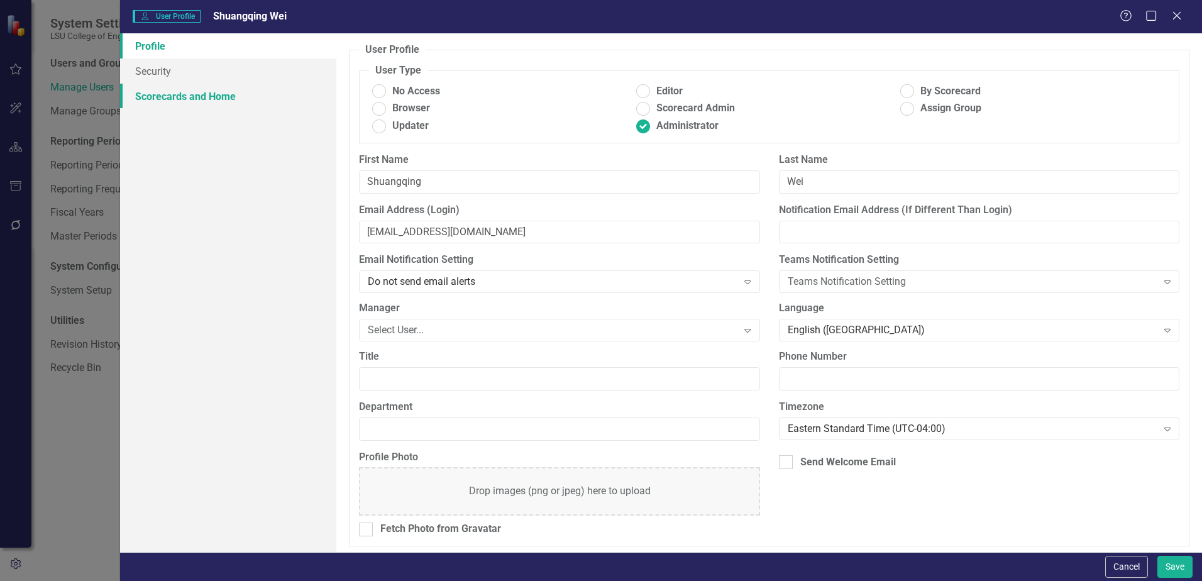
click at [165, 91] on link "Scorecards and Home" at bounding box center [228, 96] width 216 height 25
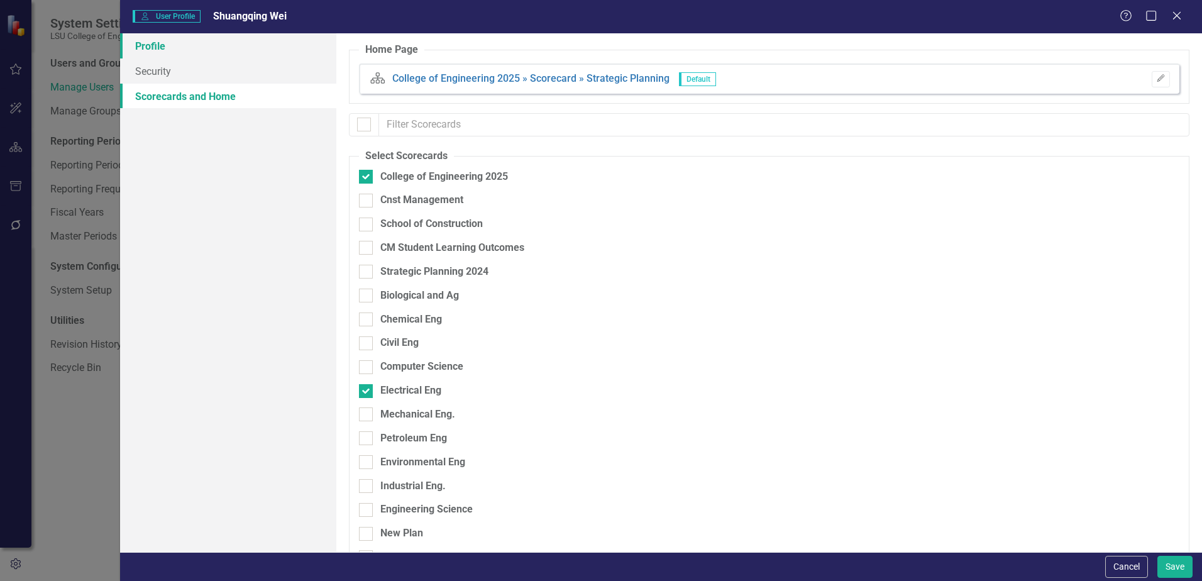
click at [154, 49] on link "Profile" at bounding box center [228, 45] width 216 height 25
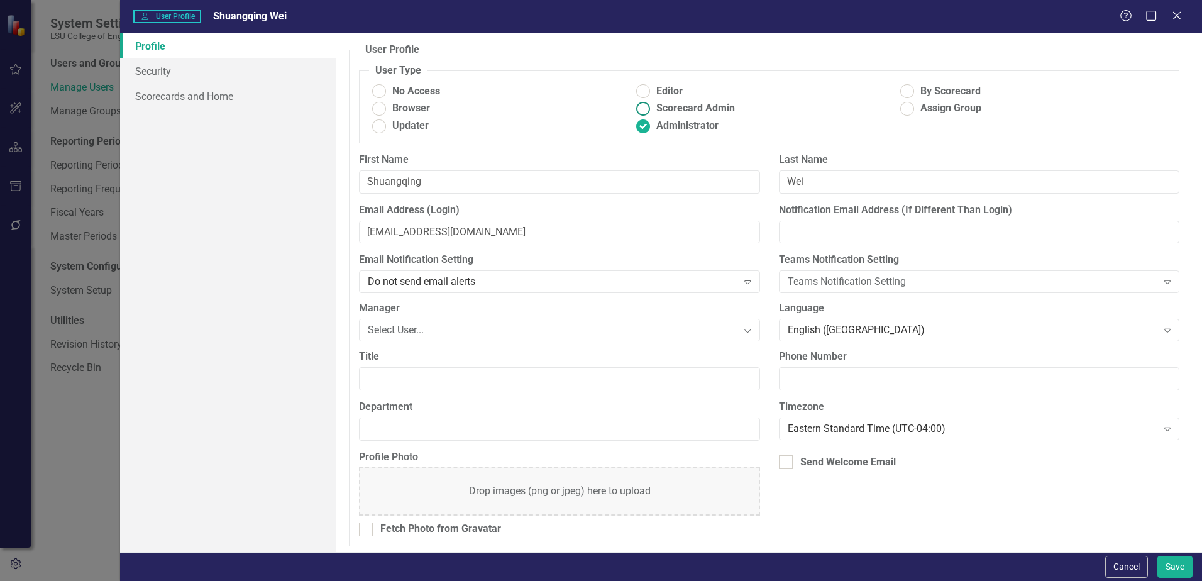
click at [639, 107] on ins at bounding box center [643, 108] width 19 height 19
click at [639, 107] on input "Scorecard Admin" at bounding box center [643, 108] width 19 height 19
radio input "true"
click at [1182, 571] on button "Save" at bounding box center [1174, 567] width 35 height 22
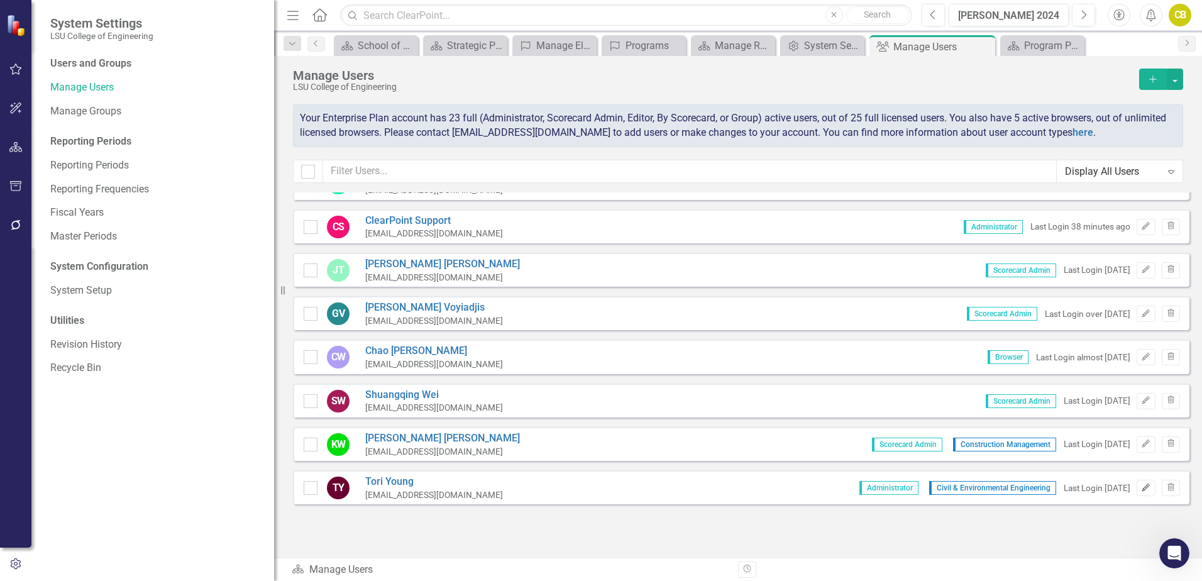
click at [1141, 490] on icon "Edit" at bounding box center [1145, 488] width 9 height 8
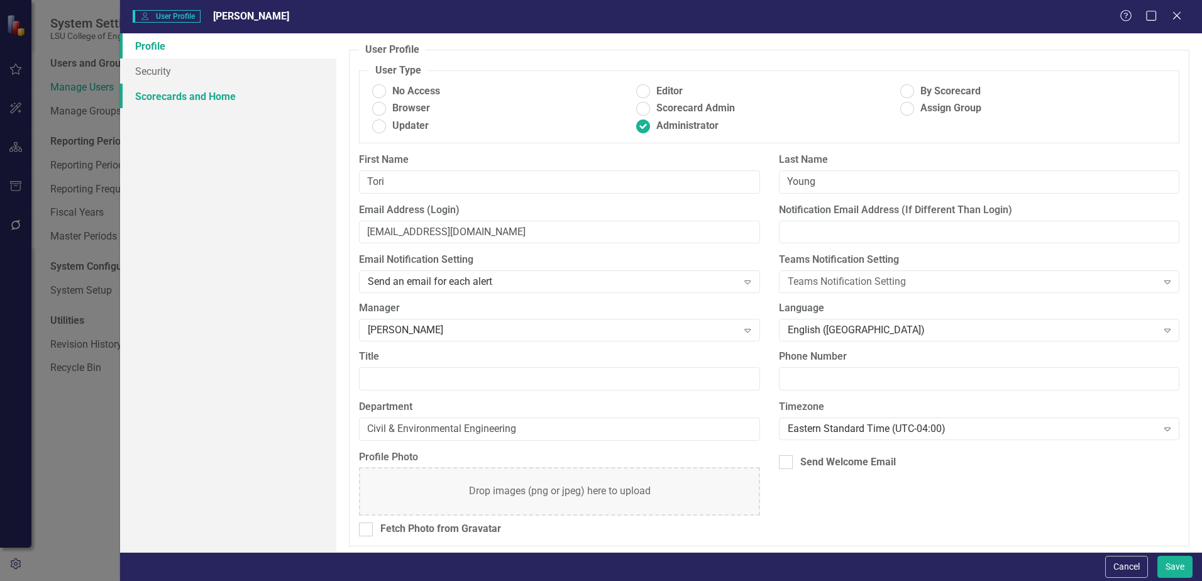
click at [156, 99] on link "Scorecards and Home" at bounding box center [228, 96] width 216 height 25
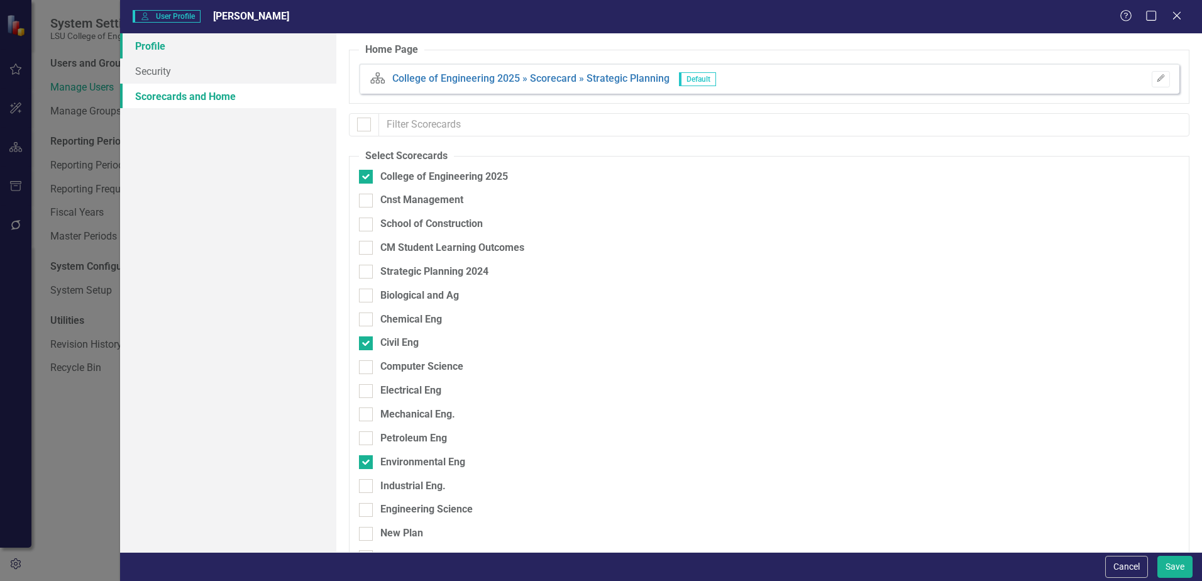
click at [154, 45] on link "Profile" at bounding box center [228, 45] width 216 height 25
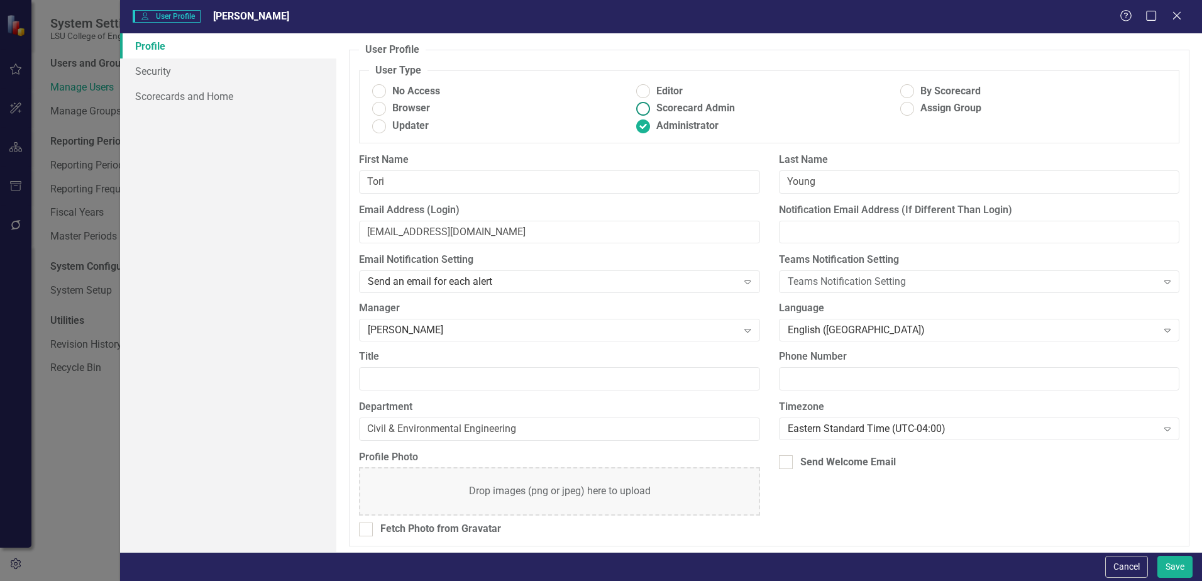
click at [637, 107] on ins at bounding box center [643, 108] width 19 height 19
click at [637, 107] on input "Scorecard Admin" at bounding box center [643, 108] width 19 height 19
radio input "true"
click at [1172, 568] on button "Save" at bounding box center [1174, 567] width 35 height 22
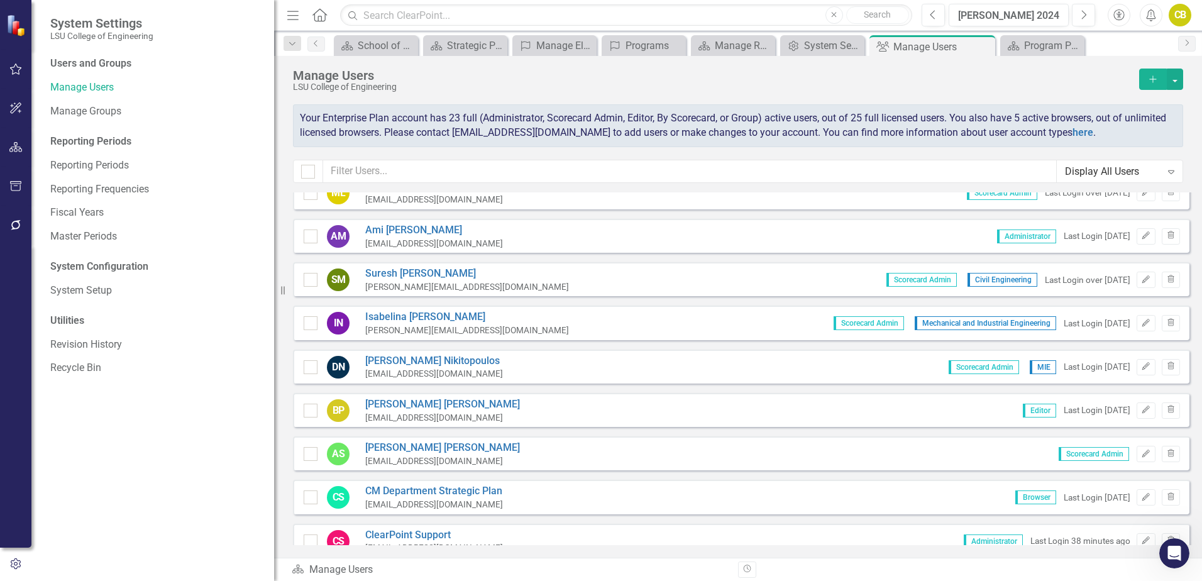
scroll to position [564, 0]
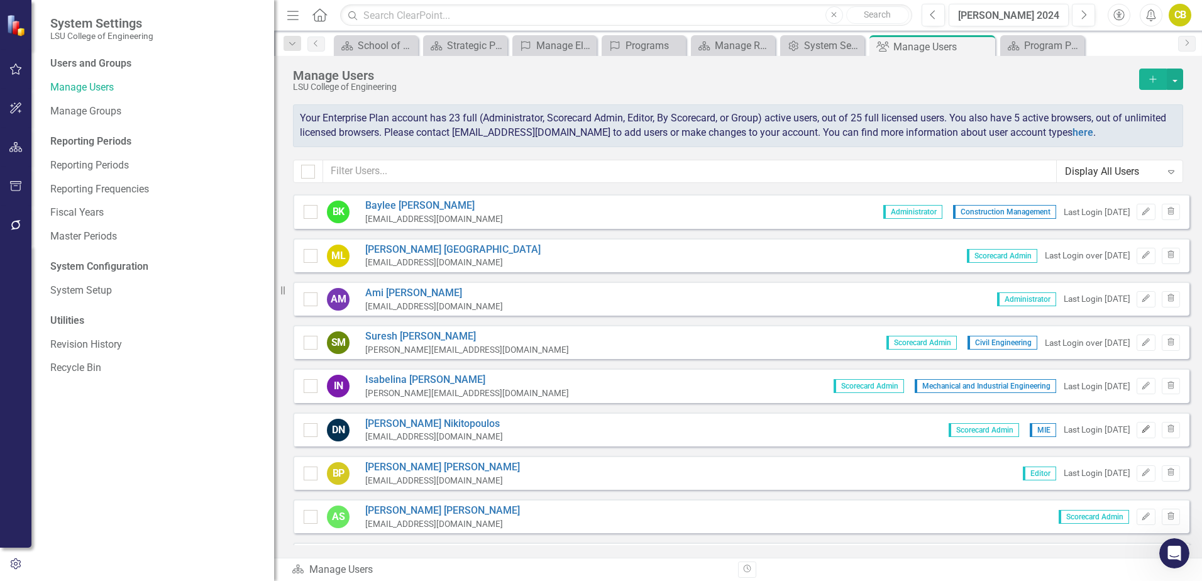
click at [1142, 430] on icon "button" at bounding box center [1146, 429] width 8 height 8
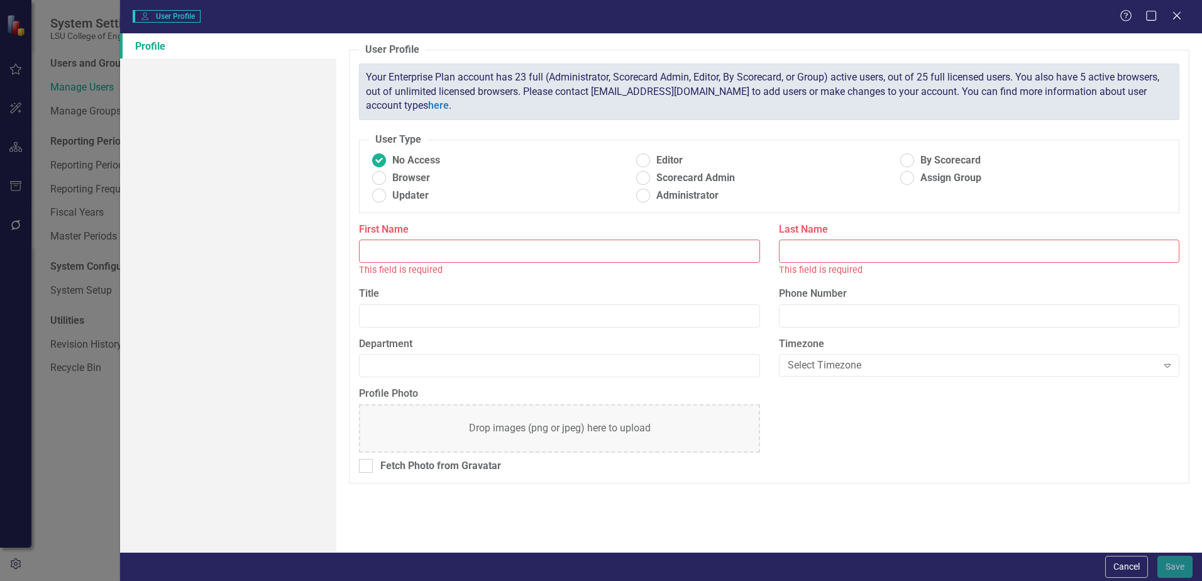
type input "Dimitris"
type input "Nikitopoulos"
type input "MIE"
radio input "false"
radio input "true"
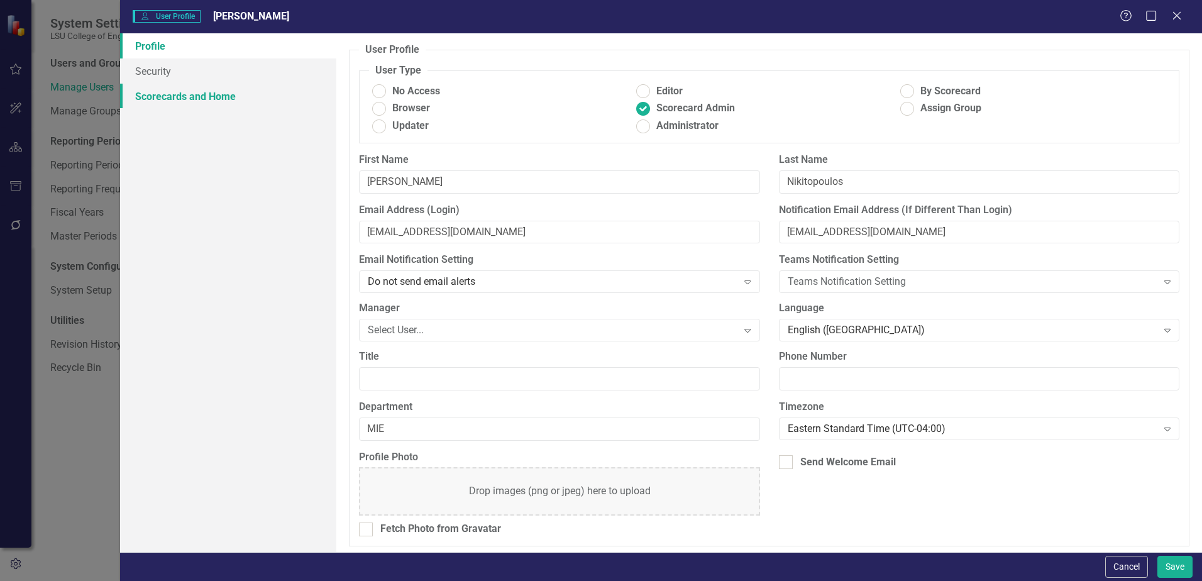
click at [187, 96] on link "Scorecards and Home" at bounding box center [228, 96] width 216 height 25
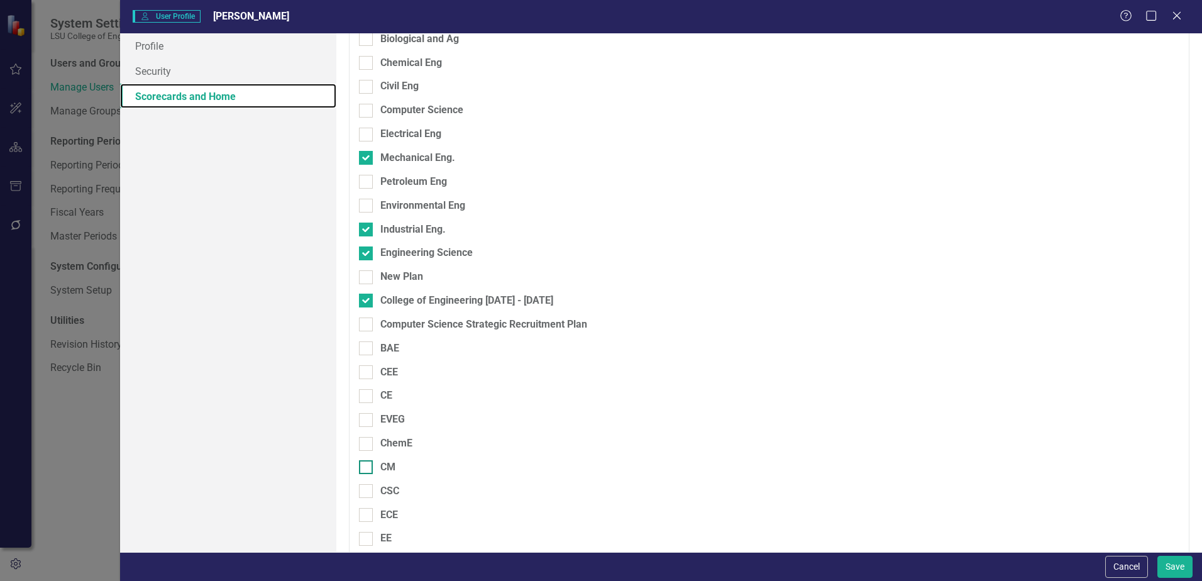
scroll to position [5, 0]
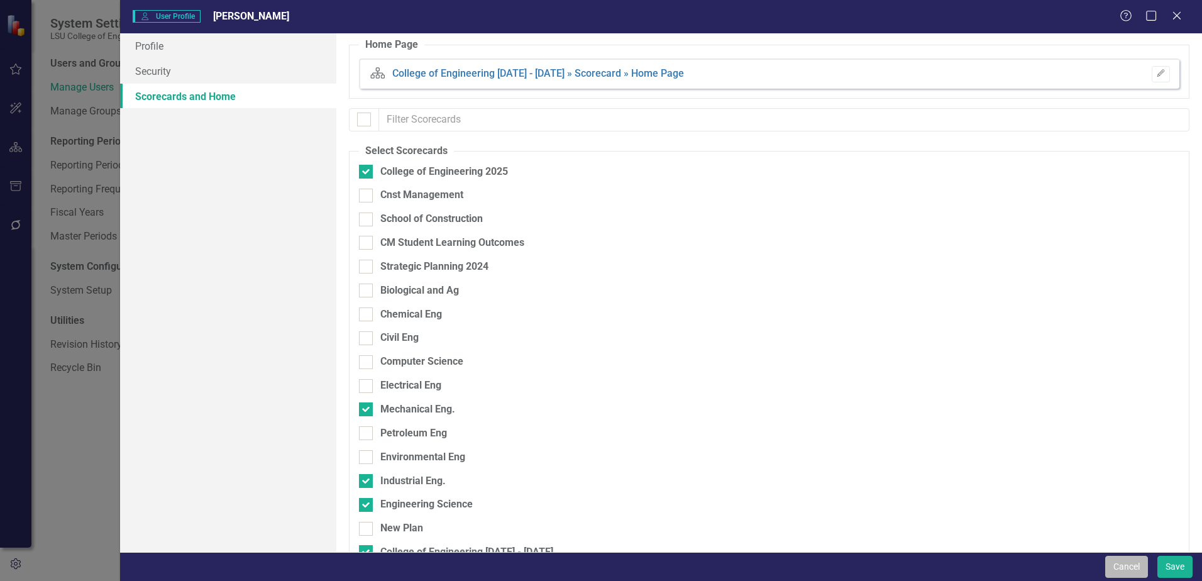
click at [1127, 568] on button "Cancel" at bounding box center [1126, 567] width 43 height 22
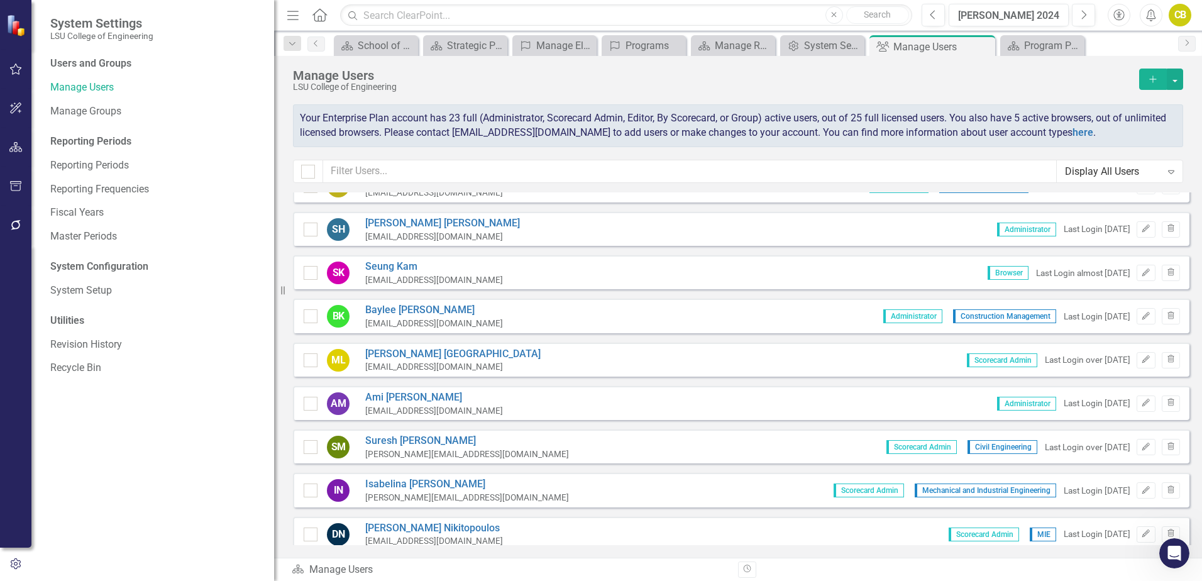
scroll to position [438, 0]
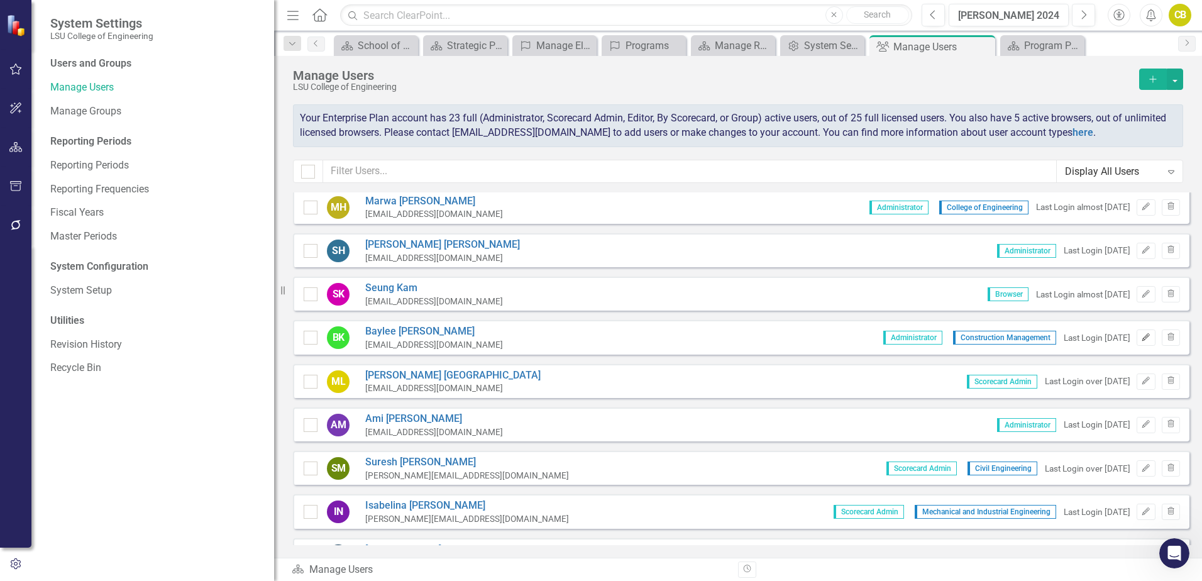
click at [1141, 338] on icon "Edit" at bounding box center [1145, 338] width 9 height 8
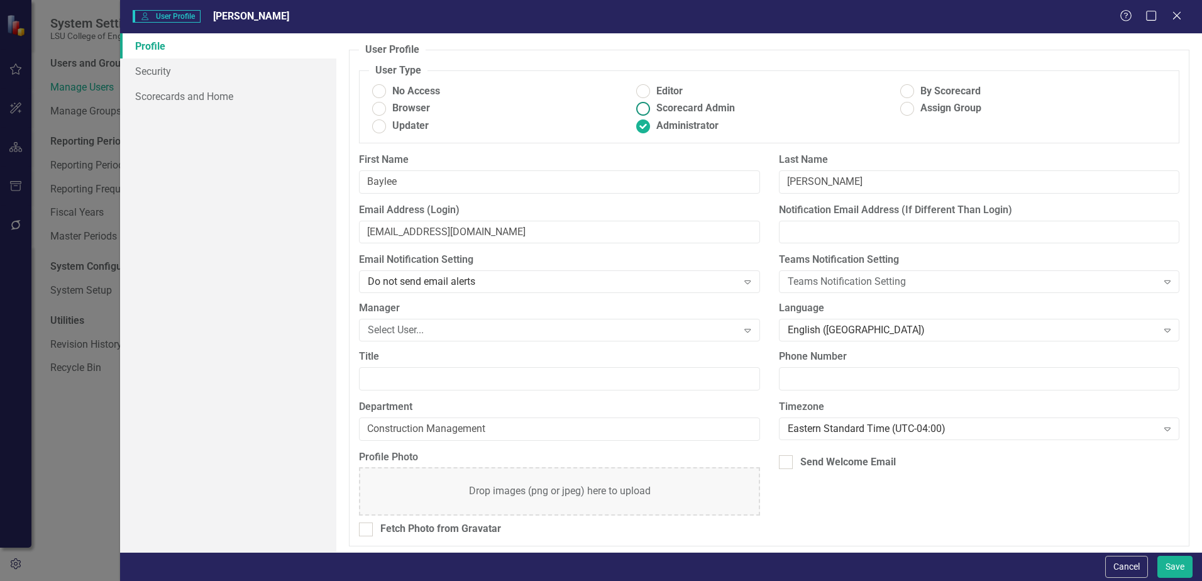
click at [642, 107] on ins at bounding box center [643, 108] width 19 height 19
click at [642, 107] on input "Scorecard Admin" at bounding box center [643, 108] width 19 height 19
radio input "true"
click at [162, 98] on link "Scorecards and Home" at bounding box center [228, 96] width 216 height 25
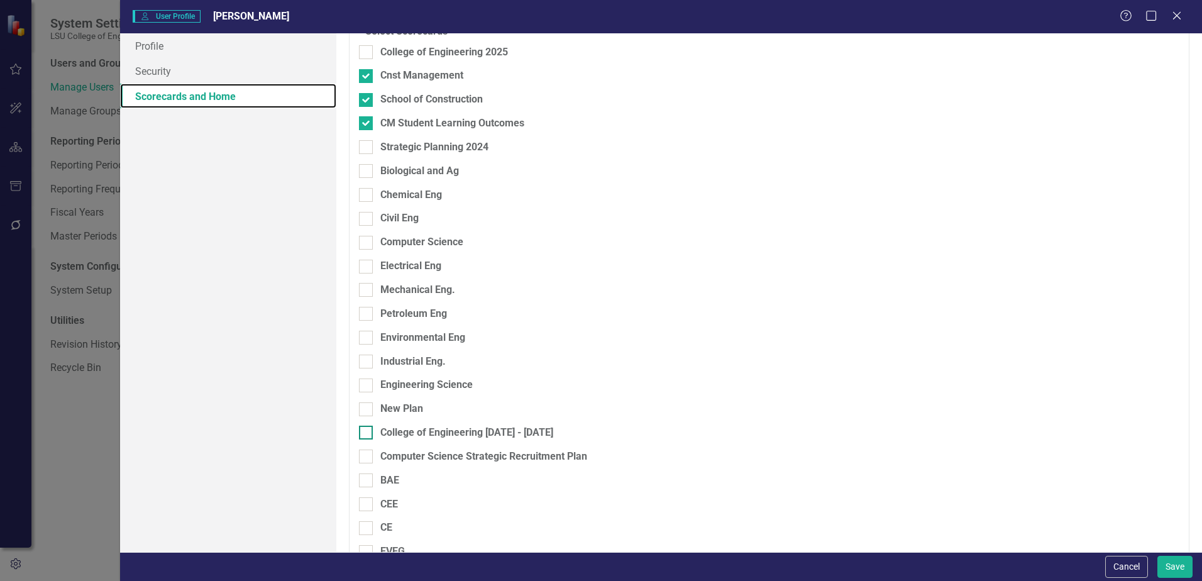
scroll to position [0, 0]
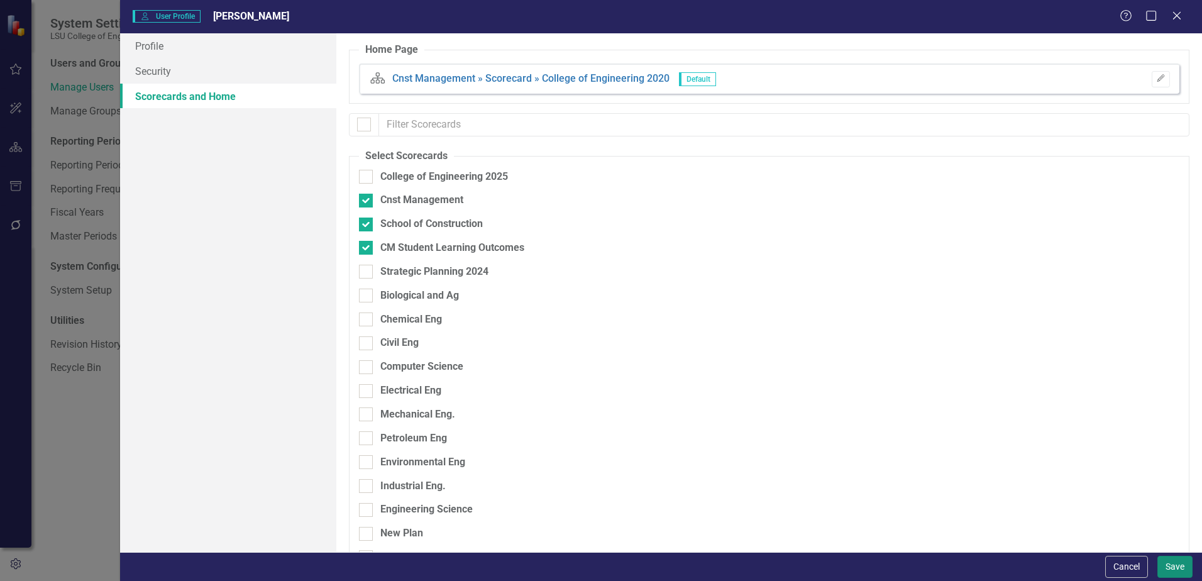
click at [1174, 568] on button "Save" at bounding box center [1174, 567] width 35 height 22
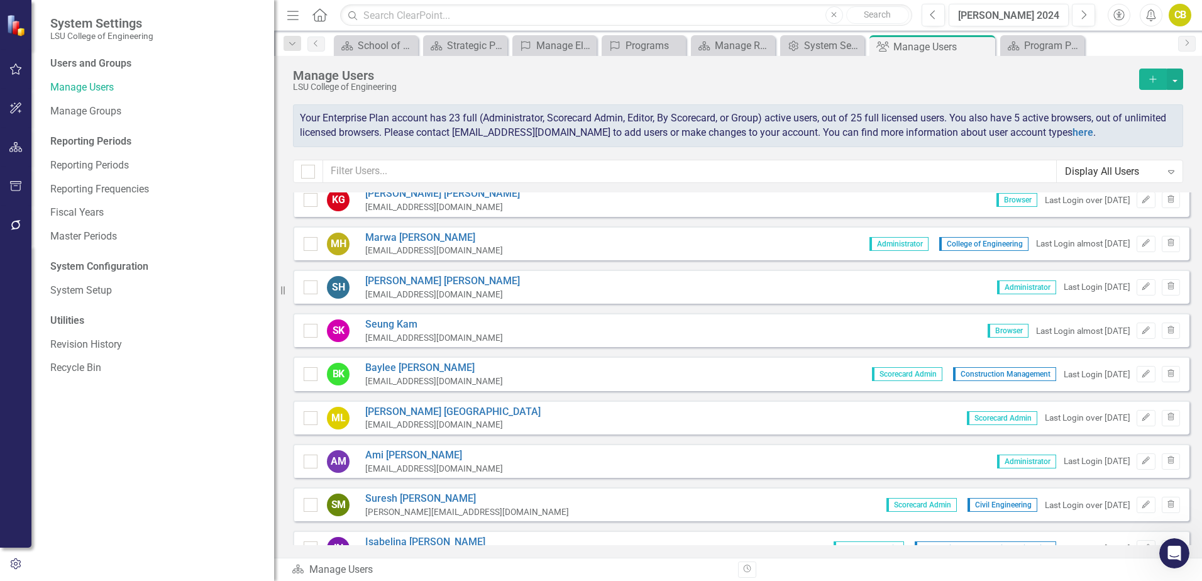
scroll to position [375, 0]
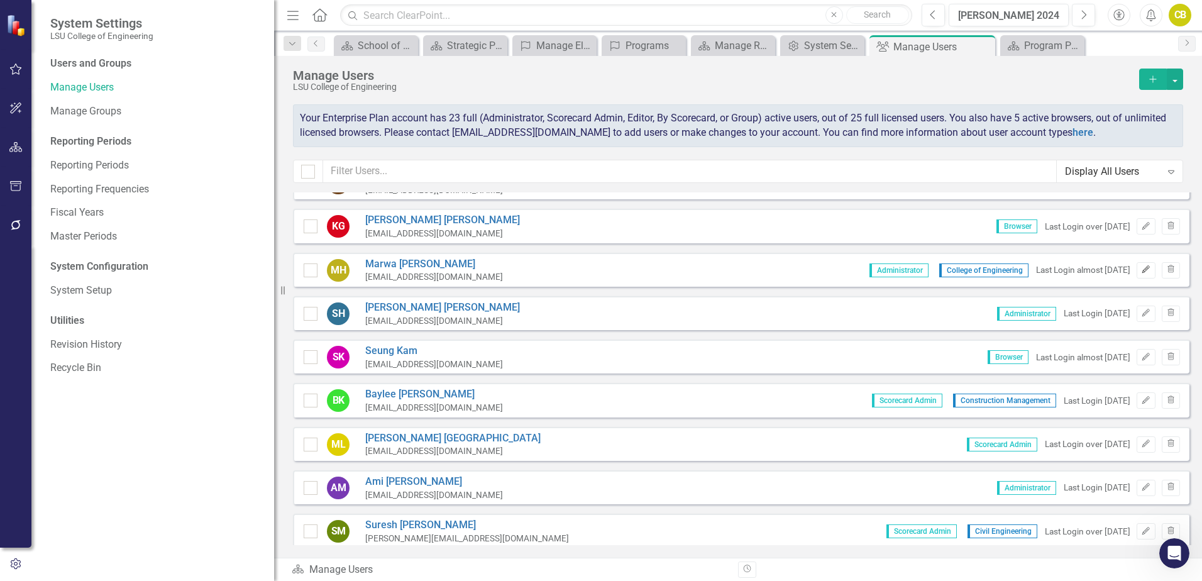
click at [1141, 270] on icon "Edit" at bounding box center [1145, 270] width 9 height 8
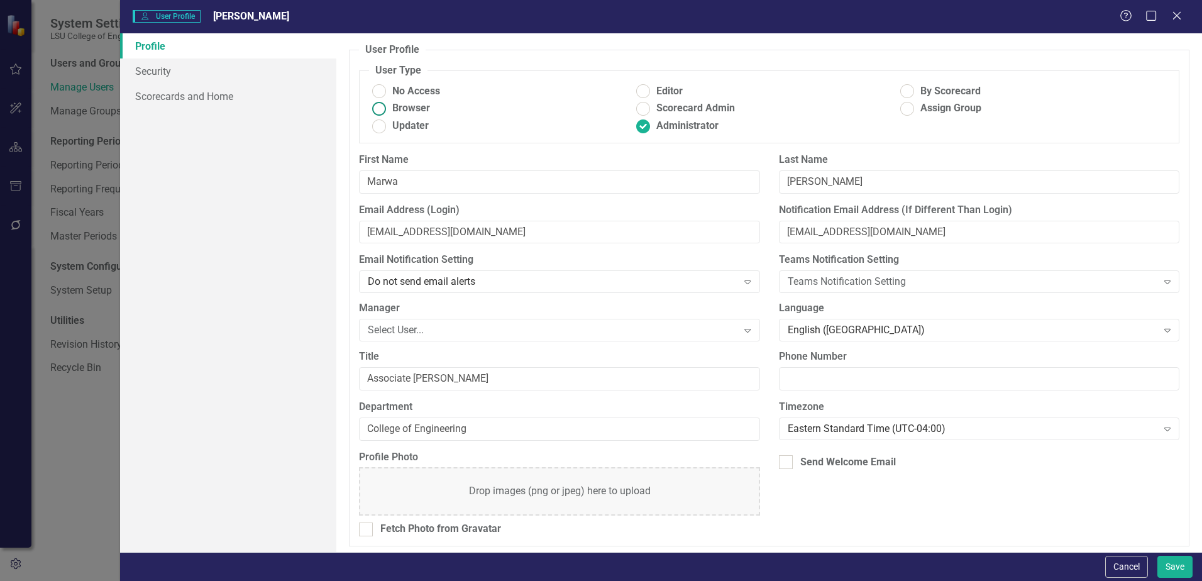
click at [380, 108] on ins at bounding box center [379, 108] width 19 height 19
click at [380, 108] on input "Browser" at bounding box center [379, 108] width 19 height 19
radio input "true"
click at [199, 100] on link "Scorecards and Home" at bounding box center [228, 96] width 216 height 25
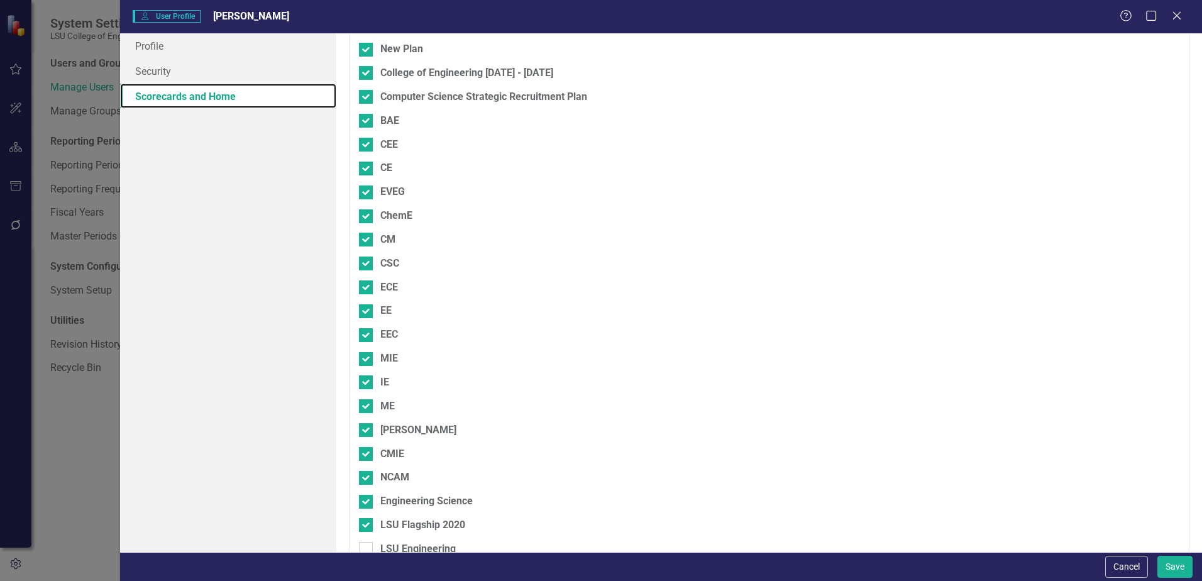
scroll to position [508, 0]
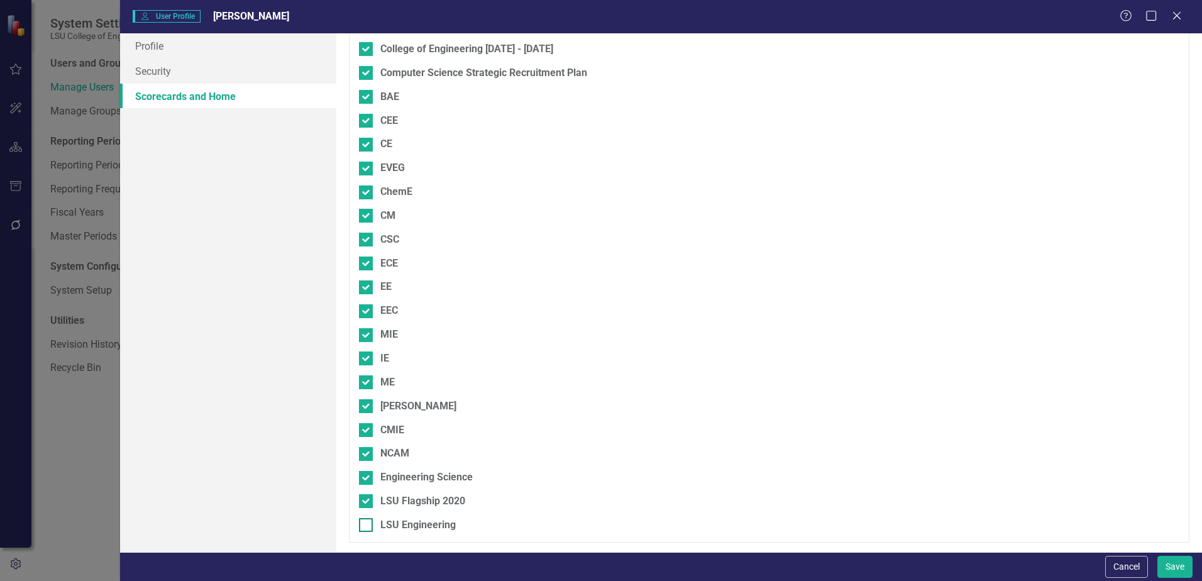
drag, startPoint x: 367, startPoint y: 524, endPoint x: 383, endPoint y: 524, distance: 15.7
click at [368, 524] on div at bounding box center [366, 525] width 14 height 14
click at [367, 524] on input "LSU Engineering" at bounding box center [363, 522] width 8 height 8
checkbox input "true"
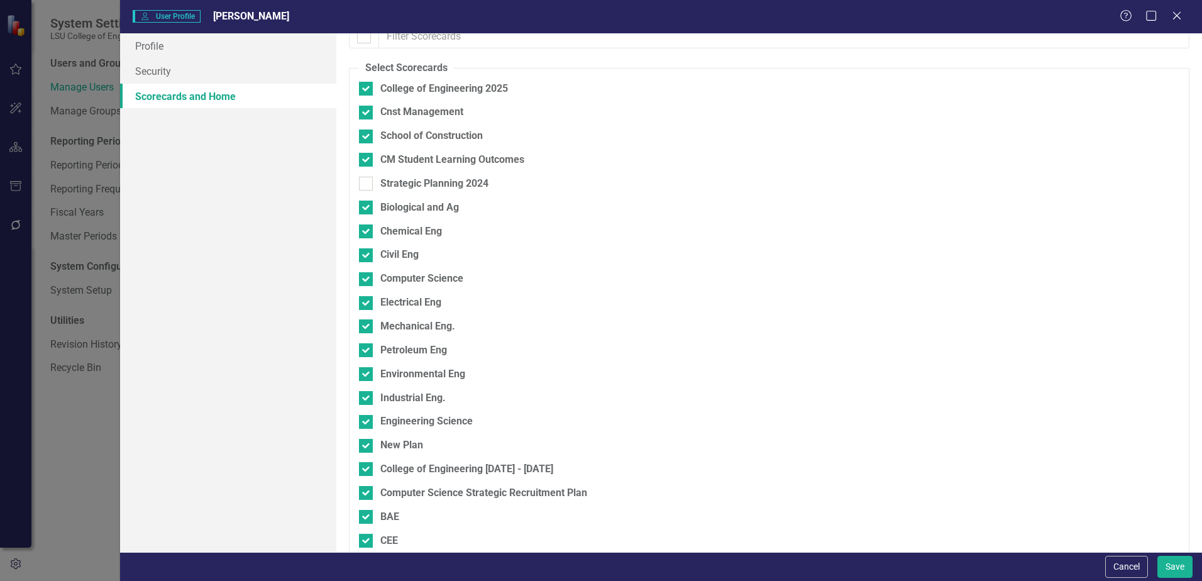
scroll to position [0, 0]
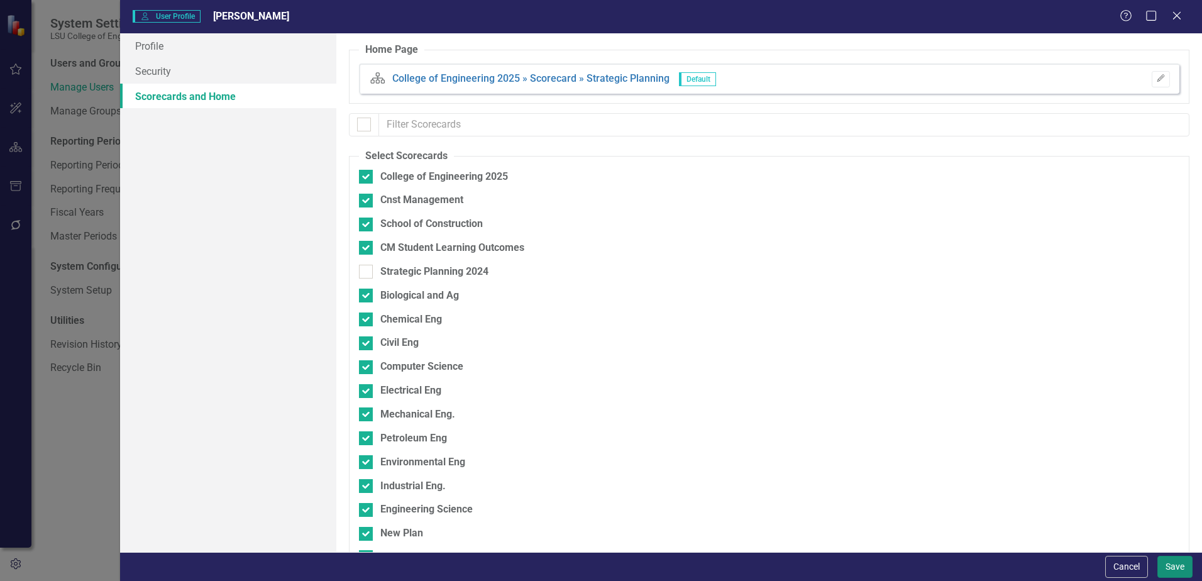
click at [1180, 568] on button "Save" at bounding box center [1174, 567] width 35 height 22
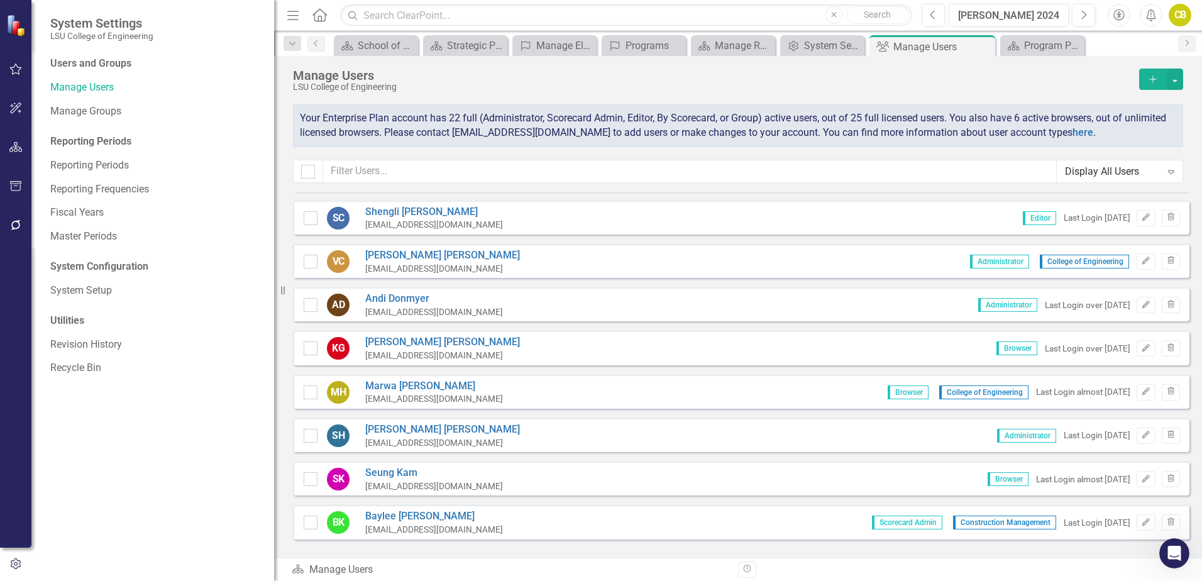
scroll to position [250, 0]
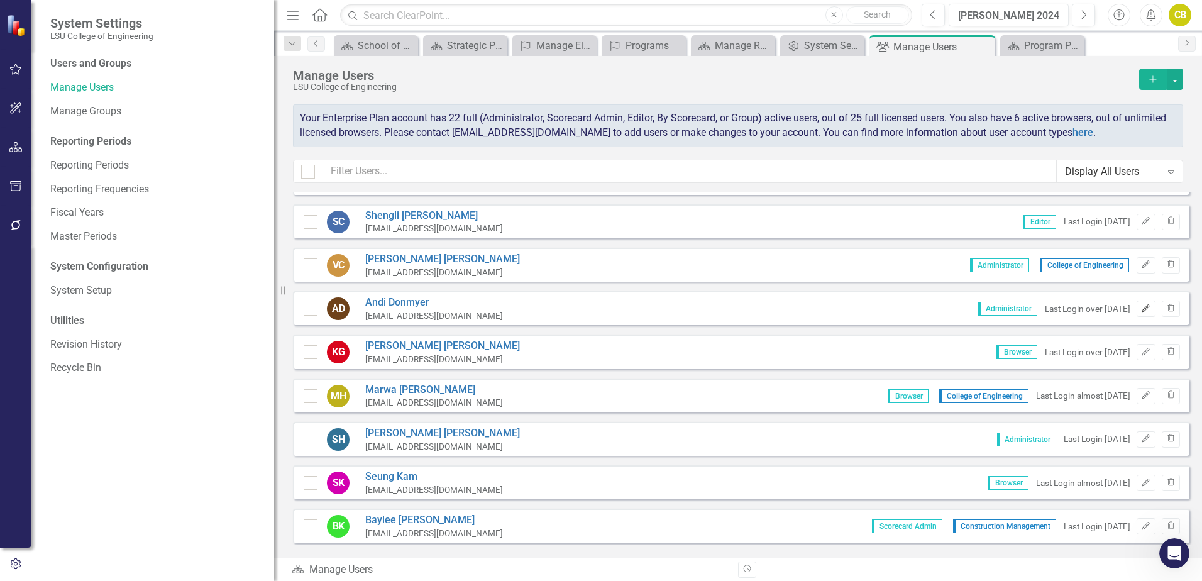
click at [1142, 309] on icon "button" at bounding box center [1146, 308] width 8 height 8
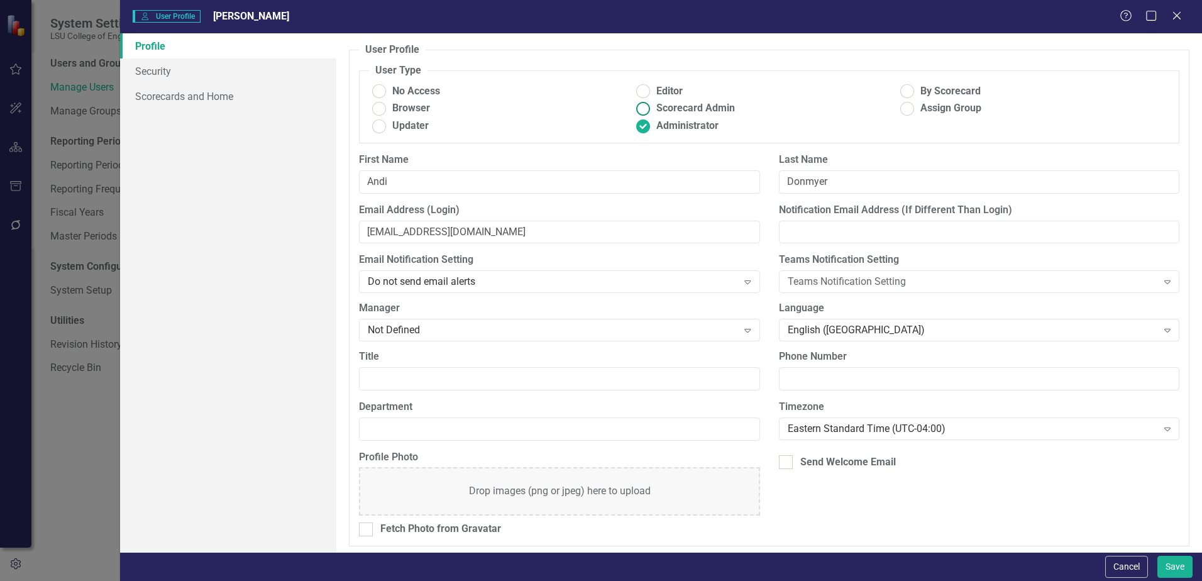
click at [641, 110] on ins at bounding box center [643, 108] width 19 height 19
click at [641, 110] on input "Scorecard Admin" at bounding box center [643, 108] width 19 height 19
radio input "true"
click at [163, 95] on link "Scorecards and Home" at bounding box center [228, 96] width 216 height 25
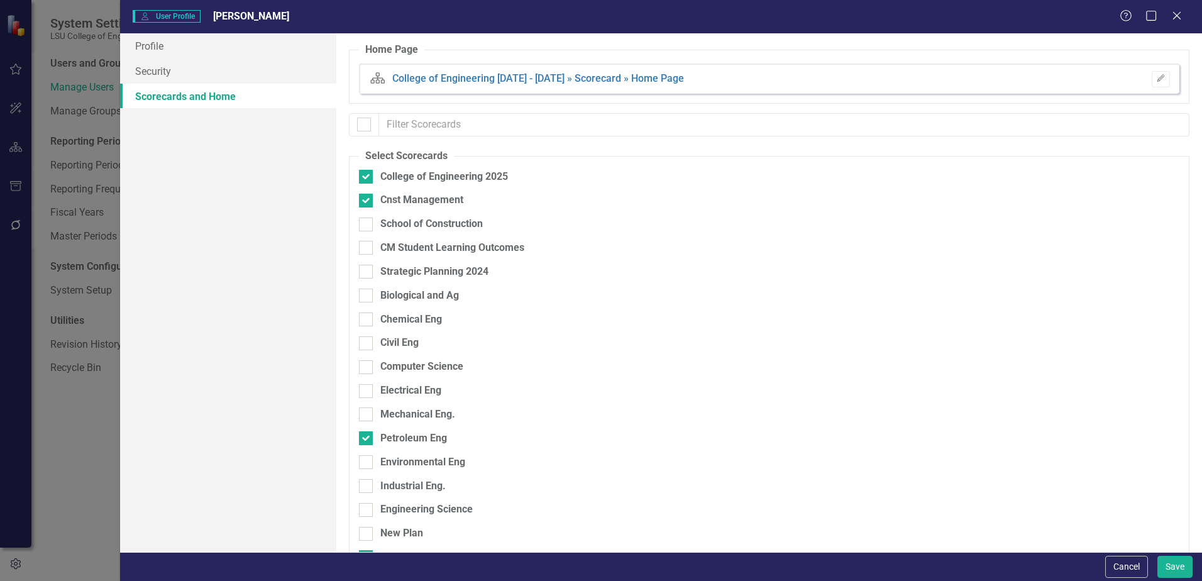
checkbox input "false"
click at [366, 198] on input "Cnst Management" at bounding box center [363, 198] width 8 height 8
checkbox input "false"
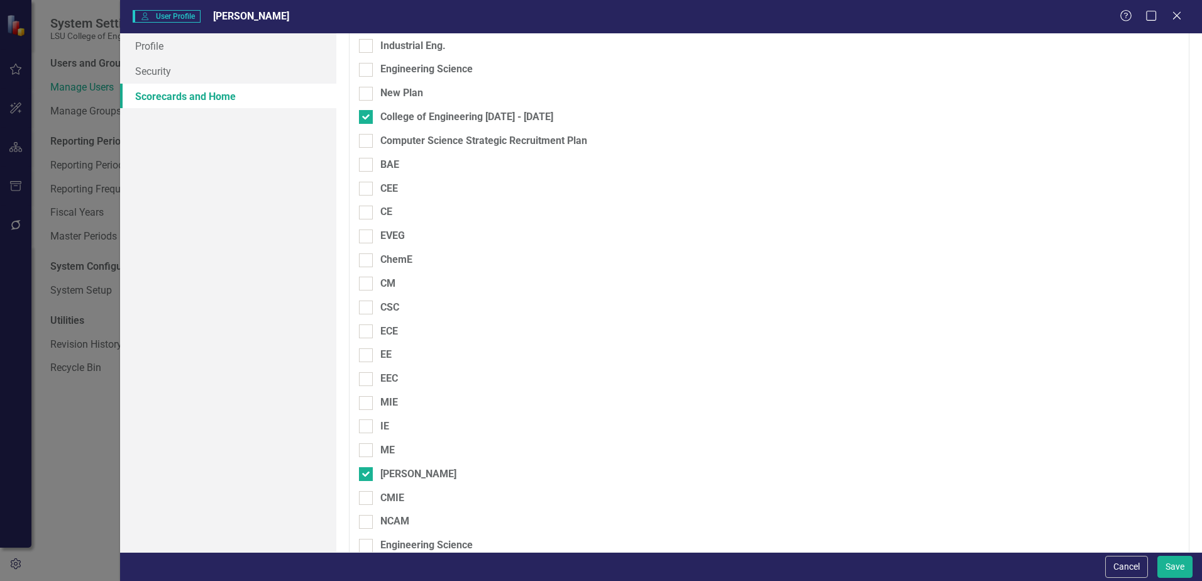
scroll to position [508, 0]
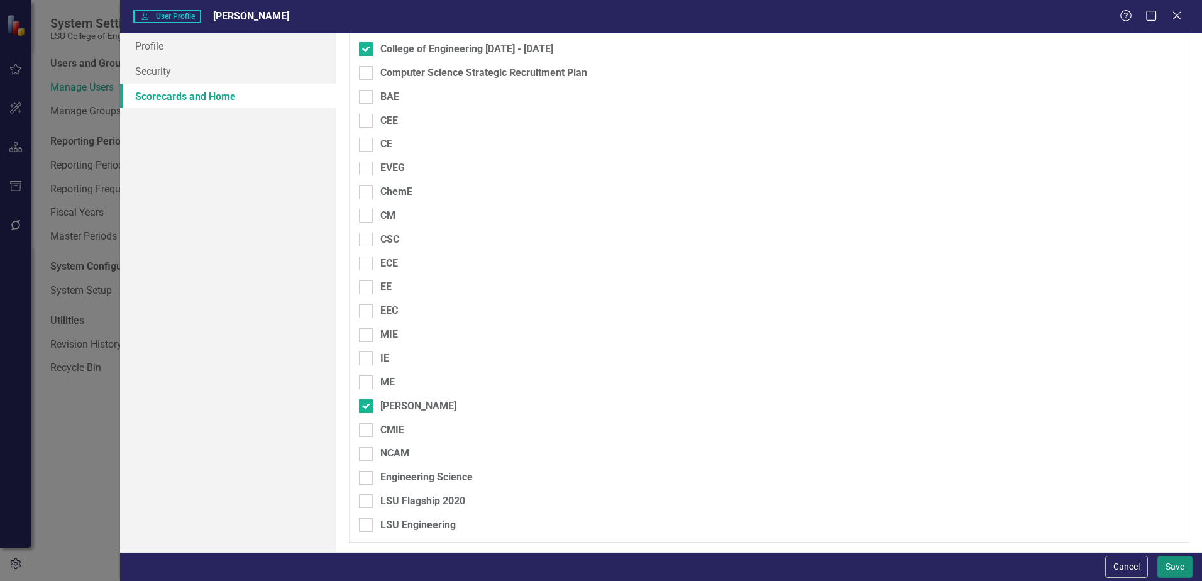
click at [1171, 566] on button "Save" at bounding box center [1174, 567] width 35 height 22
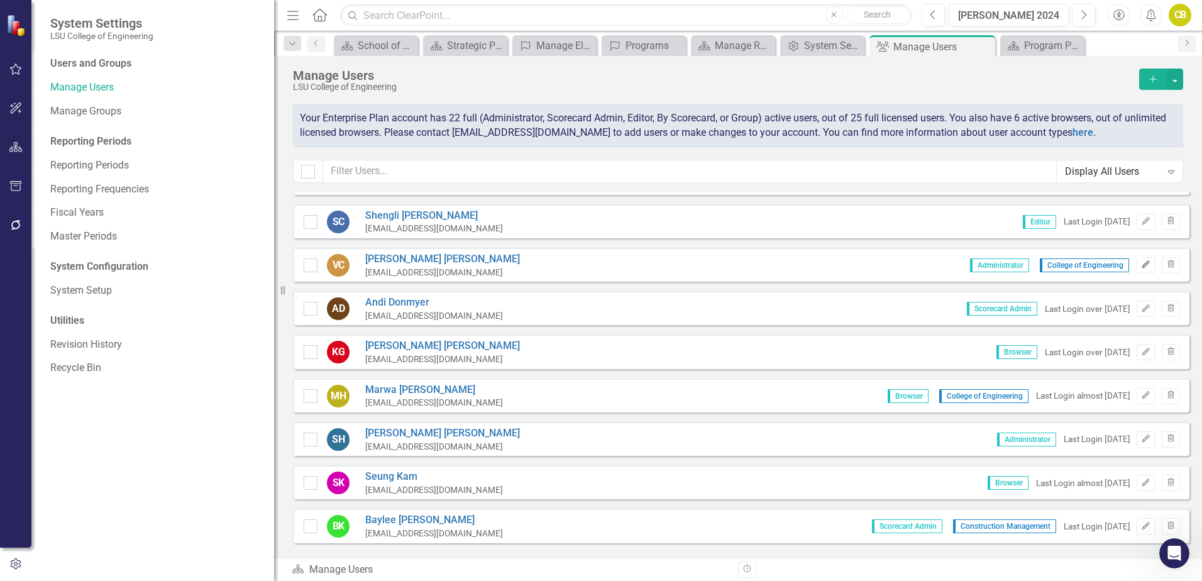
click at [1141, 266] on icon "Edit" at bounding box center [1145, 265] width 9 height 8
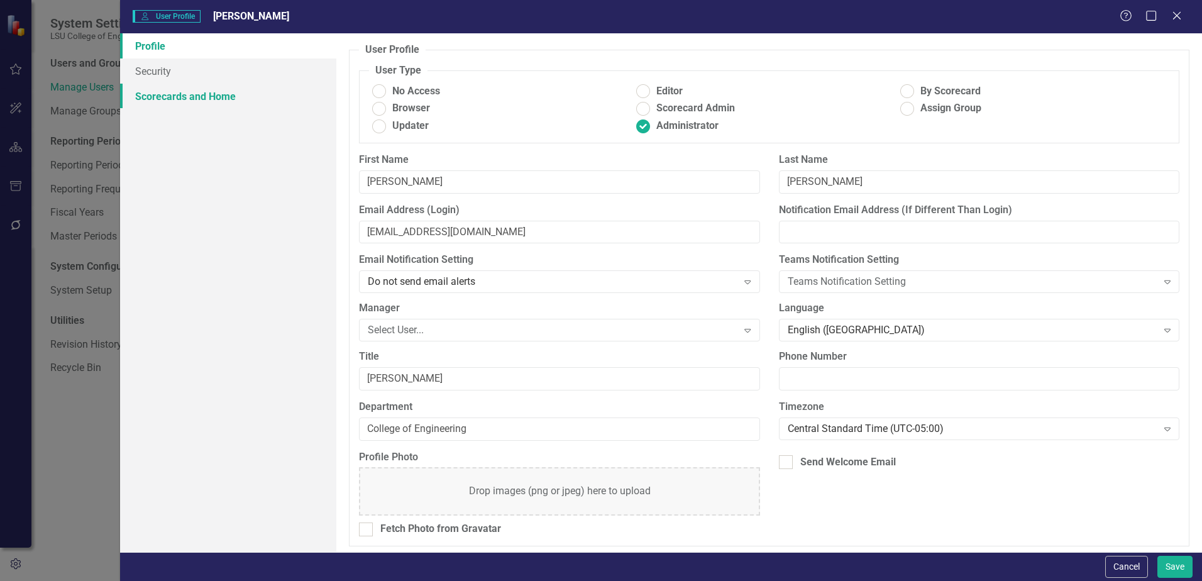
click at [158, 95] on link "Scorecards and Home" at bounding box center [228, 96] width 216 height 25
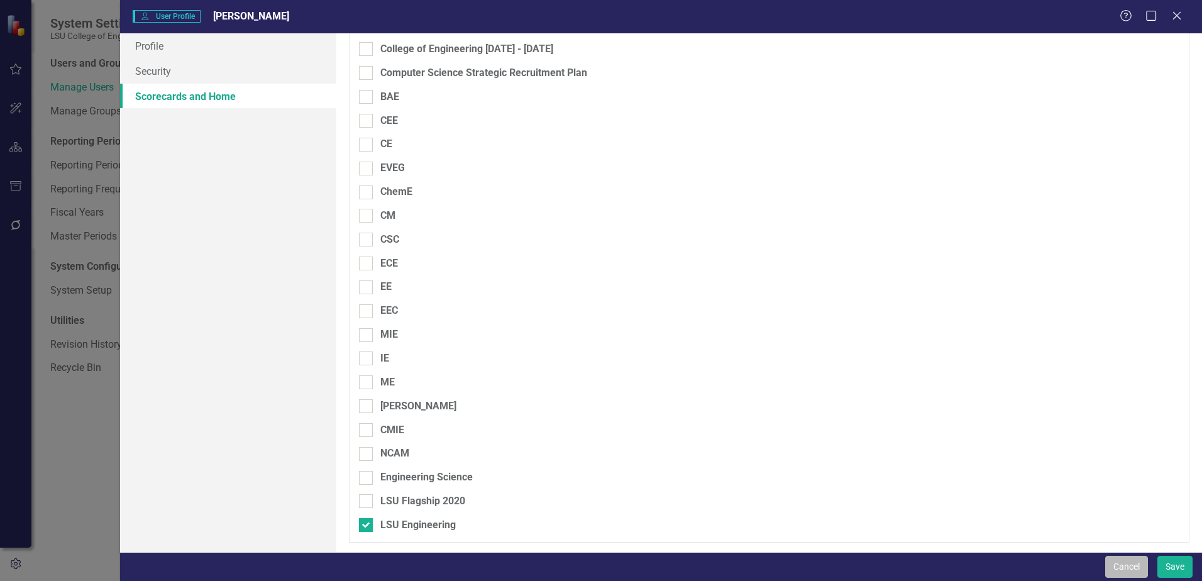
click at [1124, 566] on button "Cancel" at bounding box center [1126, 567] width 43 height 22
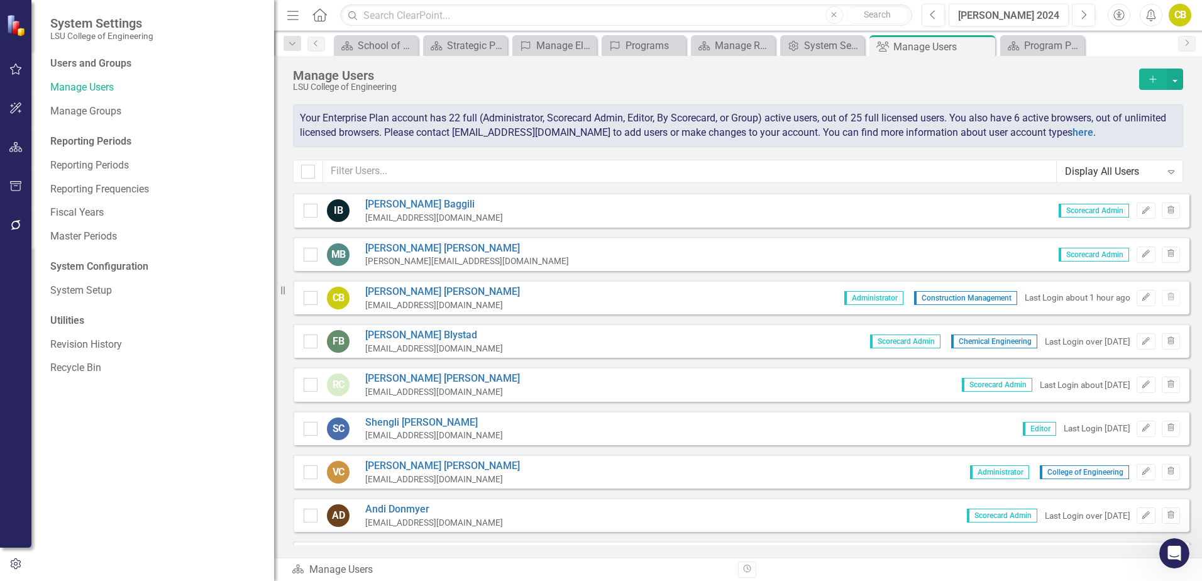
scroll to position [63, 0]
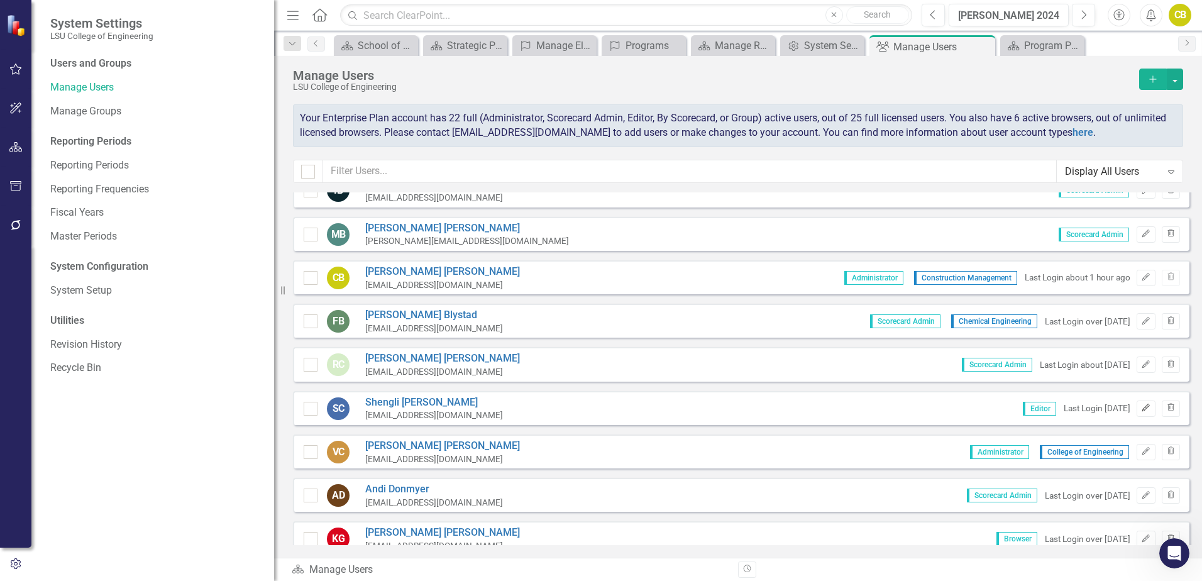
click at [1141, 408] on icon "Edit" at bounding box center [1145, 408] width 9 height 8
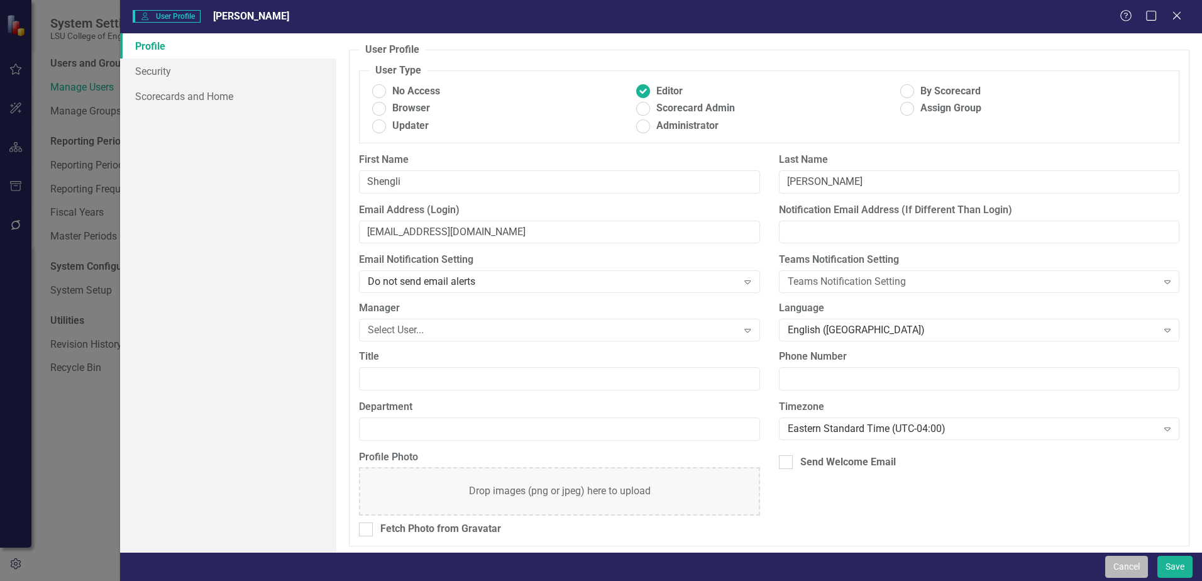
click at [1131, 570] on button "Cancel" at bounding box center [1126, 567] width 43 height 22
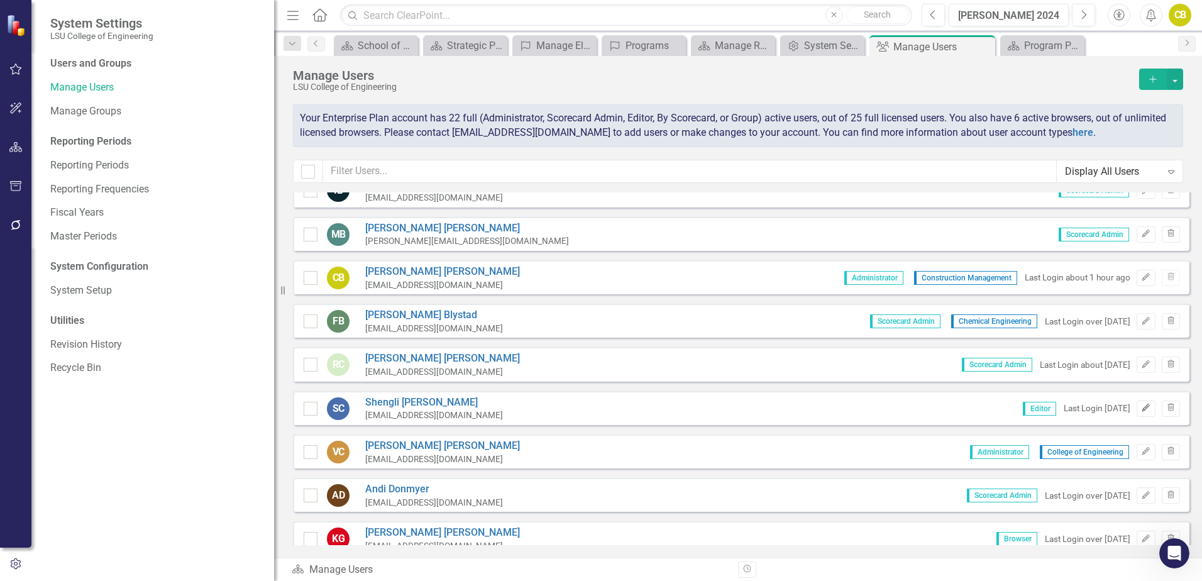
click at [1141, 407] on icon "Edit" at bounding box center [1145, 408] width 9 height 8
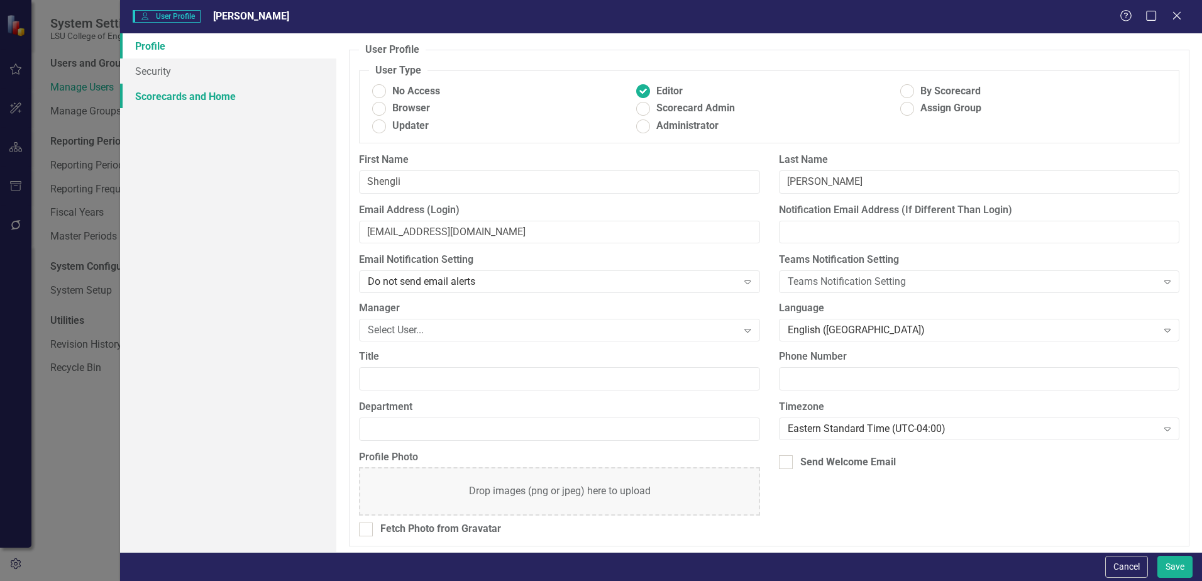
click at [163, 91] on link "Scorecards and Home" at bounding box center [228, 96] width 216 height 25
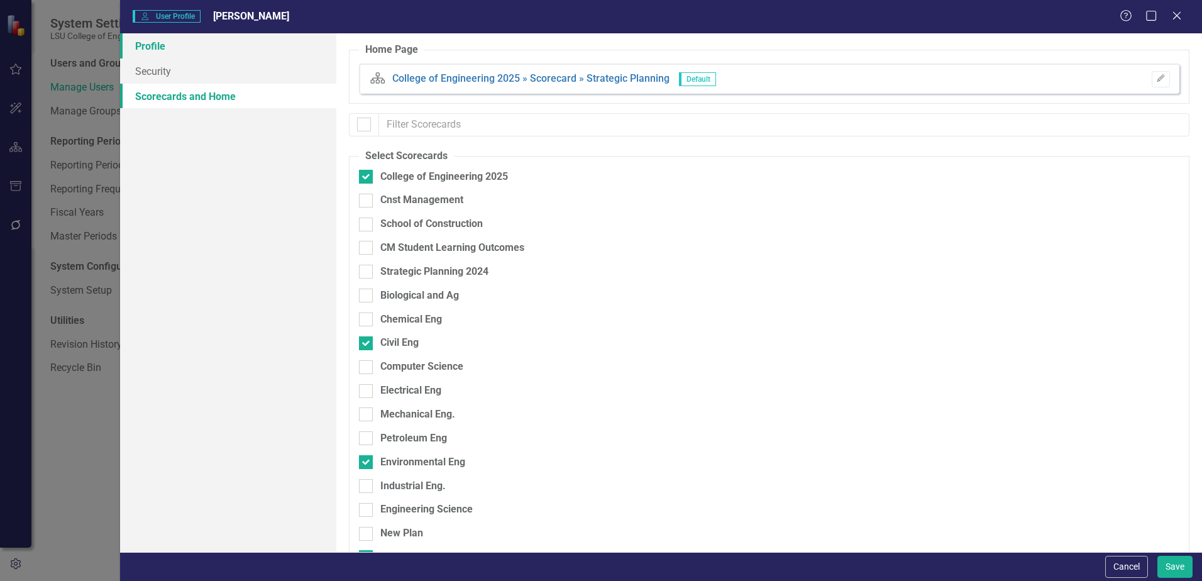
click at [150, 43] on link "Profile" at bounding box center [228, 45] width 216 height 25
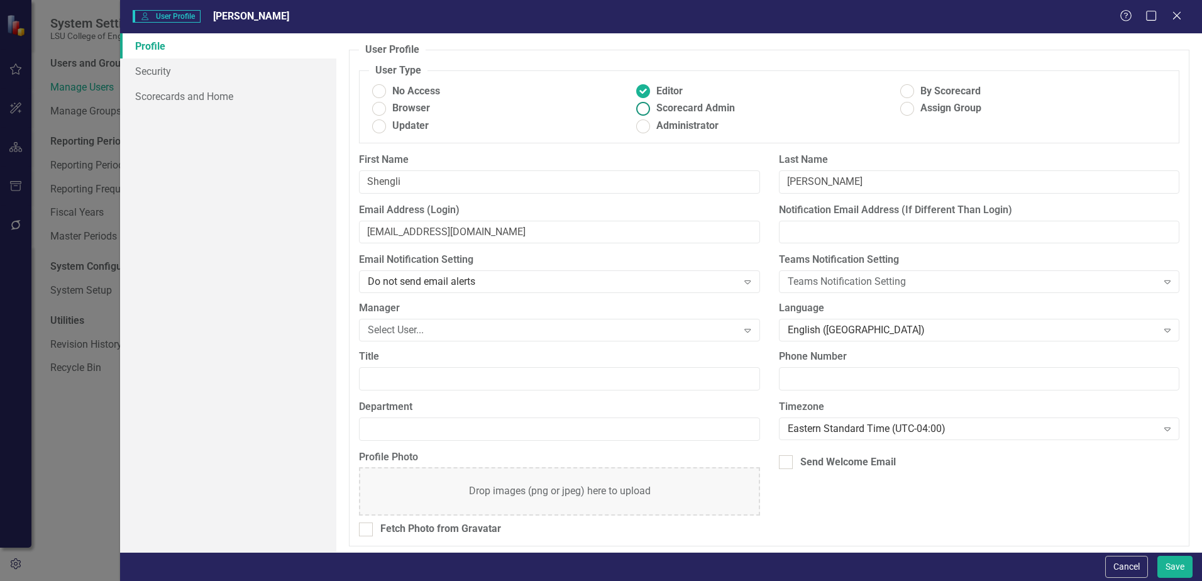
click at [638, 107] on ins at bounding box center [643, 108] width 19 height 19
click at [638, 107] on input "Scorecard Admin" at bounding box center [643, 108] width 19 height 19
radio input "true"
click at [1170, 564] on button "Save" at bounding box center [1174, 567] width 35 height 22
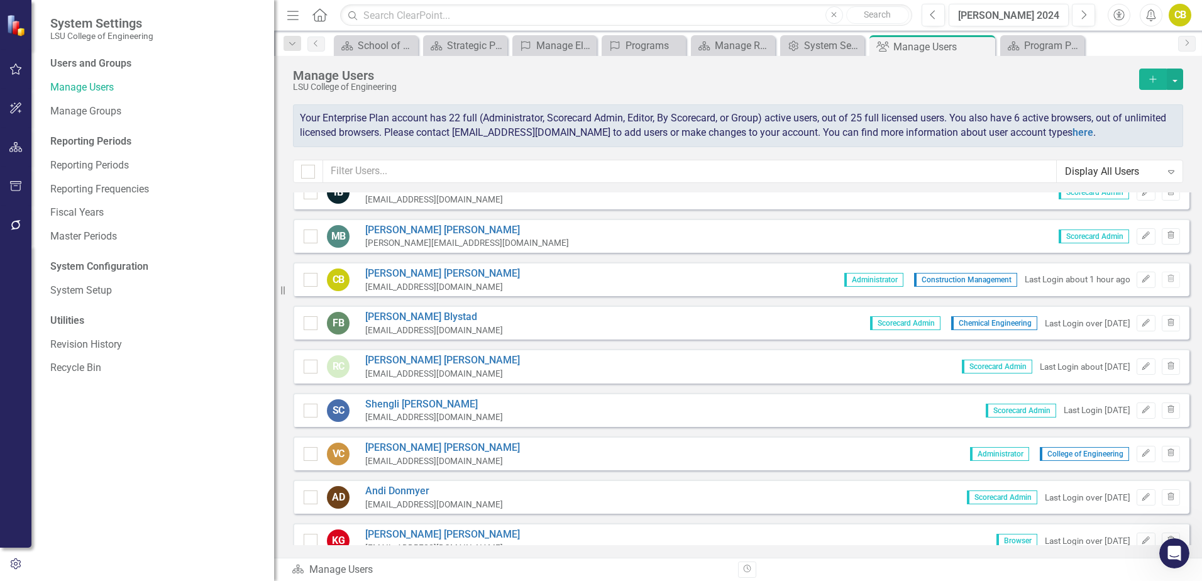
scroll to position [0, 0]
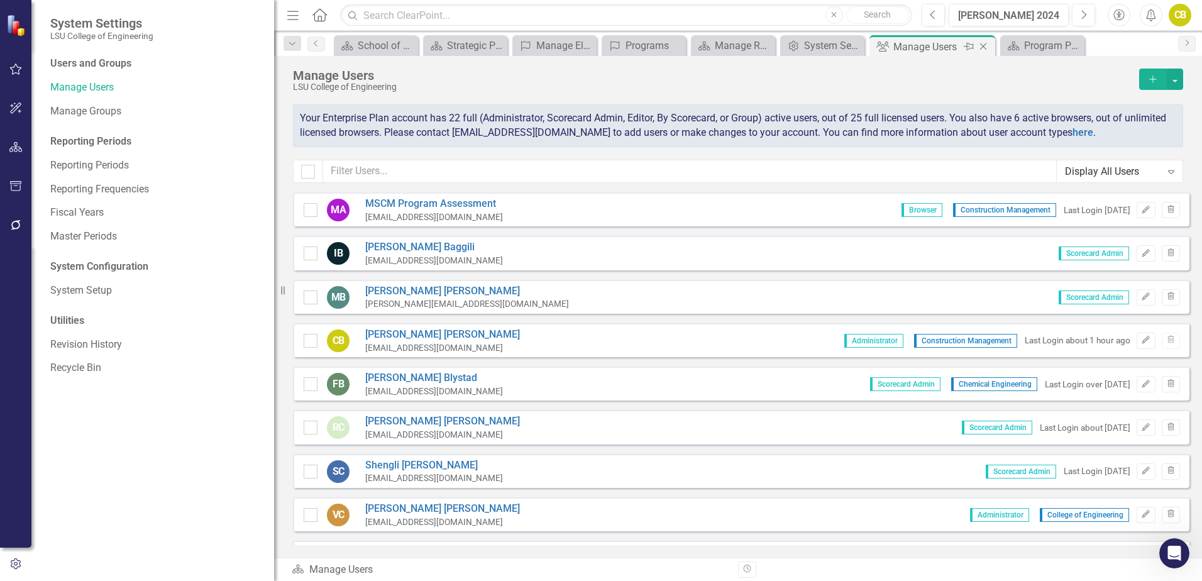
click at [983, 46] on icon "Close" at bounding box center [983, 46] width 13 height 10
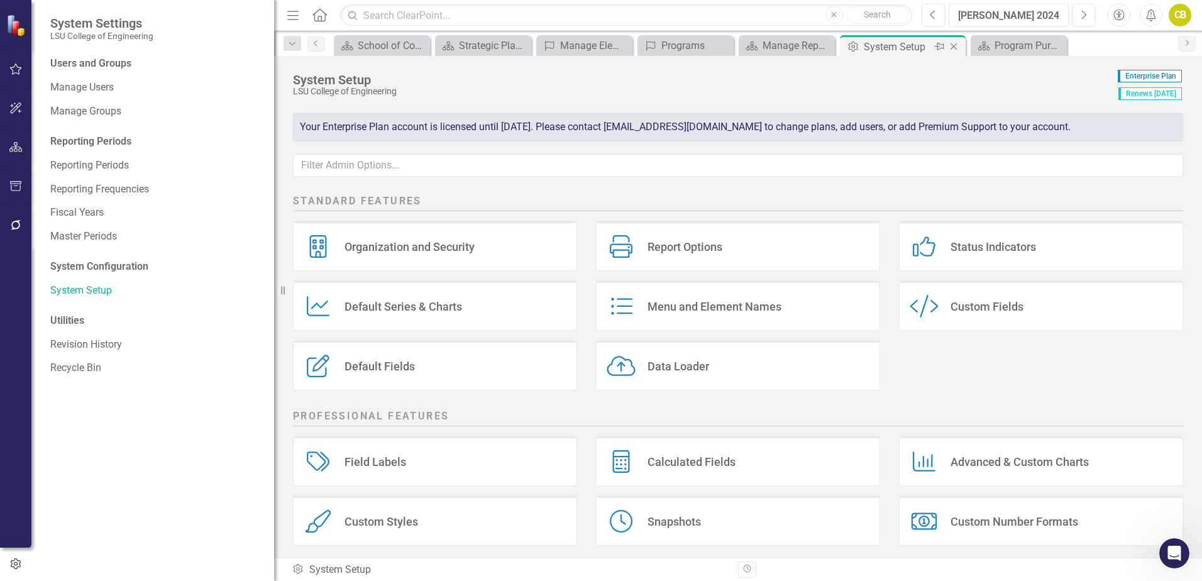
click at [957, 47] on icon "Close" at bounding box center [953, 46] width 13 height 10
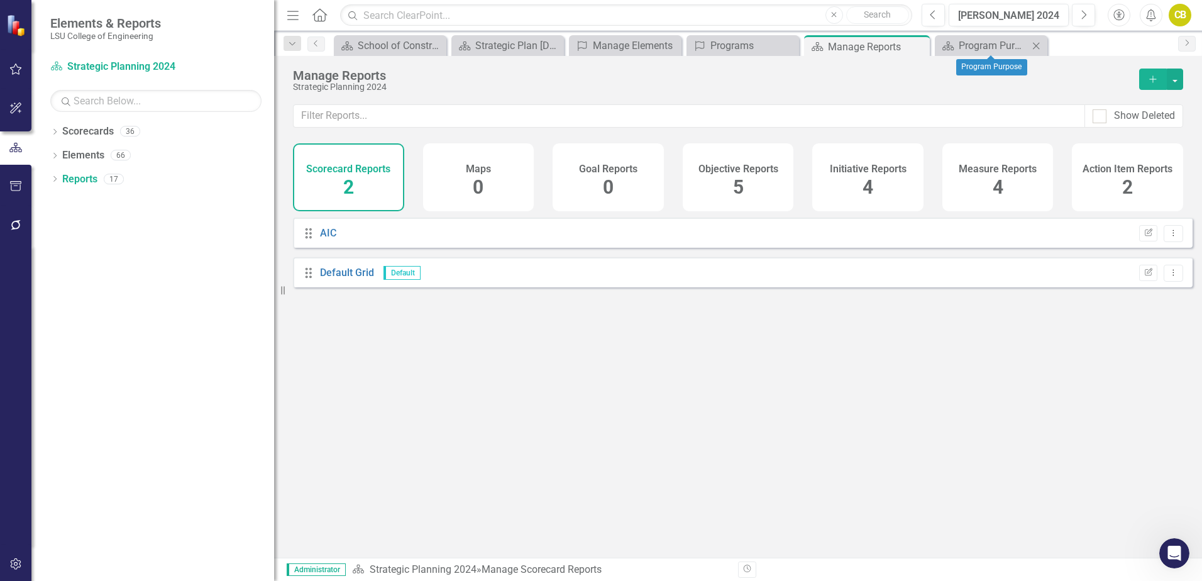
click at [1033, 46] on icon "Close" at bounding box center [1036, 46] width 13 height 10
click at [969, 47] on icon "Close" at bounding box center [970, 46] width 13 height 10
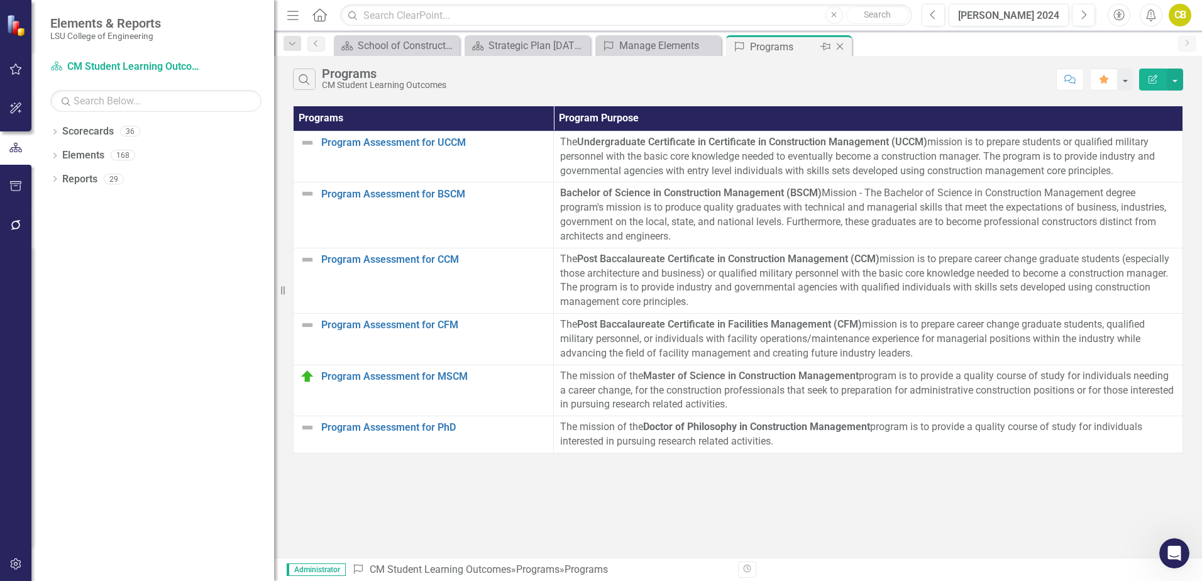
click at [841, 47] on icon "Close" at bounding box center [840, 46] width 13 height 10
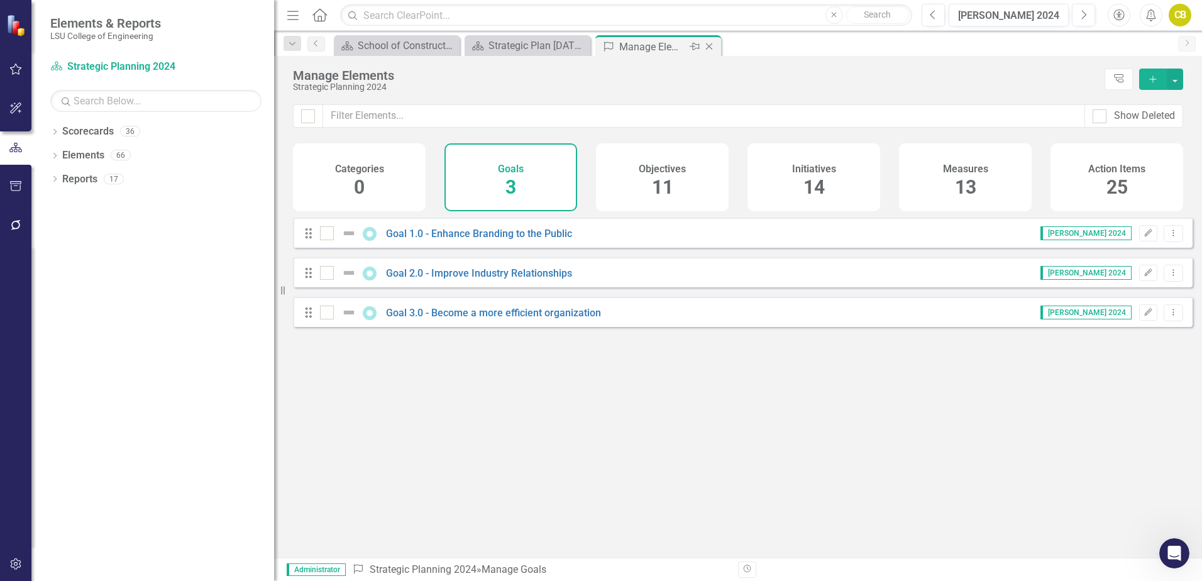
click at [711, 48] on icon "Close" at bounding box center [709, 46] width 13 height 10
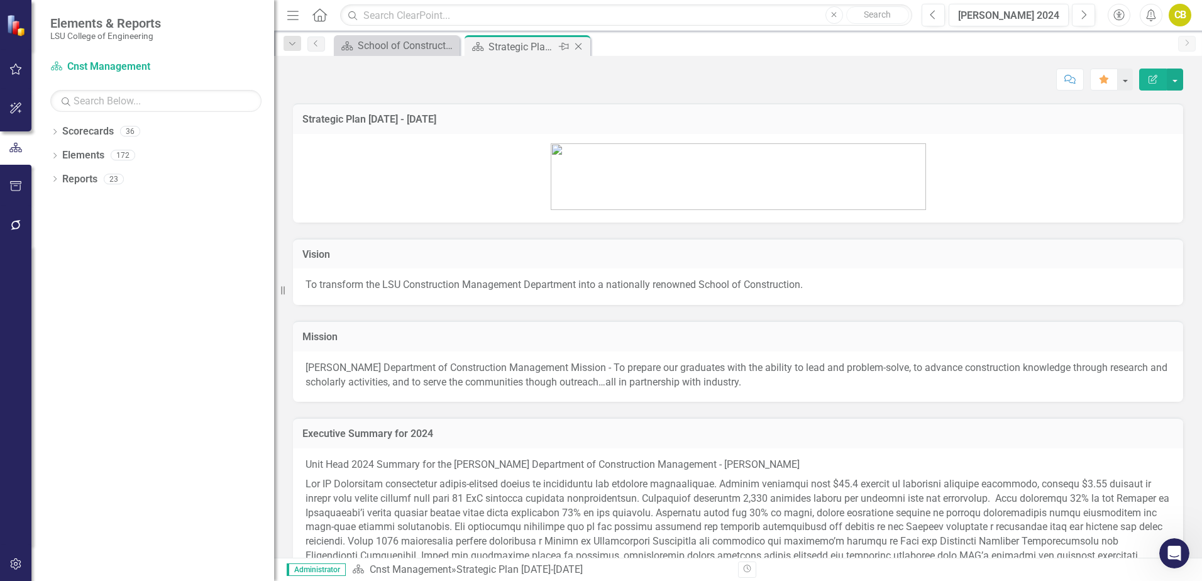
click at [578, 49] on icon "Close" at bounding box center [578, 46] width 13 height 10
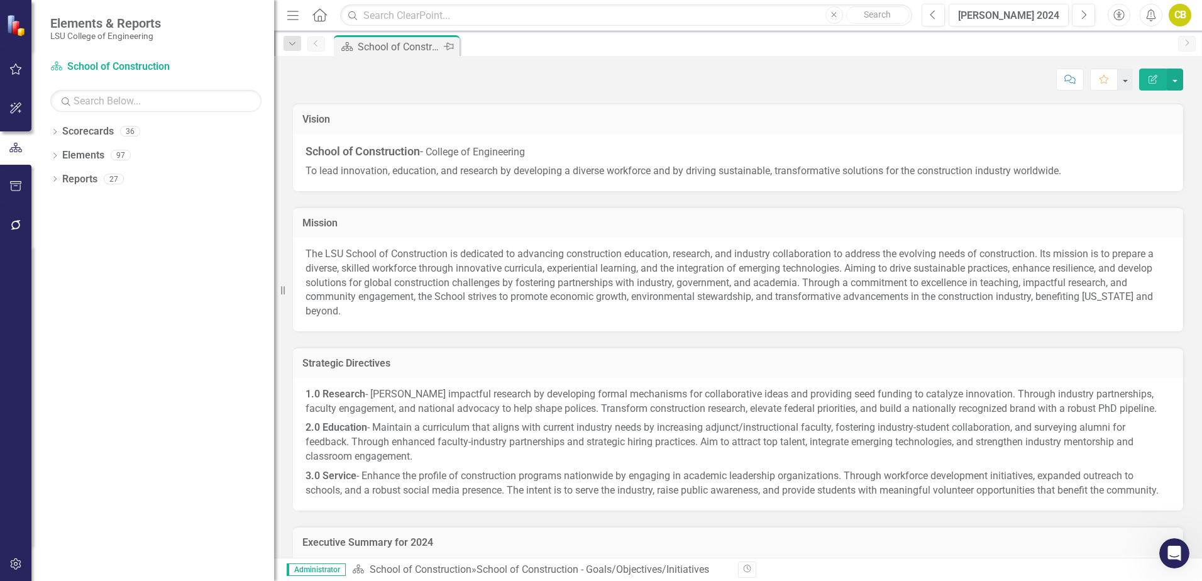
click at [447, 48] on icon at bounding box center [449, 47] width 10 height 8
click at [54, 131] on icon "Dropdown" at bounding box center [54, 132] width 9 height 7
click at [60, 156] on icon "Dropdown" at bounding box center [61, 155] width 9 height 8
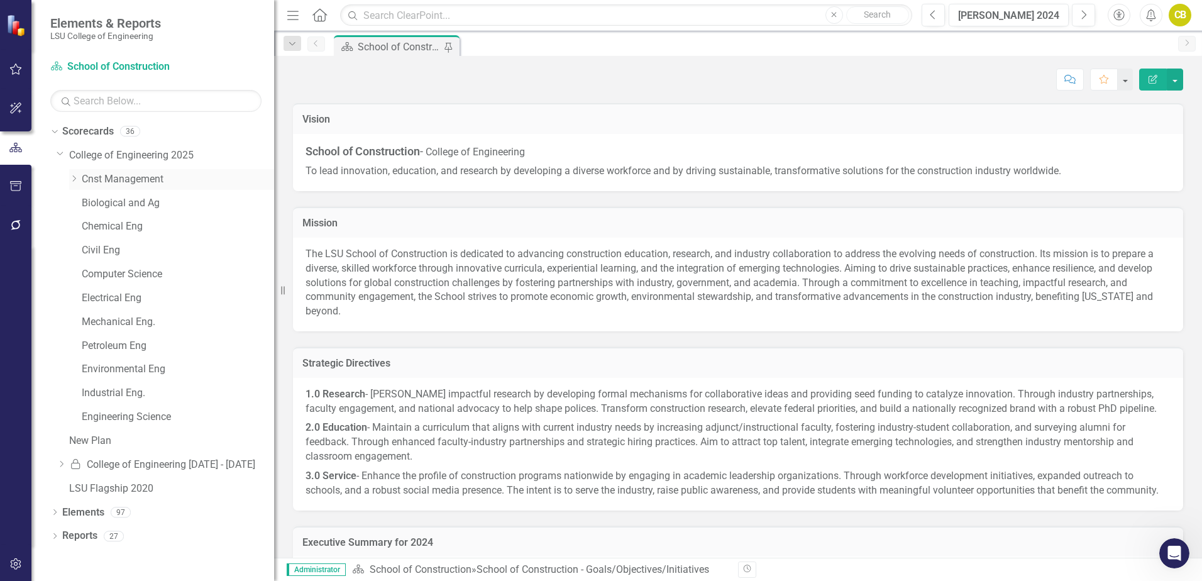
click at [74, 179] on icon "Dropdown" at bounding box center [73, 179] width 9 height 8
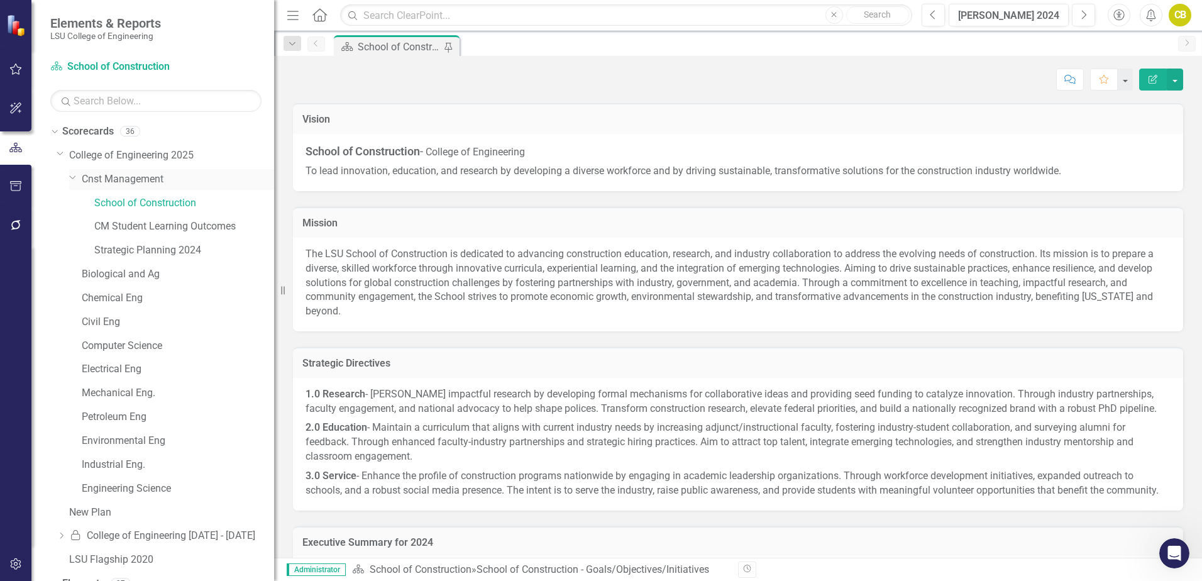
click at [149, 180] on link "Cnst Management" at bounding box center [178, 179] width 192 height 14
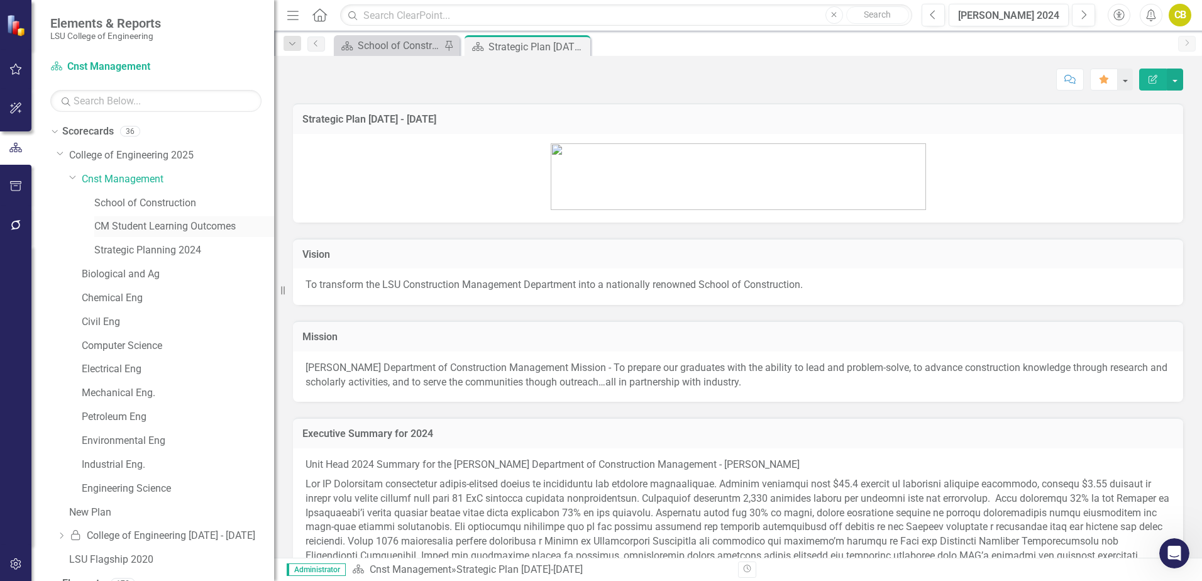
click at [160, 229] on link "CM Student Learning Outcomes" at bounding box center [184, 226] width 180 height 14
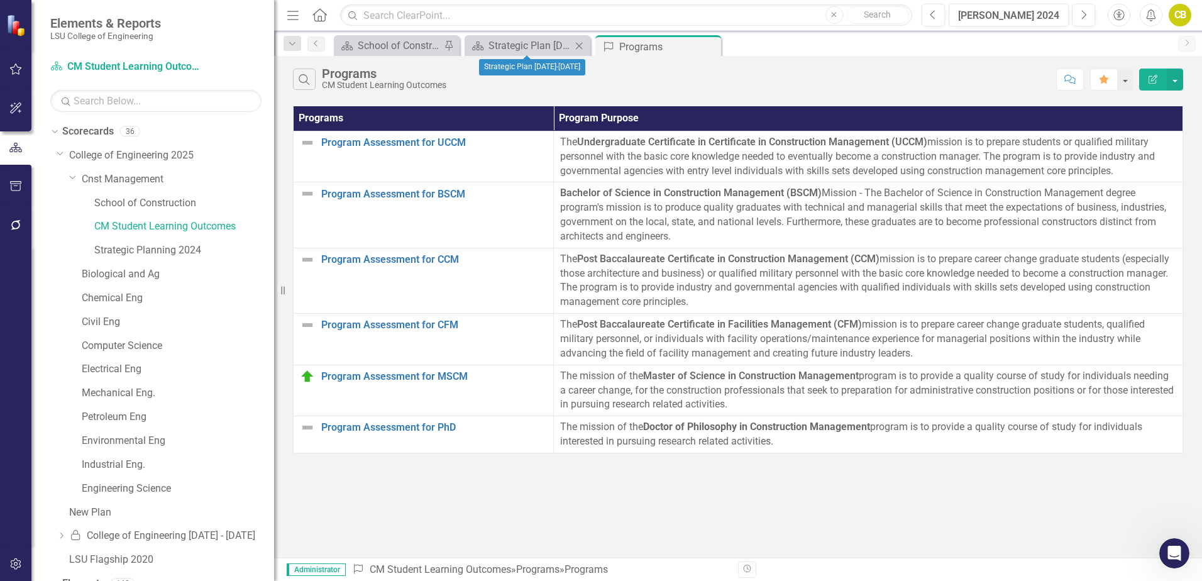
click at [582, 48] on icon at bounding box center [579, 45] width 7 height 7
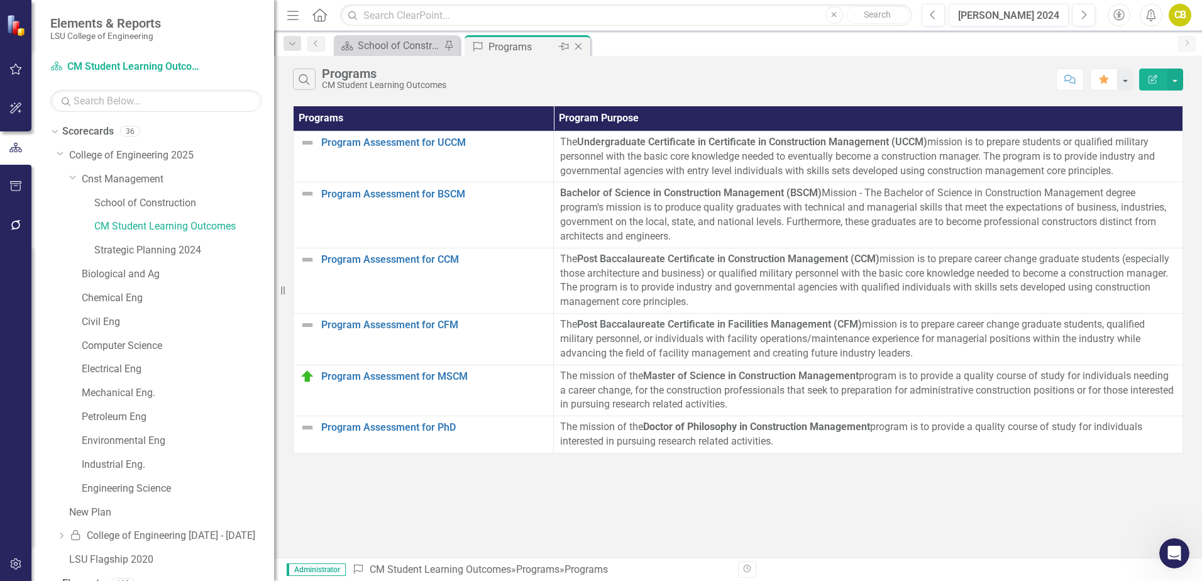
click at [566, 47] on icon "Pin" at bounding box center [564, 46] width 10 height 13
click at [149, 179] on link "Cnst Management" at bounding box center [178, 179] width 192 height 14
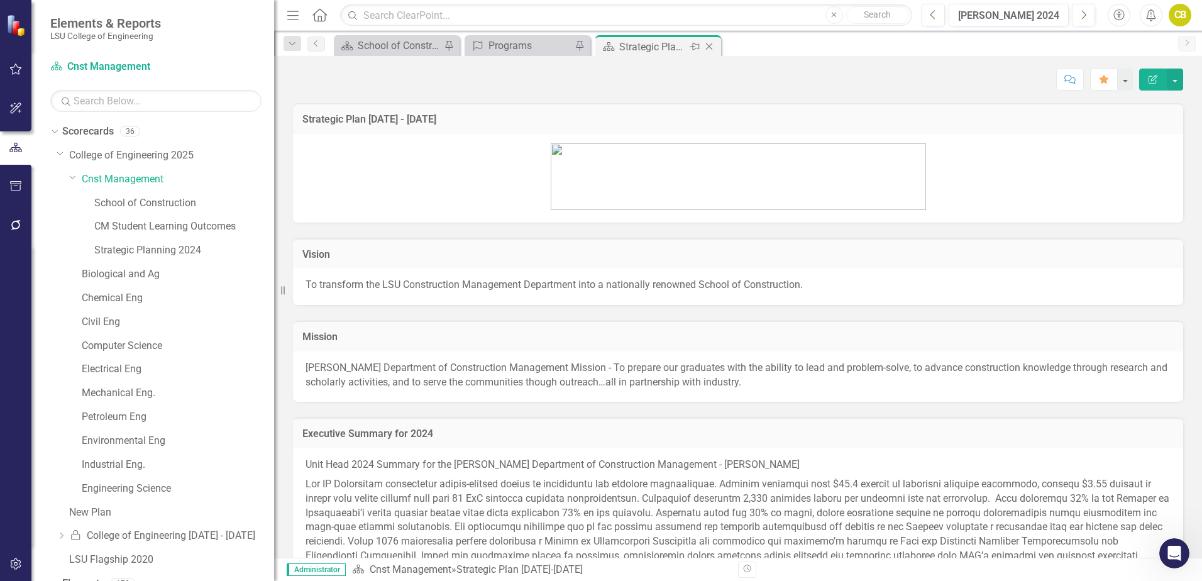
click at [697, 47] on icon "Pin" at bounding box center [695, 46] width 10 height 13
